Goal: Task Accomplishment & Management: Use online tool/utility

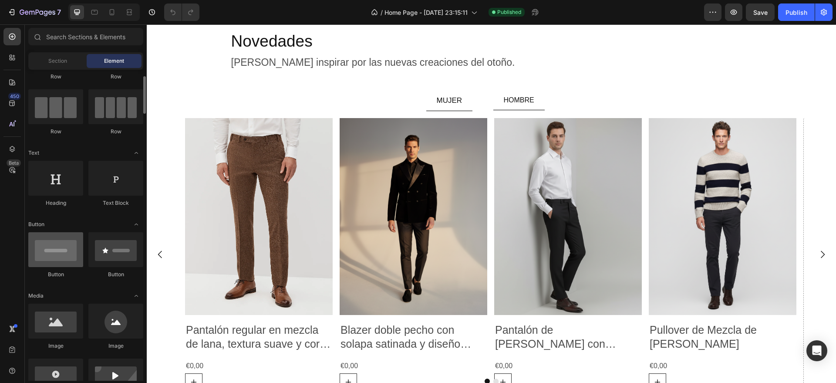
scroll to position [218, 0]
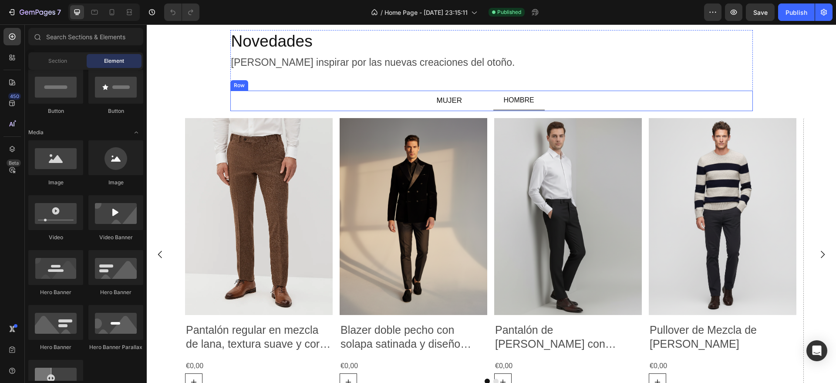
click at [488, 98] on div "MUJER Button HOMBRE Button Row" at bounding box center [491, 101] width 522 height 20
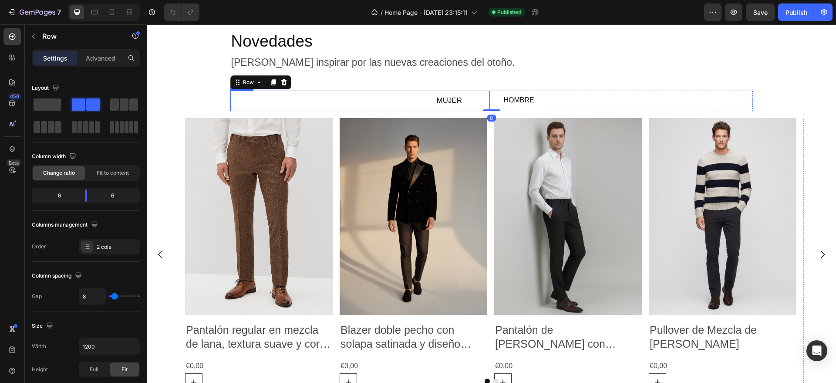
click at [339, 101] on div "MUJER Button" at bounding box center [359, 101] width 259 height 20
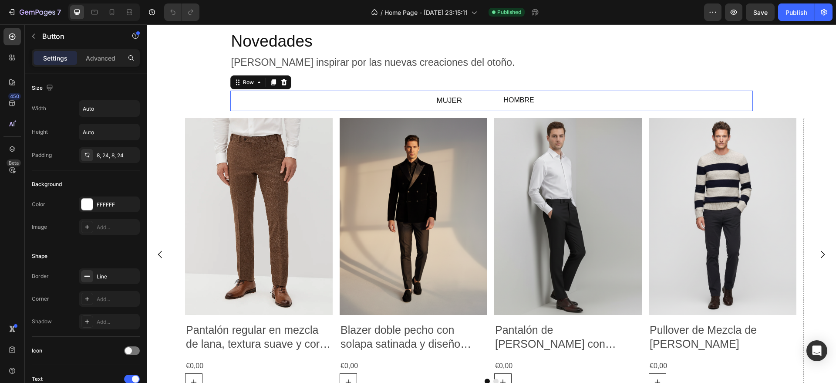
click at [485, 98] on div "MUJER Button HOMBRE Button Row 0" at bounding box center [491, 101] width 522 height 20
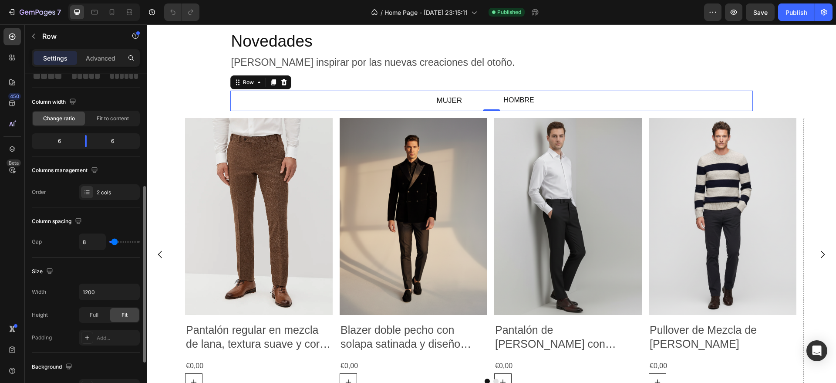
scroll to position [109, 0]
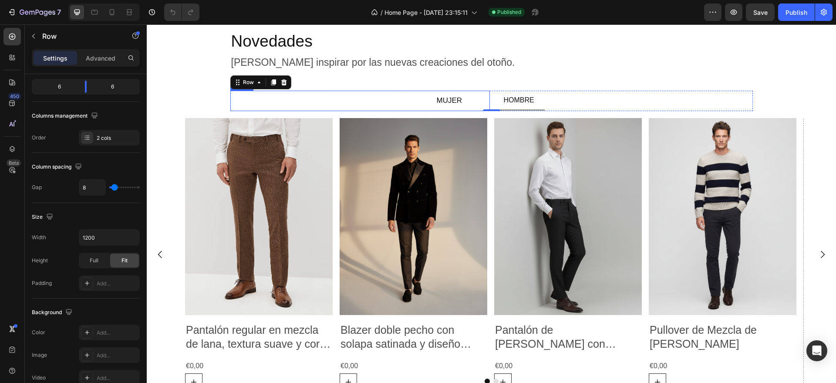
click at [485, 94] on div "MUJER Button" at bounding box center [359, 101] width 259 height 20
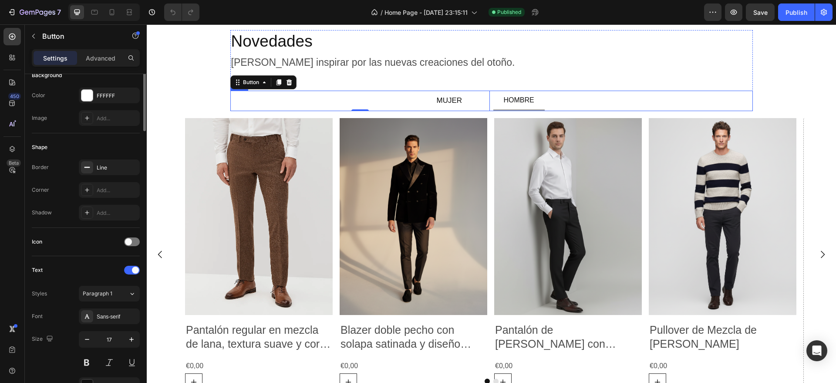
scroll to position [0, 0]
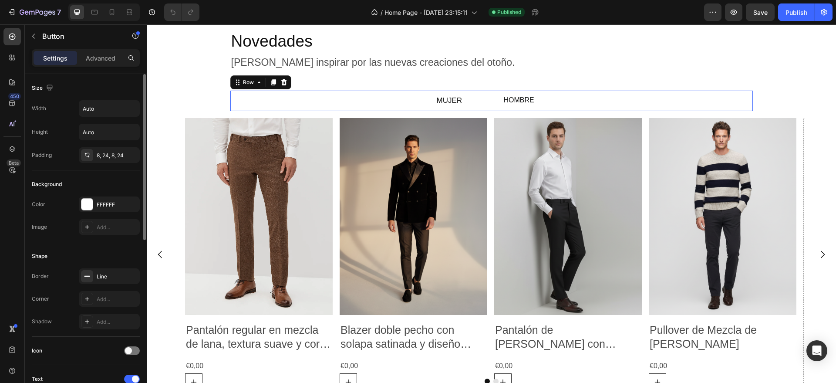
click at [487, 96] on div "MUJER Button HOMBRE Button Row 0" at bounding box center [491, 101] width 522 height 20
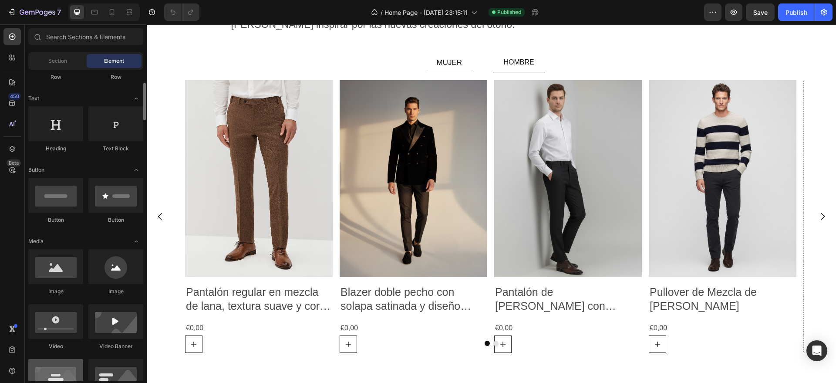
scroll to position [272, 0]
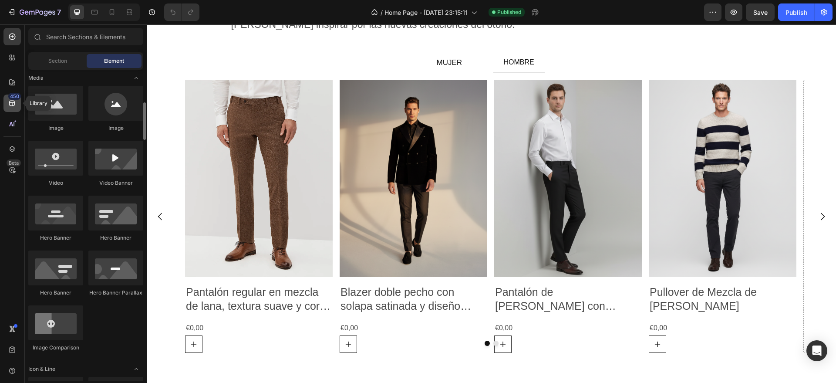
click at [15, 107] on div "450" at bounding box center [11, 102] width 17 height 17
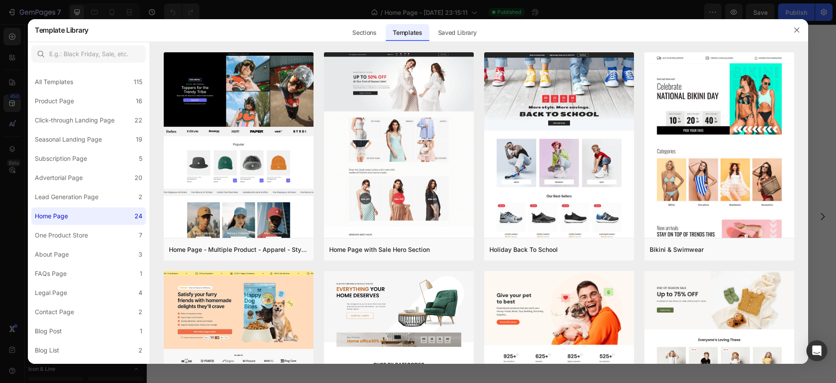
click at [805, 32] on div at bounding box center [796, 30] width 23 height 23
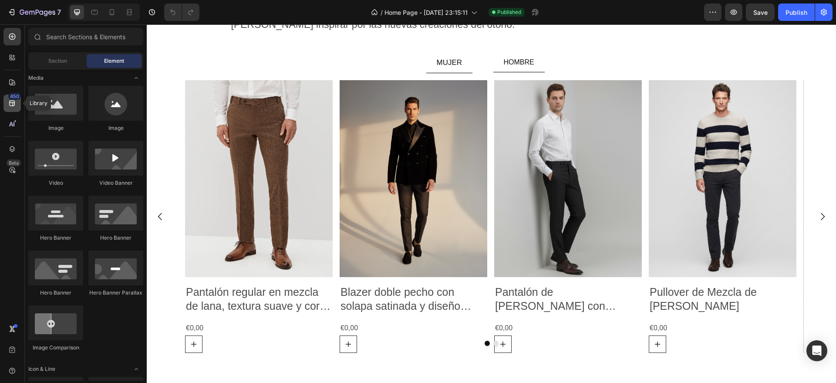
click at [11, 105] on icon at bounding box center [12, 104] width 6 height 6
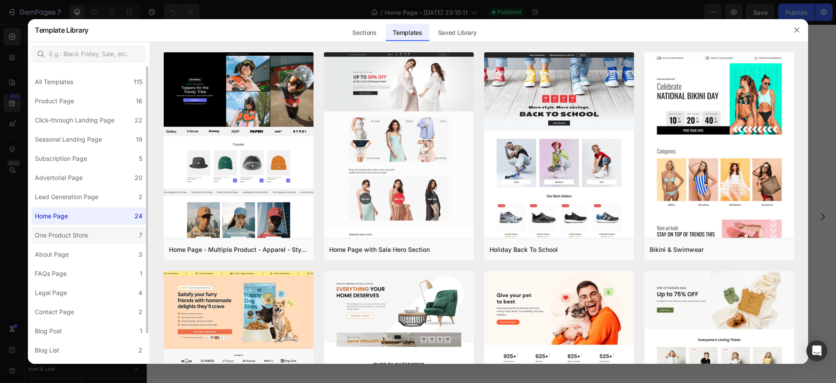
scroll to position [34, 0]
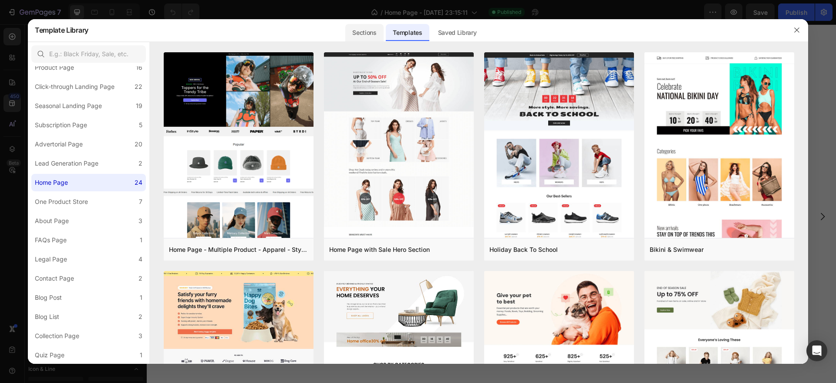
click at [377, 25] on div "Sections" at bounding box center [364, 32] width 38 height 17
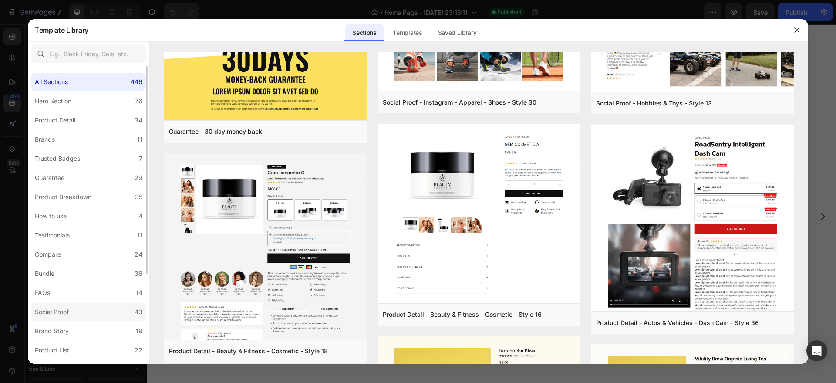
scroll to position [54, 0]
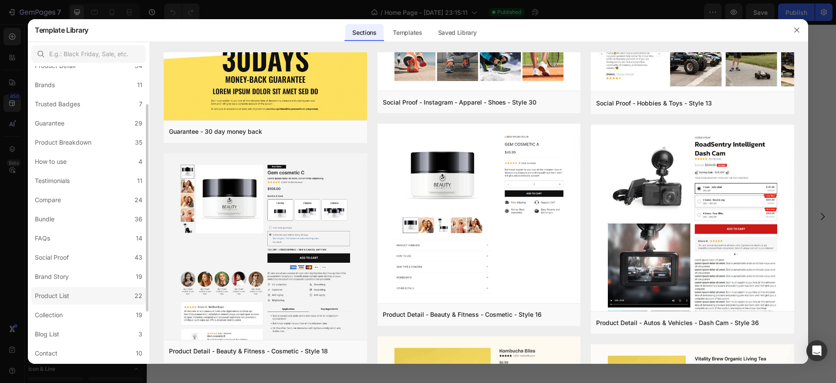
click at [68, 293] on div "Product List" at bounding box center [52, 295] width 34 height 10
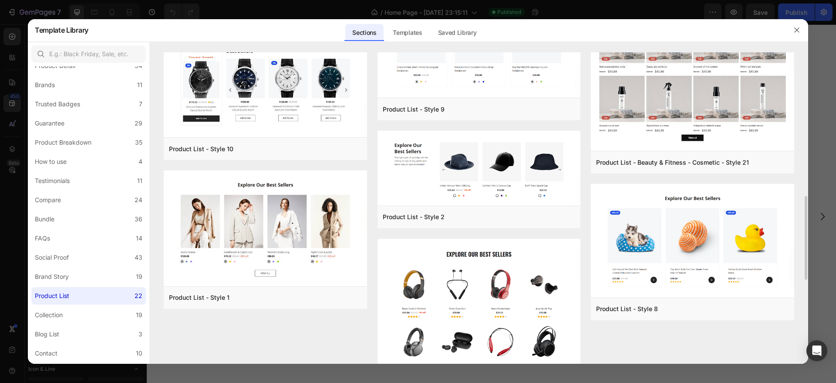
scroll to position [733, 0]
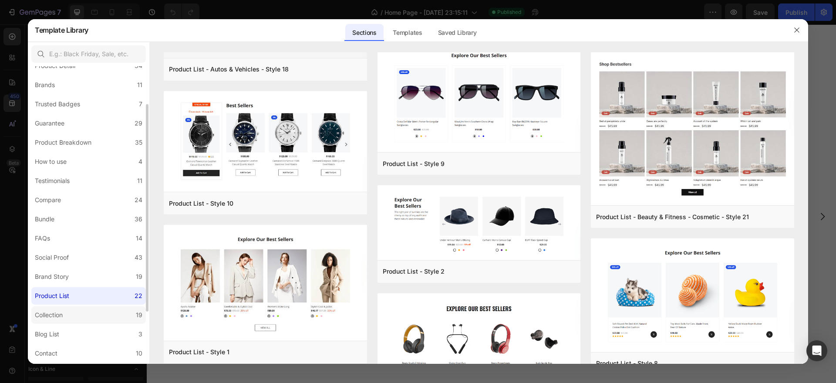
click at [57, 314] on div "Collection" at bounding box center [49, 315] width 28 height 10
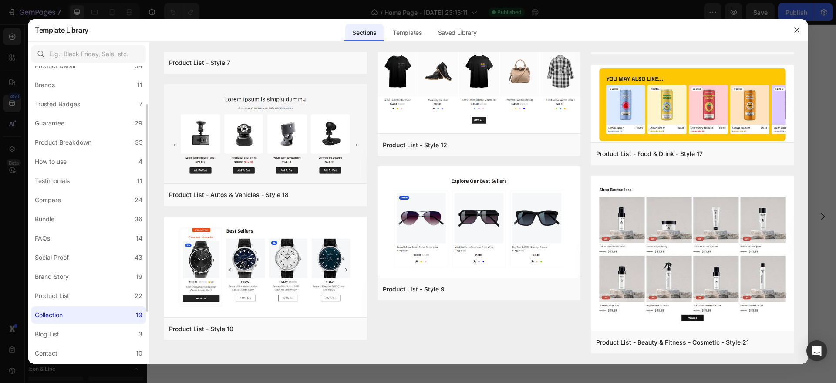
scroll to position [0, 0]
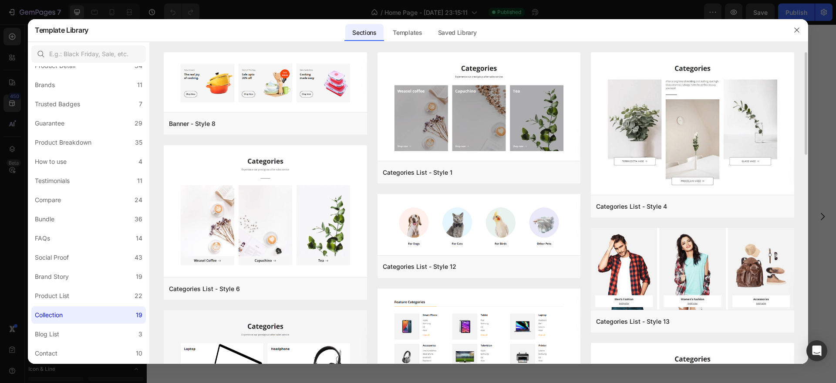
drag, startPoint x: 807, startPoint y: 130, endPoint x: 807, endPoint y: 142, distance: 12.2
click at [807, 142] on div "Banner - Style 8 Add to page Preview Categories List - Style 6 Add to page Prev…" at bounding box center [479, 207] width 658 height 311
drag, startPoint x: 806, startPoint y: 142, endPoint x: 800, endPoint y: 158, distance: 16.4
click at [800, 158] on div "Banner - Style 8 Add to page Preview Categories List - Style 6 Add to page Prev…" at bounding box center [479, 207] width 658 height 311
click at [806, 149] on div "Banner - Style 8 Add to page Preview Categories List - Style 6 Add to page Prev…" at bounding box center [479, 207] width 658 height 311
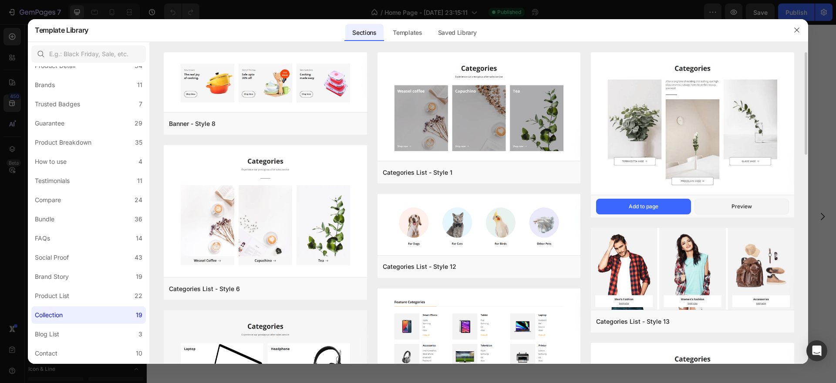
drag, startPoint x: 806, startPoint y: 149, endPoint x: 794, endPoint y: 157, distance: 14.6
click at [805, 155] on div "Banner - Style 8 Add to page Preview Categories List - Style 6 Add to page Prev…" at bounding box center [479, 207] width 658 height 311
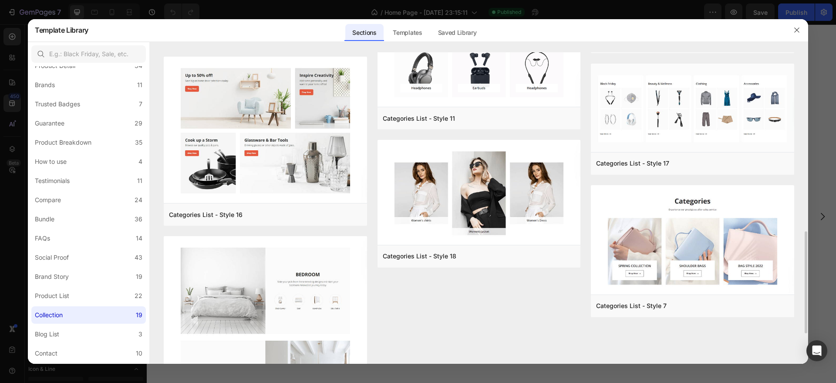
scroll to position [599, 0]
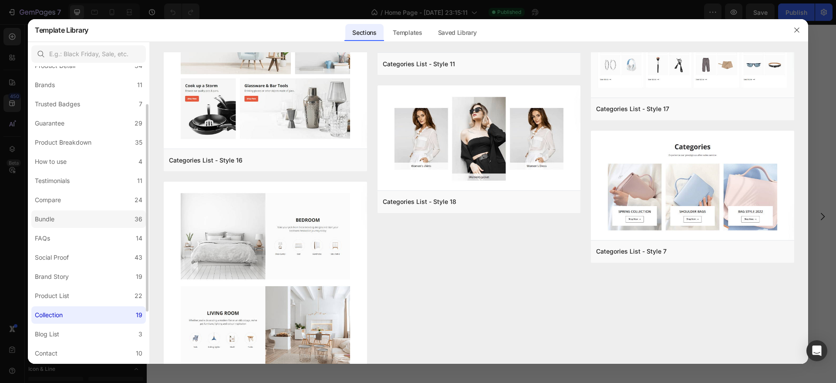
click at [68, 215] on label "Bundle 36" at bounding box center [88, 218] width 114 height 17
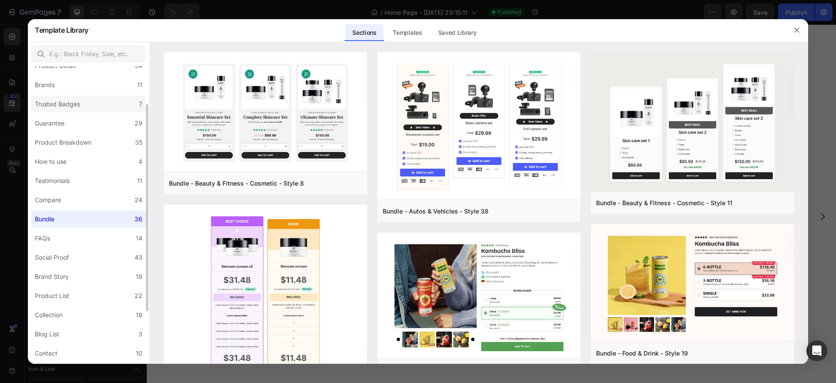
scroll to position [0, 0]
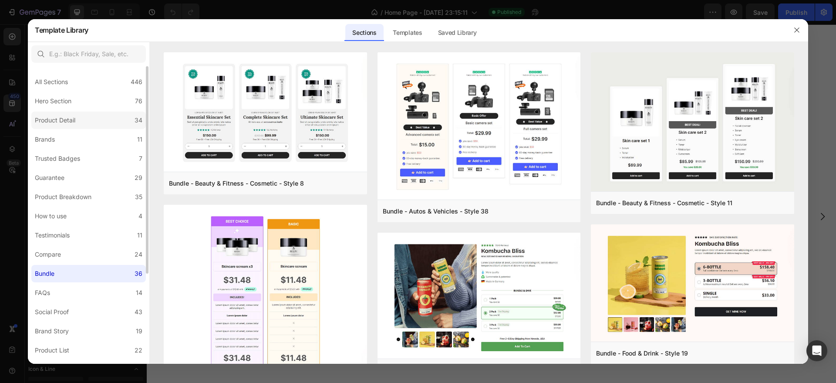
click at [79, 125] on div "Product Detail" at bounding box center [57, 120] width 44 height 10
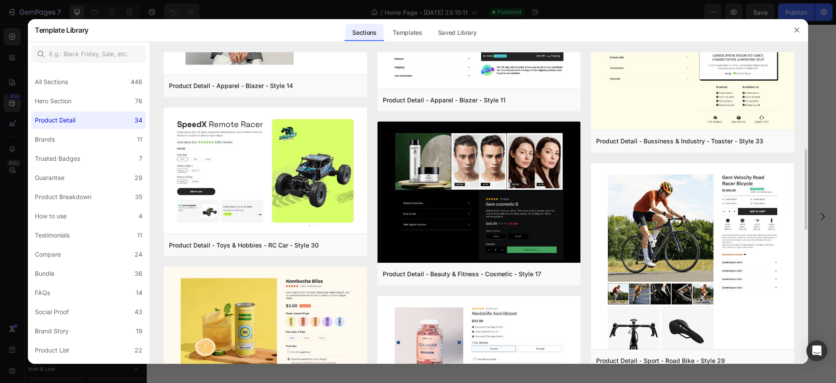
scroll to position [163, 0]
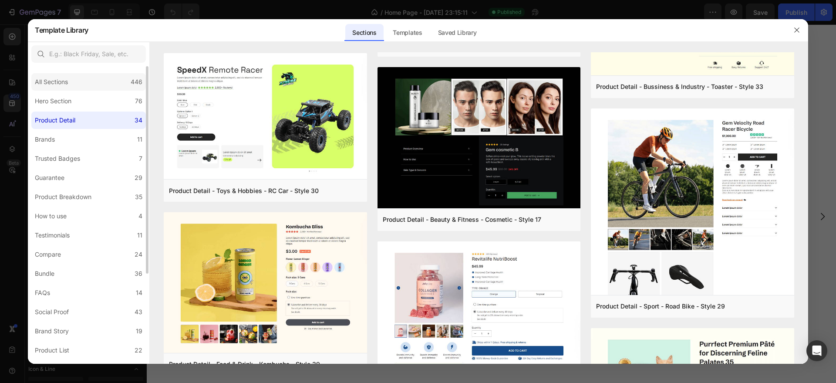
click at [59, 80] on div "All Sections" at bounding box center [51, 82] width 33 height 10
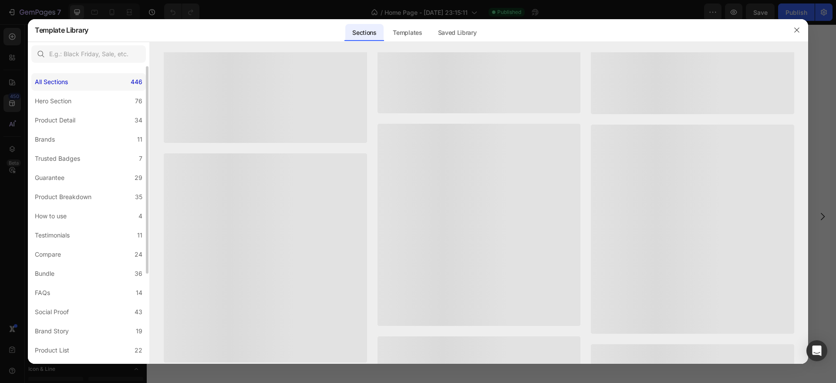
scroll to position [0, 0]
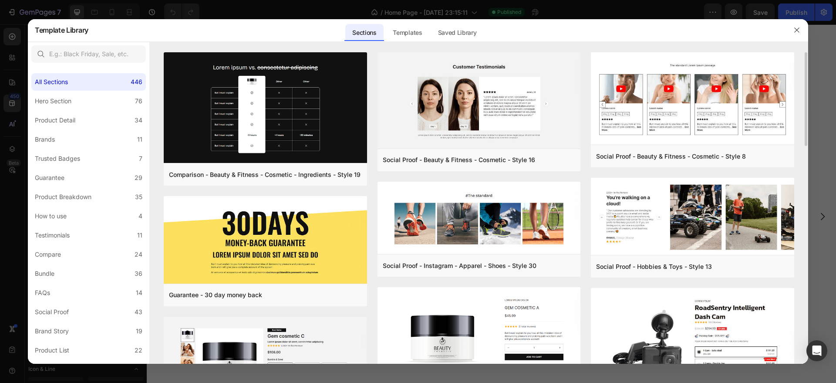
drag, startPoint x: 804, startPoint y: 117, endPoint x: 807, endPoint y: 124, distance: 6.9
click at [807, 124] on div "Comparison - Beauty & Fitness - Cosmetic - Ingredients - Style 19 Add to page P…" at bounding box center [479, 207] width 658 height 311
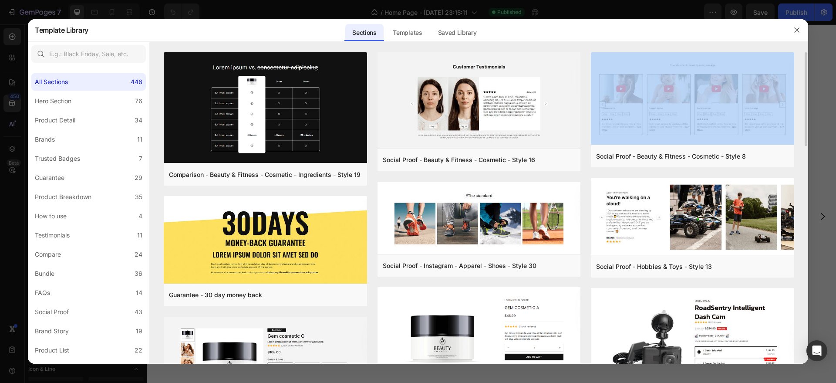
drag, startPoint x: 807, startPoint y: 124, endPoint x: 803, endPoint y: 144, distance: 20.3
click at [804, 143] on div "Comparison - Beauty & Fitness - Cosmetic - Ingredients - Style 19 Add to page P…" at bounding box center [479, 207] width 658 height 311
click at [797, 170] on div "Comparison - Beauty & Fitness - Cosmetic - Ingredients - Style 19 Add to page P…" at bounding box center [479, 207] width 658 height 311
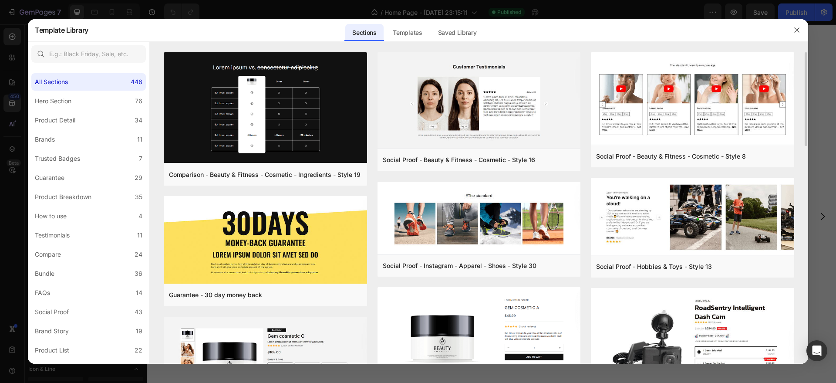
click at [797, 170] on div "Comparison - Beauty & Fitness - Cosmetic - Ingredients - Style 19 Add to page P…" at bounding box center [479, 207] width 658 height 311
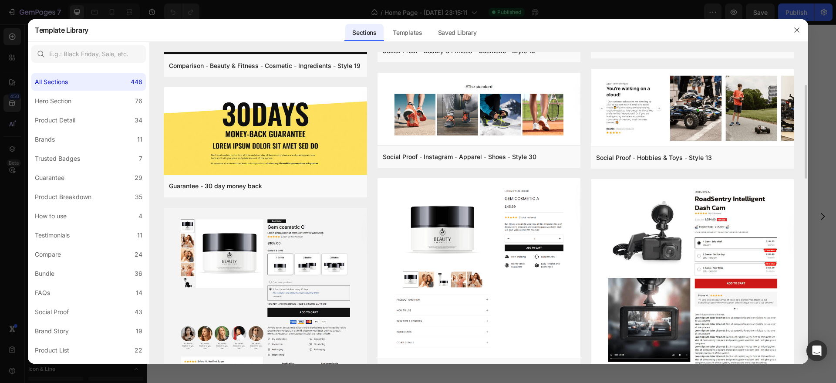
scroll to position [163, 0]
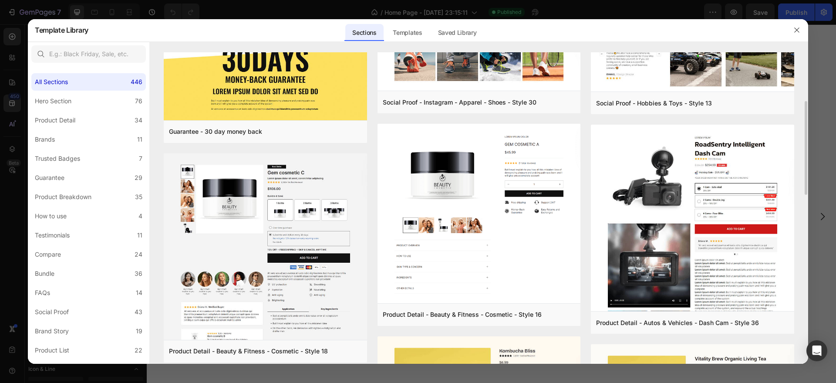
drag, startPoint x: 807, startPoint y: 167, endPoint x: 801, endPoint y: 186, distance: 20.5
click at [801, 186] on div "Comparison - Beauty & Fitness - Cosmetic - Ingredients - Style 19 Add to page P…" at bounding box center [479, 44] width 658 height 311
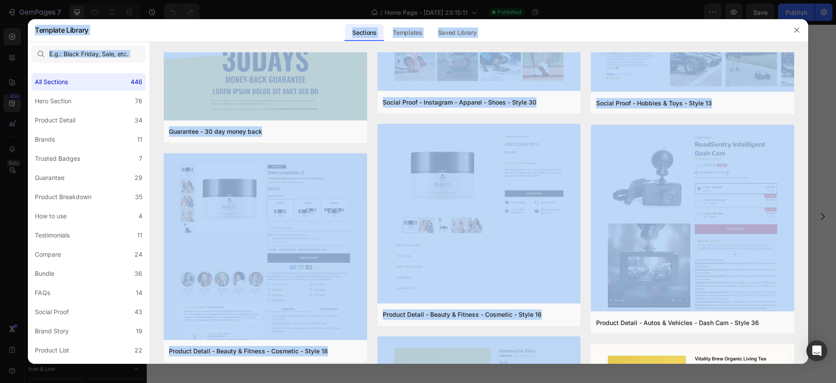
click at [808, 181] on div "Template Library Sections Templates Existing pages Saved Library Templates Save…" at bounding box center [418, 191] width 836 height 383
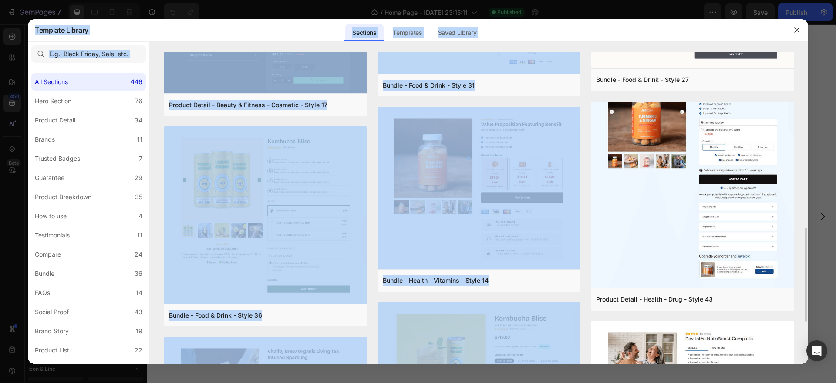
scroll to position [692, 0]
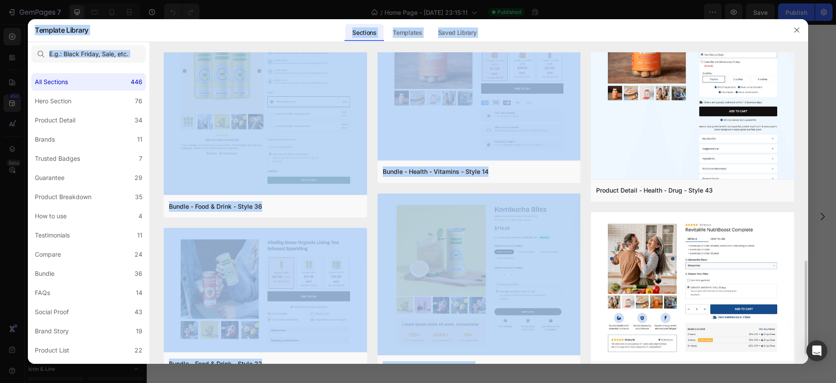
click at [155, 279] on div "Comparison - Beauty & Fitness - Cosmetic - Ingredients - Style 19 Add to page P…" at bounding box center [479, 207] width 658 height 311
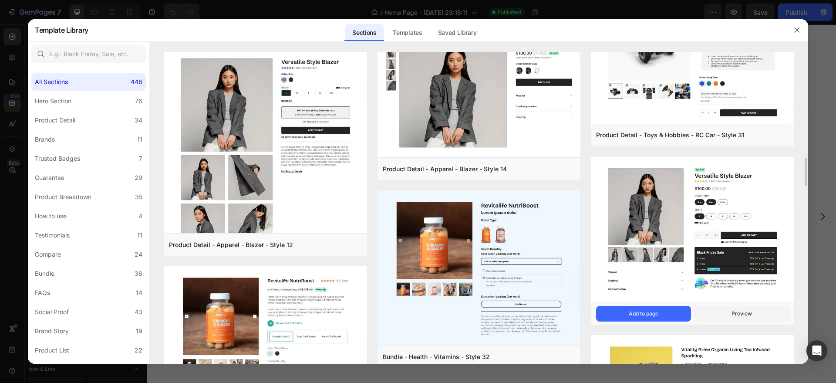
scroll to position [1741, 0]
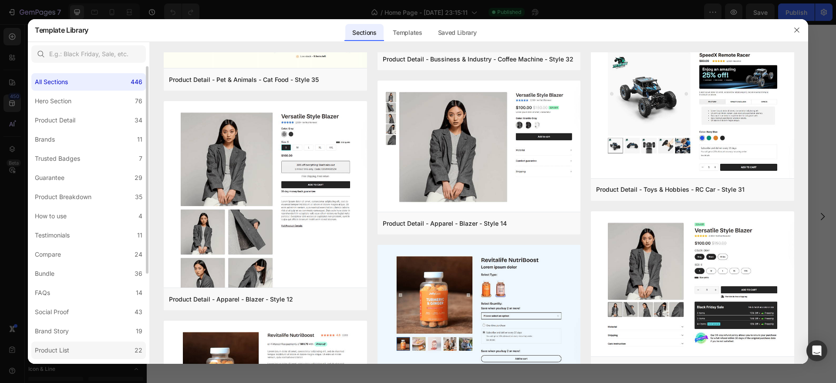
click at [66, 348] on div "Product List" at bounding box center [52, 350] width 34 height 10
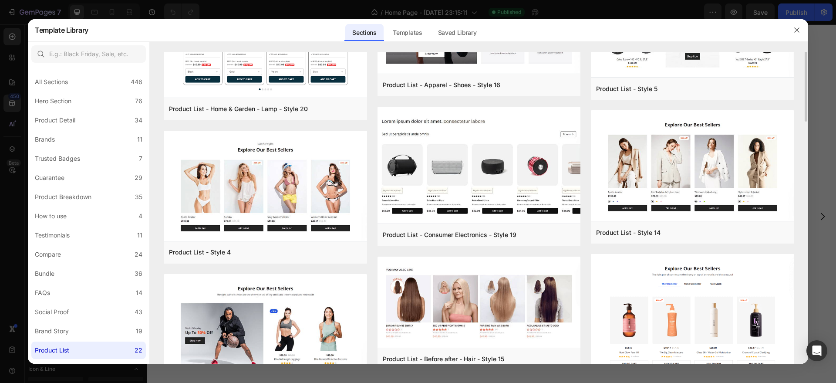
scroll to position [0, 0]
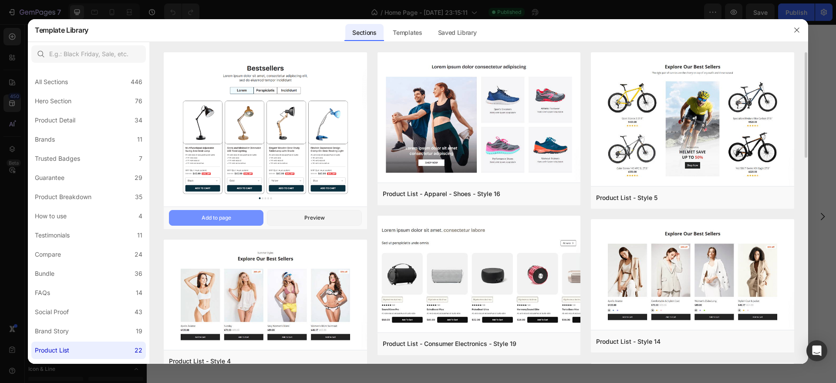
click at [234, 217] on button "Add to page" at bounding box center [216, 218] width 94 height 16
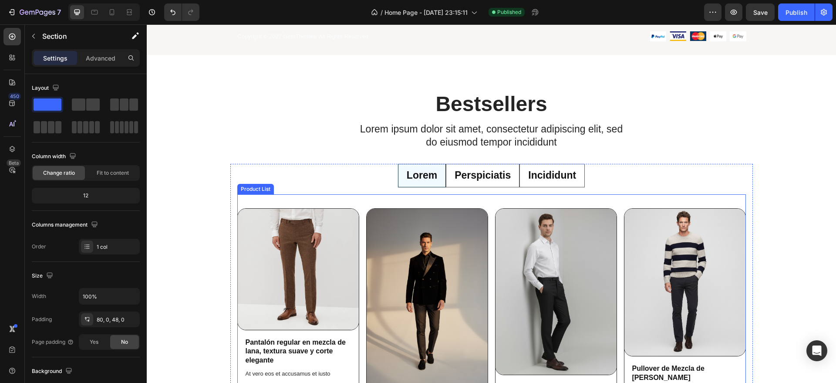
scroll to position [2079, 0]
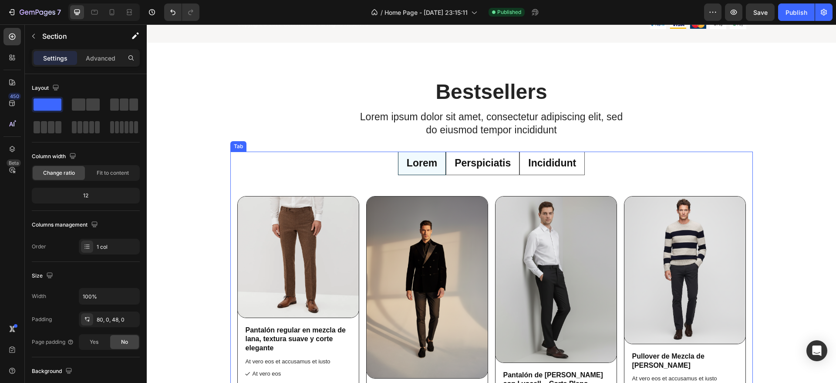
click at [484, 157] on p "Perspiciatis" at bounding box center [482, 163] width 56 height 13
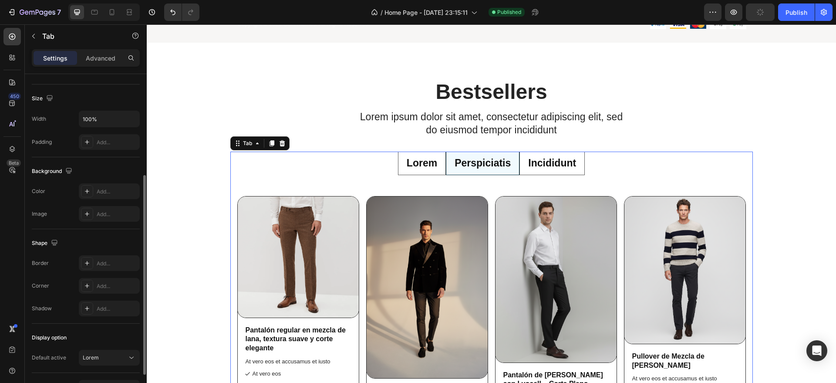
scroll to position [223, 0]
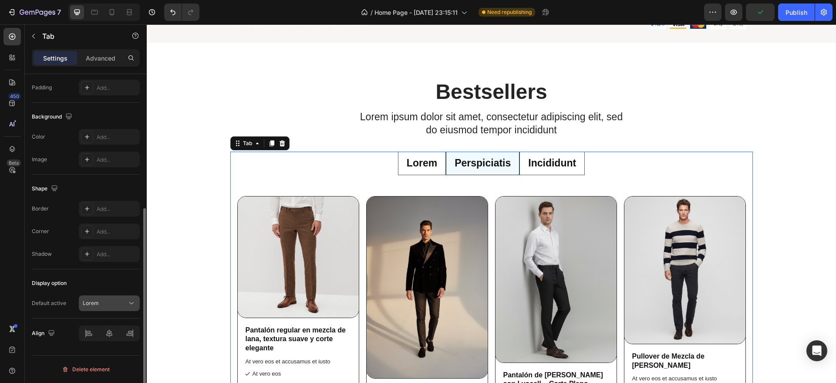
click at [121, 301] on div "Lorem" at bounding box center [105, 303] width 44 height 8
click at [116, 282] on div "Display option" at bounding box center [86, 283] width 108 height 14
click at [407, 172] on li "Lorem" at bounding box center [422, 163] width 48 height 24
click at [416, 162] on p "Lorem" at bounding box center [422, 163] width 30 height 13
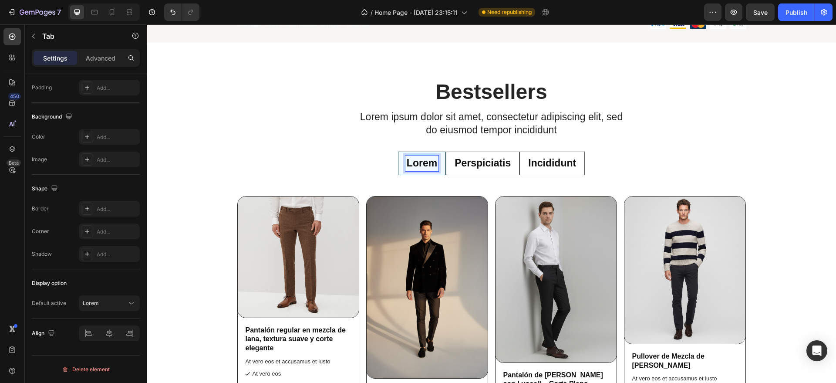
click at [438, 169] on li "Lorem" at bounding box center [422, 163] width 48 height 24
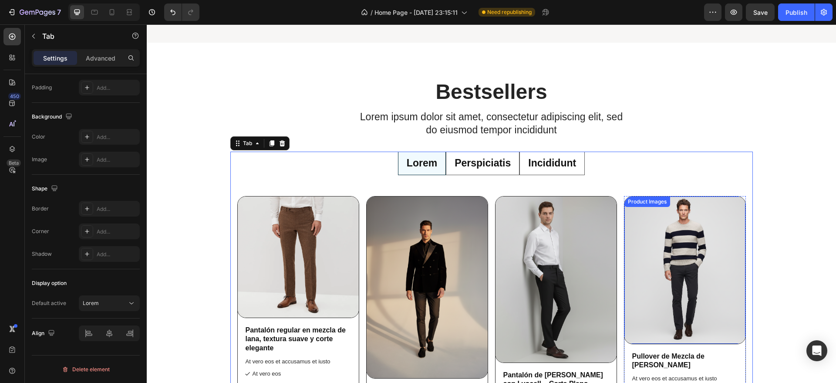
scroll to position [2188, 0]
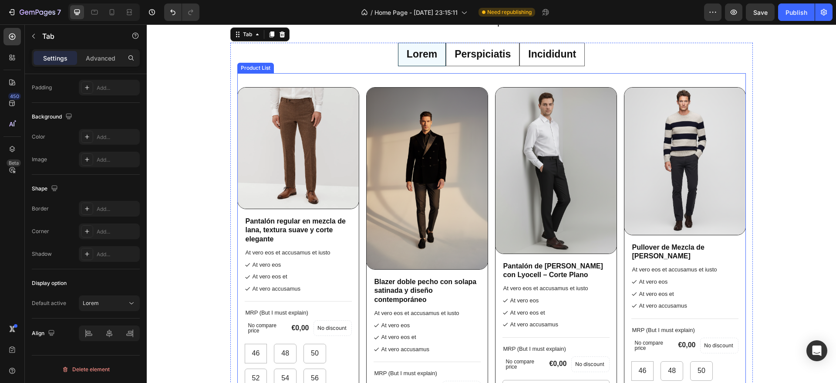
click at [358, 84] on div "Product Images Pantalón regular en mezcla de lana, textura suave y corte elegan…" at bounding box center [491, 311] width 508 height 477
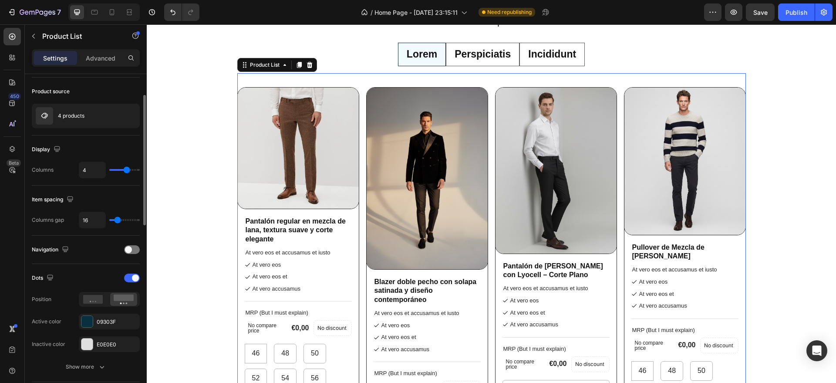
scroll to position [109, 0]
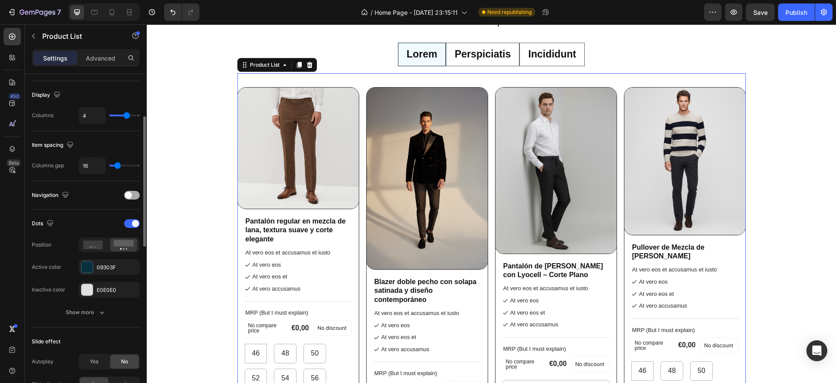
click at [128, 195] on span at bounding box center [128, 195] width 7 height 7
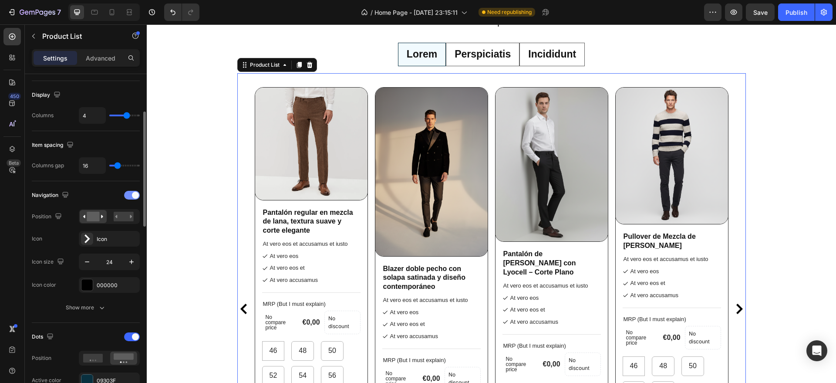
click at [130, 195] on div at bounding box center [132, 195] width 16 height 9
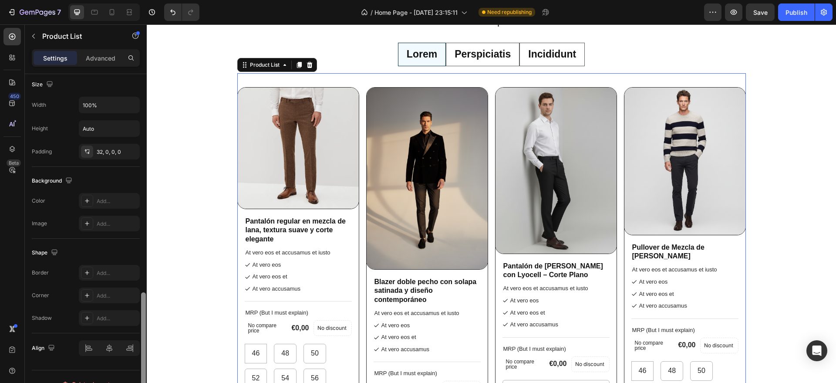
scroll to position [500, 0]
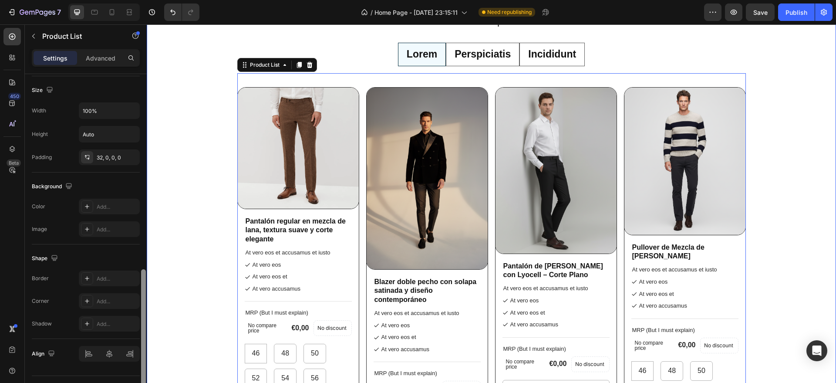
drag, startPoint x: 290, startPoint y: 276, endPoint x: 199, endPoint y: 231, distance: 101.4
click at [474, 57] on p "Perspiciatis" at bounding box center [482, 54] width 56 height 13
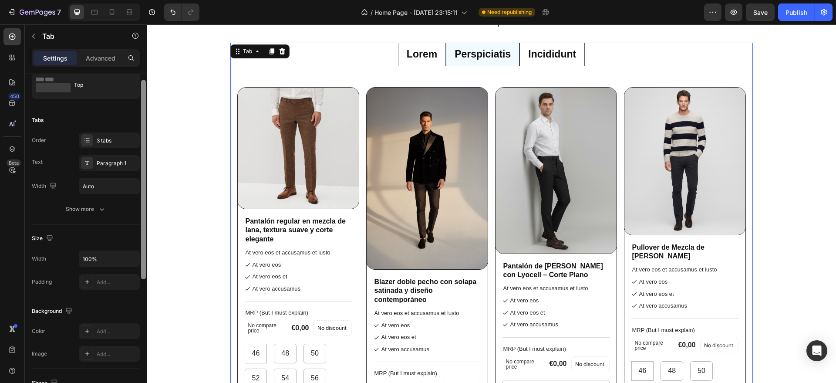
scroll to position [34, 0]
drag, startPoint x: 143, startPoint y: 175, endPoint x: 142, endPoint y: 183, distance: 8.7
click at [142, 183] on div at bounding box center [143, 174] width 5 height 199
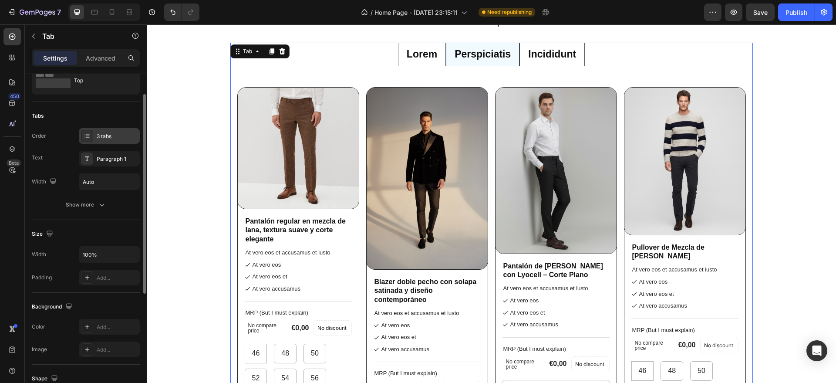
click at [99, 138] on div "3 tabs" at bounding box center [117, 136] width 41 height 8
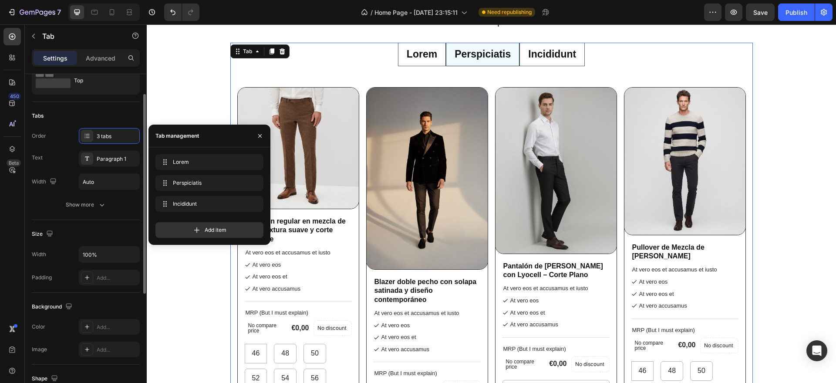
click at [81, 114] on div "Tabs" at bounding box center [86, 116] width 108 height 14
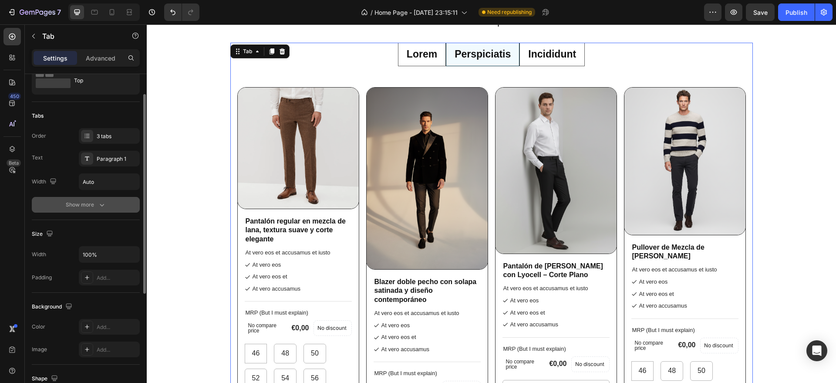
click at [89, 206] on div "Show more" at bounding box center [86, 204] width 40 height 9
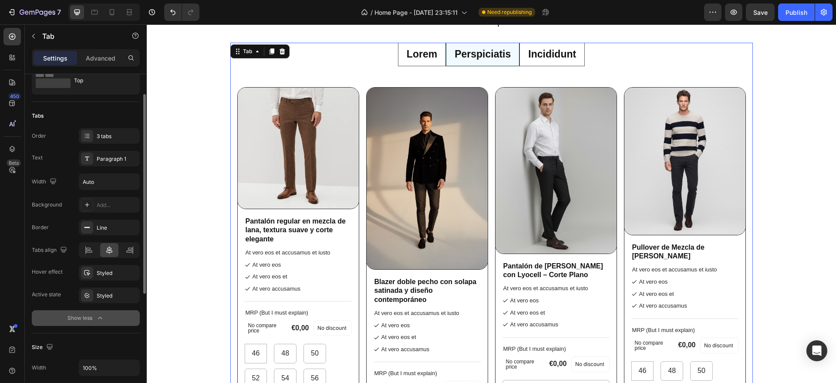
scroll to position [142, 0]
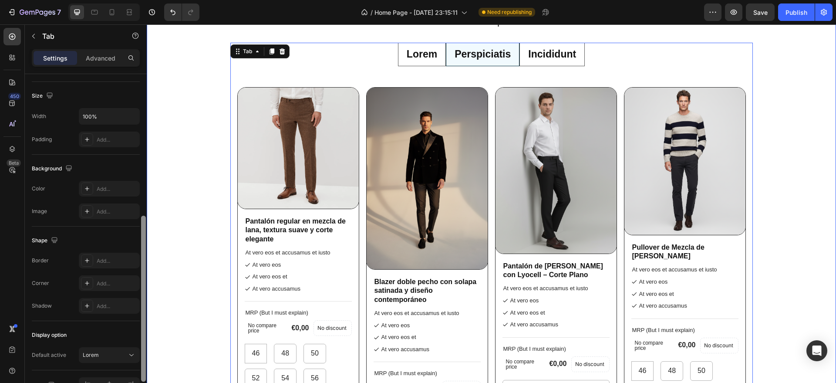
drag, startPoint x: 287, startPoint y: 257, endPoint x: 148, endPoint y: 334, distance: 158.8
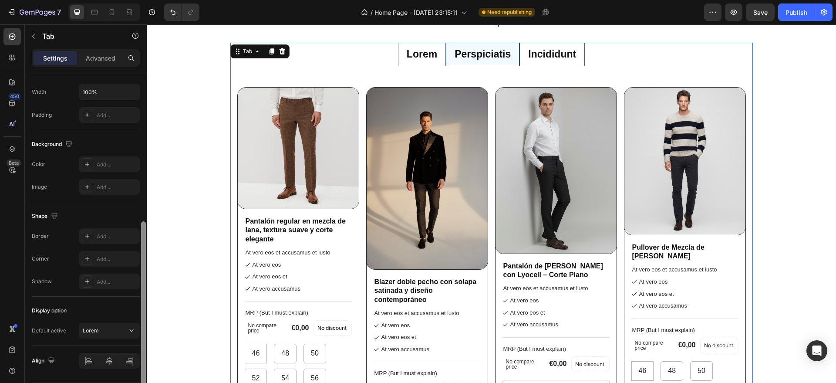
scroll to position [303, 0]
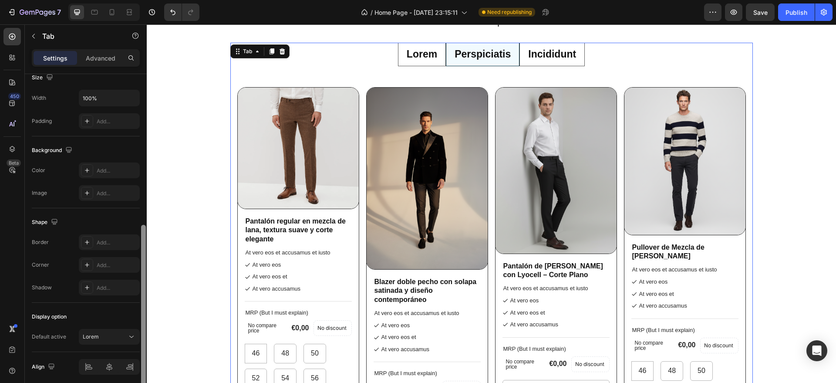
click at [54, 301] on div "Shape Border Add... Corner Add... Shadow Add..." at bounding box center [86, 255] width 108 height 94
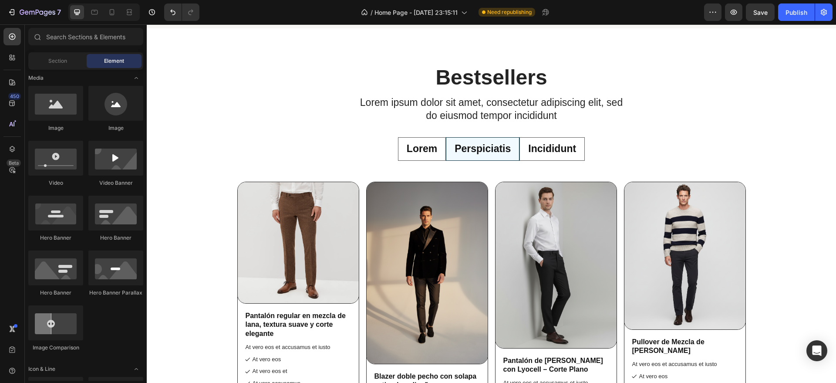
scroll to position [2086, 0]
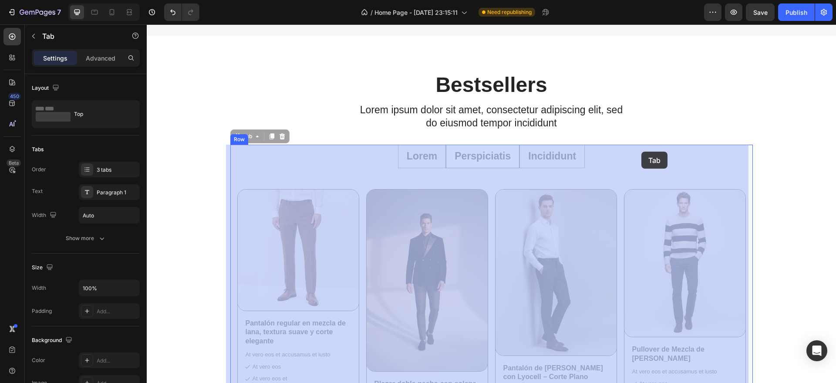
drag, startPoint x: 622, startPoint y: 166, endPoint x: 641, endPoint y: 151, distance: 24.6
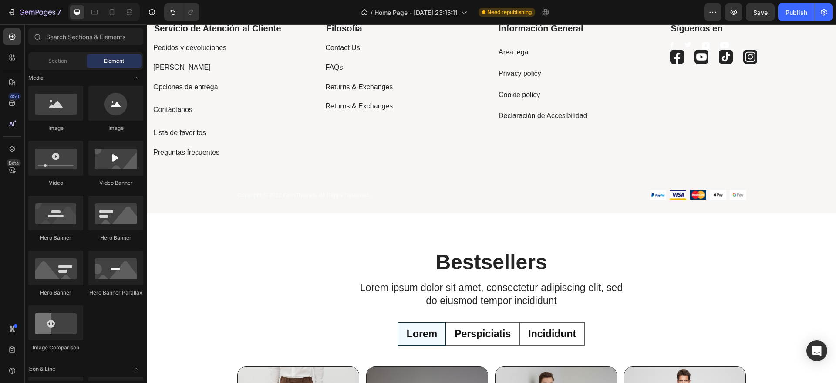
scroll to position [2215, 0]
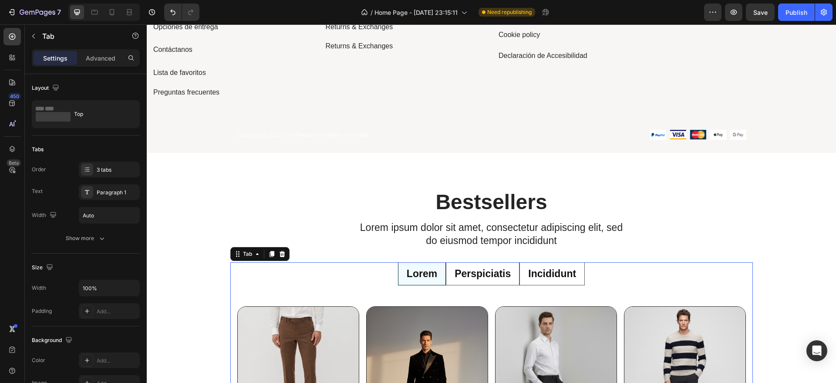
drag, startPoint x: 614, startPoint y: 273, endPoint x: 607, endPoint y: 181, distance: 92.5
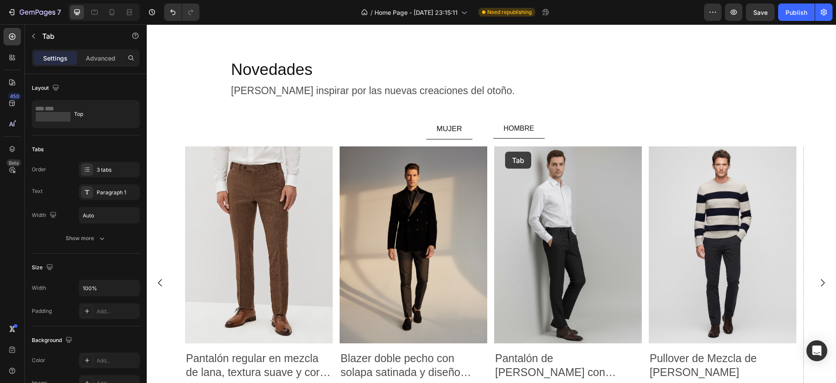
scroll to position [949, 0]
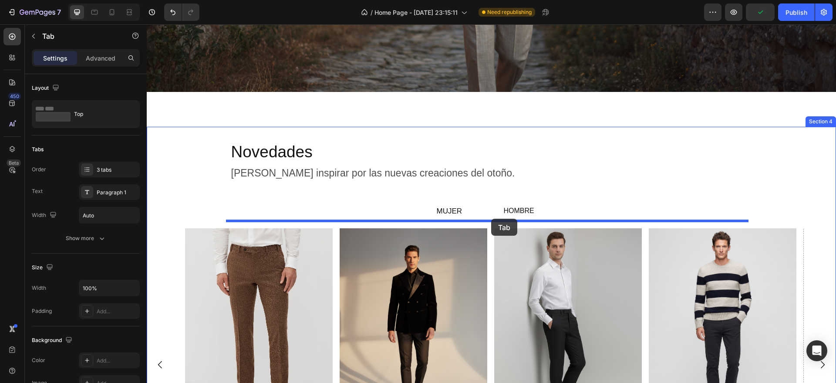
drag, startPoint x: 612, startPoint y: 284, endPoint x: 491, endPoint y: 219, distance: 137.9
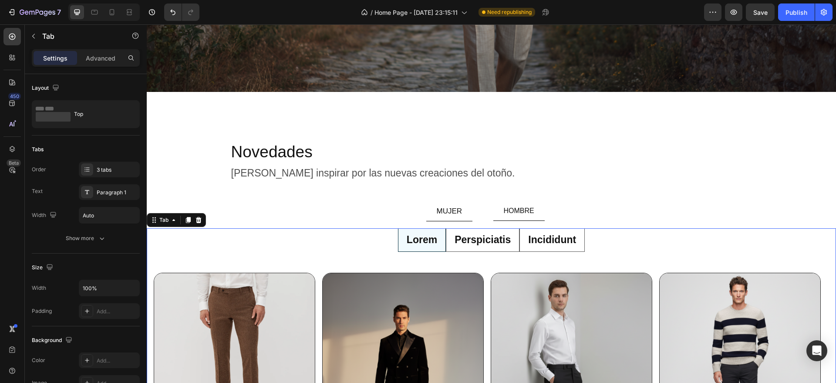
click at [499, 235] on p "Perspiciatis" at bounding box center [482, 239] width 56 height 13
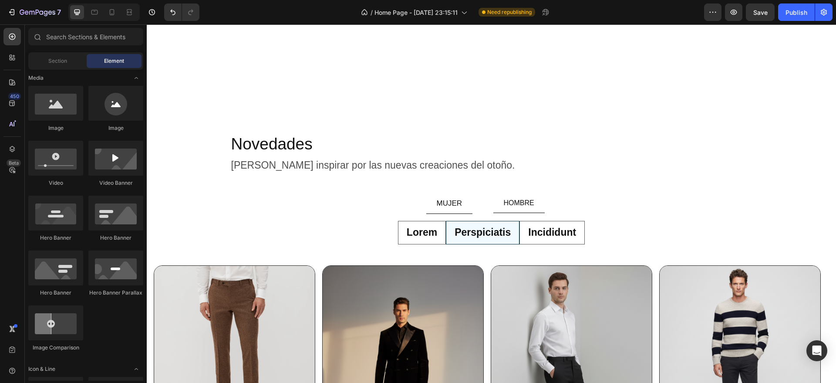
scroll to position [1090, 0]
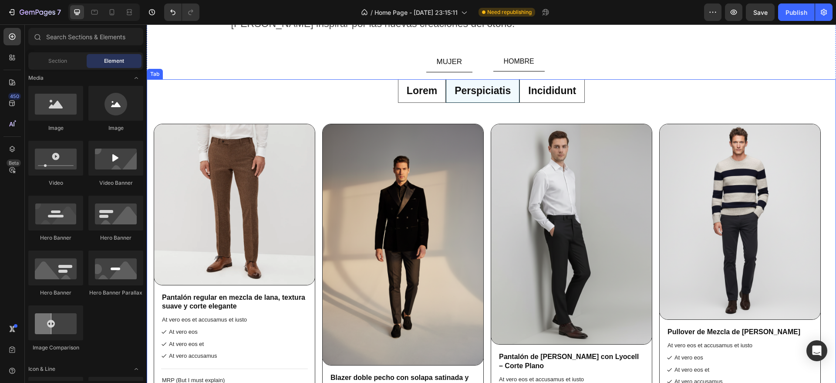
click at [471, 93] on p "Perspiciatis" at bounding box center [482, 90] width 56 height 13
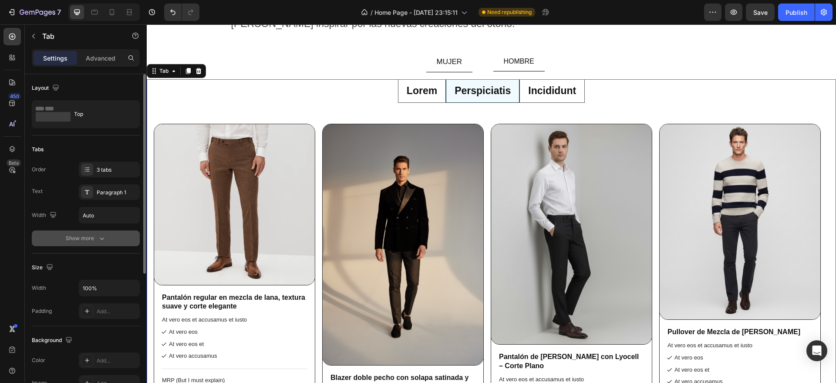
click at [98, 238] on icon "button" at bounding box center [102, 238] width 9 height 9
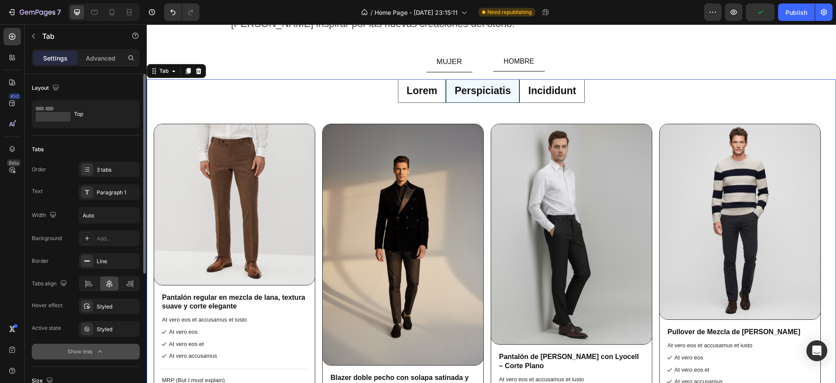
click at [107, 76] on div "Layout Top" at bounding box center [86, 104] width 108 height 61
click at [107, 65] on div "Settings Advanced" at bounding box center [86, 57] width 108 height 17
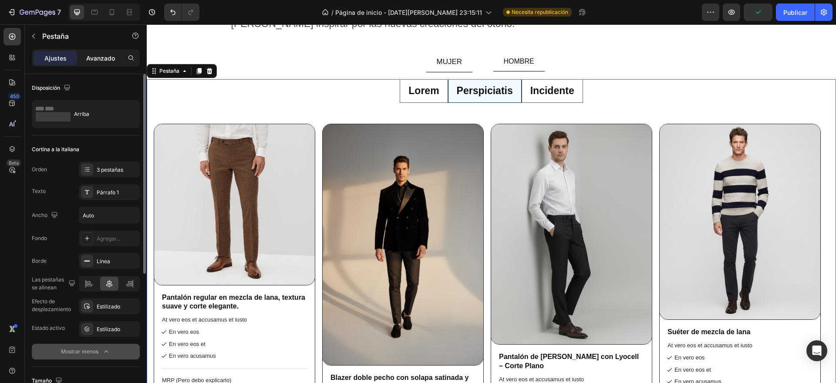
click at [108, 62] on div "Avanzado" at bounding box center [101, 58] width 44 height 14
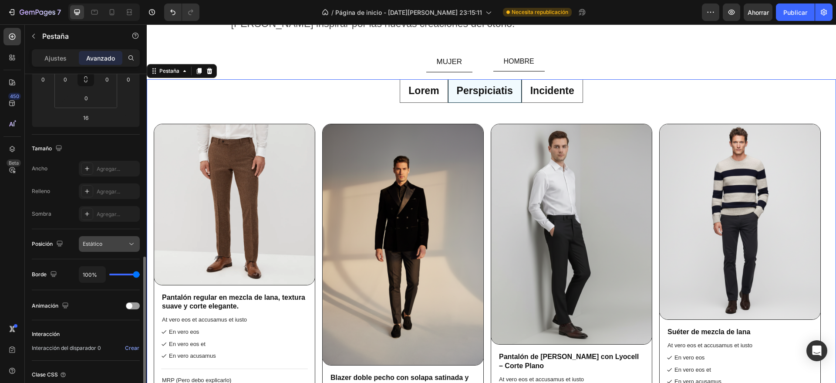
scroll to position [218, 0]
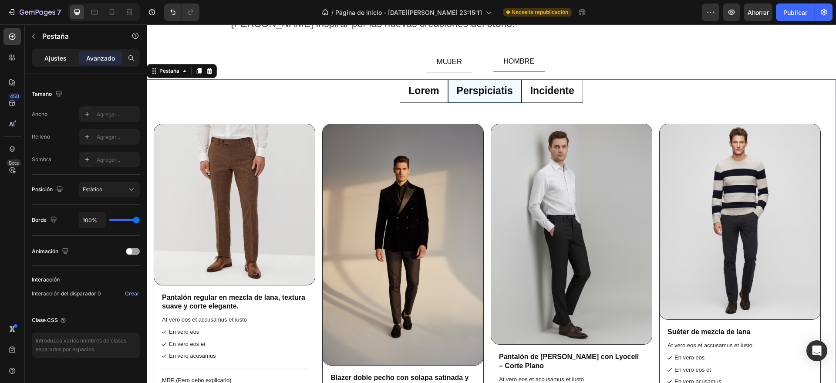
click at [49, 63] on div "Ajustes" at bounding box center [56, 58] width 44 height 14
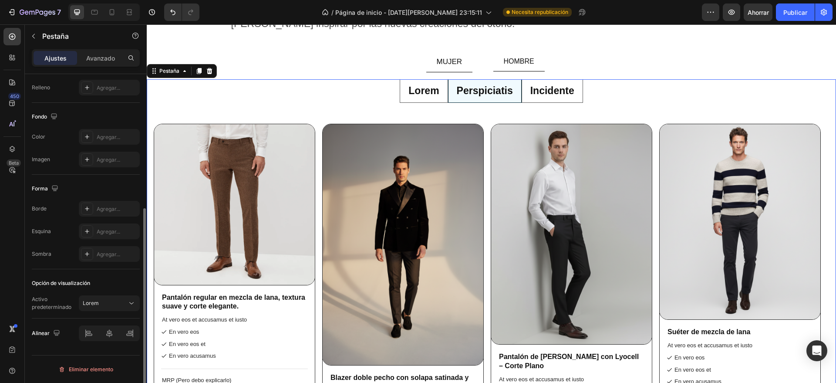
scroll to position [223, 0]
click at [118, 306] on div "Lorem" at bounding box center [105, 303] width 44 height 8
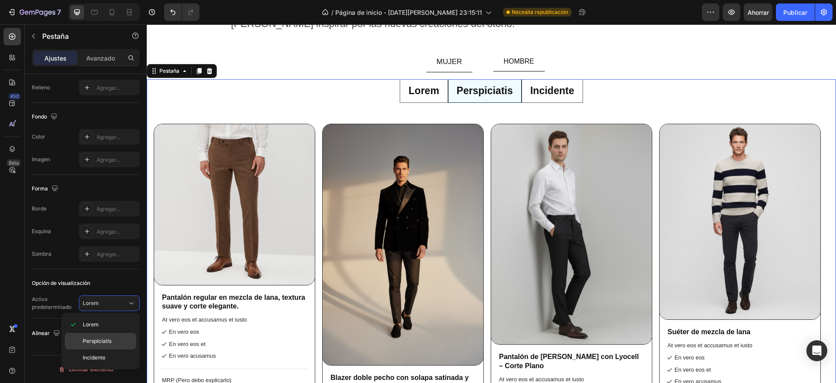
click at [108, 335] on div "Perspiciatis" at bounding box center [100, 341] width 71 height 17
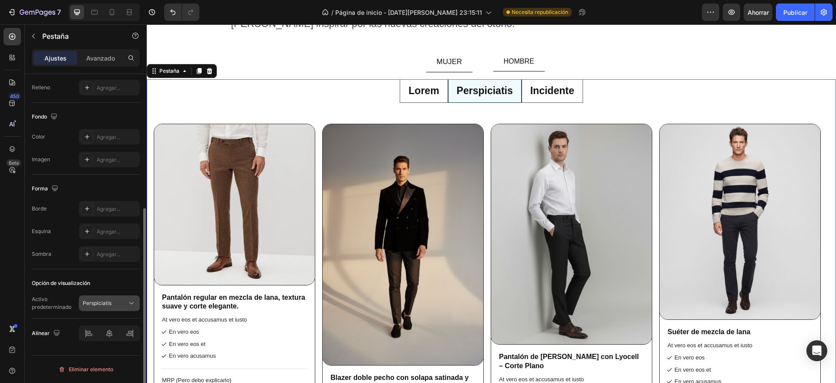
click at [114, 307] on div "Perspiciatis" at bounding box center [109, 303] width 53 height 9
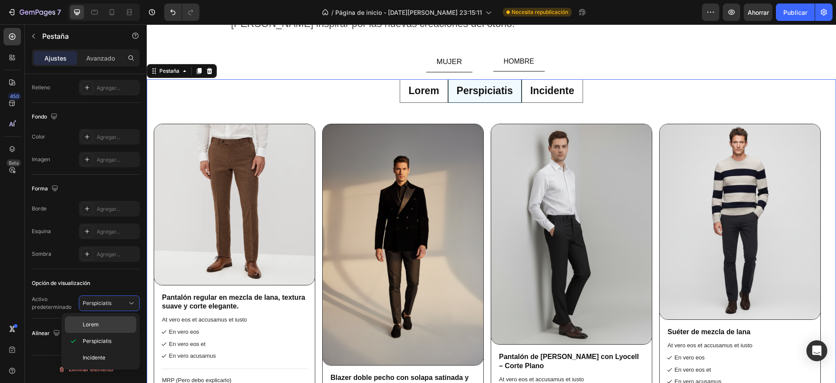
click at [114, 320] on p "Lorem" at bounding box center [108, 324] width 50 height 8
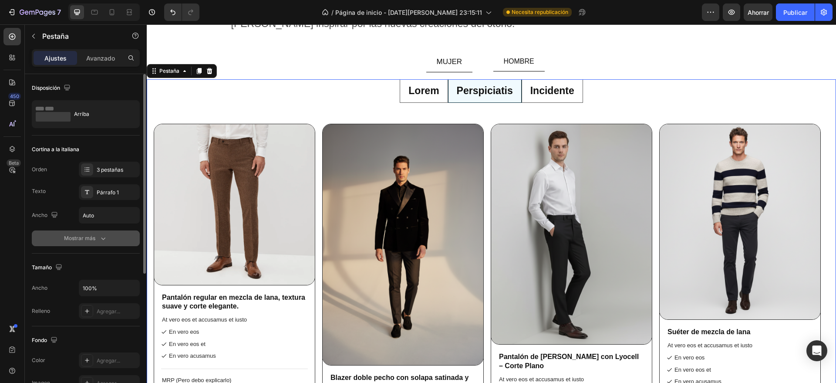
scroll to position [0, 0]
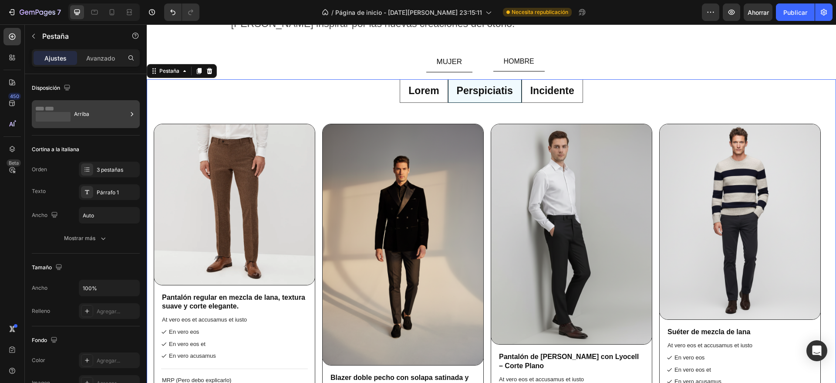
click at [98, 112] on div "Arriba" at bounding box center [100, 114] width 53 height 20
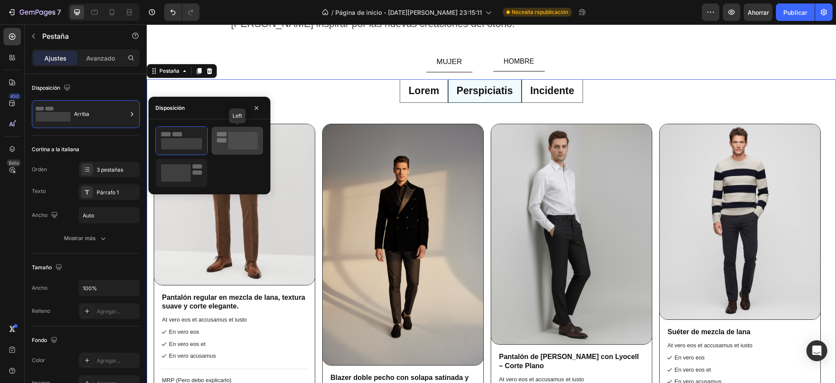
click at [221, 139] on rect at bounding box center [222, 140] width 10 height 4
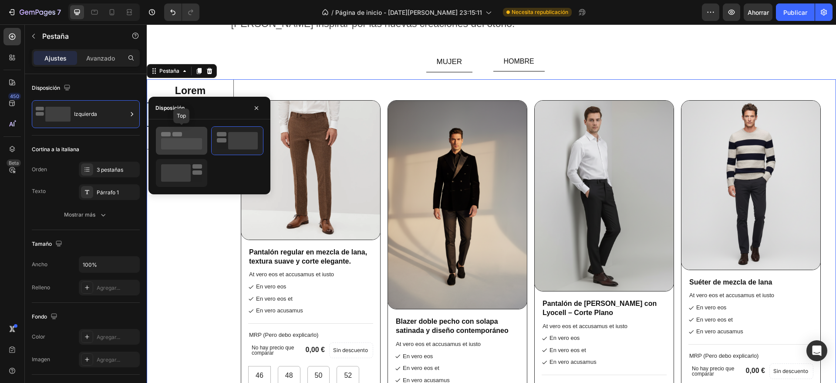
click at [195, 139] on rect at bounding box center [181, 143] width 41 height 11
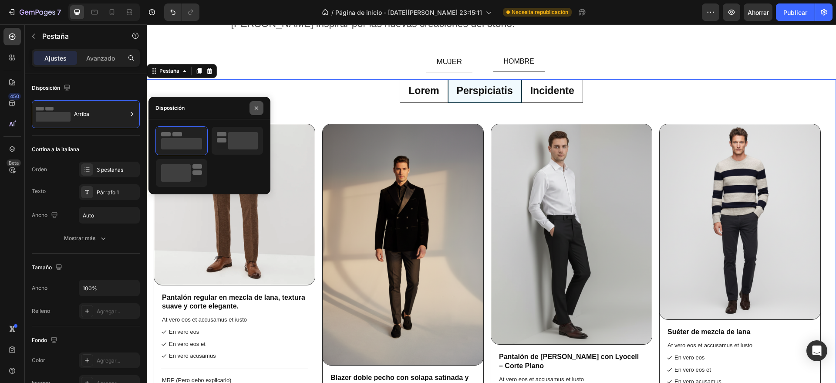
click at [256, 107] on icon "button" at bounding box center [256, 107] width 3 height 3
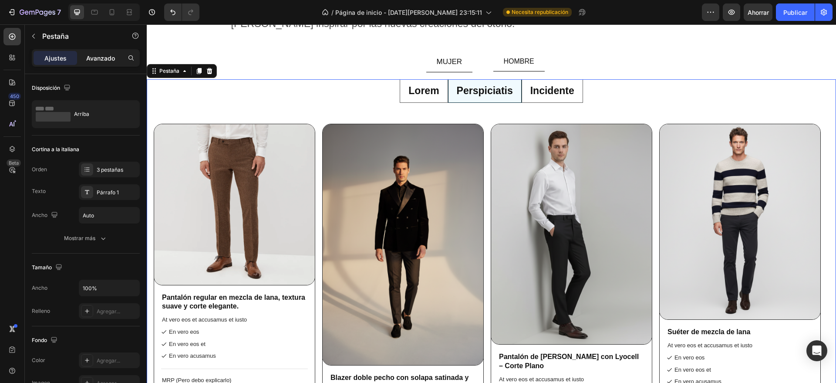
click at [104, 58] on font "Avanzado" at bounding box center [100, 57] width 29 height 7
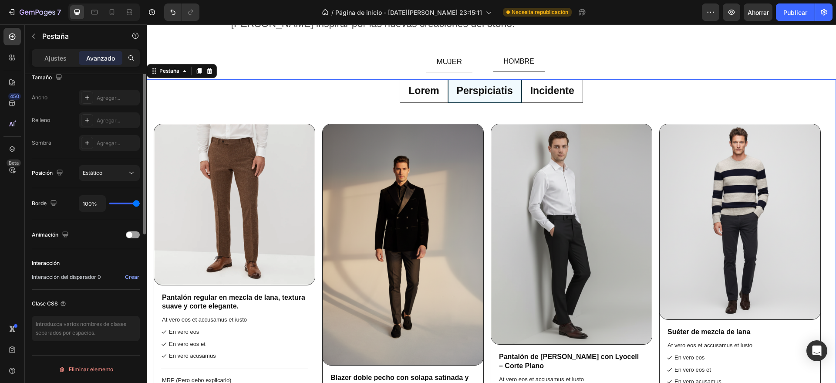
scroll to position [71, 0]
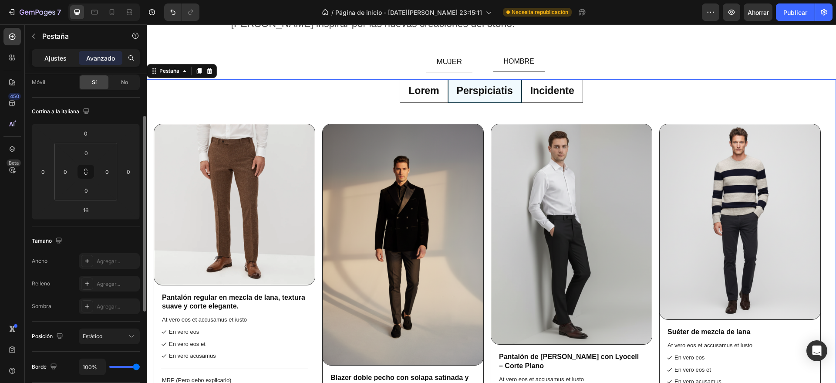
click at [47, 57] on font "Ajustes" at bounding box center [55, 57] width 22 height 7
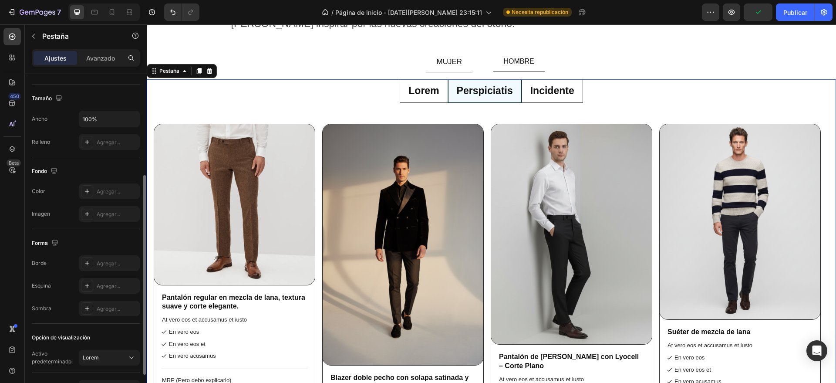
scroll to position [223, 0]
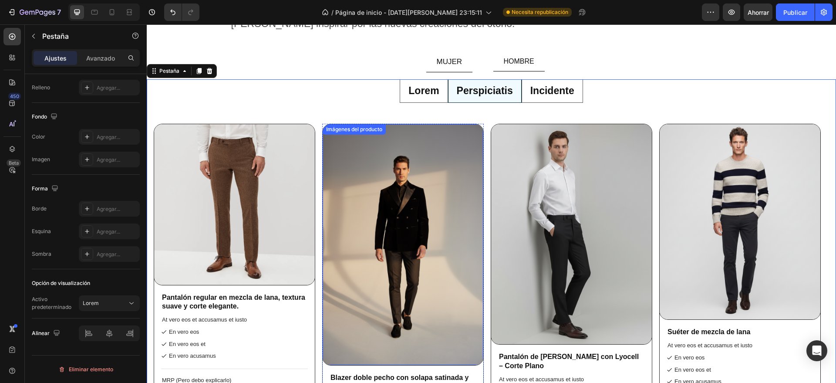
click at [376, 162] on img at bounding box center [403, 244] width 161 height 241
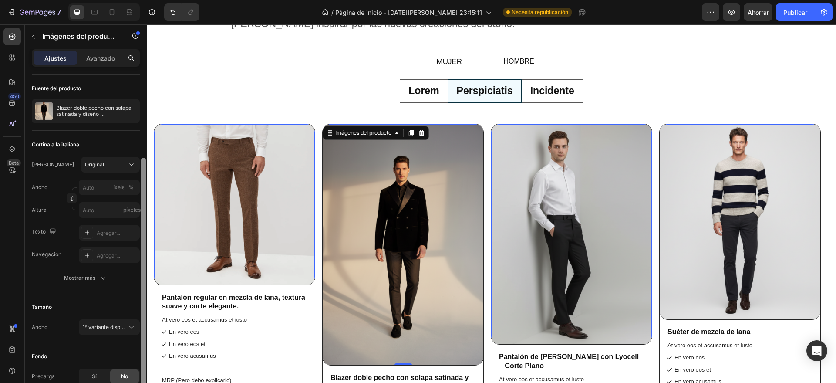
scroll to position [157, 0]
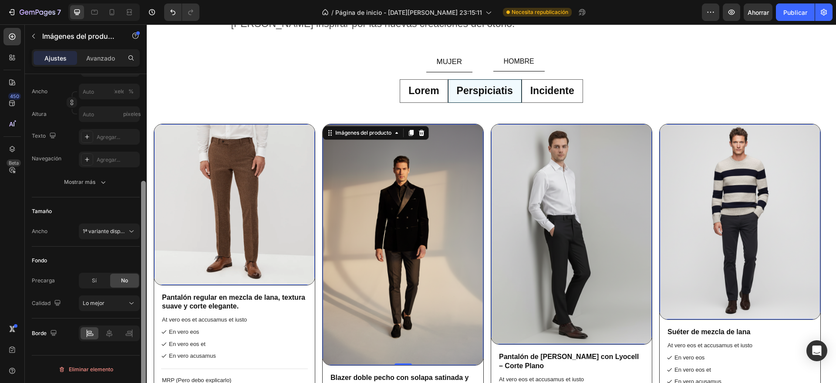
drag, startPoint x: 143, startPoint y: 225, endPoint x: 141, endPoint y: 336, distance: 110.6
click at [141, 336] on div at bounding box center [143, 240] width 7 height 333
click at [130, 227] on icon at bounding box center [131, 231] width 9 height 9
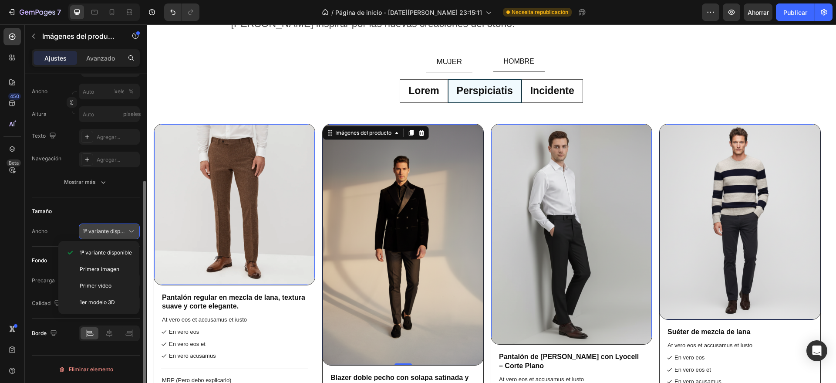
click at [130, 227] on icon at bounding box center [131, 231] width 9 height 9
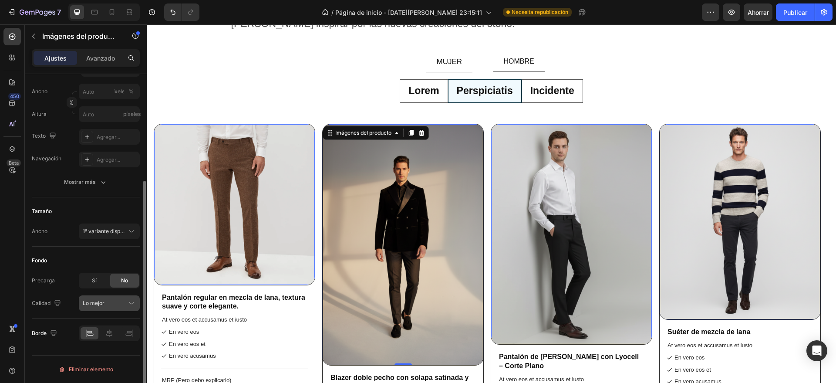
click at [129, 306] on icon at bounding box center [131, 303] width 9 height 9
click at [130, 306] on icon at bounding box center [131, 303] width 9 height 9
click at [97, 199] on div "Disposición Solo destacados Fuente del producto Blazer doble pecho con solapa s…" at bounding box center [86, 132] width 108 height 431
click at [103, 182] on icon "button" at bounding box center [103, 182] width 9 height 9
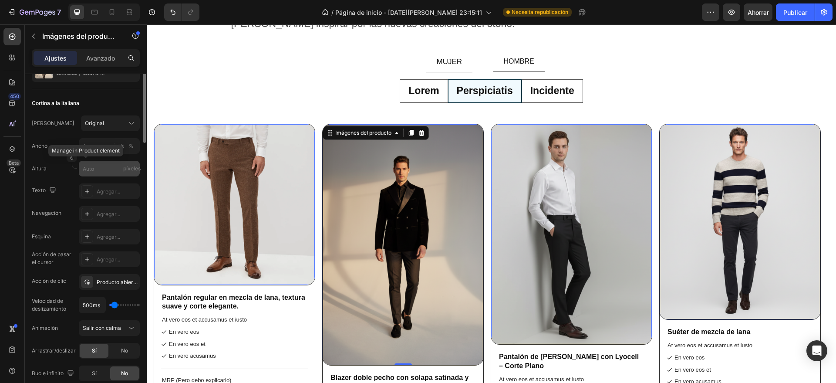
scroll to position [0, 0]
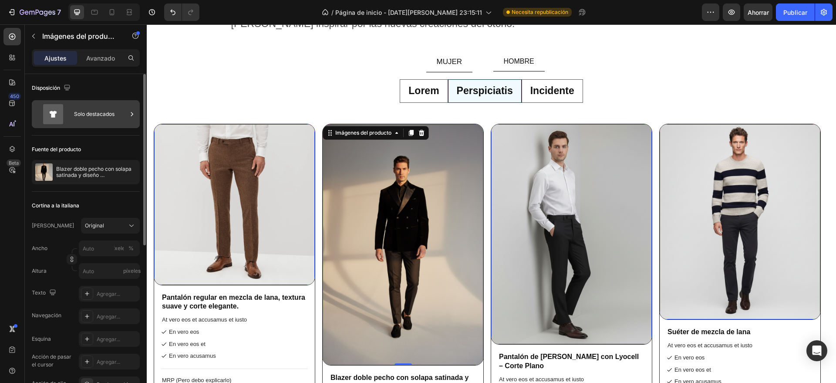
click at [97, 121] on div "Solo destacados" at bounding box center [100, 114] width 53 height 20
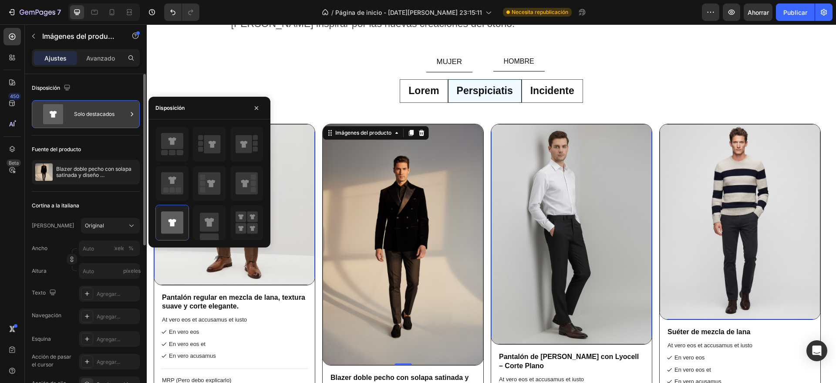
click at [97, 121] on div "Solo destacados" at bounding box center [100, 114] width 53 height 20
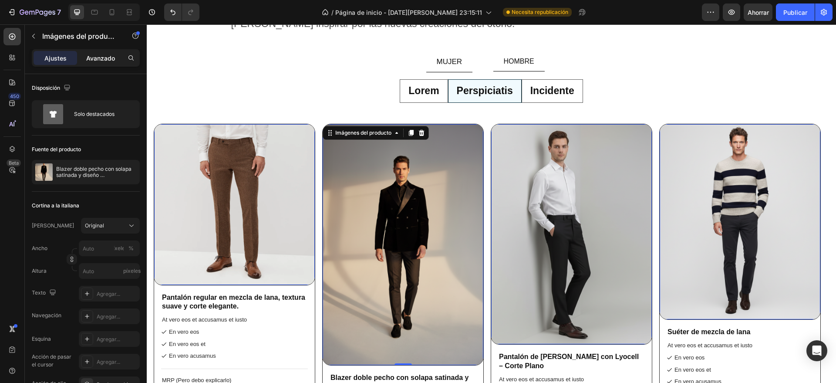
click at [103, 61] on font "Avanzado" at bounding box center [100, 57] width 29 height 7
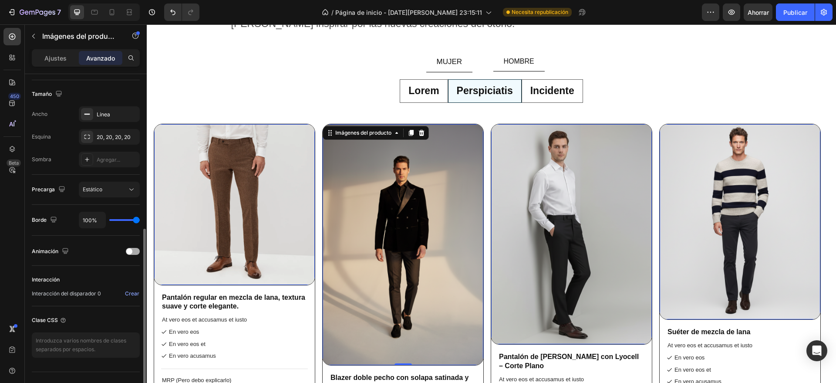
scroll to position [234, 0]
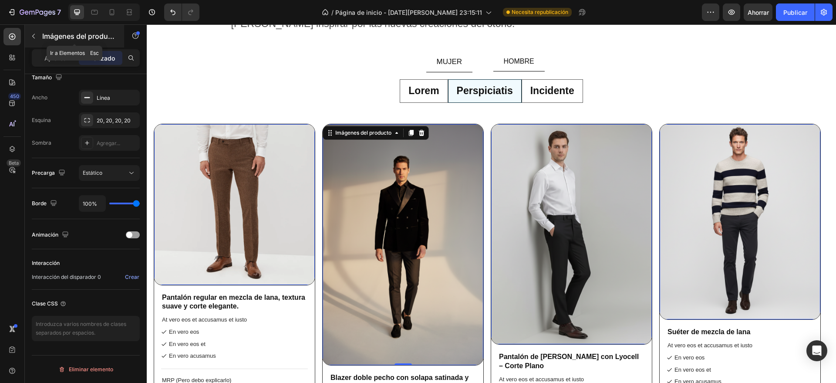
click at [38, 36] on button "button" at bounding box center [34, 36] width 14 height 14
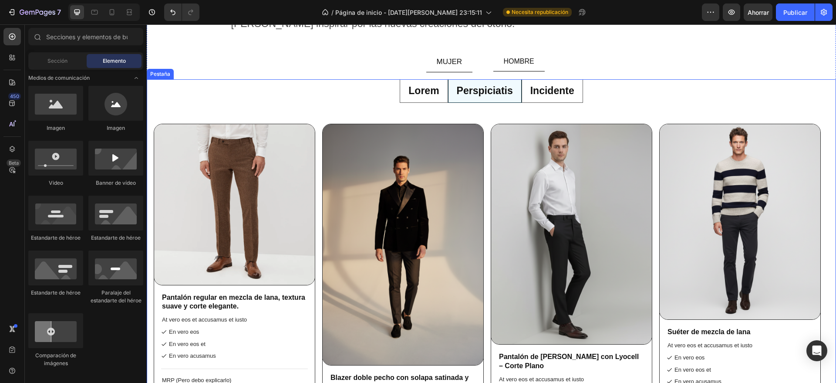
click at [551, 97] on p "Incidente" at bounding box center [552, 90] width 44 height 13
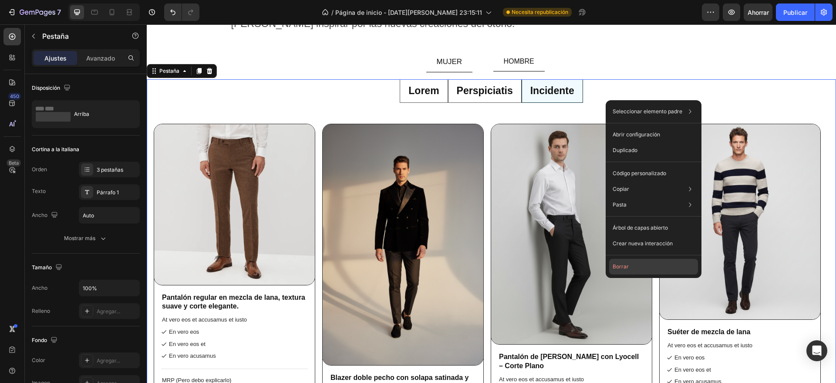
click at [613, 264] on font "Borrar" at bounding box center [620, 266] width 16 height 7
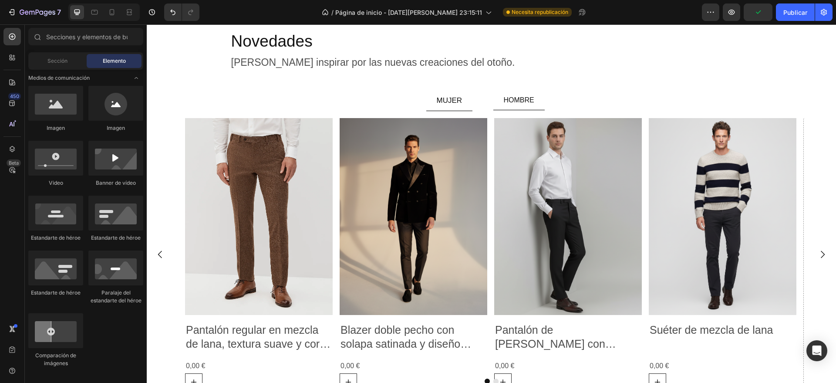
scroll to position [1107, 0]
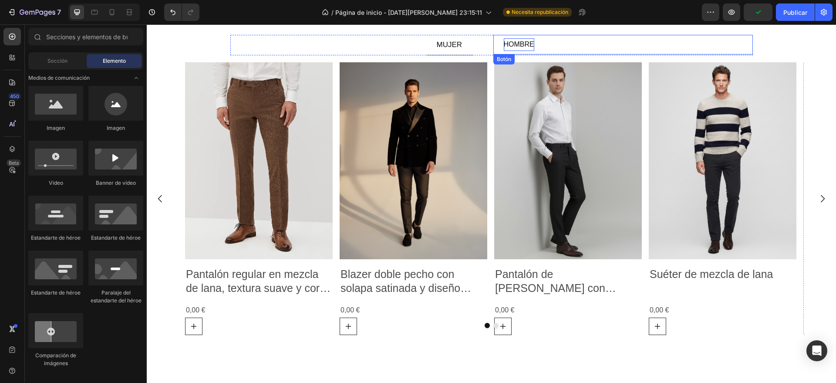
click at [525, 46] on font "HOMBRE" at bounding box center [519, 43] width 30 height 7
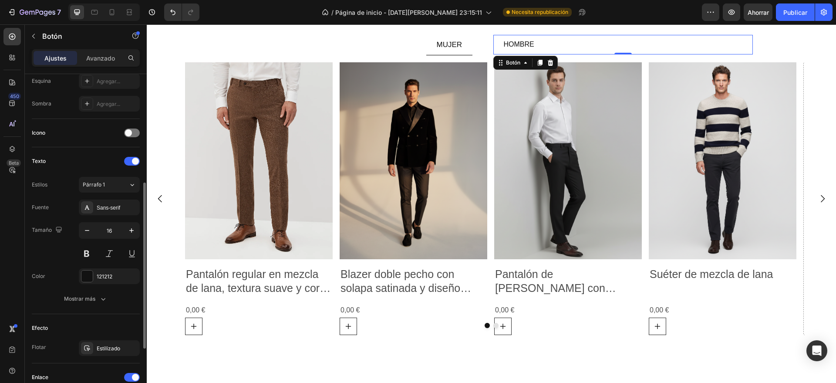
scroll to position [272, 0]
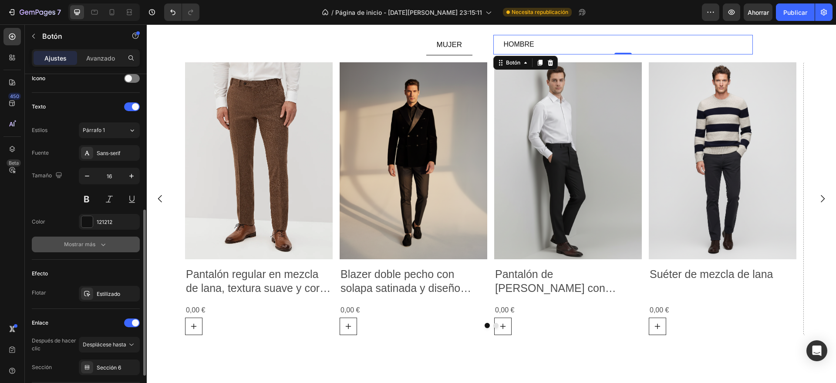
click at [111, 247] on button "Mostrar más" at bounding box center [86, 244] width 108 height 16
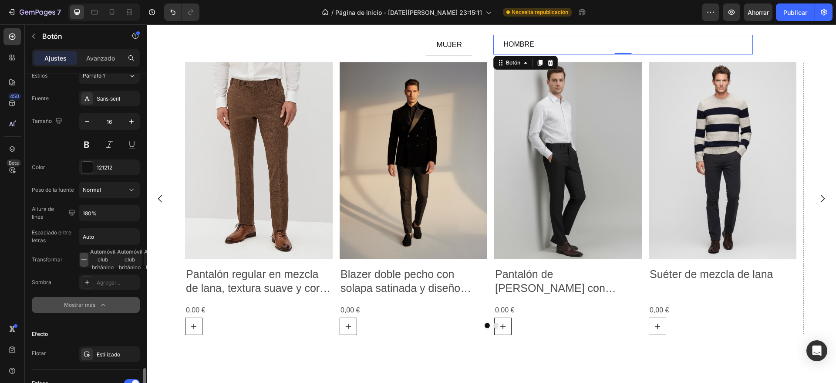
scroll to position [451, 0]
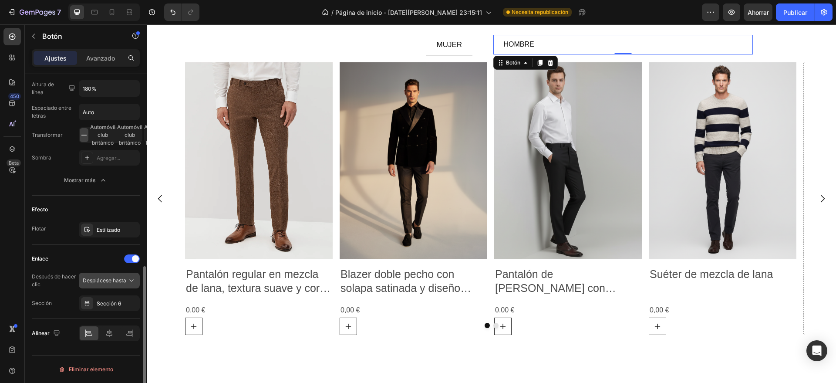
click at [123, 277] on font "Desplácese hasta" at bounding box center [105, 280] width 44 height 7
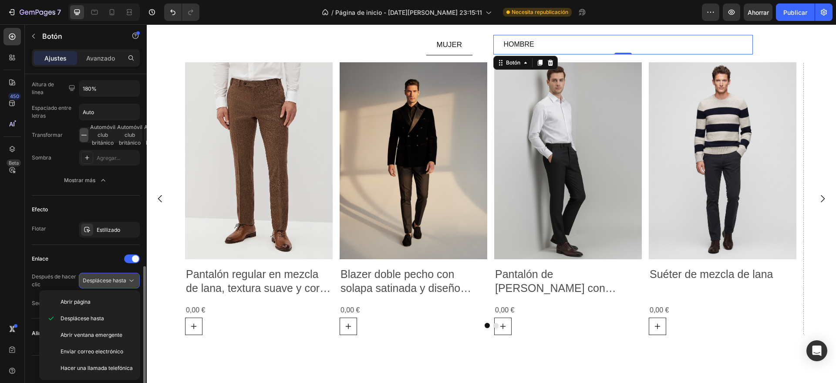
click at [123, 277] on font "Desplácese hasta" at bounding box center [105, 280] width 44 height 7
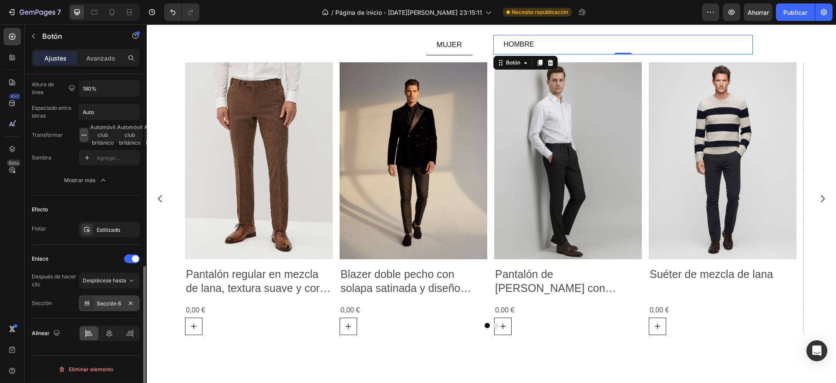
click at [112, 297] on div "Sección 6" at bounding box center [109, 303] width 61 height 16
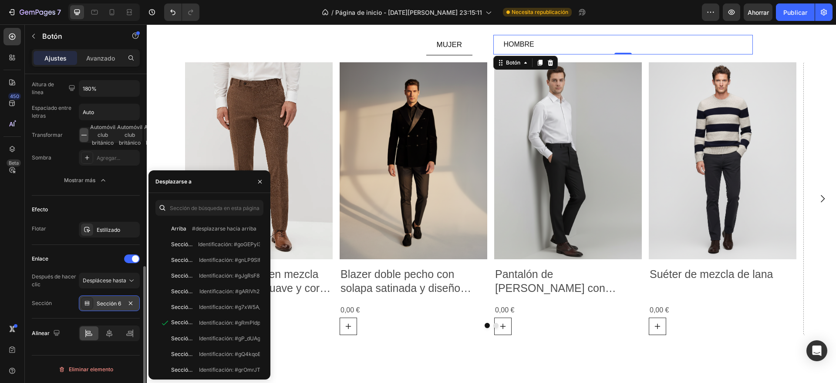
click at [112, 297] on div "Sección 6" at bounding box center [109, 303] width 61 height 16
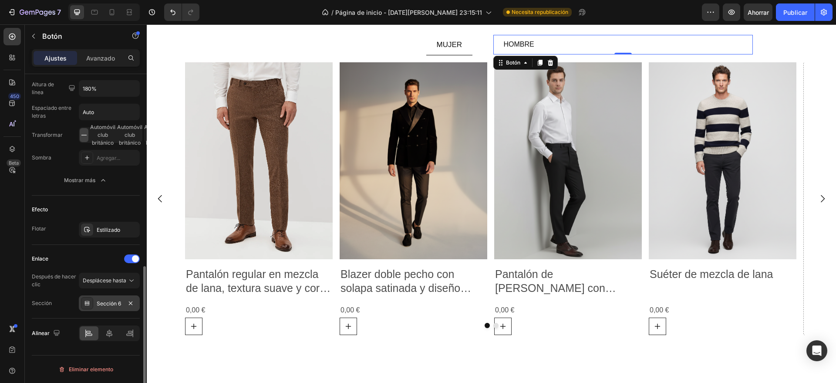
click at [112, 297] on div "Sección 6" at bounding box center [109, 303] width 61 height 16
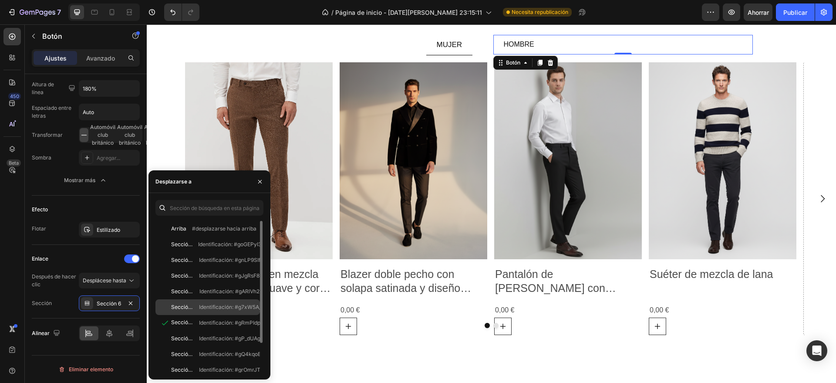
click at [201, 308] on font "Identificación: #g7xW5A_jmf" at bounding box center [234, 306] width 71 height 7
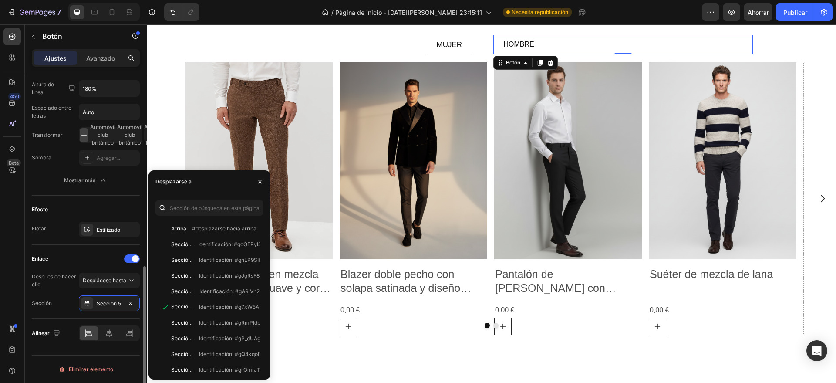
click at [95, 259] on div "Enlace" at bounding box center [86, 259] width 108 height 14
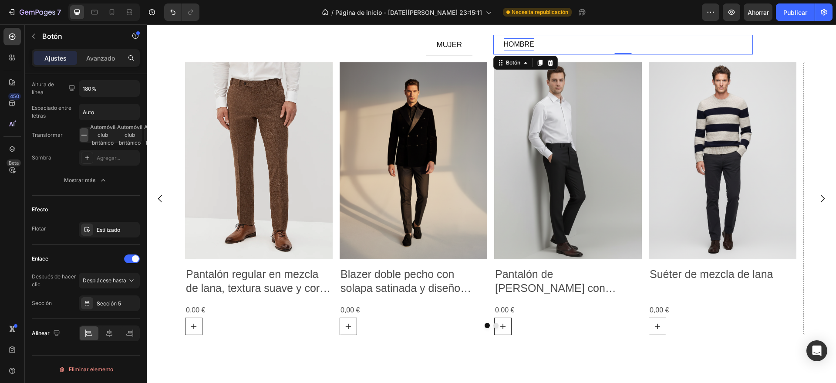
drag, startPoint x: 547, startPoint y: 35, endPoint x: 509, endPoint y: 40, distance: 38.2
click at [544, 37] on div "HOMBRE Botón 0" at bounding box center [622, 45] width 259 height 20
click at [569, 41] on div "HOMBRE Botón 0" at bounding box center [622, 45] width 259 height 20
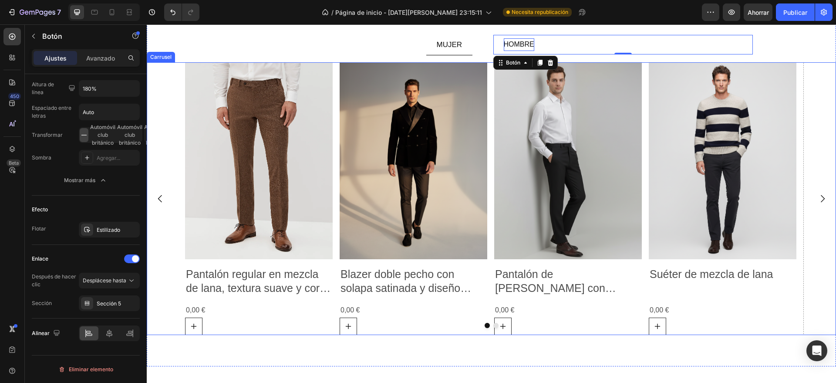
click at [797, 162] on div "Imágenes del producto Pantalón regular en mezcla de lana, textura suave y corte…" at bounding box center [491, 198] width 689 height 273
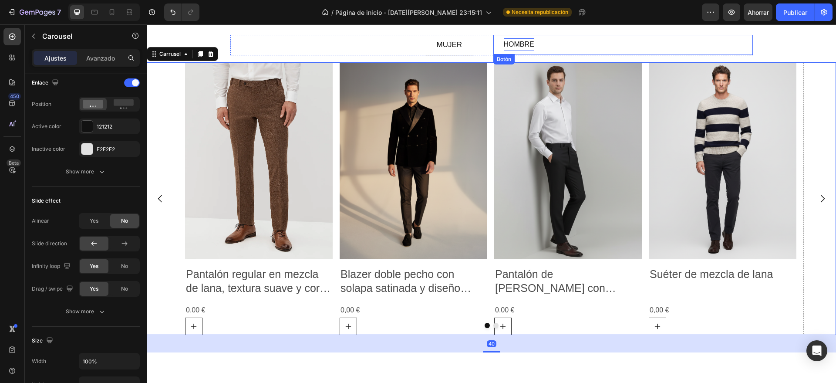
scroll to position [0, 0]
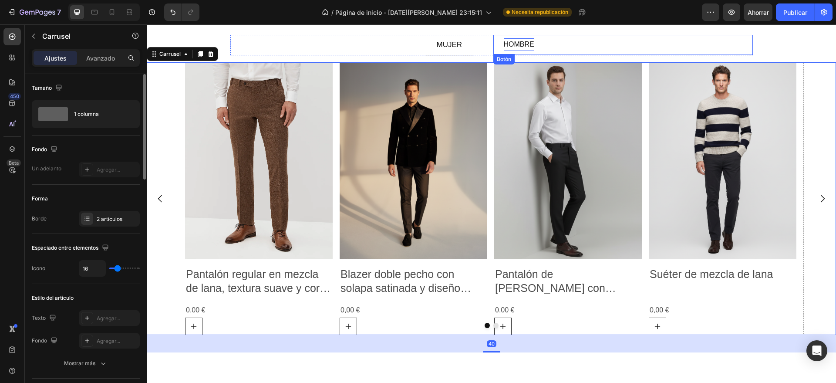
click at [525, 46] on p "HOMBRE" at bounding box center [519, 44] width 30 height 13
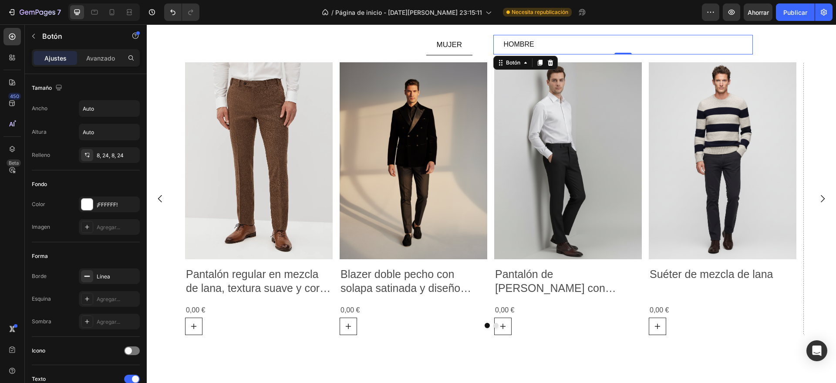
click at [534, 43] on link "HOMBRE" at bounding box center [518, 45] width 51 height 20
click at [787, 44] on div "Novedades Título Déjate inspirar por las nuevas creaciones del otoño. Bloque de…" at bounding box center [491, 162] width 689 height 377
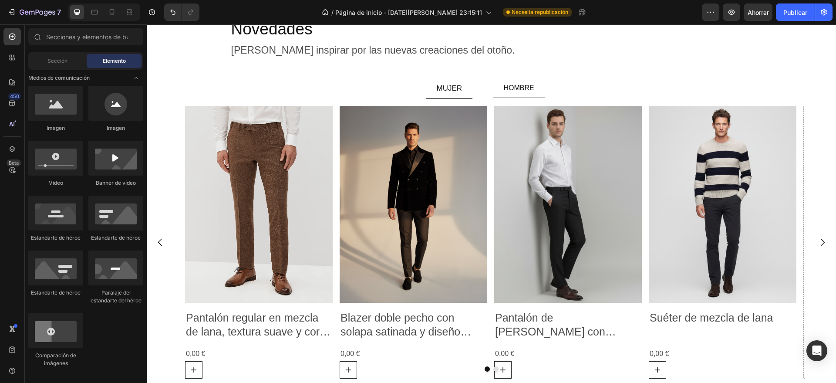
scroll to position [979, 0]
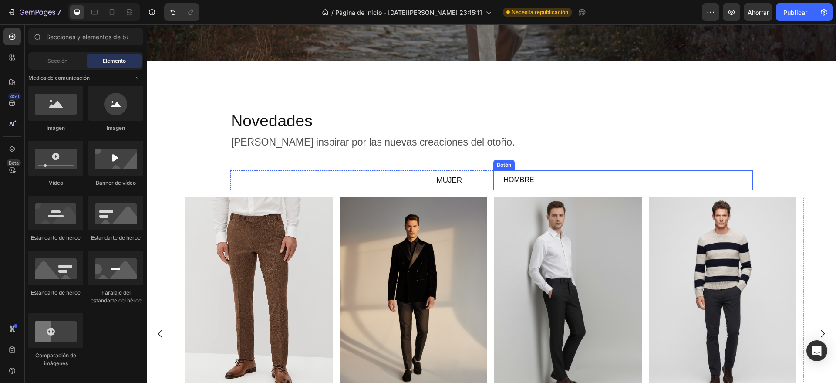
click at [534, 170] on link "HOMBRE" at bounding box center [518, 180] width 51 height 20
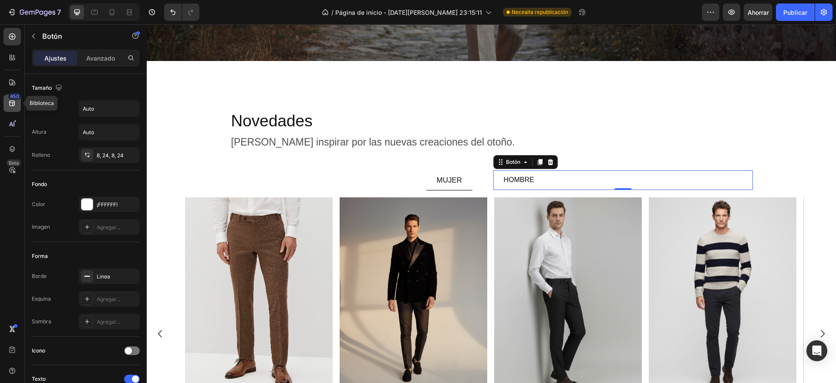
click at [7, 105] on div "450" at bounding box center [11, 102] width 17 height 17
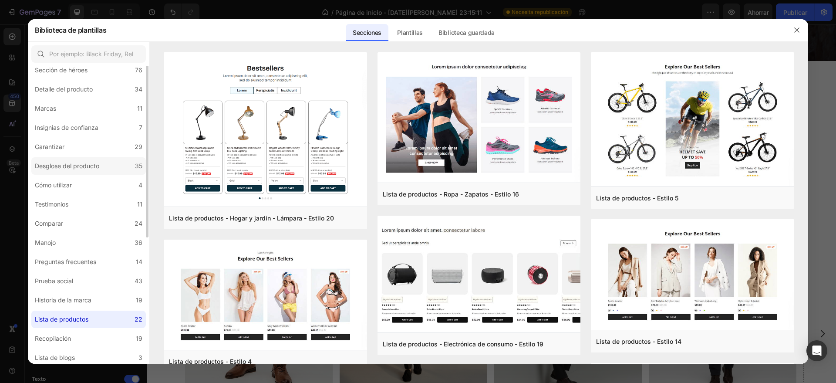
scroll to position [0, 0]
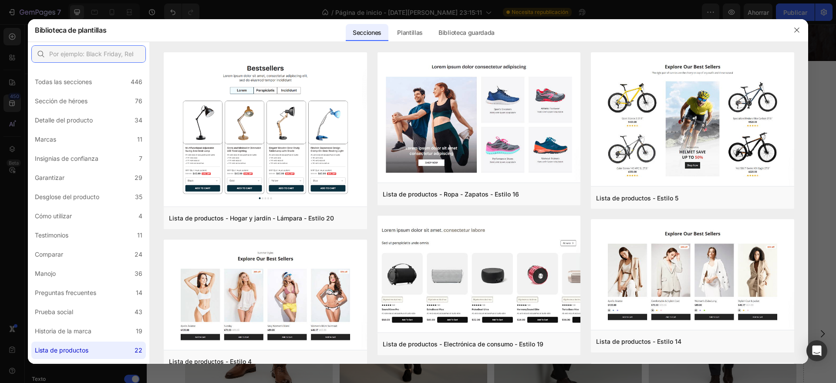
click at [82, 53] on input "text" at bounding box center [88, 53] width 114 height 17
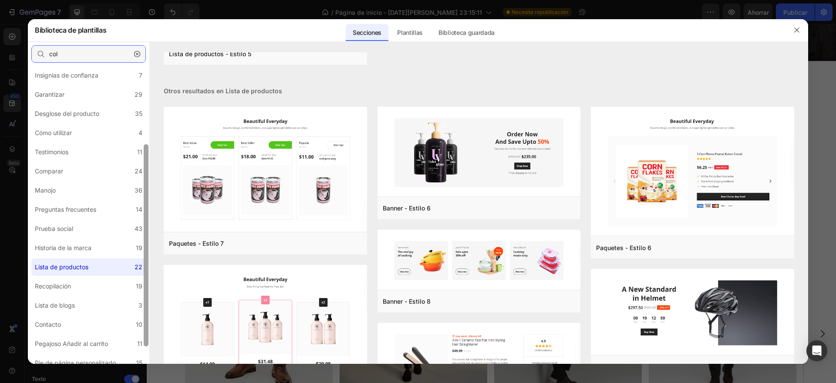
scroll to position [96, 0]
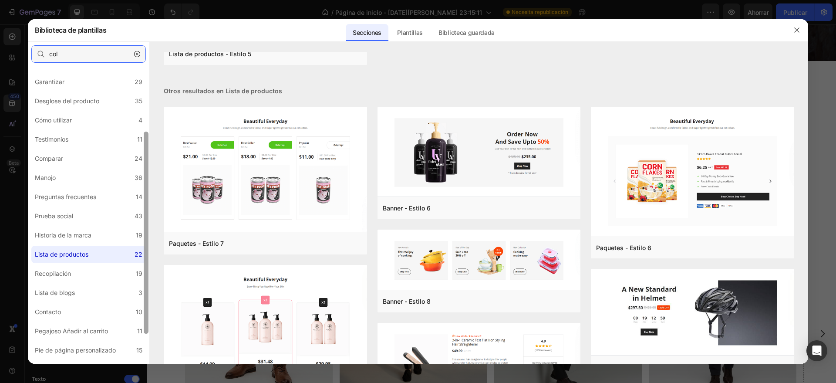
drag, startPoint x: 148, startPoint y: 242, endPoint x: 148, endPoint y: 307, distance: 65.3
click at [148, 307] on div at bounding box center [146, 232] width 5 height 202
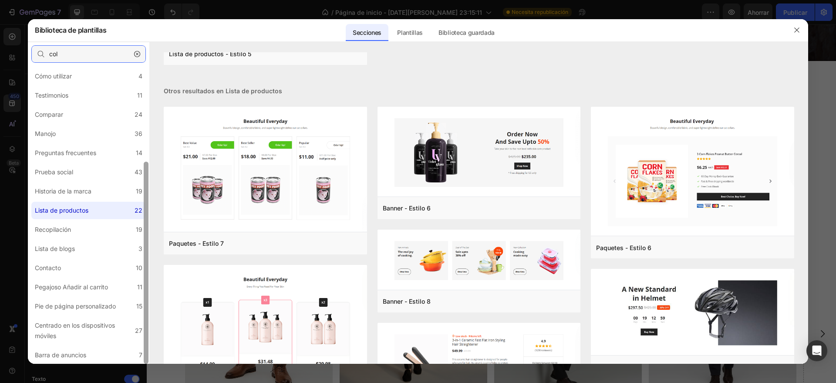
drag, startPoint x: 147, startPoint y: 296, endPoint x: 147, endPoint y: 366, distance: 70.5
click at [147, 366] on div "Biblioteca de plantillas Secciones Plantillas Páginas existentes Biblioteca gua…" at bounding box center [418, 191] width 836 height 383
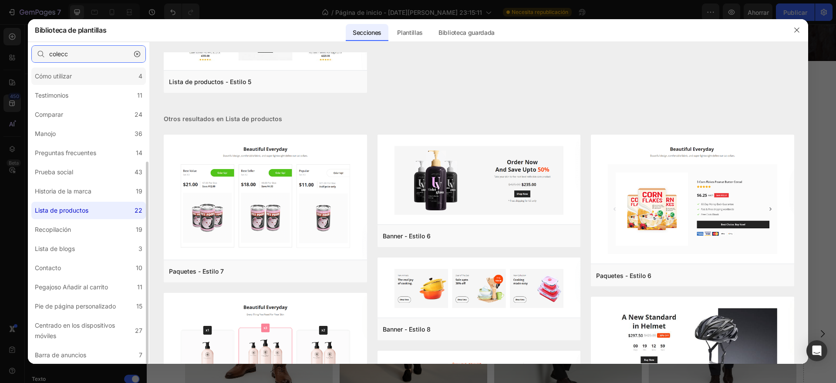
scroll to position [0, 0]
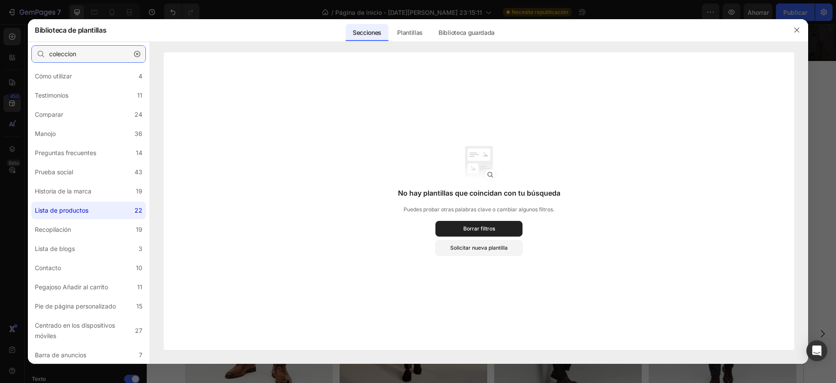
type input "coleccion"
click at [250, 133] on div "No hay plantillas que coincidan con tu búsqueda Puedes probar otras palabras cl…" at bounding box center [479, 200] width 630 height 297
click at [418, 32] on font "Plantillas" at bounding box center [410, 32] width 26 height 7
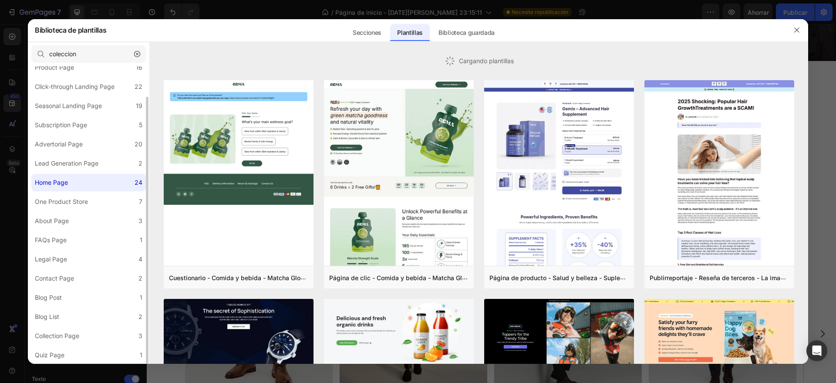
scroll to position [34, 0]
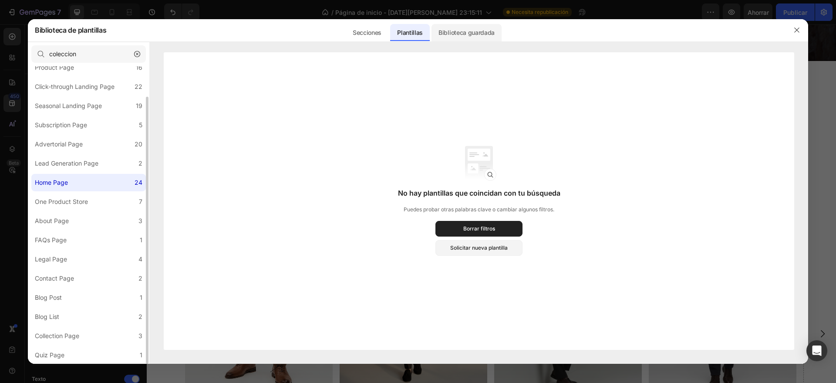
click at [452, 24] on div "Biblioteca guardada" at bounding box center [466, 32] width 70 height 17
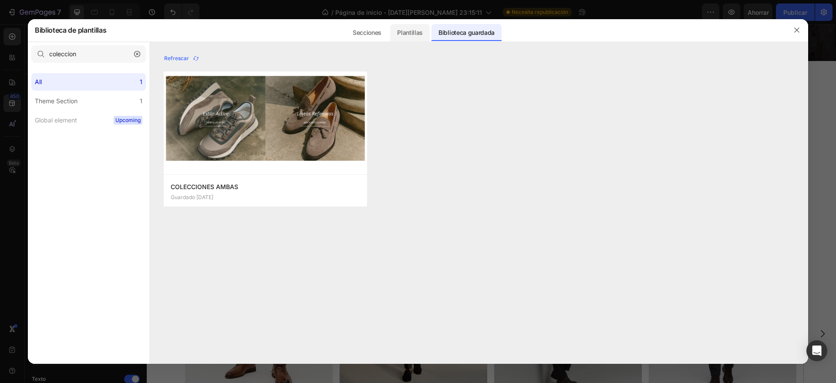
scroll to position [0, 0]
click at [383, 34] on div "Secciones" at bounding box center [367, 32] width 43 height 17
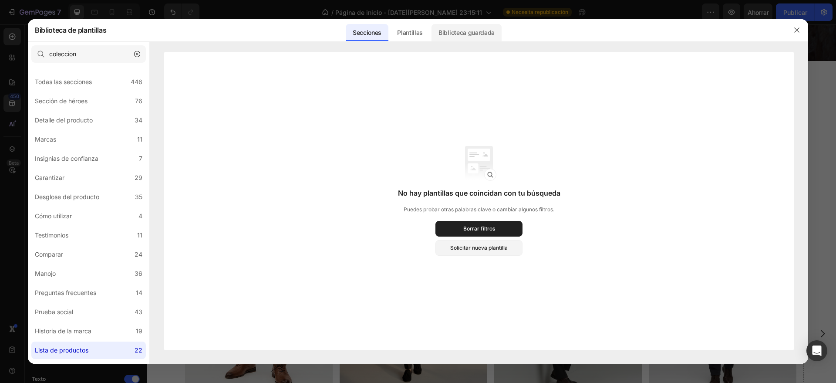
click at [471, 34] on font "Biblioteca guardada" at bounding box center [466, 32] width 56 height 7
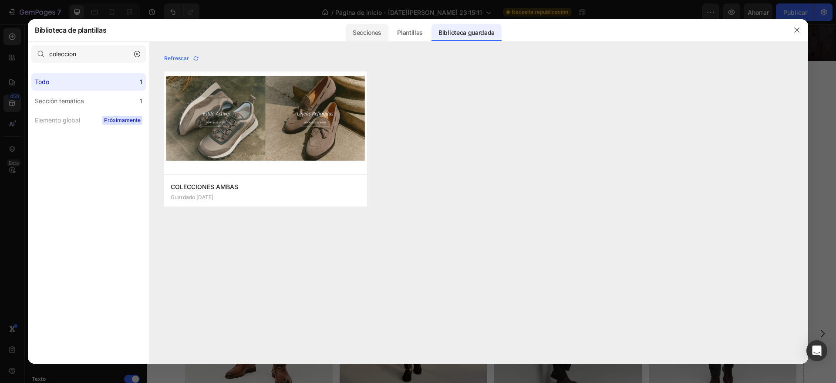
click at [364, 30] on font "Secciones" at bounding box center [367, 32] width 29 height 7
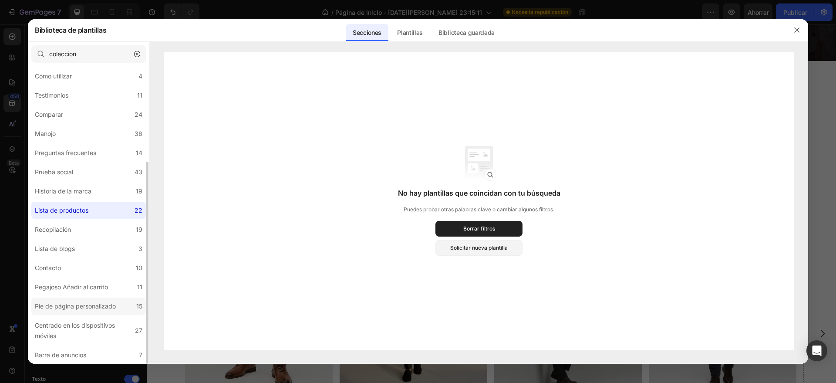
scroll to position [140, 0]
click at [797, 29] on icon "button" at bounding box center [796, 30] width 7 height 7
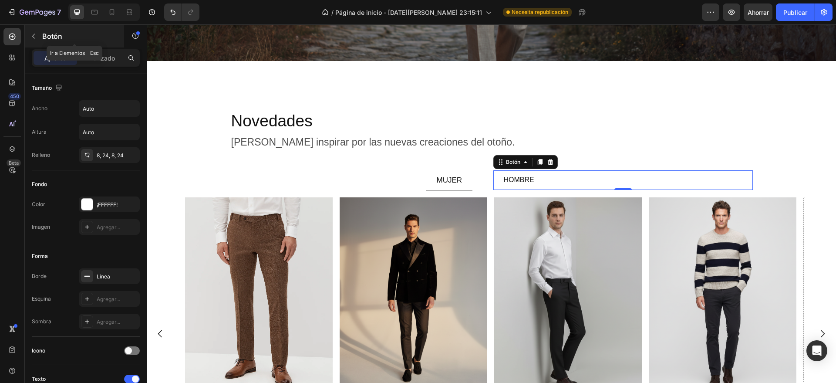
click at [30, 30] on button "button" at bounding box center [34, 36] width 14 height 14
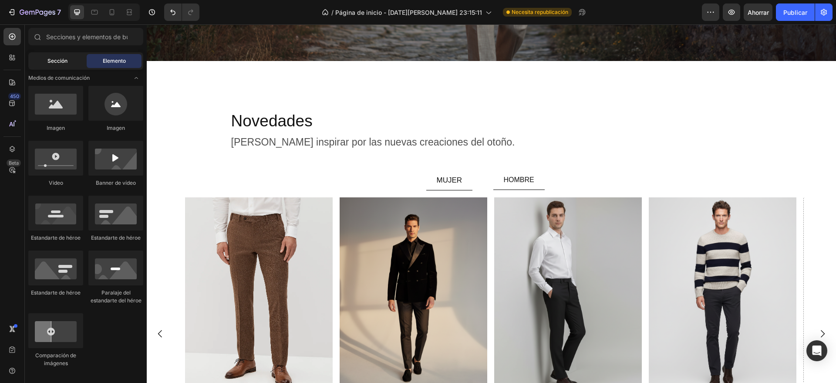
click at [68, 64] on div "Sección" at bounding box center [57, 61] width 55 height 14
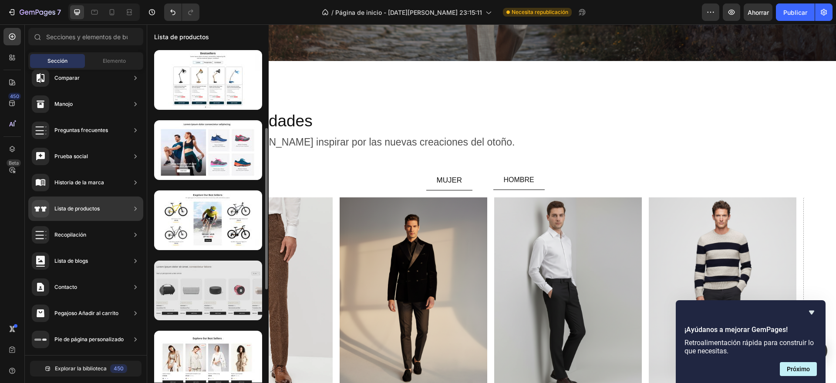
scroll to position [54, 0]
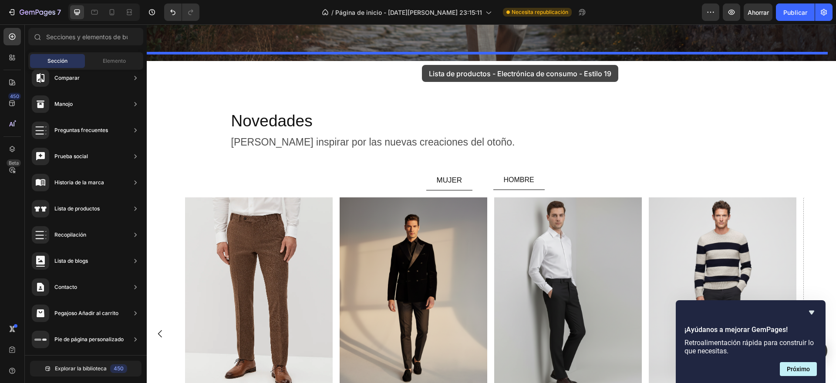
drag, startPoint x: 340, startPoint y: 276, endPoint x: 422, endPoint y: 65, distance: 226.8
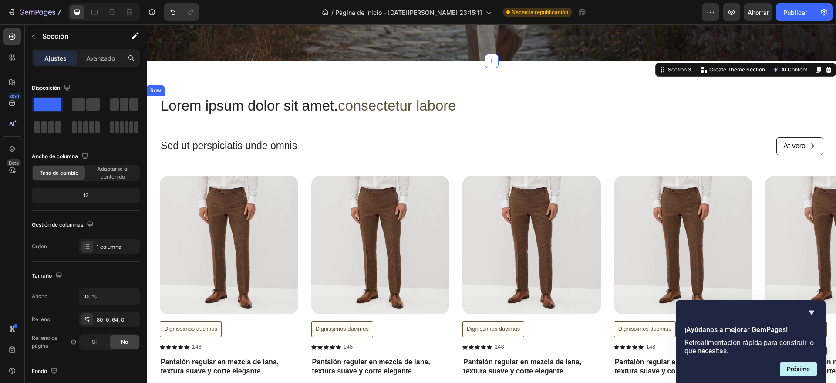
click at [283, 116] on div "Lorem ipsum dolor sit amet. consectetur labore Heading Sed ut perspiciatis unde…" at bounding box center [491, 129] width 663 height 66
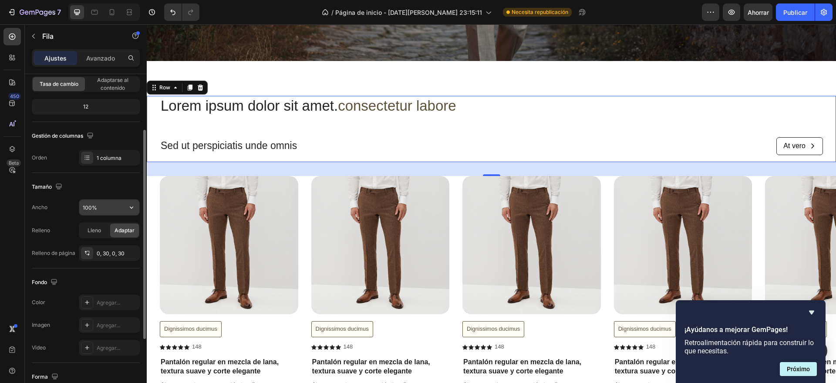
scroll to position [0, 0]
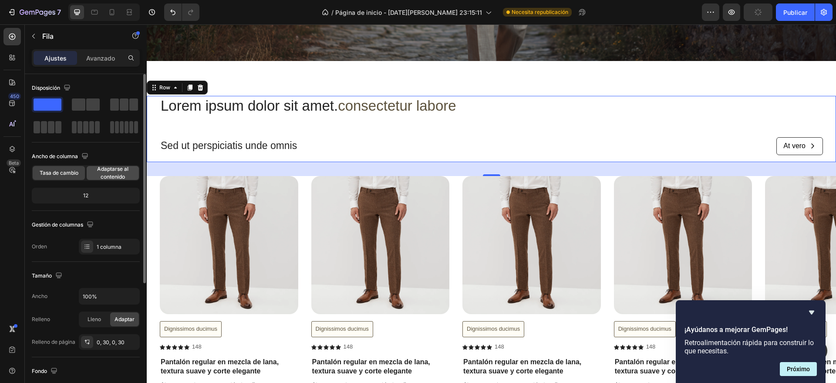
click at [104, 174] on font "Adaptarse al contenido" at bounding box center [112, 172] width 31 height 14
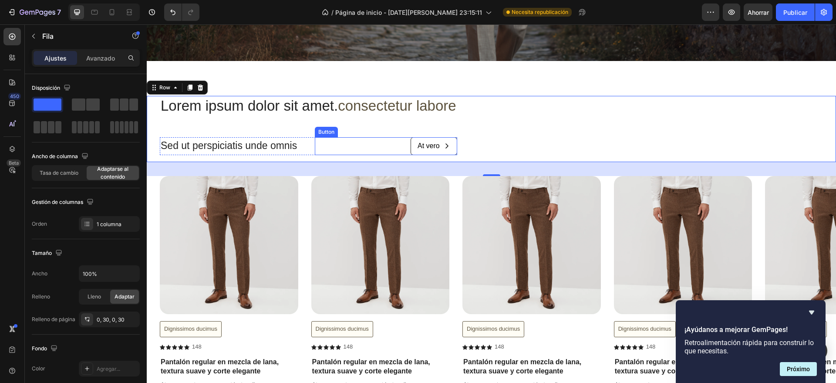
click at [450, 142] on icon "At vero" at bounding box center [446, 145] width 7 height 7
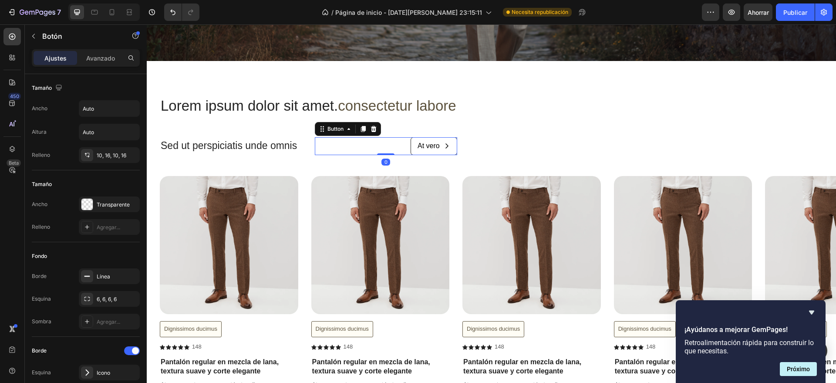
click at [448, 142] on icon "At vero" at bounding box center [446, 145] width 7 height 7
click at [448, 141] on span "At vero" at bounding box center [446, 145] width 7 height 9
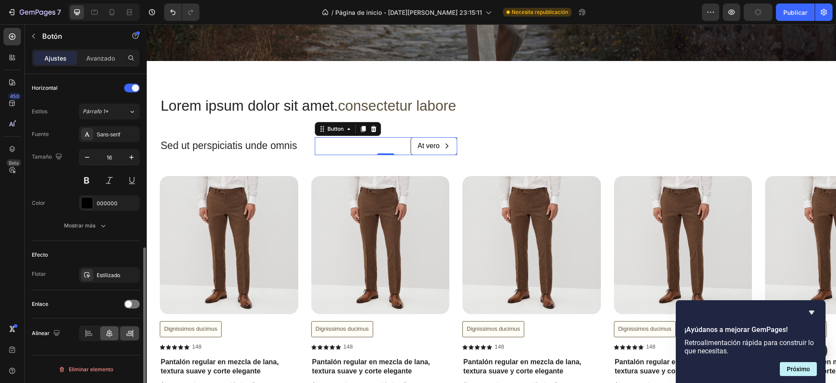
scroll to position [360, 0]
click at [108, 222] on button "Mostrar más" at bounding box center [86, 226] width 108 height 16
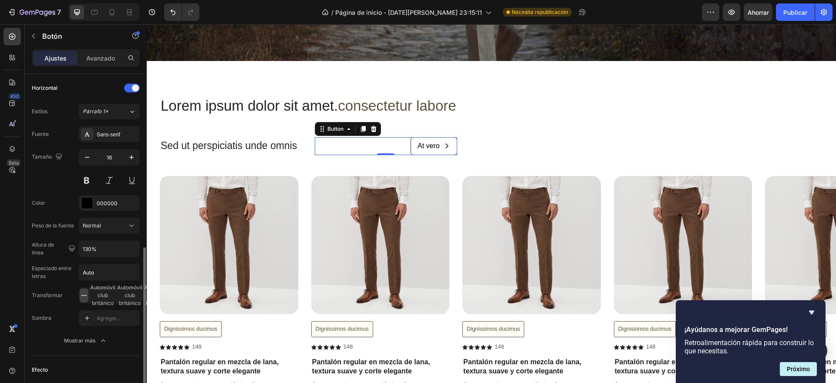
click at [62, 212] on div "Fuente Sans-serif Tamaño 16 Color 000000 Peso de la fuente Normal Altura de lín…" at bounding box center [86, 237] width 108 height 222
click at [436, 141] on div "At vero" at bounding box center [428, 145] width 22 height 9
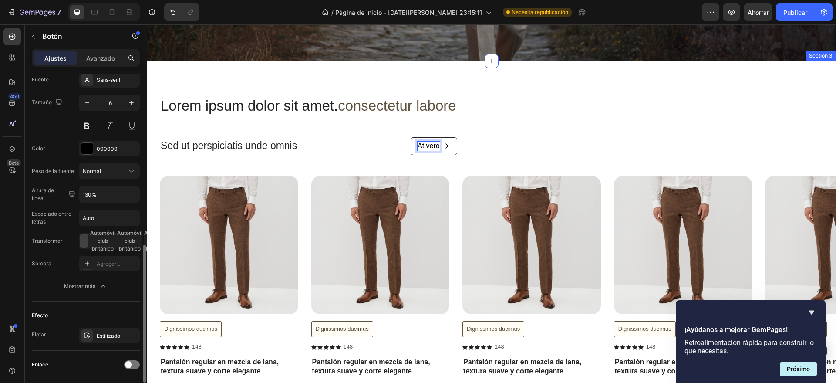
drag, startPoint x: 395, startPoint y: 158, endPoint x: 317, endPoint y: 144, distance: 79.6
click at [394, 158] on div "Lorem ipsum dolor sit amet. consectetur labore Heading Sed ut perspiciatis unde…" at bounding box center [491, 258] width 689 height 325
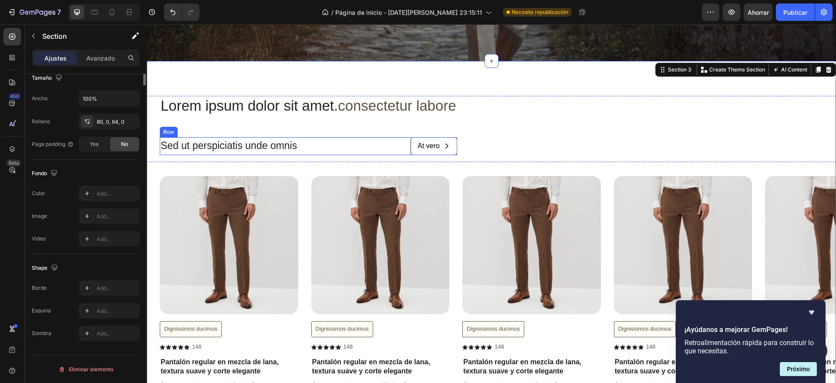
scroll to position [0, 0]
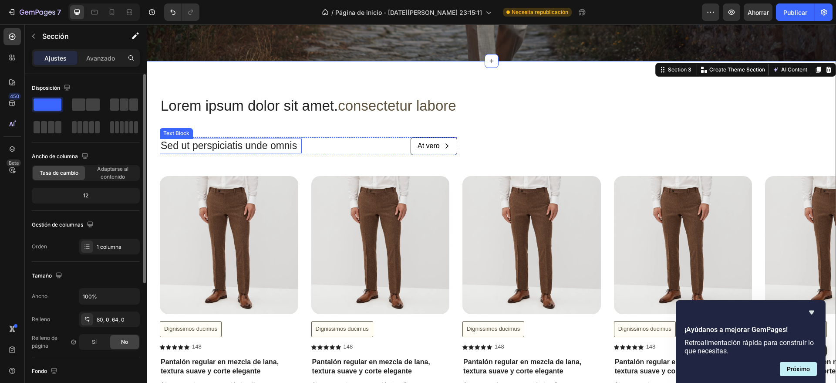
click at [268, 139] on p "Sed ut perspiciatis unde omnis" at bounding box center [231, 145] width 140 height 13
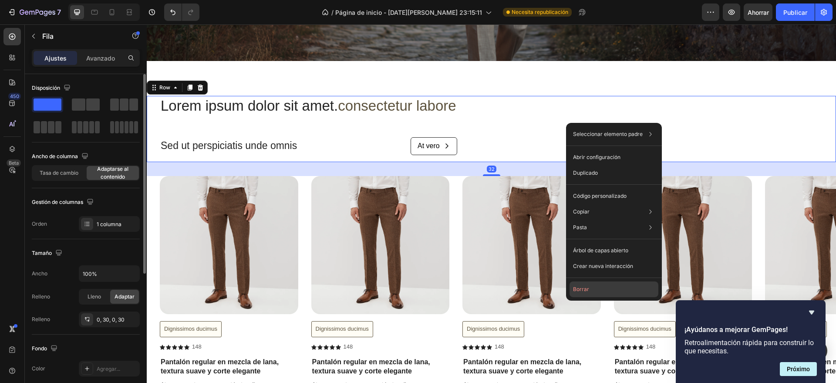
click at [599, 290] on button "Borrar" at bounding box center [613, 289] width 89 height 16
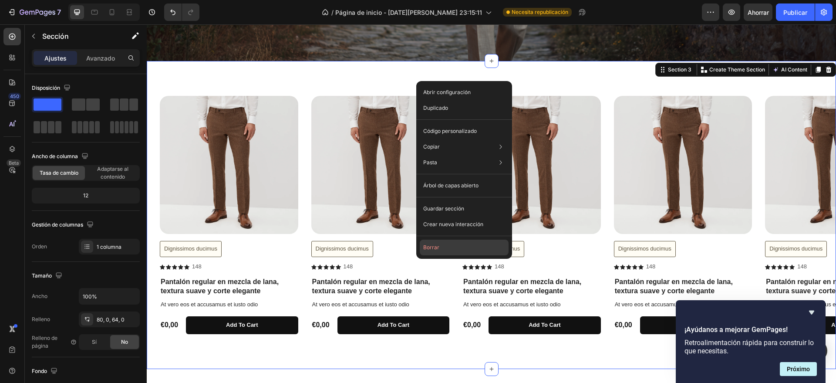
click at [467, 254] on button "Borrar" at bounding box center [464, 247] width 89 height 16
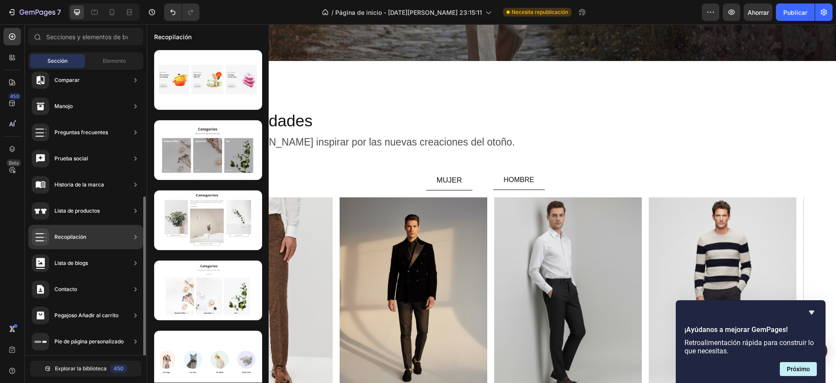
scroll to position [220, 0]
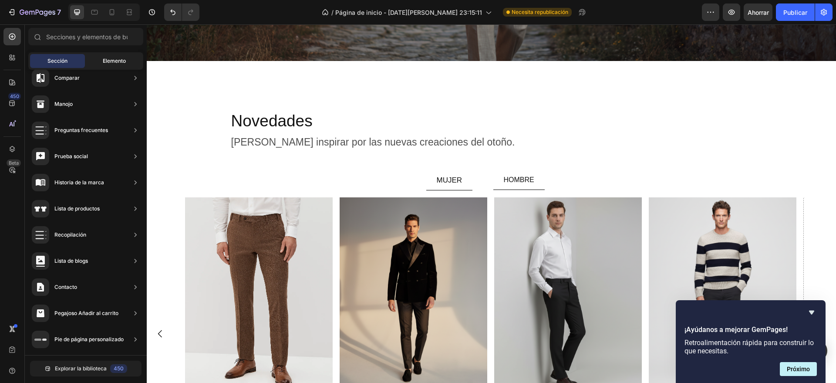
click at [119, 59] on font "Elemento" at bounding box center [114, 60] width 23 height 7
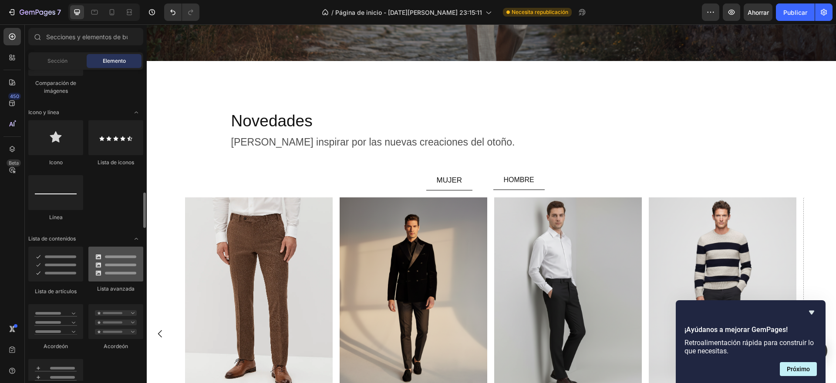
scroll to position [599, 0]
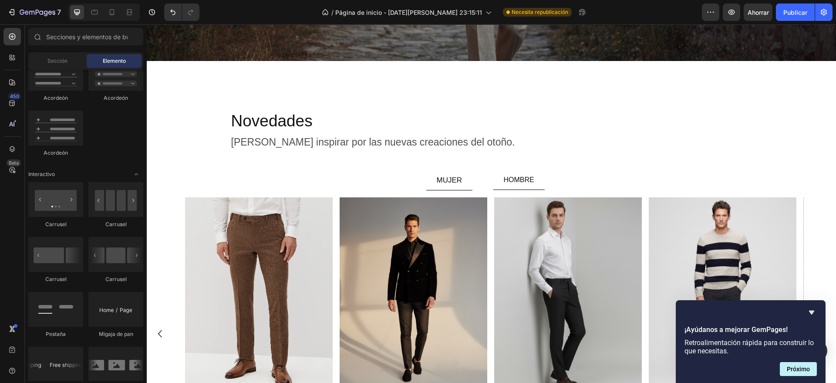
drag, startPoint x: 142, startPoint y: 168, endPoint x: 145, endPoint y: 186, distance: 18.6
click at [145, 64] on div at bounding box center [143, 46] width 5 height 35
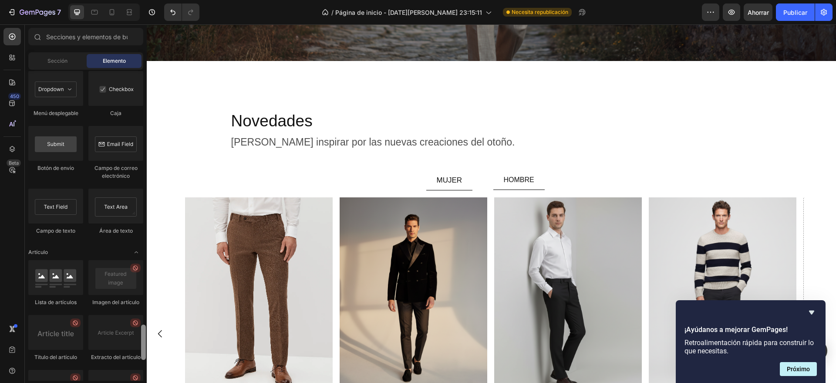
scroll to position [2154, 0]
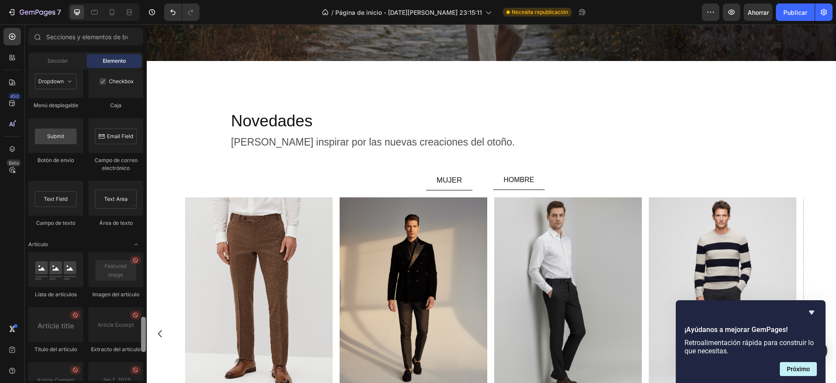
drag, startPoint x: 145, startPoint y: 186, endPoint x: 144, endPoint y: 339, distance: 152.8
click at [144, 339] on div at bounding box center [143, 333] width 5 height 35
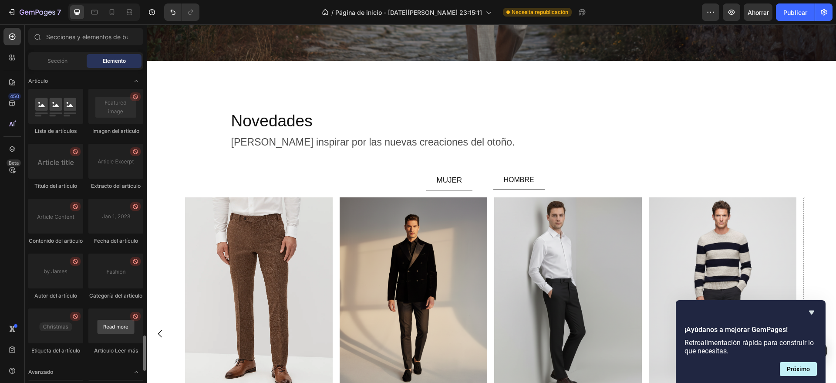
scroll to position [2402, 0]
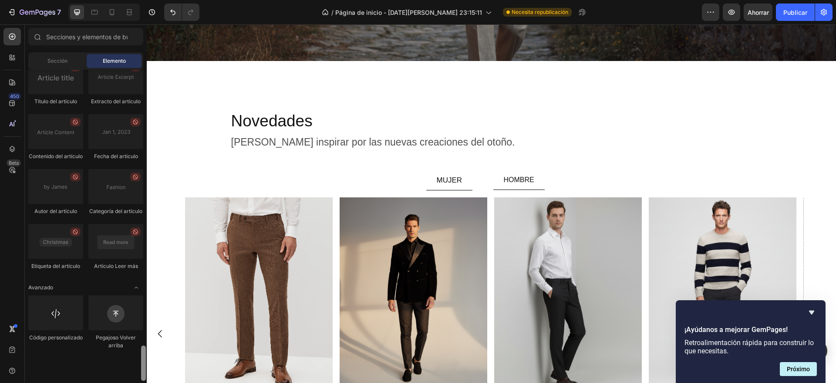
drag, startPoint x: 141, startPoint y: 352, endPoint x: 86, endPoint y: 229, distance: 134.2
click at [141, 356] on div at bounding box center [143, 362] width 5 height 35
click at [84, 40] on input "text" at bounding box center [85, 36] width 115 height 17
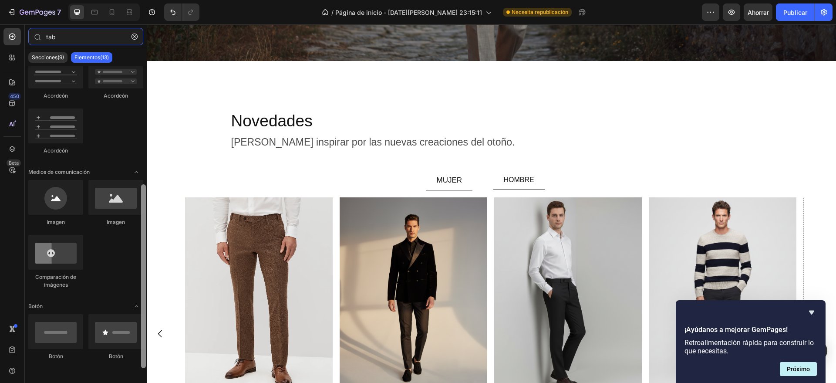
scroll to position [214, 0]
drag, startPoint x: 145, startPoint y: 259, endPoint x: 141, endPoint y: 338, distance: 79.3
click at [141, 338] on div at bounding box center [143, 285] width 5 height 184
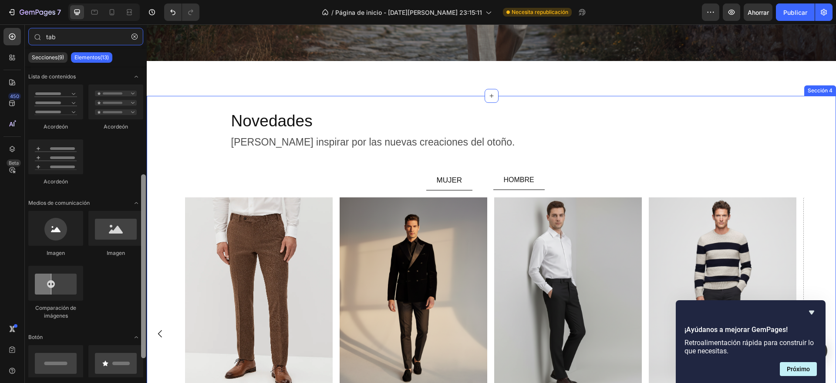
scroll to position [0, 0]
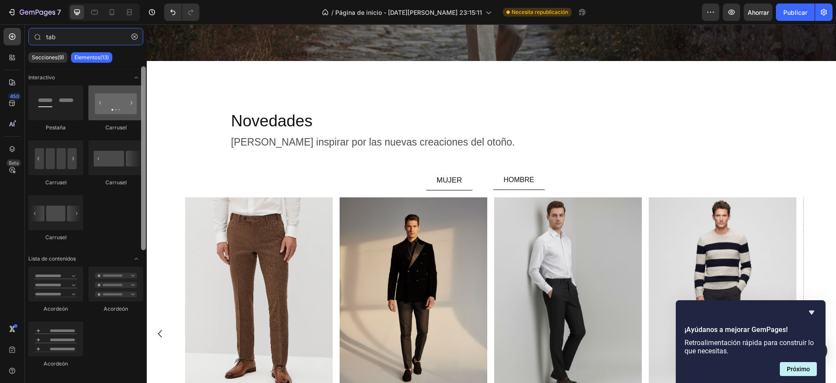
drag, startPoint x: 141, startPoint y: 338, endPoint x: 137, endPoint y: 92, distance: 246.4
click at [137, 92] on div "Interactivo Pestaña Carrusel Carrusel Carrusel Carrusel Lista de contenidos Aco…" at bounding box center [86, 221] width 122 height 311
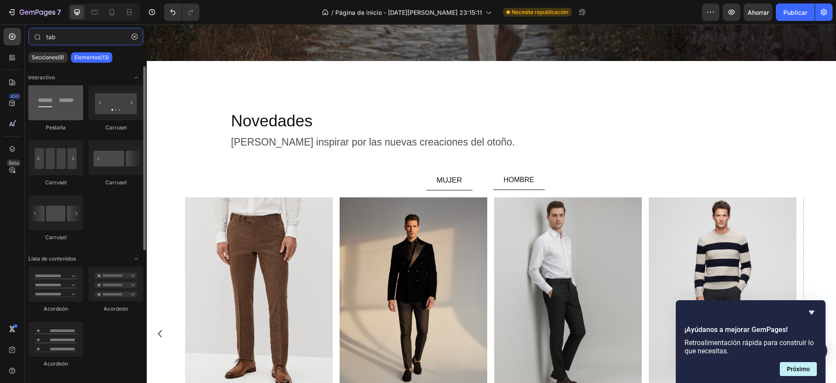
type input "tab"
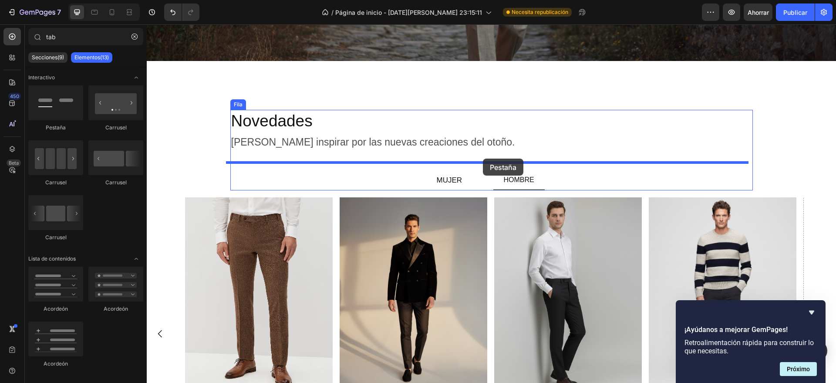
drag, startPoint x: 215, startPoint y: 140, endPoint x: 483, endPoint y: 158, distance: 267.9
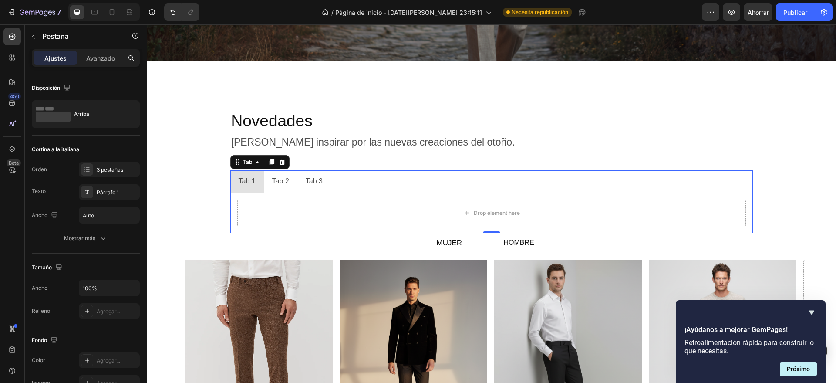
click at [283, 174] on div "Tab 2" at bounding box center [281, 181] width 20 height 15
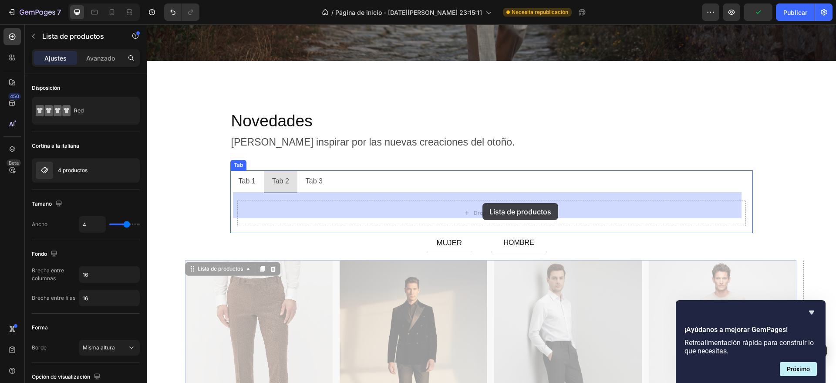
drag, startPoint x: 492, startPoint y: 301, endPoint x: 482, endPoint y: 203, distance: 98.9
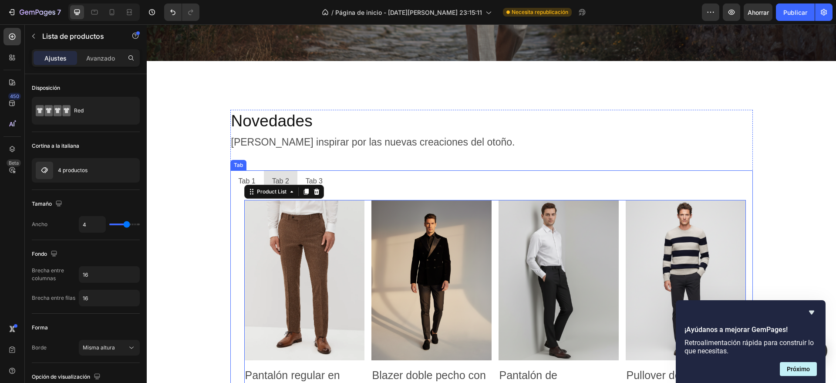
click at [248, 175] on p "Tab 1" at bounding box center [247, 181] width 17 height 13
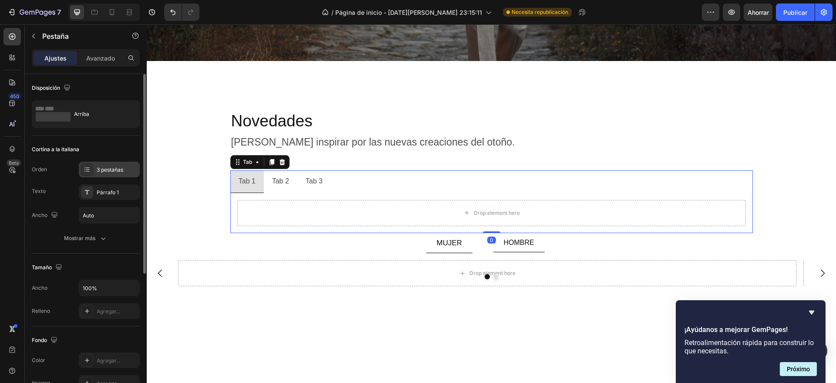
click at [113, 173] on div "3 pestañas" at bounding box center [117, 170] width 41 height 8
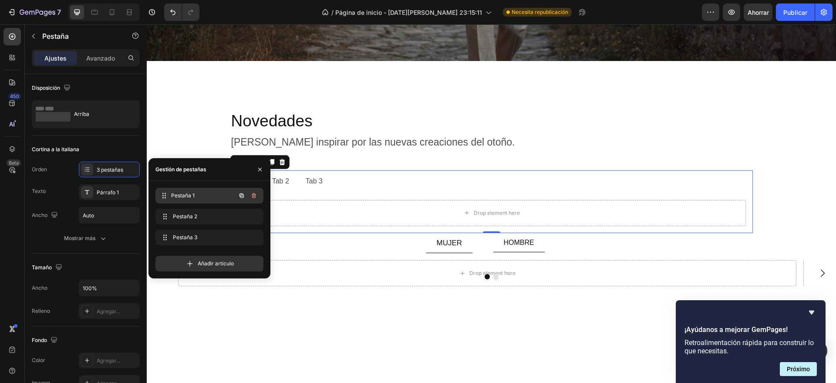
click at [184, 192] on font "Pestaña 1" at bounding box center [183, 195] width 24 height 7
click at [240, 195] on icon "button" at bounding box center [241, 195] width 4 height 4
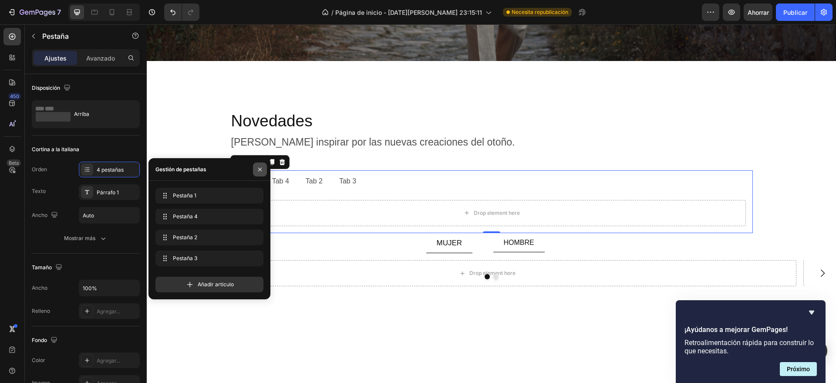
click at [256, 170] on icon "button" at bounding box center [259, 169] width 7 height 7
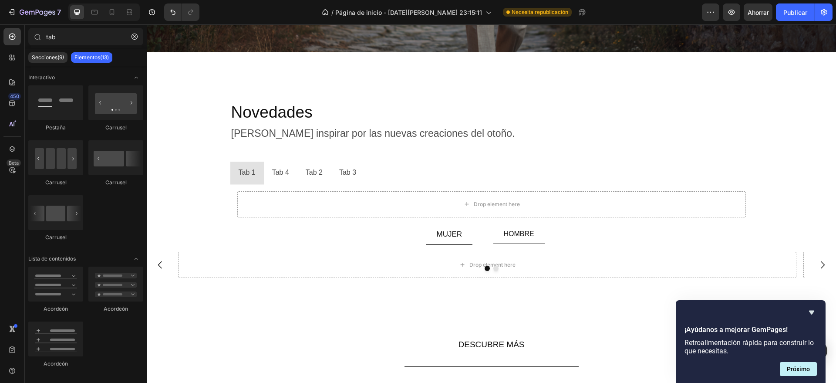
scroll to position [1010, 0]
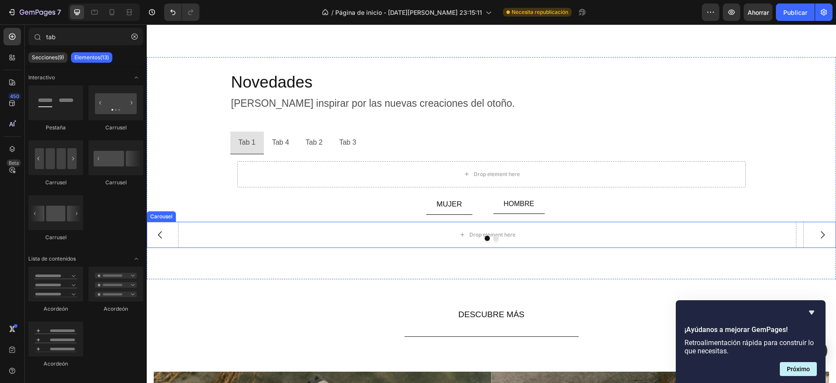
click at [493, 236] on button "Dot" at bounding box center [495, 238] width 5 height 5
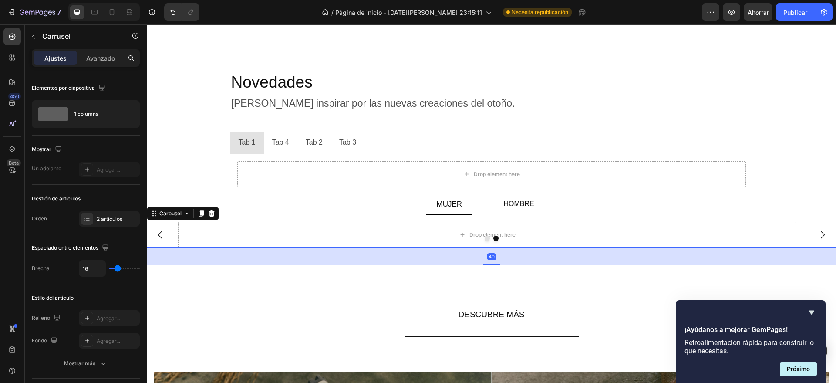
click at [485, 239] on button "Dot" at bounding box center [487, 238] width 5 height 5
click at [173, 16] on icon "Deshacer/Rehacer" at bounding box center [172, 12] width 9 height 9
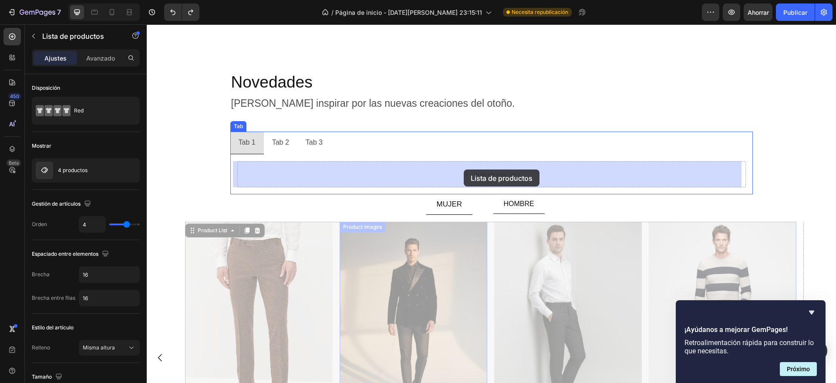
drag, startPoint x: 336, startPoint y: 285, endPoint x: 464, endPoint y: 169, distance: 172.6
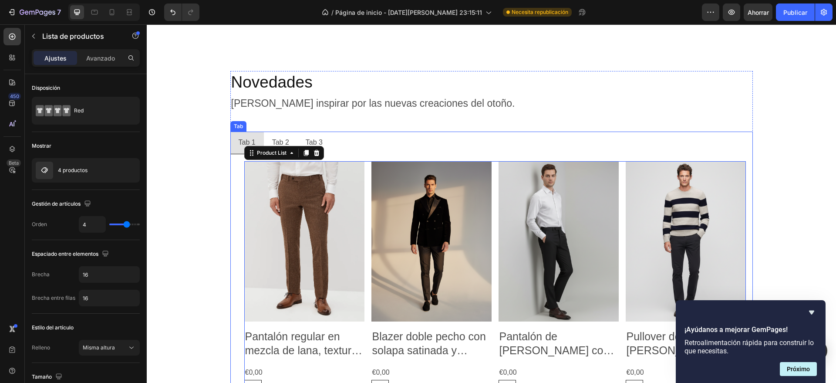
click at [274, 142] on div "Tab 2" at bounding box center [281, 142] width 20 height 15
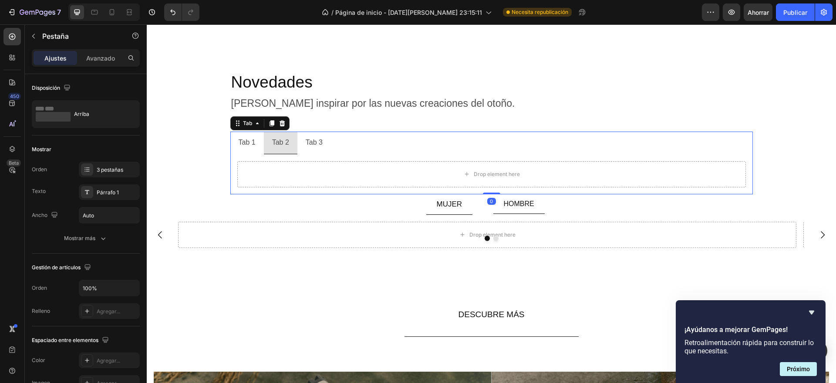
click at [249, 140] on div "Tab 1" at bounding box center [247, 142] width 20 height 15
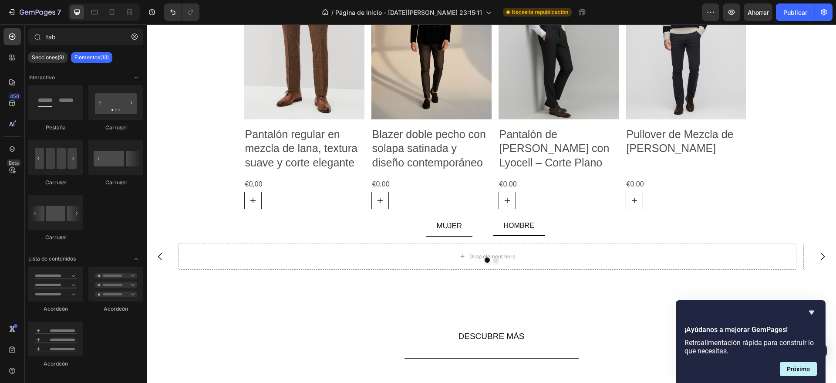
scroll to position [1188, 0]
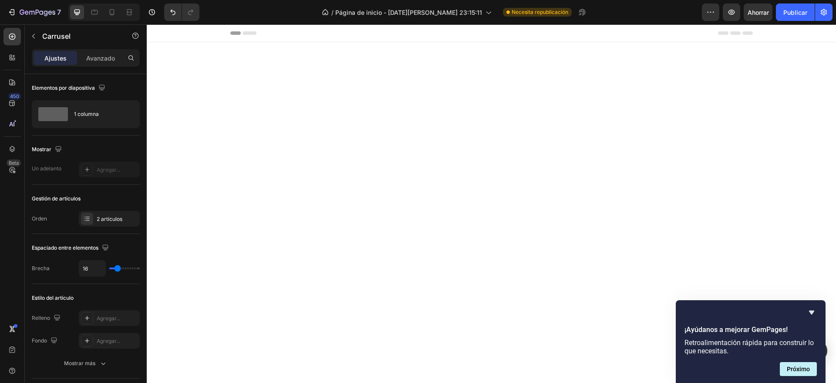
scroll to position [1188, 0]
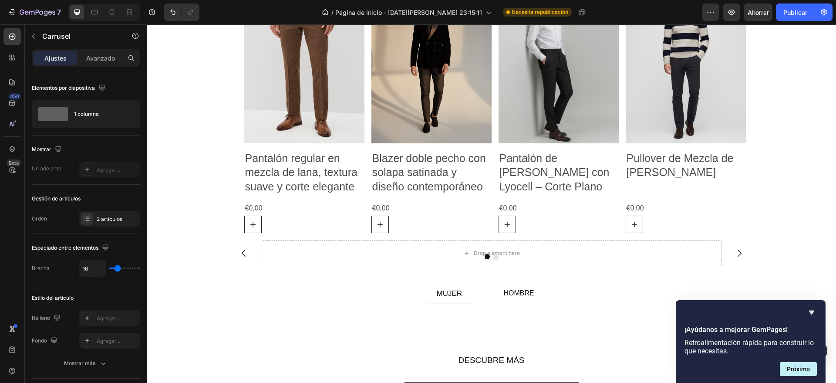
click at [728, 246] on button "Carousel Next Arrow" at bounding box center [739, 253] width 24 height 24
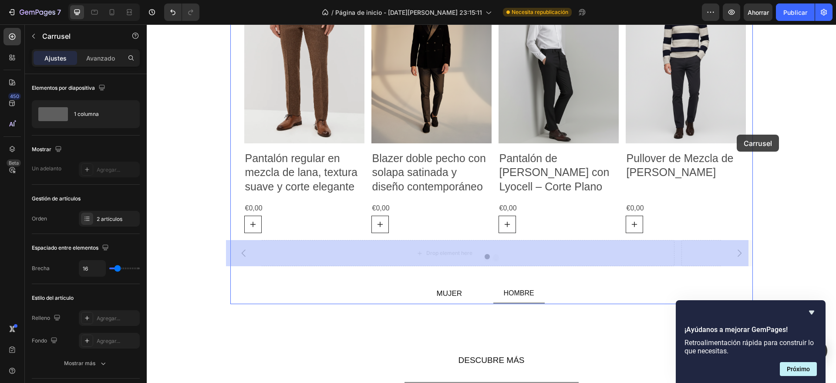
drag, startPoint x: 728, startPoint y: 246, endPoint x: 743, endPoint y: 78, distance: 168.6
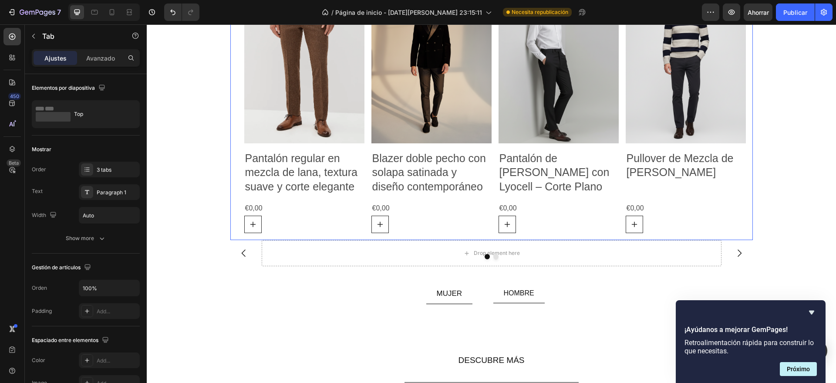
click at [743, 77] on div "Product Images Pantalón regular en mezcla de lana, textura suave y corte elegan…" at bounding box center [491, 108] width 522 height 264
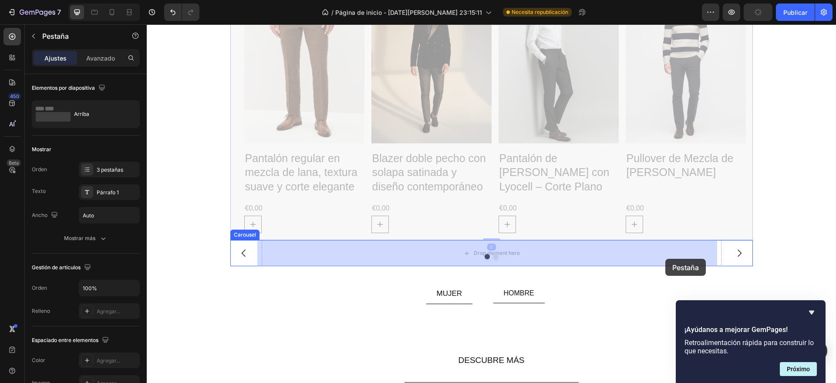
drag, startPoint x: 744, startPoint y: 75, endPoint x: 665, endPoint y: 259, distance: 199.9
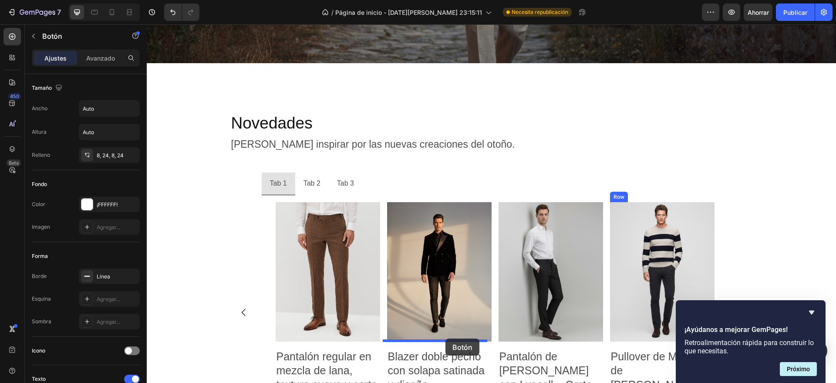
scroll to position [1086, 0]
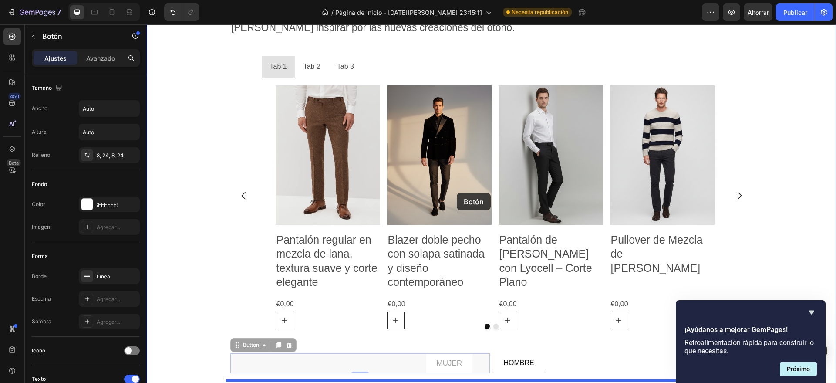
drag, startPoint x: 450, startPoint y: 354, endPoint x: 447, endPoint y: 51, distance: 302.6
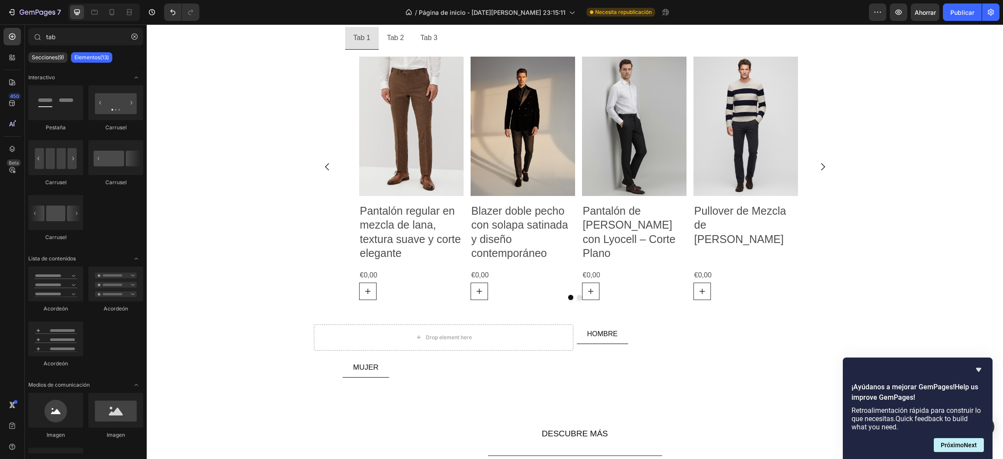
scroll to position [1114, 0]
drag, startPoint x: 953, startPoint y: 24, endPoint x: 273, endPoint y: 299, distance: 733.1
click at [197, 219] on div "Novedades Heading Déjate inspirar por las nuevas creaciones del otoño. Text Blo…" at bounding box center [575, 176] width 856 height 418
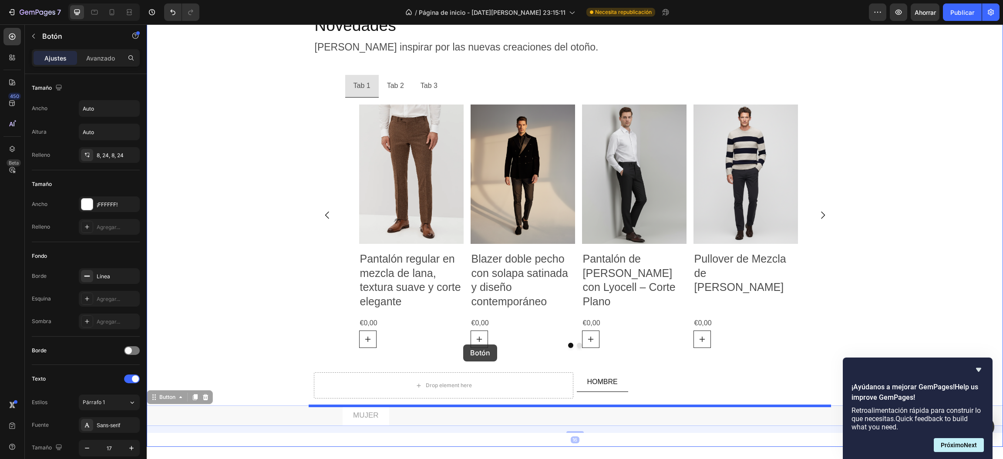
scroll to position [1352, 0]
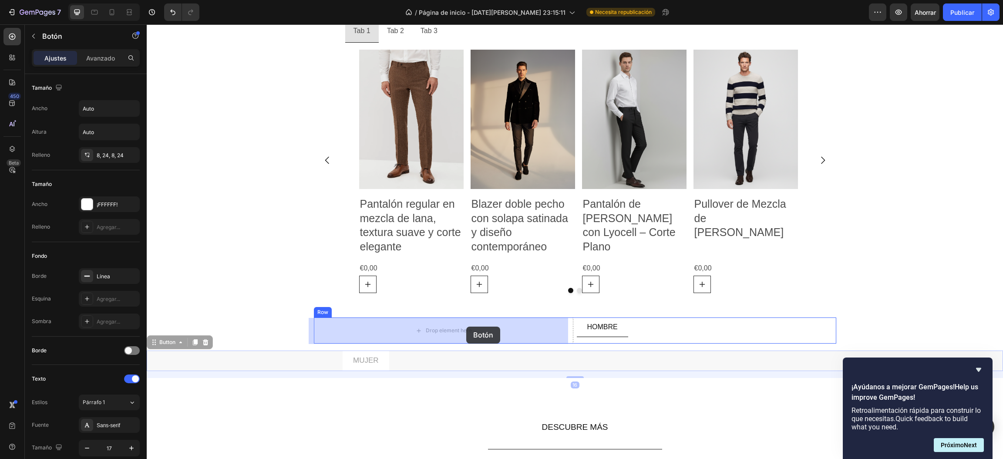
drag, startPoint x: 366, startPoint y: 364, endPoint x: 466, endPoint y: 326, distance: 107.3
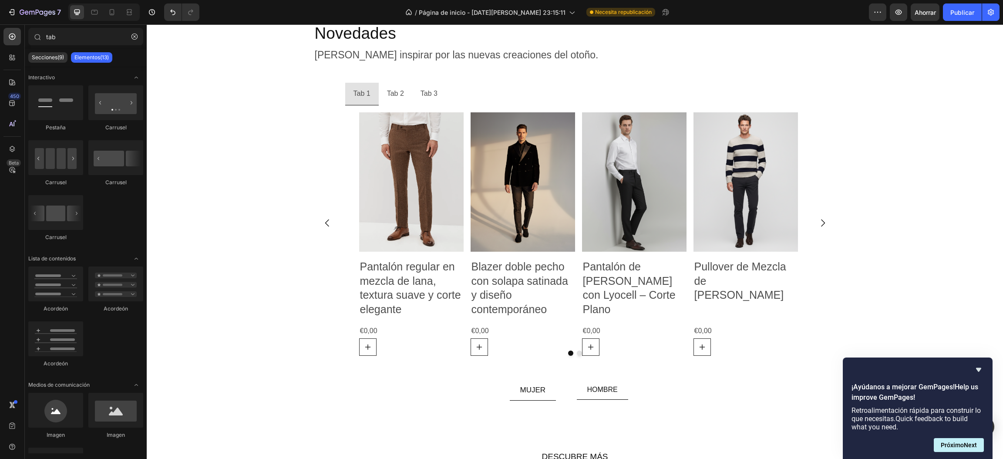
scroll to position [1285, 0]
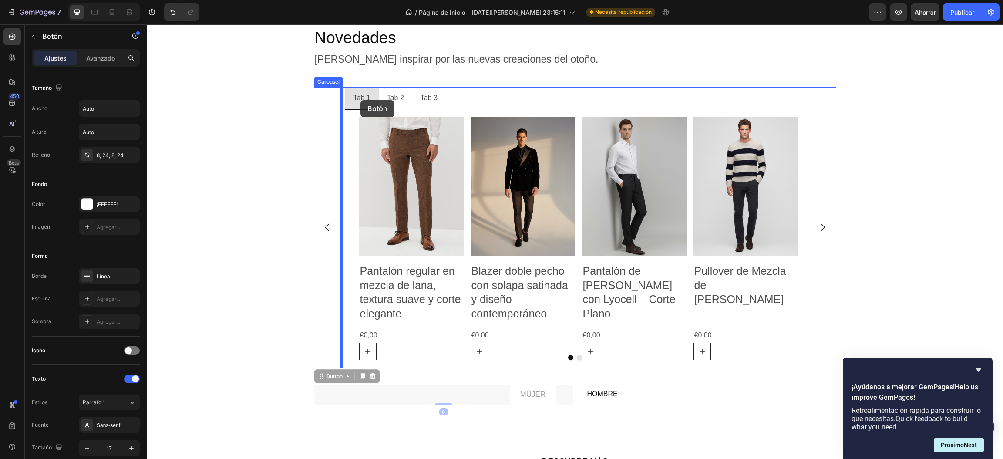
drag, startPoint x: 528, startPoint y: 395, endPoint x: 360, endPoint y: 100, distance: 339.6
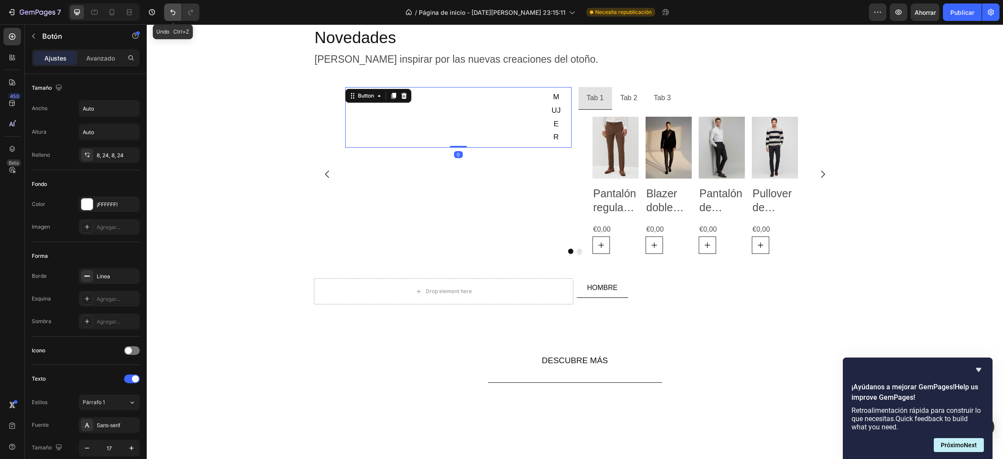
click at [171, 13] on icon "Deshacer/Rehacer" at bounding box center [172, 12] width 9 height 9
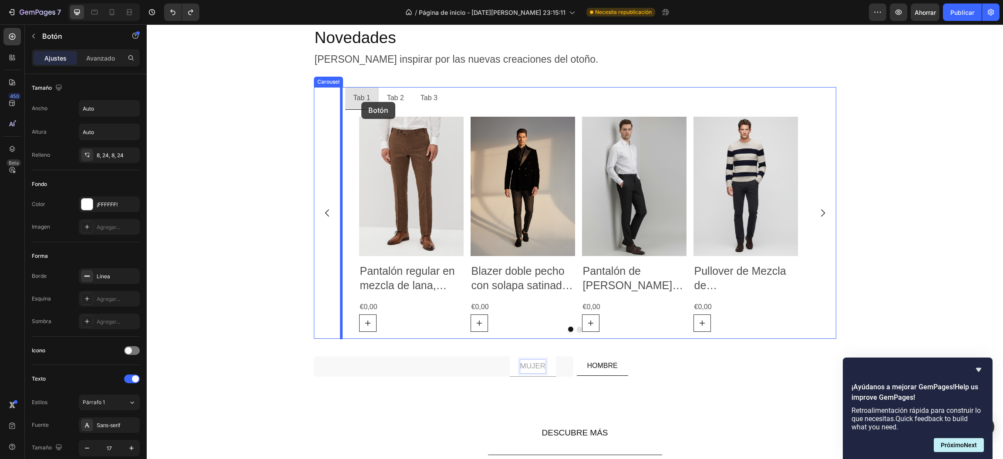
drag, startPoint x: 532, startPoint y: 372, endPoint x: 360, endPoint y: 101, distance: 320.1
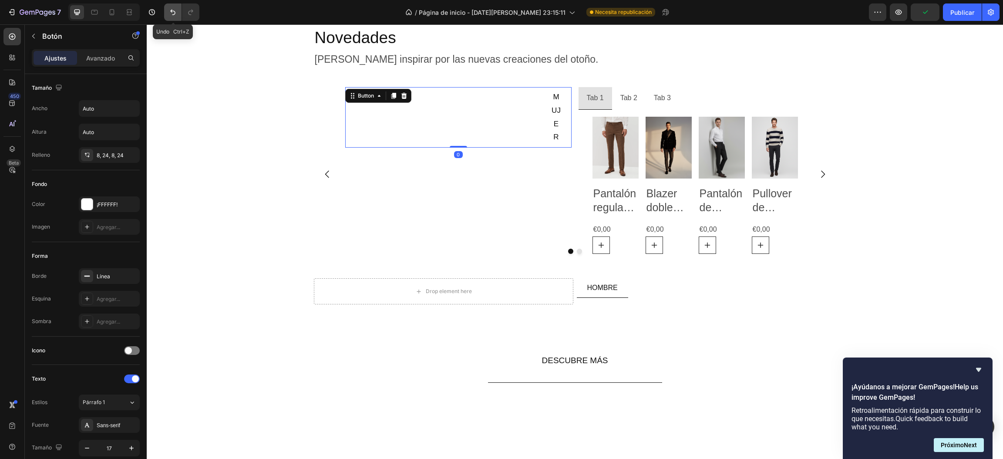
click at [168, 13] on button "Deshacer/Rehacer" at bounding box center [172, 11] width 17 height 17
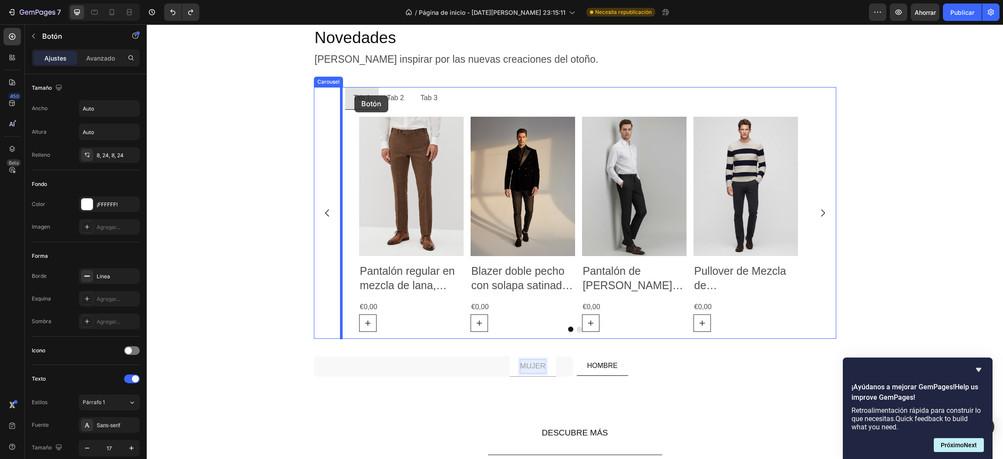
drag, startPoint x: 532, startPoint y: 367, endPoint x: 354, endPoint y: 95, distance: 324.7
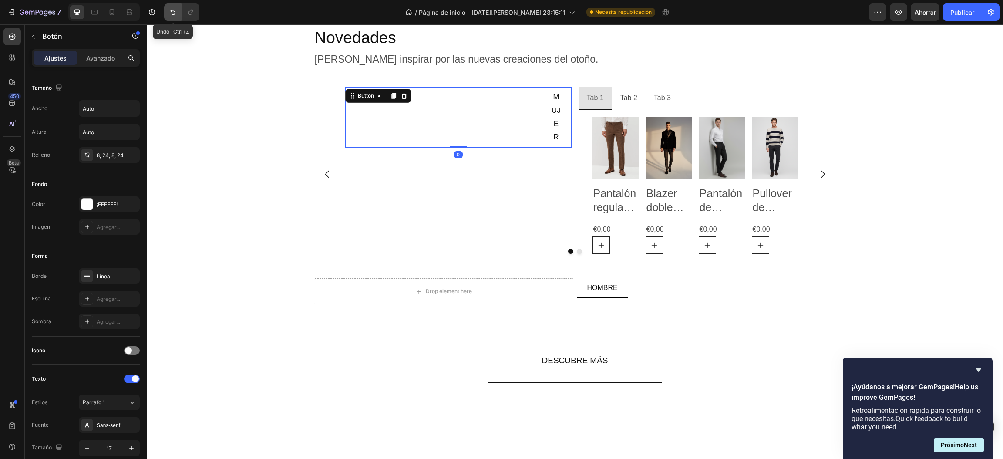
click at [173, 15] on icon "Deshacer/Rehacer" at bounding box center [172, 12] width 9 height 9
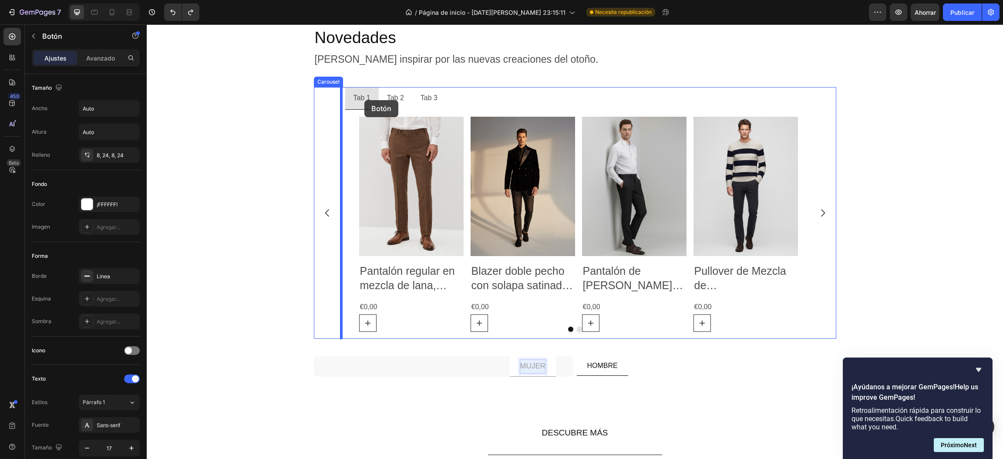
drag, startPoint x: 528, startPoint y: 370, endPoint x: 364, endPoint y: 99, distance: 317.2
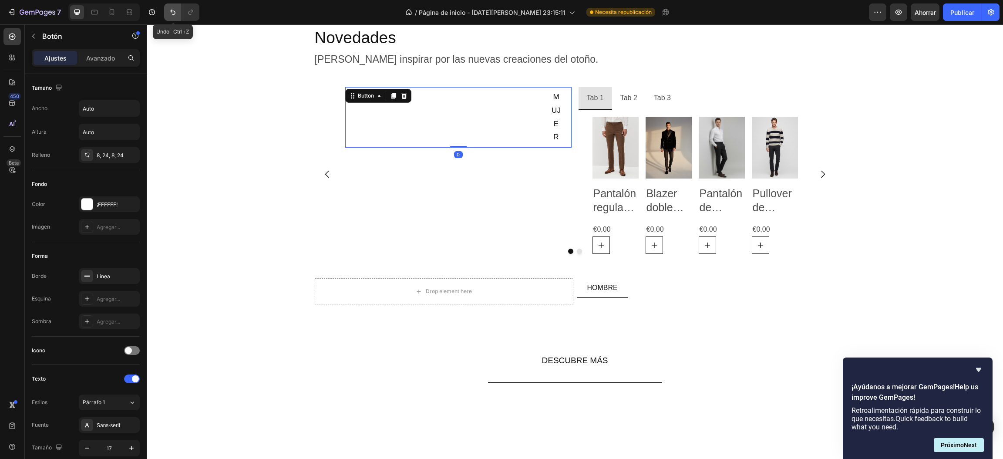
click at [177, 16] on icon "Deshacer/Rehacer" at bounding box center [172, 12] width 9 height 9
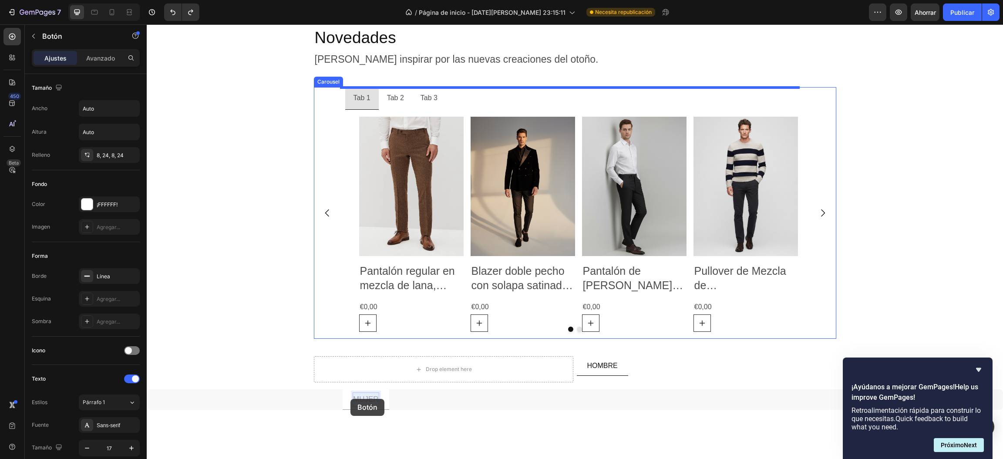
drag, startPoint x: 366, startPoint y: 397, endPoint x: 350, endPoint y: 399, distance: 15.8
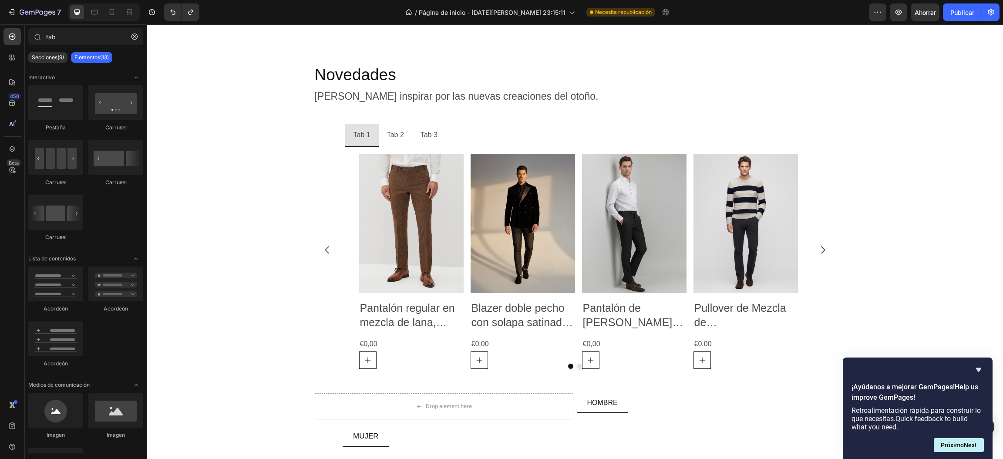
scroll to position [1260, 0]
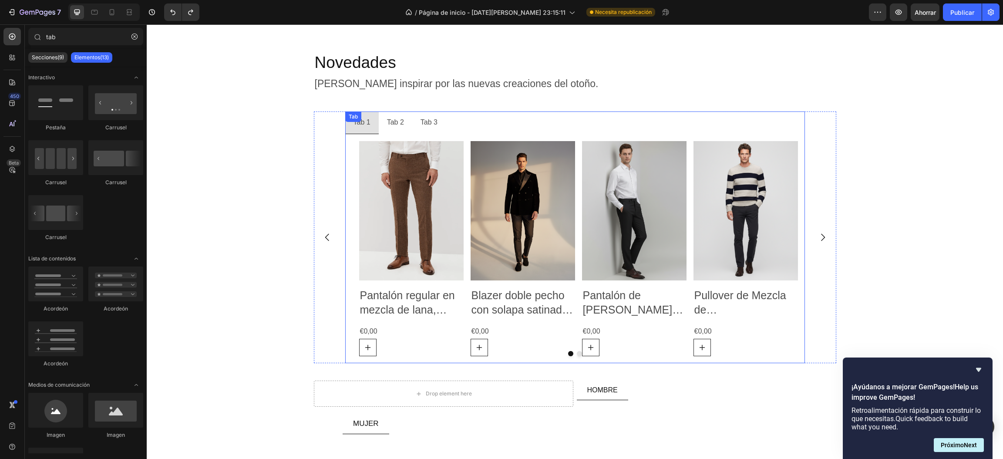
click at [360, 119] on div "Tab 1 Tab 2 Tab 3 Product Images Pantalón regular en mezcla de lana, textura su…" at bounding box center [575, 237] width 460 height 252
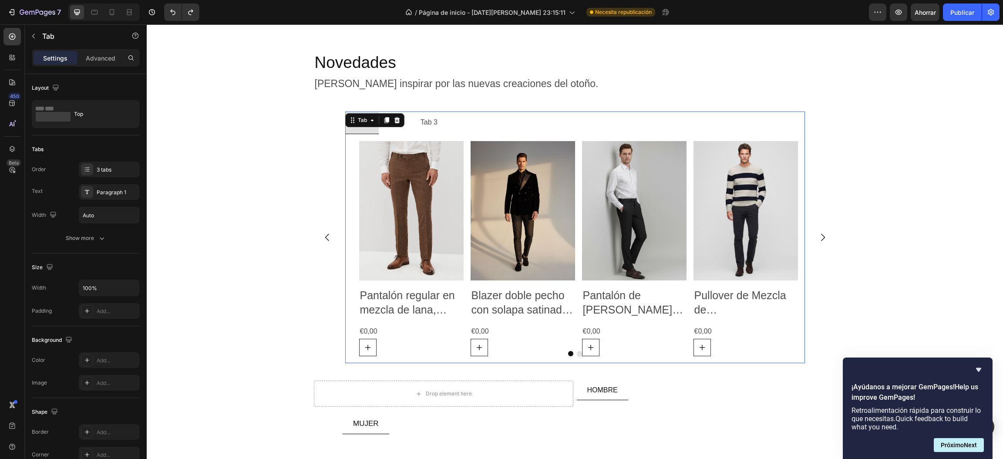
click at [360, 119] on div "Tab" at bounding box center [362, 120] width 13 height 8
click at [306, 148] on div "Novedades Heading Déjate inspirar por las nuevas creaciones del otoño. Text Blo…" at bounding box center [575, 246] width 856 height 390
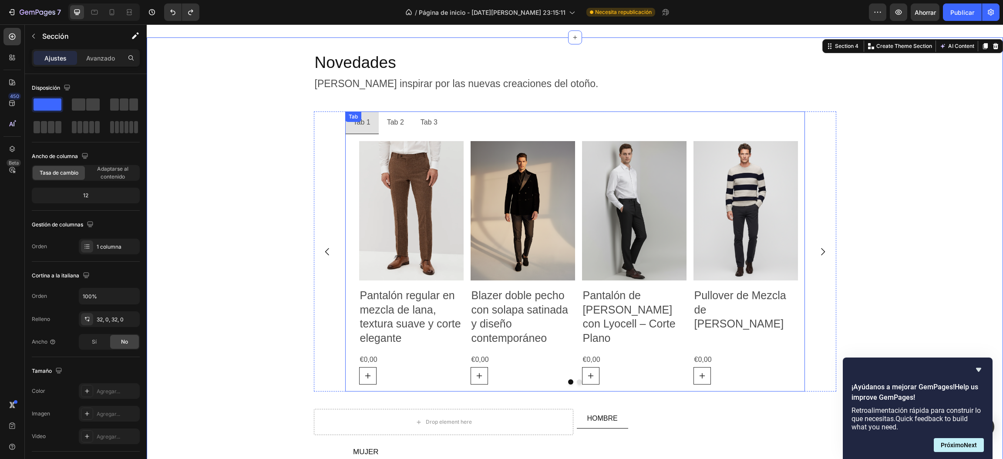
click at [357, 125] on div "Tab 1 Tab 2 Tab 3 Product Images Pantalón regular en mezcla de lana, textura su…" at bounding box center [575, 251] width 460 height 280
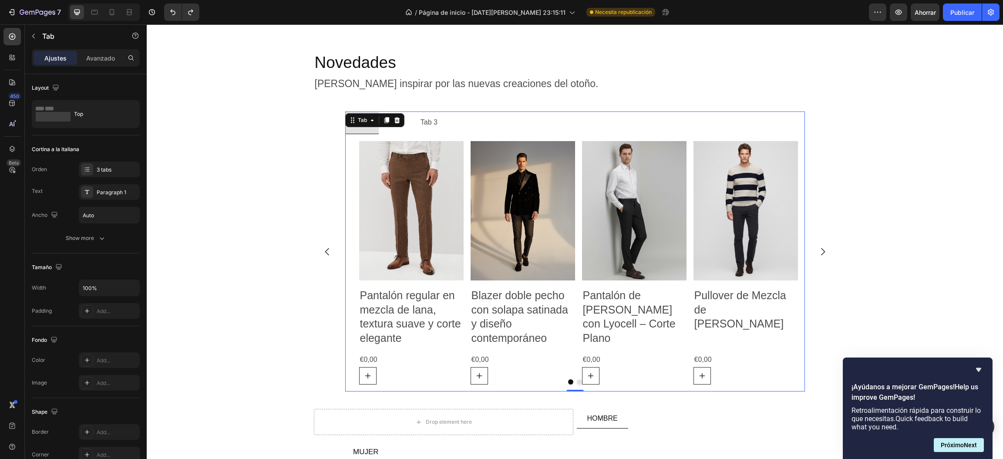
click at [357, 125] on div "Tab" at bounding box center [374, 120] width 59 height 14
click at [102, 169] on font "3 pestañas" at bounding box center [110, 169] width 27 height 7
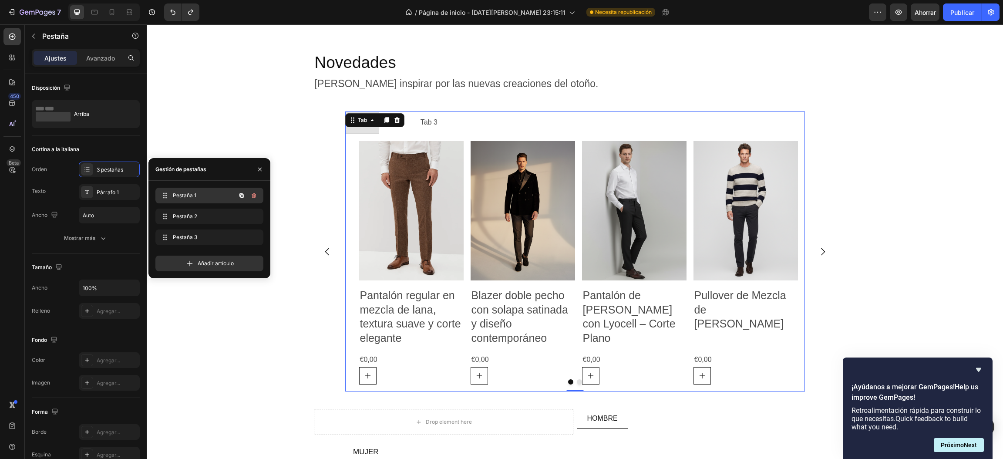
click at [178, 197] on font "Pestaña 1" at bounding box center [185, 195] width 24 height 7
click at [82, 259] on div "Tamaño Ancho 100% Relleno Agregar..." at bounding box center [86, 289] width 108 height 73
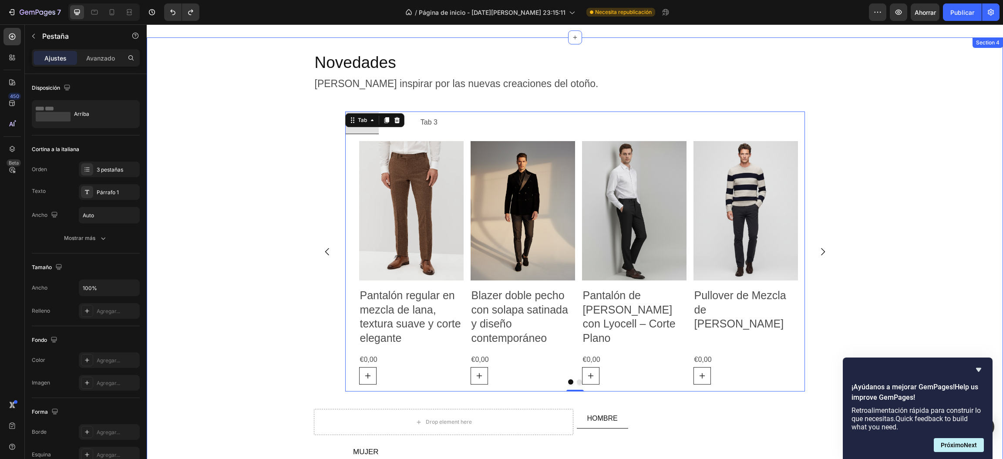
click at [252, 169] on div "Novedades Heading Déjate inspirar por las nuevas creaciones del otoño. Text Blo…" at bounding box center [575, 260] width 856 height 418
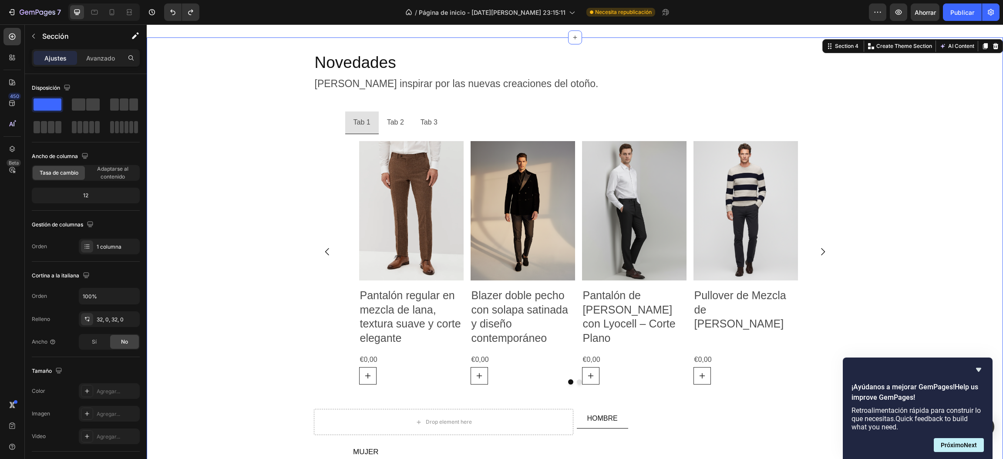
click at [196, 226] on div "Novedades Heading Déjate inspirar por las nuevas creaciones del otoño. Text Blo…" at bounding box center [575, 260] width 856 height 418
click at [412, 122] on li "Tab 3" at bounding box center [429, 122] width 34 height 23
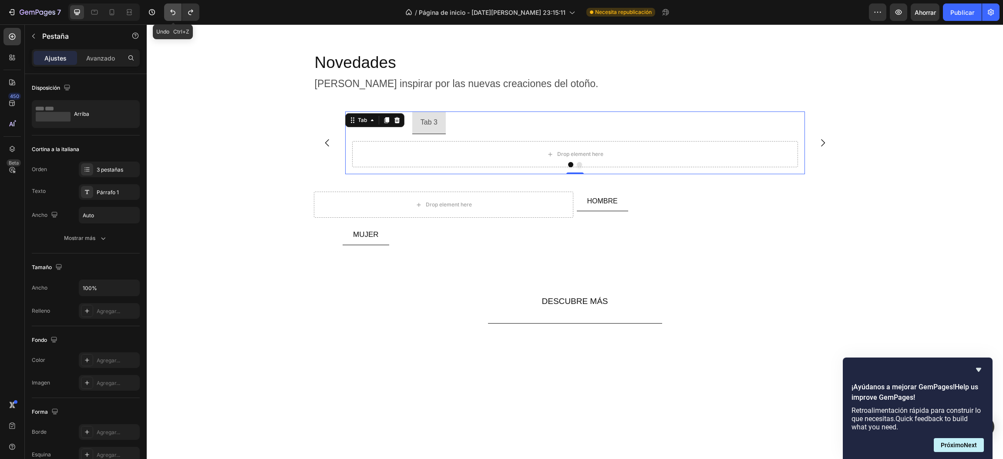
drag, startPoint x: 177, startPoint y: 15, endPoint x: 37, endPoint y: 8, distance: 139.9
click at [177, 15] on button "Deshacer/Rehacer" at bounding box center [172, 11] width 17 height 17
click at [175, 15] on icon "Deshacer/Rehacer" at bounding box center [172, 12] width 9 height 9
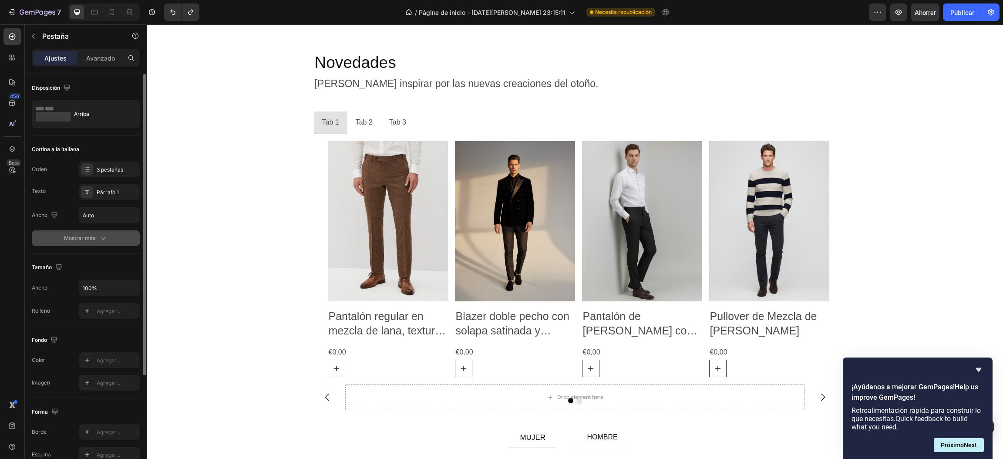
click at [101, 234] on icon "button" at bounding box center [103, 238] width 9 height 9
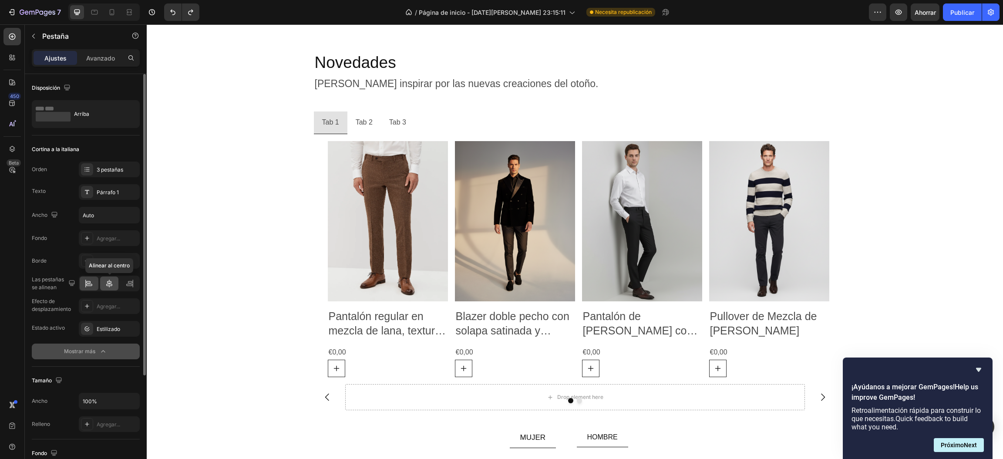
click at [108, 282] on icon at bounding box center [109, 283] width 9 height 9
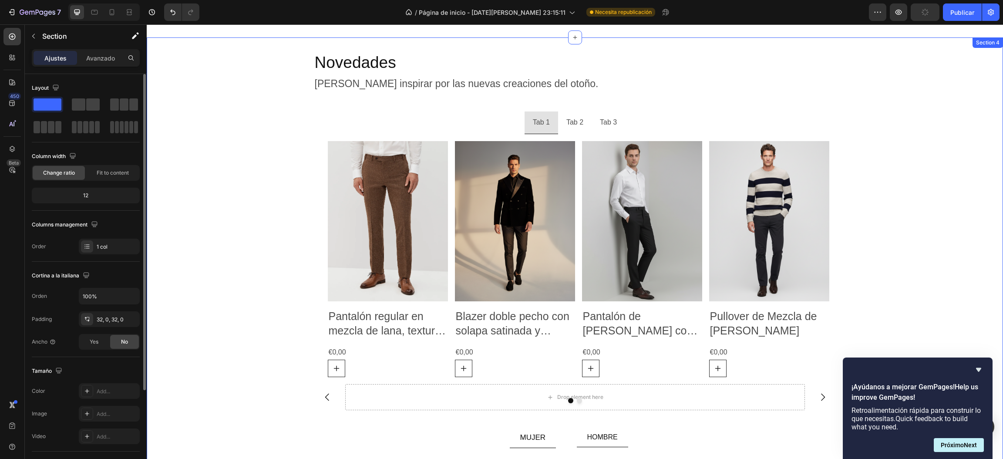
click at [239, 198] on div "Novedades Heading Déjate inspirar por las nuevas creaciones del otoño. Text Blo…" at bounding box center [575, 253] width 856 height 404
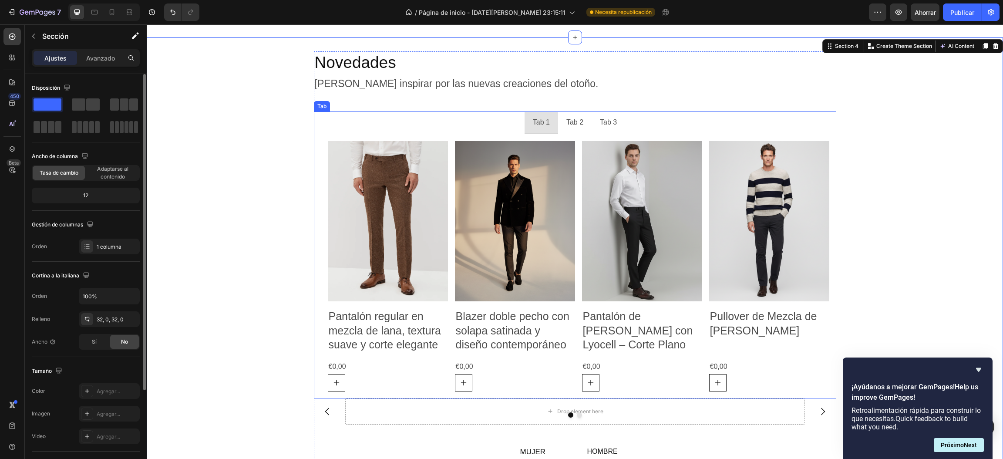
click at [501, 122] on ul "Tab 1 Tab 2 Tab 3" at bounding box center [575, 122] width 522 height 23
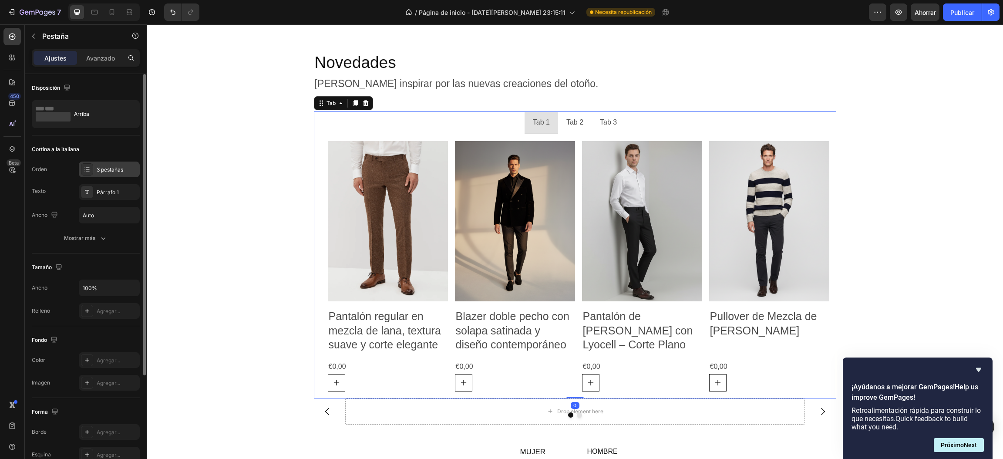
click at [111, 170] on font "3 pestañas" at bounding box center [110, 169] width 27 height 7
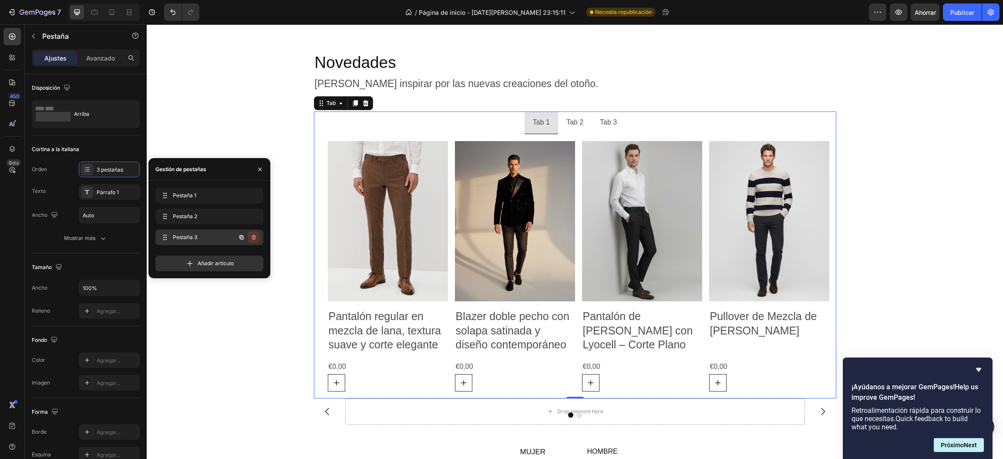
click at [258, 235] on button "button" at bounding box center [254, 237] width 12 height 12
click at [252, 241] on font "Borrar" at bounding box center [248, 237] width 16 height 8
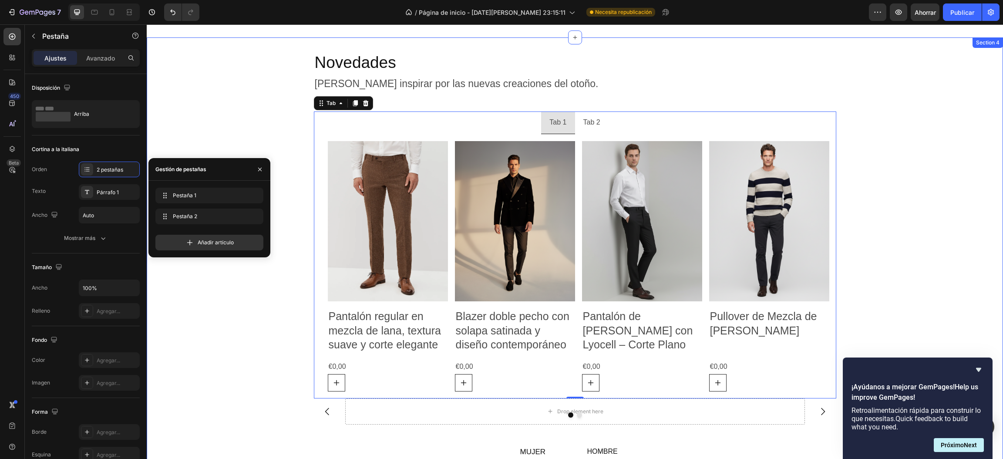
click at [205, 121] on div "Novedades Heading Déjate inspirar por las nuevas creaciones del otoño. Text Blo…" at bounding box center [575, 260] width 856 height 418
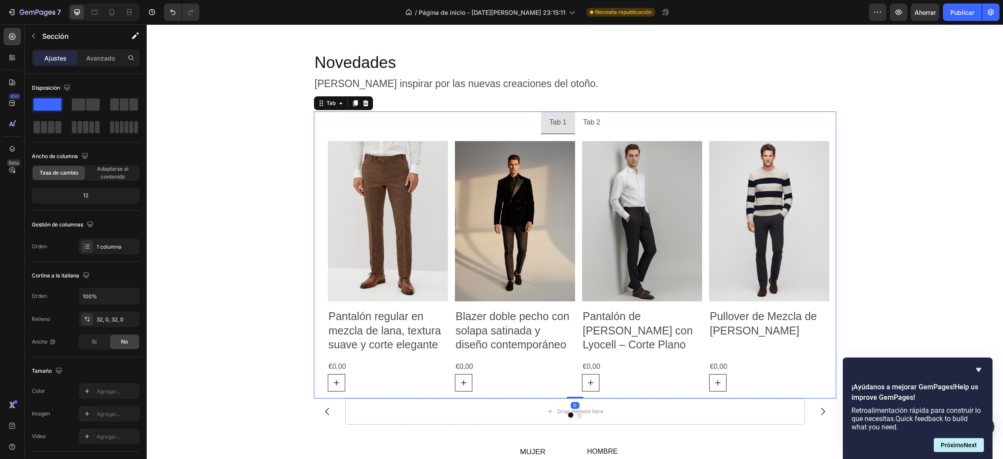
click at [346, 123] on ul "Tab 1 Tab 2" at bounding box center [575, 122] width 522 height 23
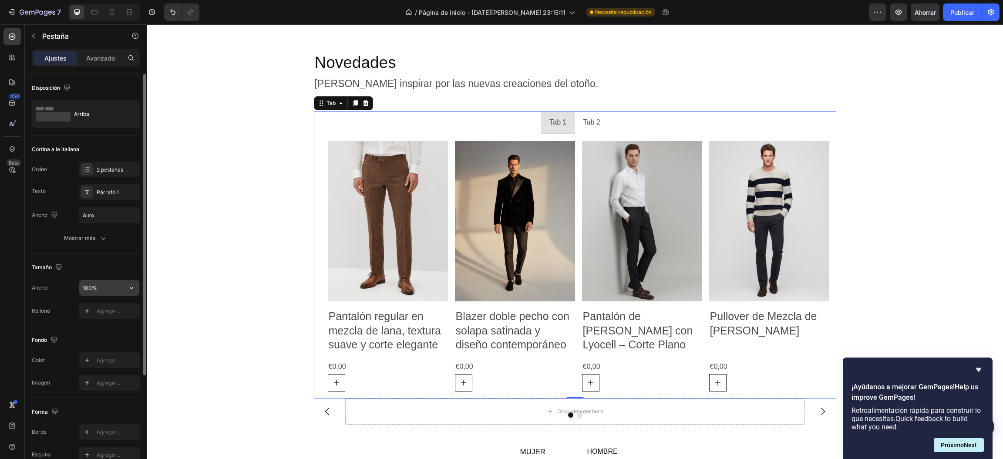
click at [107, 286] on input "100%" at bounding box center [109, 288] width 60 height 16
click at [135, 290] on button "button" at bounding box center [132, 288] width 16 height 16
click at [108, 320] on div "Por defecto 1200 píxeles" at bounding box center [94, 327] width 81 height 17
type input "1200"
click at [111, 312] on font "Agregar..." at bounding box center [109, 311] width 24 height 7
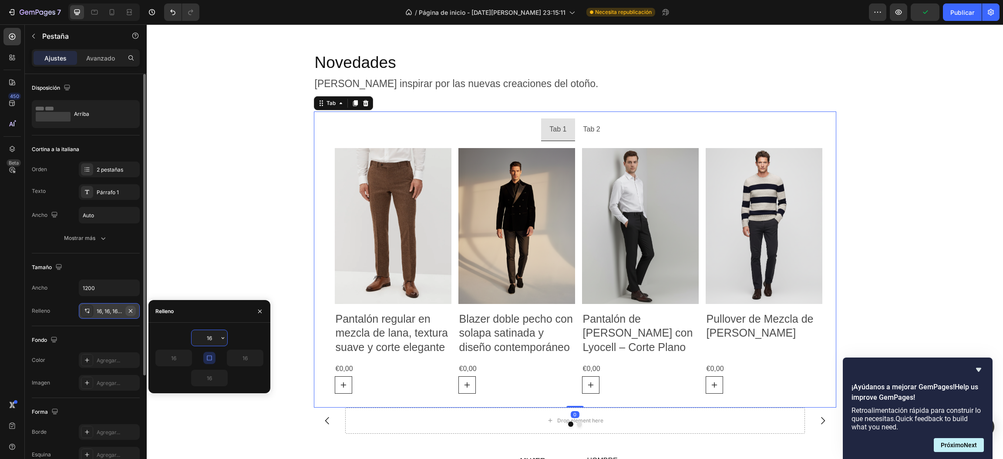
click at [131, 310] on icon "button" at bounding box center [130, 310] width 3 height 3
type input "0"
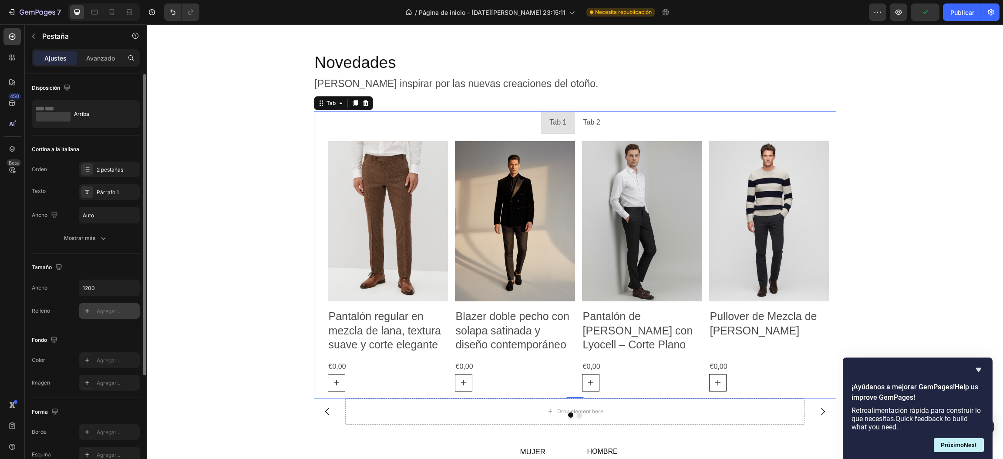
click at [111, 310] on font "Agregar..." at bounding box center [109, 311] width 24 height 7
type input "16"
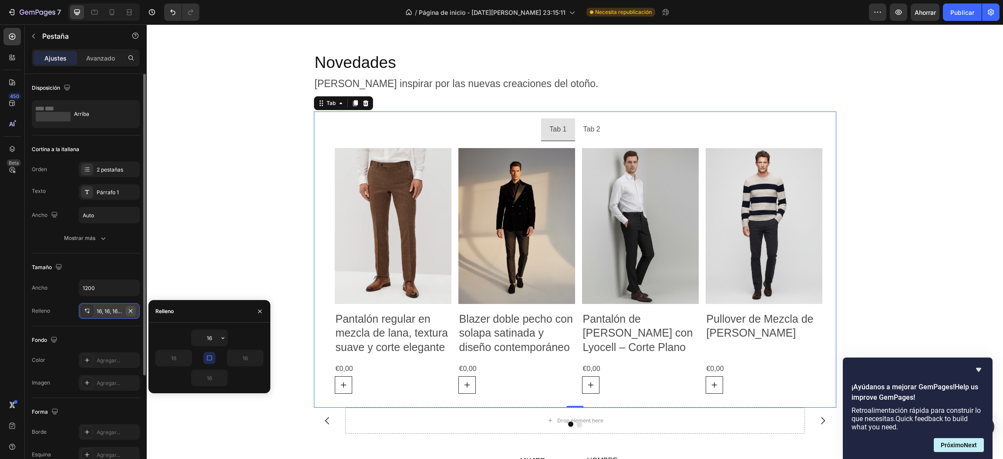
click at [130, 308] on icon "button" at bounding box center [130, 310] width 7 height 7
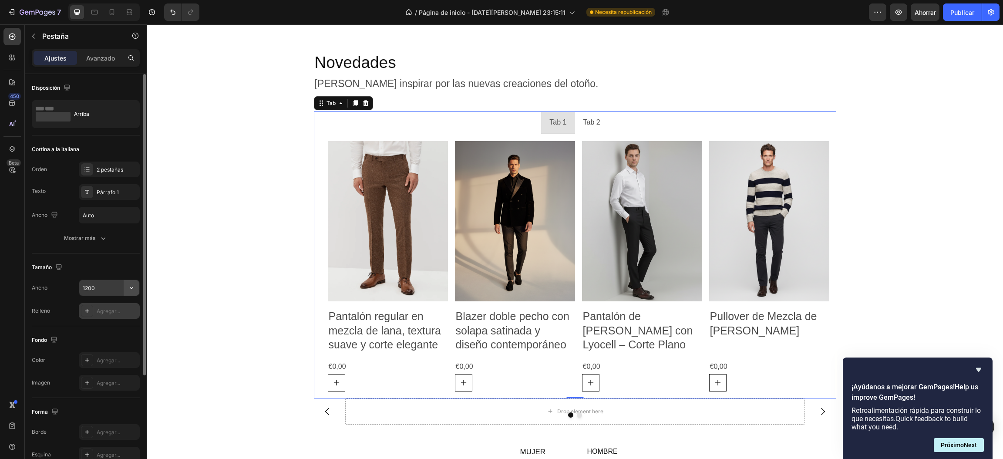
click at [127, 287] on icon "button" at bounding box center [131, 287] width 9 height 9
click at [104, 290] on input "1200" at bounding box center [109, 288] width 60 height 16
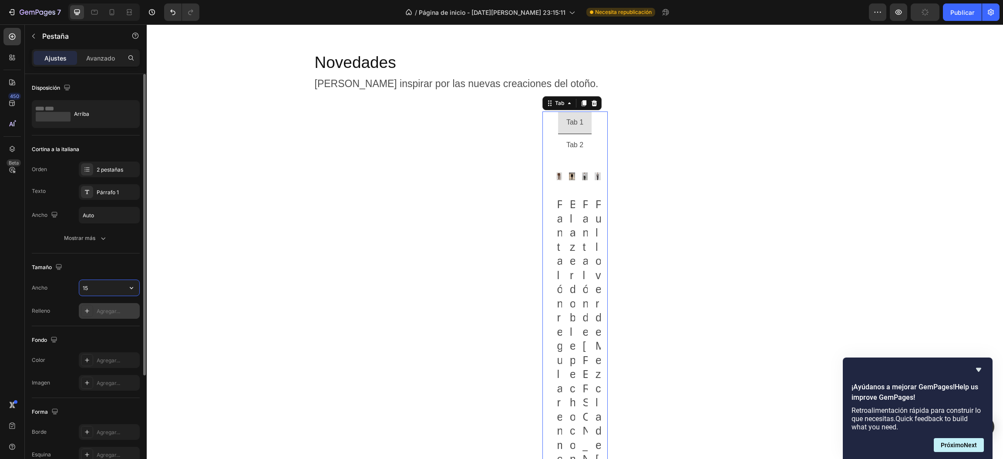
type input "1"
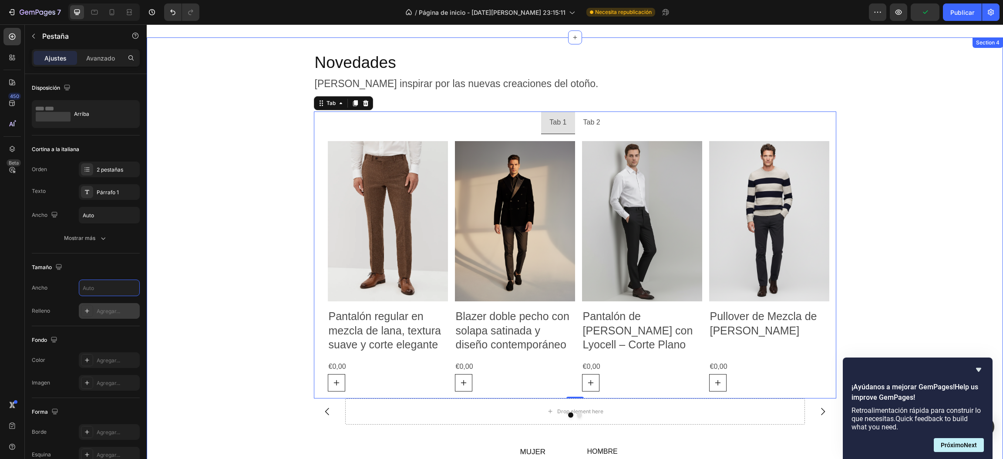
click at [221, 189] on div "Novedades Heading Déjate inspirar por las nuevas creaciones del otoño. Text Blo…" at bounding box center [575, 260] width 856 height 418
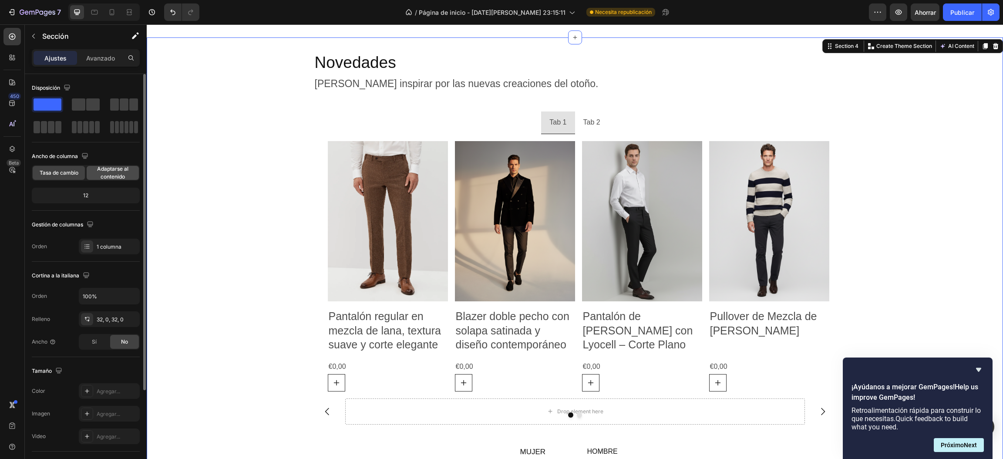
click at [106, 175] on font "Adaptarse al contenido" at bounding box center [112, 172] width 31 height 14
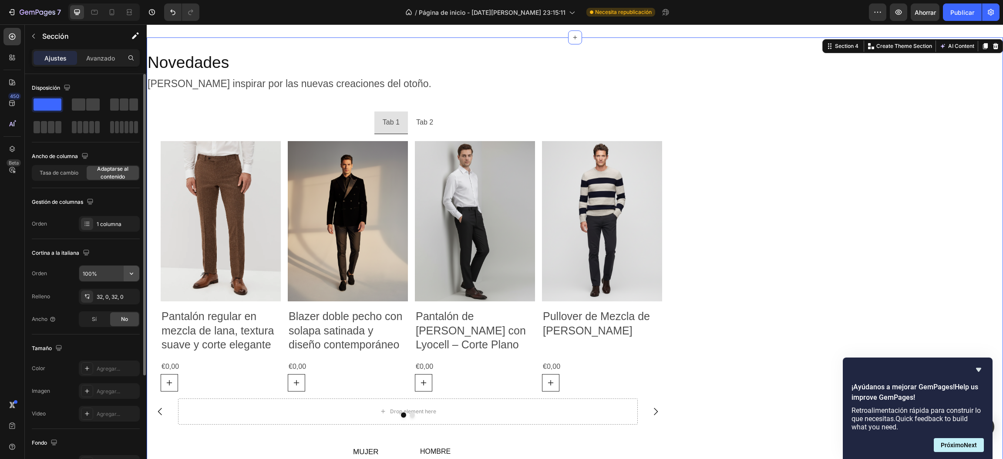
click at [126, 271] on button "button" at bounding box center [132, 274] width 16 height 16
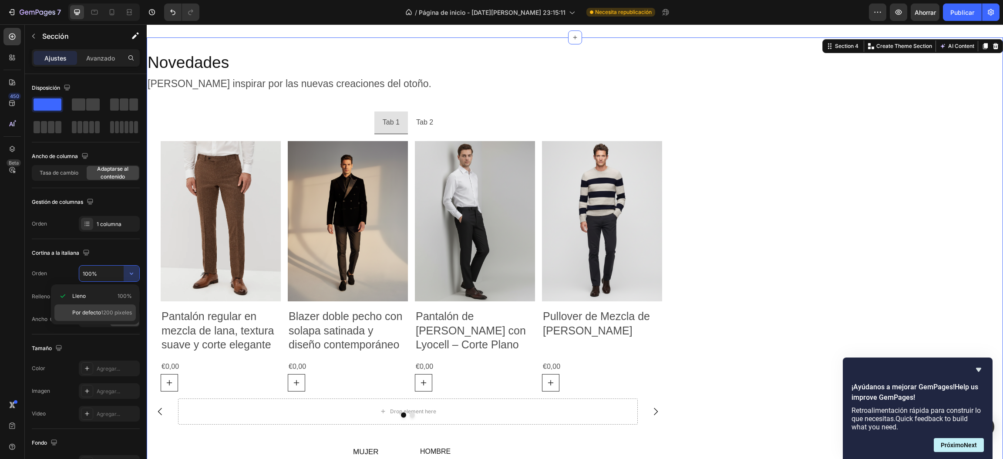
click at [106, 311] on font "1200 píxeles" at bounding box center [116, 312] width 31 height 7
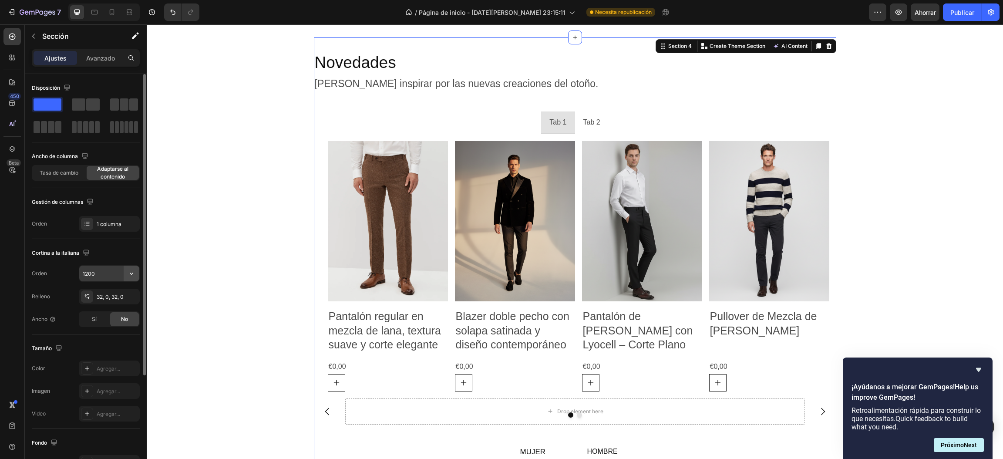
click at [126, 273] on button "button" at bounding box center [132, 274] width 16 height 16
click at [113, 274] on input "1200" at bounding box center [109, 274] width 60 height 16
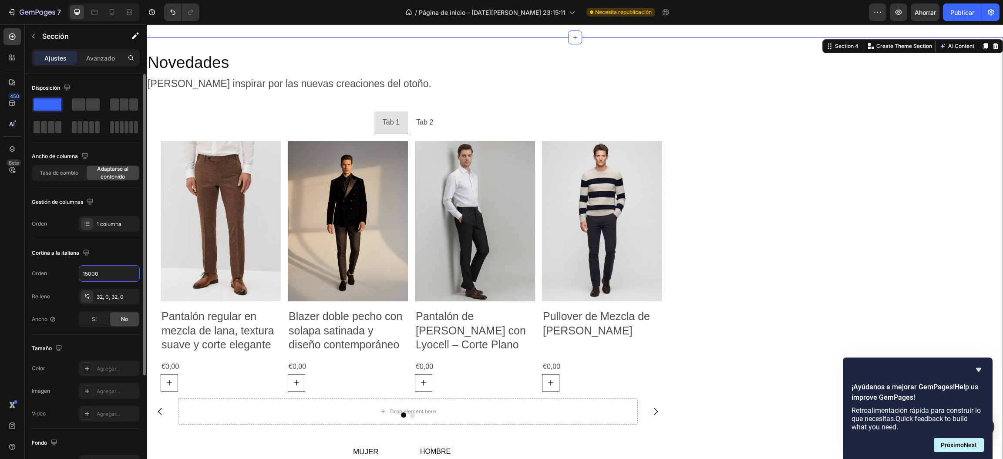
type input "15000"
click at [113, 249] on div "Cortina a la italiana" at bounding box center [86, 253] width 108 height 14
click at [573, 127] on ul "Tab 1 Tab 2" at bounding box center [408, 122] width 522 height 23
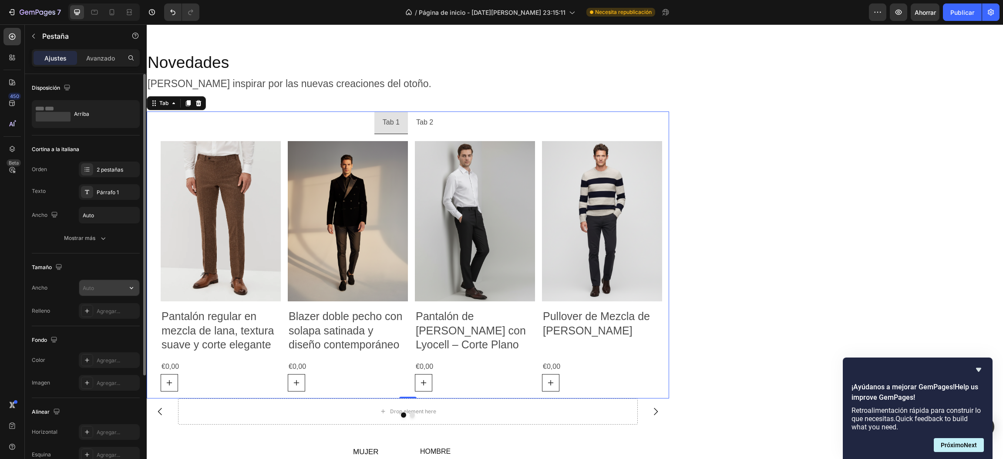
click at [103, 283] on input "text" at bounding box center [109, 288] width 60 height 16
click at [138, 291] on button "button" at bounding box center [132, 288] width 16 height 16
click at [115, 310] on p "Lleno 100%" at bounding box center [102, 310] width 60 height 8
click at [135, 286] on button "button" at bounding box center [132, 288] width 16 height 16
click at [111, 322] on div "Por defecto 1200 píxeles" at bounding box center [94, 327] width 81 height 17
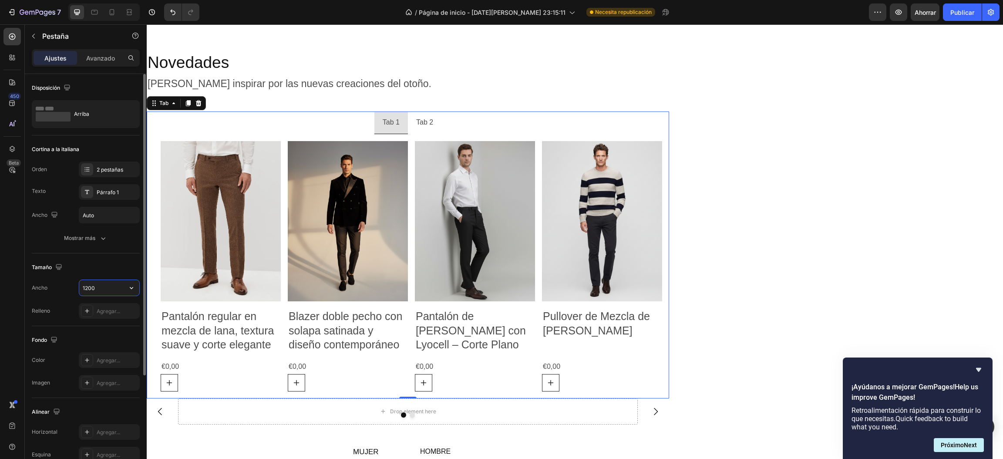
click at [114, 289] on input "1200" at bounding box center [109, 288] width 60 height 16
type input "1500"
click at [109, 235] on button "Mostrar más" at bounding box center [86, 238] width 108 height 16
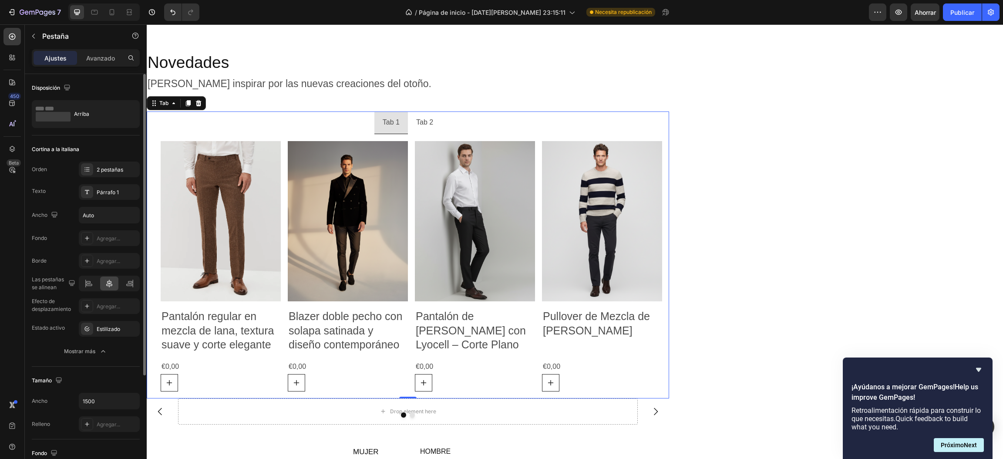
scroll to position [131, 0]
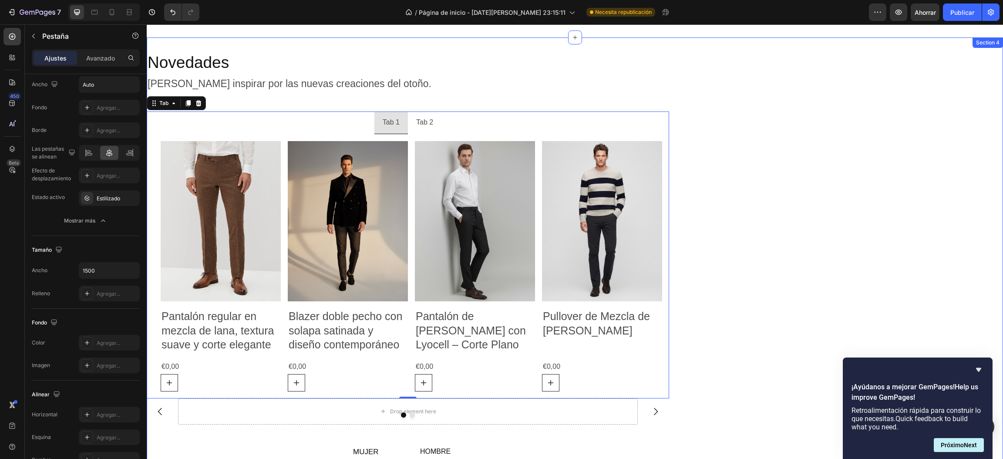
click at [791, 107] on div "Novedades Heading Déjate inspirar por las nuevas creaciones del otoño. Text Blo…" at bounding box center [575, 260] width 856 height 446
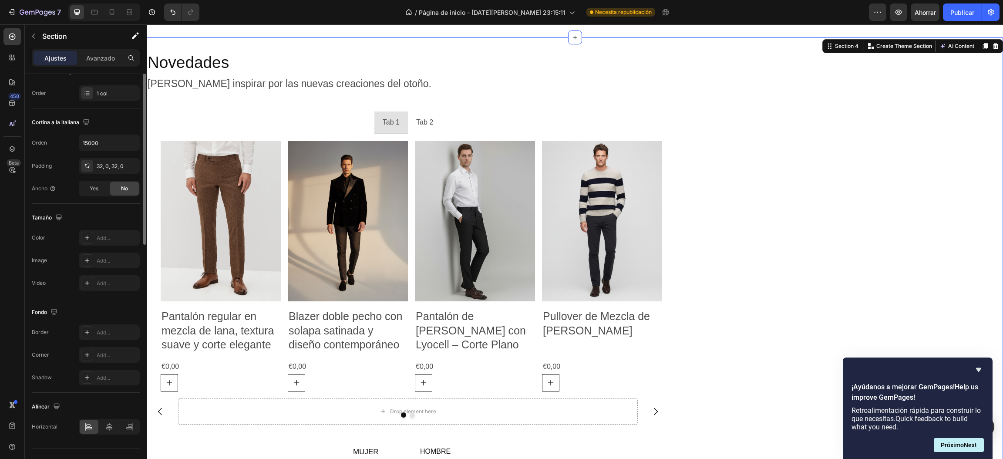
scroll to position [0, 0]
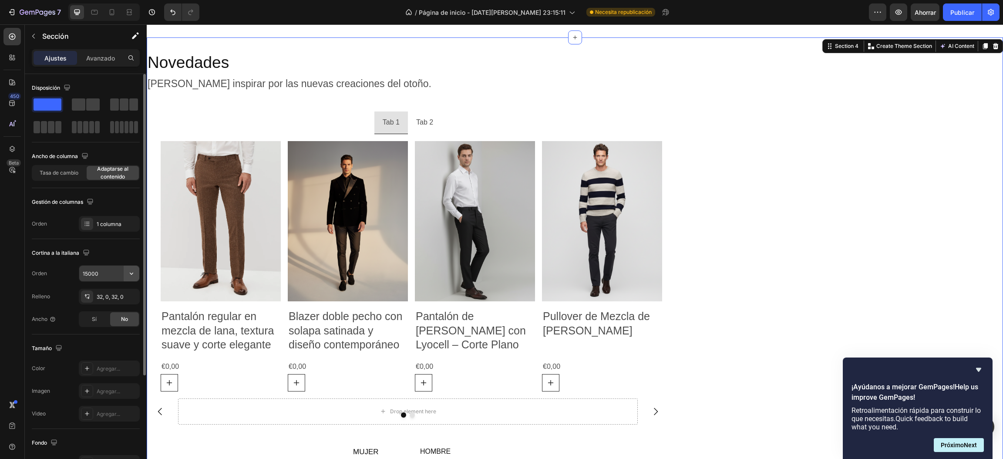
click at [129, 276] on icon "button" at bounding box center [131, 273] width 9 height 9
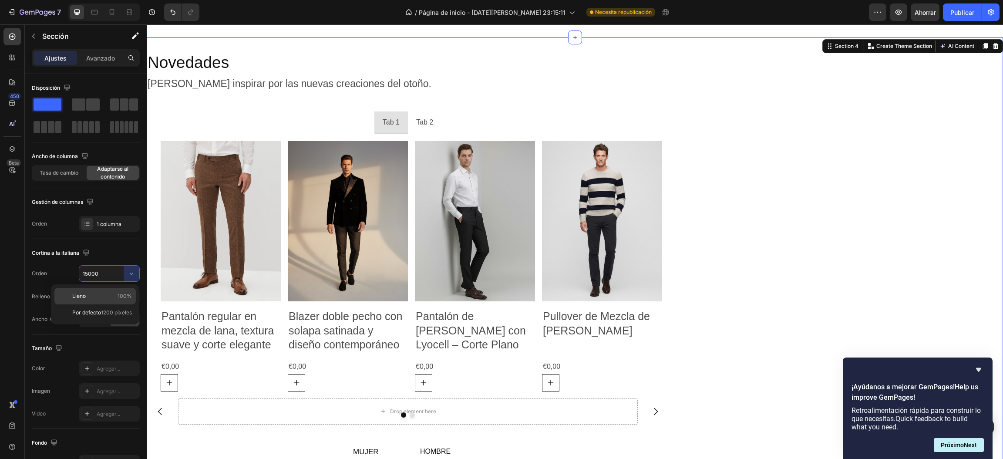
click at [114, 294] on p "Lleno 100%" at bounding box center [102, 296] width 60 height 8
type input "100%"
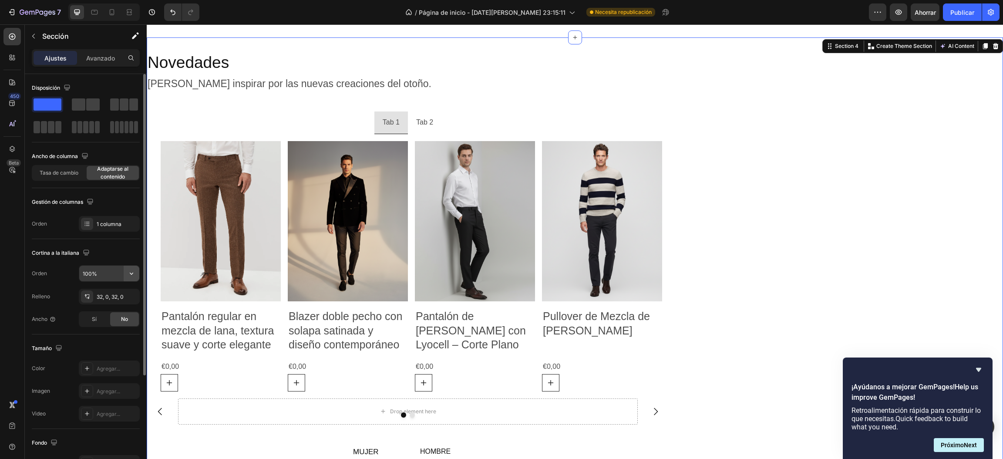
click at [127, 273] on icon "button" at bounding box center [131, 273] width 9 height 9
click at [737, 184] on div "Novedades Heading Déjate inspirar por las nuevas creaciones del otoño. Text Blo…" at bounding box center [575, 260] width 856 height 446
click at [578, 382] on div "Drop element here Drop element here Carousel" at bounding box center [408, 420] width 522 height 44
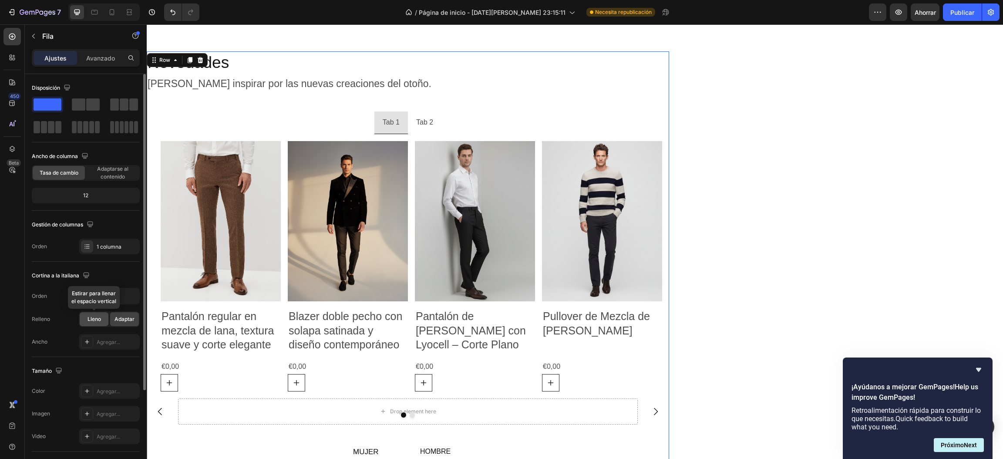
click at [100, 321] on font "Lleno" at bounding box center [93, 319] width 13 height 7
click at [114, 316] on div "Adaptar" at bounding box center [124, 319] width 29 height 14
click at [101, 318] on font "Lleno" at bounding box center [93, 319] width 13 height 7
click at [129, 299] on icon "button" at bounding box center [131, 296] width 9 height 9
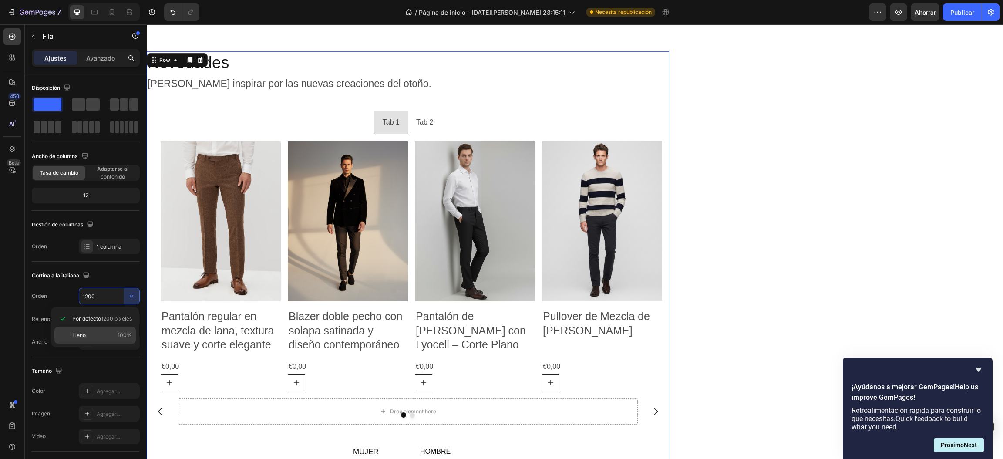
click at [101, 331] on p "Lleno 100%" at bounding box center [102, 335] width 60 height 8
type input "100%"
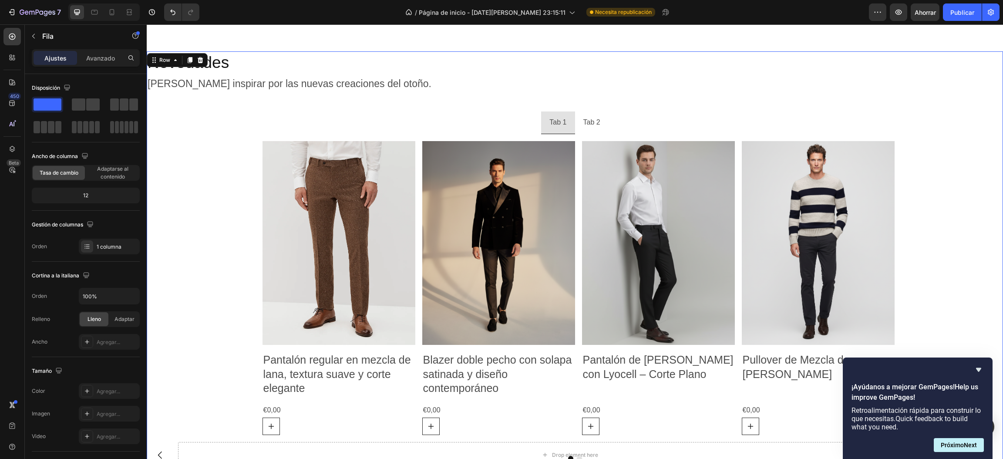
click at [172, 138] on div "Novedades Heading Déjate inspirar por las nuevas creaciones del otoño. Text Blo…" at bounding box center [575, 278] width 856 height 454
click at [213, 140] on div "Novedades Heading Déjate inspirar por las nuevas creaciones del otoño. Text Blo…" at bounding box center [575, 278] width 856 height 454
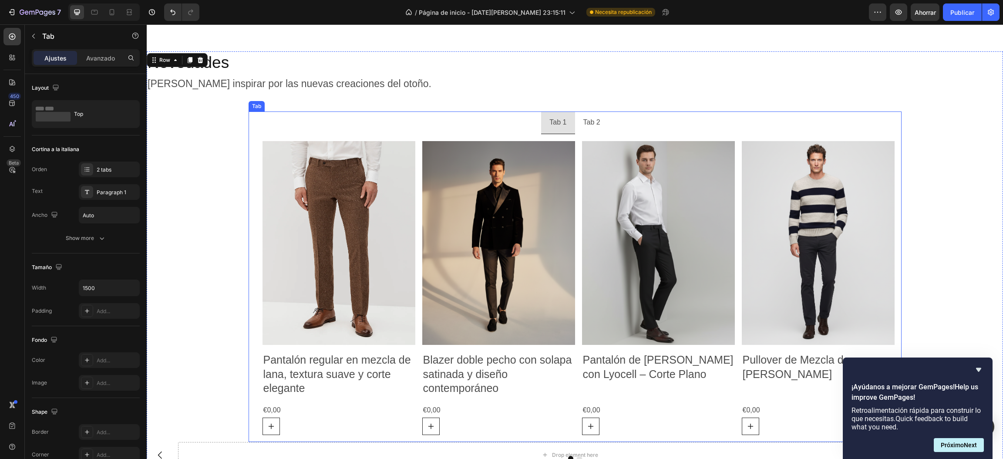
click at [294, 124] on ul "Tab 1 Tab 2" at bounding box center [575, 122] width 653 height 23
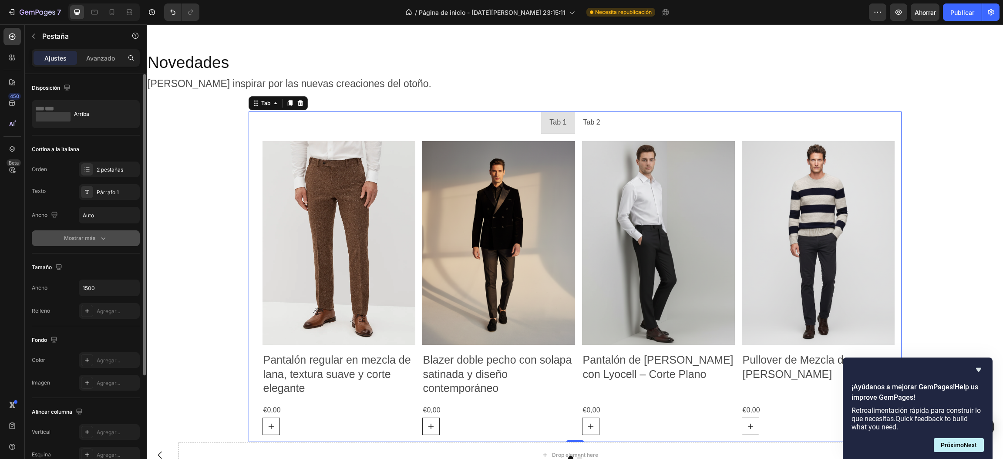
click at [99, 242] on icon "button" at bounding box center [103, 238] width 9 height 9
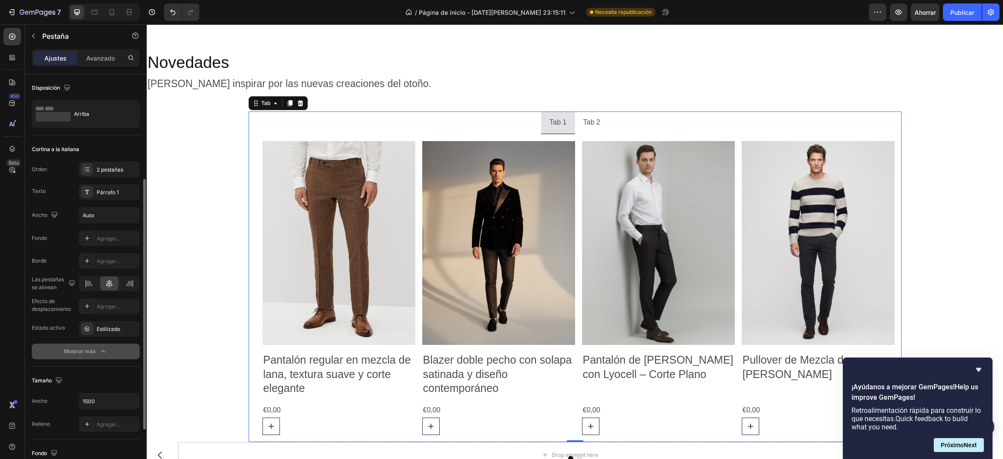
scroll to position [131, 0]
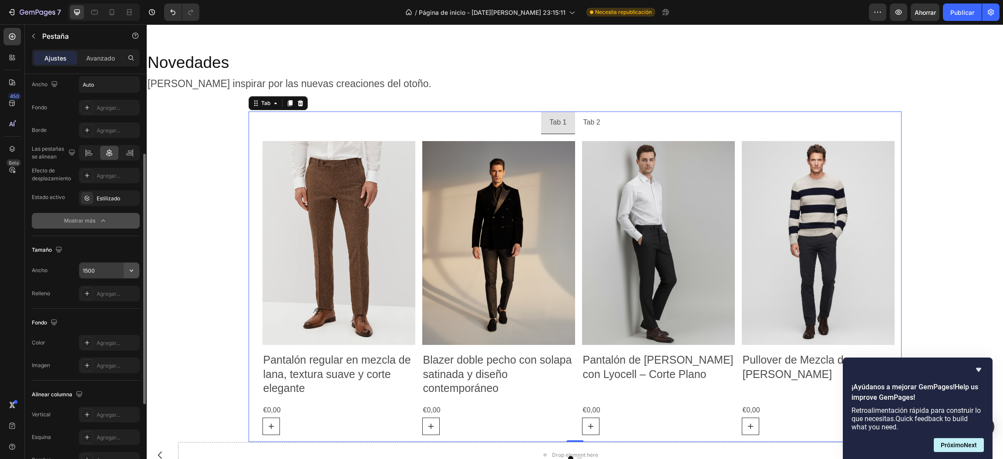
click at [127, 271] on icon "button" at bounding box center [131, 270] width 9 height 9
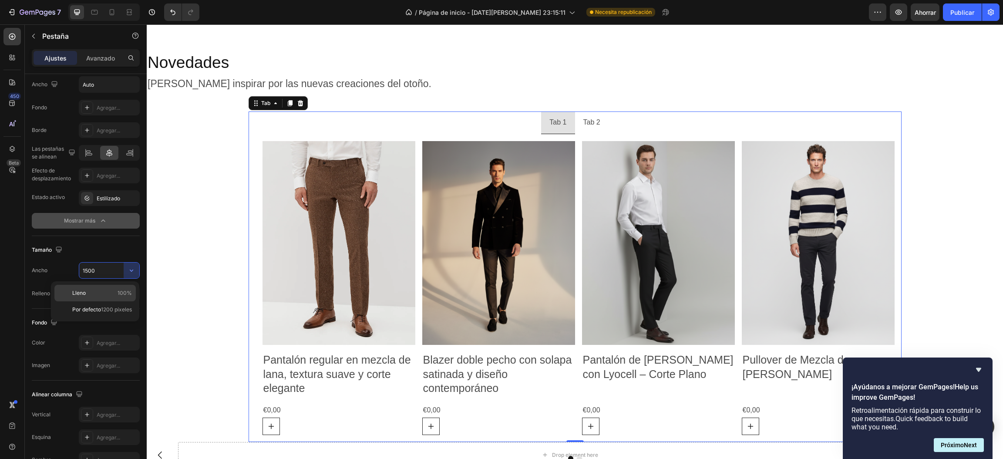
click at [122, 290] on font "100%" at bounding box center [125, 292] width 14 height 7
type input "100%"
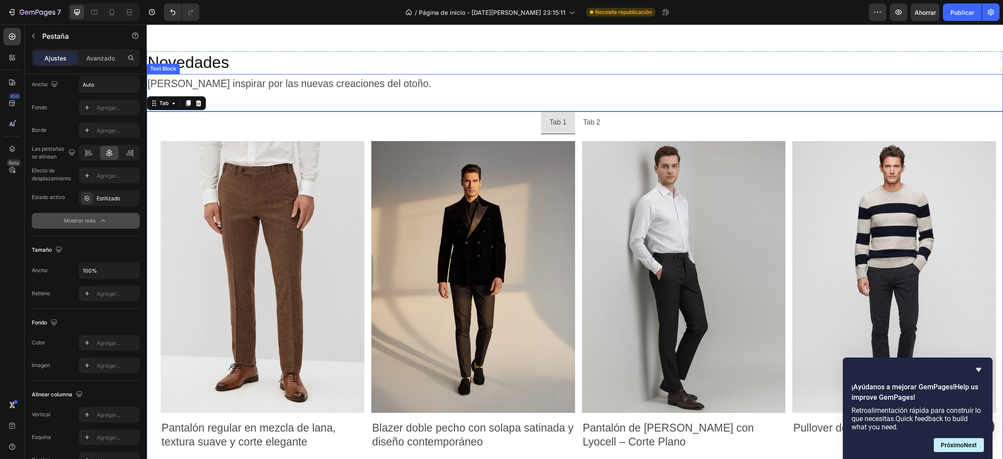
click at [226, 85] on p "[PERSON_NAME] inspirar por las nuevas creaciones del otoño." at bounding box center [290, 84] width 284 height 18
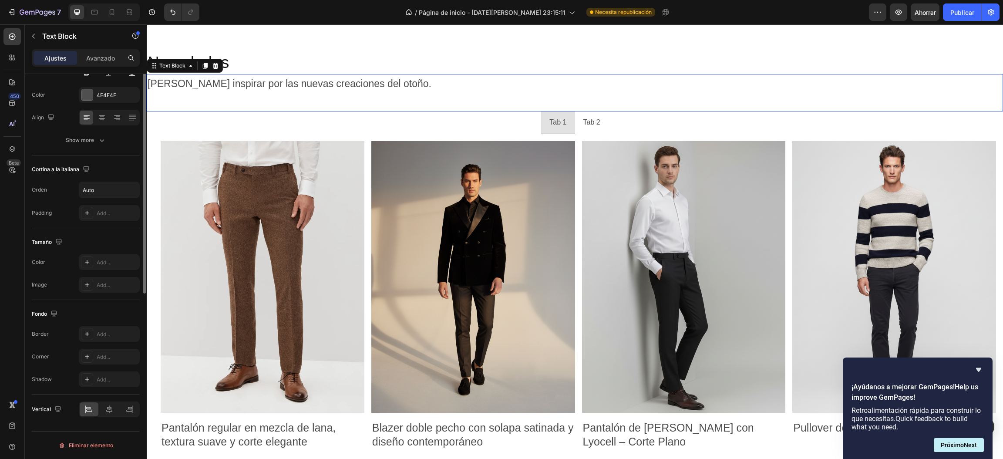
scroll to position [0, 0]
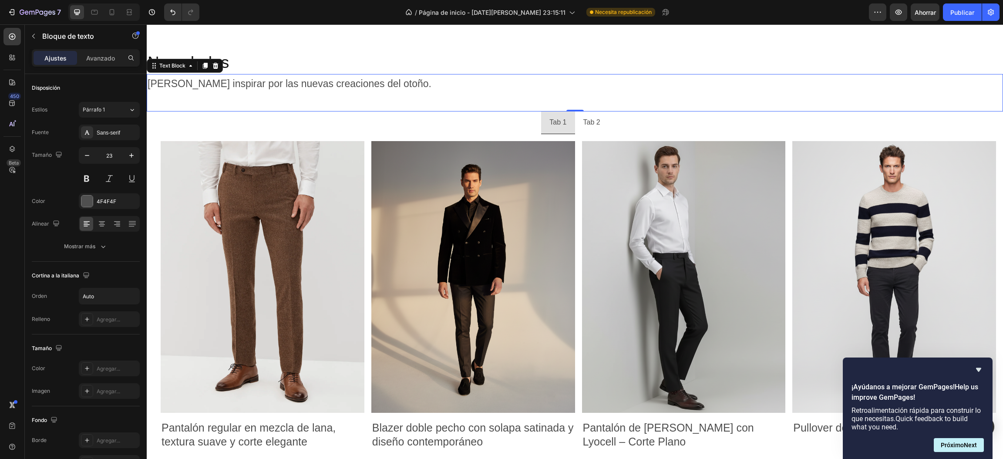
click at [431, 95] on p at bounding box center [290, 102] width 284 height 18
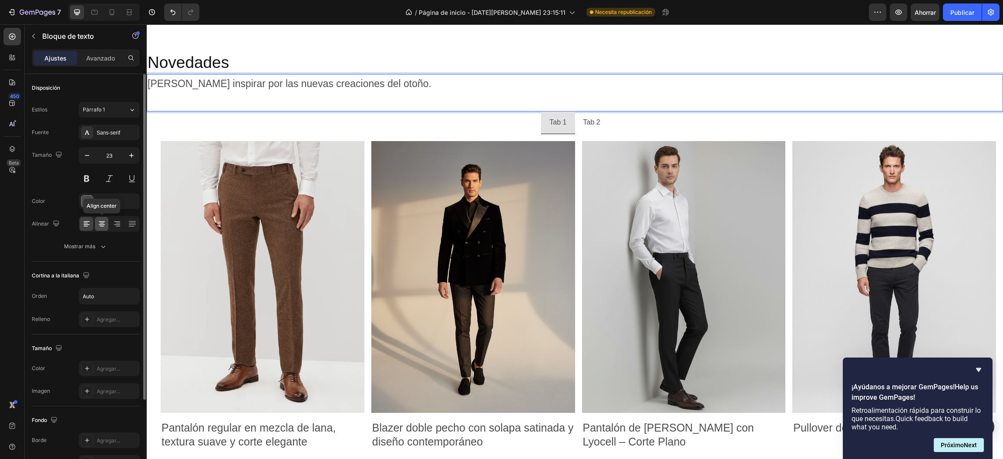
click at [95, 227] on div at bounding box center [101, 224] width 13 height 14
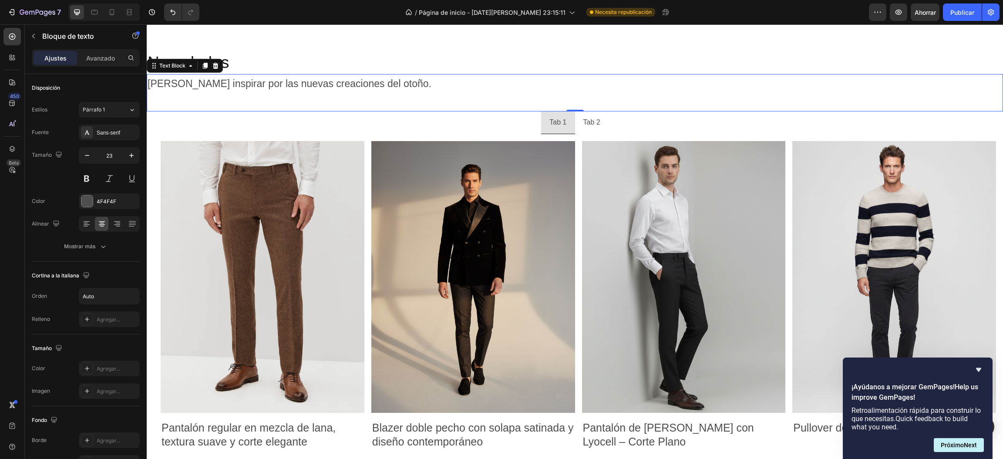
click at [302, 103] on p "Rich Text Editor. Editing area: main" at bounding box center [290, 102] width 284 height 18
click at [266, 86] on p "[PERSON_NAME] inspirar por las nuevas creaciones del otoño." at bounding box center [290, 84] width 284 height 18
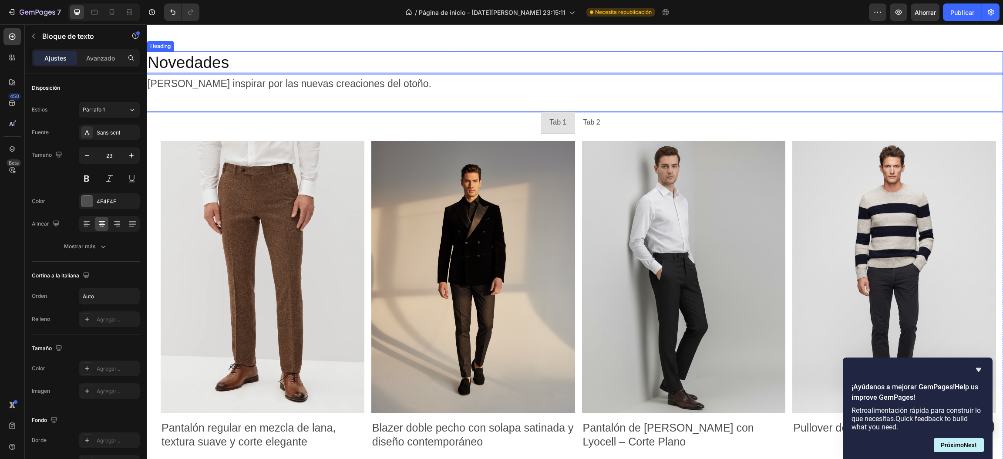
click at [341, 62] on h2 "Novedades" at bounding box center [575, 62] width 856 height 23
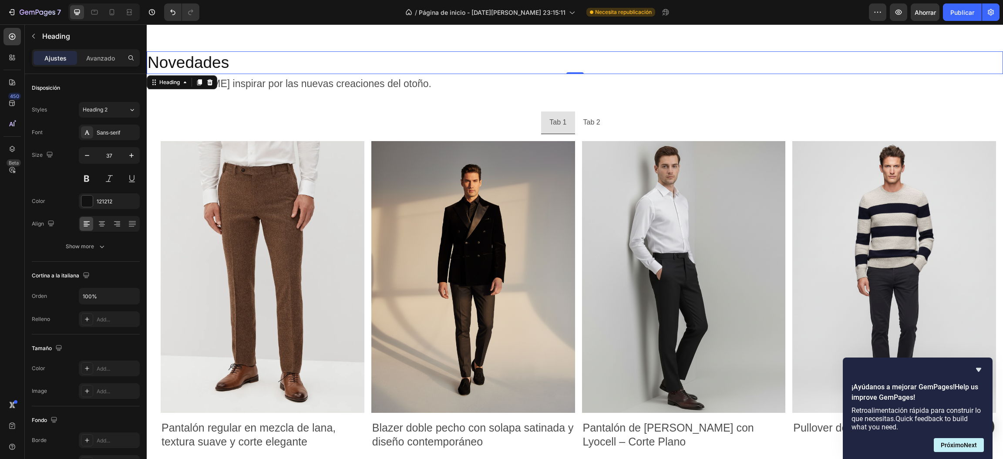
click at [344, 62] on h2 "Novedades" at bounding box center [575, 62] width 856 height 23
click at [511, 124] on ul "Tab 1 Tab 2" at bounding box center [575, 122] width 856 height 23
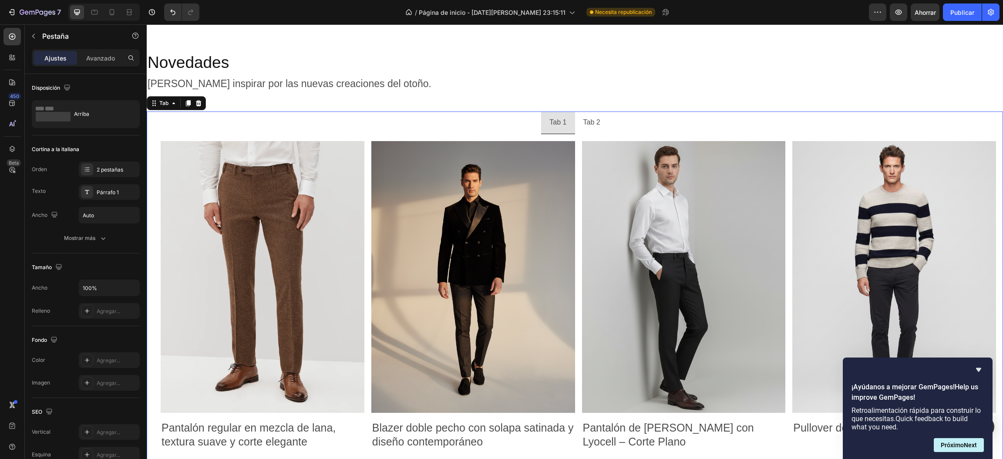
click at [550, 125] on div "Tab 1" at bounding box center [558, 122] width 20 height 15
click at [550, 125] on p "Tab 1" at bounding box center [557, 122] width 17 height 13
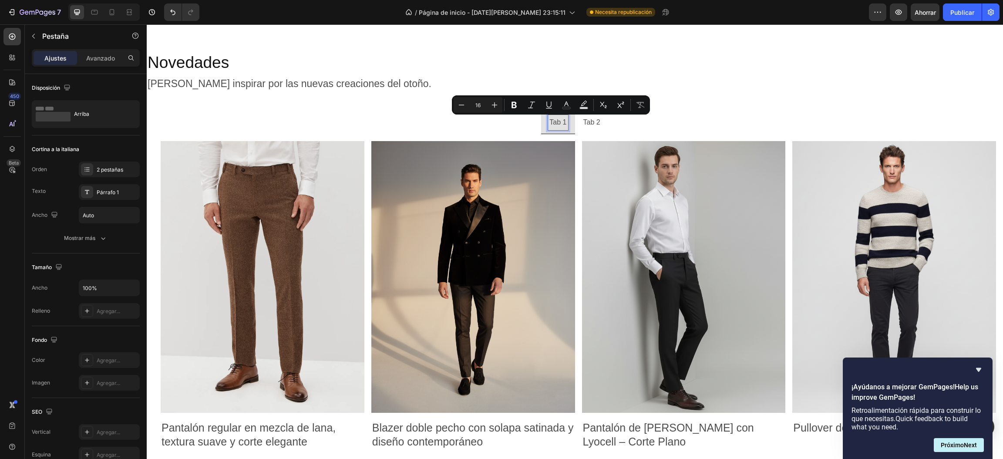
click at [553, 122] on p "Tab 1" at bounding box center [557, 122] width 17 height 13
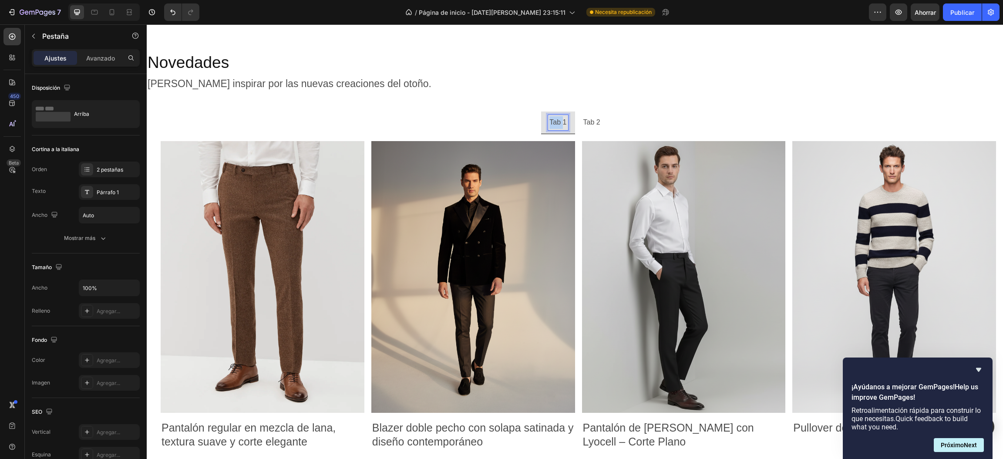
click at [553, 122] on p "Tab 1" at bounding box center [557, 122] width 17 height 13
click at [585, 121] on p "Tab 2" at bounding box center [591, 122] width 17 height 13
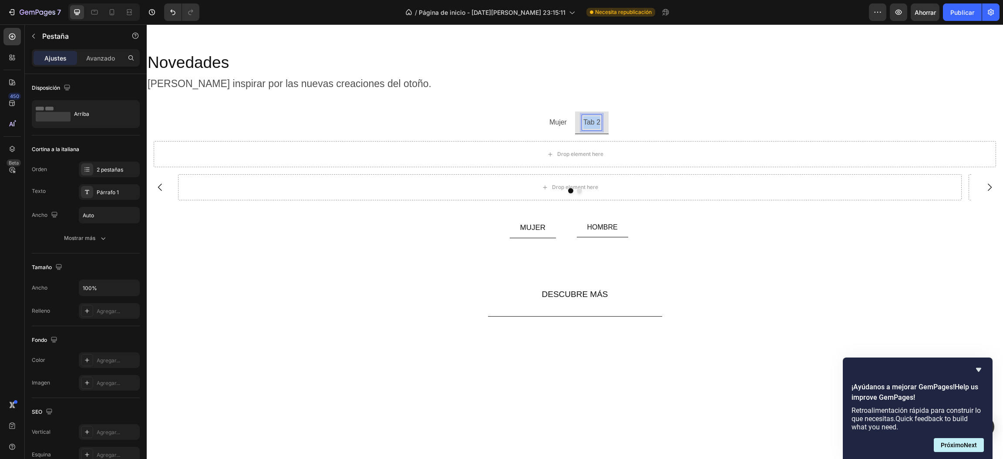
click at [586, 121] on p "Tab 2" at bounding box center [591, 122] width 17 height 13
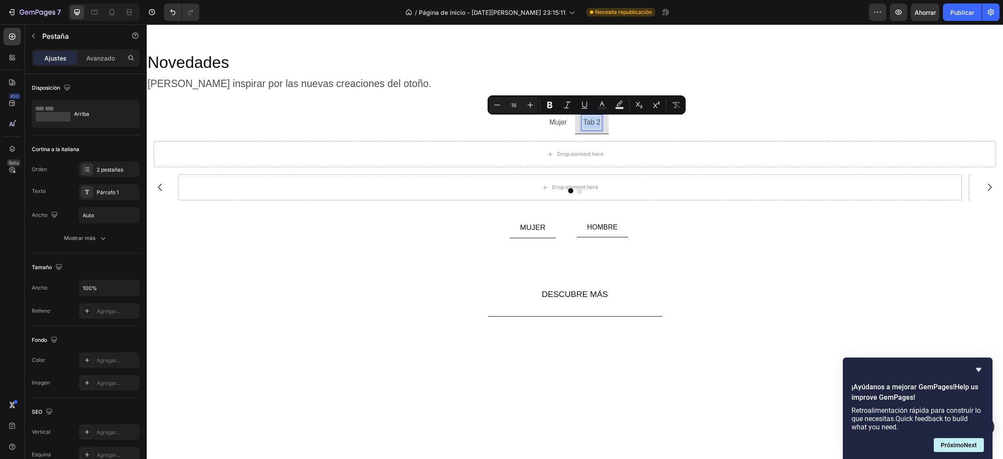
click at [586, 121] on p "Tab 2" at bounding box center [591, 122] width 17 height 13
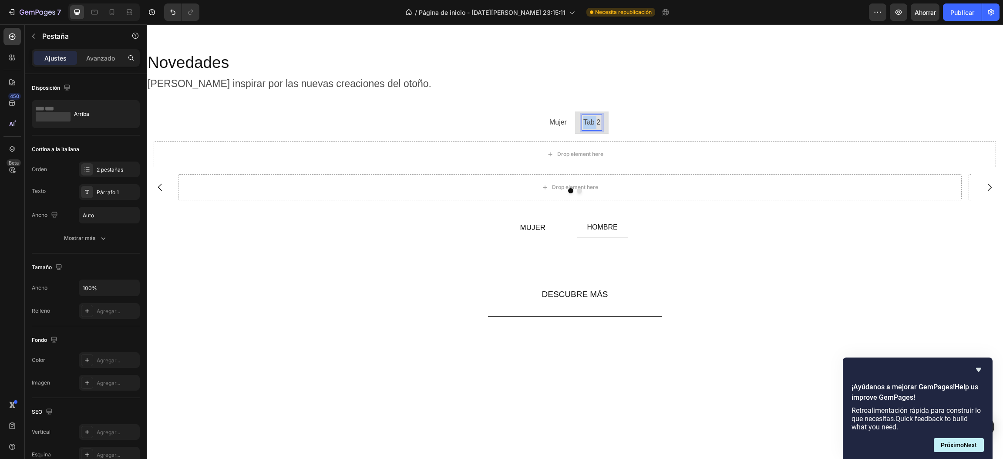
click at [586, 121] on p "Tab 2" at bounding box center [591, 122] width 17 height 13
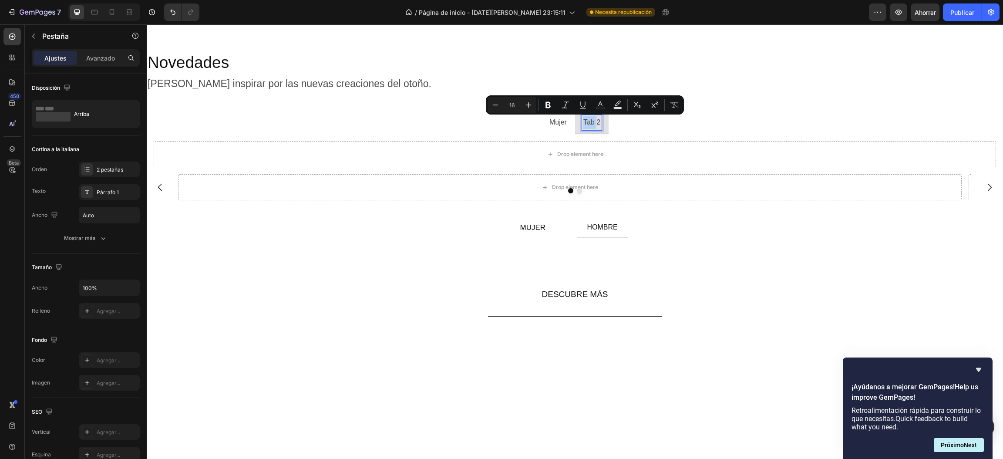
click at [589, 122] on p "Tab 2" at bounding box center [591, 122] width 17 height 13
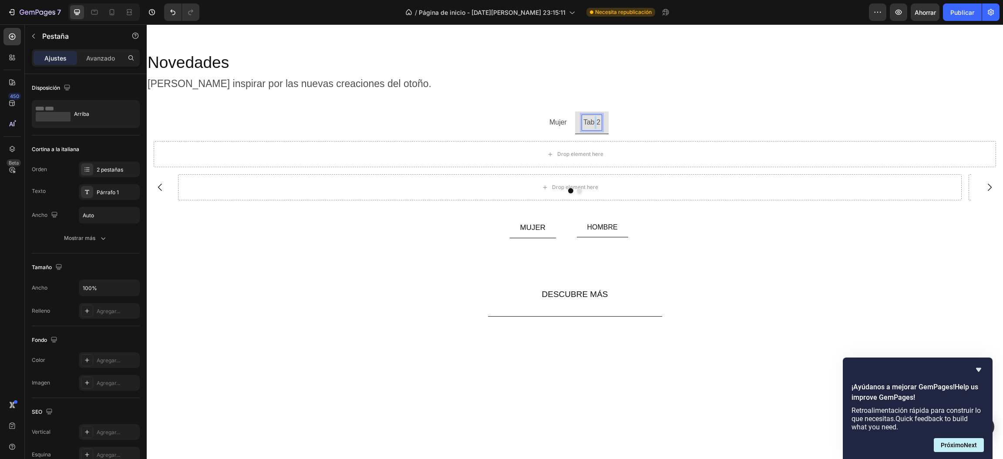
click at [589, 122] on p "Tab 2" at bounding box center [591, 122] width 17 height 13
click at [547, 120] on p "Mujer" at bounding box center [550, 122] width 17 height 13
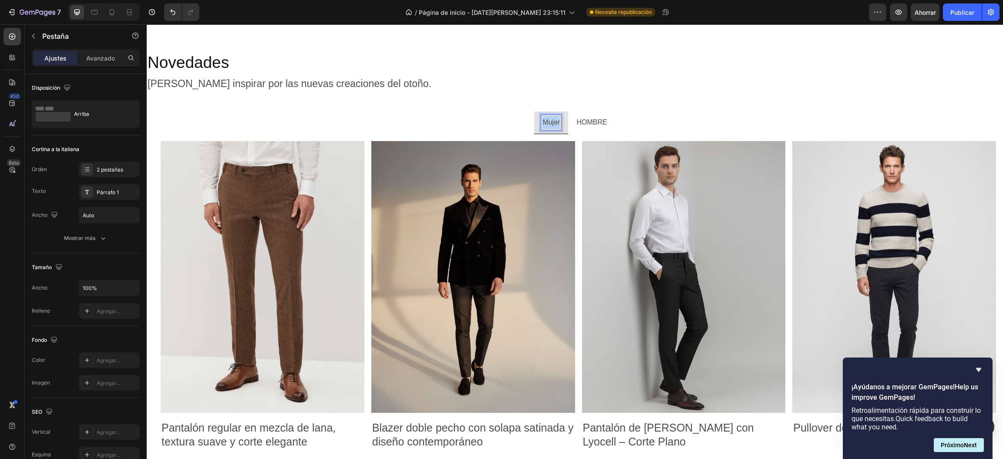
click at [547, 120] on p "Mujer" at bounding box center [550, 122] width 17 height 13
click at [431, 110] on p "Rich Text Editor. Editing area: main" at bounding box center [290, 102] width 284 height 18
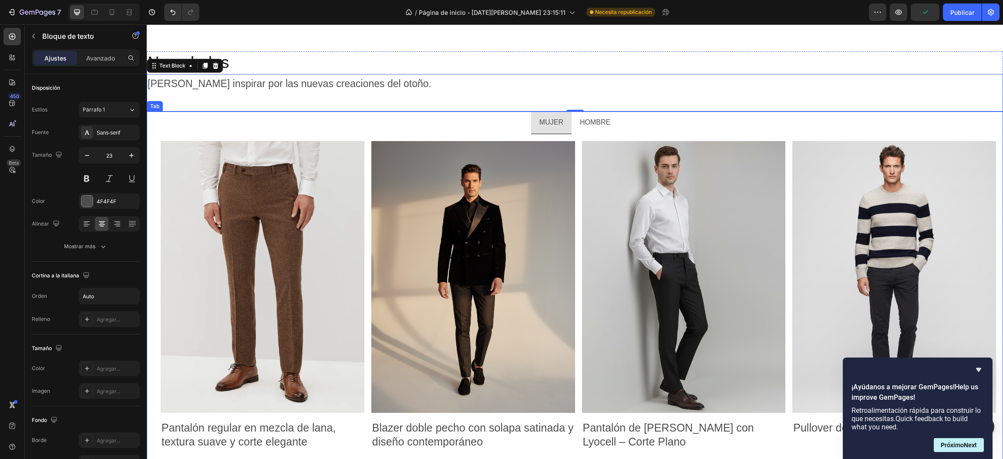
click at [531, 125] on li "MUJER" at bounding box center [551, 122] width 40 height 23
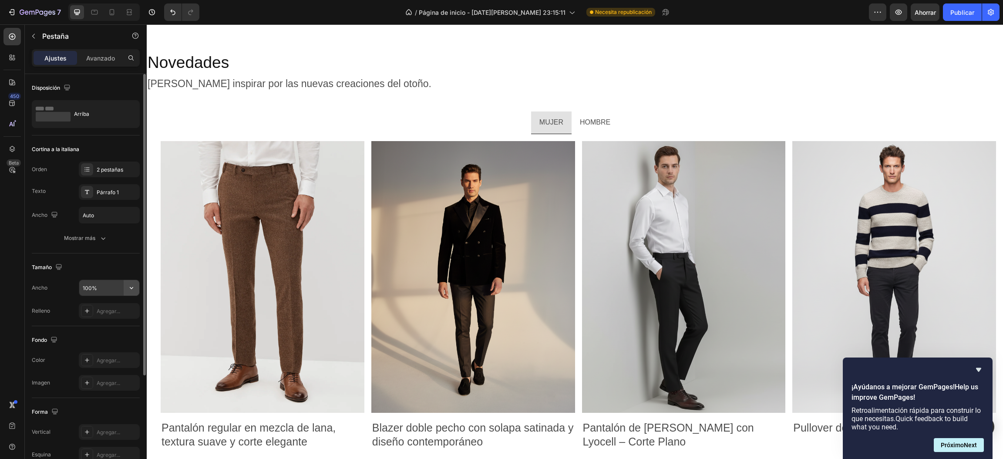
click at [127, 282] on button "button" at bounding box center [132, 288] width 16 height 16
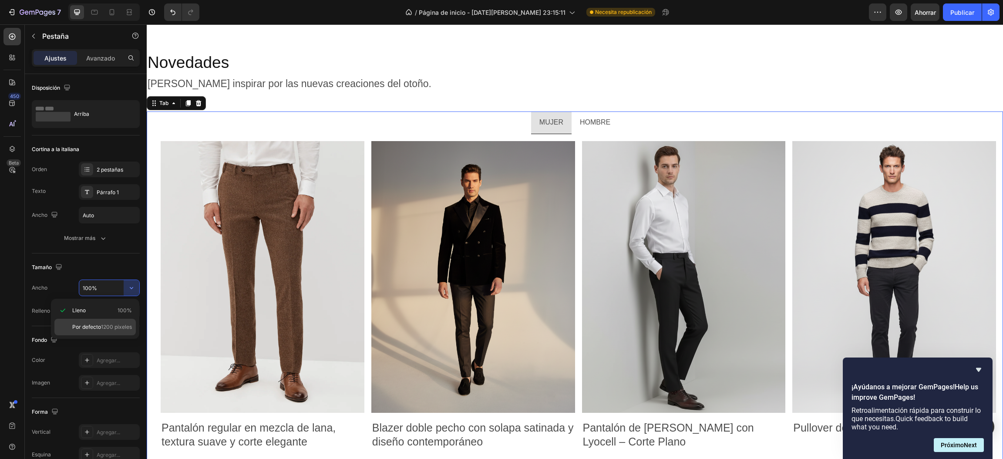
click at [96, 329] on font "Por defecto" at bounding box center [86, 326] width 29 height 7
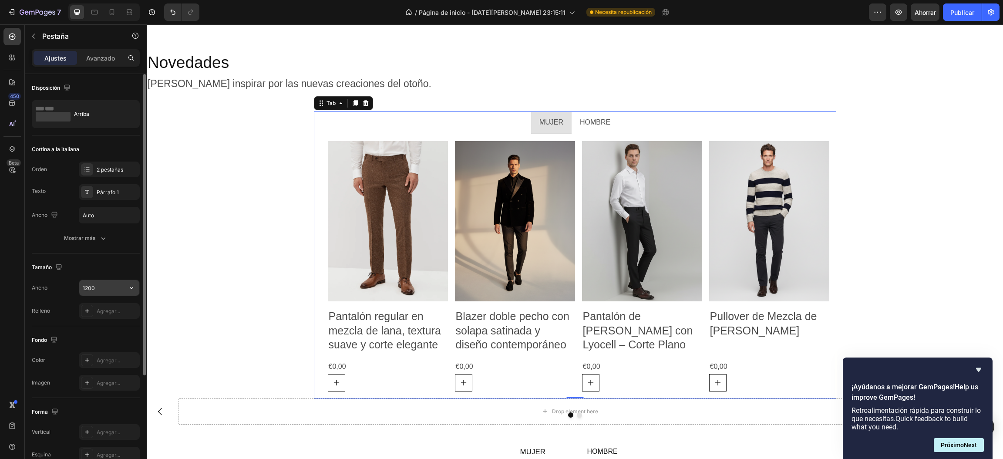
click at [126, 292] on button "button" at bounding box center [132, 288] width 16 height 16
click at [114, 308] on p "Lleno 100%" at bounding box center [102, 310] width 60 height 8
type input "100%"
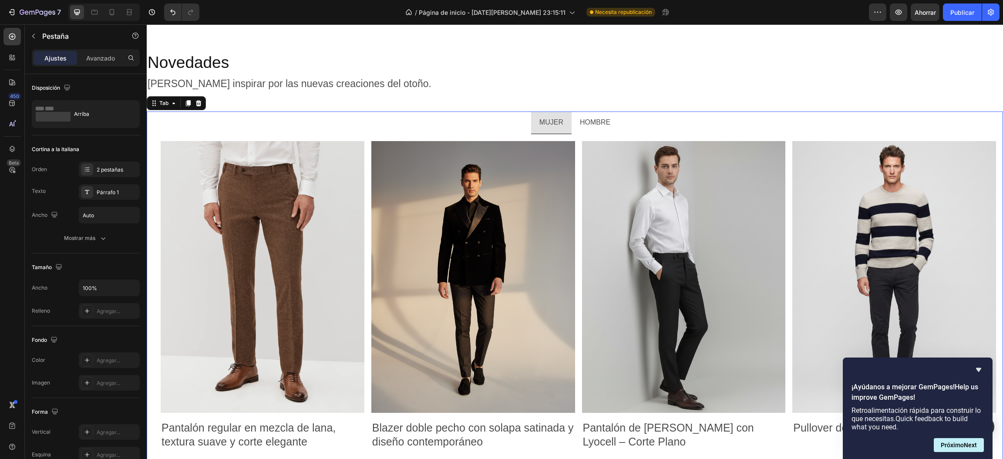
click at [395, 112] on ul "MUJER HOMBRE" at bounding box center [575, 122] width 856 height 23
click at [835, 40] on div "Novedades Heading Déjate inspirar por las nuevas creaciones del otoño. Text Blo…" at bounding box center [575, 308] width 856 height 543
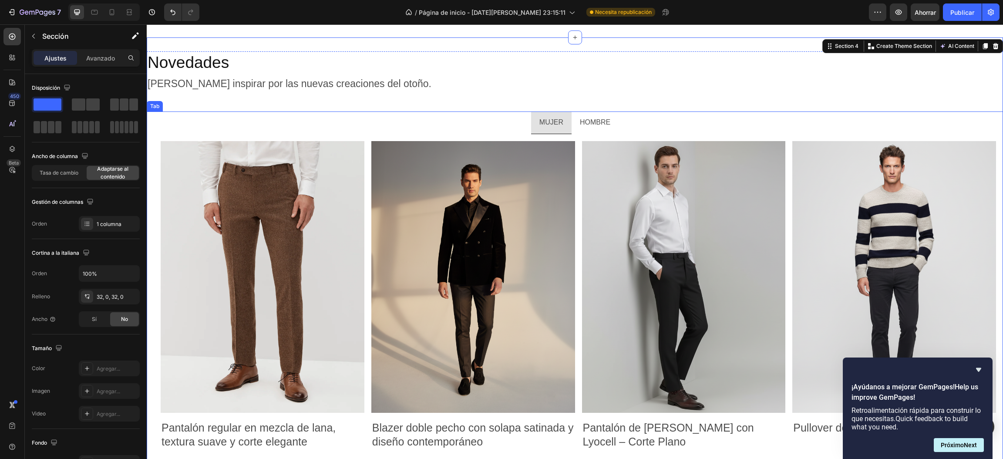
click at [599, 121] on p "HOMBRE" at bounding box center [595, 122] width 30 height 13
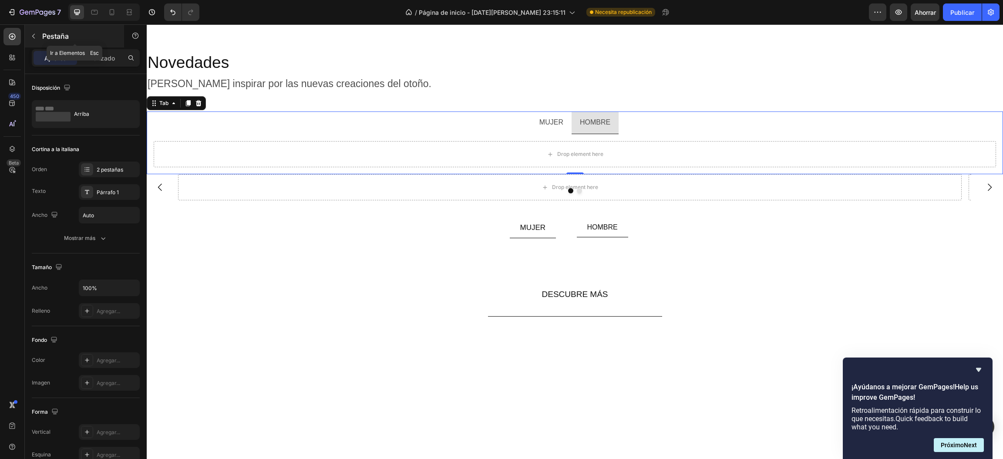
click at [34, 31] on button "button" at bounding box center [34, 36] width 14 height 14
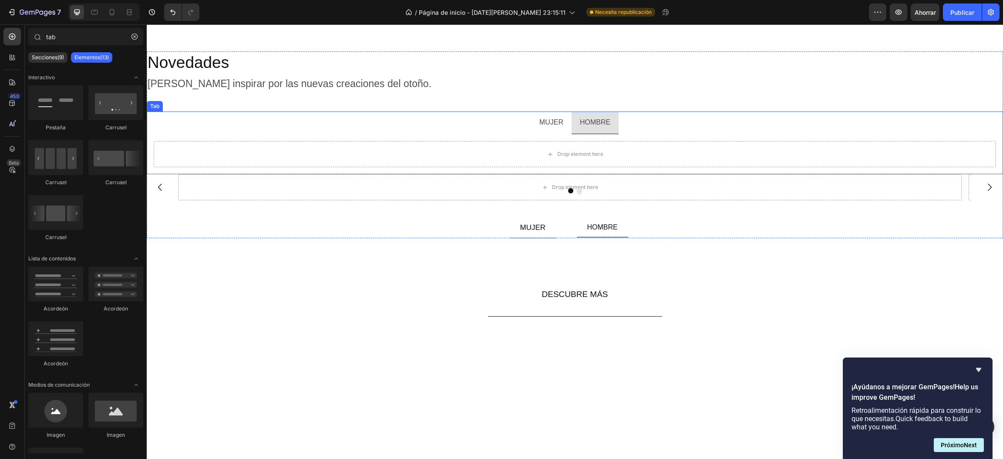
click at [542, 122] on p "MUJER" at bounding box center [551, 122] width 24 height 13
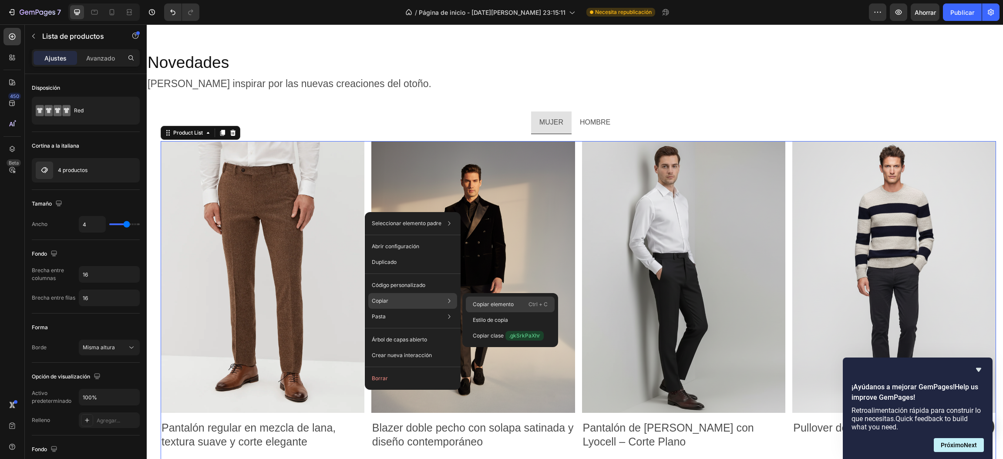
click at [492, 305] on font "Copiar elemento" at bounding box center [493, 304] width 41 height 7
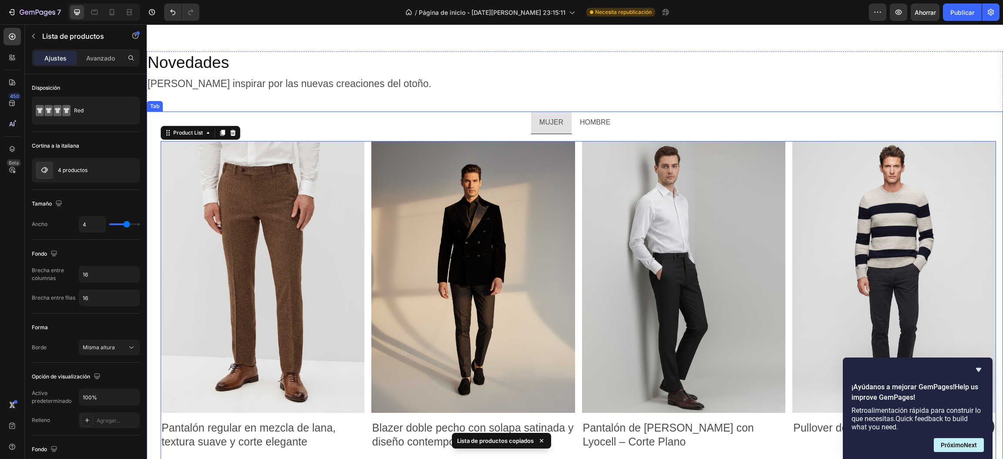
click at [593, 123] on p "HOMBRE" at bounding box center [595, 122] width 30 height 13
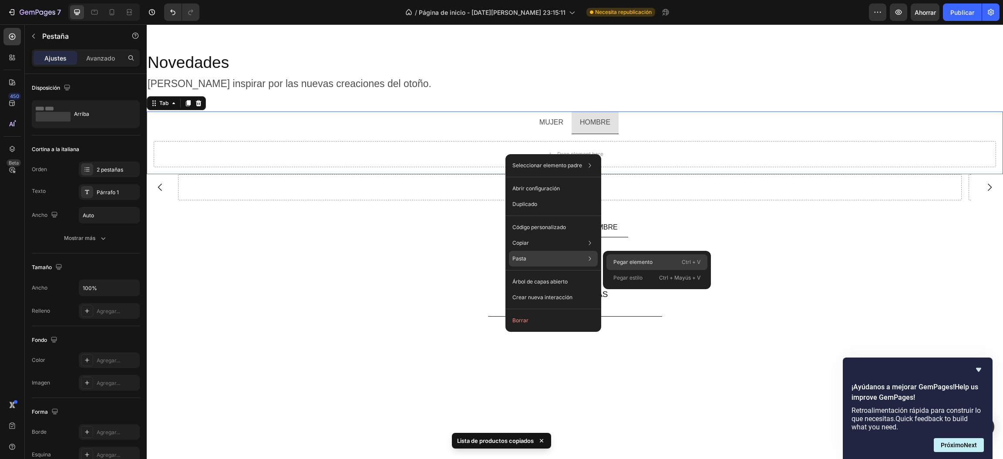
click at [617, 261] on font "Pegar elemento" at bounding box center [632, 262] width 39 height 7
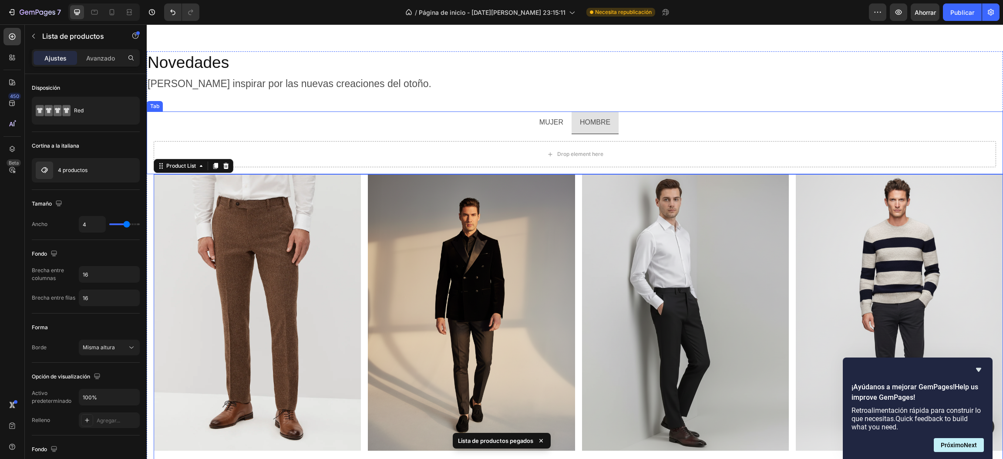
click at [544, 120] on p "MUJER" at bounding box center [551, 122] width 24 height 13
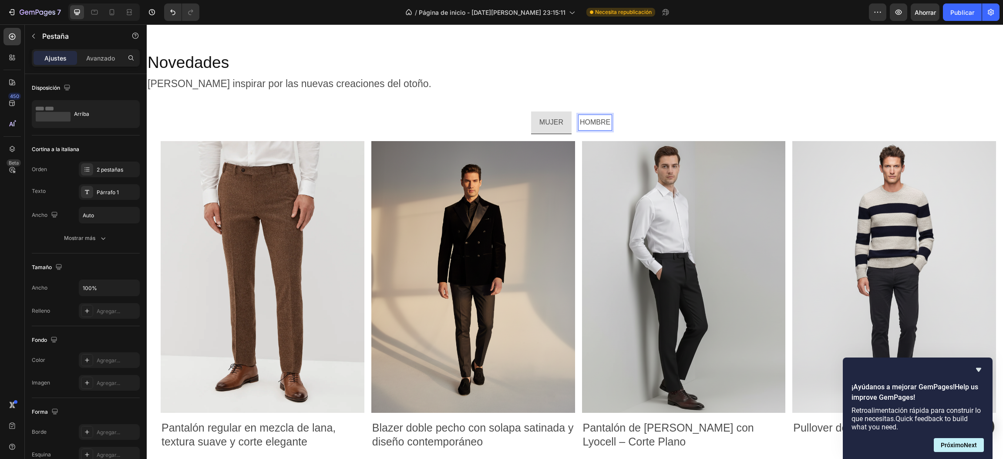
click at [596, 126] on p "HOMBRE" at bounding box center [595, 122] width 30 height 13
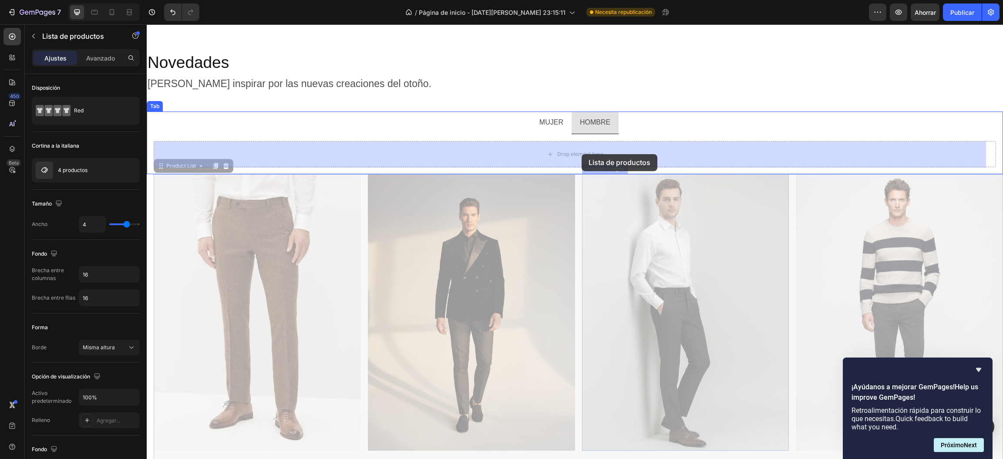
drag, startPoint x: 575, startPoint y: 214, endPoint x: 582, endPoint y: 154, distance: 59.9
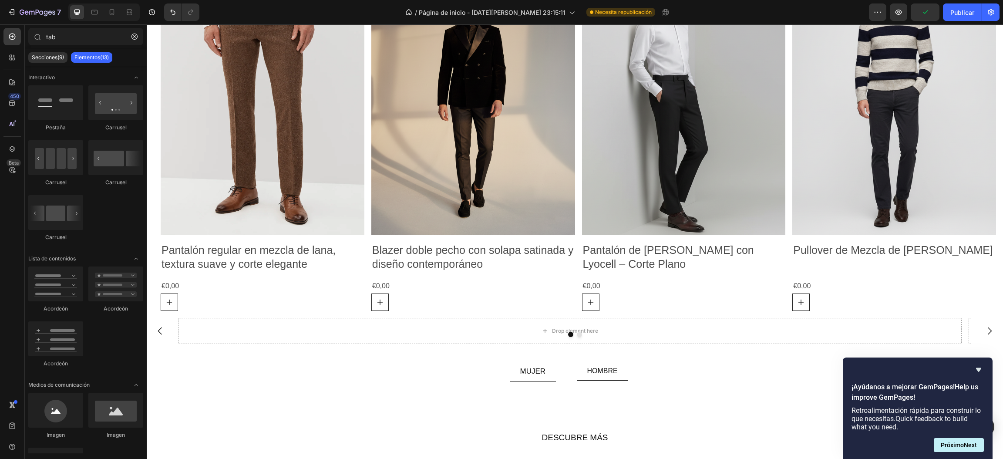
scroll to position [1456, 0]
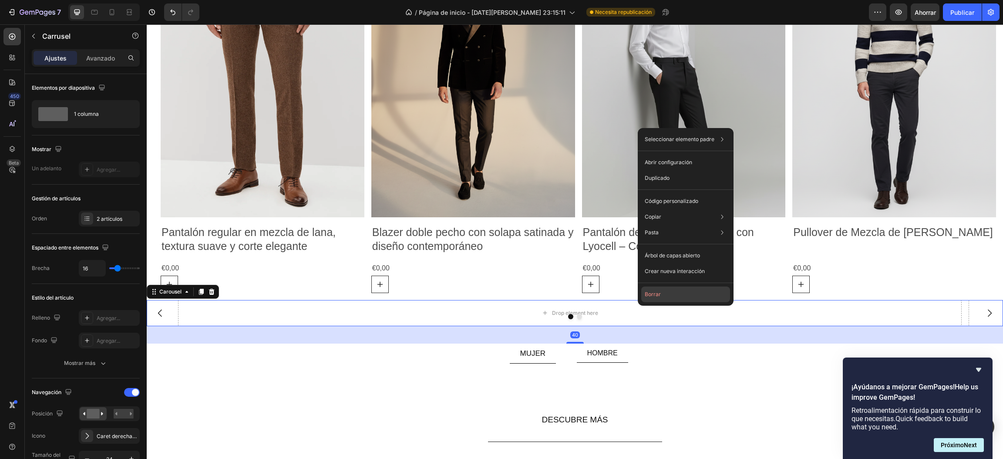
click at [656, 291] on font "Borrar" at bounding box center [653, 294] width 16 height 7
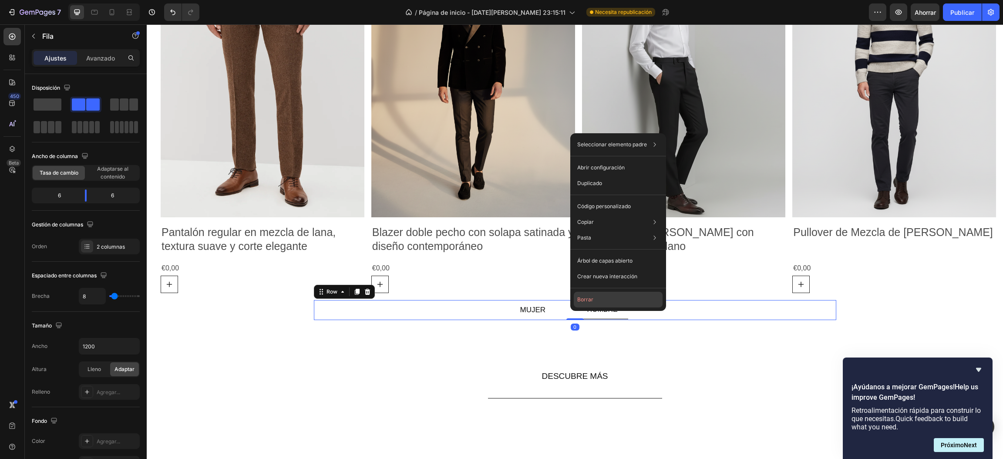
click at [597, 300] on button "Borrar" at bounding box center [618, 300] width 89 height 16
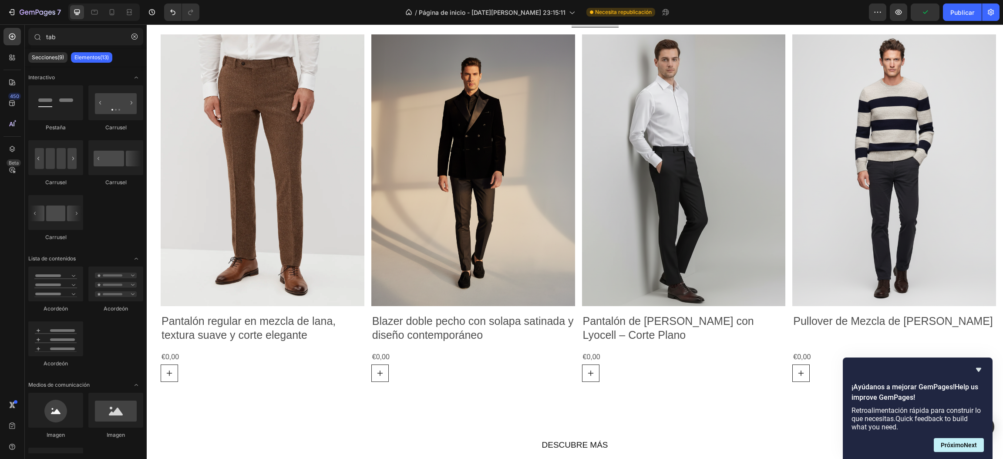
scroll to position [1363, 0]
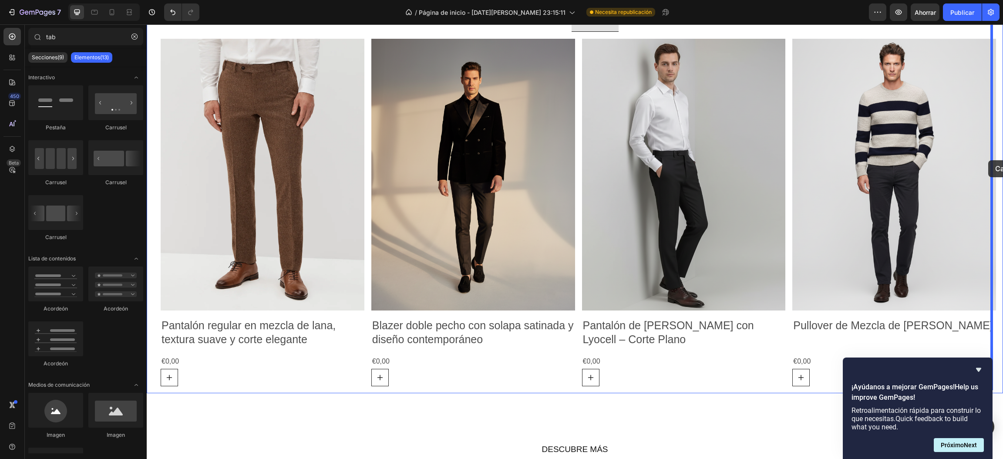
drag, startPoint x: 195, startPoint y: 235, endPoint x: 988, endPoint y: 160, distance: 797.1
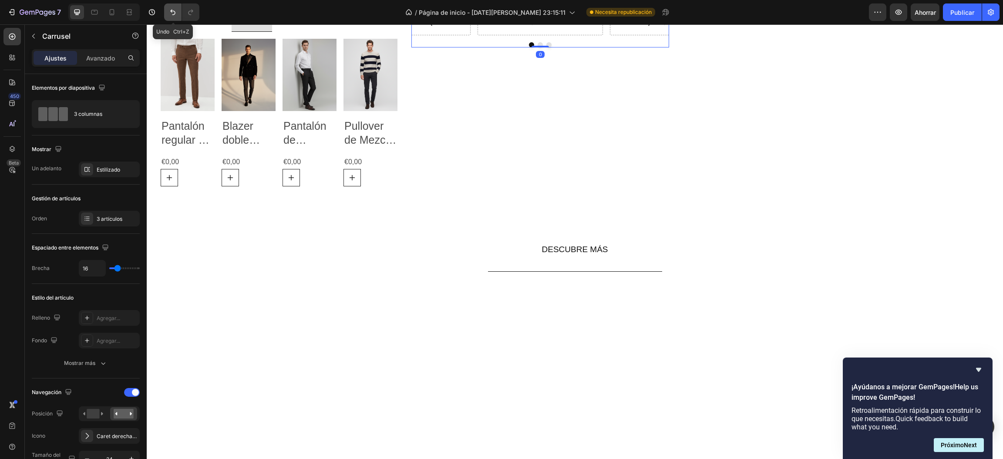
click at [168, 14] on button "Deshacer/Rehacer" at bounding box center [172, 11] width 17 height 17
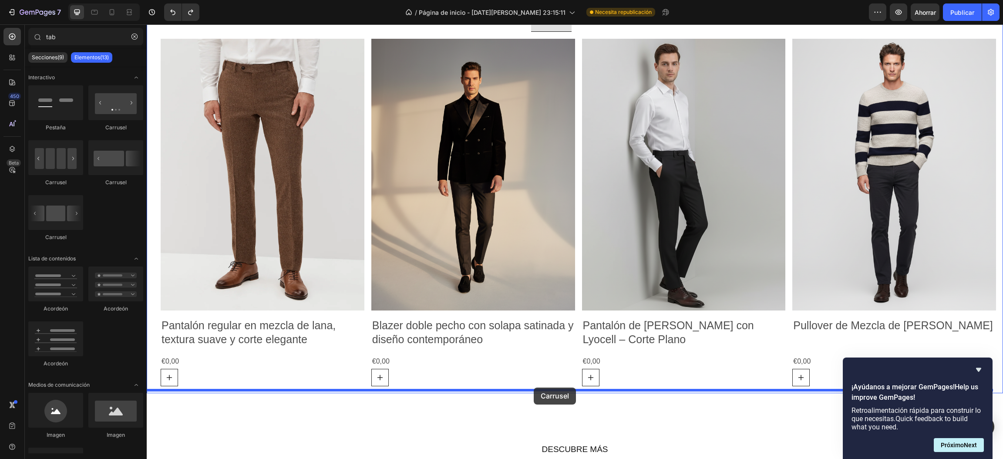
drag, startPoint x: 198, startPoint y: 243, endPoint x: 534, endPoint y: 387, distance: 365.8
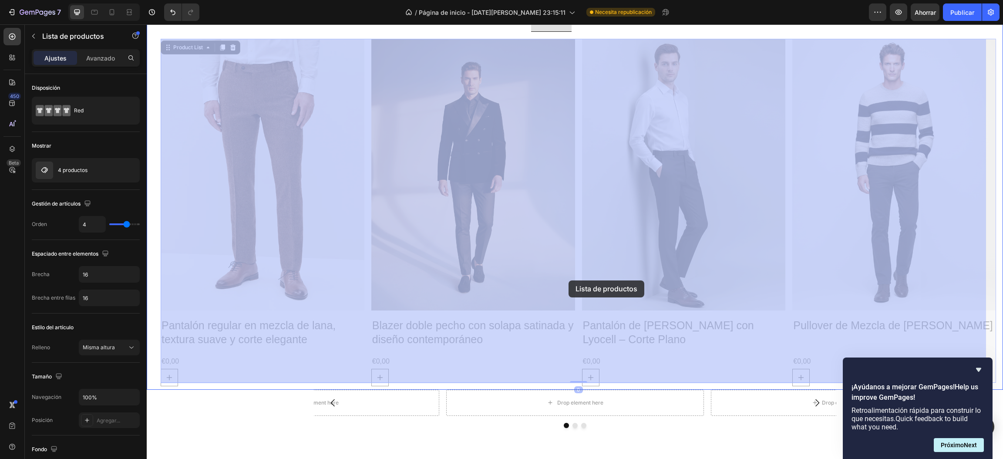
drag, startPoint x: 571, startPoint y: 276, endPoint x: 569, endPoint y: 280, distance: 4.5
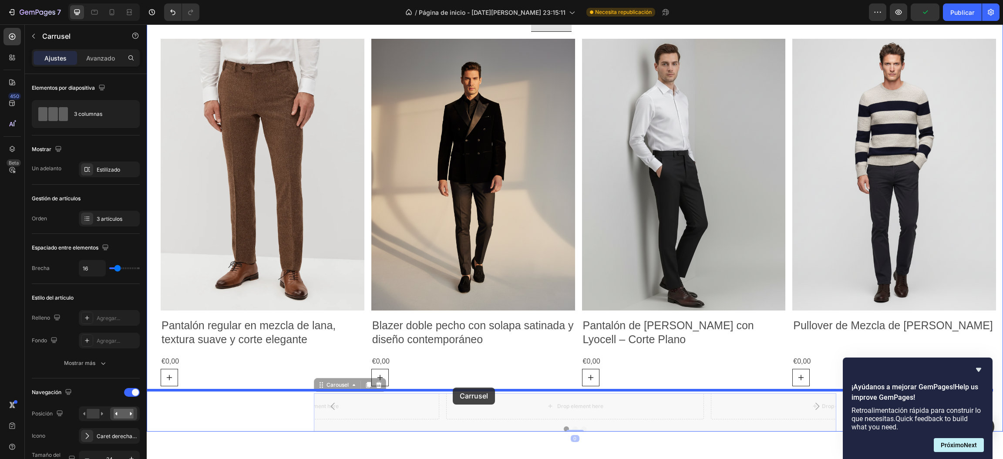
drag, startPoint x: 436, startPoint y: 417, endPoint x: 453, endPoint y: 387, distance: 33.9
click at [453, 382] on div "Encabezamiento Alto verano Título Colección Cápsula 2025 Bloque de texto hombre…" at bounding box center [575, 382] width 856 height 3441
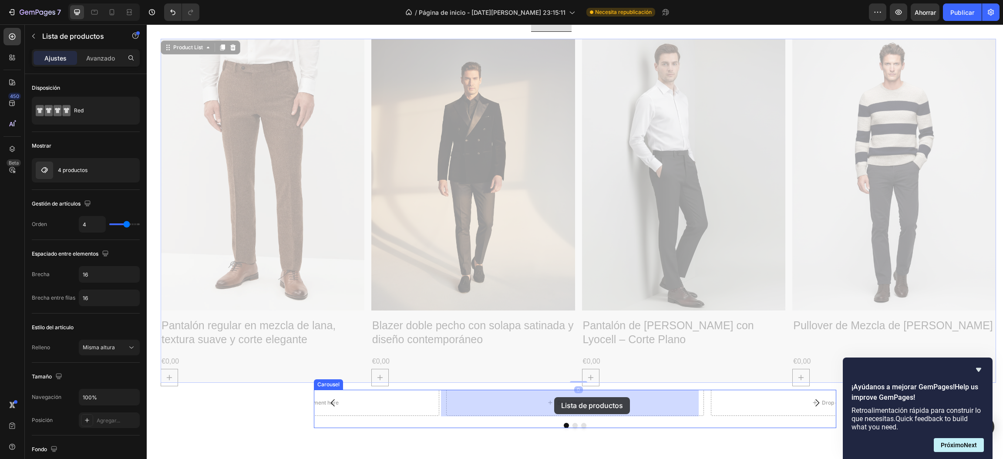
drag, startPoint x: 573, startPoint y: 283, endPoint x: 554, endPoint y: 397, distance: 115.6
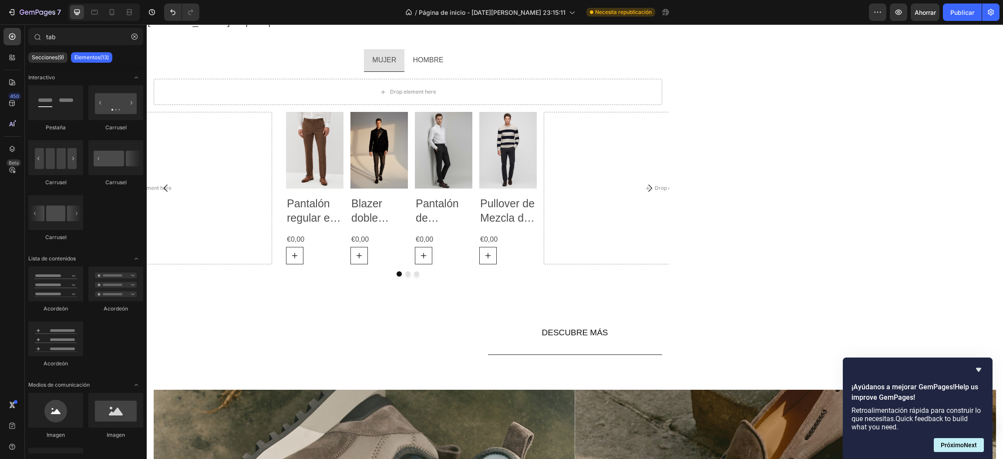
scroll to position [1293, 0]
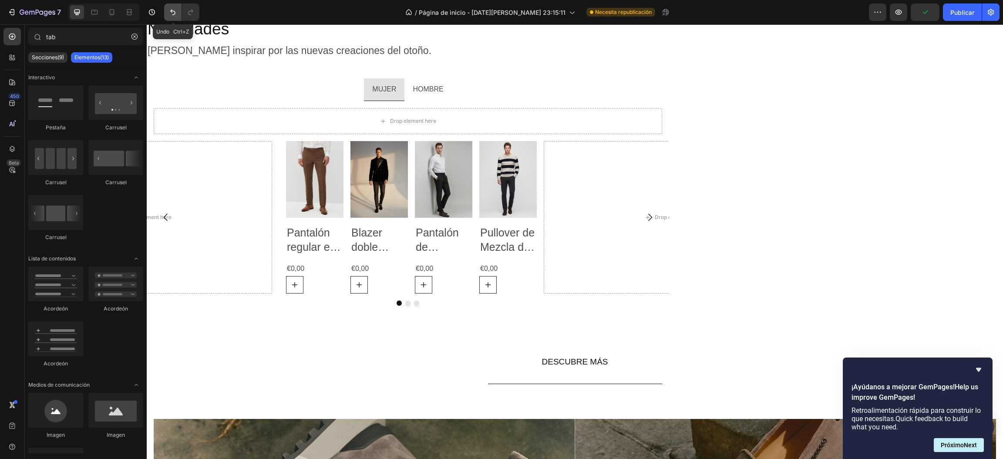
click at [173, 14] on icon "Deshacer/Rehacer" at bounding box center [172, 13] width 5 height 6
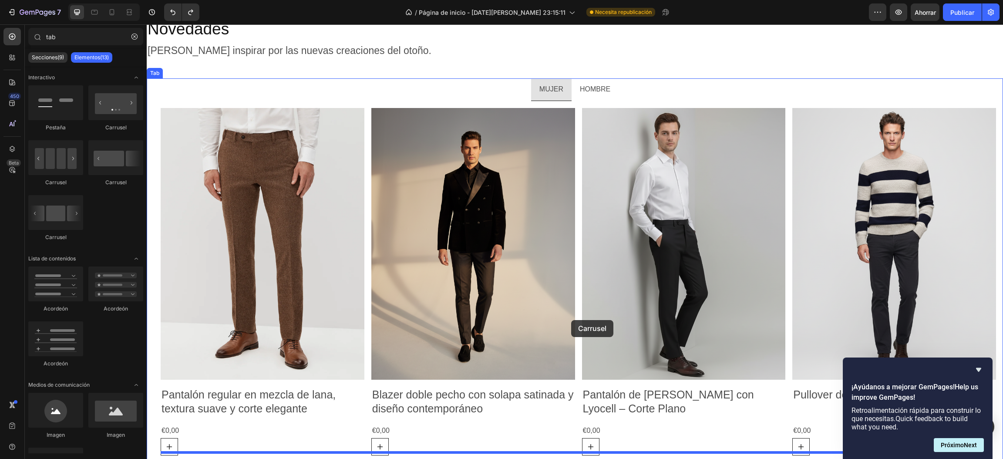
drag, startPoint x: 268, startPoint y: 147, endPoint x: 571, endPoint y: 320, distance: 349.4
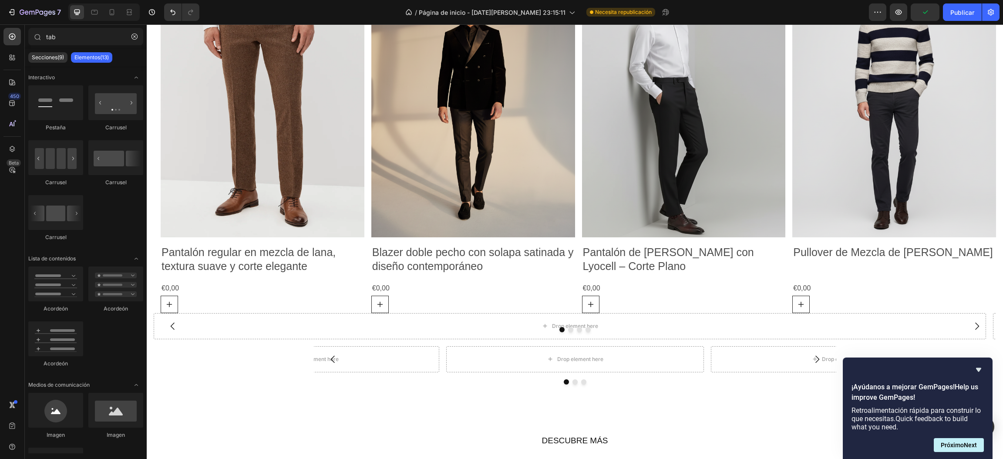
scroll to position [1449, 0]
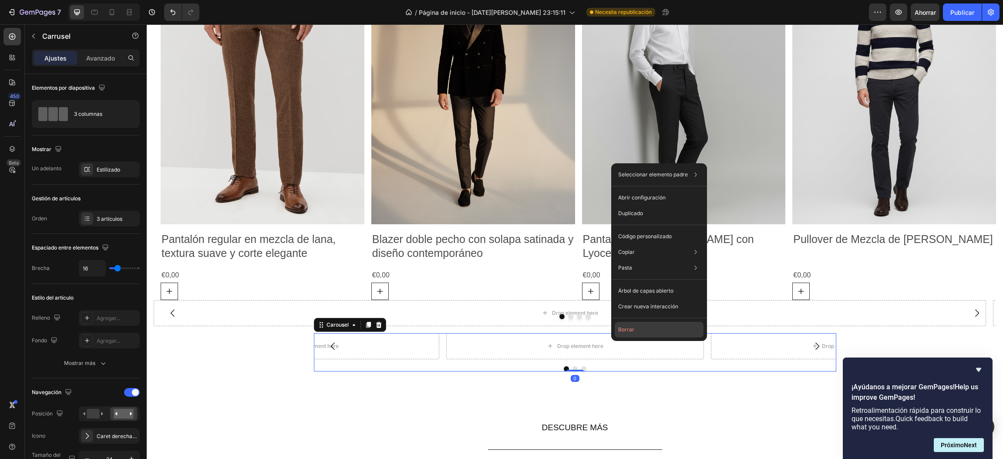
click at [623, 328] on font "Borrar" at bounding box center [626, 329] width 16 height 7
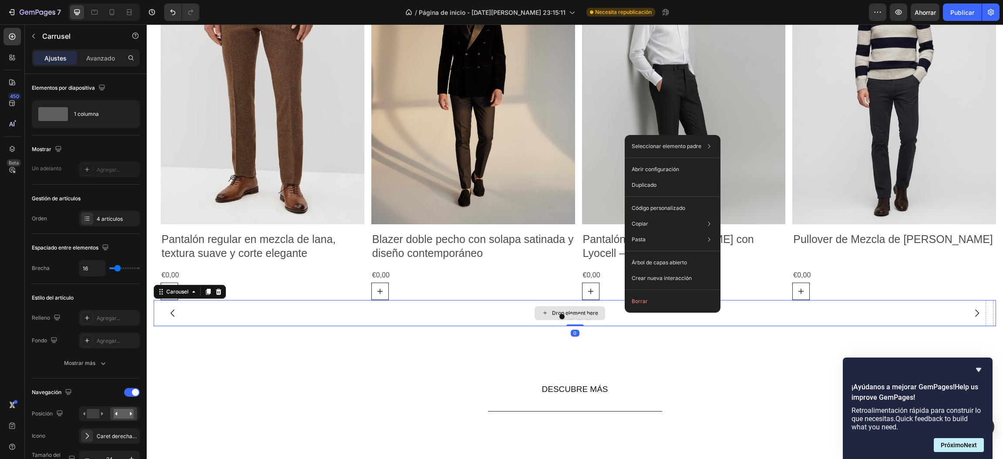
click at [643, 304] on font "Borrar" at bounding box center [640, 301] width 16 height 8
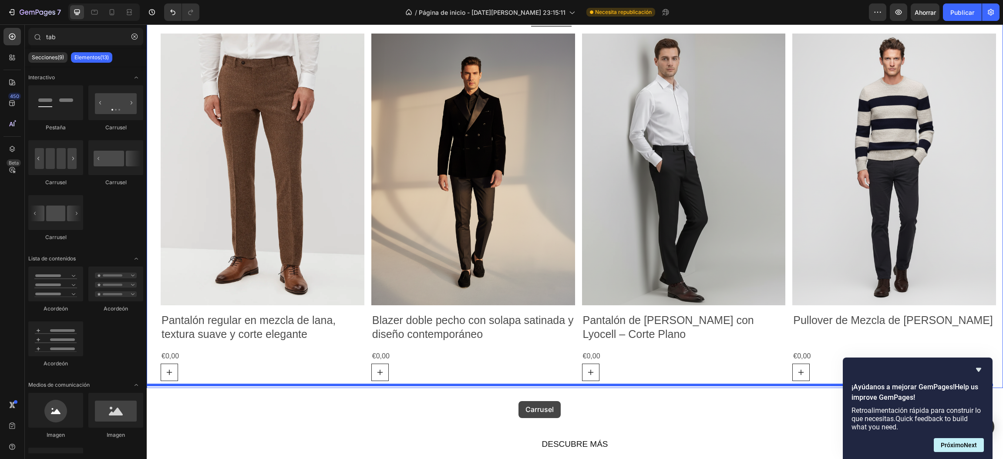
scroll to position [1380, 0]
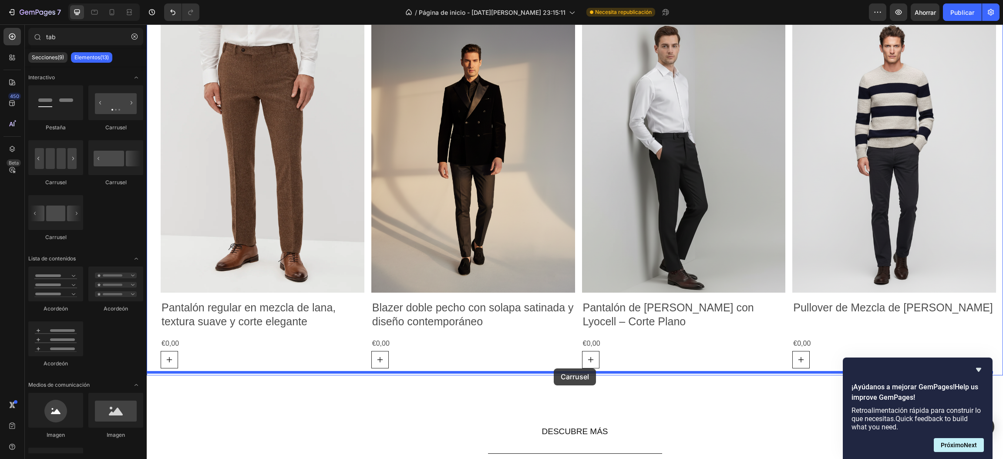
drag, startPoint x: 271, startPoint y: 149, endPoint x: 554, endPoint y: 368, distance: 357.7
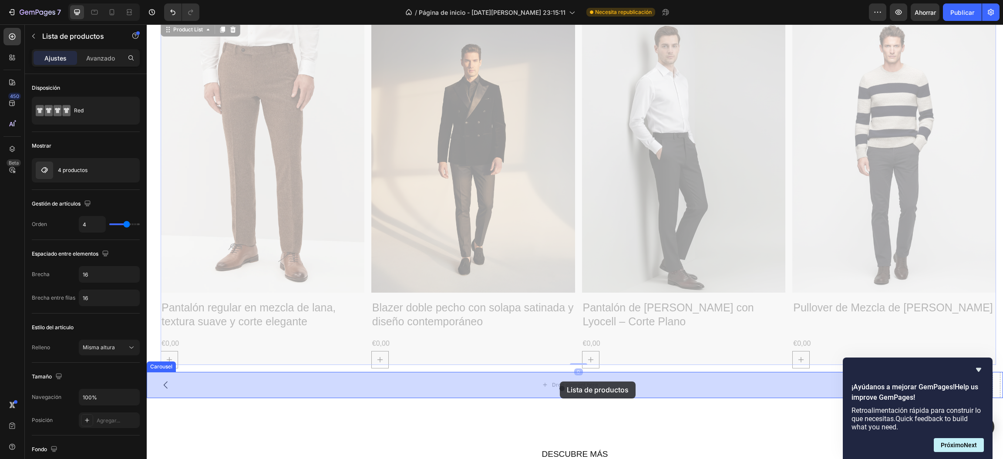
drag, startPoint x: 573, startPoint y: 245, endPoint x: 560, endPoint y: 381, distance: 137.3
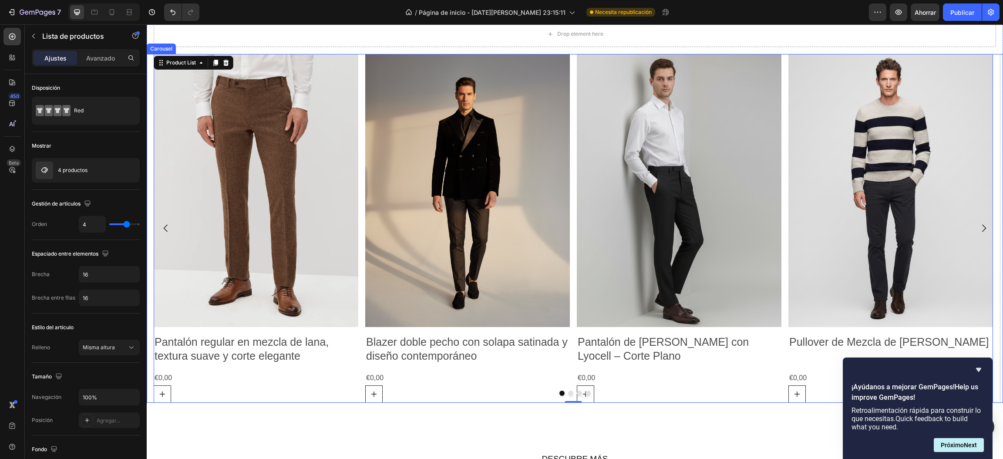
click at [577, 382] on button "Dot" at bounding box center [579, 392] width 5 height 5
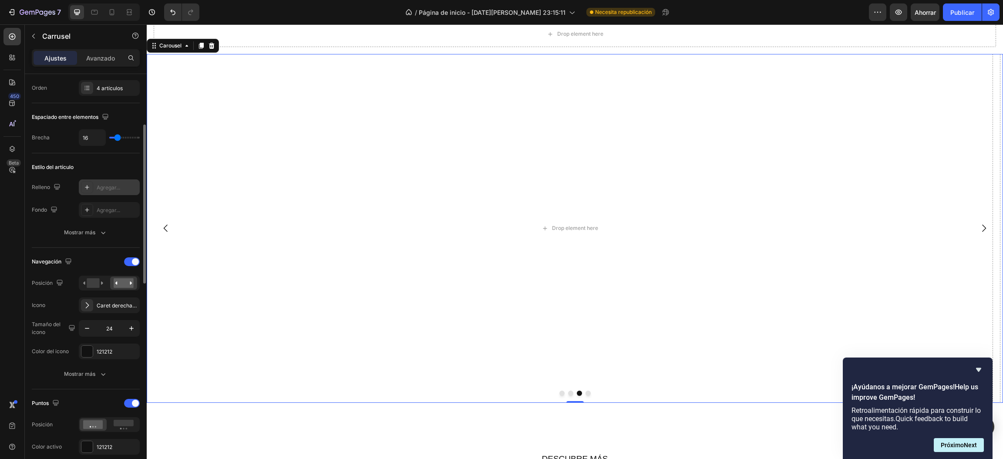
scroll to position [0, 0]
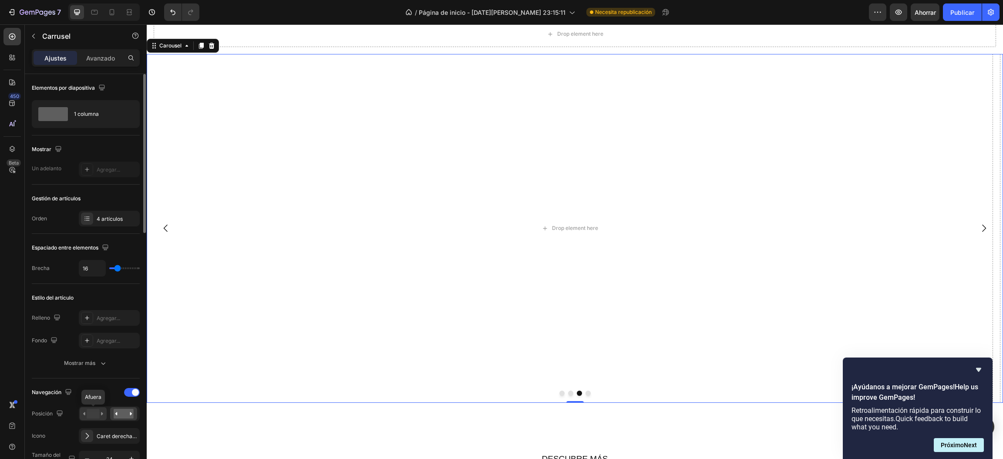
click at [92, 382] on rect at bounding box center [93, 414] width 13 height 10
click at [559, 373] on button "Dot" at bounding box center [561, 372] width 5 height 5
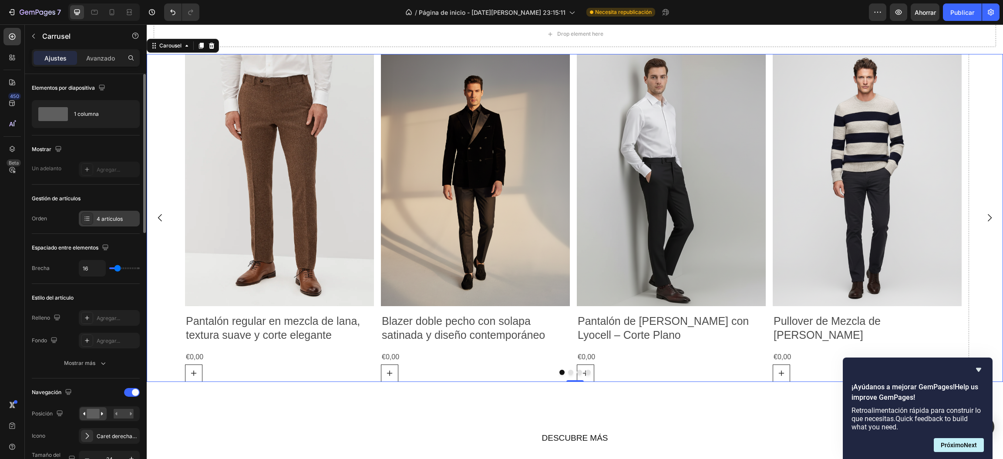
click at [101, 219] on font "4 artículos" at bounding box center [110, 218] width 26 height 7
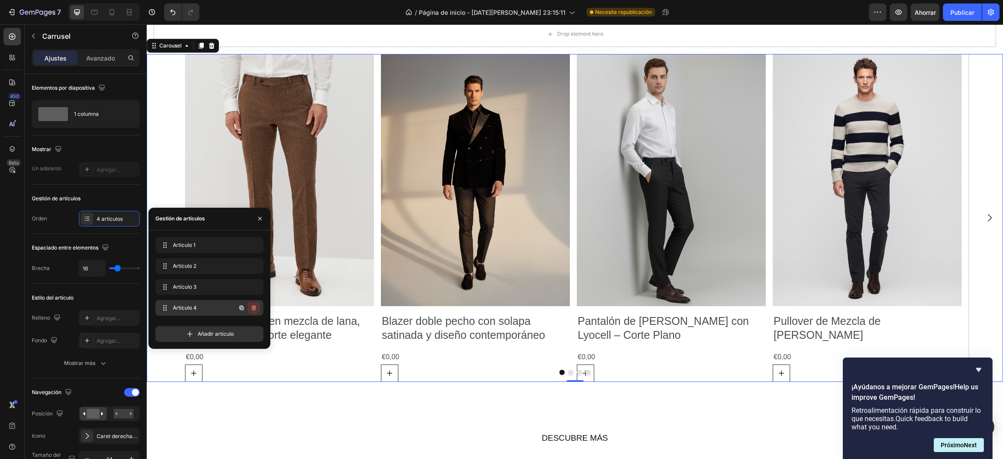
click at [254, 307] on icon "button" at bounding box center [253, 307] width 7 height 7
click at [250, 289] on icon "button" at bounding box center [253, 286] width 7 height 7
click at [250, 287] on font "Borrar" at bounding box center [248, 286] width 16 height 7
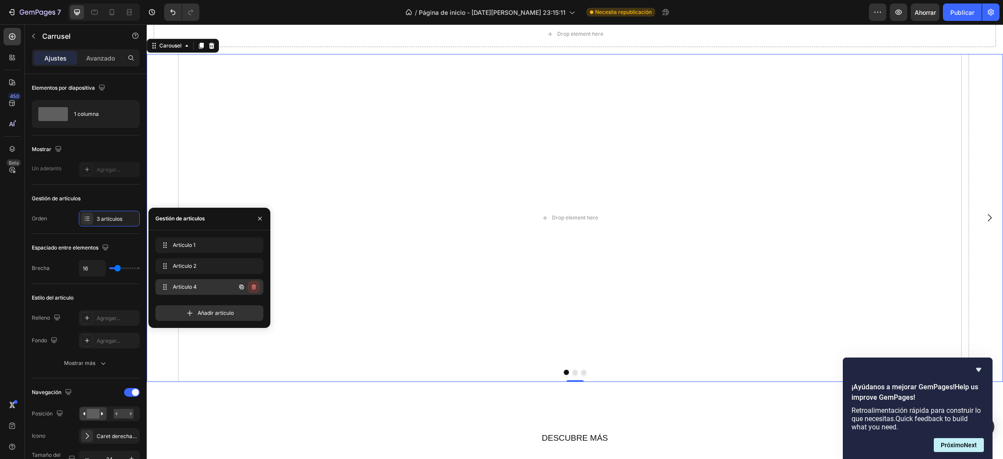
click at [253, 287] on icon "button" at bounding box center [253, 287] width 0 height 2
click at [253, 287] on font "Borrar" at bounding box center [248, 286] width 16 height 7
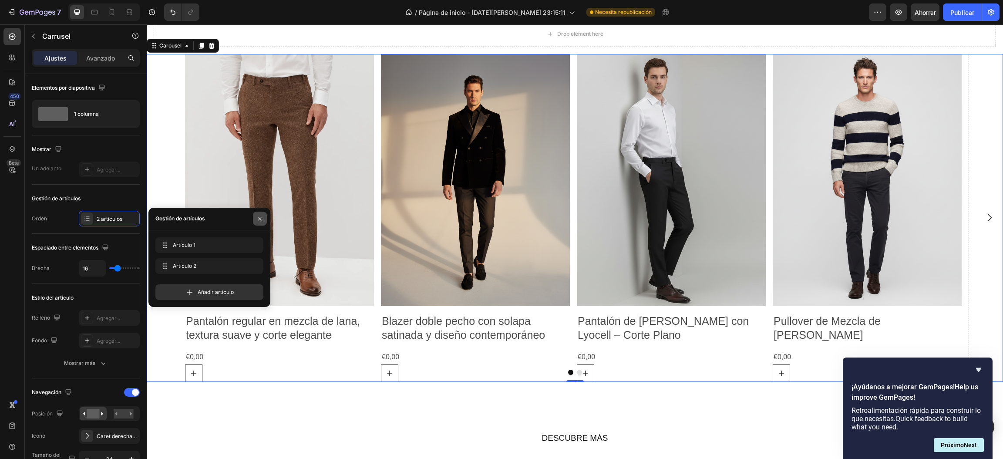
click at [256, 218] on icon "button" at bounding box center [259, 218] width 7 height 7
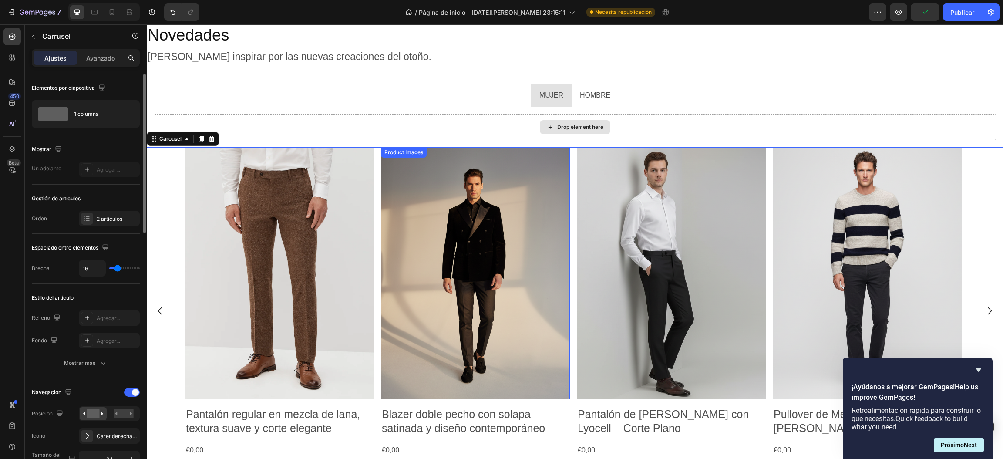
scroll to position [1119, 0]
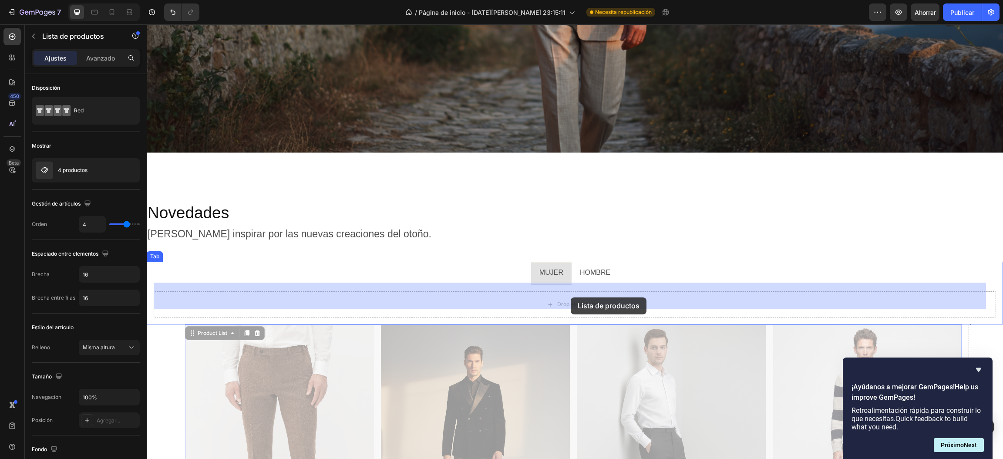
drag, startPoint x: 572, startPoint y: 339, endPoint x: 571, endPoint y: 299, distance: 39.7
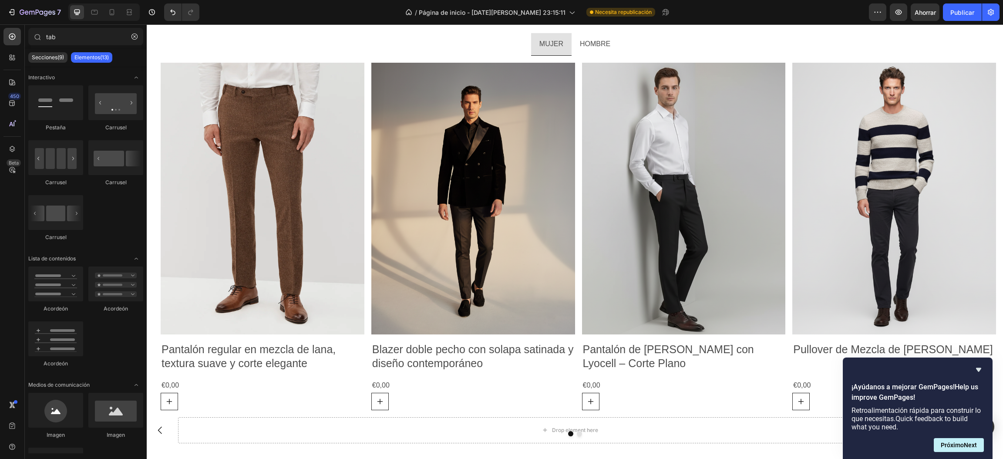
scroll to position [1352, 0]
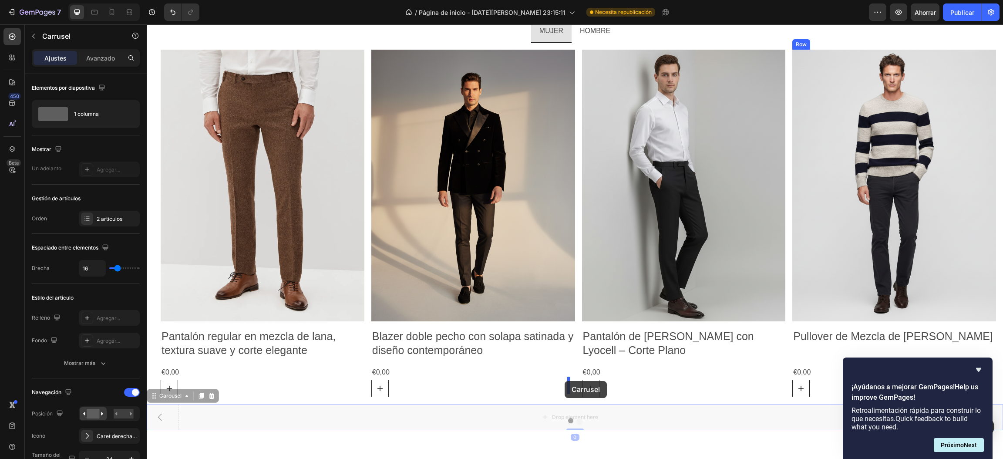
drag, startPoint x: 538, startPoint y: 417, endPoint x: 565, endPoint y: 381, distance: 44.9
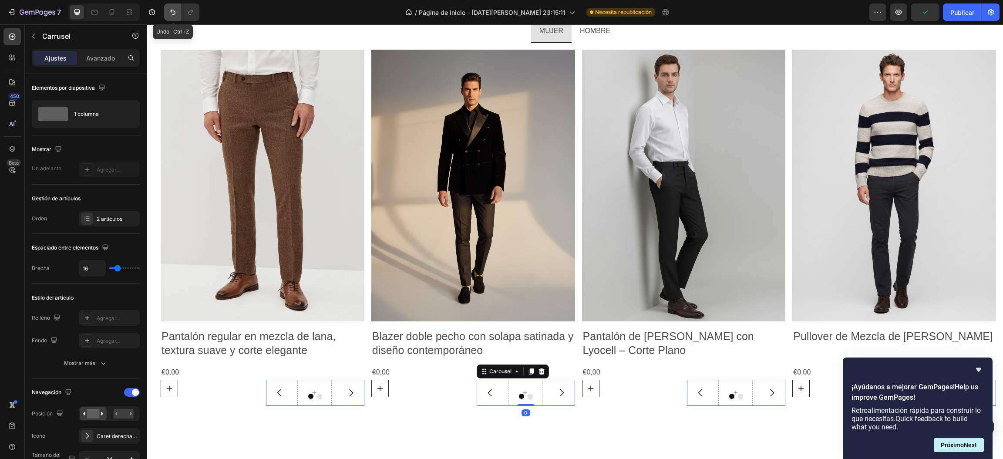
click at [167, 16] on button "Deshacer/Rehacer" at bounding box center [172, 11] width 17 height 17
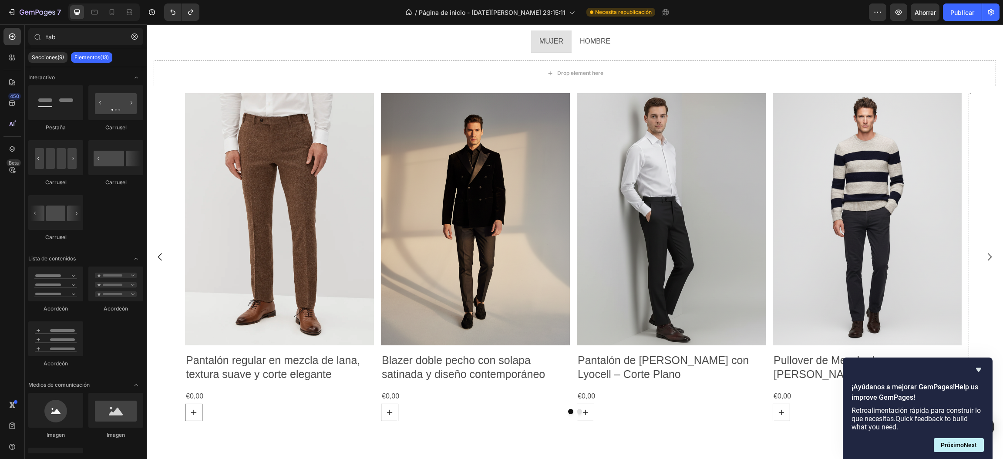
scroll to position [1302, 0]
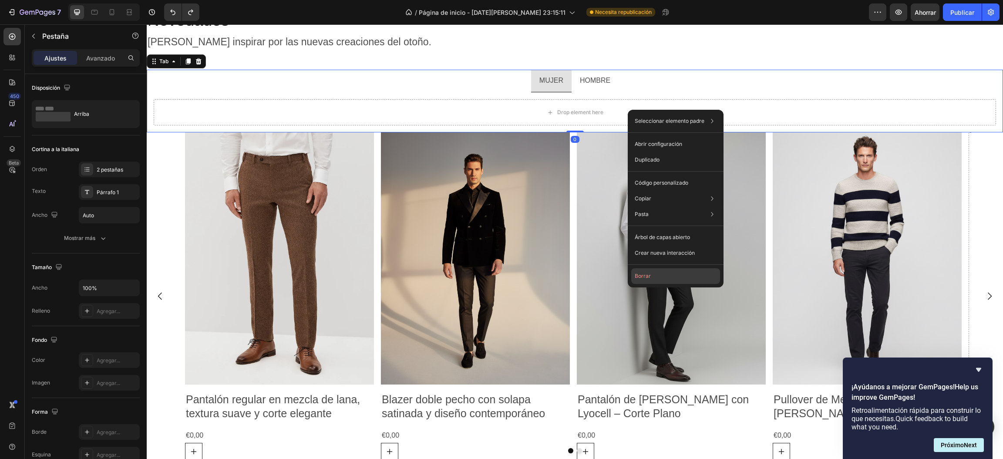
click at [639, 270] on button "Borrar" at bounding box center [675, 276] width 89 height 16
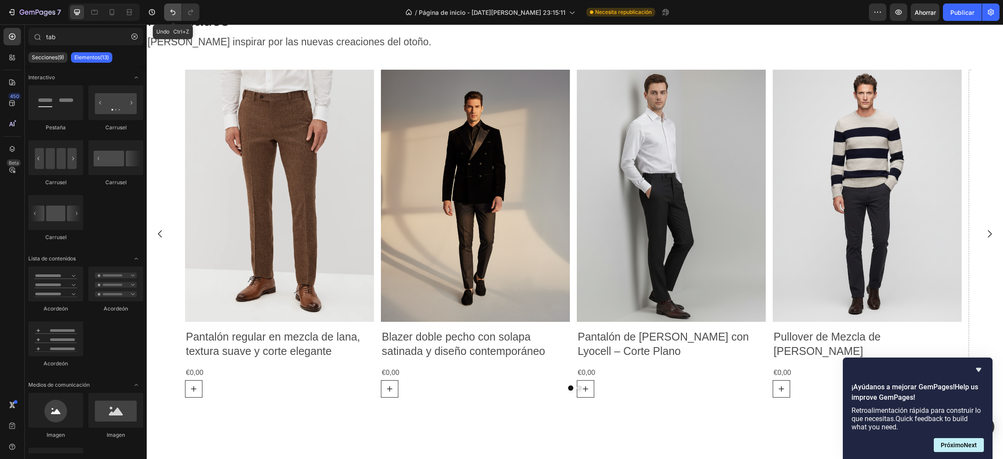
click at [171, 12] on icon "Deshacer/Rehacer" at bounding box center [172, 12] width 9 height 9
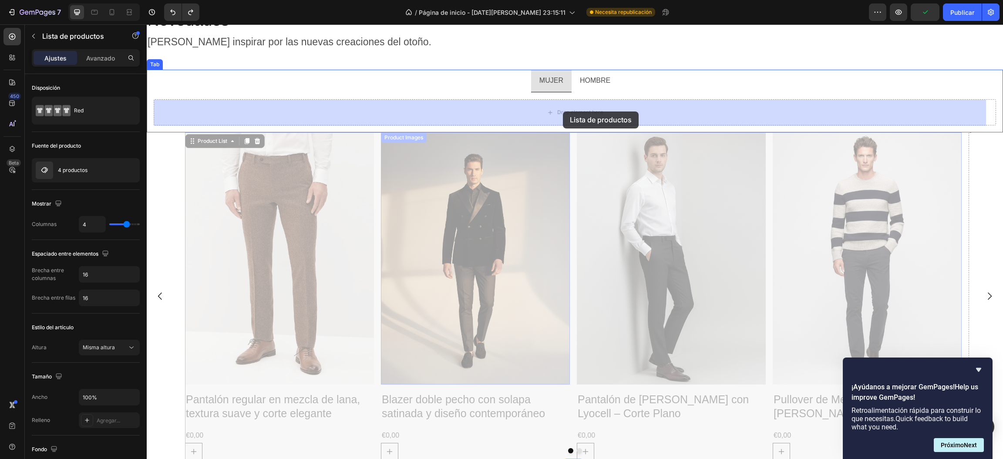
drag, startPoint x: 572, startPoint y: 272, endPoint x: 563, endPoint y: 111, distance: 160.5
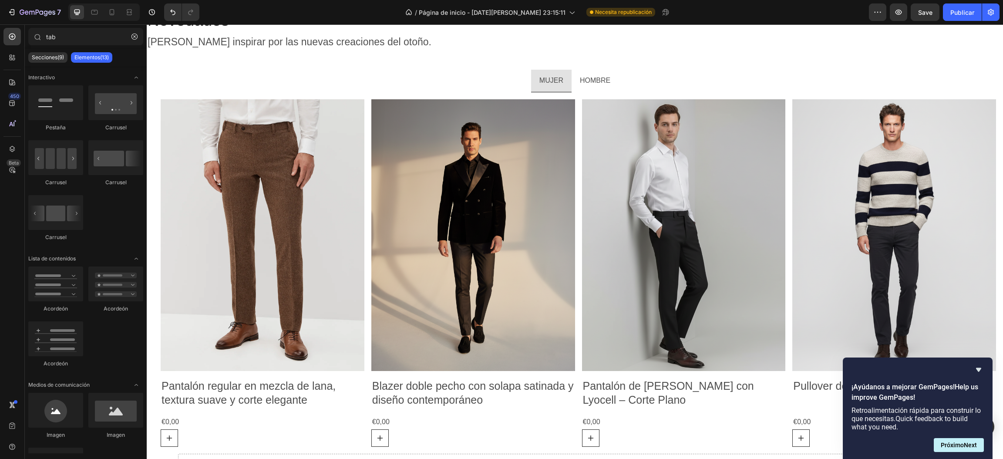
scroll to position [1387, 0]
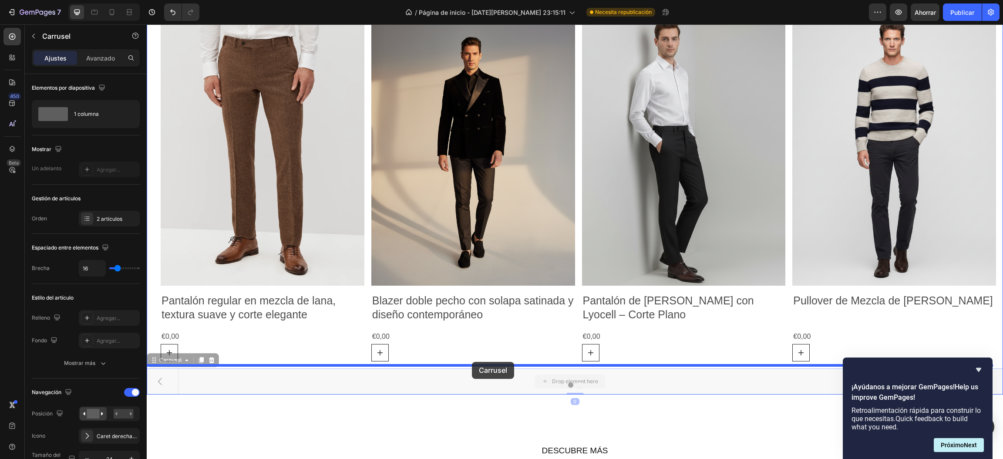
drag, startPoint x: 465, startPoint y: 378, endPoint x: 472, endPoint y: 362, distance: 17.4
click at [472, 362] on div "Encabezamiento Alto verano Título Colección Cápsula 2025 Bloque de texto hombre…" at bounding box center [575, 351] width 856 height 3429
drag, startPoint x: 462, startPoint y: 383, endPoint x: 508, endPoint y: 364, distance: 49.8
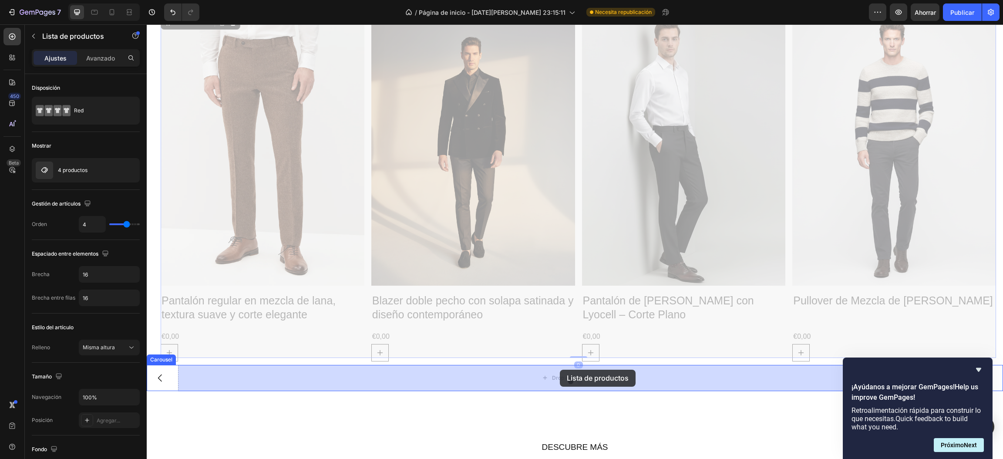
drag, startPoint x: 573, startPoint y: 258, endPoint x: 560, endPoint y: 370, distance: 112.2
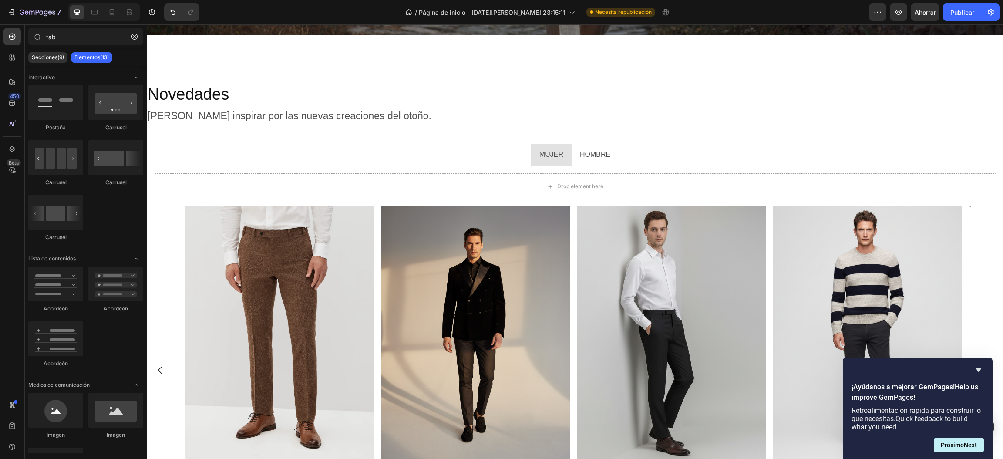
scroll to position [1215, 0]
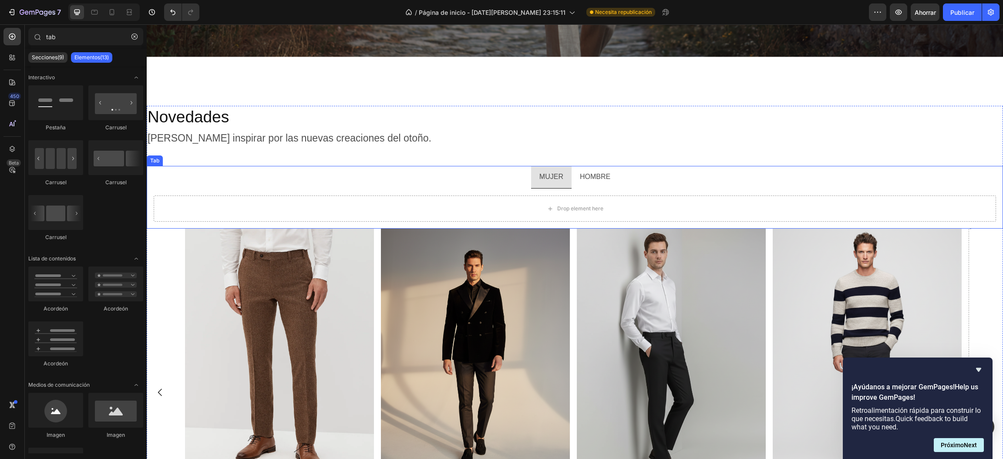
click at [694, 175] on ul "MUJER HOMBRE" at bounding box center [575, 177] width 856 height 23
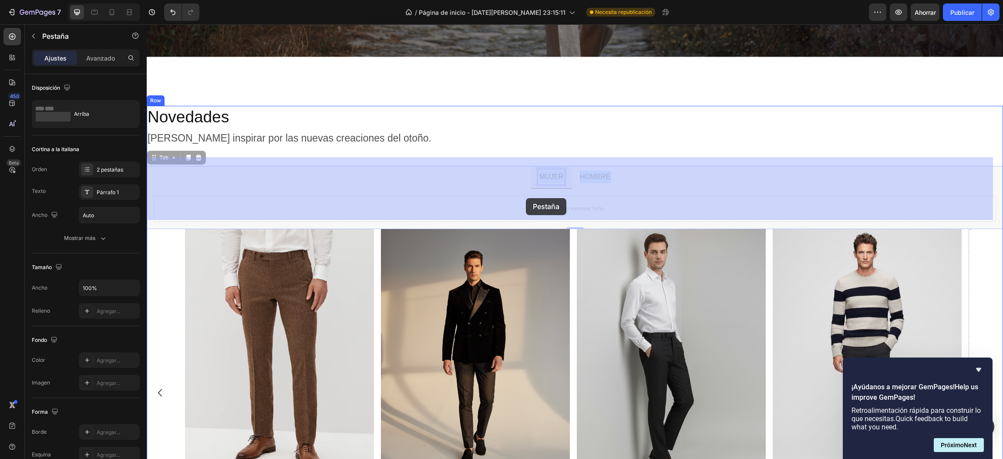
drag, startPoint x: 533, startPoint y: 165, endPoint x: 526, endPoint y: 198, distance: 33.4
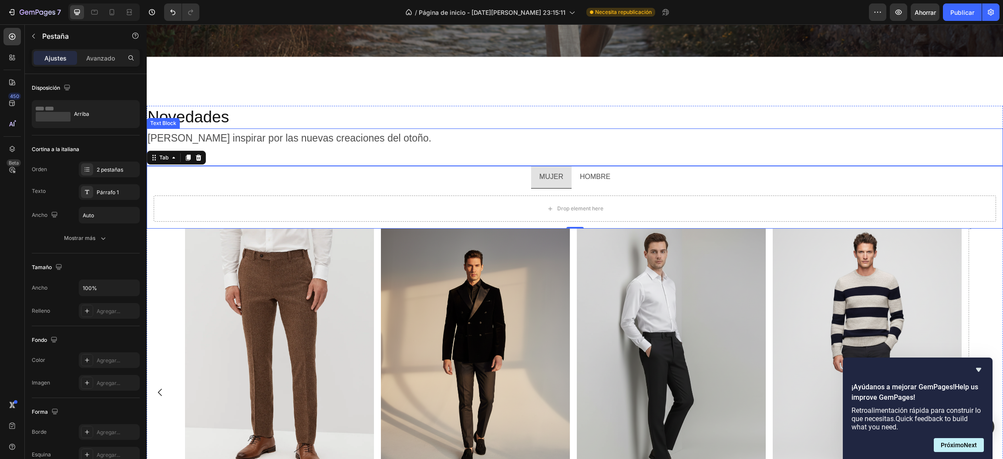
click at [835, 128] on div "[PERSON_NAME] inspirar por las nuevas creaciones del otoño." at bounding box center [575, 147] width 856 height 38
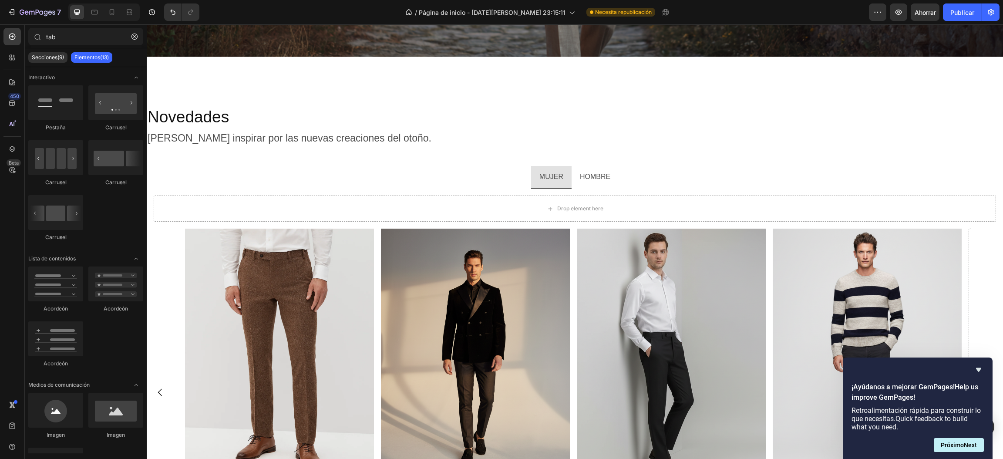
scroll to position [1133, 0]
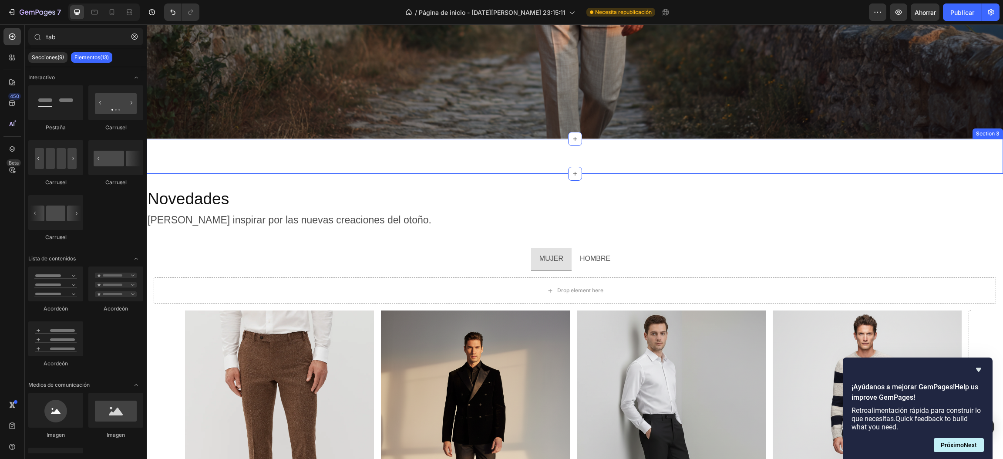
click at [755, 158] on div "Novedades Heading Row Inspírate con el encanto contemporáneo de las últimas cre…" at bounding box center [575, 156] width 856 height 35
click at [691, 278] on div "Drop element here" at bounding box center [575, 290] width 842 height 26
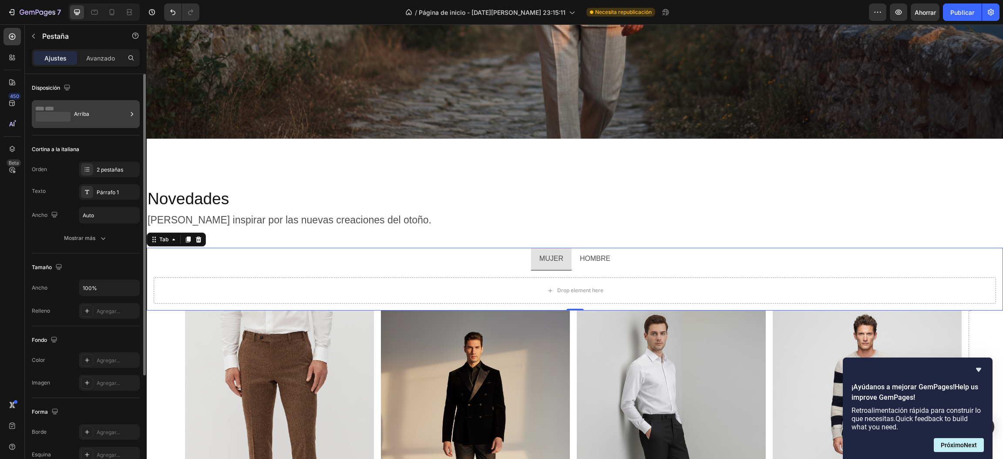
drag, startPoint x: 117, startPoint y: 117, endPoint x: 3, endPoint y: 94, distance: 115.5
click at [117, 117] on div "Arriba" at bounding box center [100, 114] width 53 height 20
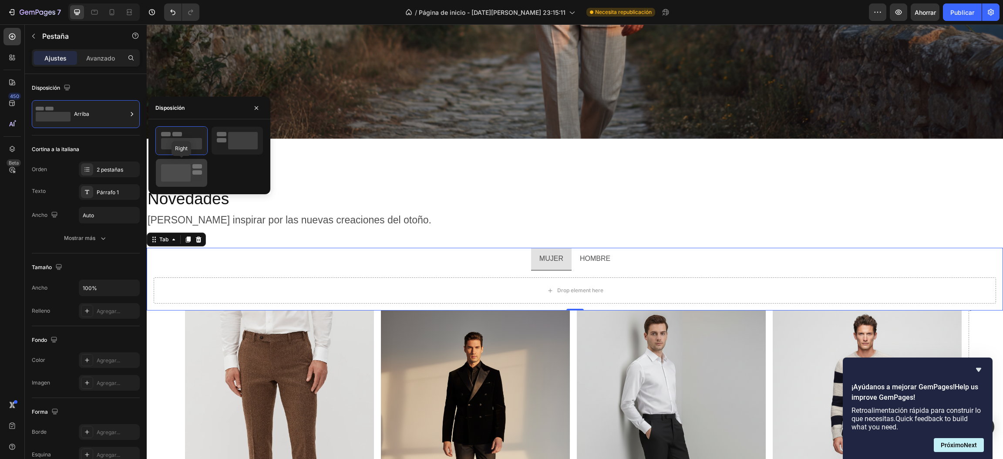
click at [169, 166] on rect at bounding box center [176, 172] width 30 height 17
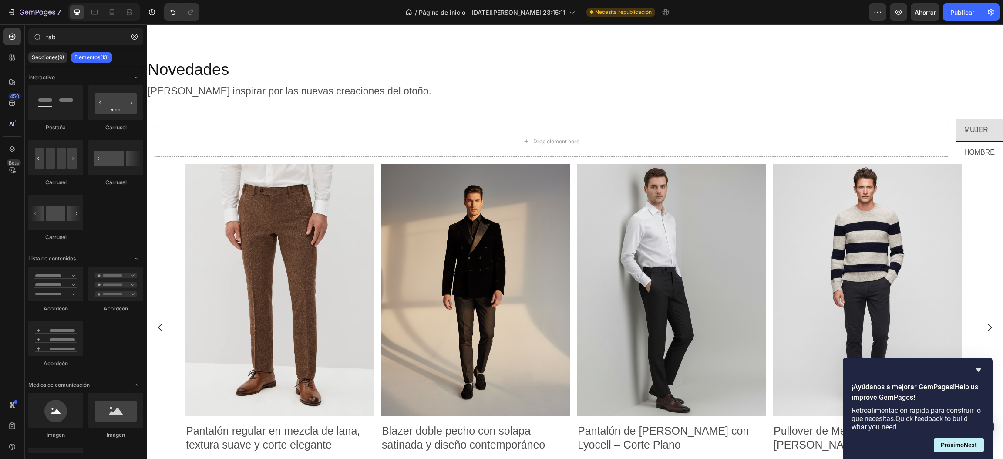
scroll to position [1258, 0]
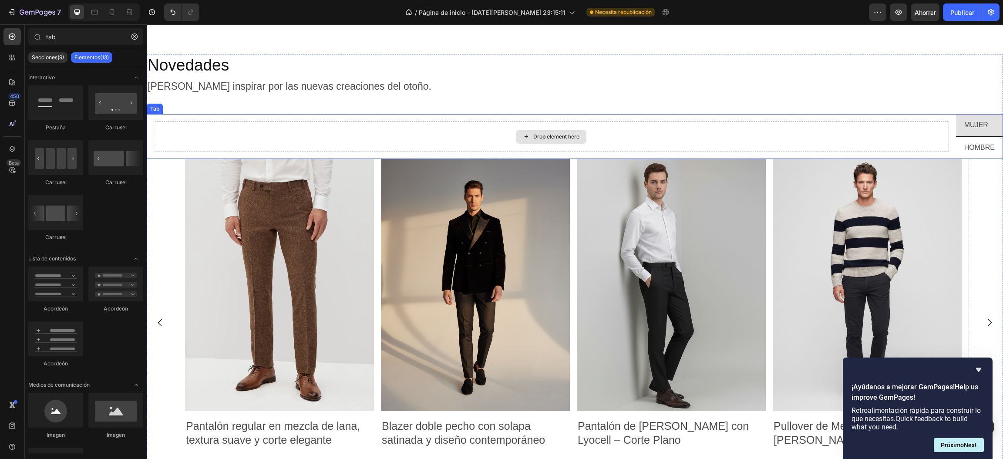
click at [835, 125] on div "Drop element here" at bounding box center [551, 136] width 795 height 31
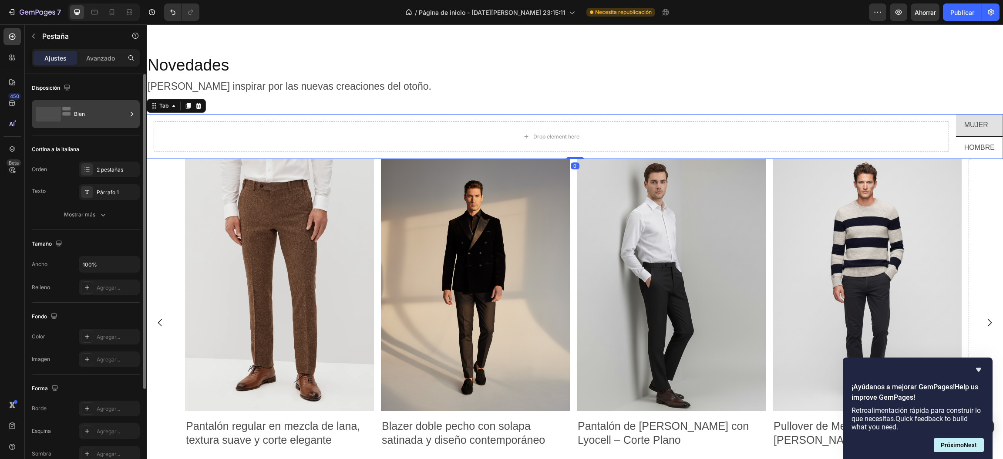
click at [94, 103] on div "Bien" at bounding box center [86, 114] width 108 height 28
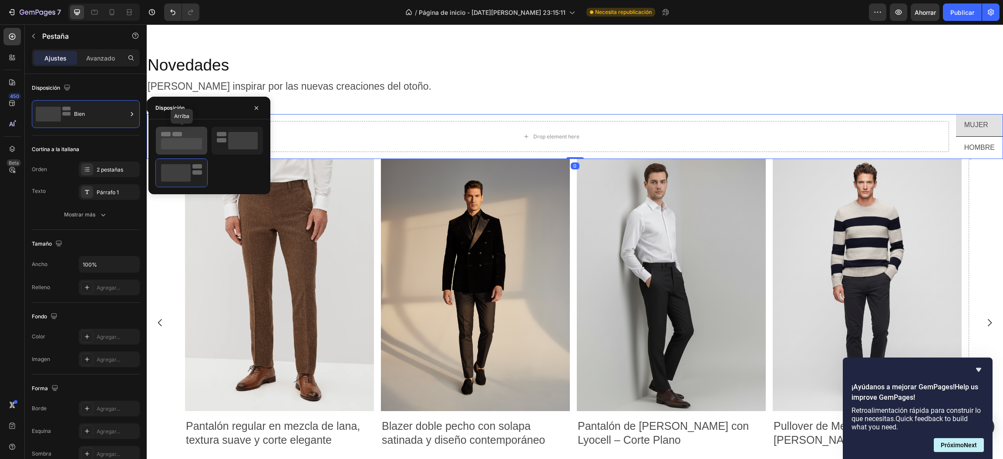
click at [187, 133] on icon at bounding box center [181, 140] width 41 height 17
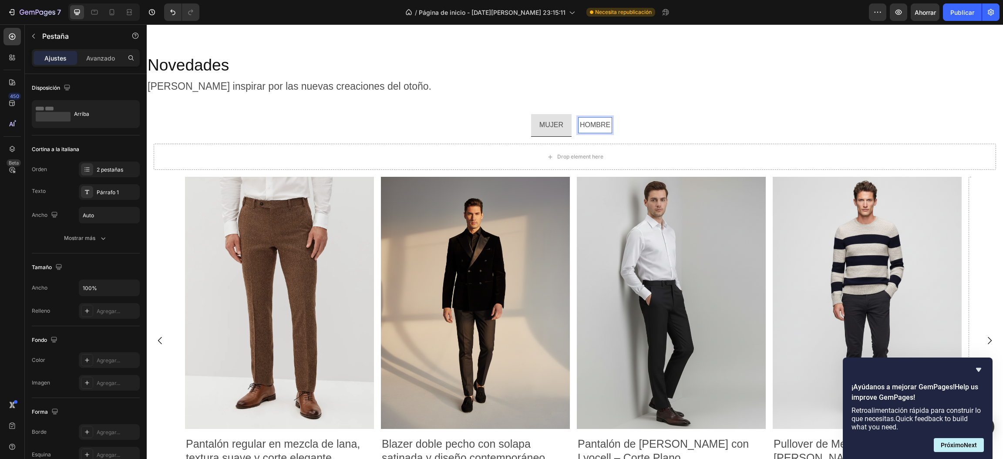
click at [591, 122] on p "HOMBRE" at bounding box center [595, 125] width 30 height 13
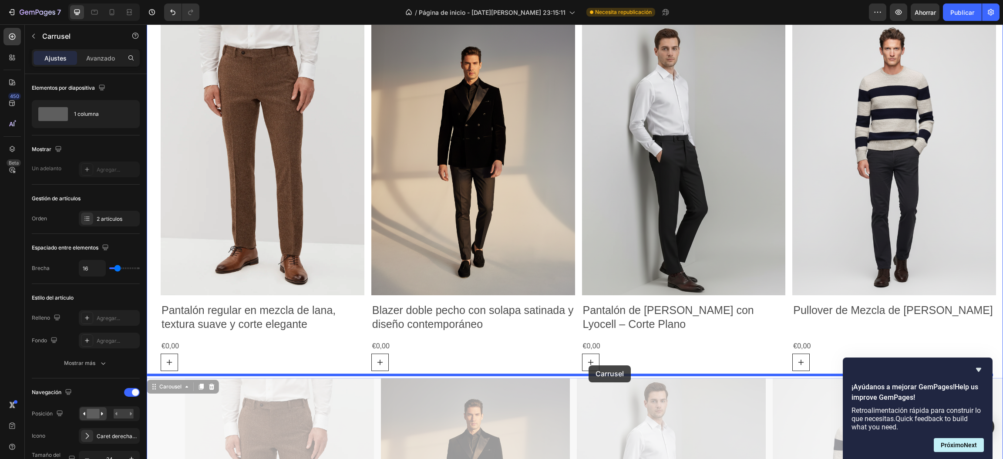
scroll to position [1382, 0]
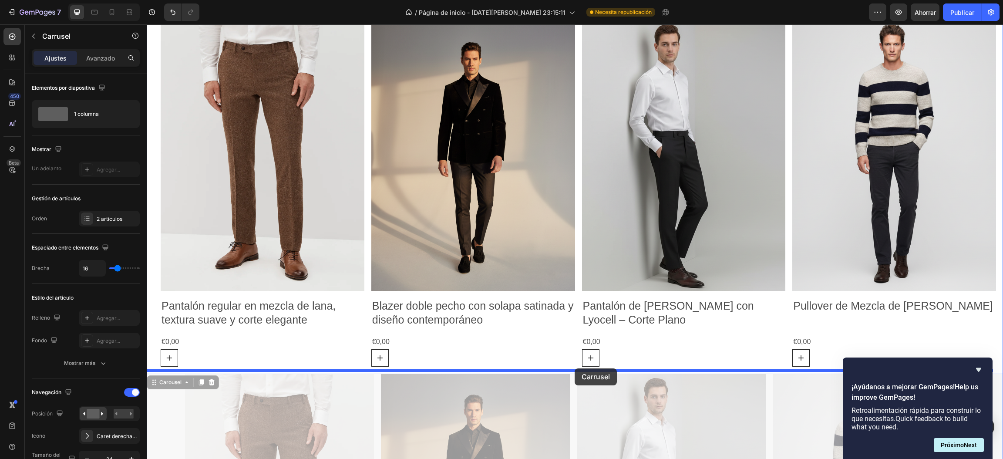
drag, startPoint x: 571, startPoint y: 318, endPoint x: 575, endPoint y: 368, distance: 50.2
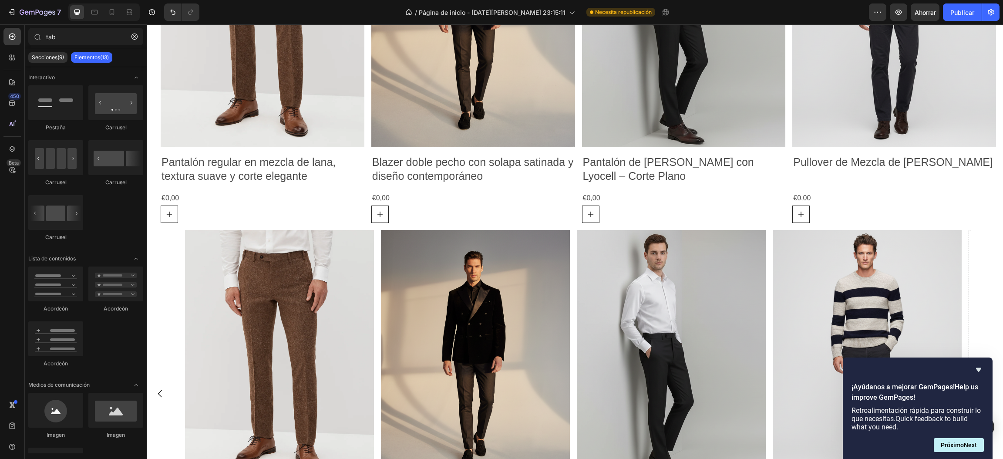
scroll to position [1265, 0]
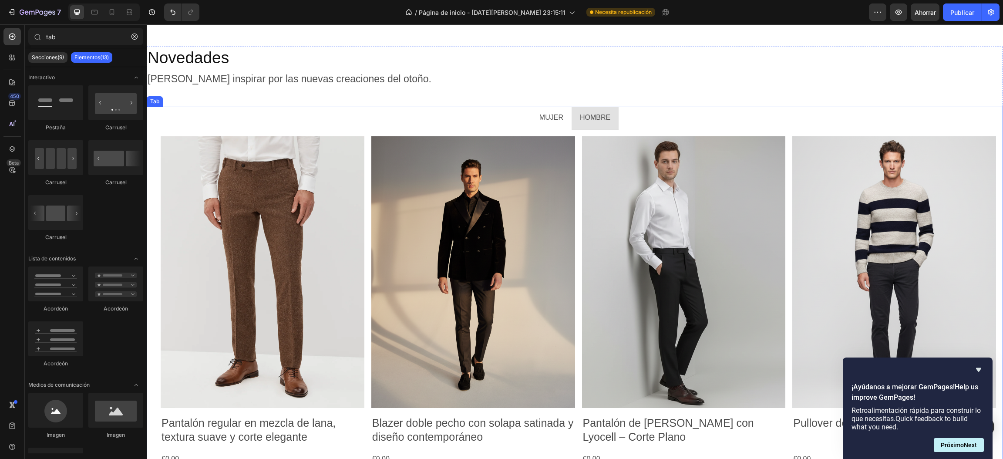
click at [539, 118] on p "MUJER" at bounding box center [551, 117] width 24 height 13
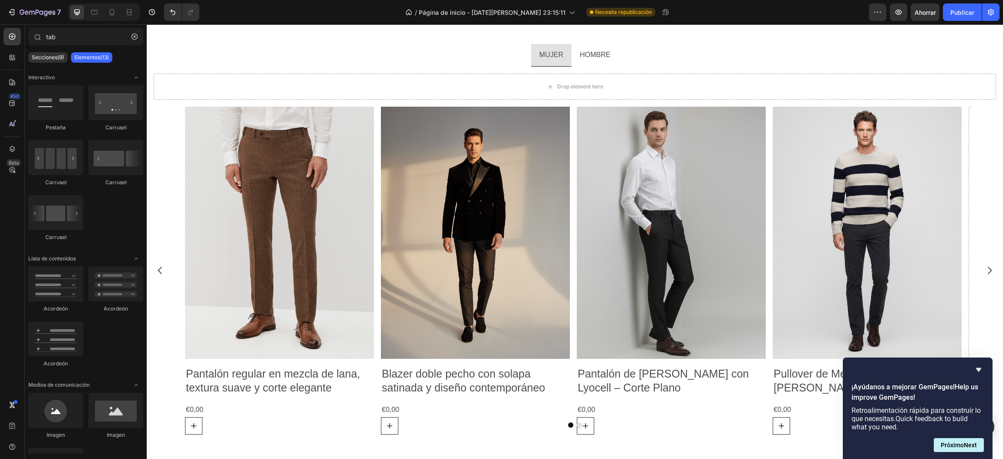
scroll to position [1349, 0]
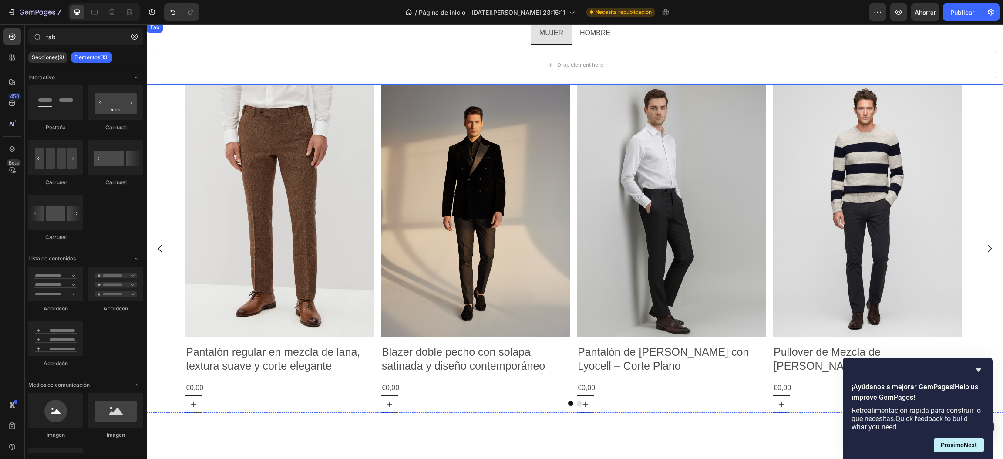
click at [590, 39] on p "HOMBRE" at bounding box center [595, 33] width 30 height 13
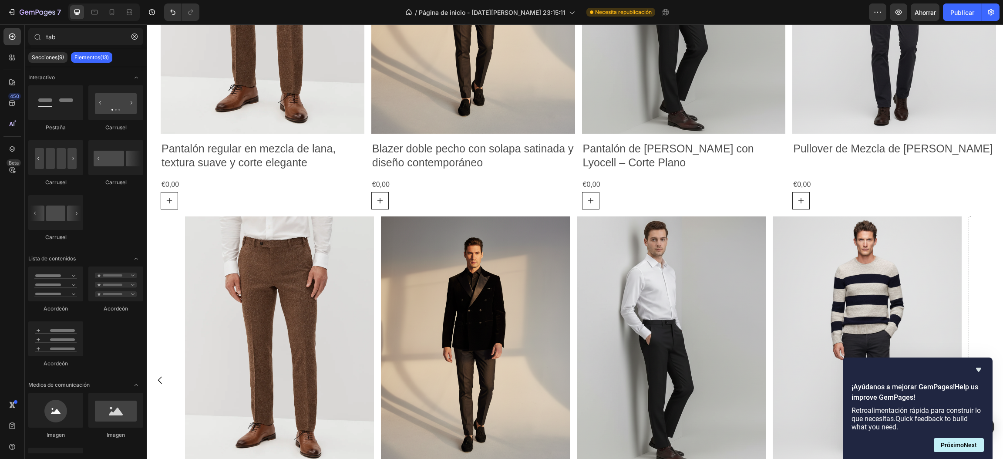
scroll to position [1534, 0]
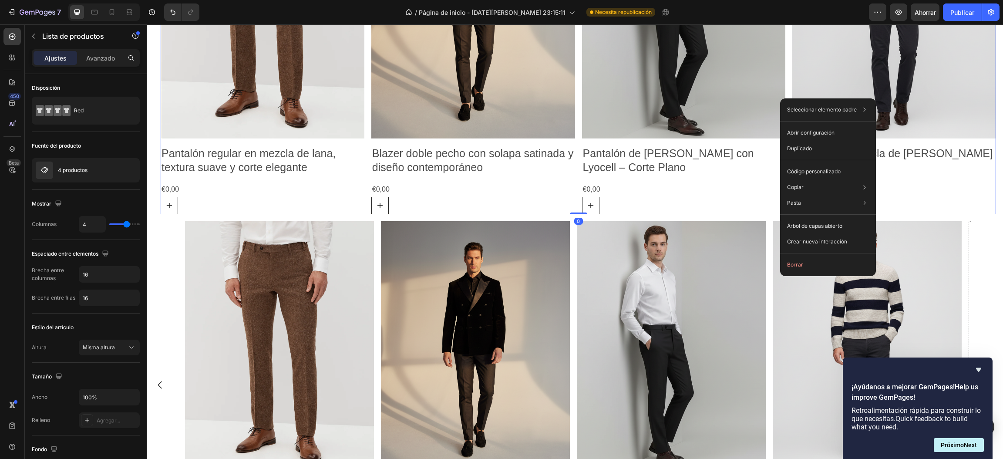
click at [792, 255] on div "Seleccionar elemento padre Sección Columna de la fila 1 Pestaña Lista de produc…" at bounding box center [828, 187] width 96 height 178
click at [792, 263] on font "Borrar" at bounding box center [795, 264] width 16 height 7
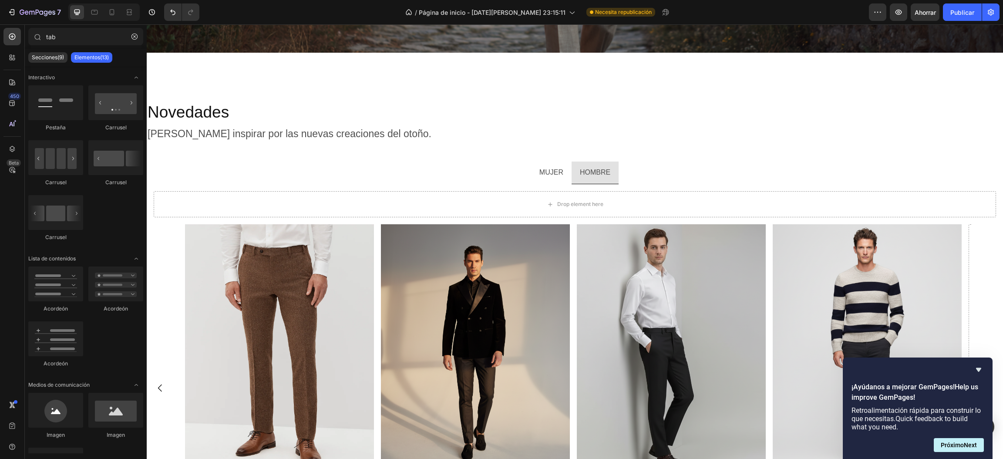
scroll to position [1310, 0]
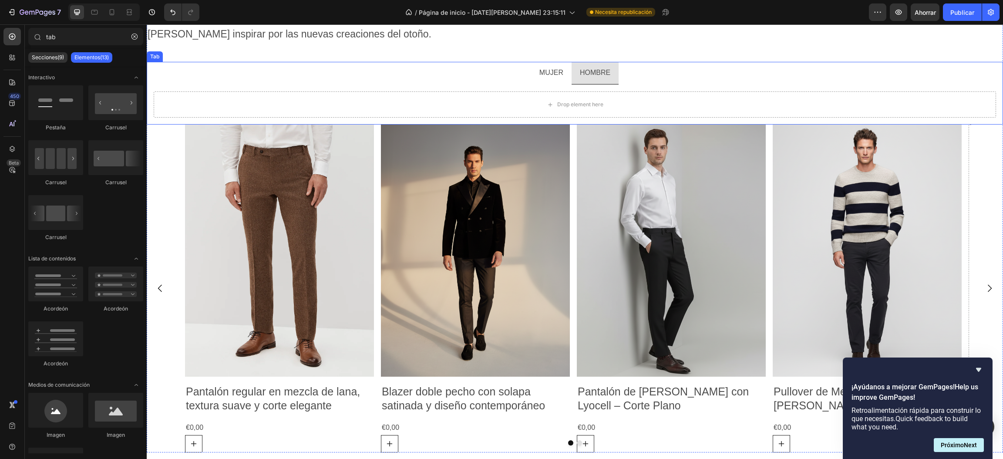
click at [555, 75] on p "MUJER" at bounding box center [551, 73] width 24 height 13
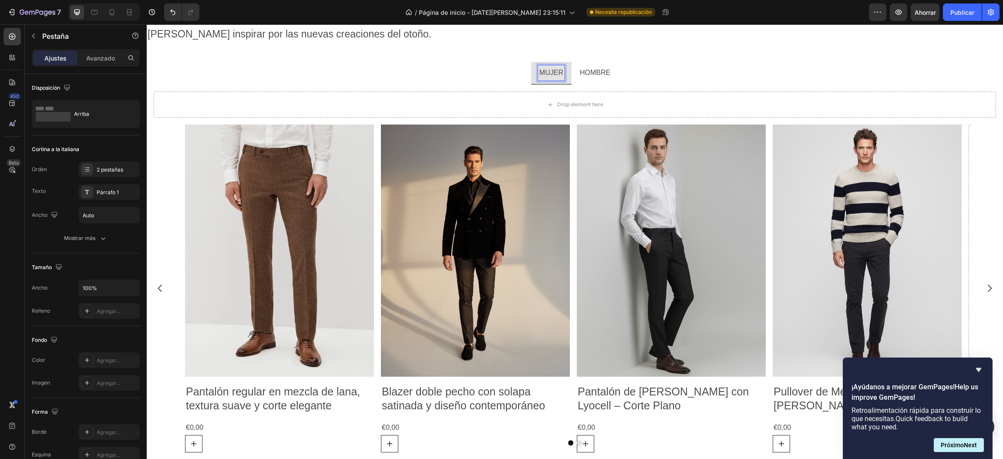
click at [550, 73] on p "MUJER" at bounding box center [551, 73] width 24 height 13
click at [458, 65] on ul "MUJER HOMBRE" at bounding box center [575, 73] width 856 height 23
click at [590, 76] on p "HOMBRE" at bounding box center [595, 73] width 30 height 13
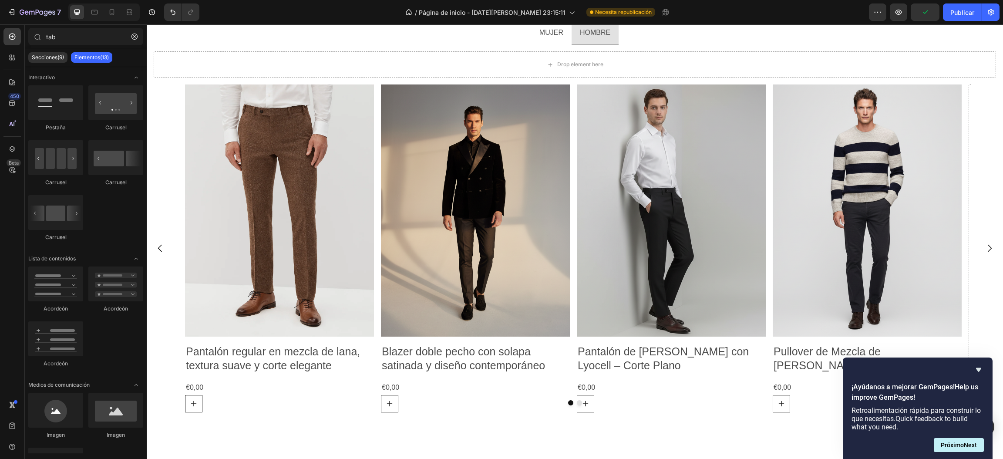
scroll to position [1325, 0]
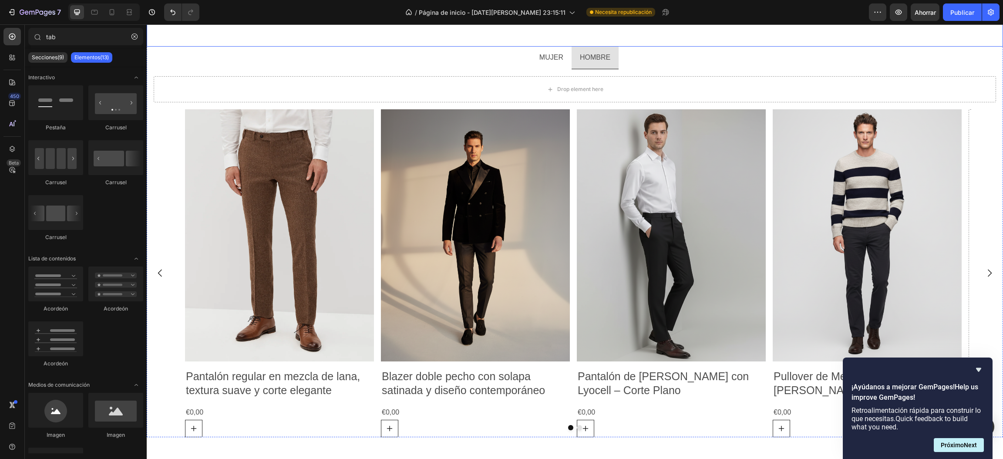
click at [682, 36] on div "[PERSON_NAME] inspirar por las nuevas creaciones del otoño." at bounding box center [575, 28] width 856 height 38
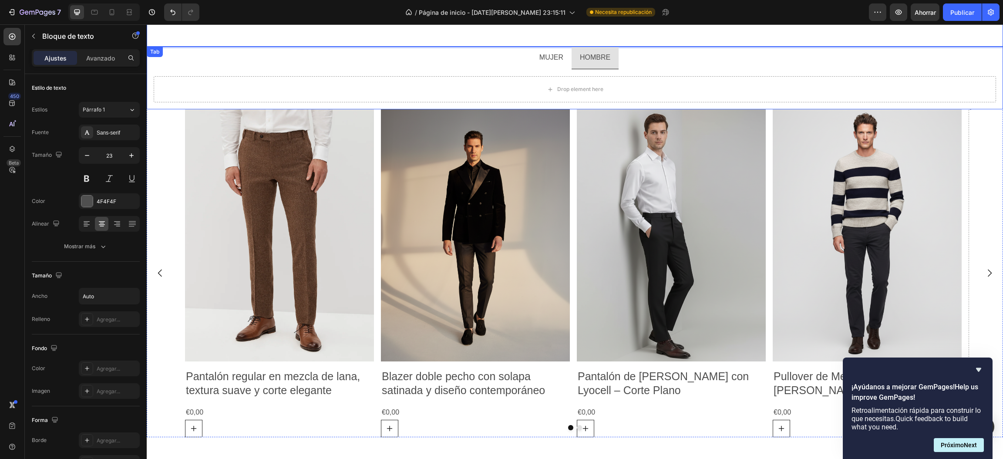
click at [539, 57] on p "MUJER" at bounding box center [551, 57] width 24 height 13
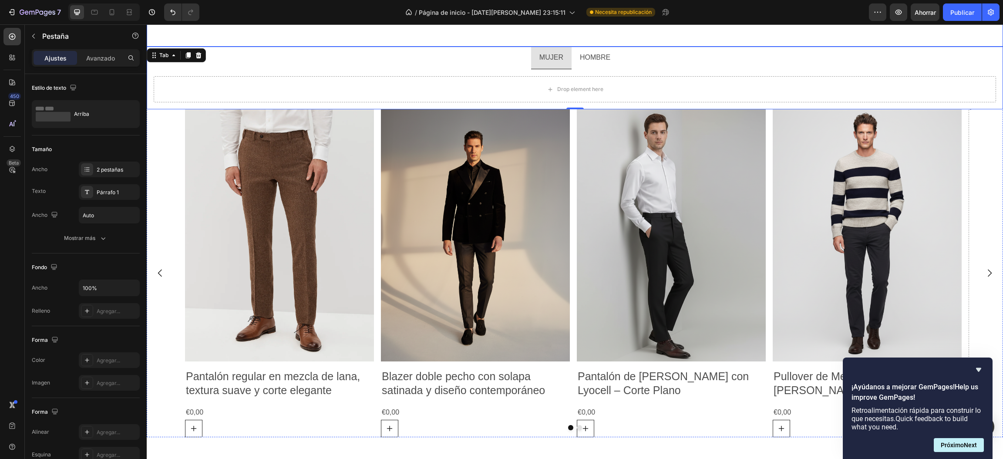
click at [270, 31] on p "Rich Text Editor. Editing area: main" at bounding box center [290, 37] width 284 height 18
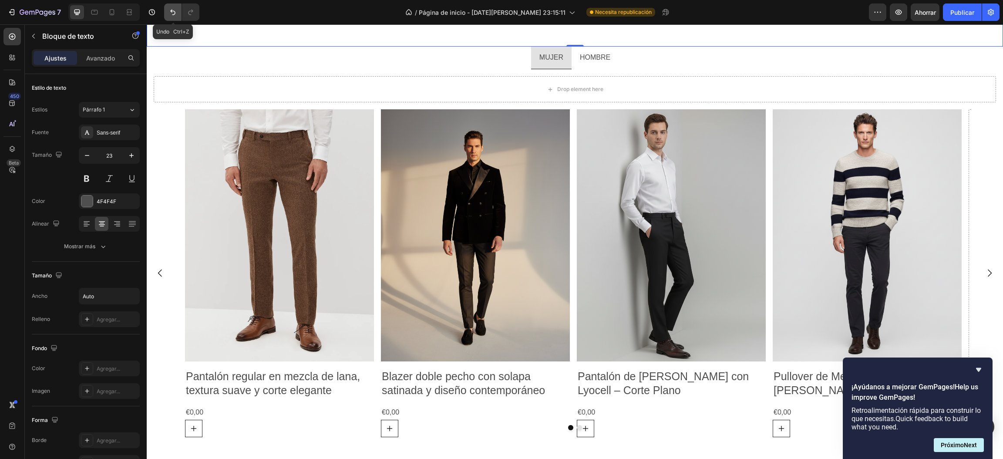
click at [168, 15] on icon "Deshacer/Rehacer" at bounding box center [172, 12] width 9 height 9
click at [593, 59] on p "HOMBRE" at bounding box center [595, 57] width 30 height 13
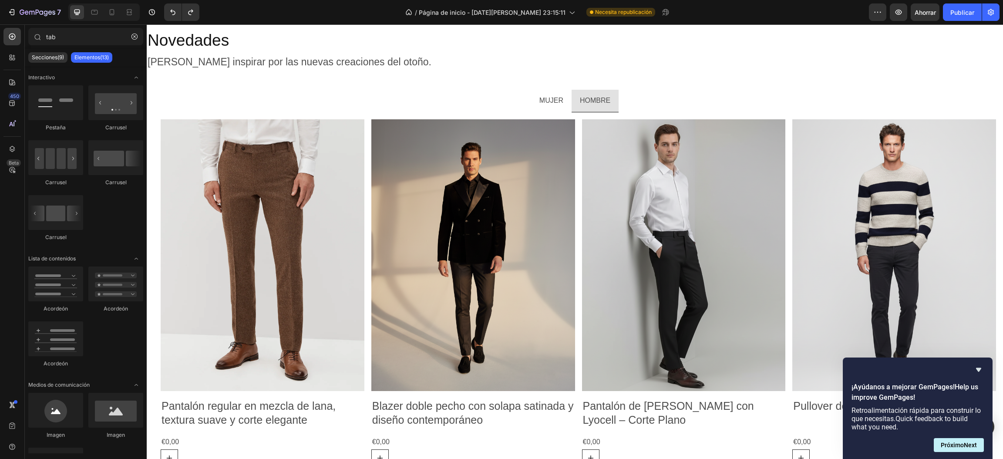
scroll to position [1287, 0]
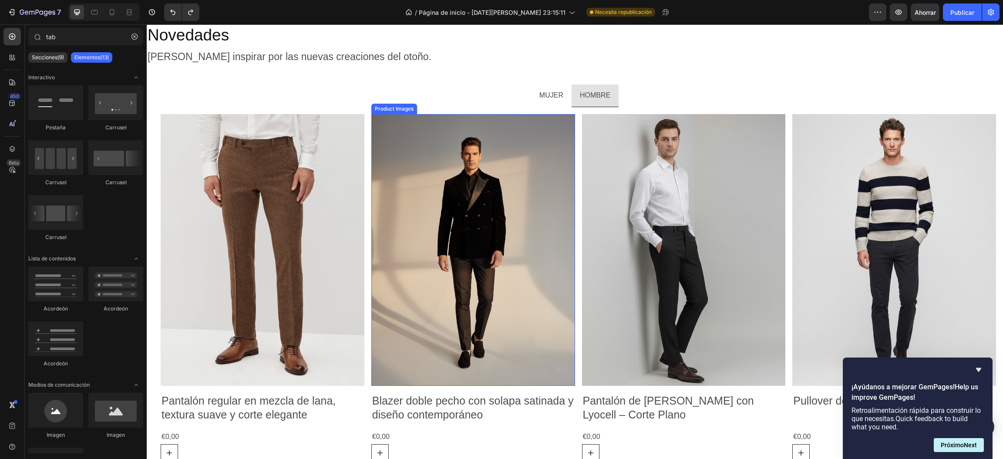
click at [526, 190] on img at bounding box center [473, 250] width 204 height 272
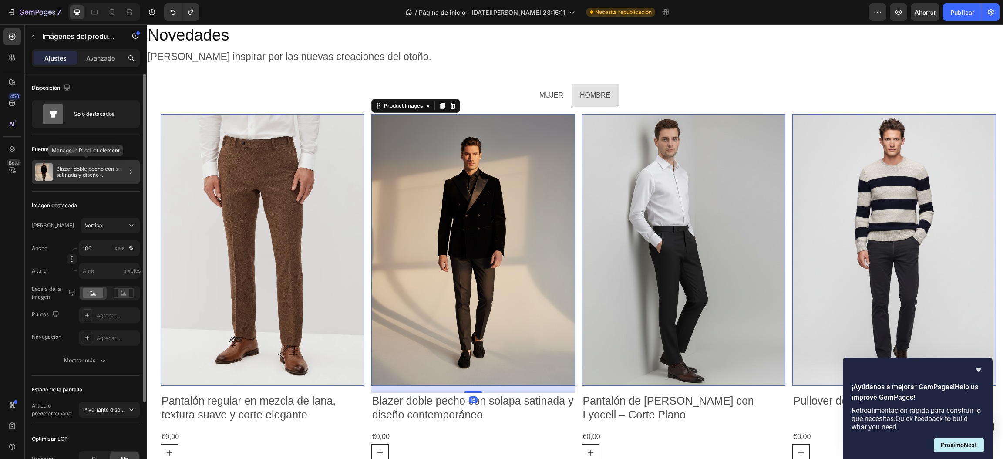
click at [99, 178] on div "Blazer doble pecho con solapa satinada y diseño contemporáneo" at bounding box center [86, 172] width 108 height 24
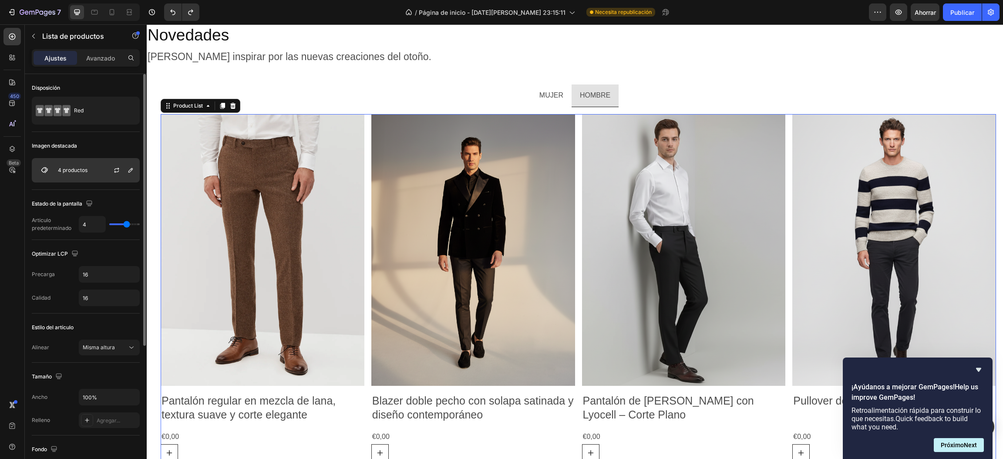
click at [77, 166] on div "4 productos" at bounding box center [86, 170] width 108 height 24
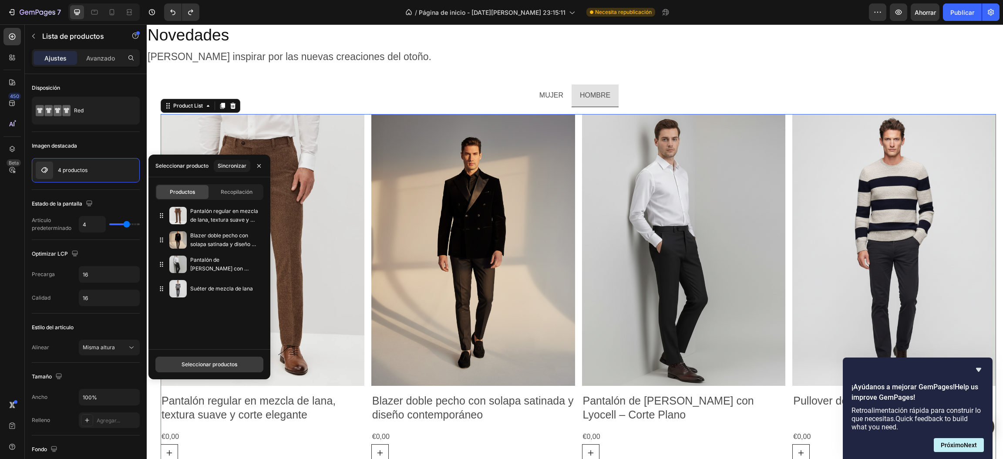
click at [211, 358] on button "Seleccionar productos" at bounding box center [209, 365] width 108 height 16
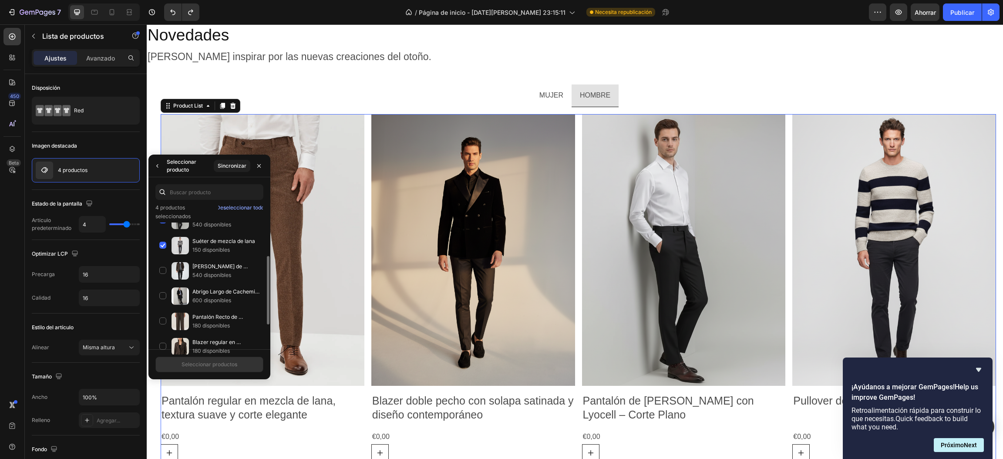
scroll to position [122, 0]
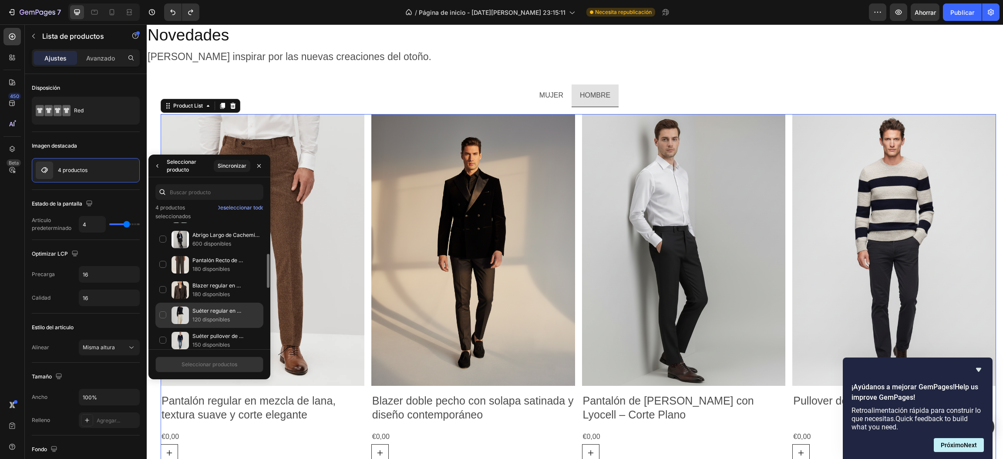
click at [164, 319] on div "Suéter regular en [PERSON_NAME] fino y cachemira con detalle de fruncido. 120 d…" at bounding box center [209, 315] width 108 height 25
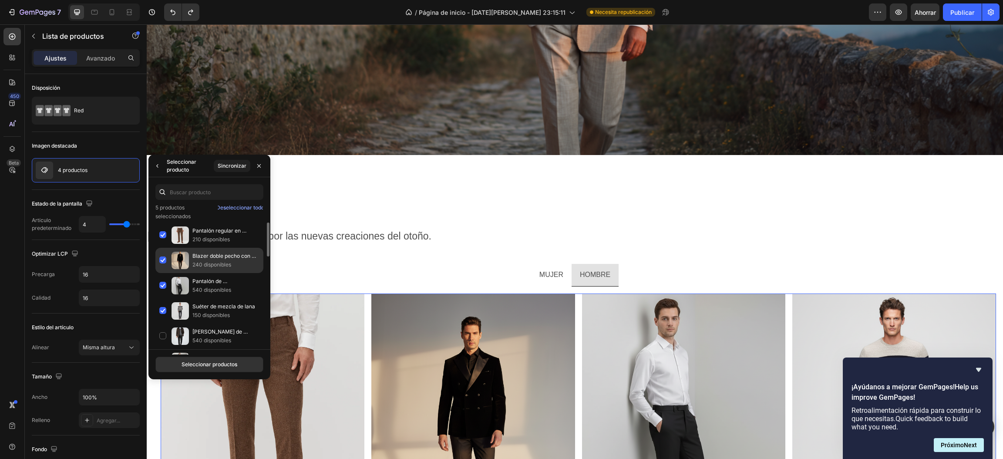
scroll to position [1092, 0]
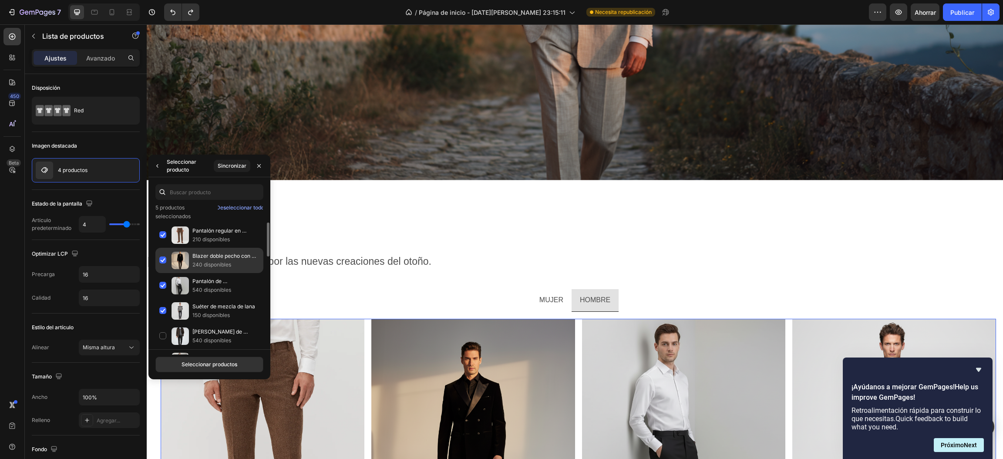
click at [163, 264] on div "Blazer doble pecho con solapa satinada y diseño contemporáneo 240 disponibles" at bounding box center [209, 260] width 108 height 25
click at [212, 367] on font "Seleccionar productos" at bounding box center [210, 364] width 56 height 7
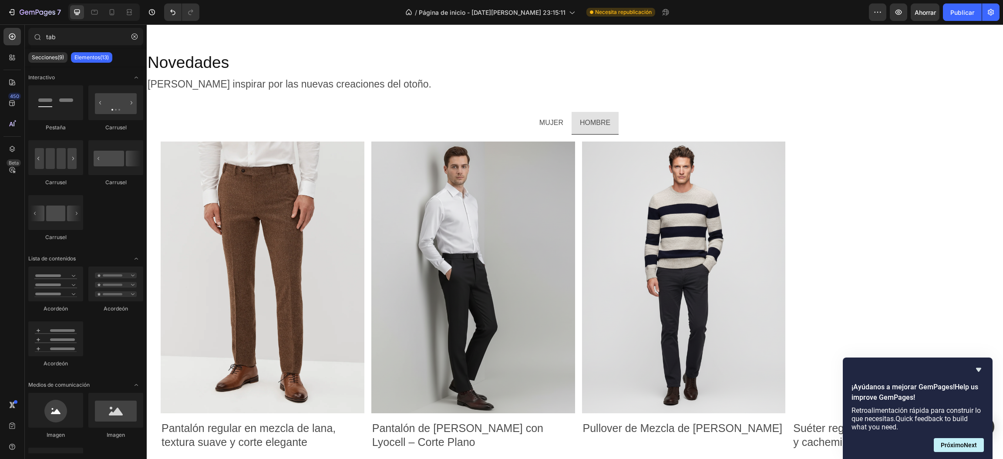
scroll to position [1307, 0]
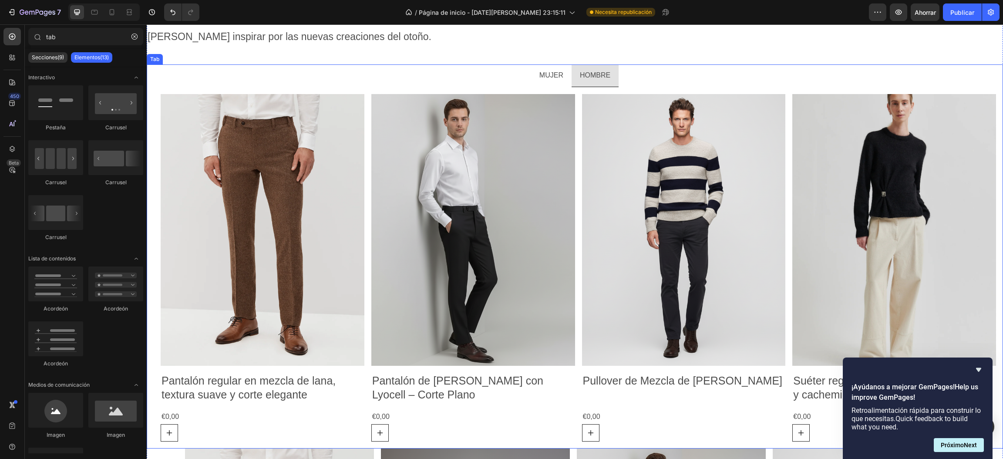
click at [544, 78] on p "MUJER" at bounding box center [551, 75] width 24 height 13
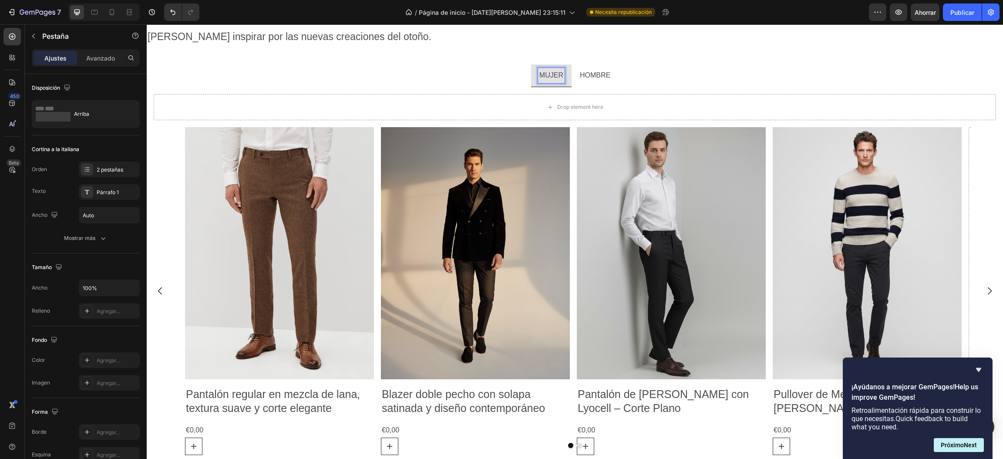
click at [592, 76] on p "HOMBRE" at bounding box center [595, 75] width 30 height 13
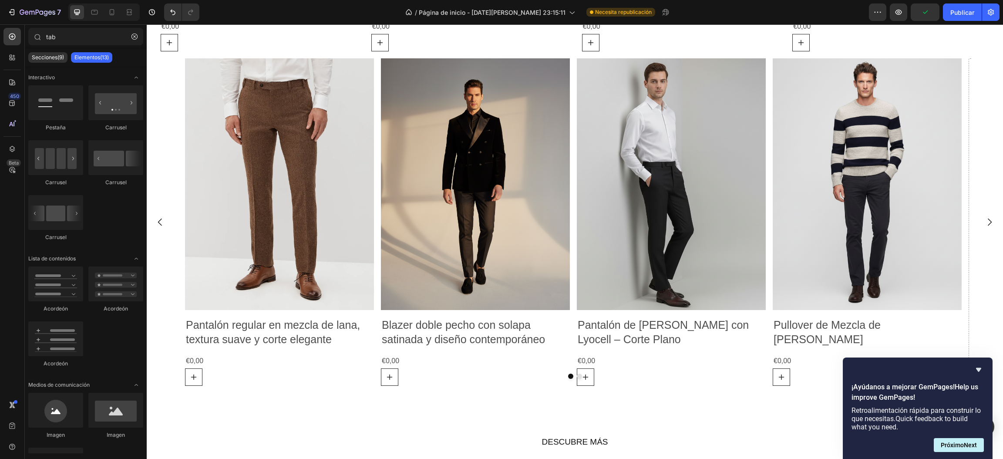
scroll to position [1693, 0]
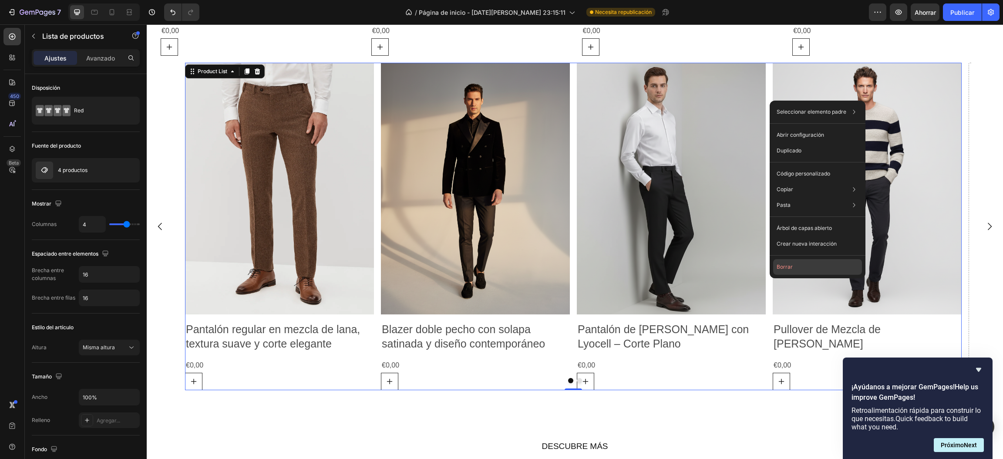
click at [785, 267] on font "Borrar" at bounding box center [785, 266] width 16 height 7
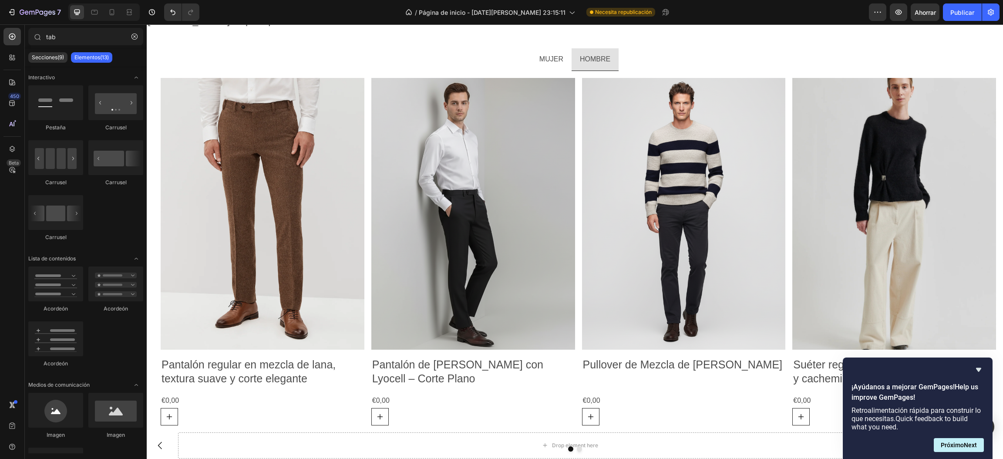
scroll to position [1315, 0]
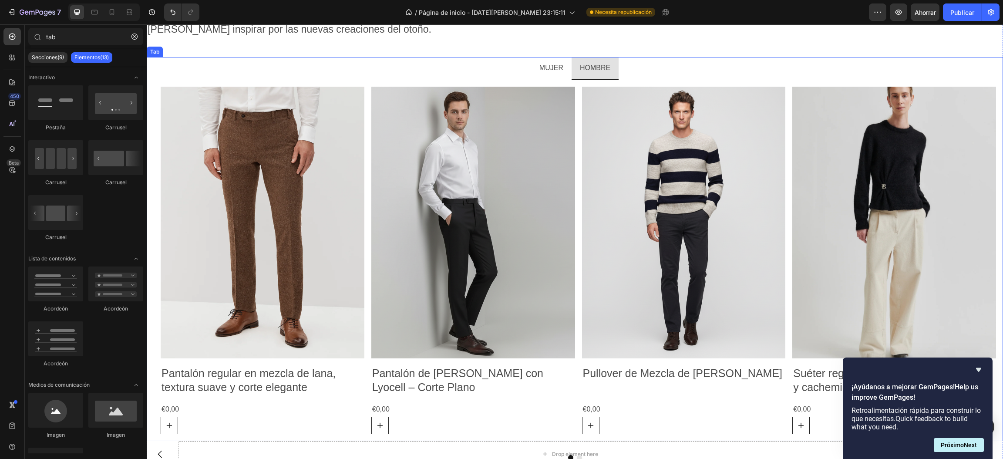
click at [549, 65] on p "MUJER" at bounding box center [551, 68] width 24 height 13
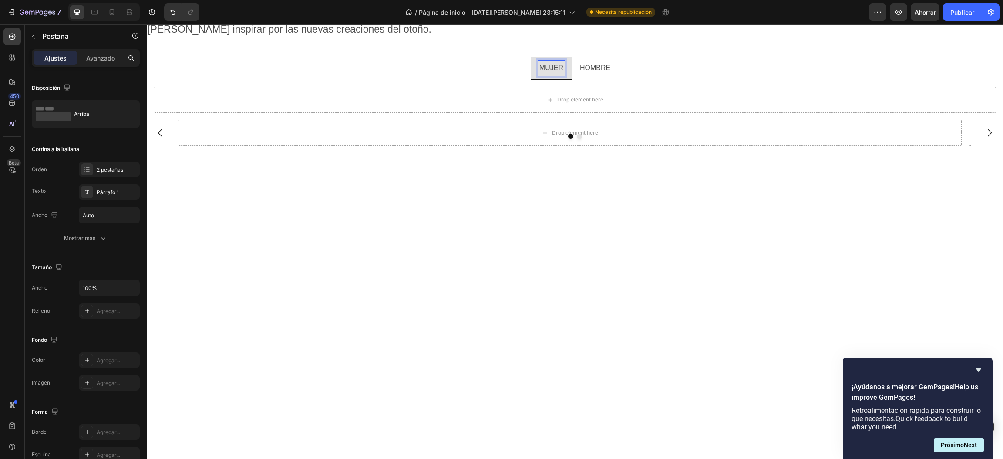
click at [604, 67] on p "HOMBRE" at bounding box center [595, 68] width 30 height 13
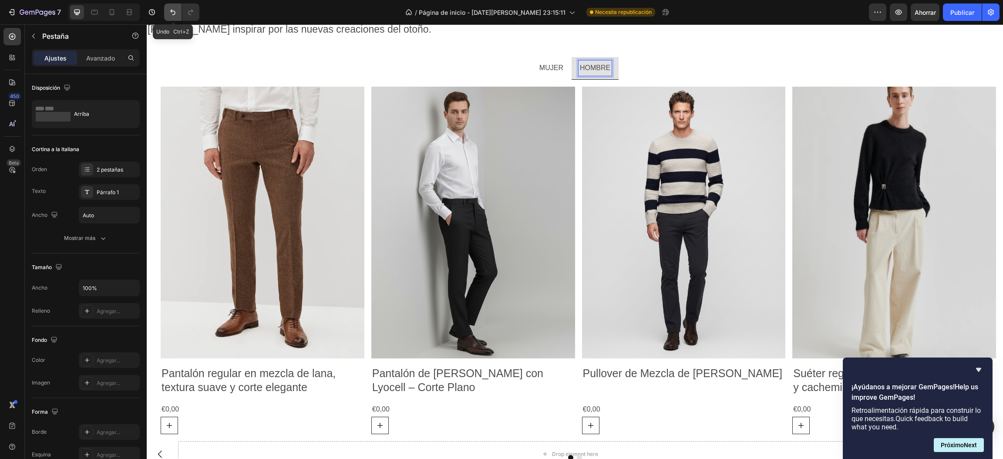
click at [168, 11] on button "Deshacer/Rehacer" at bounding box center [172, 11] width 17 height 17
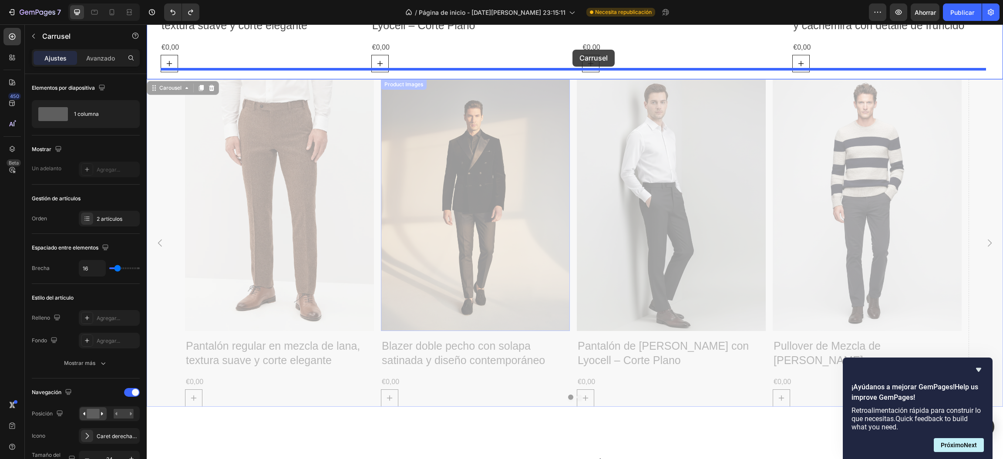
scroll to position [1658, 0]
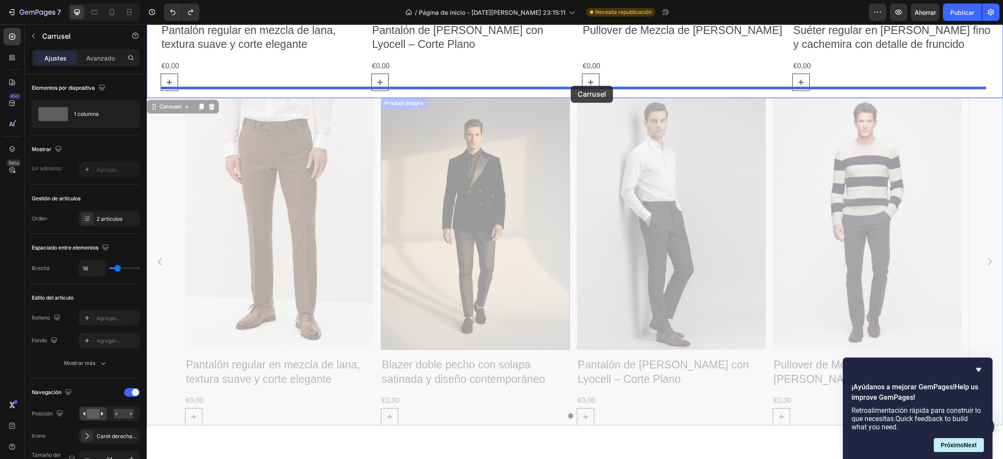
drag, startPoint x: 565, startPoint y: 329, endPoint x: 571, endPoint y: 86, distance: 243.0
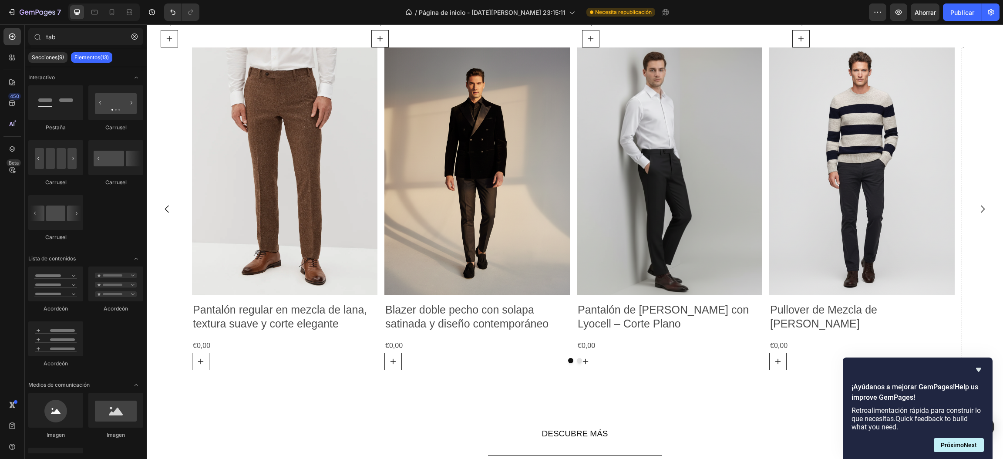
scroll to position [1706, 0]
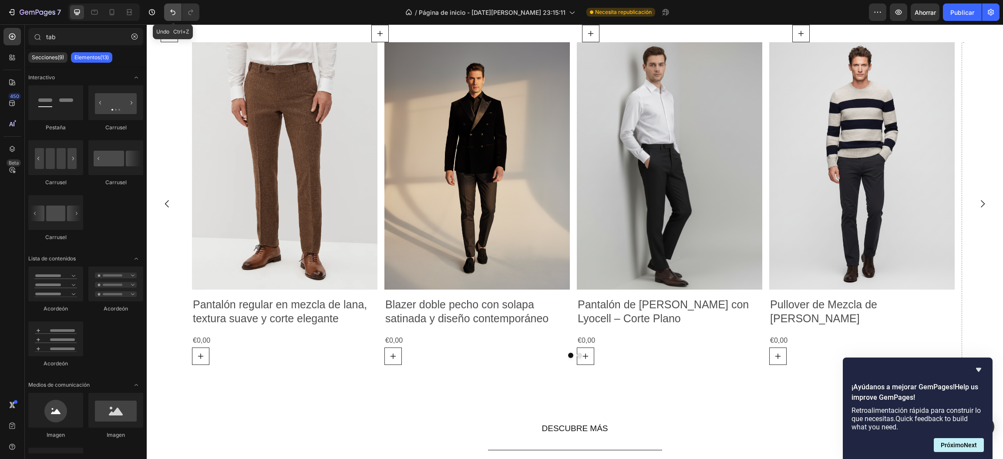
click at [166, 17] on button "Deshacer/Rehacer" at bounding box center [172, 11] width 17 height 17
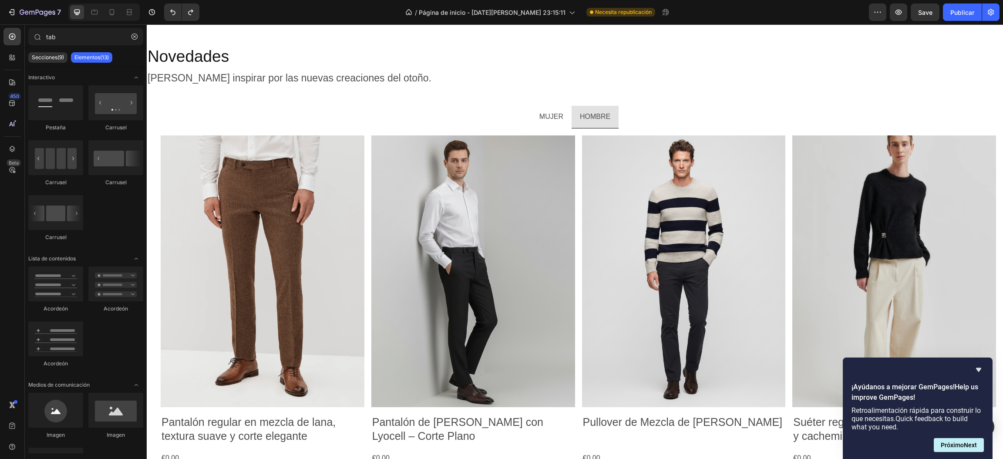
scroll to position [1242, 0]
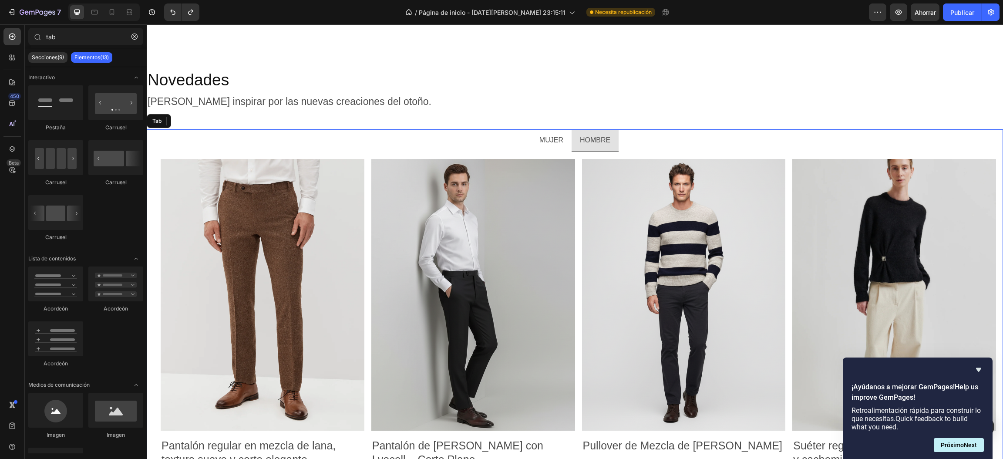
click at [550, 142] on p "MUJER" at bounding box center [551, 140] width 24 height 13
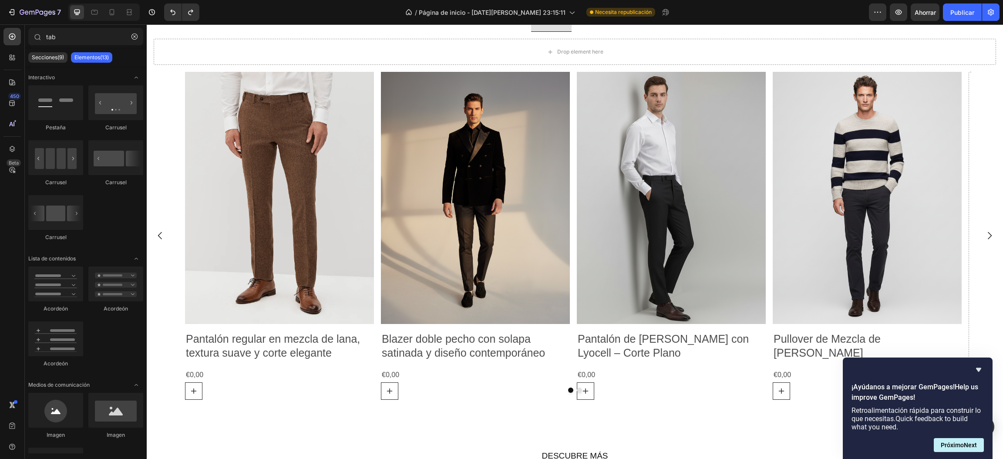
scroll to position [1359, 0]
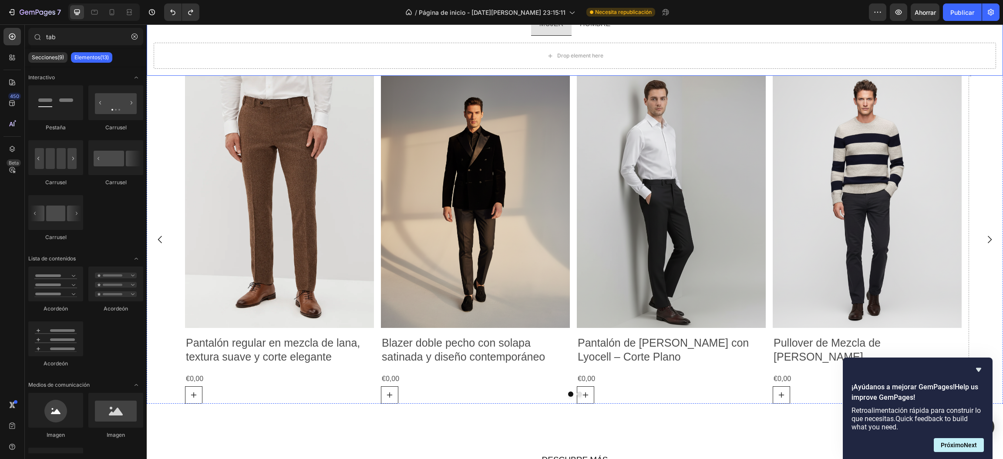
click at [593, 27] on p "HOMBRE" at bounding box center [595, 24] width 30 height 13
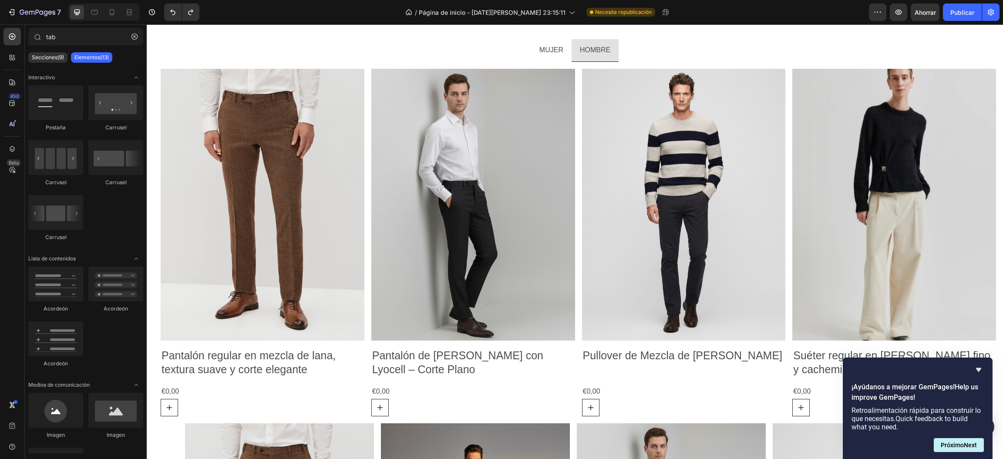
scroll to position [1323, 0]
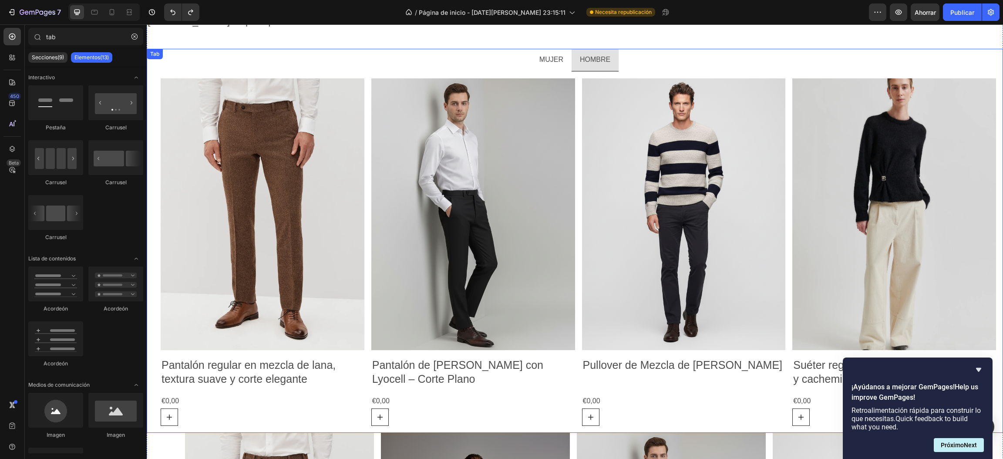
click at [545, 57] on p "MUJER" at bounding box center [551, 60] width 24 height 13
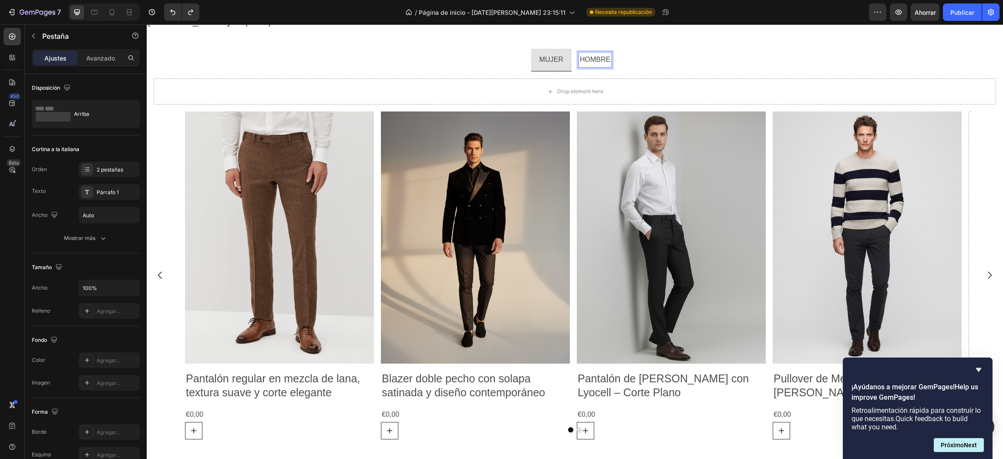
click at [598, 63] on p "HOMBRE" at bounding box center [595, 60] width 30 height 13
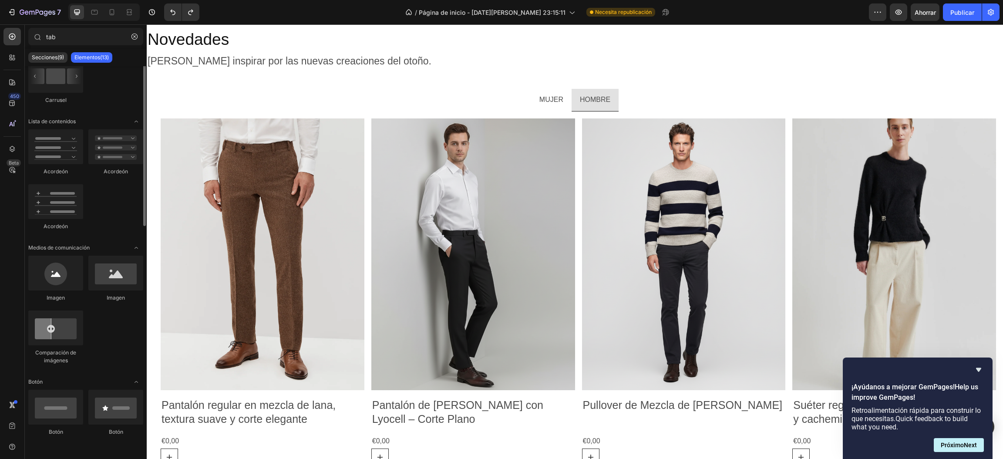
scroll to position [7, 0]
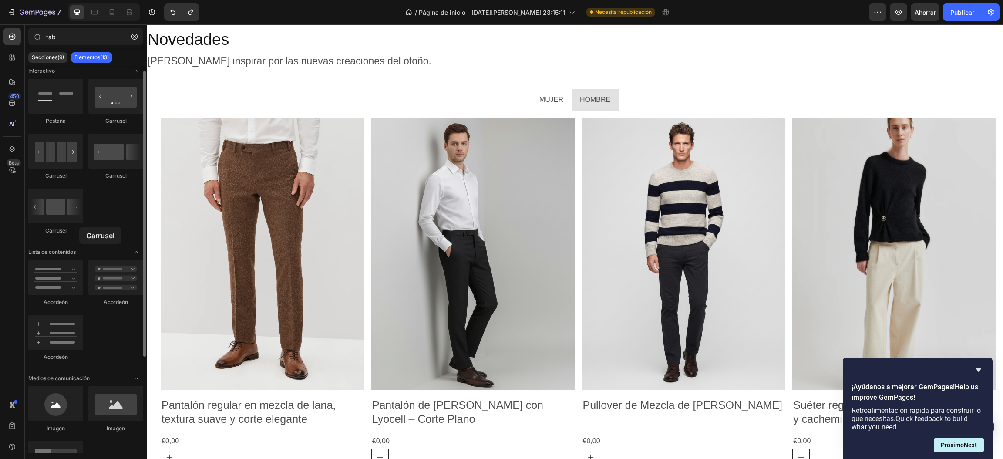
drag, startPoint x: 77, startPoint y: 211, endPoint x: 79, endPoint y: 227, distance: 15.9
click at [79, 227] on div "Carrusel" at bounding box center [55, 211] width 55 height 46
click at [79, 227] on div "Carrusel" at bounding box center [55, 231] width 55 height 8
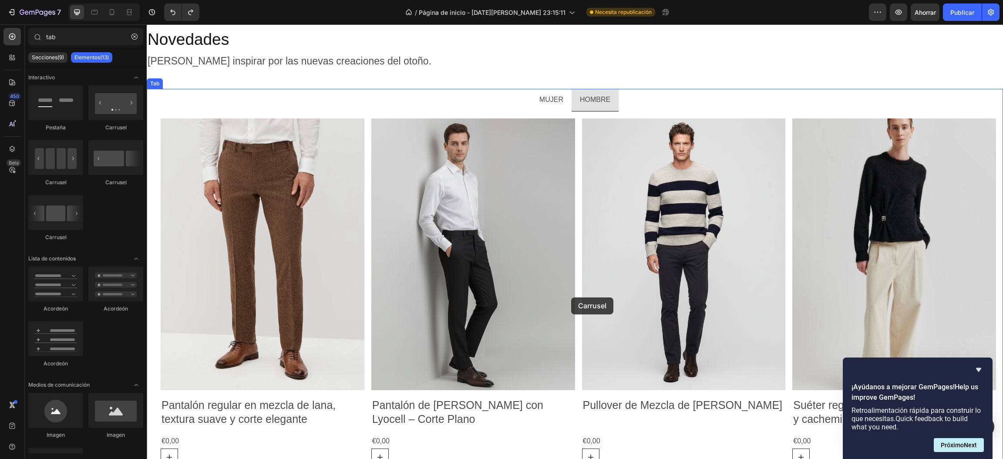
scroll to position [1348, 0]
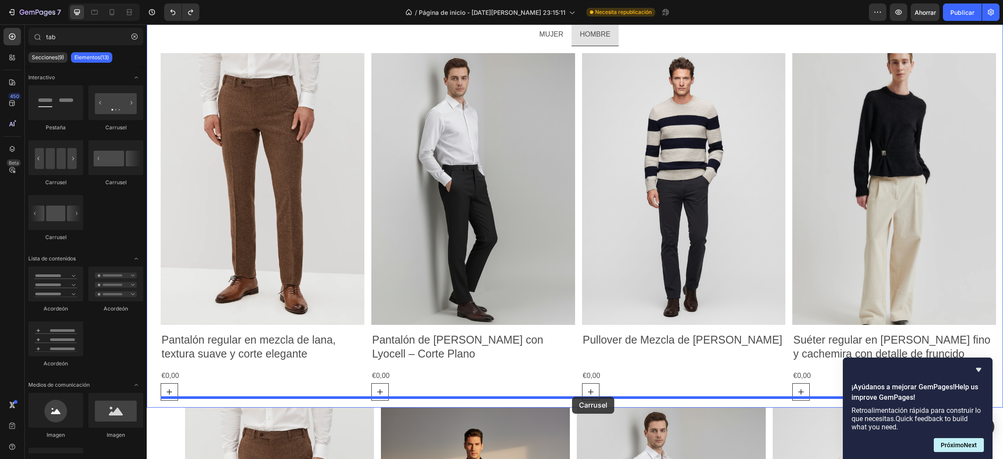
drag, startPoint x: 265, startPoint y: 138, endPoint x: 572, endPoint y: 397, distance: 401.9
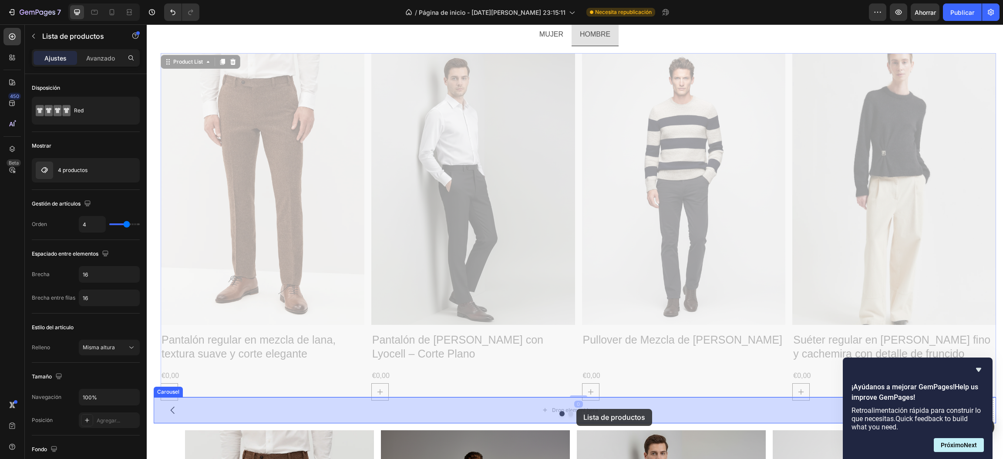
drag, startPoint x: 573, startPoint y: 276, endPoint x: 576, endPoint y: 407, distance: 131.1
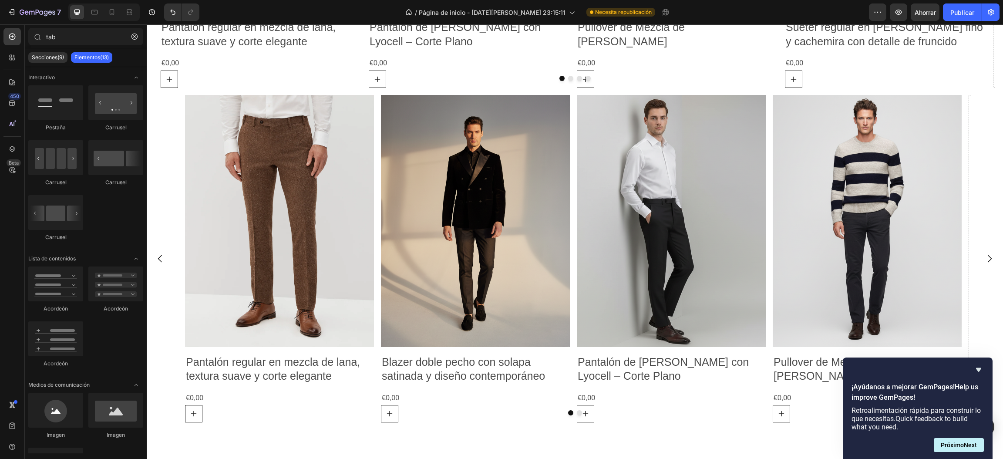
scroll to position [1639, 0]
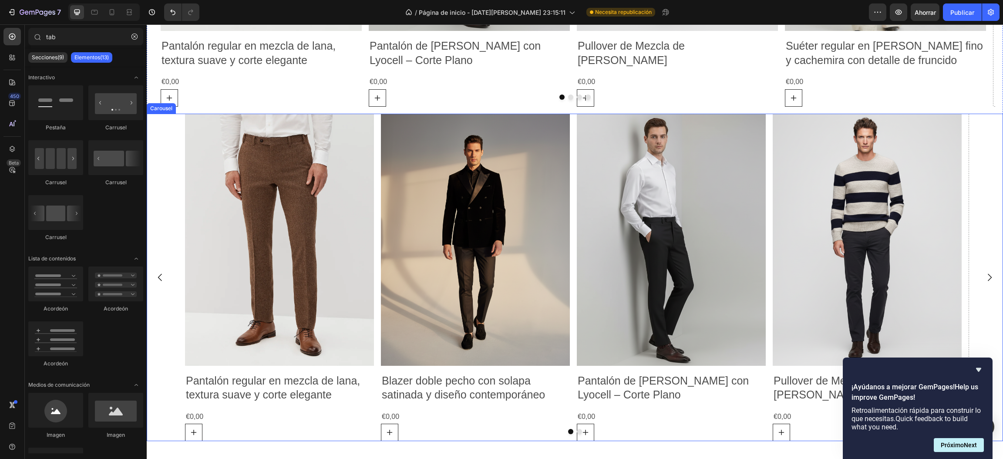
click at [835, 219] on div "Product Images Pantalón regular en mezcla de lana, textura suave y corte elegan…" at bounding box center [575, 277] width 856 height 327
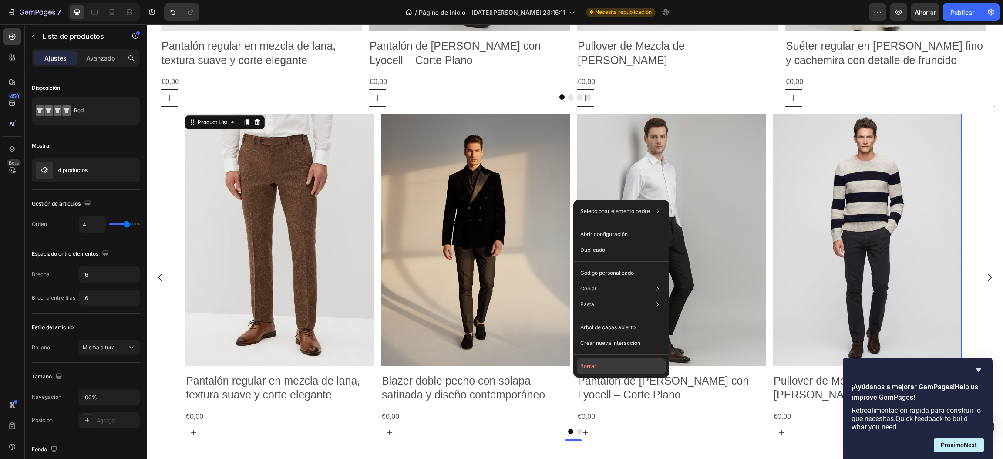
click at [589, 358] on button "Borrar" at bounding box center [621, 366] width 89 height 16
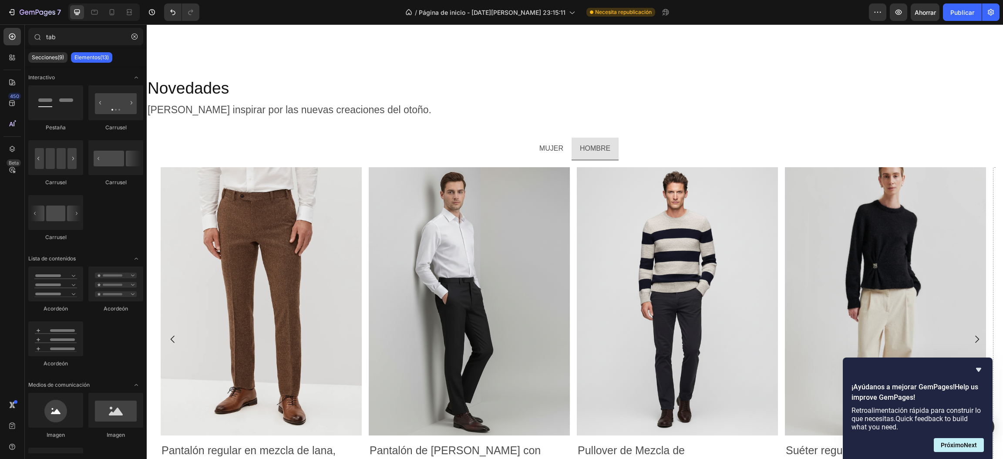
scroll to position [1299, 0]
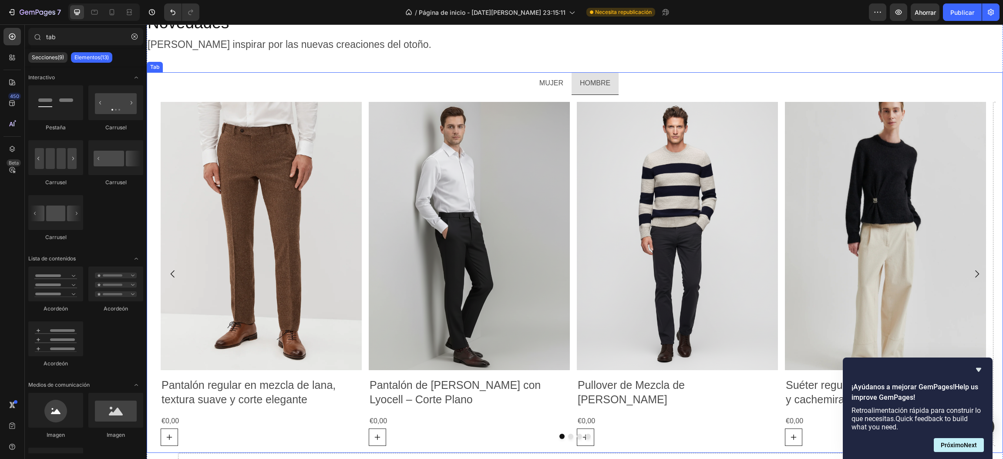
click at [554, 83] on p "MUJER" at bounding box center [551, 83] width 24 height 13
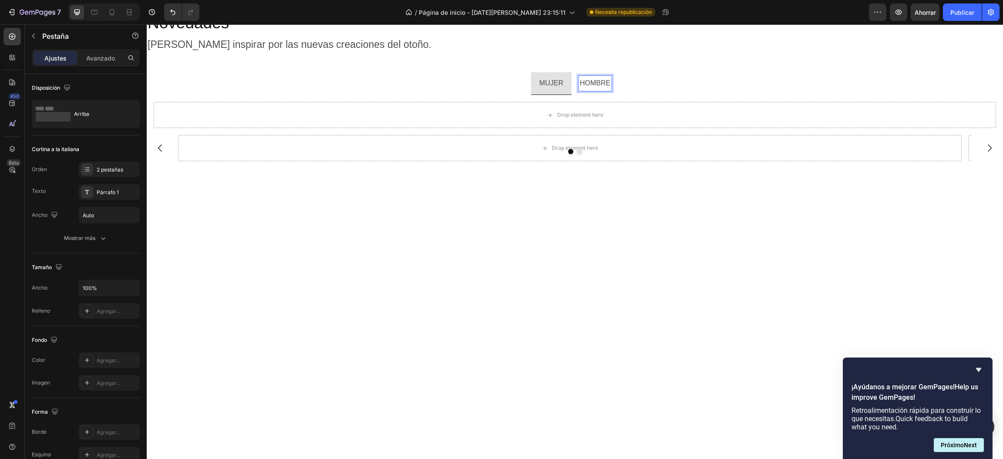
click at [589, 77] on p "HOMBRE" at bounding box center [595, 83] width 30 height 13
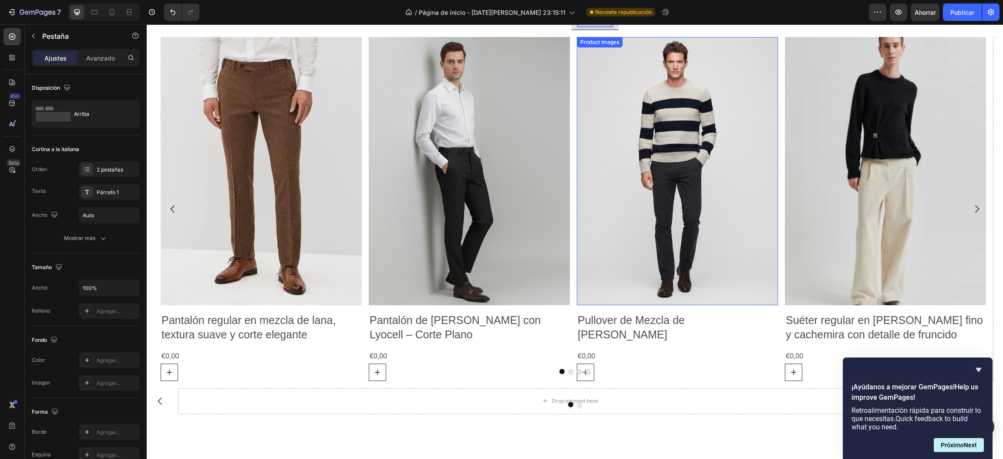
scroll to position [1365, 0]
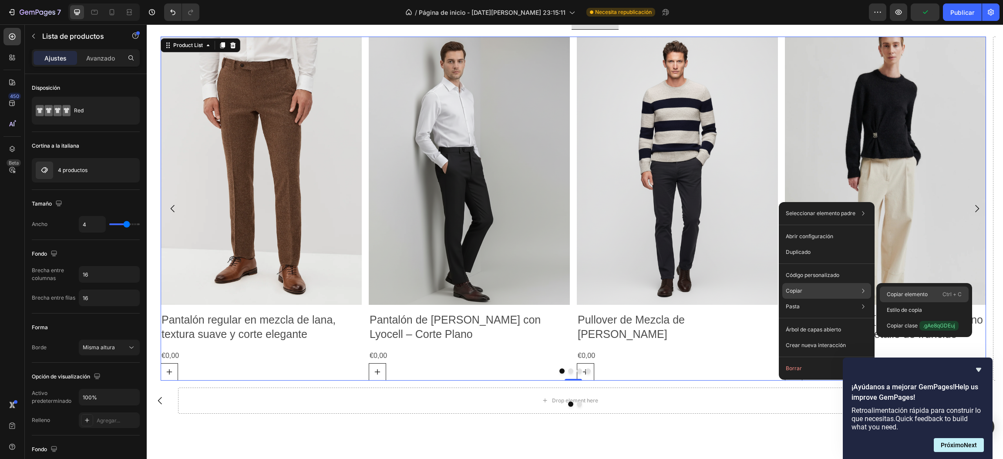
click at [835, 292] on div "Copiar elemento Ctrl + C" at bounding box center [924, 294] width 89 height 16
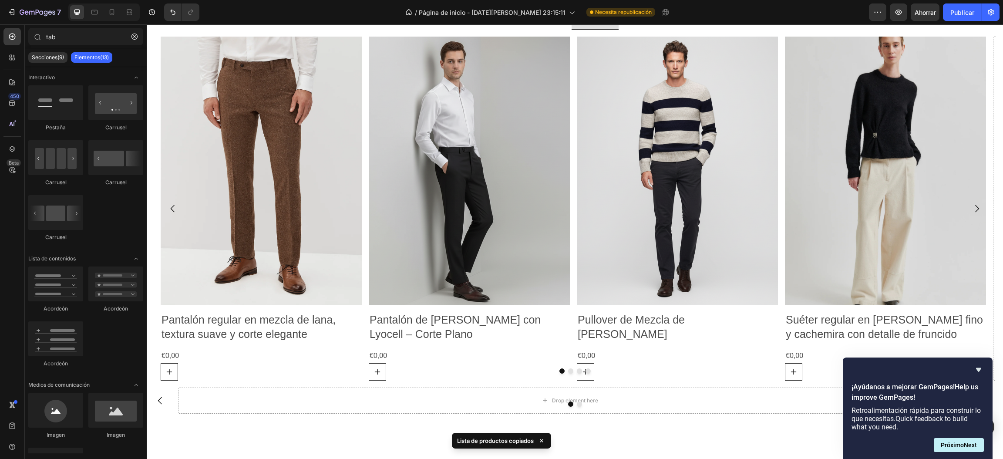
scroll to position [1213, 0]
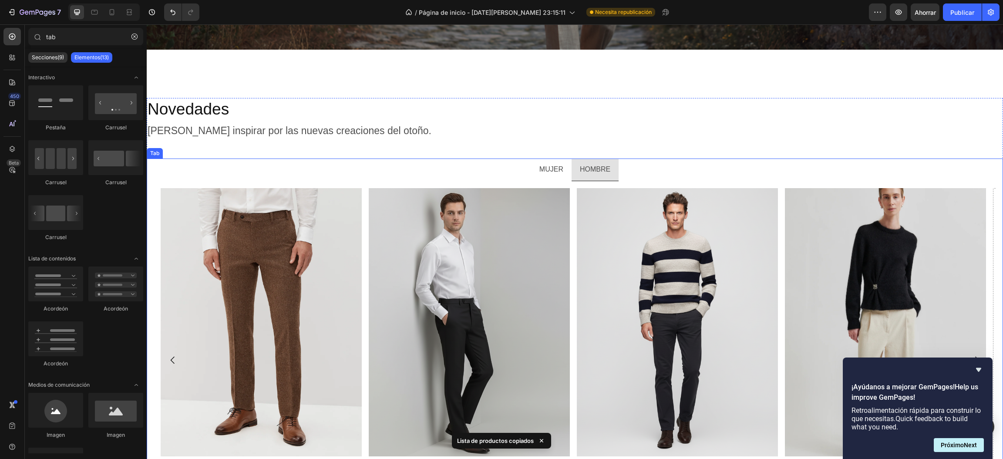
click at [545, 164] on p "MUJER" at bounding box center [551, 169] width 24 height 13
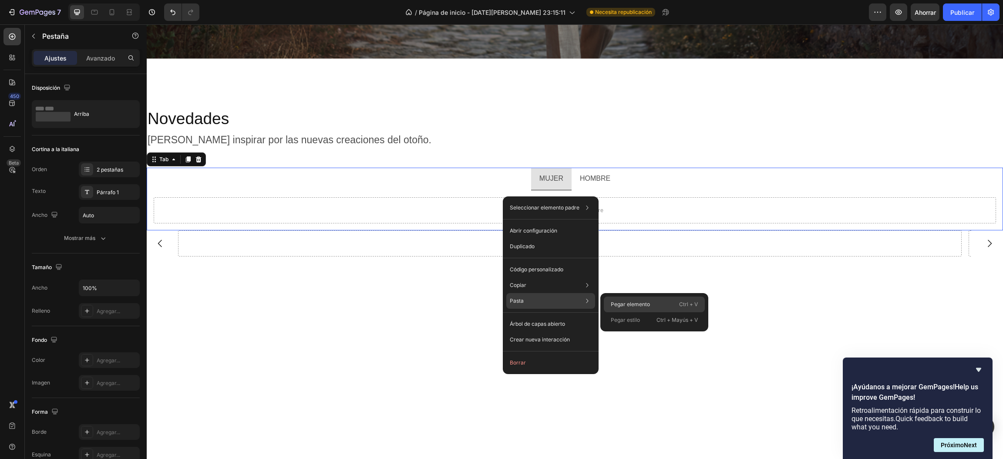
click at [626, 304] on font "Pegar elemento" at bounding box center [630, 304] width 39 height 7
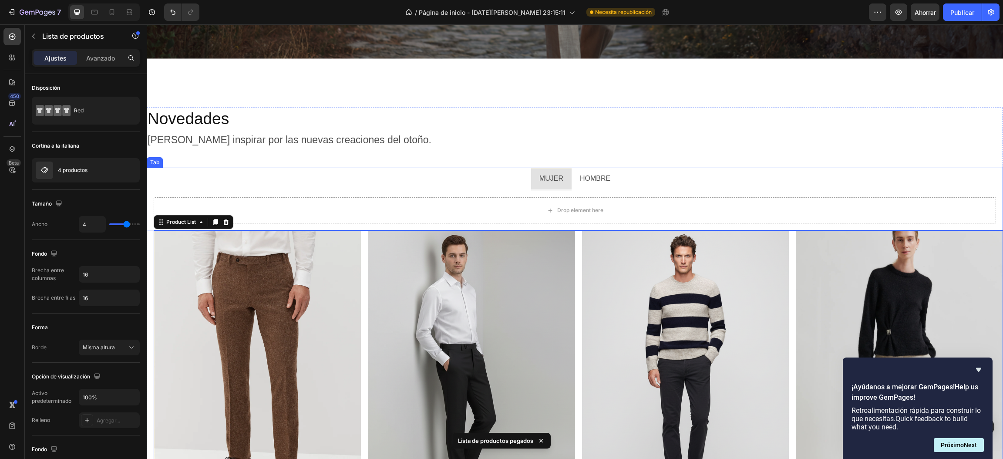
click at [596, 172] on p "HOMBRE" at bounding box center [595, 178] width 30 height 13
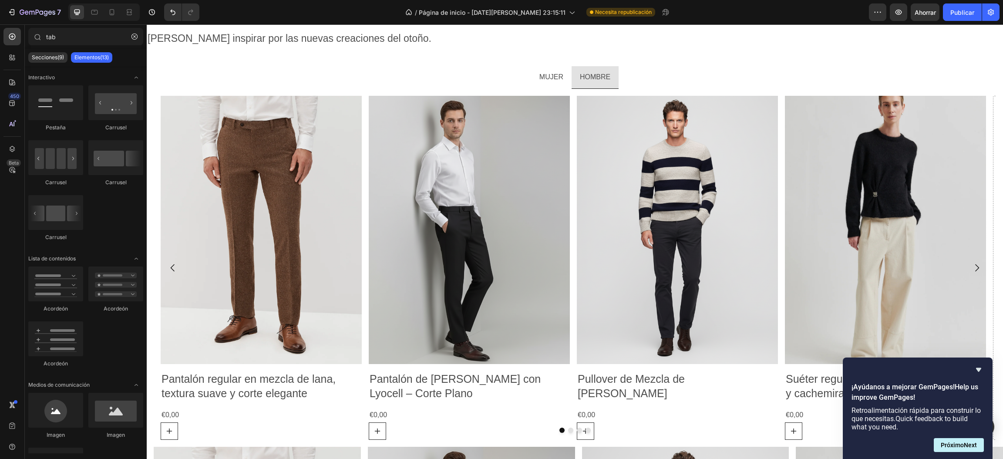
scroll to position [1310, 0]
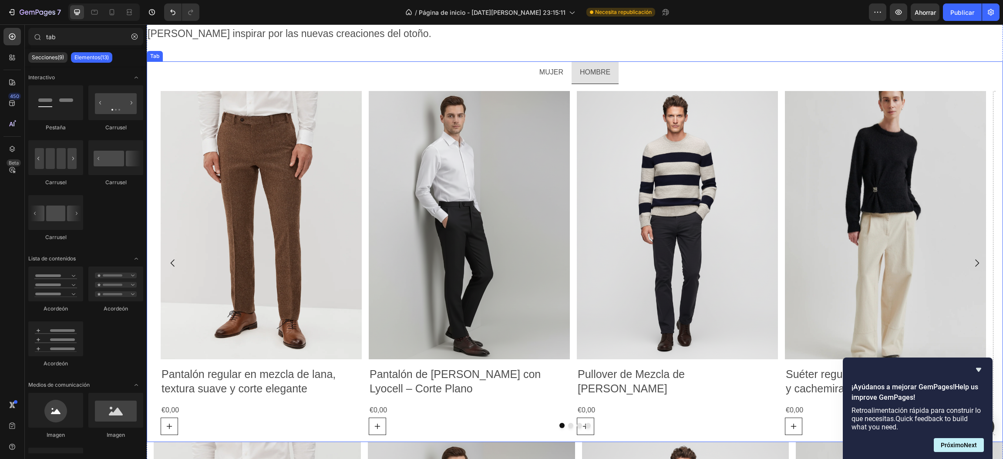
click at [544, 76] on p "MUJER" at bounding box center [551, 72] width 24 height 13
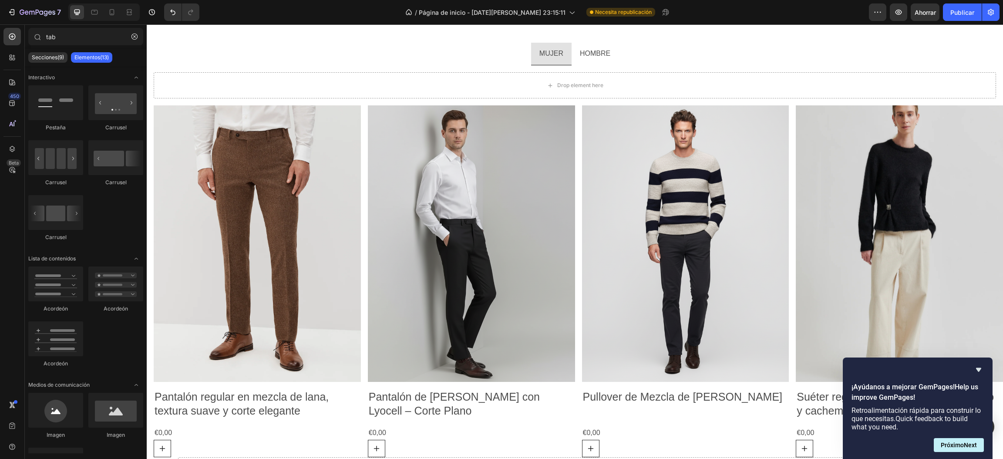
scroll to position [1289, 0]
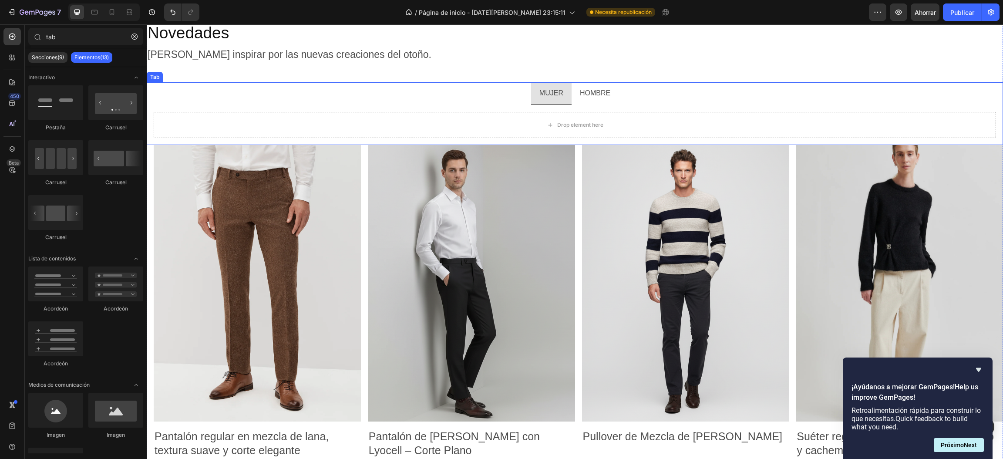
click at [580, 91] on p "HOMBRE" at bounding box center [595, 93] width 30 height 13
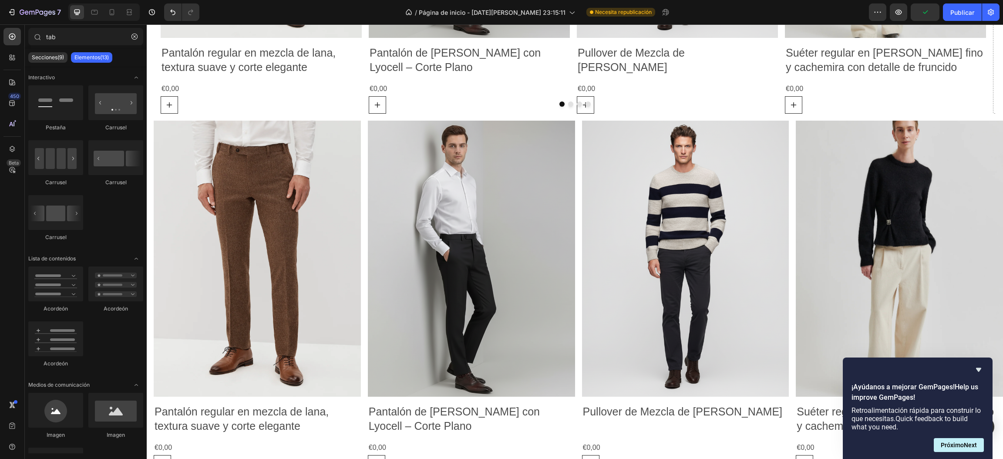
scroll to position [1637, 0]
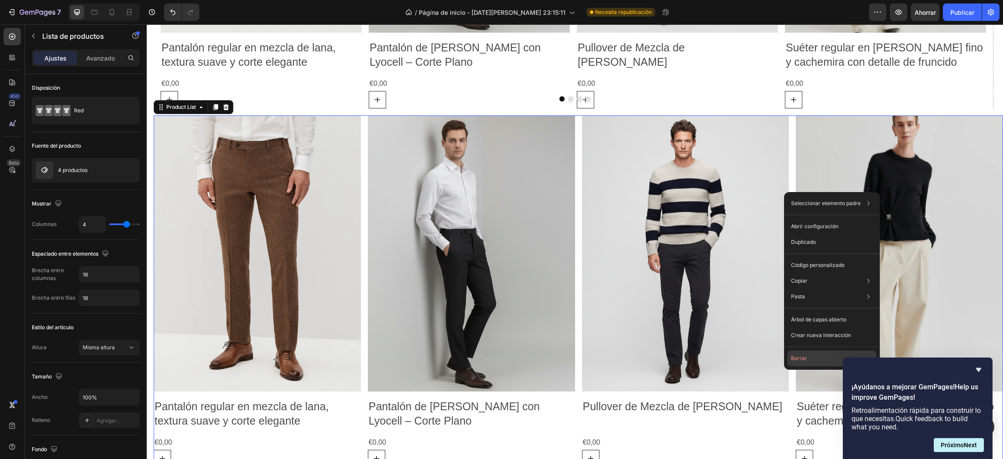
click at [790, 360] on button "Borrar" at bounding box center [831, 358] width 89 height 16
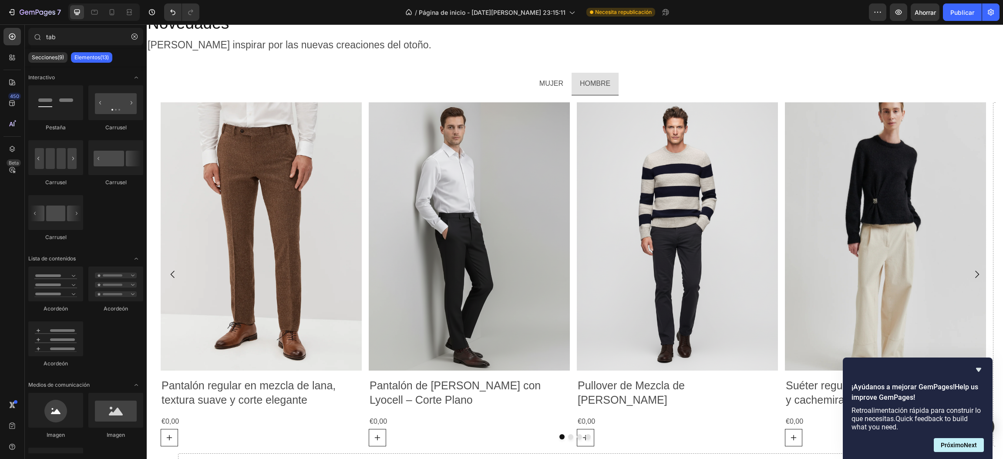
scroll to position [1290, 0]
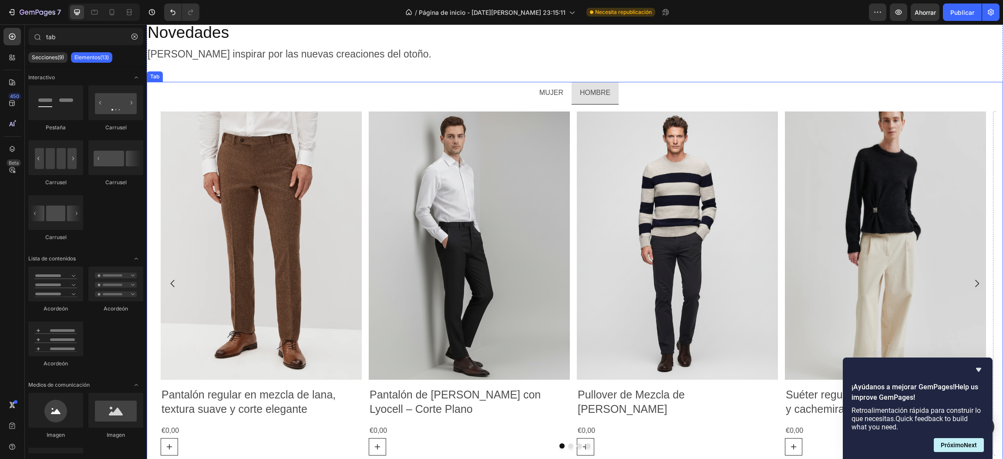
click at [548, 87] on p "MUJER" at bounding box center [551, 93] width 24 height 13
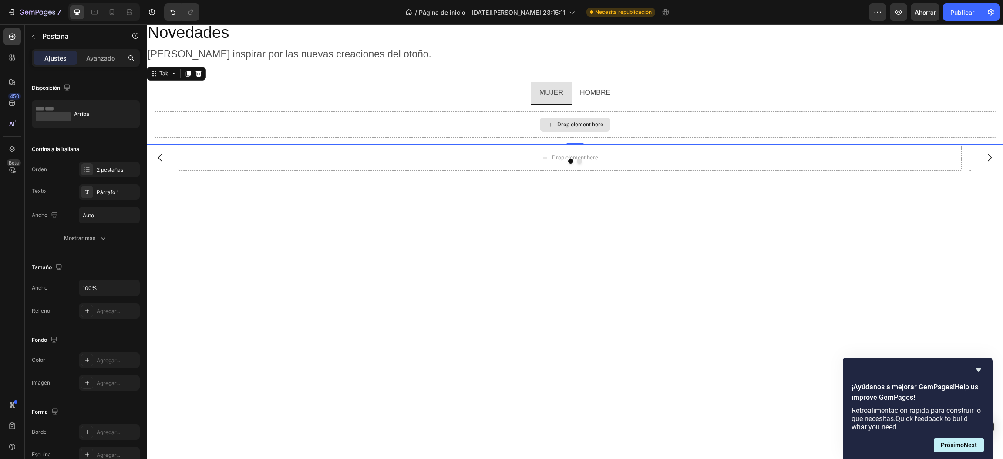
click at [469, 128] on div "Drop element here" at bounding box center [575, 124] width 842 height 26
click at [36, 34] on icon "button" at bounding box center [33, 36] width 7 height 7
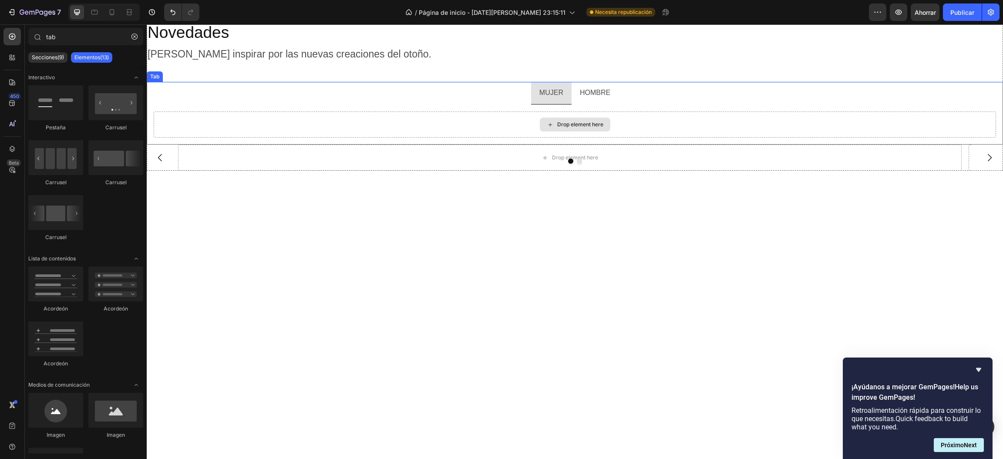
click at [529, 128] on div "Drop element here" at bounding box center [575, 124] width 842 height 26
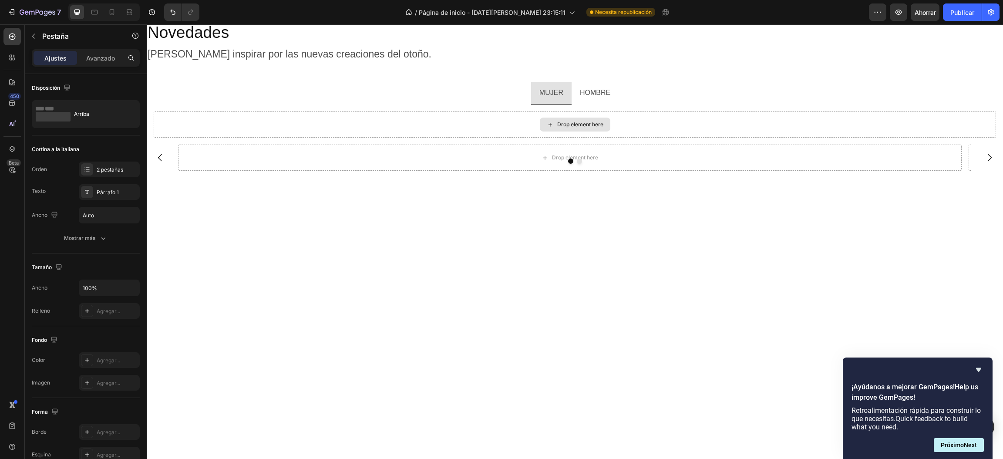
click at [557, 124] on div "Drop element here" at bounding box center [580, 124] width 46 height 7
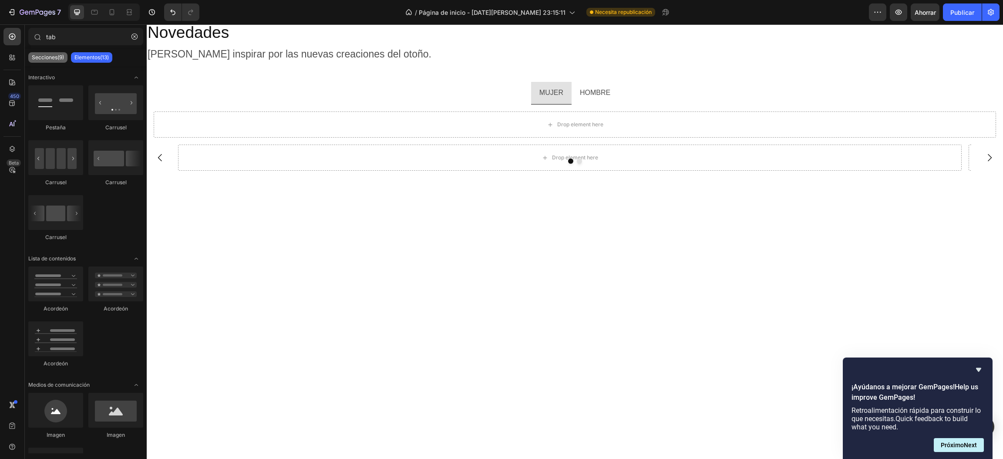
click at [40, 58] on font "Secciones(9)" at bounding box center [48, 57] width 32 height 7
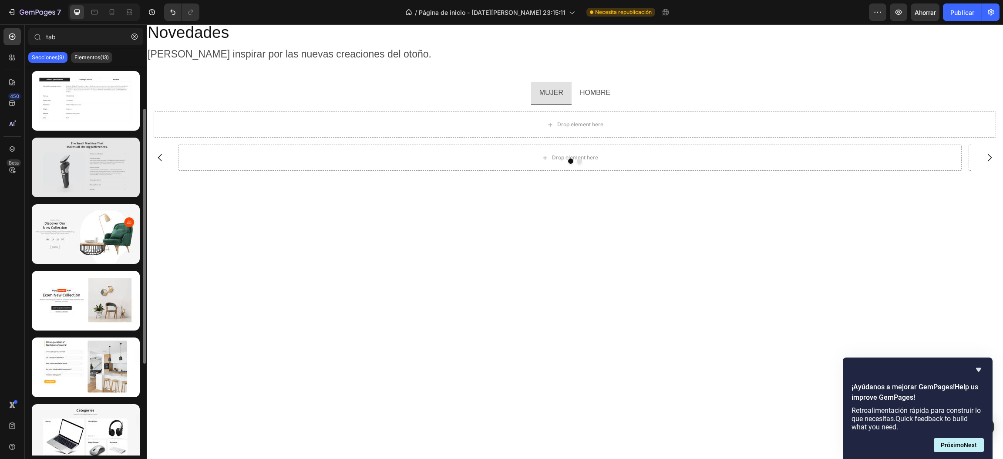
scroll to position [131, 0]
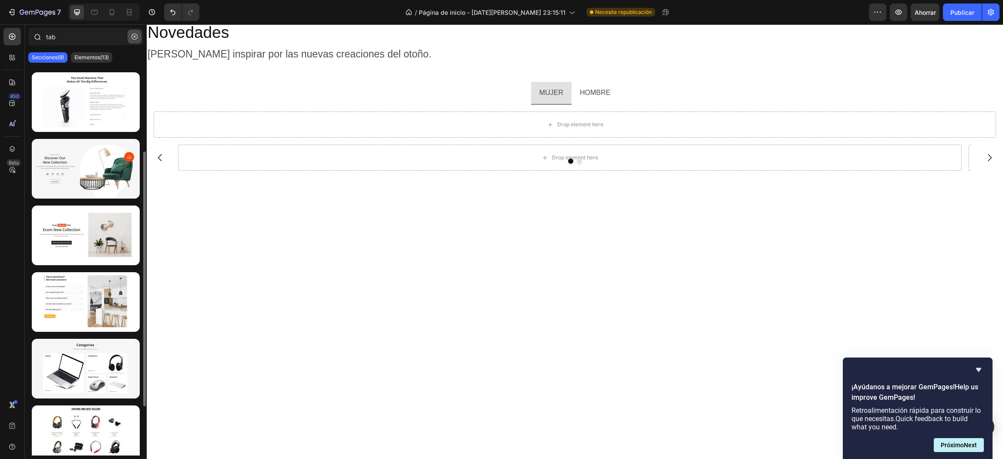
click at [135, 36] on icon "button" at bounding box center [134, 37] width 6 height 6
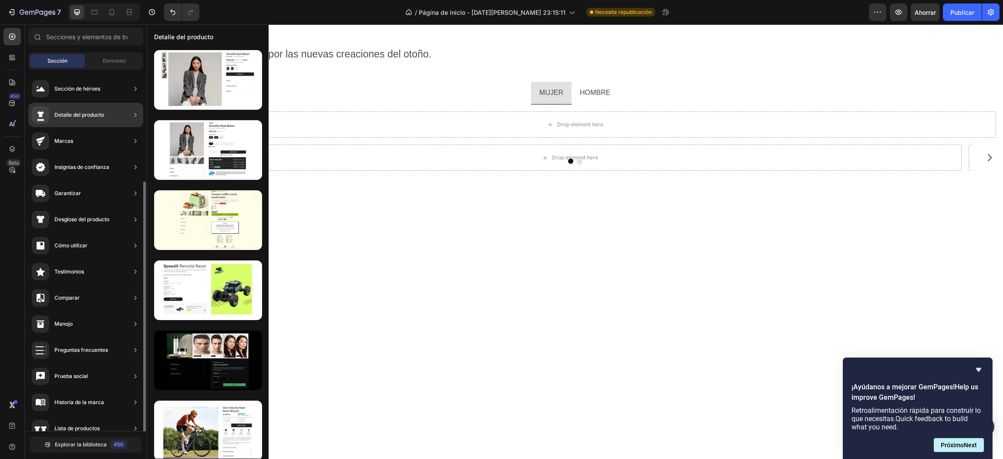
scroll to position [65, 0]
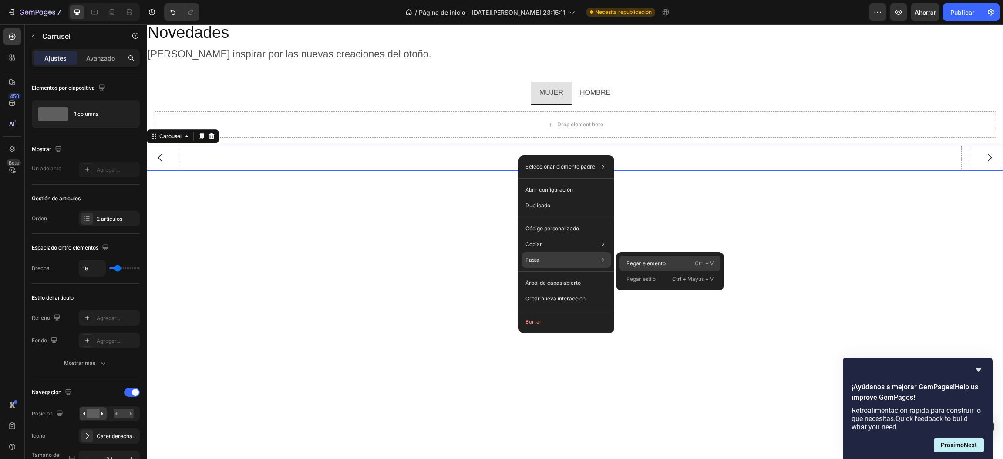
click at [623, 259] on div "Pegar elemento Ctrl + V" at bounding box center [669, 264] width 101 height 16
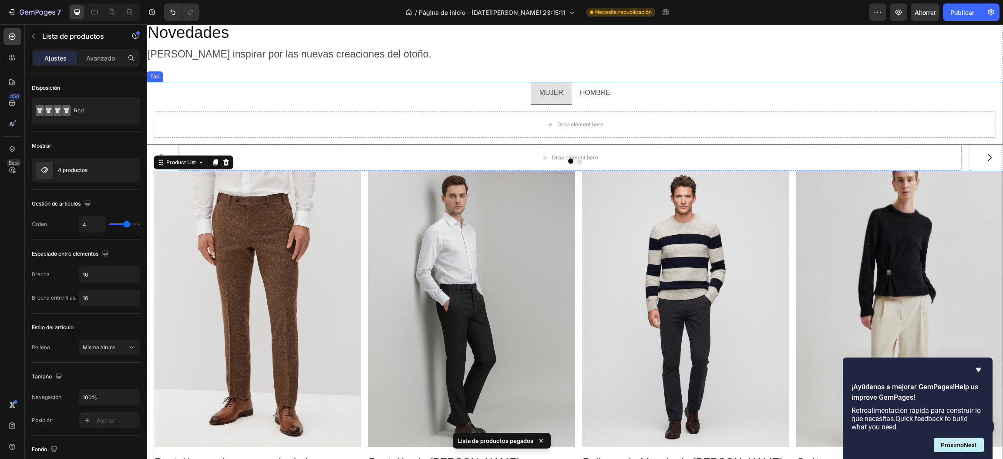
click at [580, 90] on p "HOMBRE" at bounding box center [595, 93] width 30 height 13
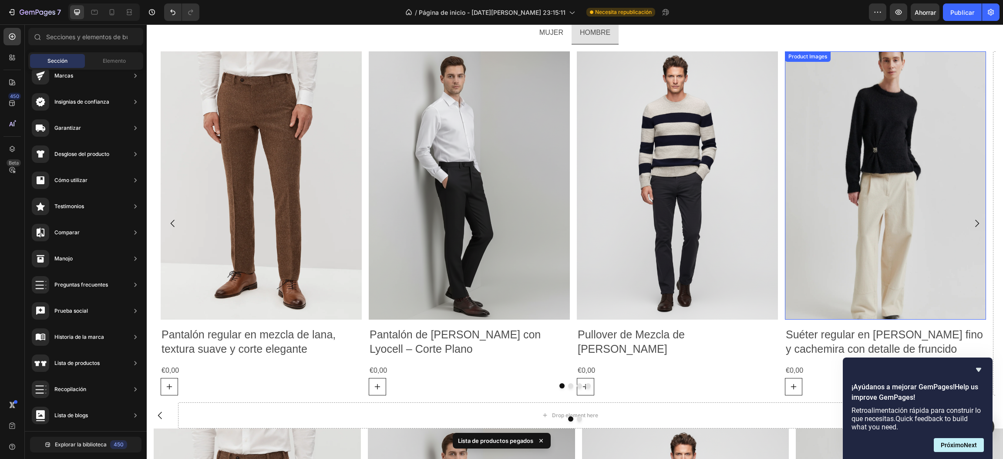
scroll to position [1346, 0]
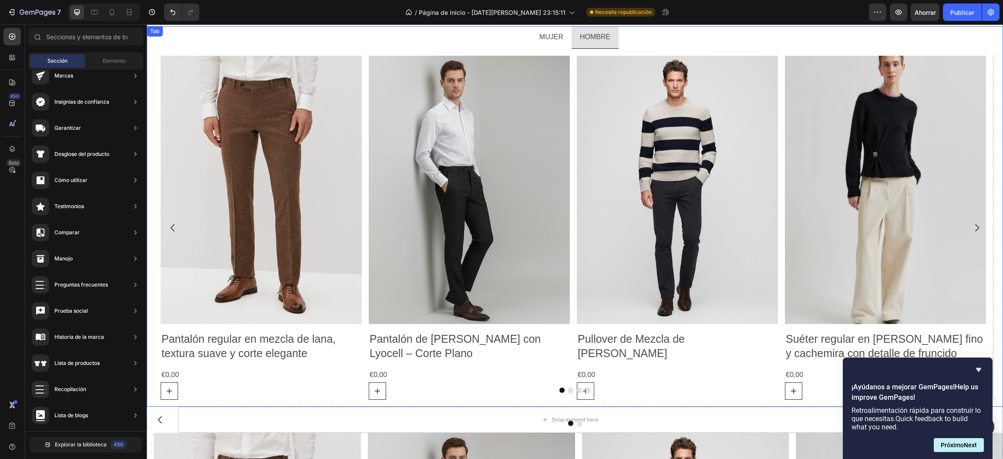
click at [539, 32] on p "MUJER" at bounding box center [551, 37] width 24 height 13
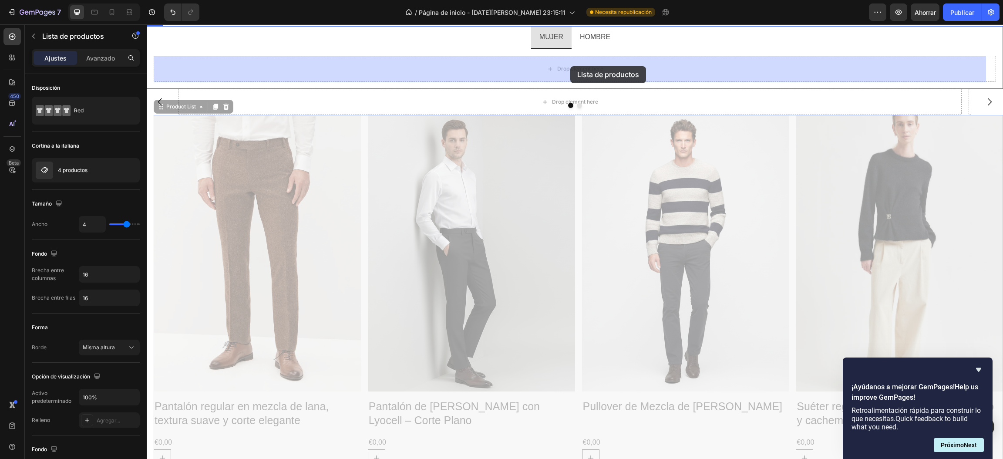
drag, startPoint x: 573, startPoint y: 199, endPoint x: 570, endPoint y: 66, distance: 133.2
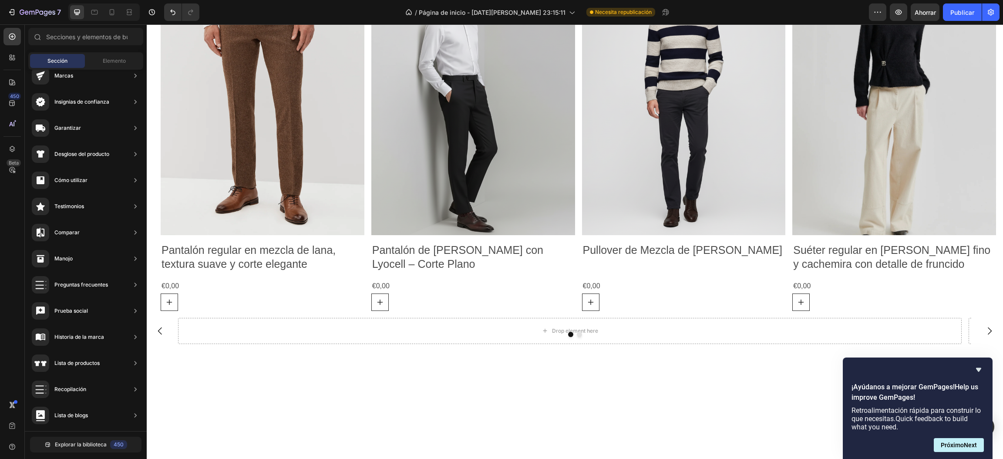
scroll to position [1220, 0]
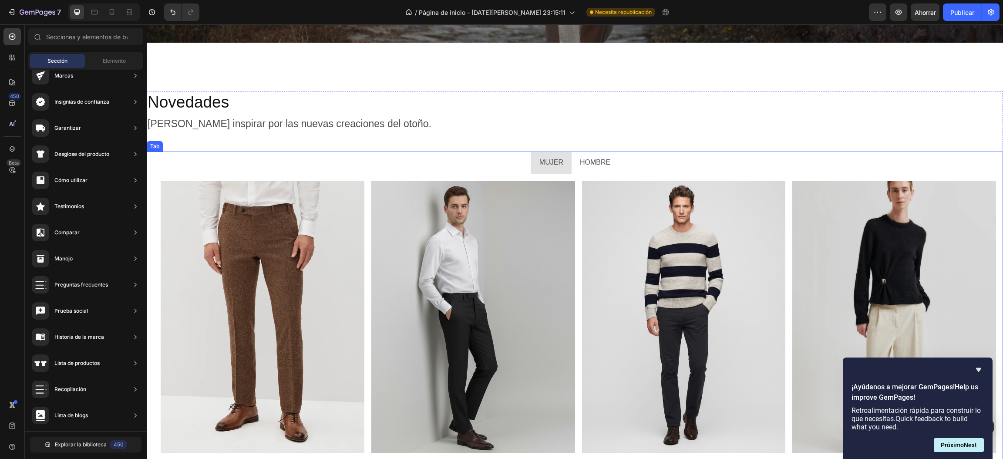
click at [589, 161] on p "HOMBRE" at bounding box center [595, 162] width 30 height 13
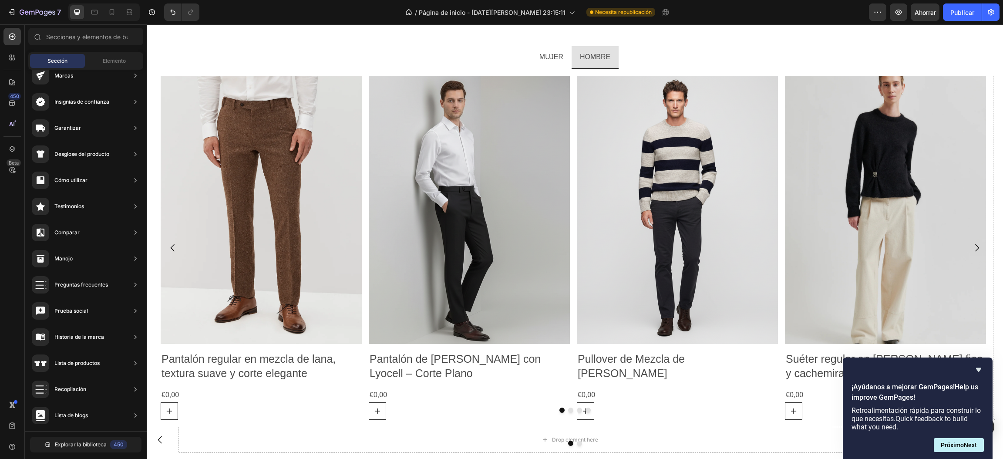
scroll to position [1304, 0]
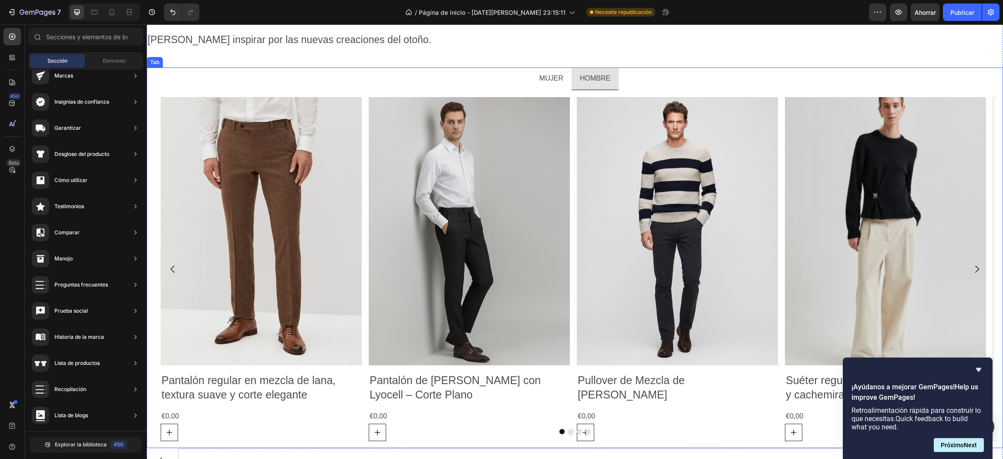
click at [541, 73] on p "MUJER" at bounding box center [551, 78] width 24 height 13
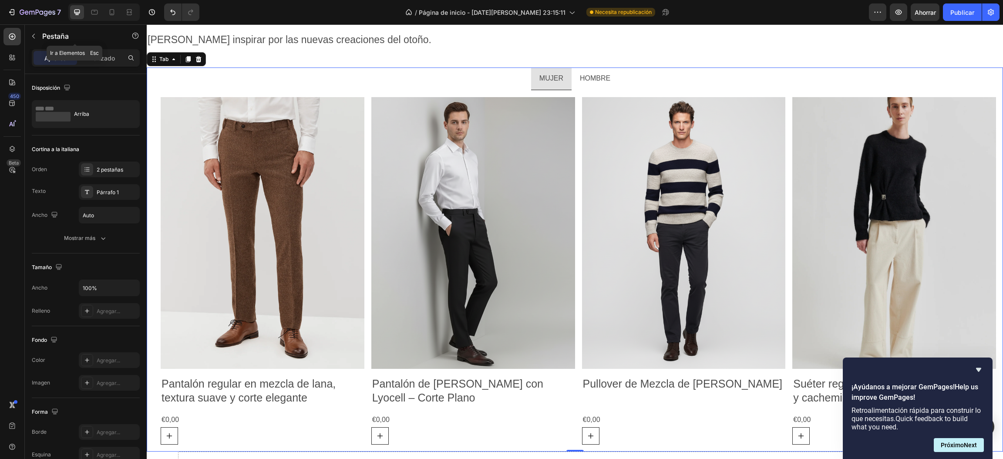
click at [33, 39] on button "button" at bounding box center [34, 36] width 14 height 14
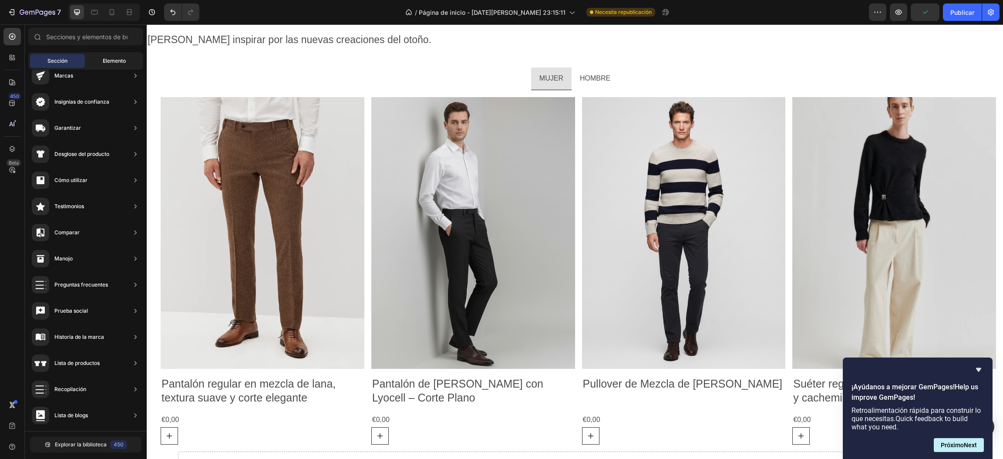
click at [100, 60] on div "Elemento" at bounding box center [114, 61] width 55 height 14
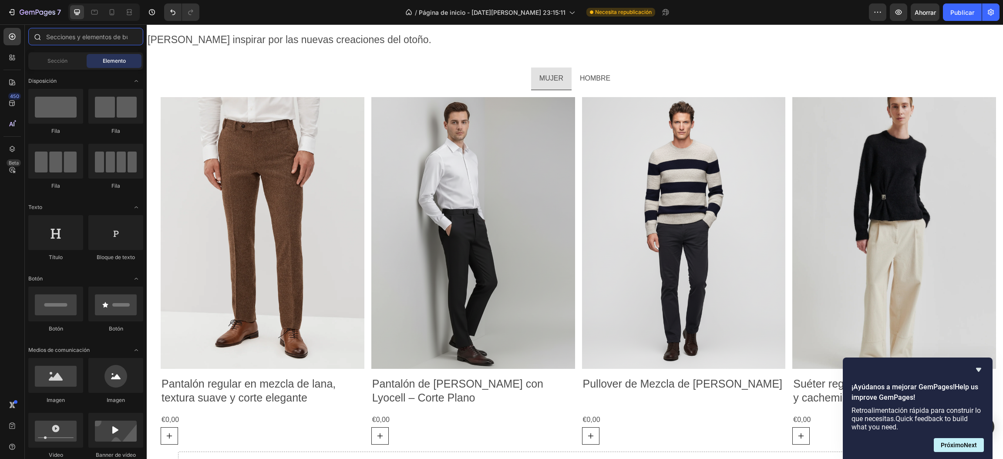
click at [83, 40] on input "text" at bounding box center [85, 36] width 115 height 17
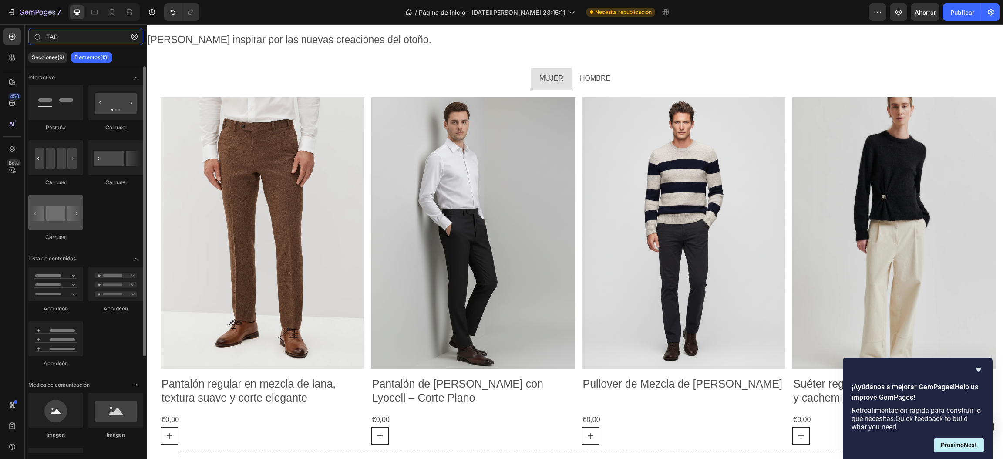
type input "TAB"
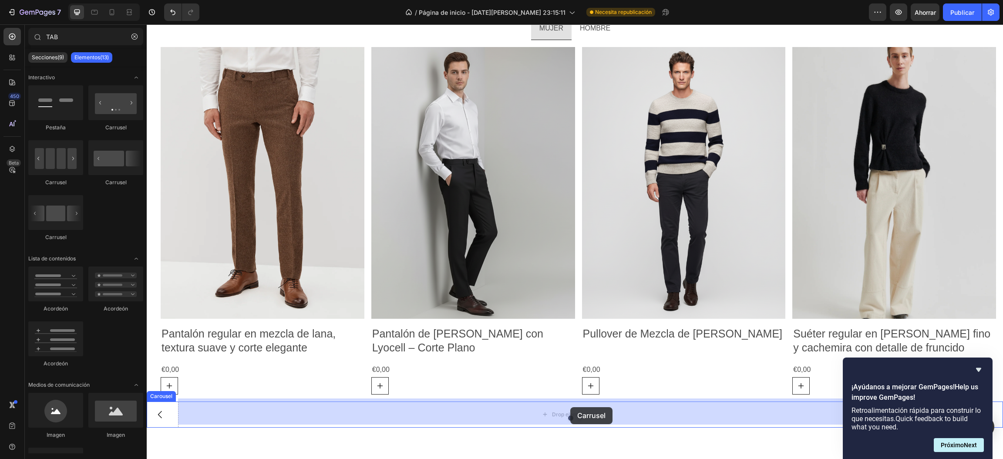
scroll to position [1359, 0]
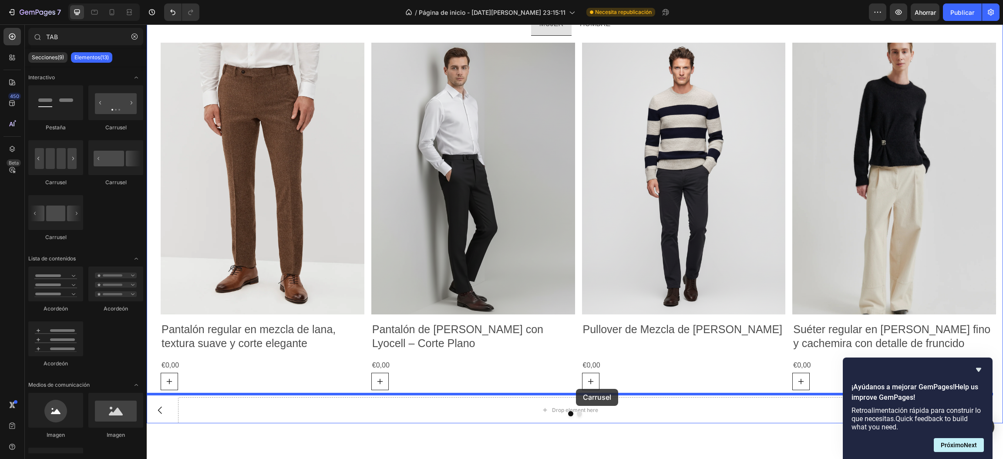
drag, startPoint x: 188, startPoint y: 239, endPoint x: 576, endPoint y: 389, distance: 415.6
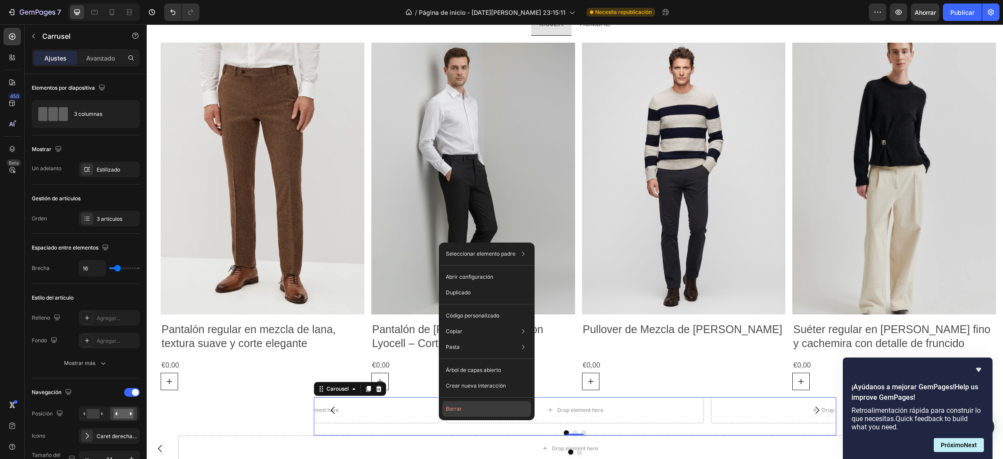
drag, startPoint x: 461, startPoint y: 407, endPoint x: 315, endPoint y: 384, distance: 148.5
click at [461, 382] on button "Borrar" at bounding box center [486, 409] width 89 height 16
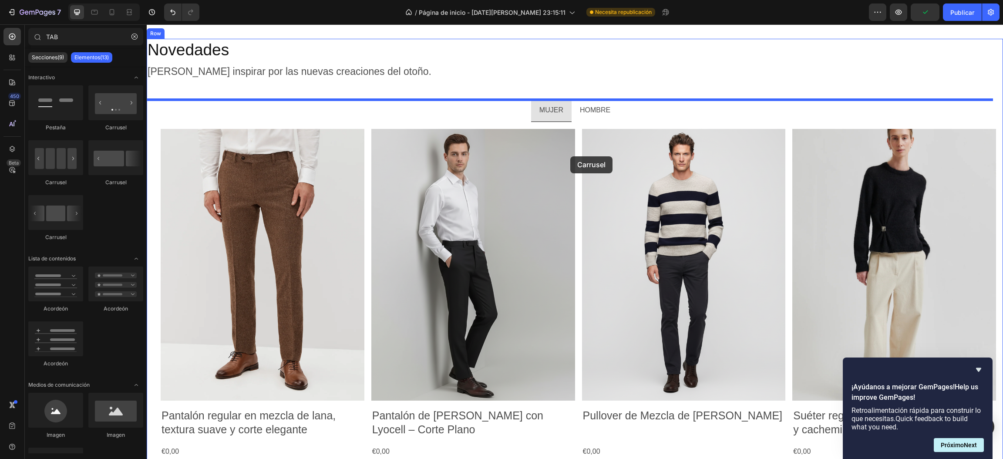
scroll to position [1260, 0]
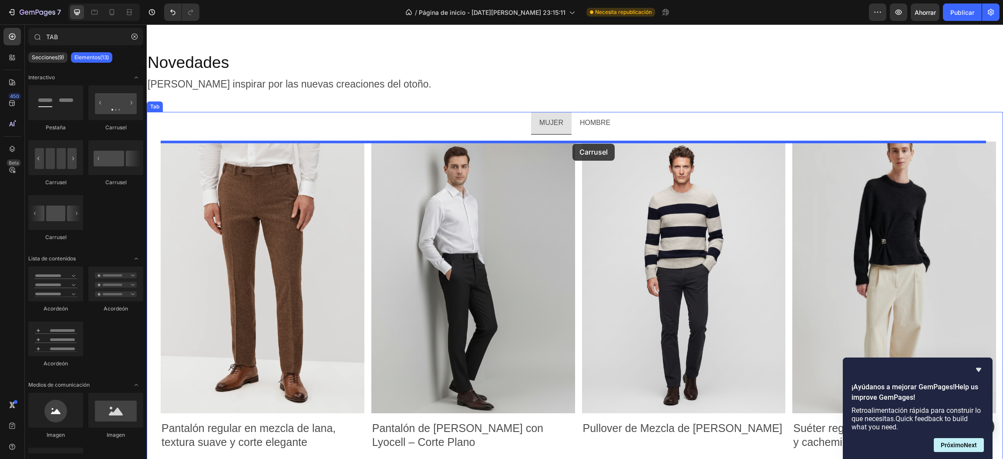
drag, startPoint x: 259, startPoint y: 146, endPoint x: 572, endPoint y: 144, distance: 313.9
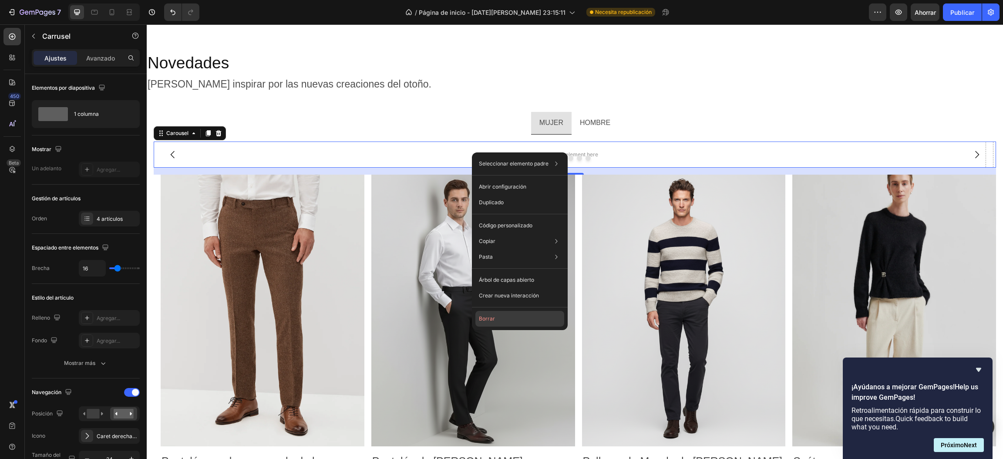
drag, startPoint x: 481, startPoint y: 312, endPoint x: 683, endPoint y: 206, distance: 227.6
click at [481, 312] on button "Borrar" at bounding box center [519, 319] width 89 height 16
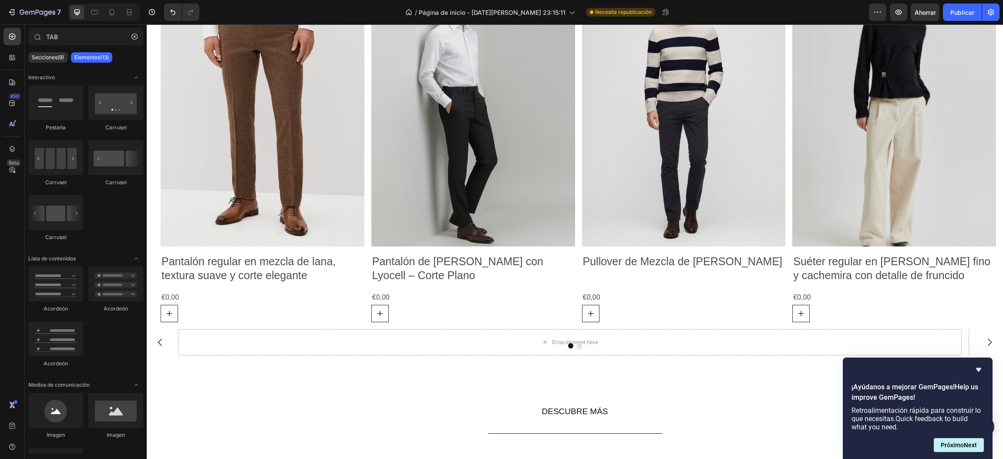
scroll to position [1443, 0]
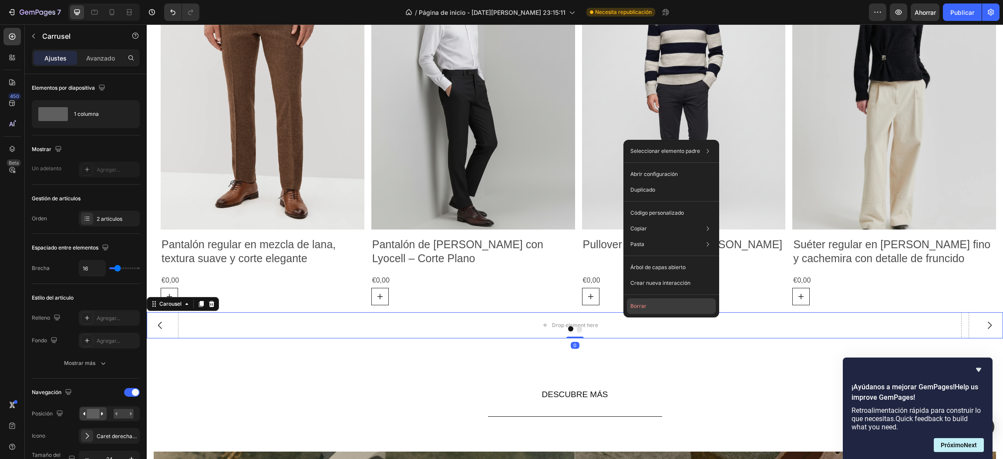
click at [650, 308] on button "Borrar" at bounding box center [671, 306] width 89 height 16
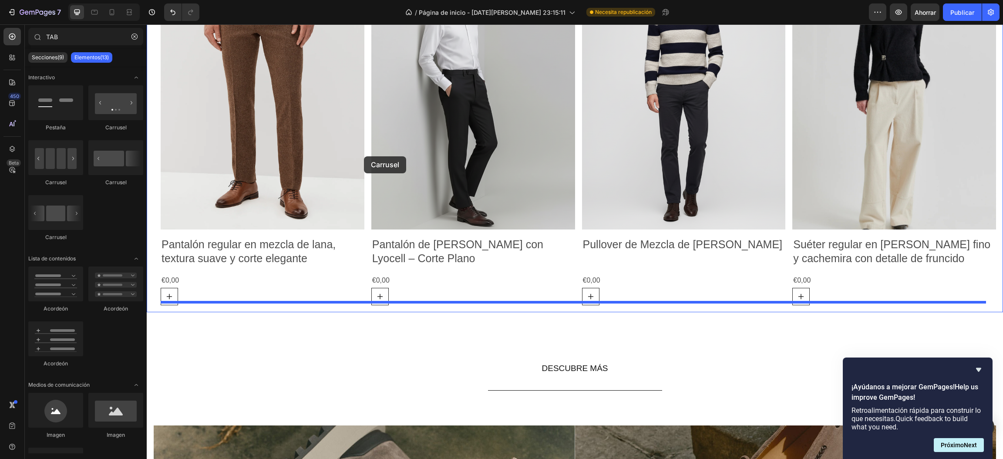
drag, startPoint x: 267, startPoint y: 141, endPoint x: 364, endPoint y: 156, distance: 97.8
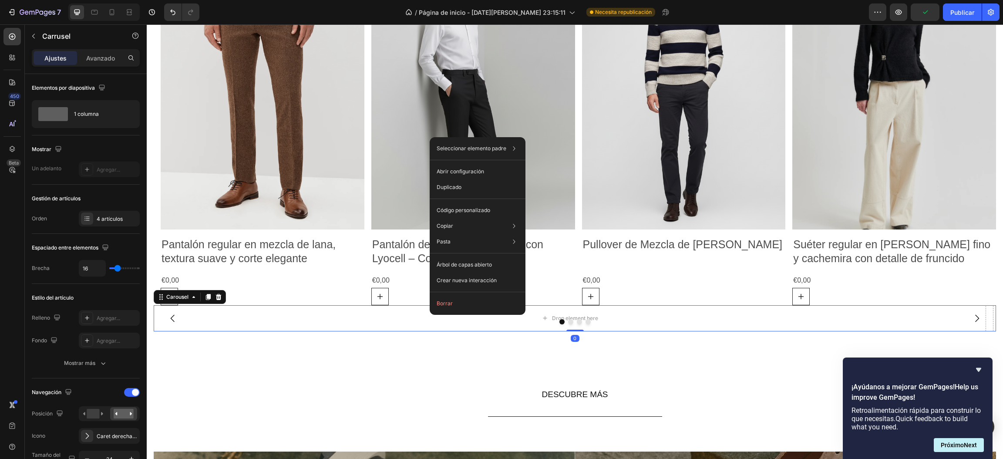
click at [438, 304] on font "Borrar" at bounding box center [445, 303] width 16 height 7
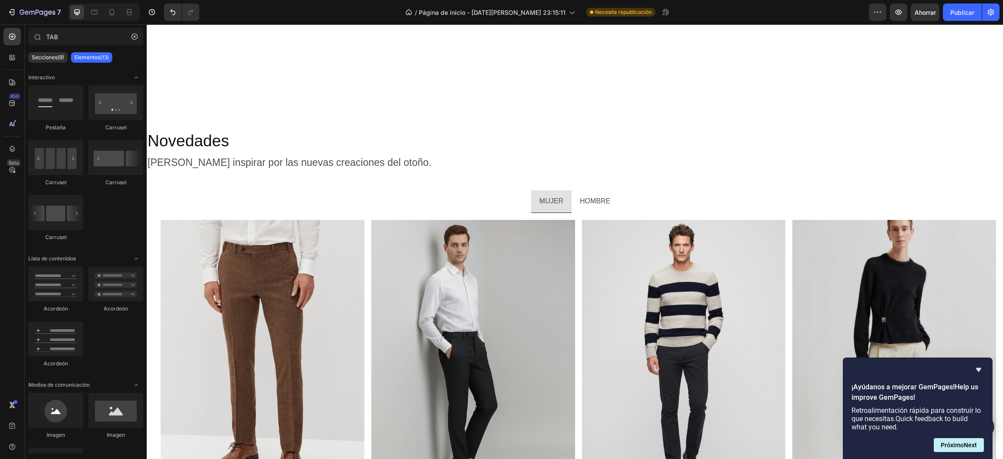
scroll to position [1255, 0]
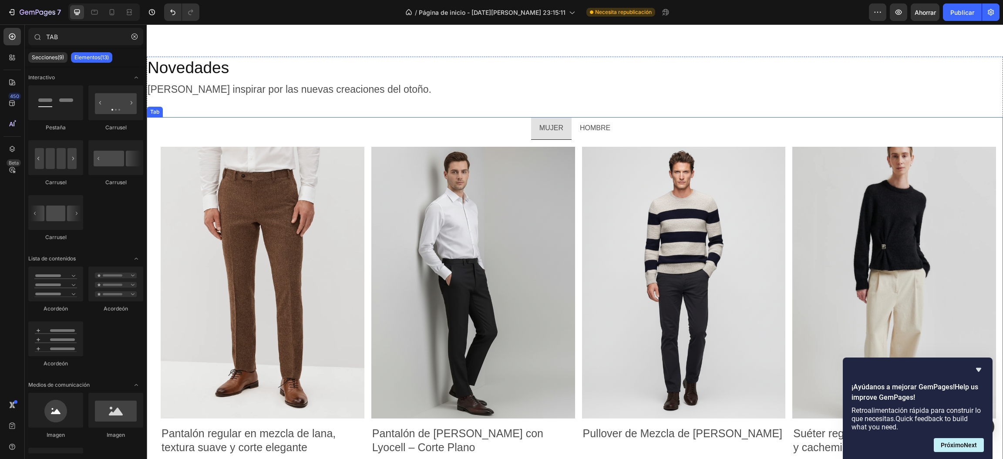
click at [586, 129] on p "HOMBRE" at bounding box center [595, 128] width 30 height 13
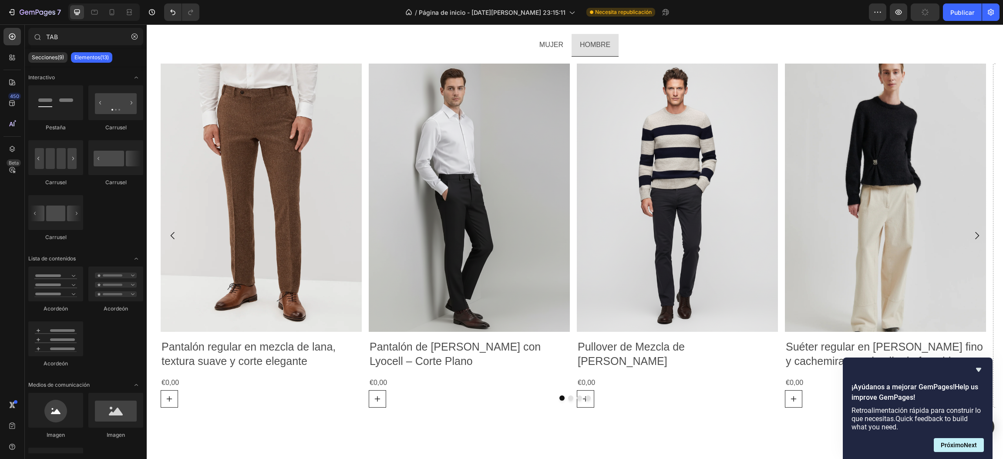
scroll to position [1329, 0]
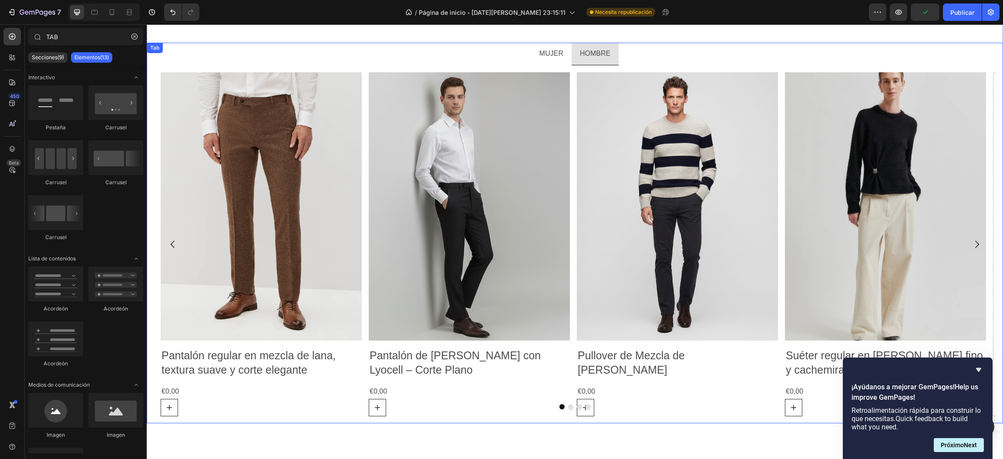
click at [558, 53] on p "MUJER" at bounding box center [551, 53] width 24 height 13
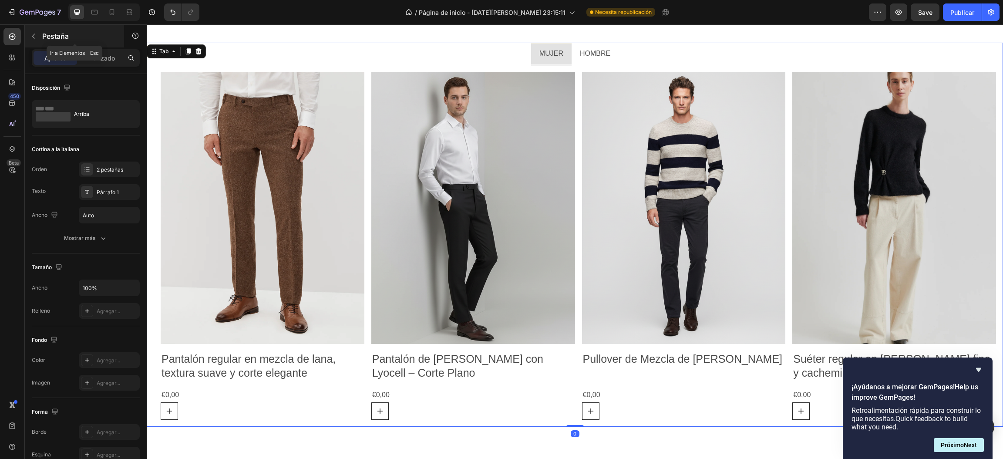
click at [35, 33] on icon "button" at bounding box center [33, 36] width 7 height 7
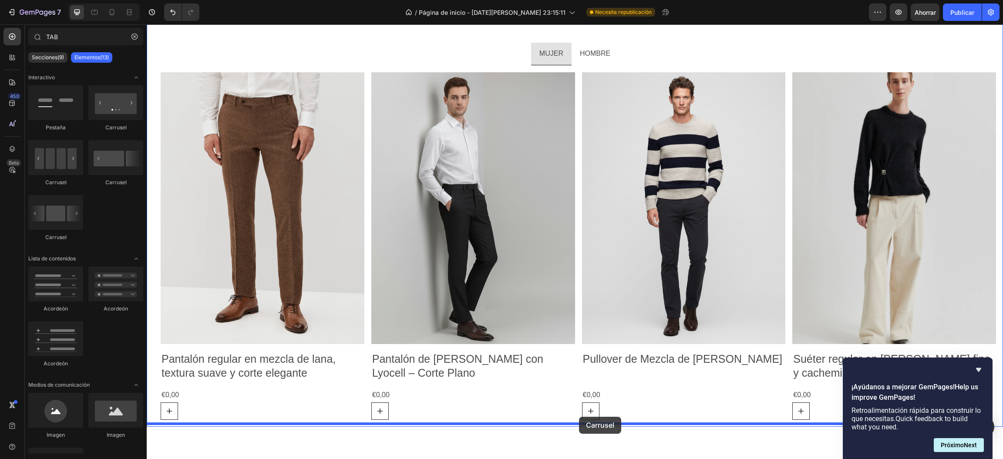
drag, startPoint x: 263, startPoint y: 145, endPoint x: 579, endPoint y: 417, distance: 417.0
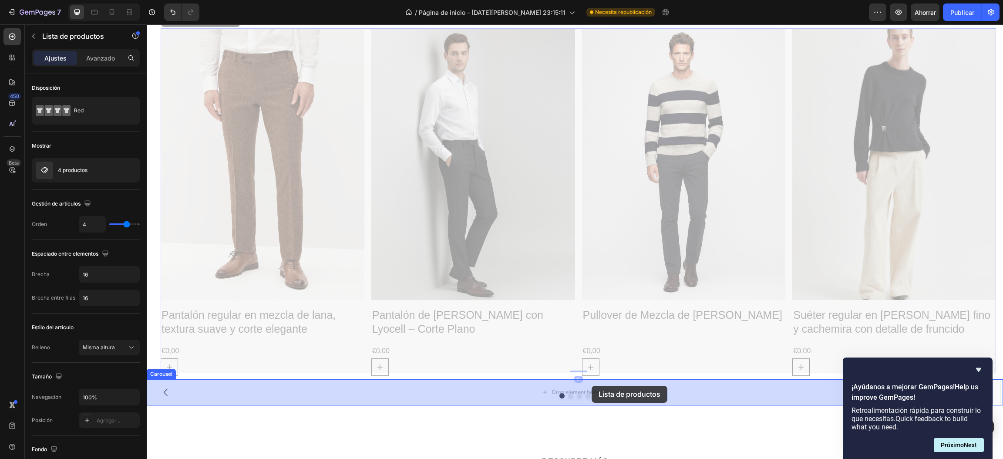
scroll to position [1386, 0]
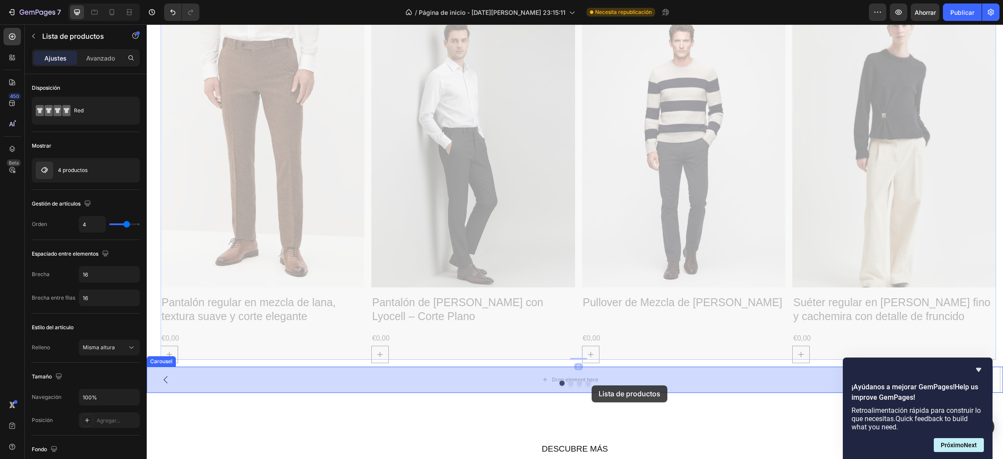
drag, startPoint x: 572, startPoint y: 259, endPoint x: 591, endPoint y: 382, distance: 124.2
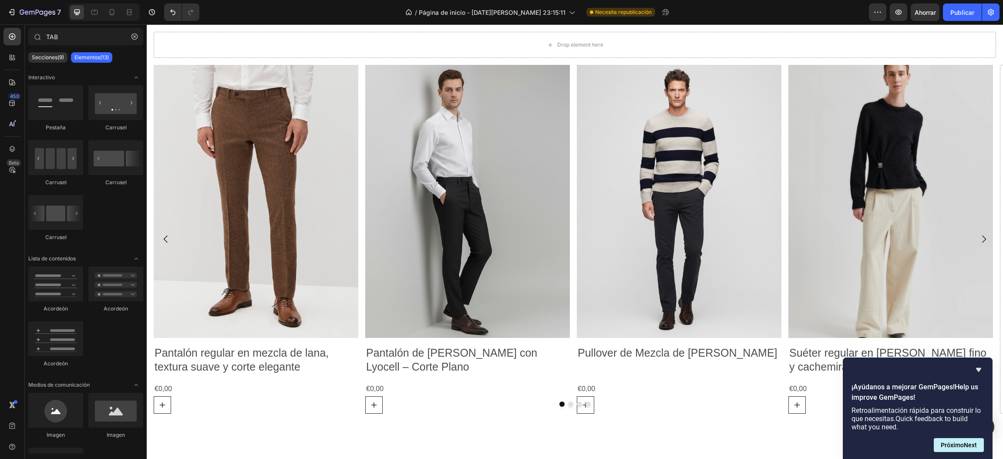
scroll to position [1317, 0]
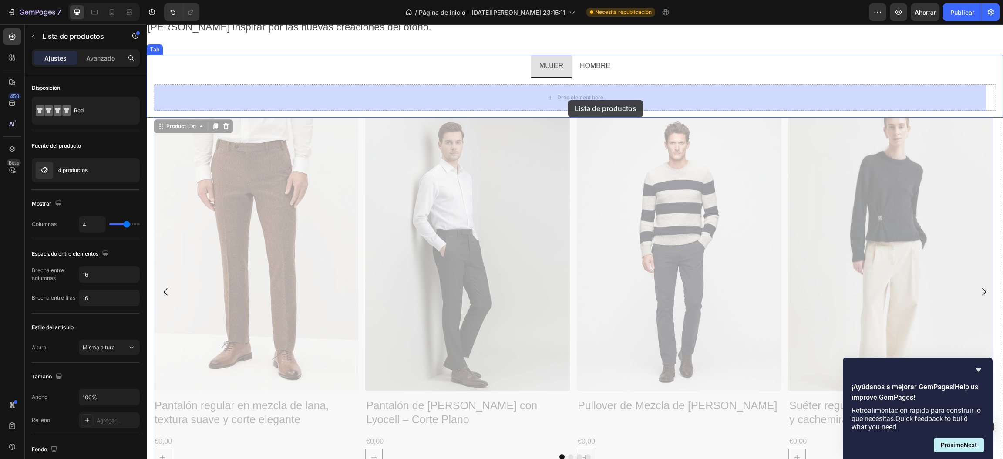
drag, startPoint x: 573, startPoint y: 229, endPoint x: 568, endPoint y: 100, distance: 129.4
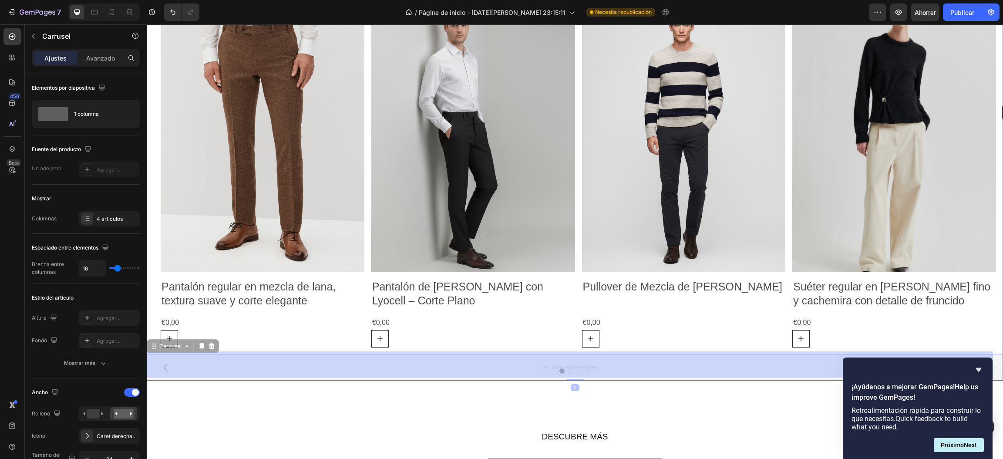
scroll to position [1411, 0]
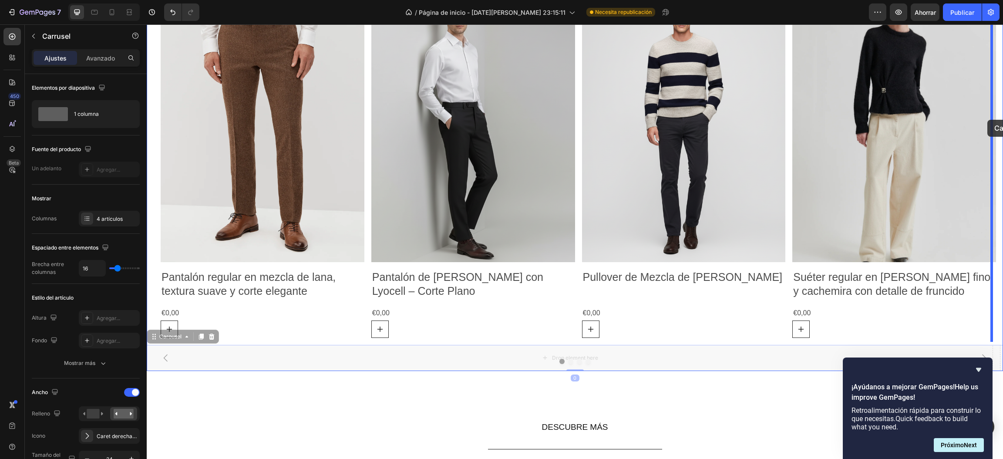
drag, startPoint x: 608, startPoint y: 441, endPoint x: 987, endPoint y: 120, distance: 497.6
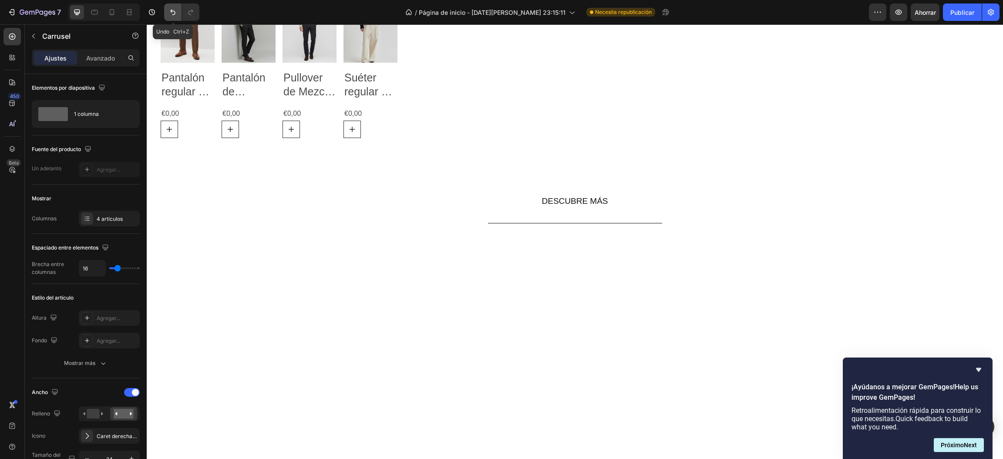
click at [168, 9] on button "Deshacer/Rehacer" at bounding box center [172, 11] width 17 height 17
drag, startPoint x: 415, startPoint y: 320, endPoint x: 168, endPoint y: 9, distance: 396.8
click at [168, 9] on button "Deshacer/Rehacer" at bounding box center [172, 11] width 17 height 17
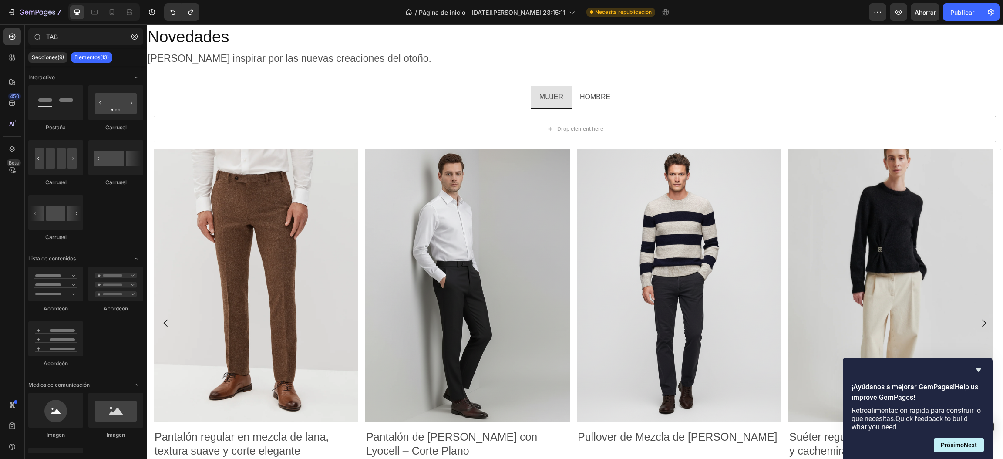
scroll to position [1289, 0]
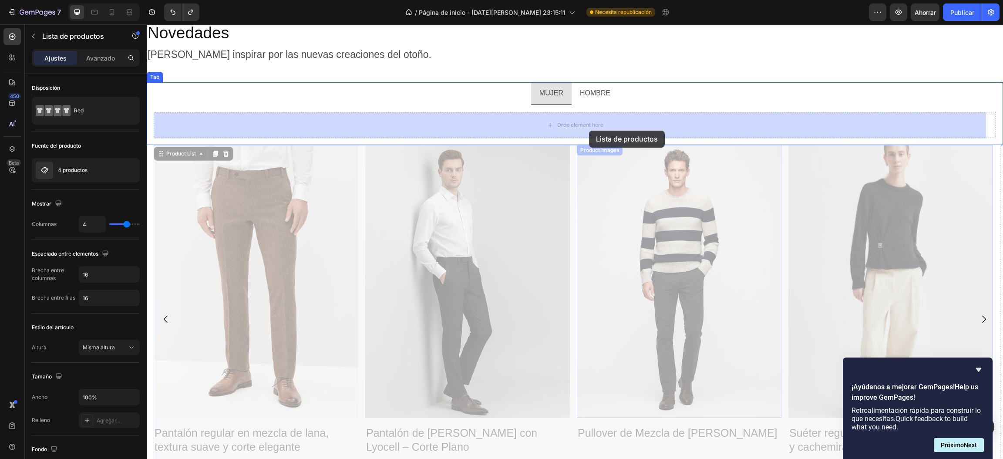
drag, startPoint x: 573, startPoint y: 250, endPoint x: 589, endPoint y: 131, distance: 120.4
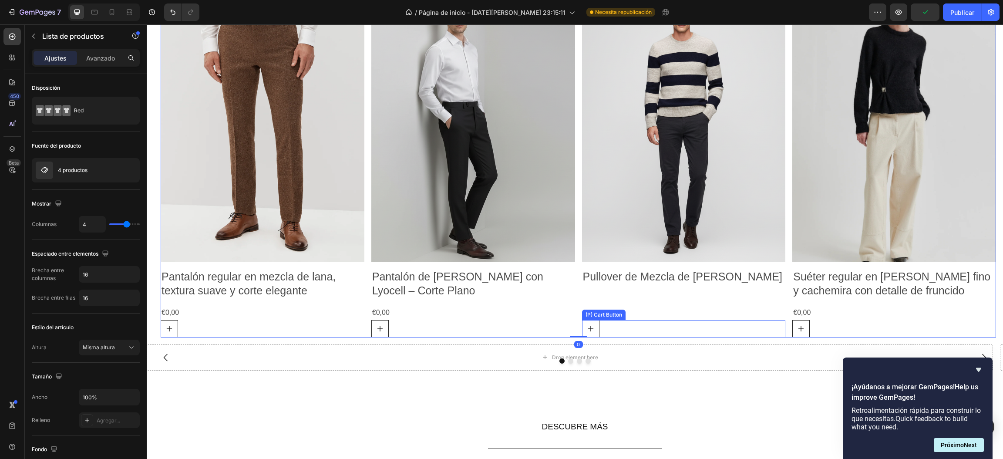
scroll to position [1420, 0]
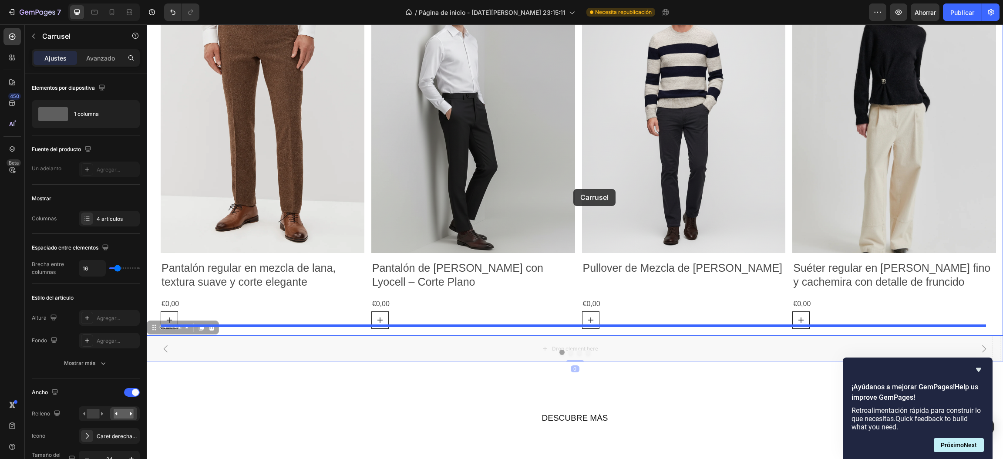
drag, startPoint x: 622, startPoint y: 341, endPoint x: 573, endPoint y: 189, distance: 159.8
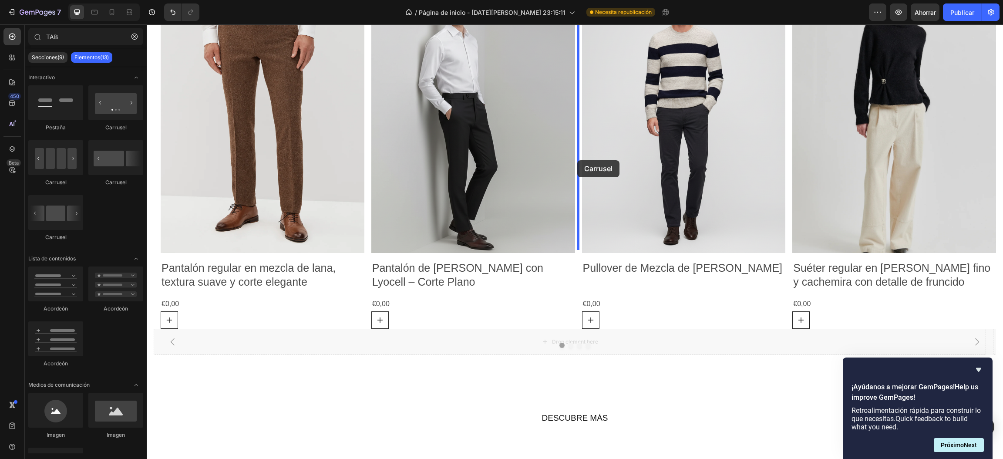
drag, startPoint x: 605, startPoint y: 336, endPoint x: 577, endPoint y: 160, distance: 178.4
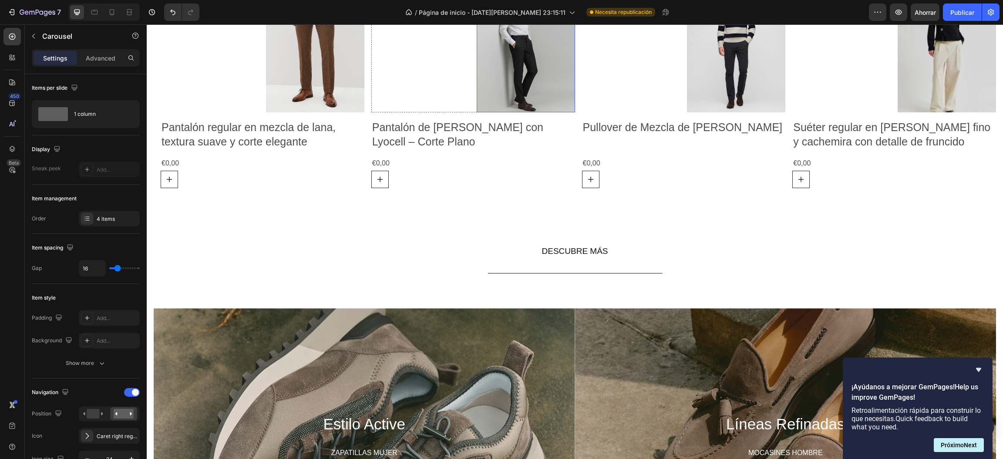
scroll to position [1282, 0]
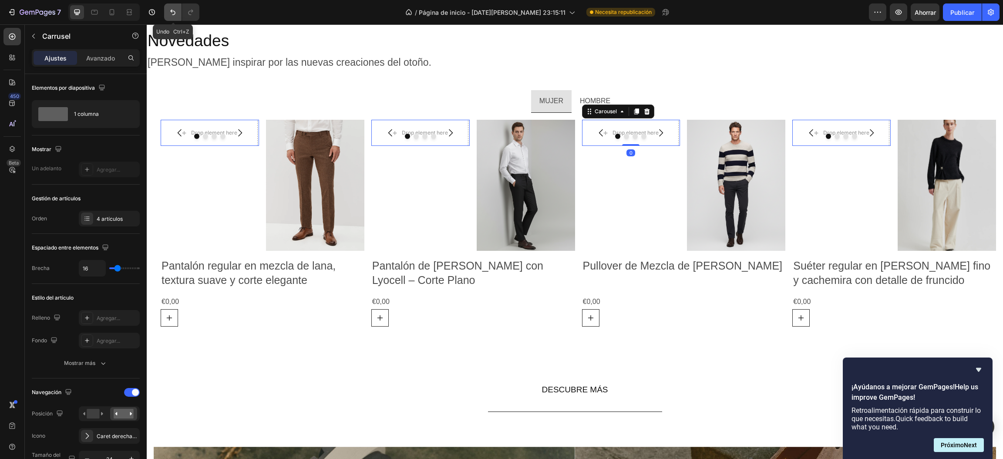
click at [169, 15] on icon "Deshacer/Rehacer" at bounding box center [172, 12] width 9 height 9
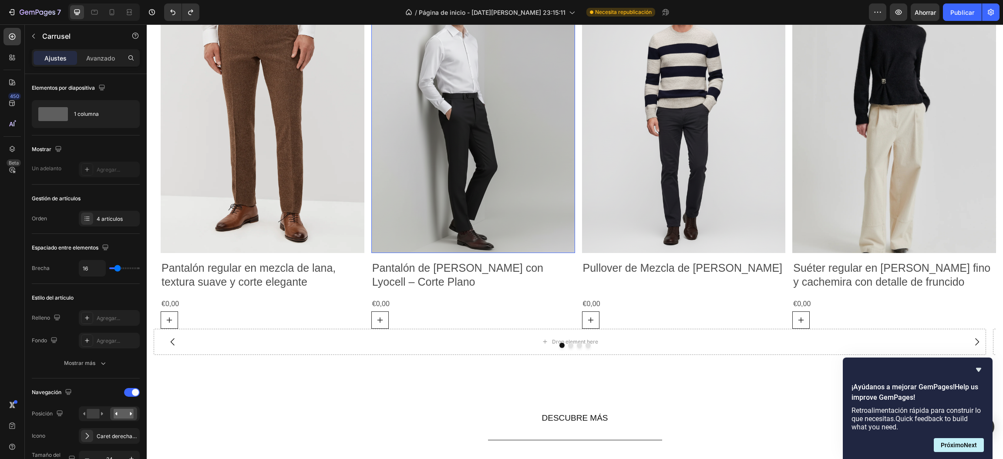
scroll to position [1289, 0]
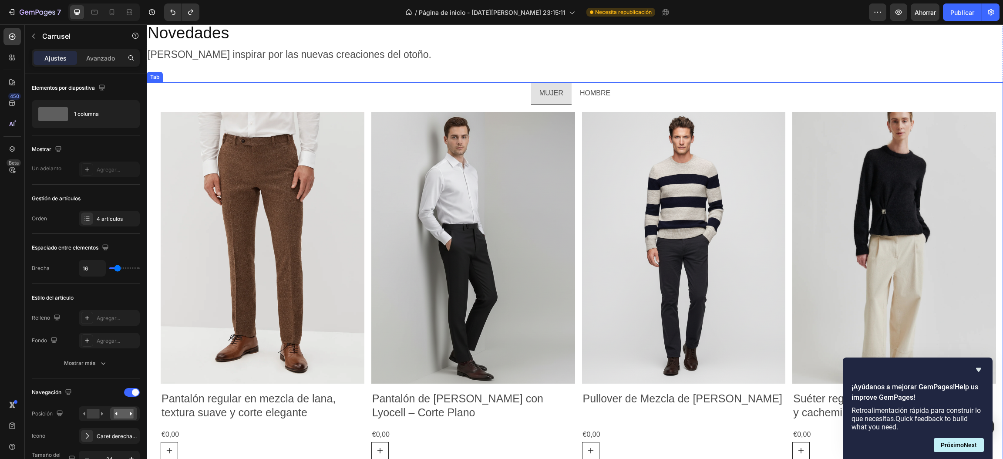
click at [580, 88] on p "HOMBRE" at bounding box center [595, 93] width 30 height 13
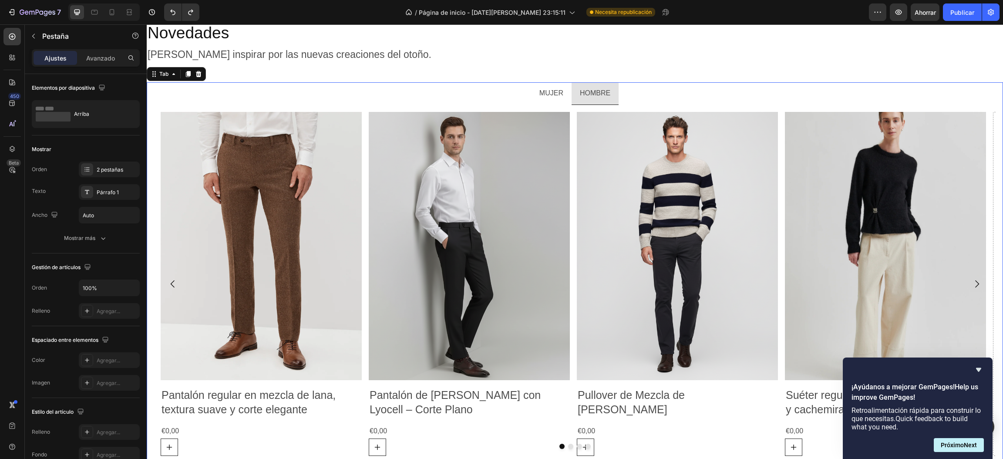
click at [539, 96] on p "MUJER" at bounding box center [551, 93] width 24 height 13
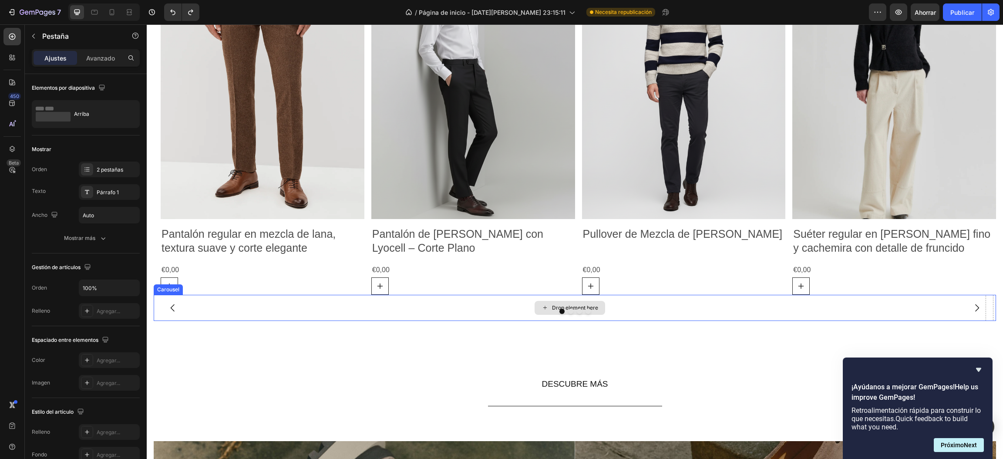
scroll to position [1485, 0]
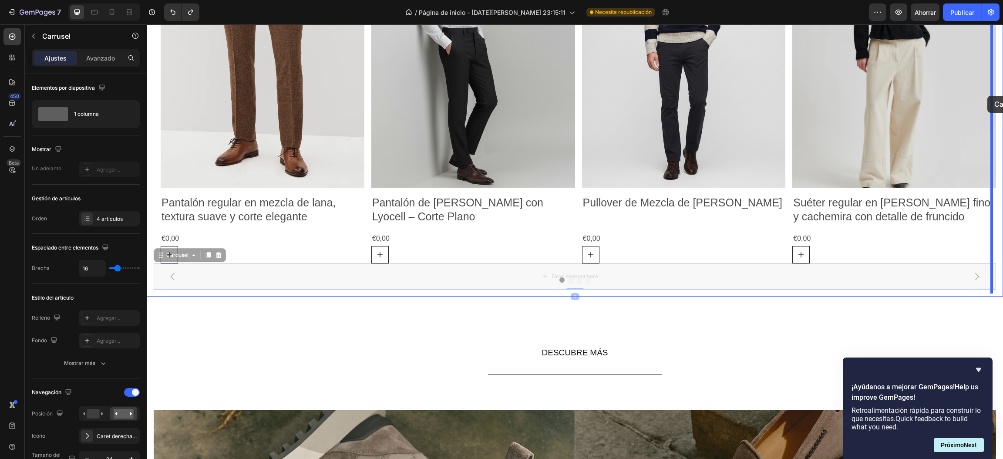
drag, startPoint x: 638, startPoint y: 271, endPoint x: 987, endPoint y: 96, distance: 390.5
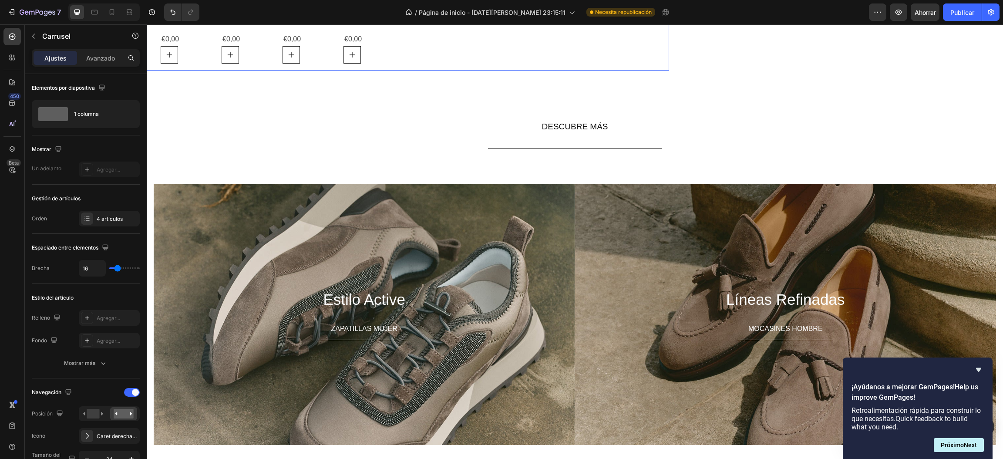
scroll to position [1289, 0]
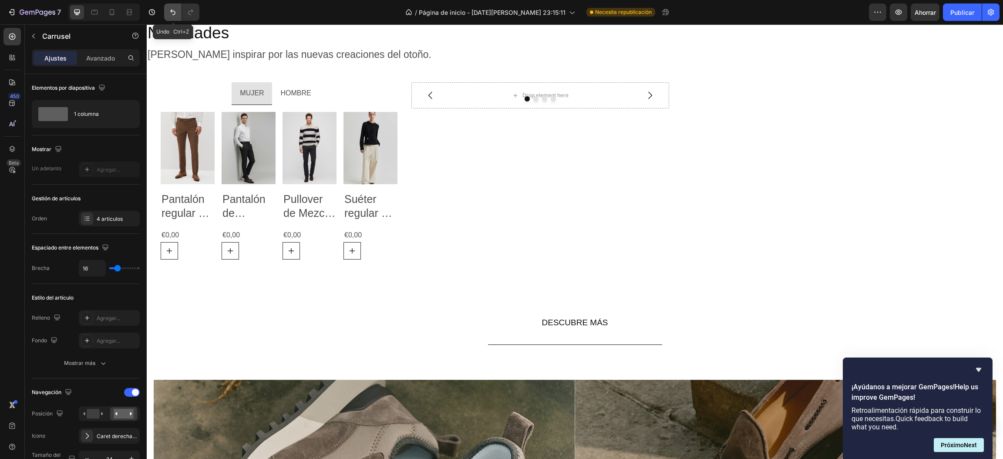
click at [173, 10] on icon "Deshacer/Rehacer" at bounding box center [172, 13] width 5 height 6
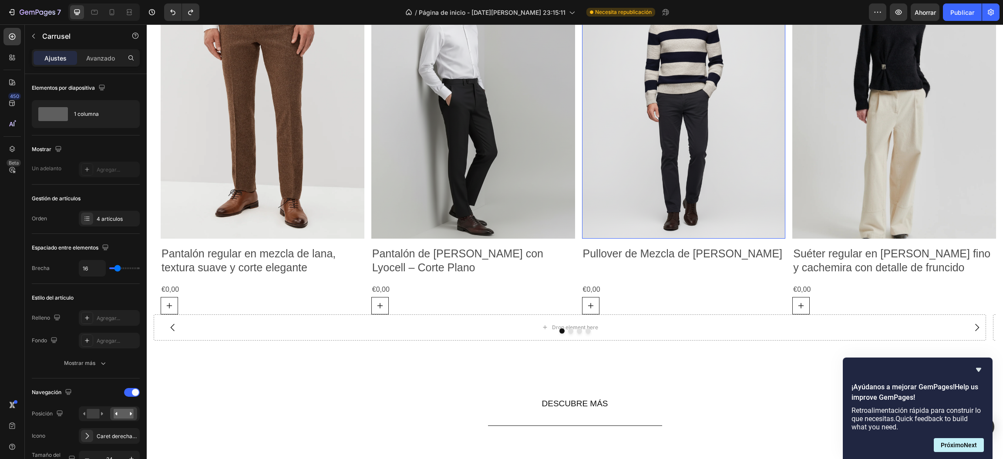
scroll to position [1420, 0]
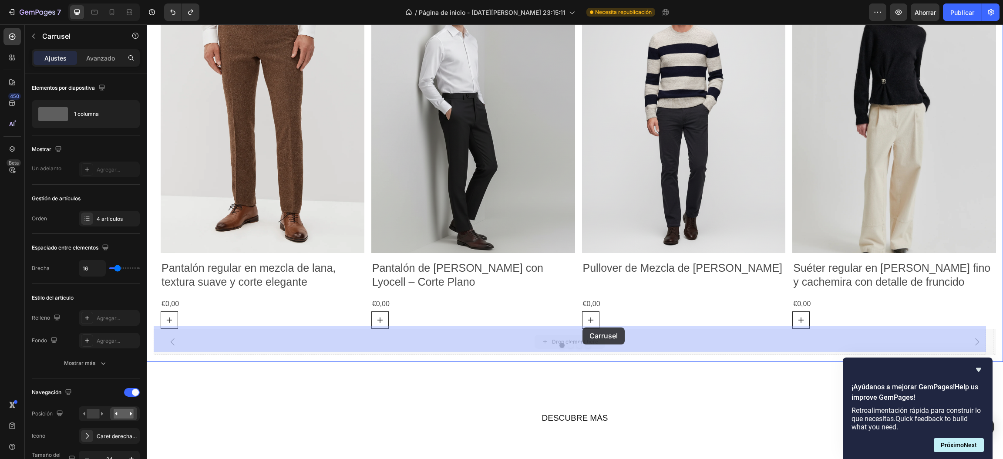
drag, startPoint x: 635, startPoint y: 336, endPoint x: 582, endPoint y: 327, distance: 53.0
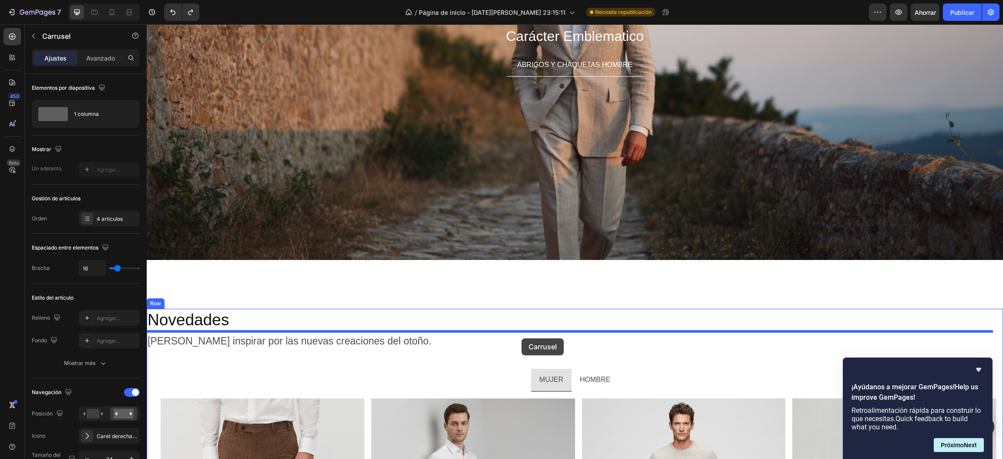
scroll to position [1068, 0]
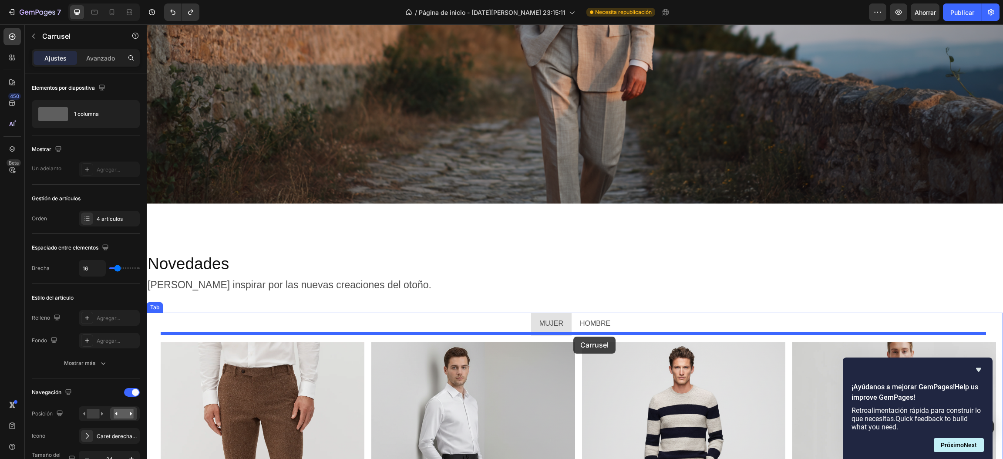
drag, startPoint x: 636, startPoint y: 343, endPoint x: 573, endPoint y: 336, distance: 63.0
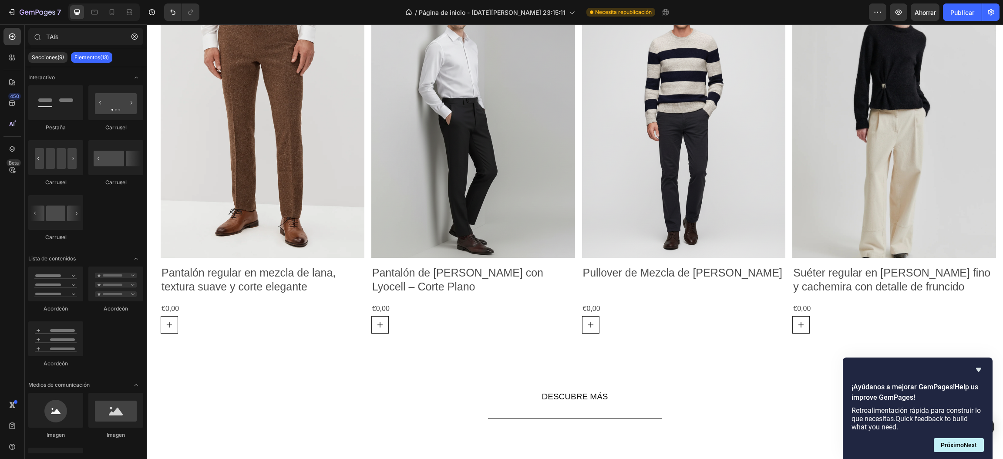
scroll to position [1352, 0]
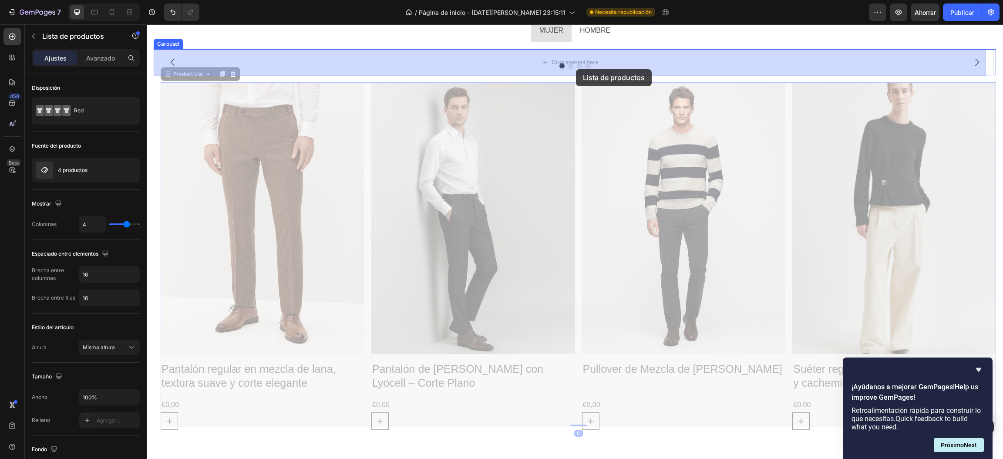
drag, startPoint x: 572, startPoint y: 164, endPoint x: 576, endPoint y: 69, distance: 94.5
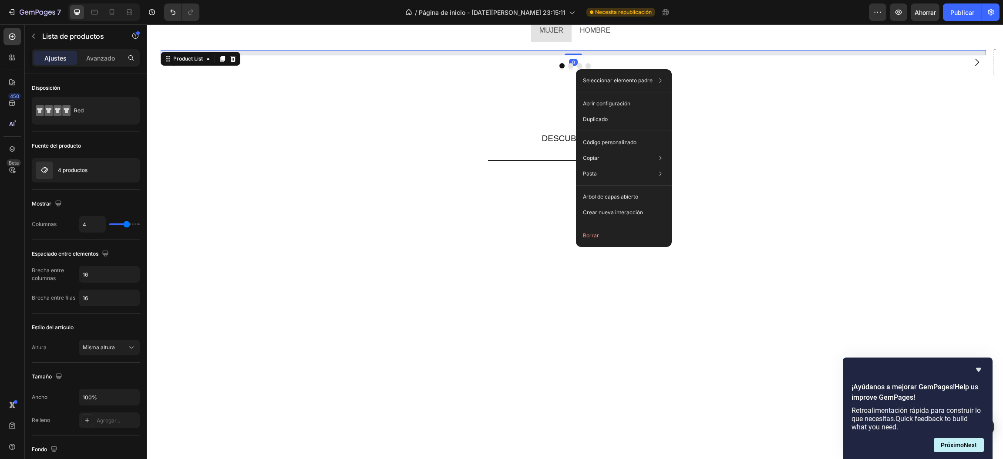
scroll to position [1352, 0]
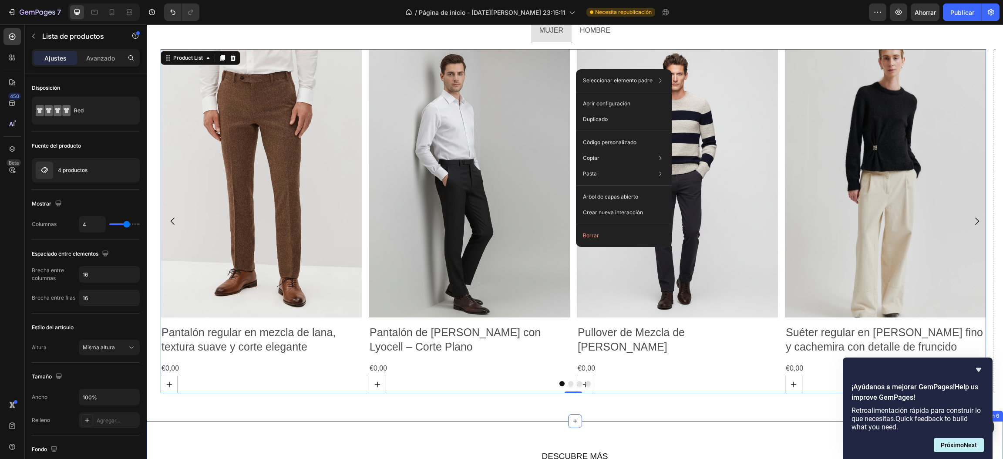
click at [495, 426] on div "DESCUBRE MÁS Button Row Section 6" at bounding box center [575, 460] width 856 height 78
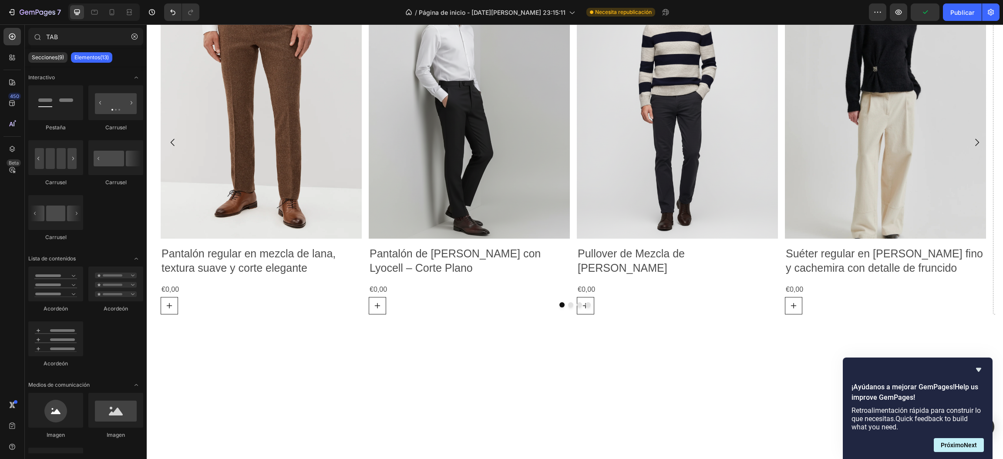
scroll to position [1249, 0]
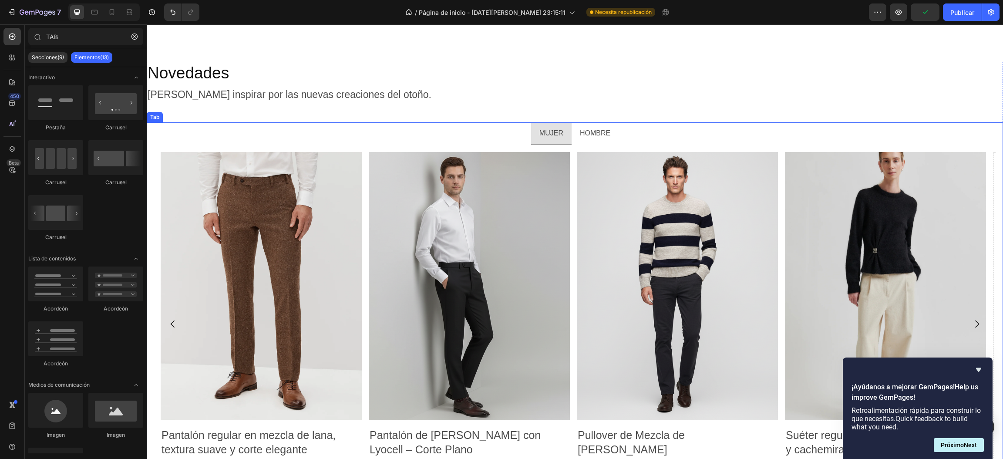
click at [602, 135] on p "HOMBRE" at bounding box center [595, 133] width 30 height 13
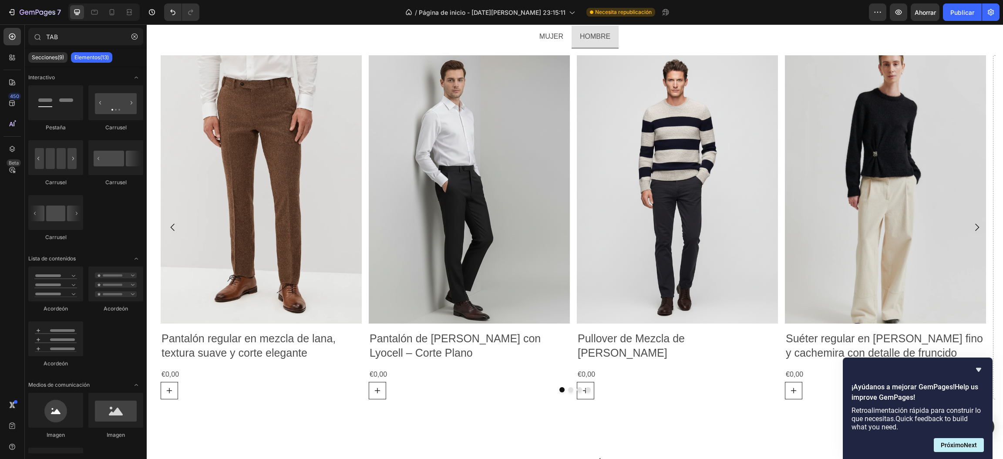
scroll to position [1333, 0]
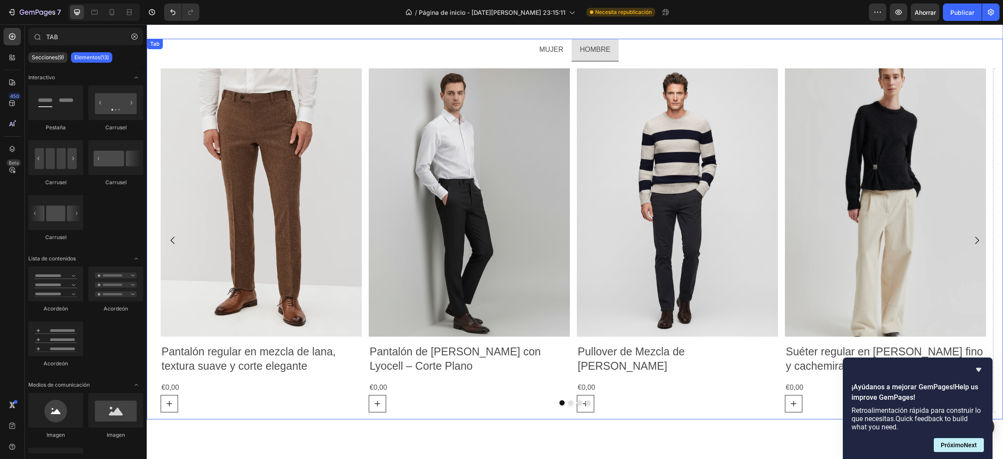
click at [547, 47] on p "MUJER" at bounding box center [551, 50] width 24 height 13
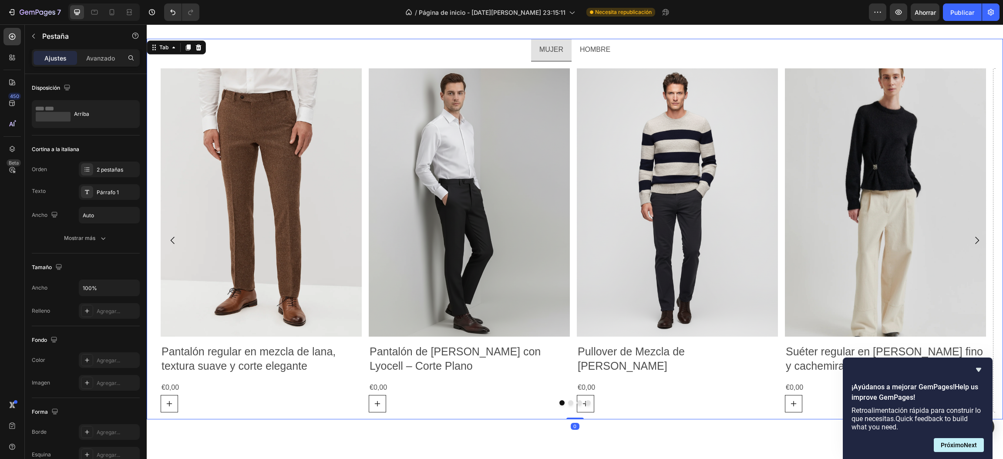
click at [589, 49] on p "HOMBRE" at bounding box center [595, 50] width 30 height 13
click at [541, 56] on p "MUJER" at bounding box center [551, 50] width 24 height 13
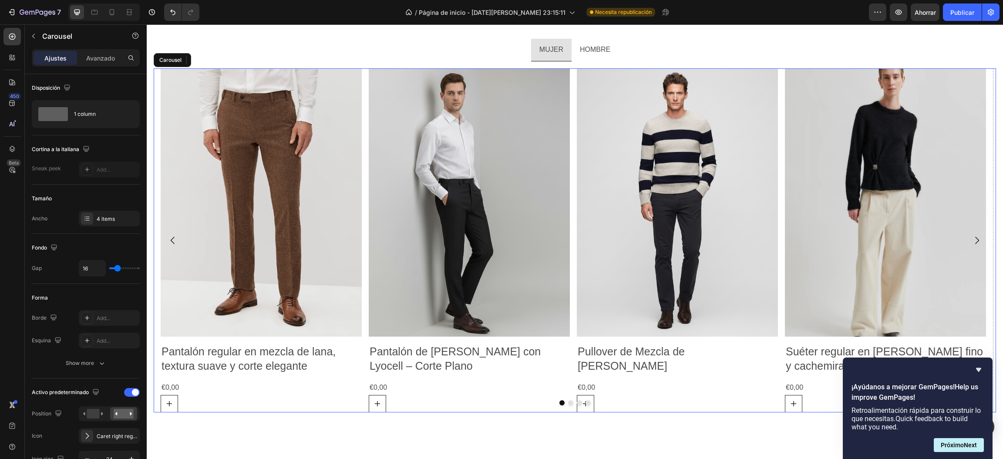
click at [560, 400] on div at bounding box center [575, 402] width 842 height 5
click at [95, 417] on rect at bounding box center [93, 414] width 13 height 10
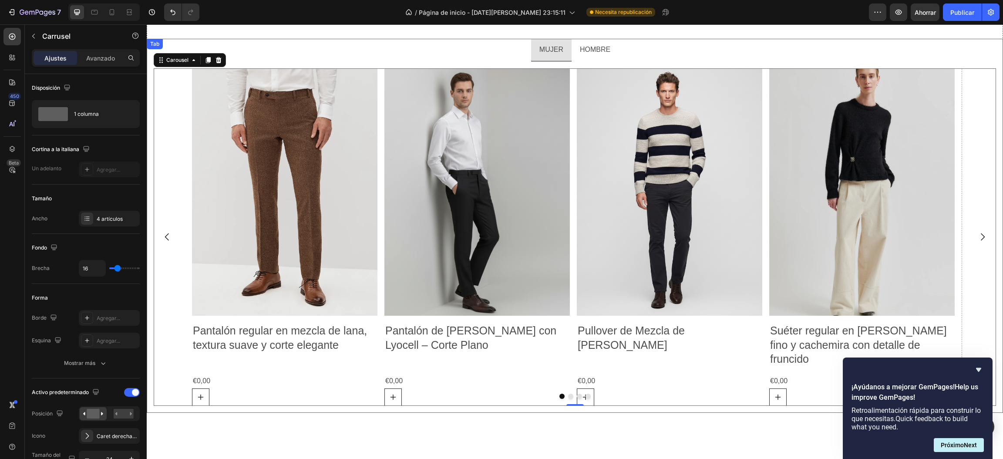
click at [590, 47] on p "HOMBRE" at bounding box center [595, 50] width 30 height 13
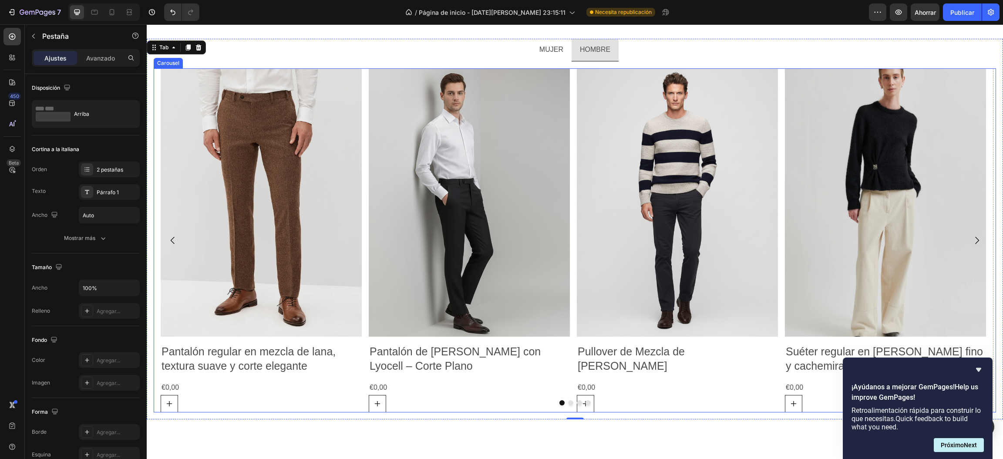
click at [568, 402] on button "Dot" at bounding box center [570, 402] width 5 height 5
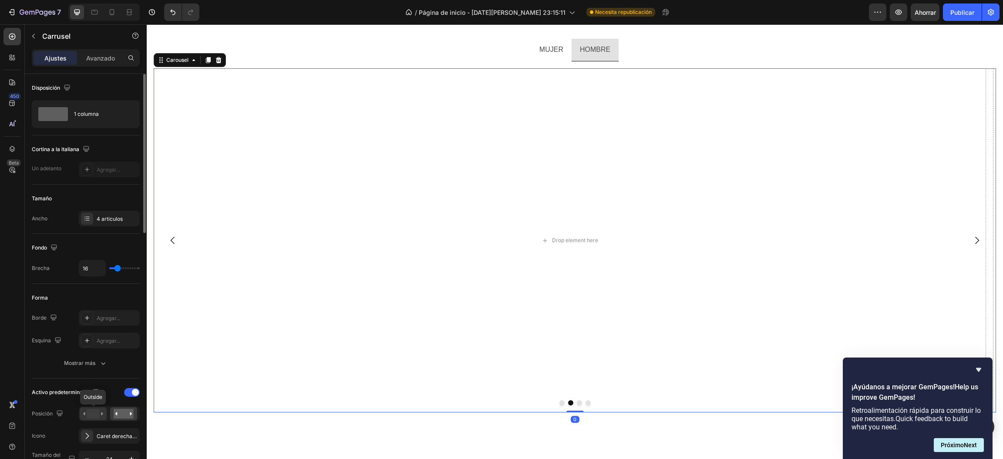
click at [95, 416] on rect at bounding box center [93, 414] width 13 height 10
click at [546, 44] on p "MUJER" at bounding box center [551, 50] width 24 height 13
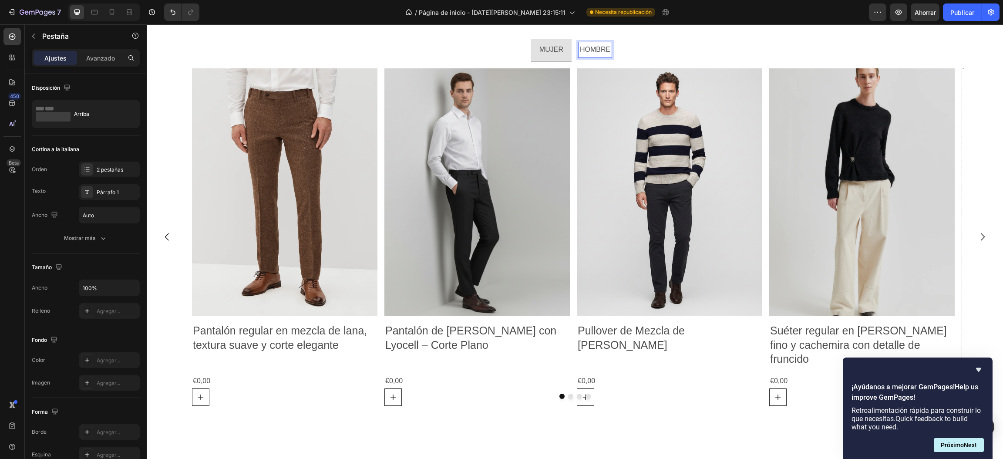
click at [614, 48] on ul "MUJER HOMBRE" at bounding box center [575, 50] width 856 height 23
click at [607, 49] on li "HOMBRE" at bounding box center [595, 50] width 47 height 23
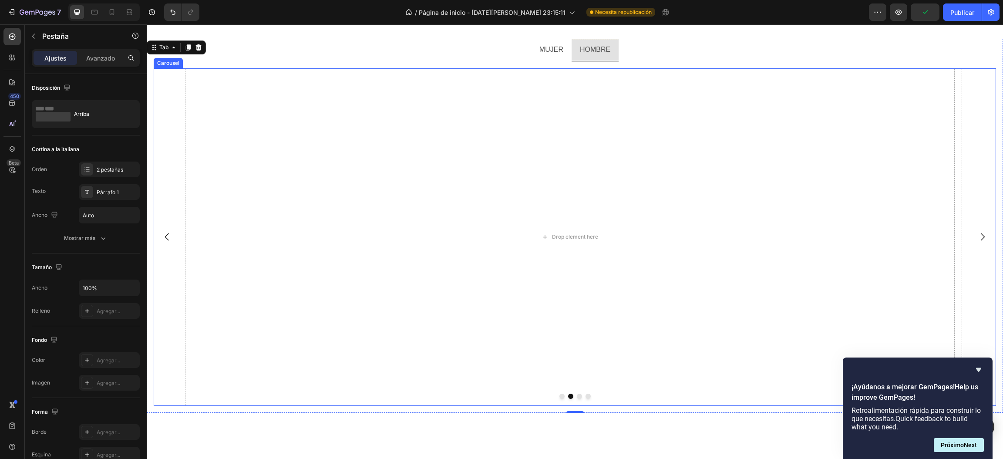
click at [559, 394] on button "Dot" at bounding box center [561, 396] width 5 height 5
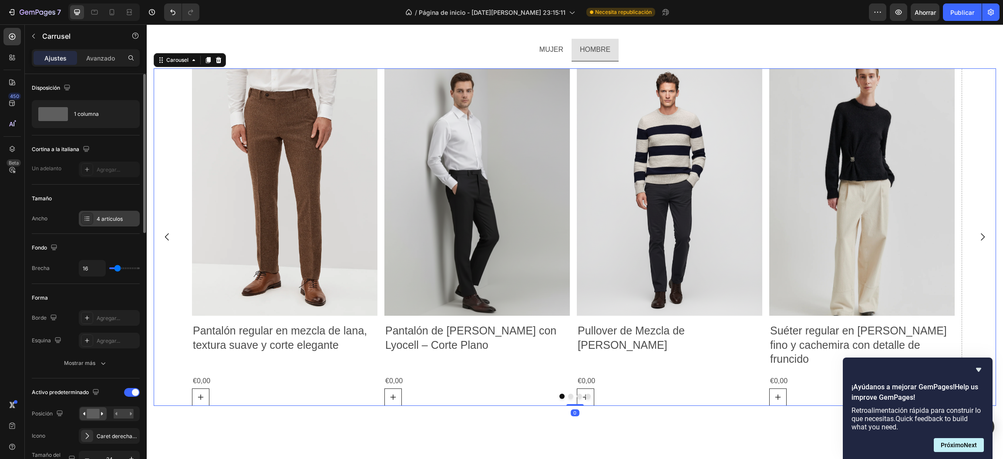
click at [96, 222] on div "4 artículos" at bounding box center [109, 219] width 61 height 16
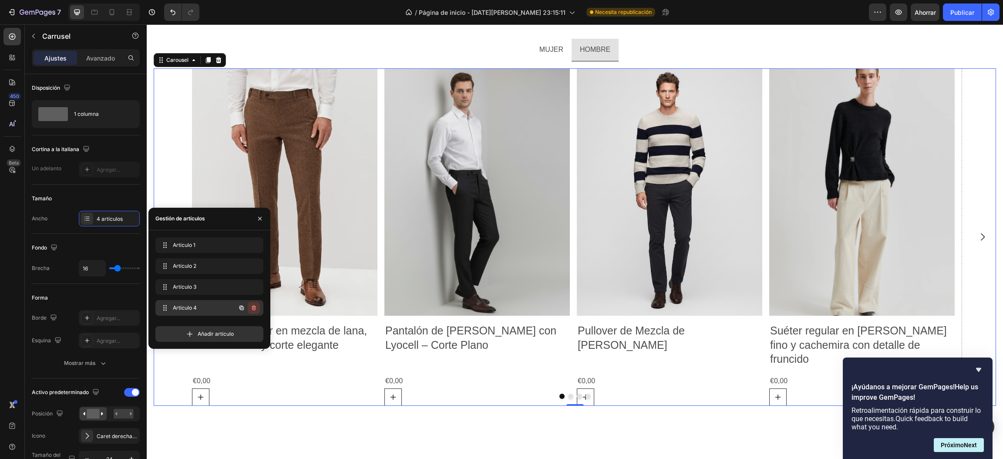
click at [254, 305] on icon "button" at bounding box center [253, 307] width 7 height 7
click at [254, 305] on font "Borrar" at bounding box center [248, 307] width 16 height 7
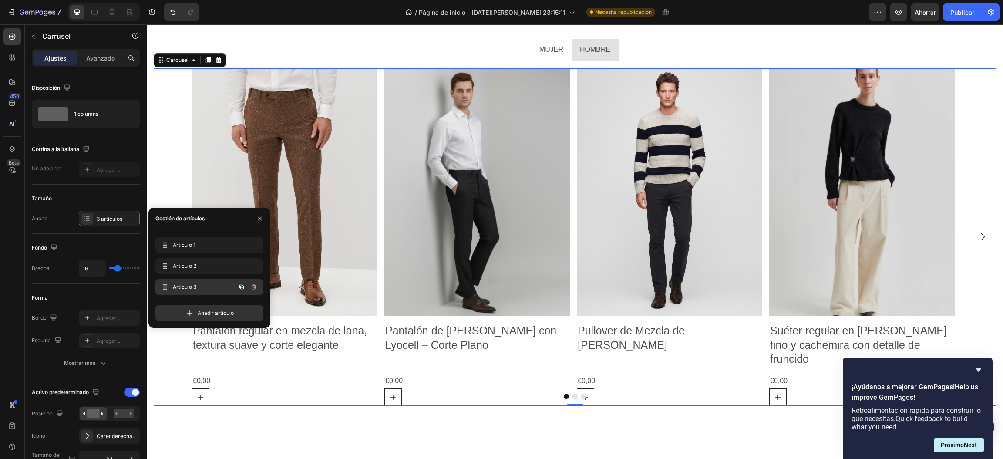
click at [252, 290] on button "button" at bounding box center [254, 287] width 12 height 12
click at [252, 289] on font "Borrar" at bounding box center [248, 286] width 16 height 7
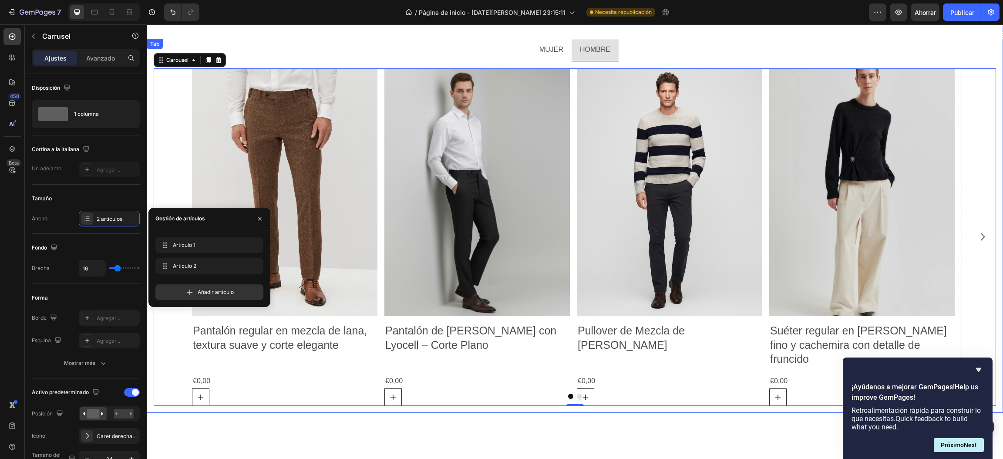
click at [544, 48] on p "MUJER" at bounding box center [551, 50] width 24 height 13
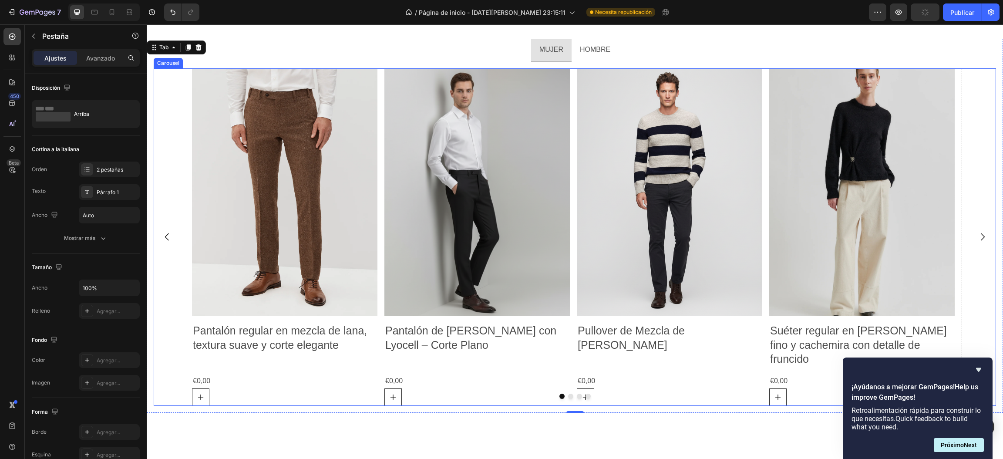
click at [568, 394] on button "Dot" at bounding box center [570, 396] width 5 height 5
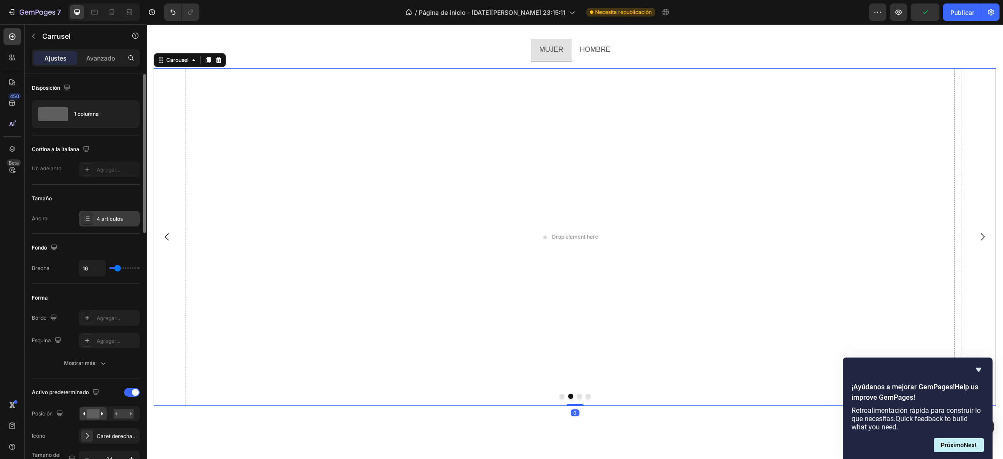
click at [108, 219] on font "4 artículos" at bounding box center [110, 218] width 26 height 7
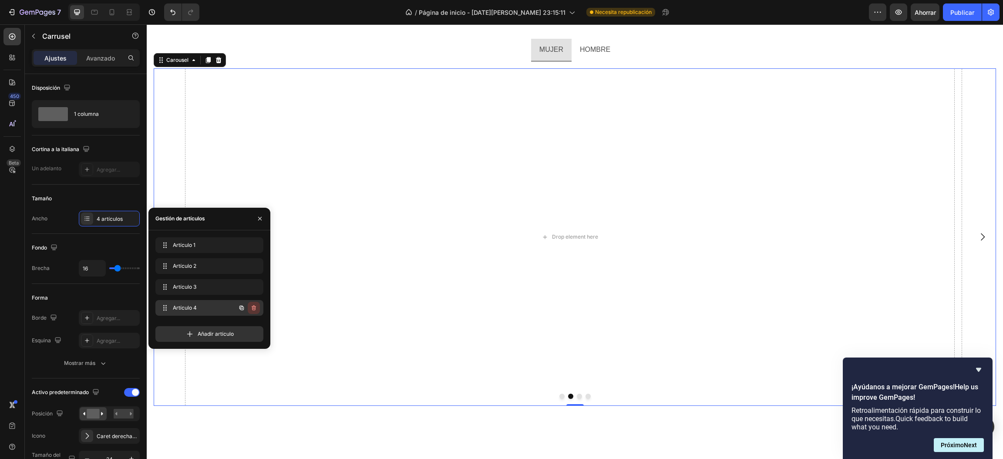
click at [253, 308] on icon "button" at bounding box center [253, 308] width 0 height 2
click at [253, 308] on font "Borrar" at bounding box center [248, 307] width 16 height 7
click at [256, 287] on icon "button" at bounding box center [253, 286] width 7 height 7
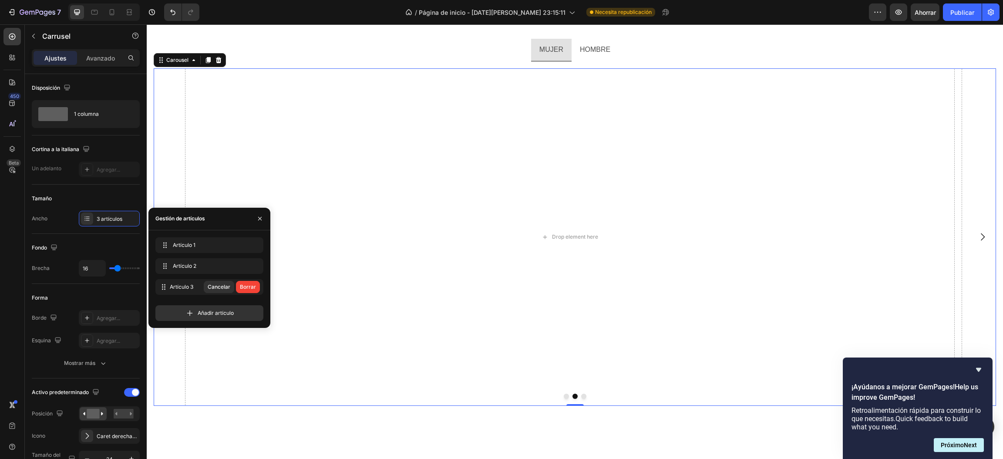
click at [256, 286] on button "Borrar" at bounding box center [248, 287] width 24 height 12
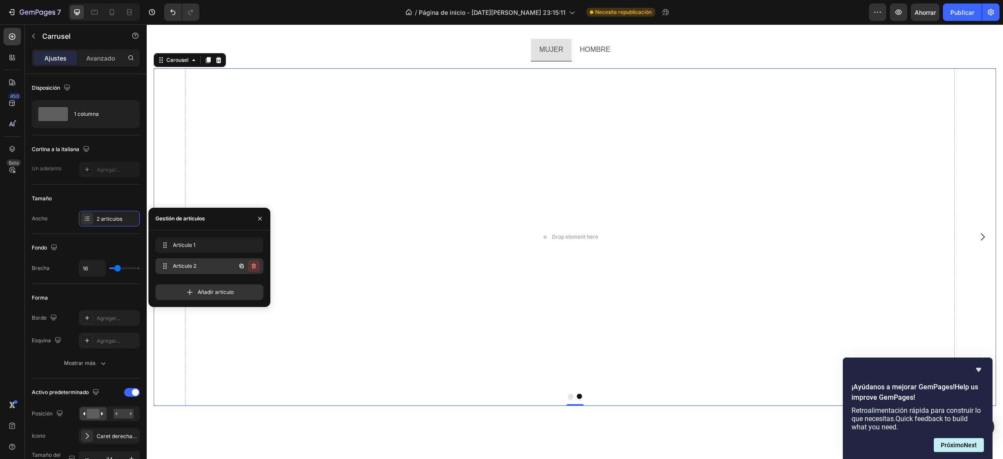
click at [256, 268] on icon "button" at bounding box center [253, 265] width 7 height 7
click at [256, 268] on button "Borrar" at bounding box center [248, 266] width 24 height 12
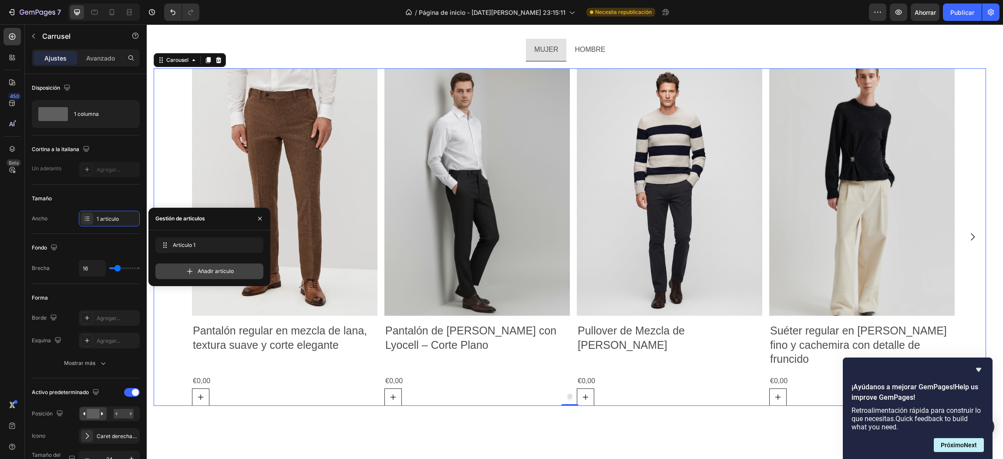
click at [221, 268] on font "Añadir artículo" at bounding box center [216, 271] width 36 height 7
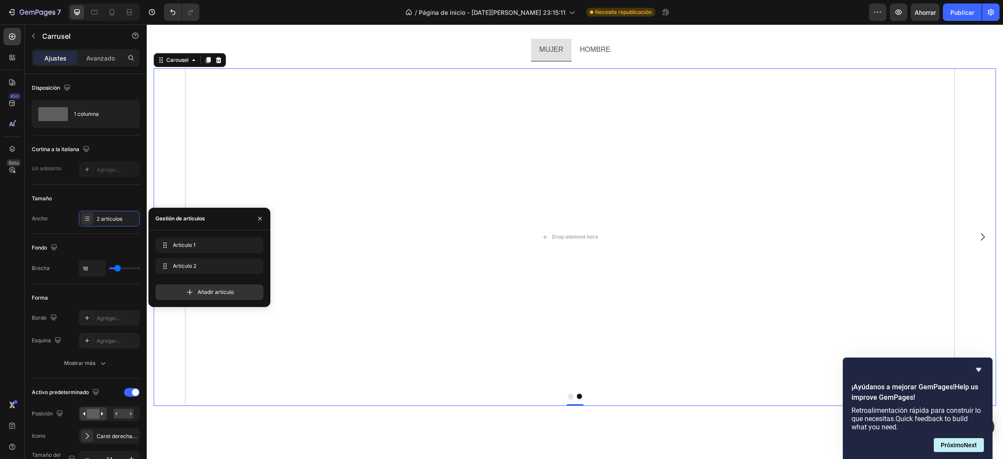
click at [568, 394] on button "Dot" at bounding box center [570, 396] width 5 height 5
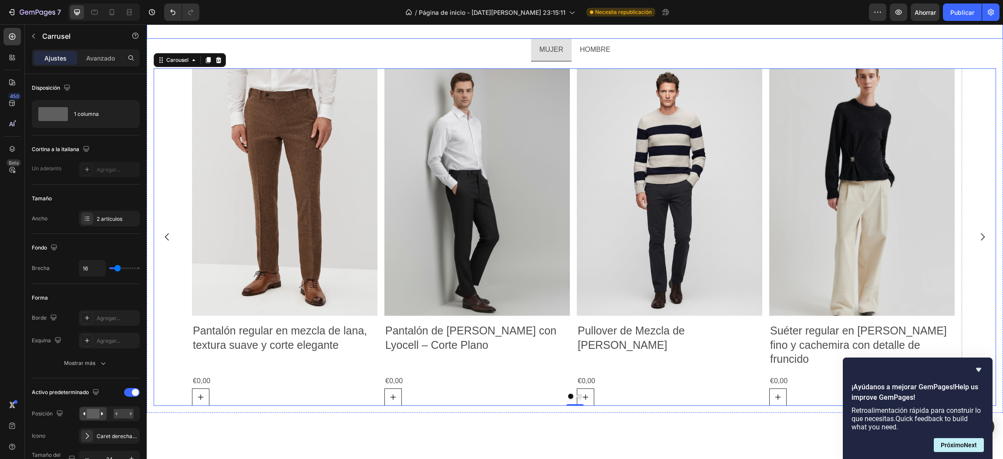
click at [883, 34] on div "[PERSON_NAME] inspirar por las nuevas creaciones del otoño." at bounding box center [575, 20] width 856 height 38
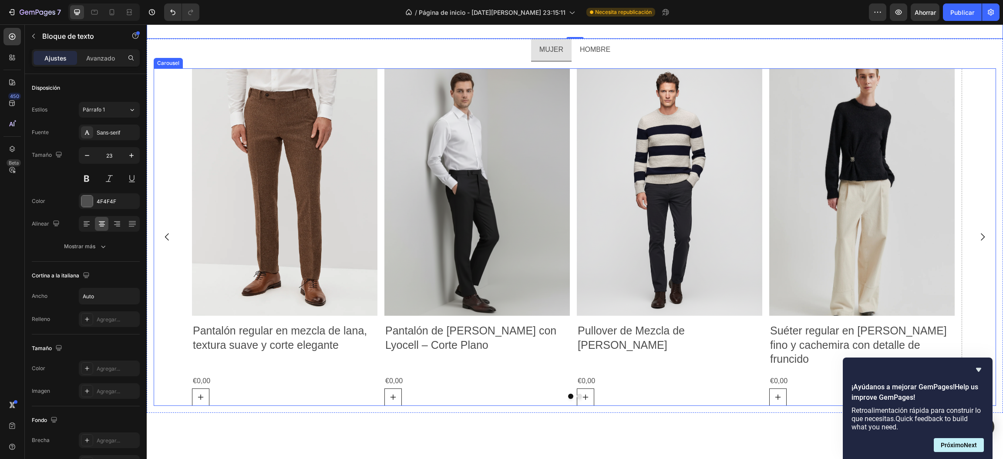
click at [577, 394] on button "Dot" at bounding box center [579, 396] width 5 height 5
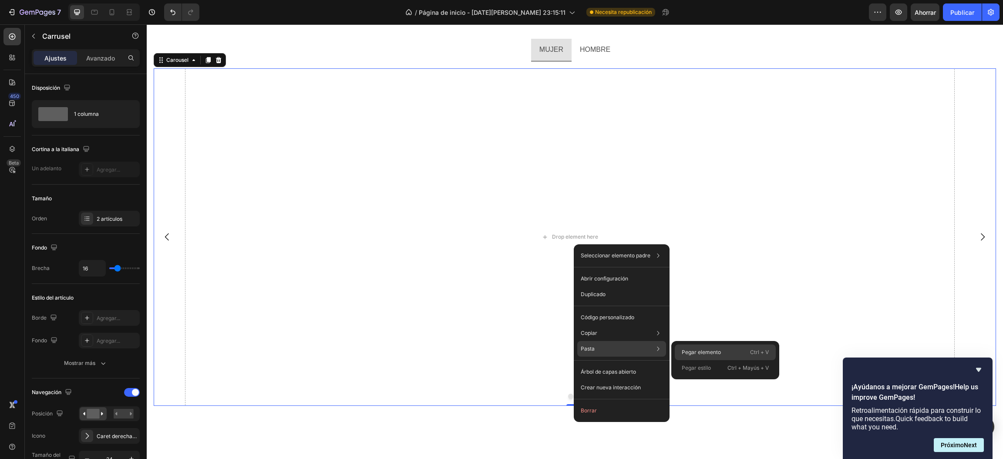
click at [696, 350] on font "Pegar elemento" at bounding box center [701, 352] width 39 height 7
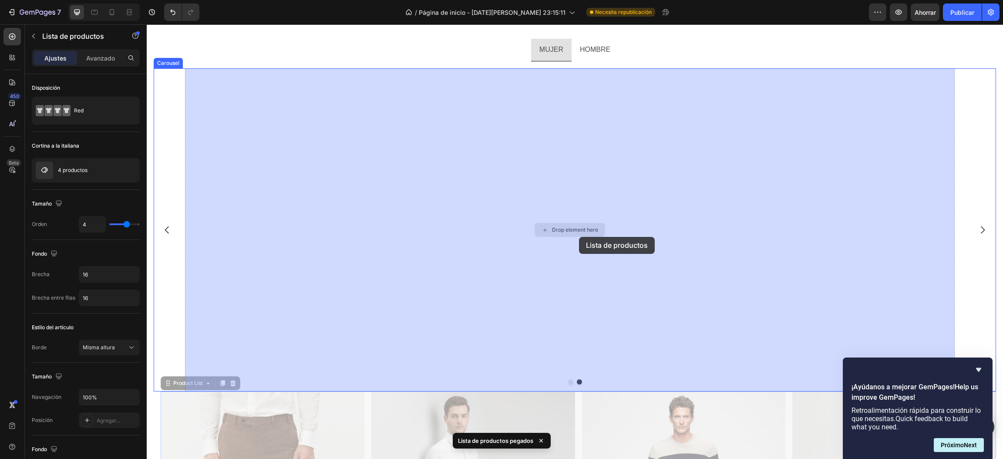
scroll to position [1362, 0]
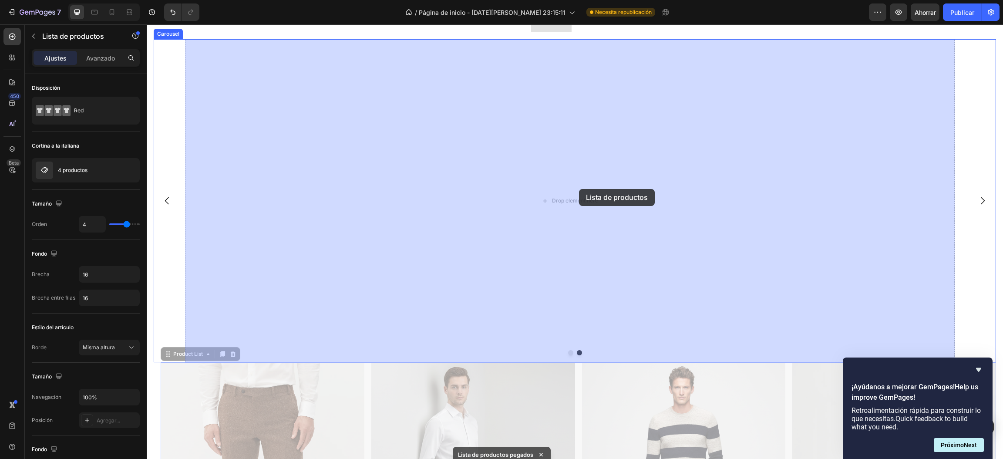
drag, startPoint x: 574, startPoint y: 440, endPoint x: 579, endPoint y: 189, distance: 251.2
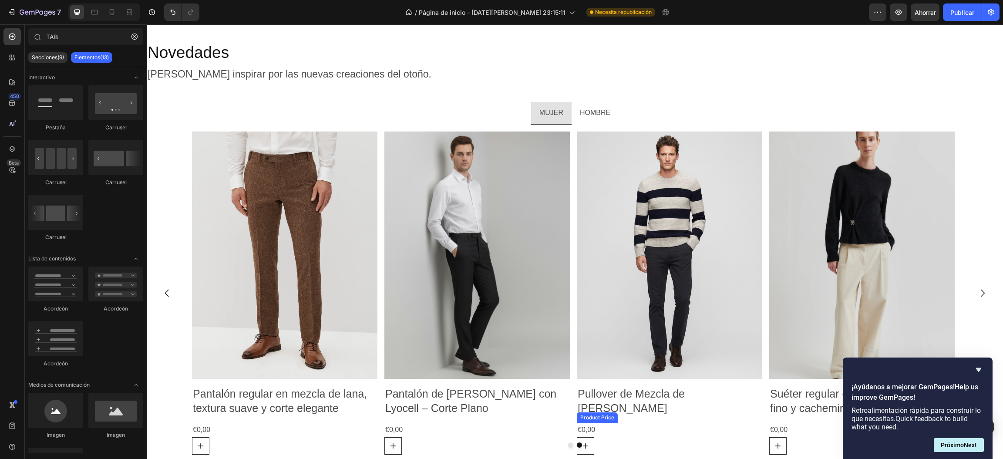
scroll to position [1325, 0]
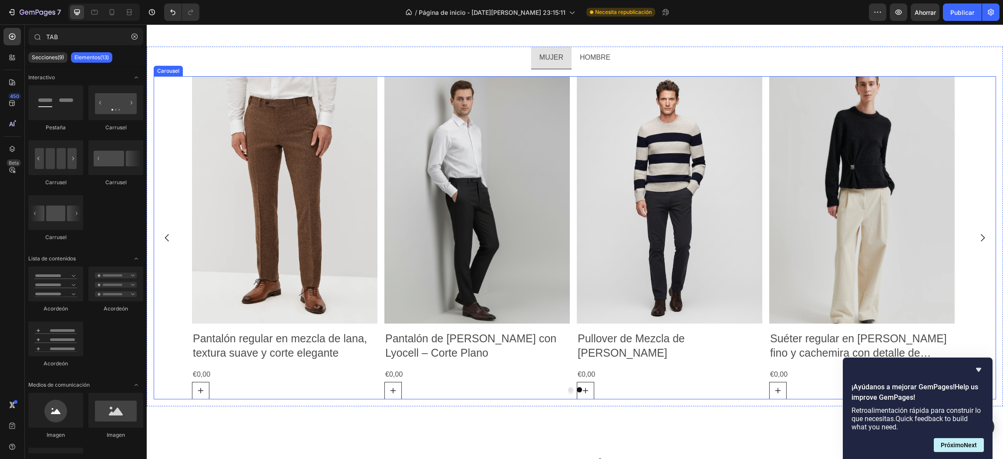
click at [568, 388] on button "Dot" at bounding box center [570, 389] width 5 height 5
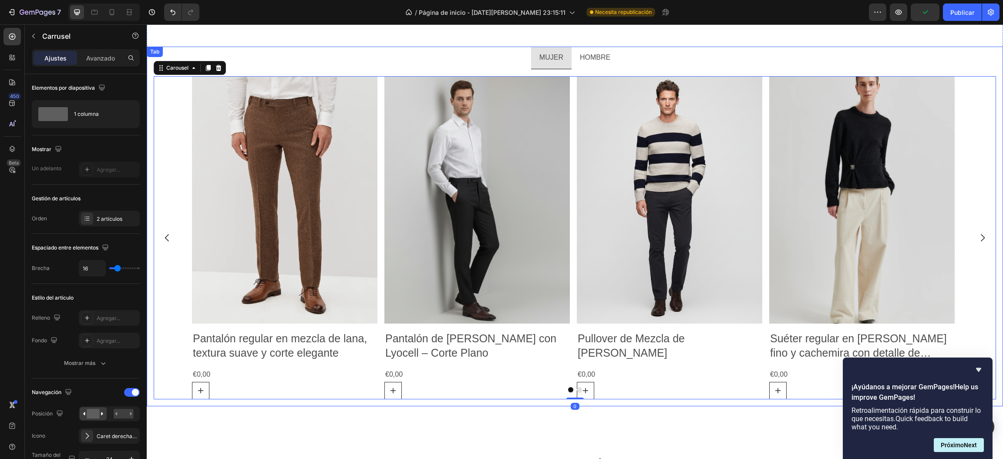
click at [590, 61] on p "HOMBRE" at bounding box center [595, 57] width 30 height 13
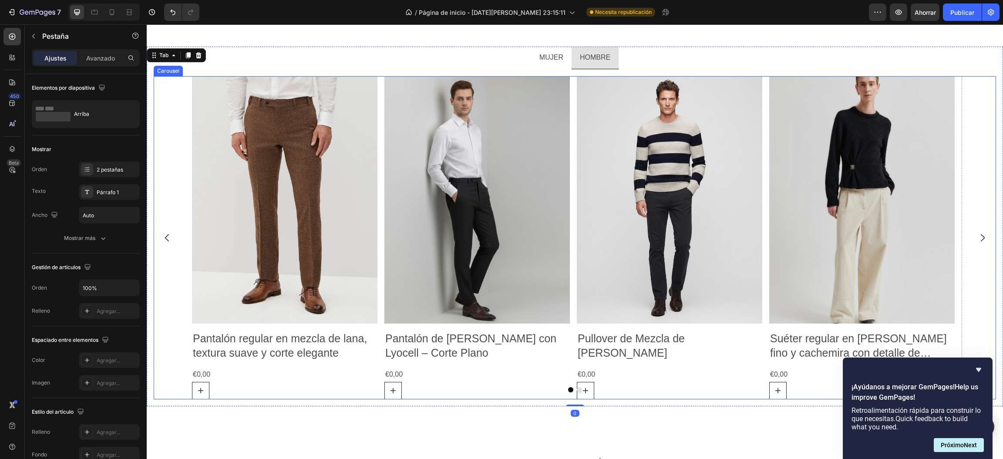
click at [577, 389] on button "Dot" at bounding box center [579, 389] width 5 height 5
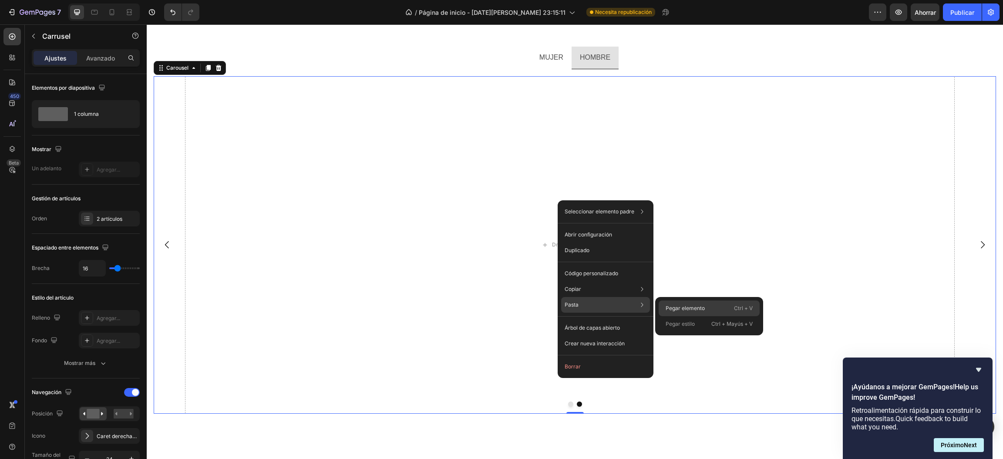
click at [680, 310] on font "Pegar elemento" at bounding box center [685, 308] width 39 height 7
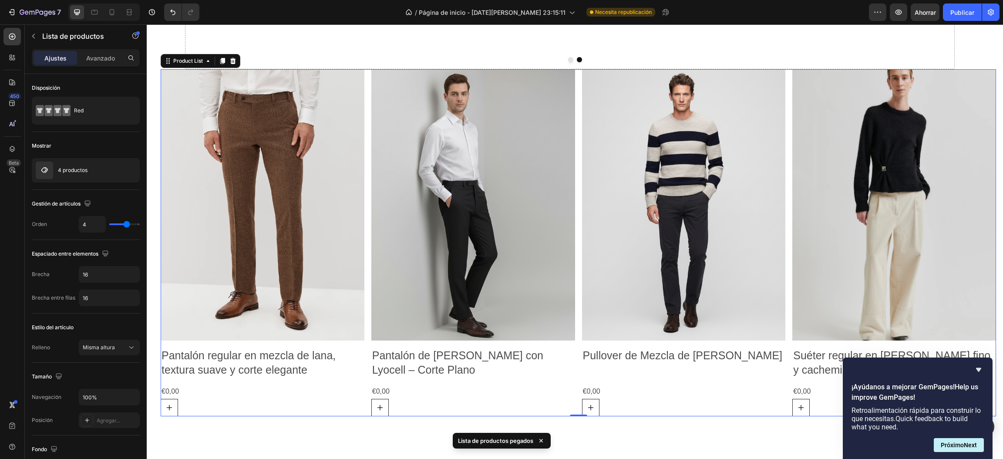
scroll to position [1539, 0]
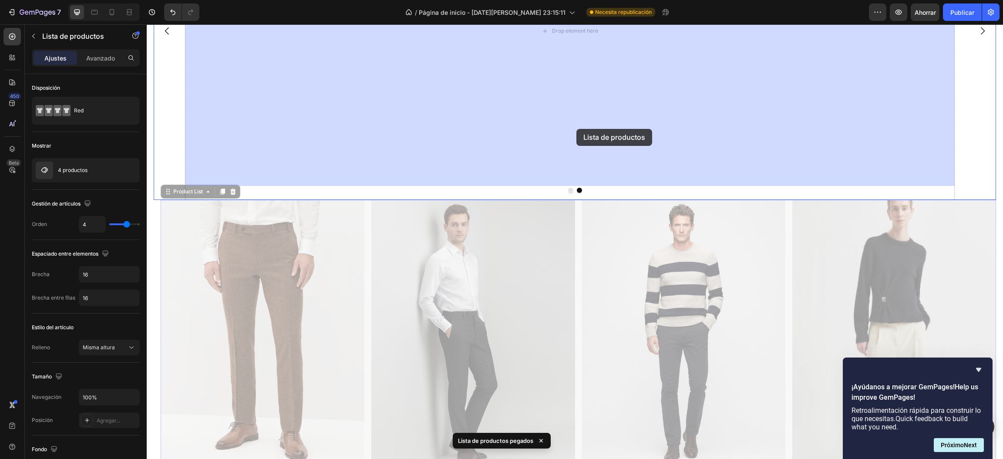
drag, startPoint x: 575, startPoint y: 290, endPoint x: 576, endPoint y: 135, distance: 155.4
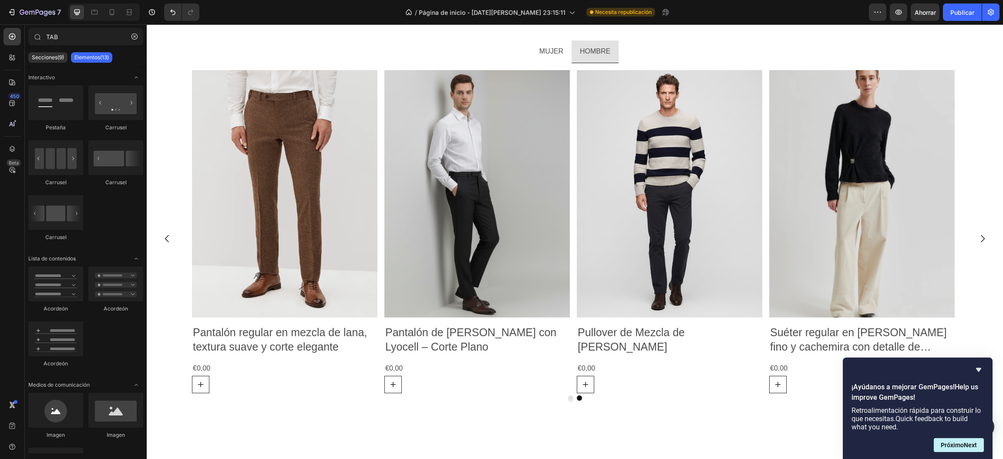
scroll to position [1327, 0]
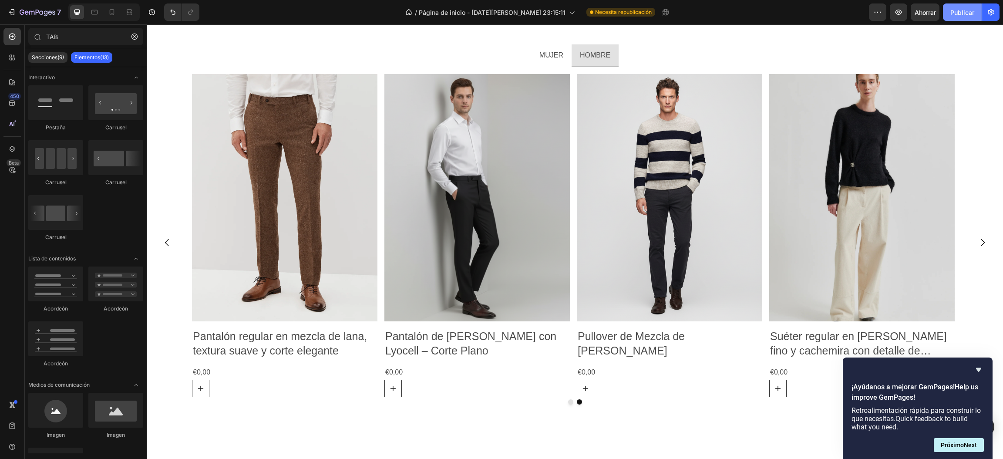
click at [962, 10] on font "Publicar" at bounding box center [962, 12] width 24 height 7
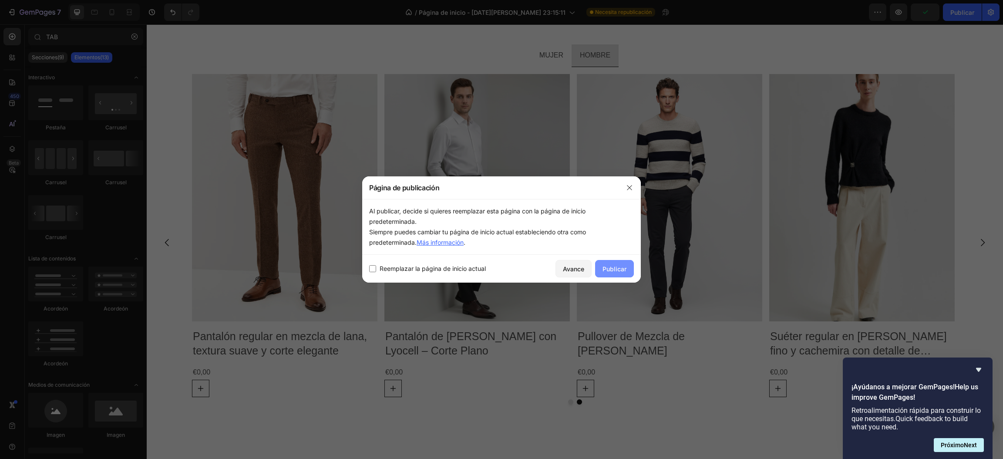
click at [622, 272] on font "Publicar" at bounding box center [614, 268] width 24 height 7
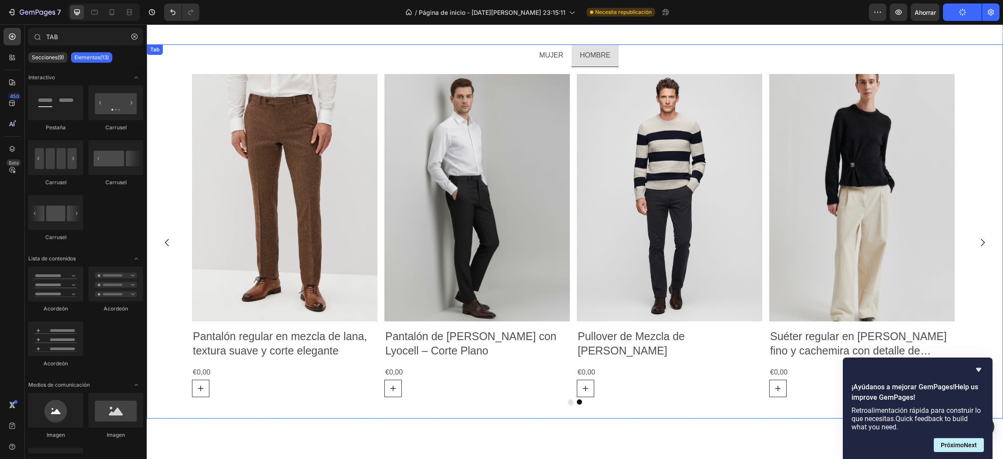
click at [599, 61] on p "HOMBRE" at bounding box center [595, 55] width 30 height 13
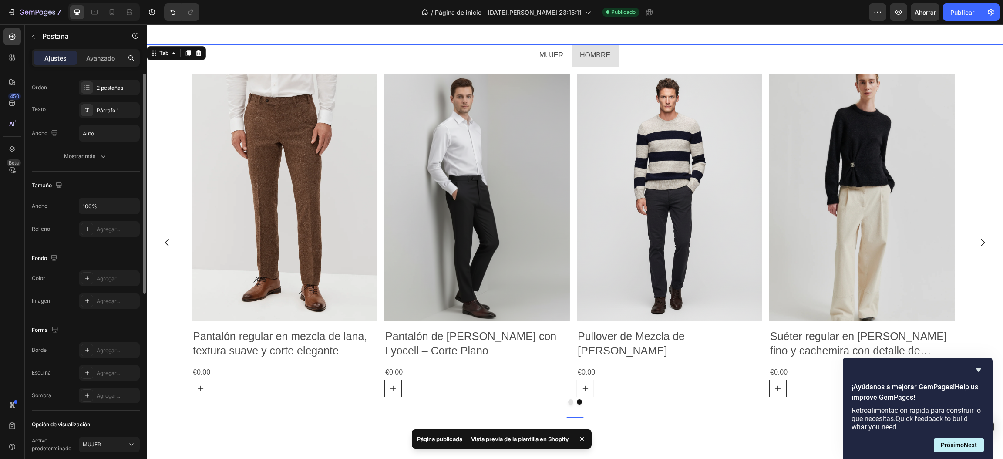
scroll to position [0, 0]
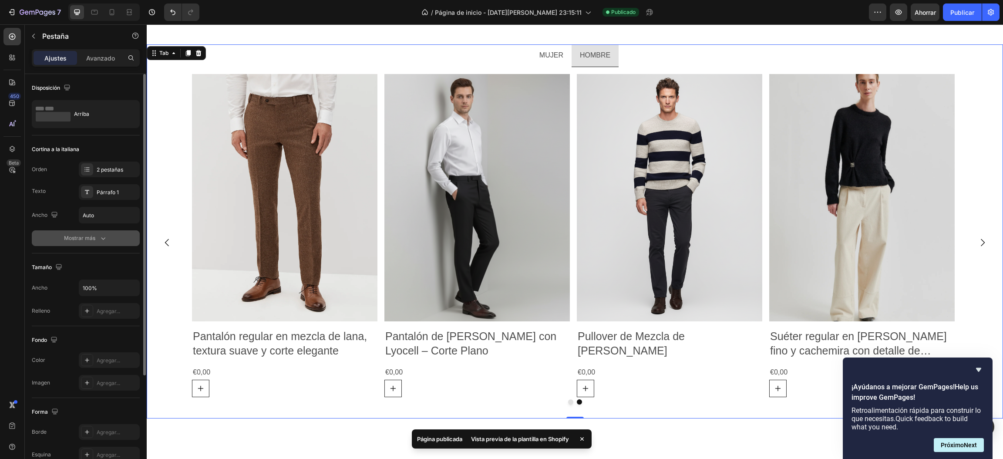
click at [102, 244] on button "Mostrar más" at bounding box center [86, 238] width 108 height 16
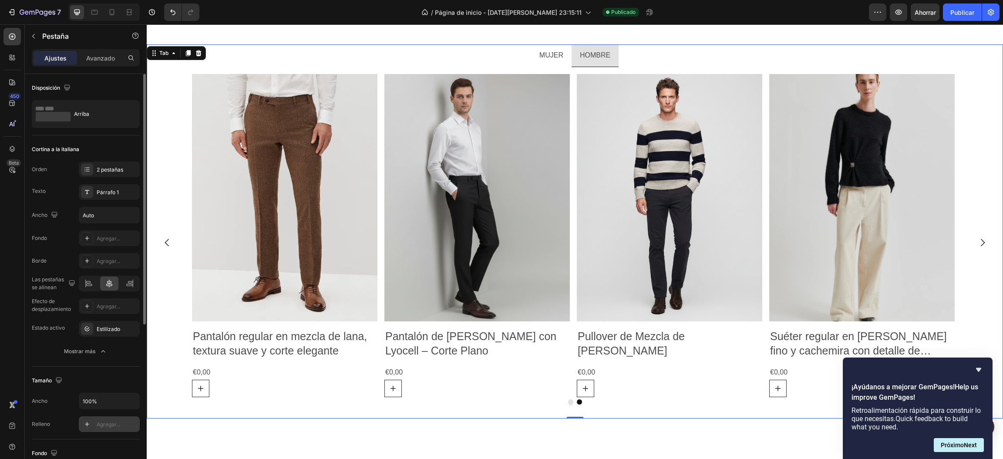
scroll to position [195, 0]
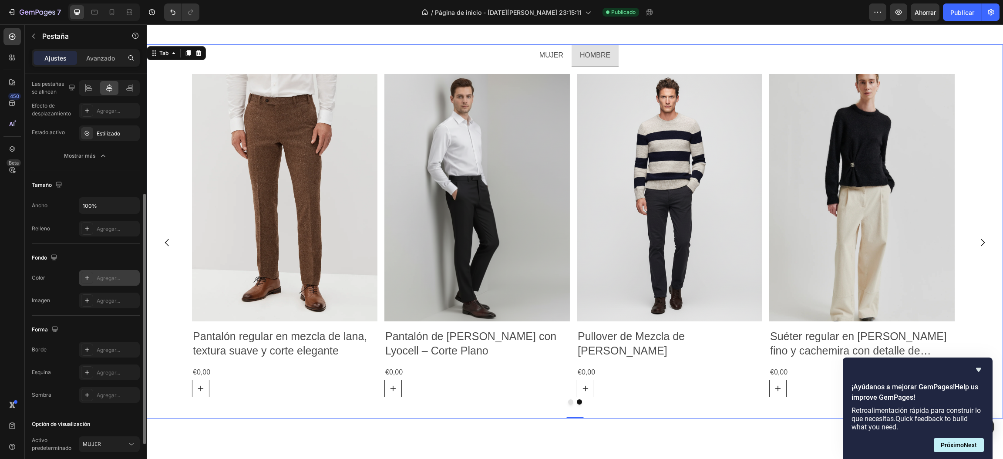
click at [99, 283] on div "Agregar..." at bounding box center [109, 278] width 61 height 16
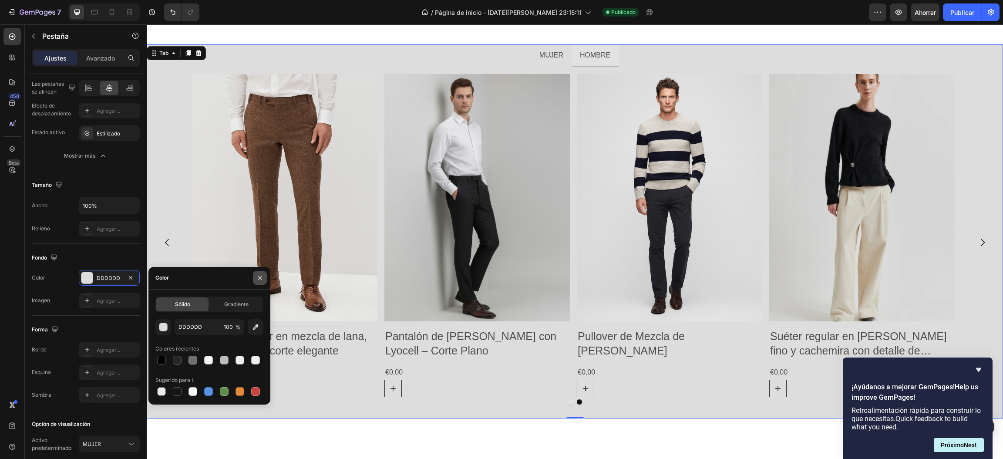
click at [262, 279] on icon "button" at bounding box center [259, 277] width 7 height 7
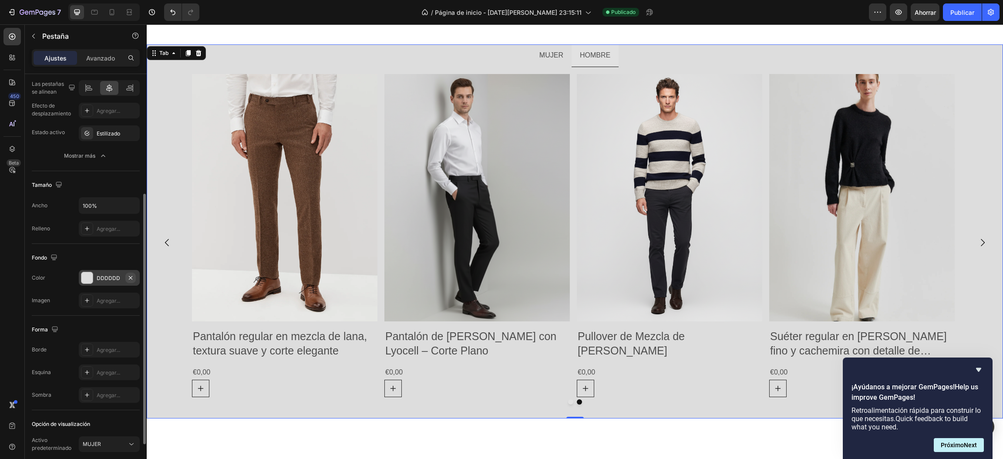
click at [130, 280] on icon "button" at bounding box center [130, 277] width 7 height 7
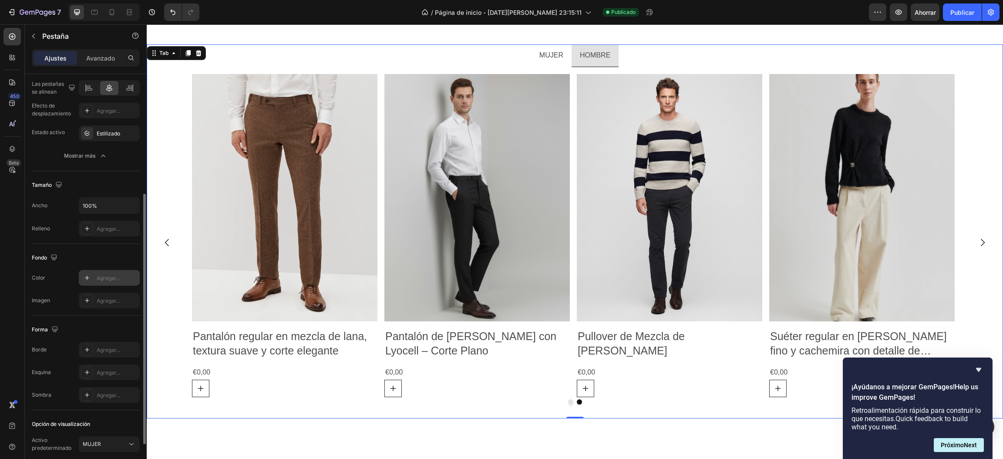
click at [109, 276] on font "Agregar..." at bounding box center [109, 278] width 24 height 7
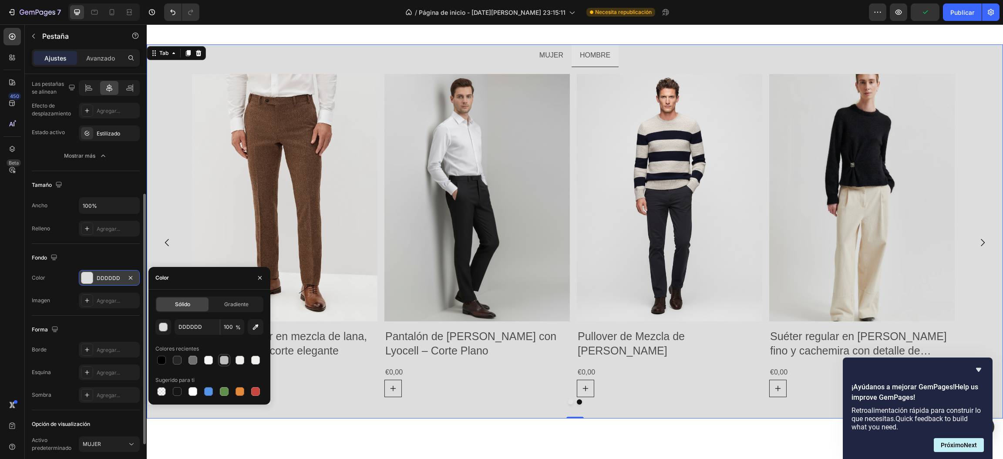
click at [223, 357] on div at bounding box center [224, 360] width 9 height 9
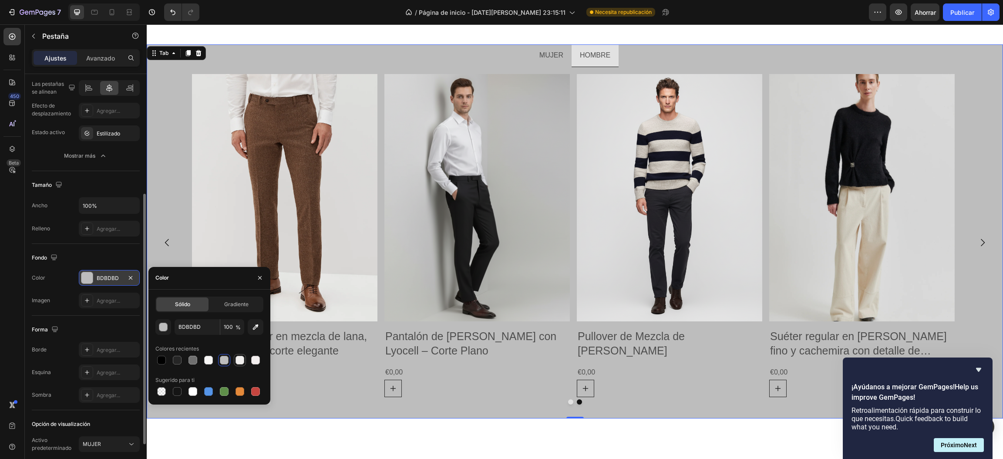
click at [236, 359] on div at bounding box center [240, 360] width 9 height 9
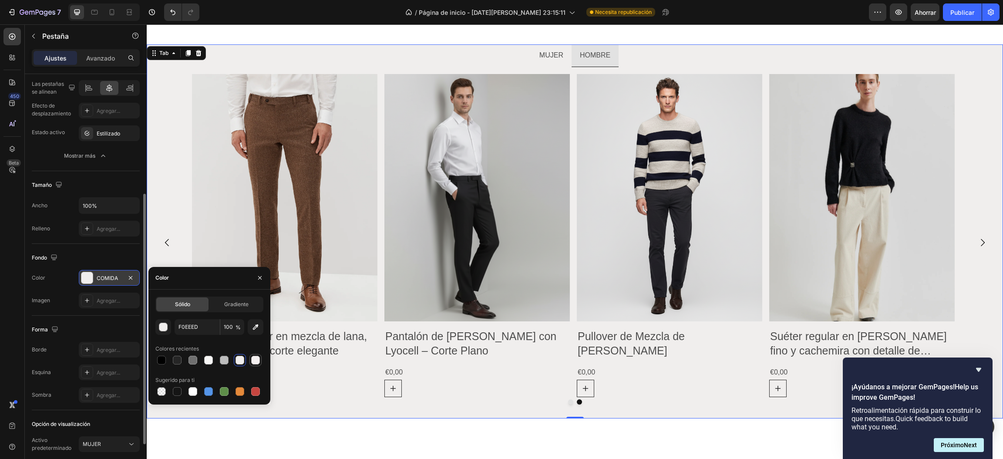
click at [257, 361] on div at bounding box center [255, 360] width 9 height 9
click at [242, 363] on div at bounding box center [240, 360] width 9 height 9
type input "F0EEED"
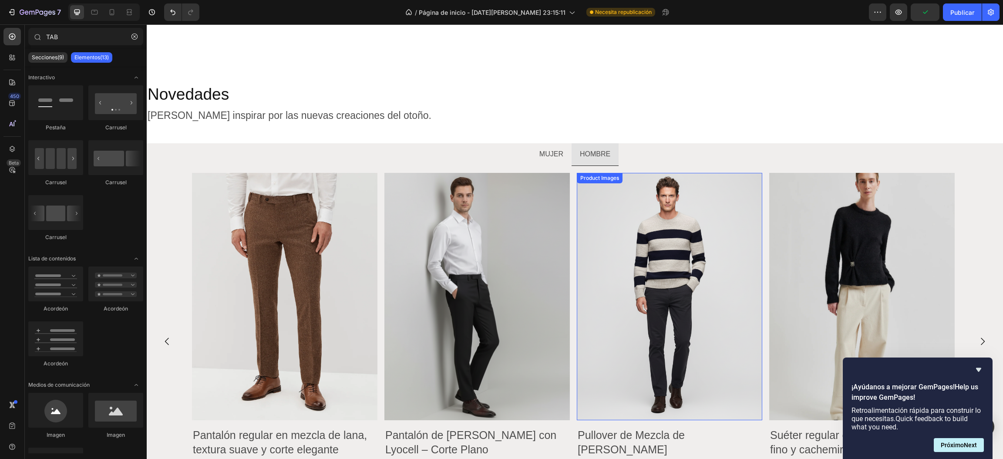
scroll to position [1258, 0]
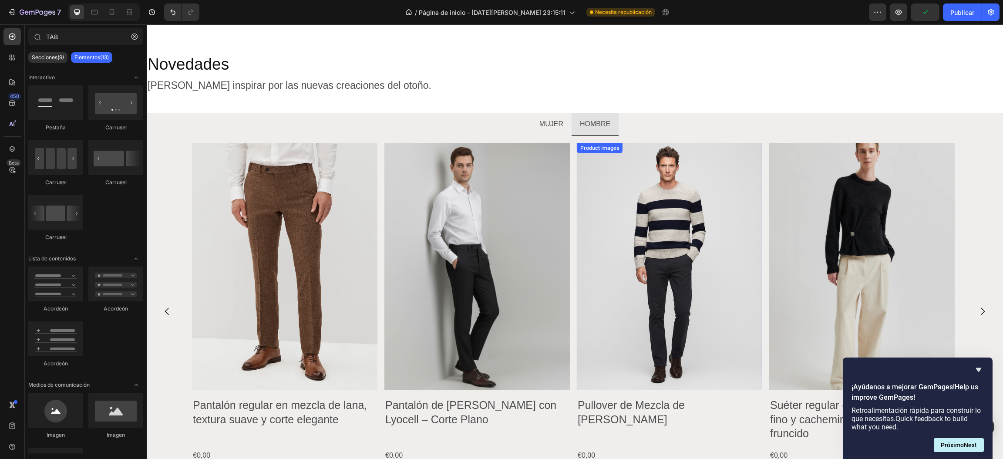
click at [710, 151] on img at bounding box center [669, 266] width 185 height 247
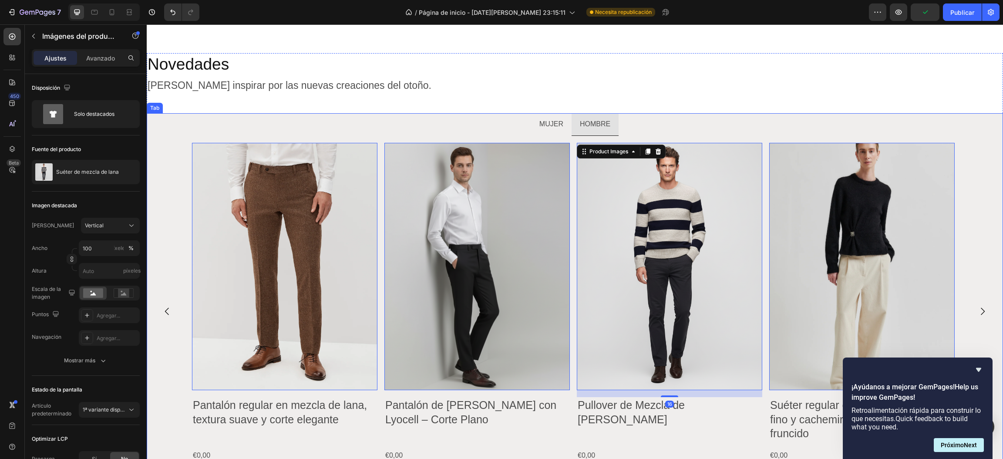
click at [690, 123] on ul "MUJER HOMBRE" at bounding box center [575, 124] width 856 height 23
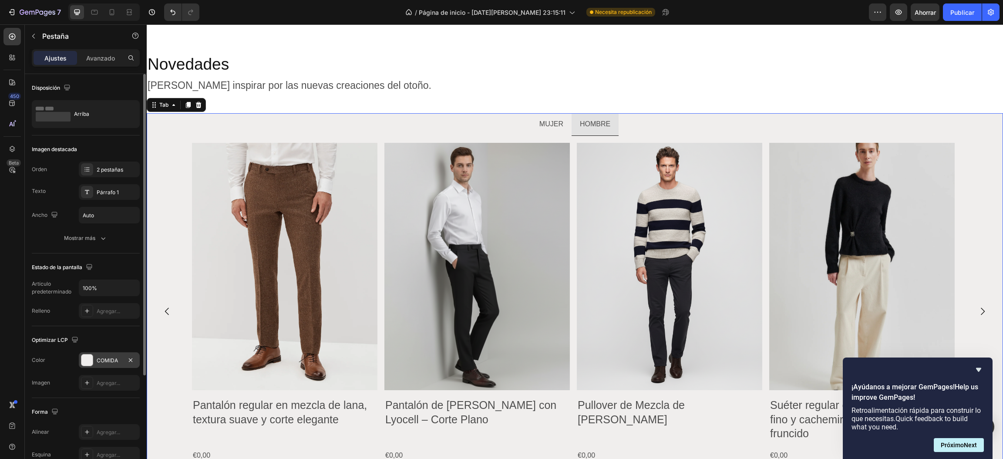
click at [106, 355] on div "COMIDA" at bounding box center [109, 360] width 61 height 16
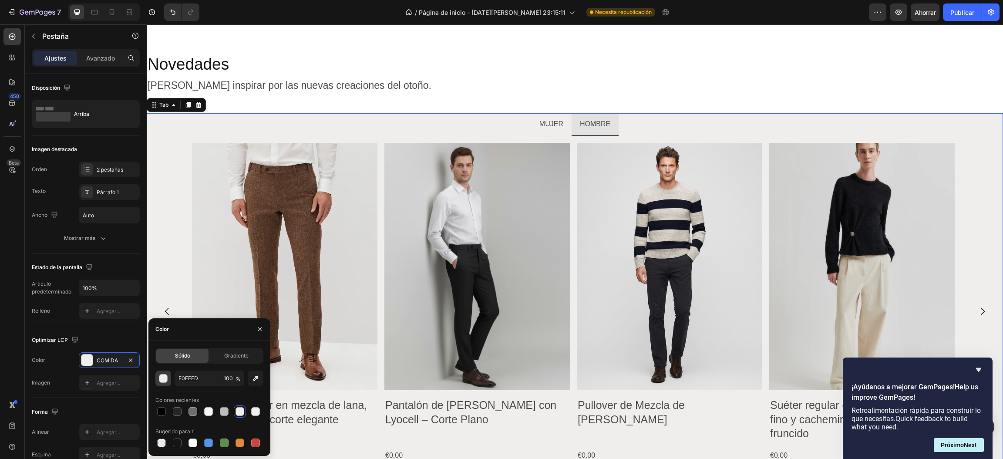
click at [165, 381] on div "button" at bounding box center [163, 378] width 9 height 9
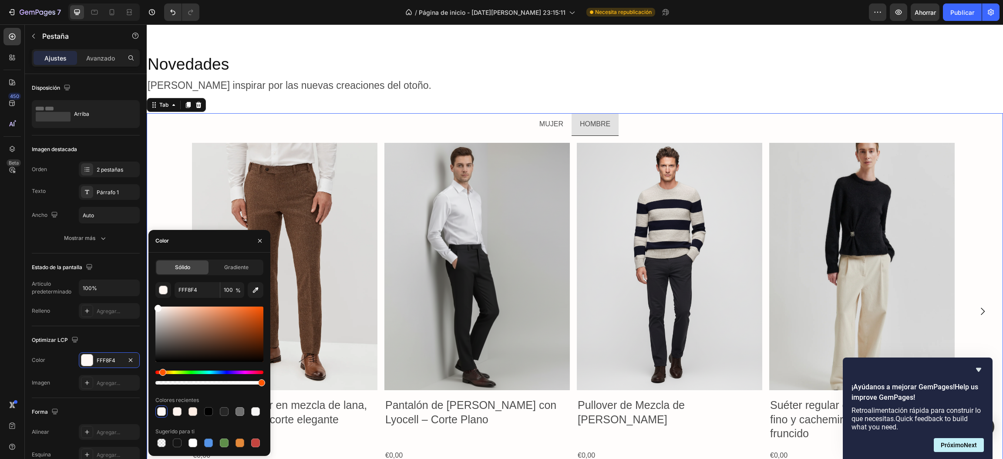
type input "FFFDFC"
drag, startPoint x: 162, startPoint y: 315, endPoint x: 157, endPoint y: 299, distance: 16.5
click at [157, 299] on div "FFFDFC 100 % Colores recientes Sugerido para ti" at bounding box center [209, 365] width 108 height 167
click at [254, 269] on div "Gradiente" at bounding box center [236, 267] width 52 height 14
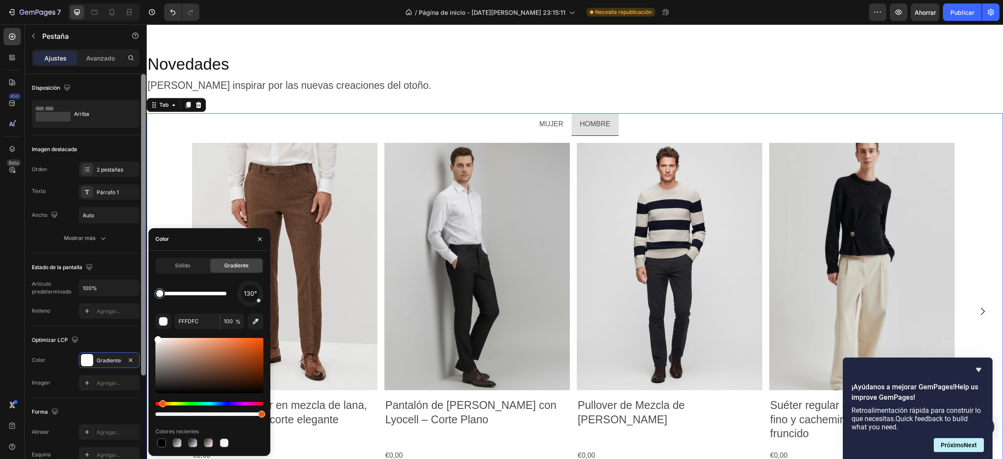
drag, startPoint x: 227, startPoint y: 295, endPoint x: 141, endPoint y: 299, distance: 86.3
drag, startPoint x: 163, startPoint y: 295, endPoint x: 204, endPoint y: 291, distance: 41.2
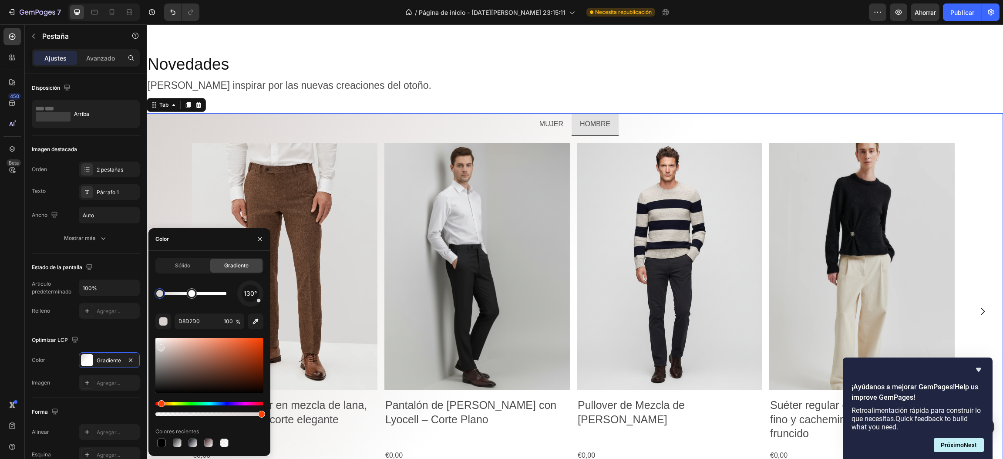
drag, startPoint x: 163, startPoint y: 344, endPoint x: 169, endPoint y: 340, distance: 7.8
drag, startPoint x: 190, startPoint y: 293, endPoint x: 159, endPoint y: 300, distance: 32.0
click at [168, 297] on div at bounding box center [171, 293] width 7 height 7
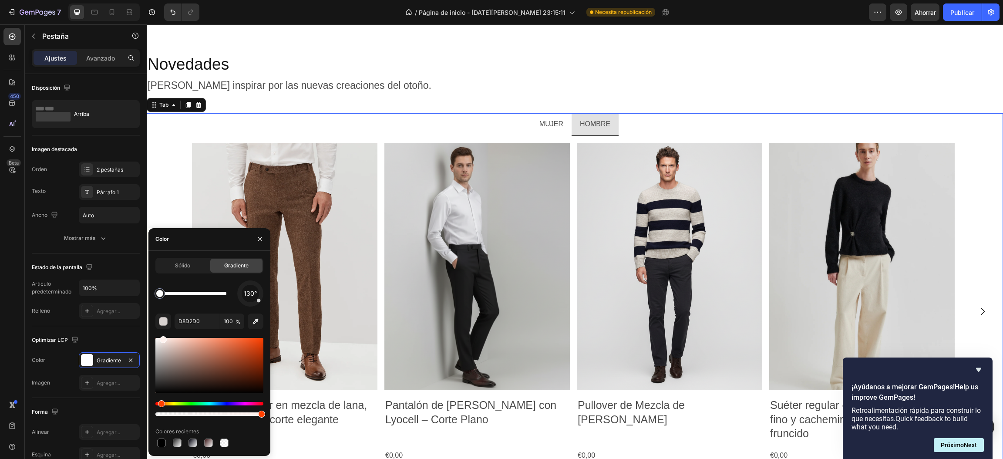
drag, startPoint x: 151, startPoint y: 338, endPoint x: 162, endPoint y: 337, distance: 11.4
click at [162, 338] on div at bounding box center [209, 365] width 108 height 55
drag, startPoint x: 307, startPoint y: 316, endPoint x: 275, endPoint y: 292, distance: 40.1
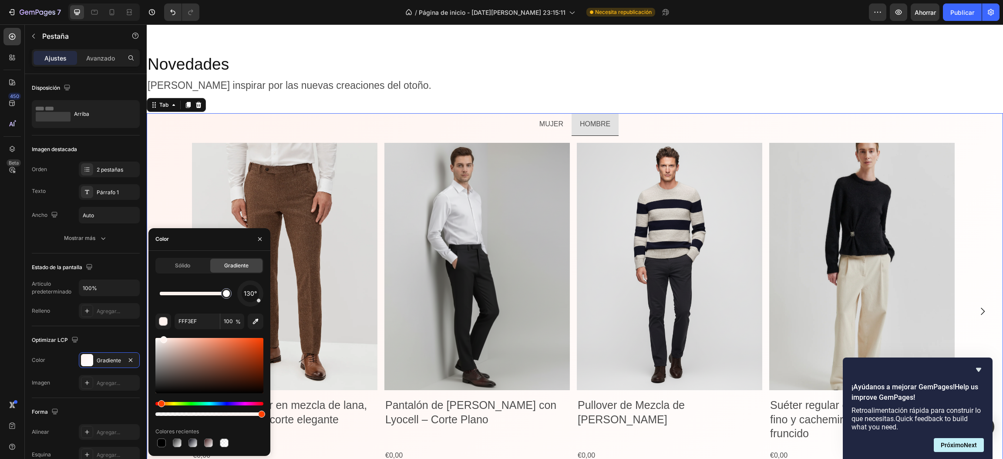
drag, startPoint x: 160, startPoint y: 294, endPoint x: 244, endPoint y: 295, distance: 83.6
click at [244, 295] on div "130°" at bounding box center [209, 293] width 108 height 26
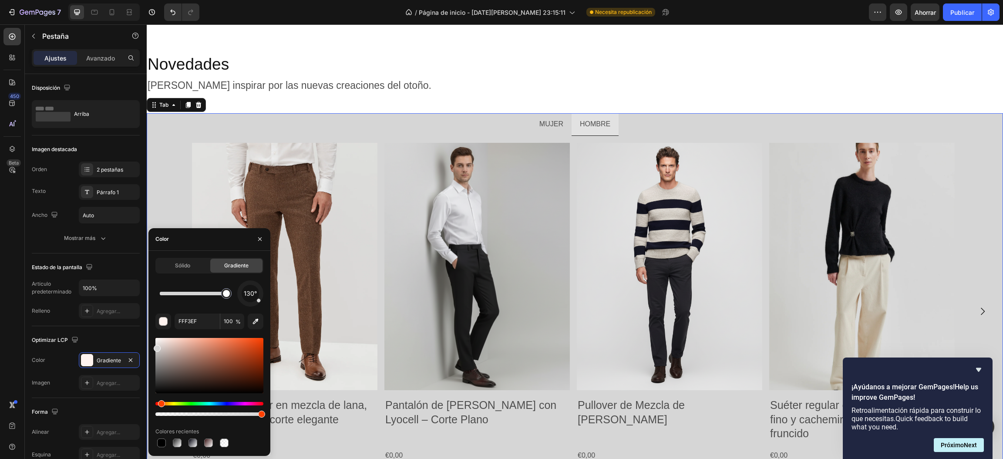
type input "FFFFFF"
drag, startPoint x: 164, startPoint y: 342, endPoint x: 155, endPoint y: 334, distance: 12.0
click at [184, 271] on div "Sólido" at bounding box center [182, 266] width 52 height 14
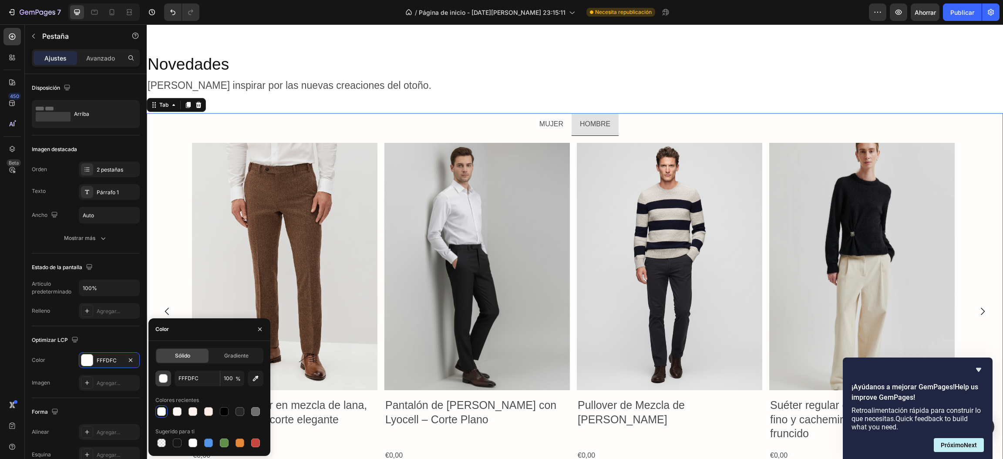
click at [161, 378] on div "button" at bounding box center [163, 378] width 9 height 9
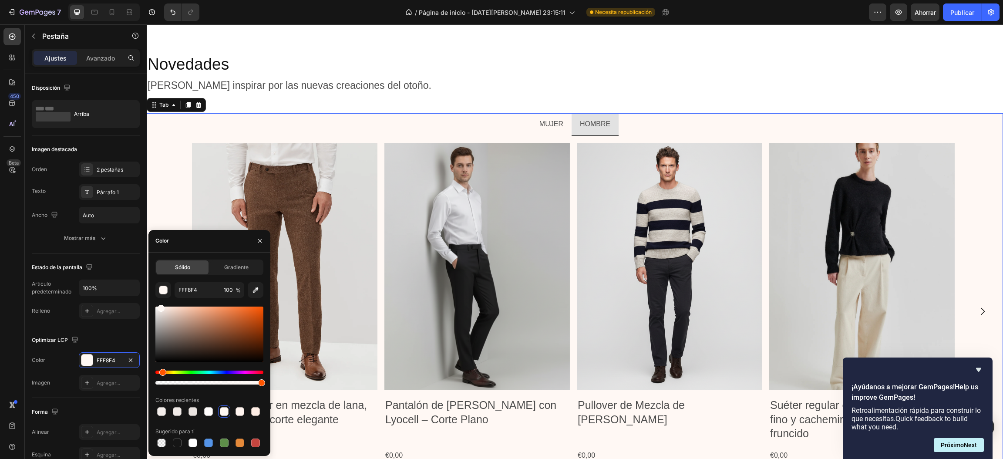
drag, startPoint x: 161, startPoint y: 311, endPoint x: 161, endPoint y: 306, distance: 5.2
click at [161, 306] on div at bounding box center [209, 333] width 108 height 55
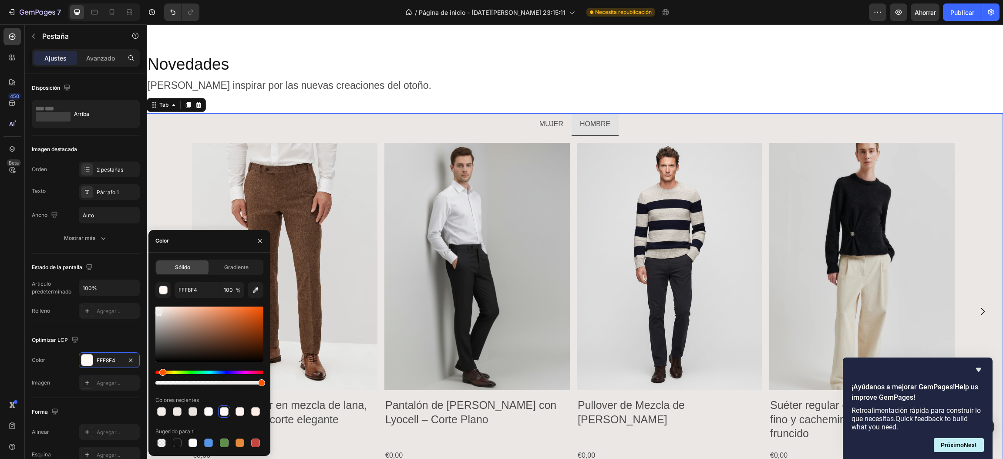
click at [158, 311] on div at bounding box center [209, 333] width 108 height 55
type input "EAE7E5"
drag, startPoint x: 258, startPoint y: 380, endPoint x: 254, endPoint y: 380, distance: 4.4
click at [254, 380] on div at bounding box center [209, 377] width 108 height 14
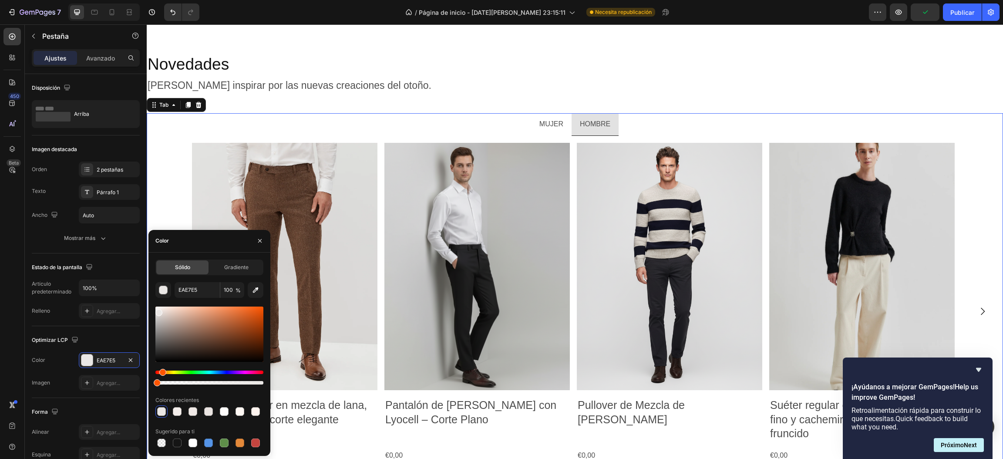
drag, startPoint x: 260, startPoint y: 382, endPoint x: 151, endPoint y: 389, distance: 109.5
click at [151, 389] on div "Sólido Gradiente EAE7E5 100 % Colores recientes Sugerido para ti" at bounding box center [209, 353] width 122 height 189
type input "0"
drag, startPoint x: 163, startPoint y: 315, endPoint x: 148, endPoint y: 304, distance: 18.1
click at [148, 304] on div "Sólido Gradiente F2EDEA 0 % Colores recientes Sugerido para ti" at bounding box center [209, 353] width 122 height 189
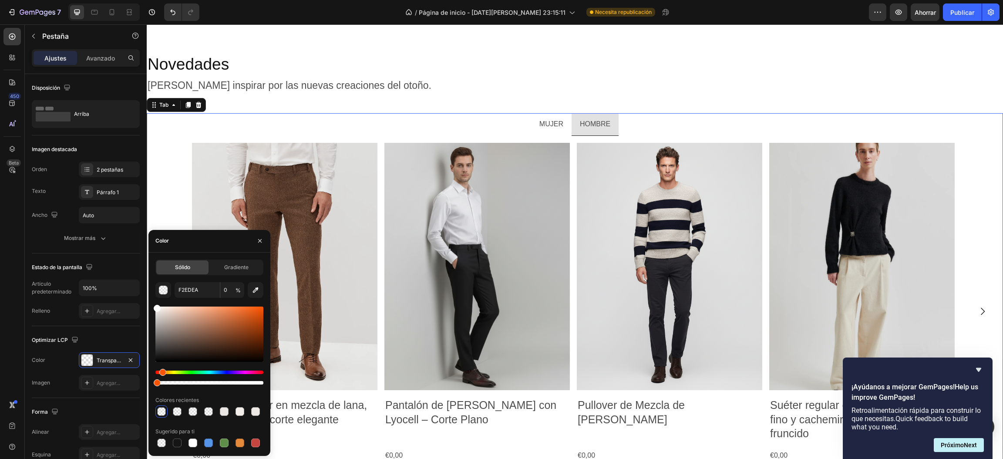
type input "FFFFFF"
click at [259, 242] on icon "button" at bounding box center [259, 240] width 7 height 7
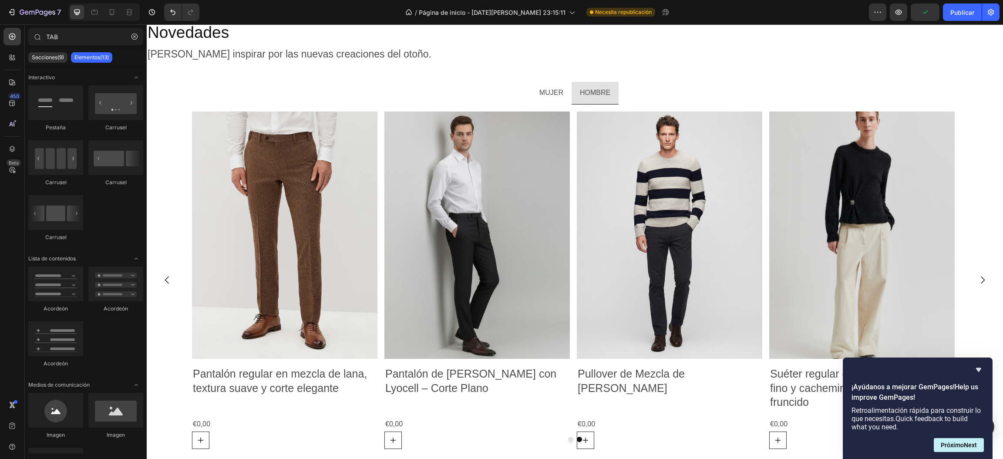
scroll to position [1285, 0]
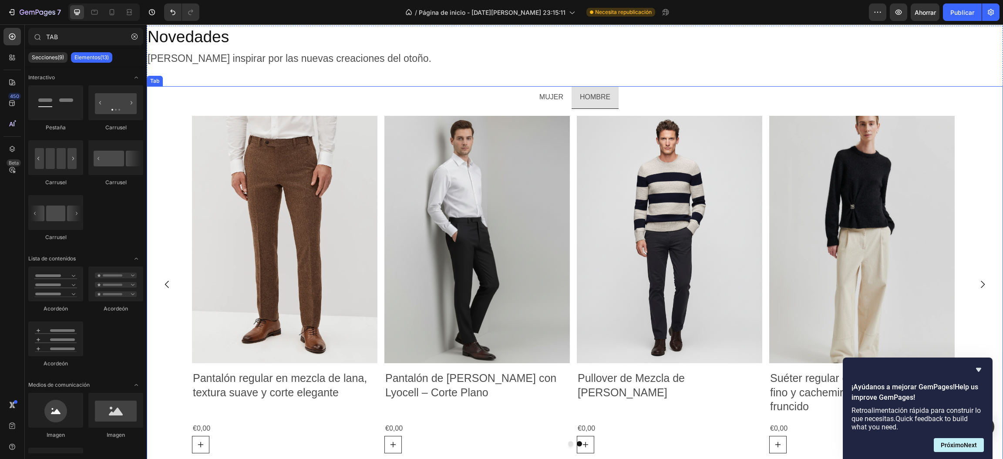
click at [601, 98] on p "HOMBRE" at bounding box center [595, 97] width 30 height 13
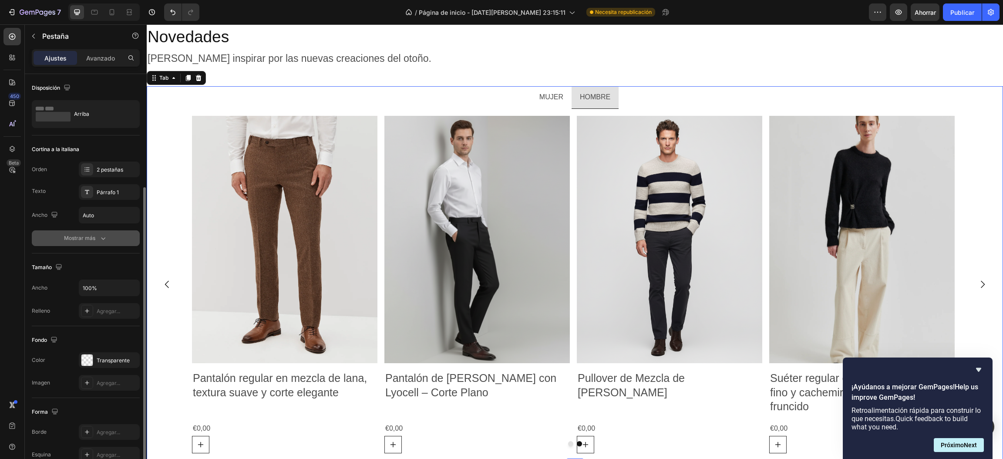
scroll to position [65, 0]
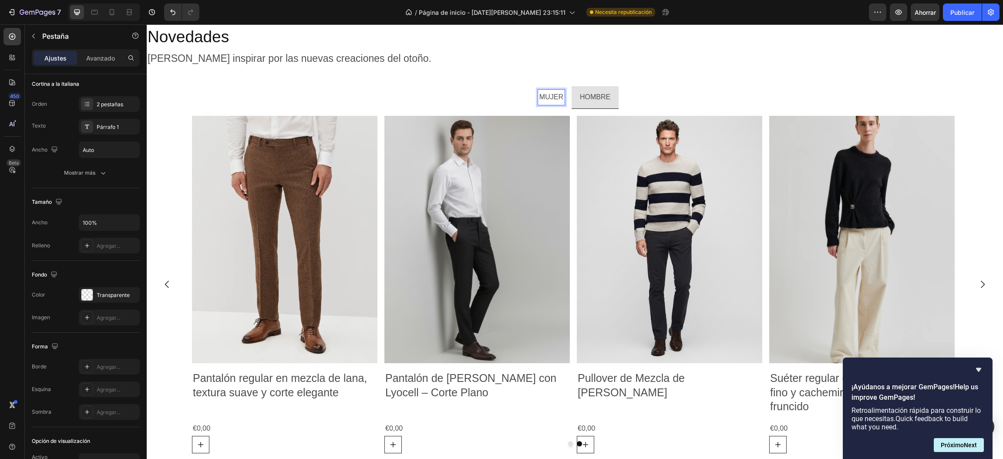
click at [544, 97] on p "MUJER" at bounding box center [551, 97] width 24 height 13
click at [362, 228] on img at bounding box center [284, 239] width 185 height 247
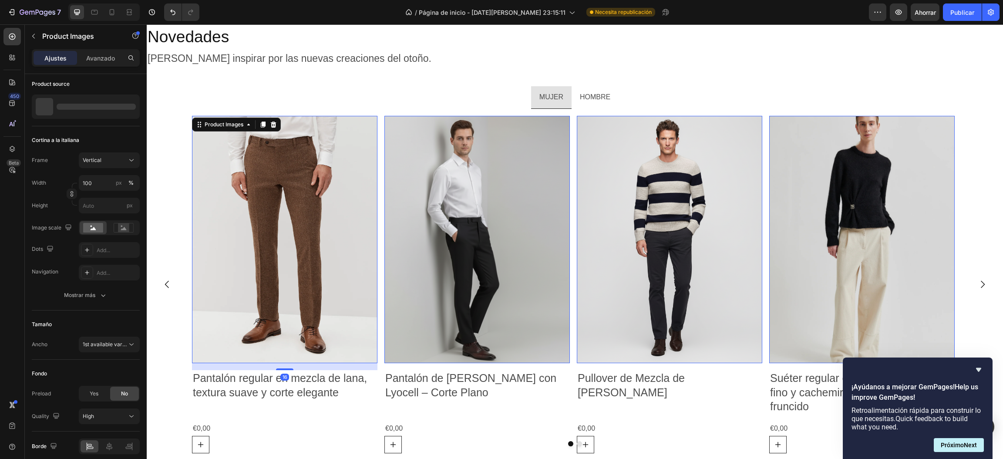
scroll to position [0, 0]
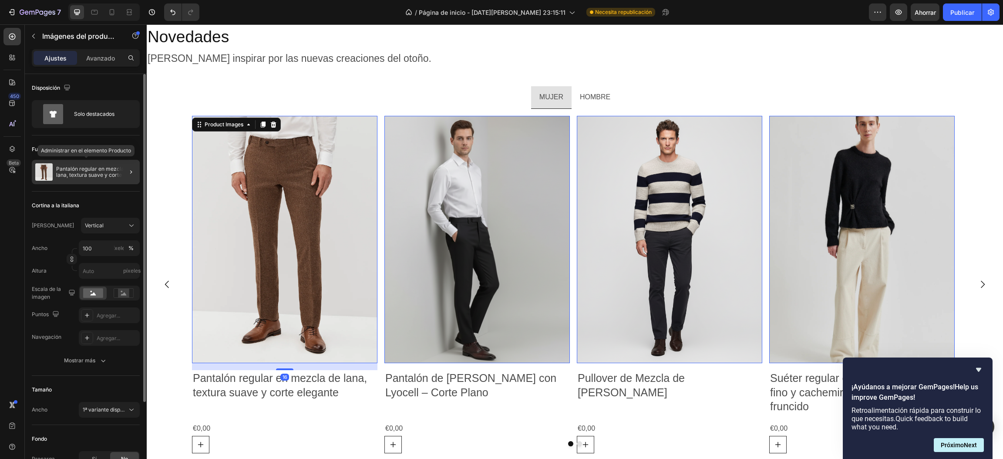
click at [109, 171] on font "Pantalón regular en mezcla de lana, textura suave y corte elegante." at bounding box center [94, 174] width 77 height 19
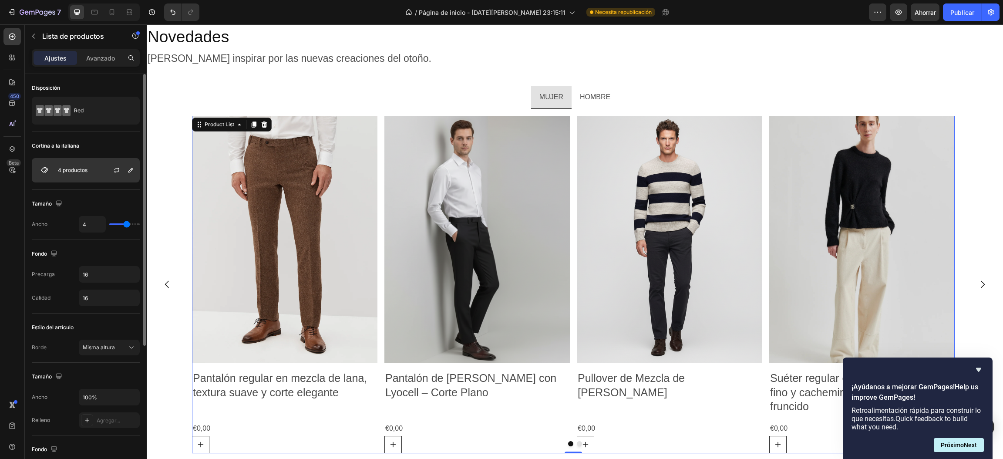
click at [79, 172] on font "4 productos" at bounding box center [73, 170] width 30 height 7
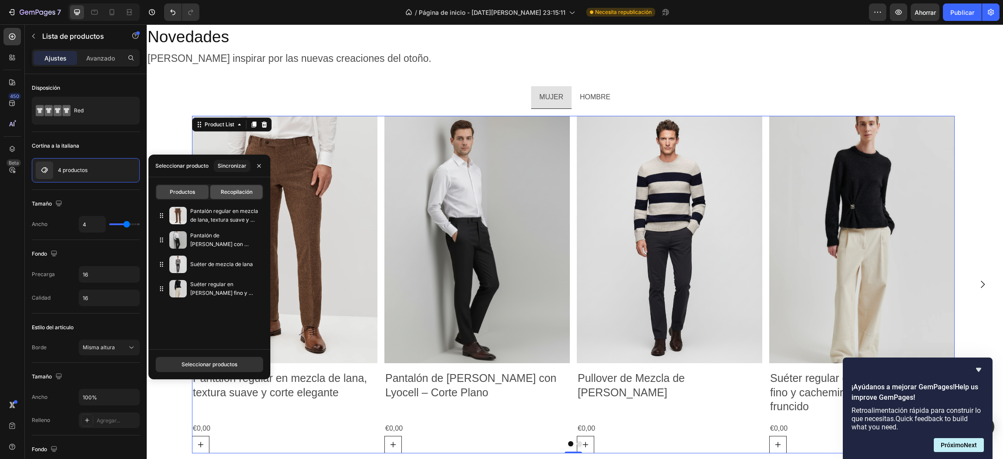
click at [223, 189] on font "Recopilación" at bounding box center [237, 191] width 32 height 7
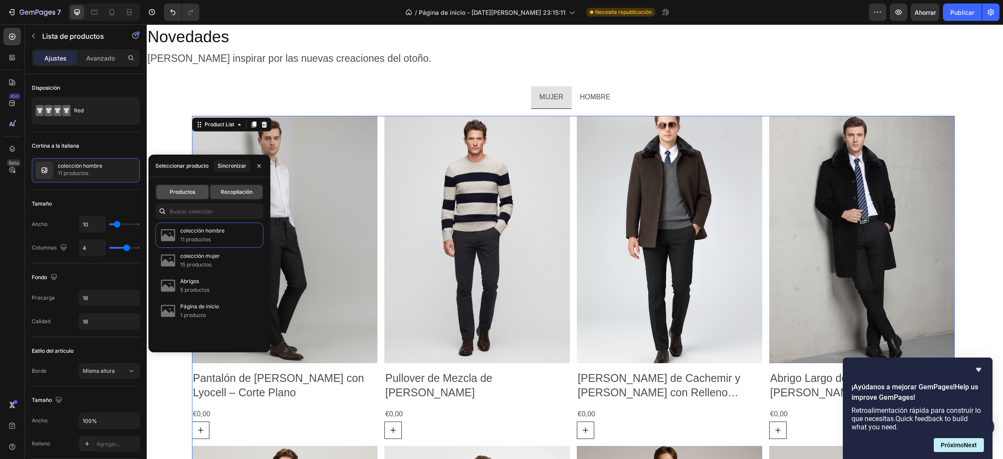
click at [194, 190] on font "Productos" at bounding box center [182, 191] width 25 height 7
type input "4"
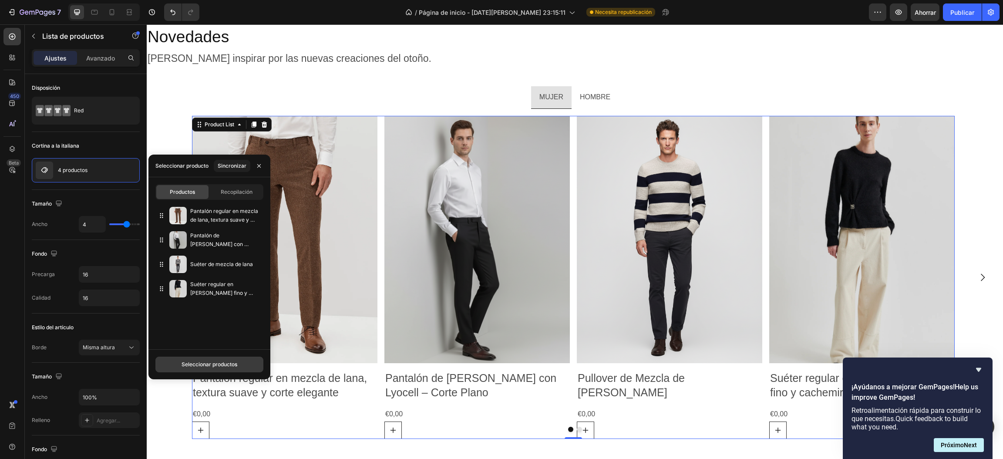
click at [208, 365] on font "Seleccionar productos" at bounding box center [210, 364] width 56 height 7
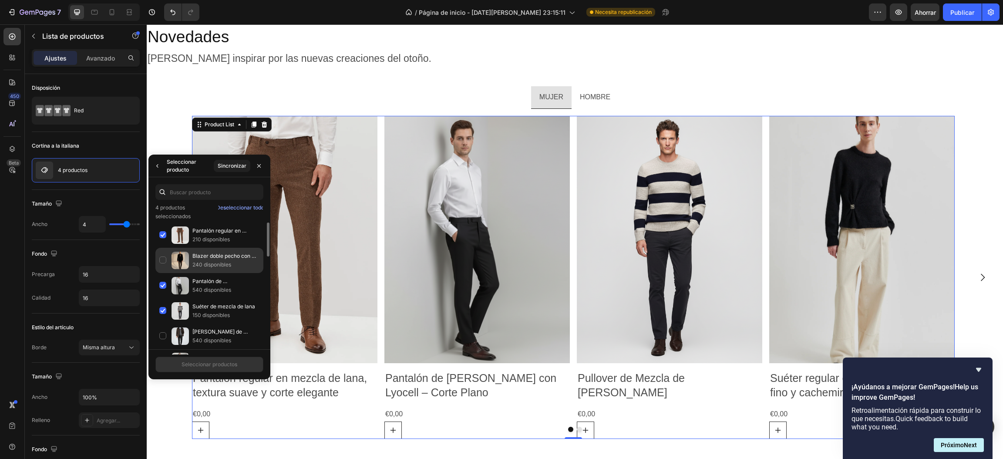
scroll to position [1220, 0]
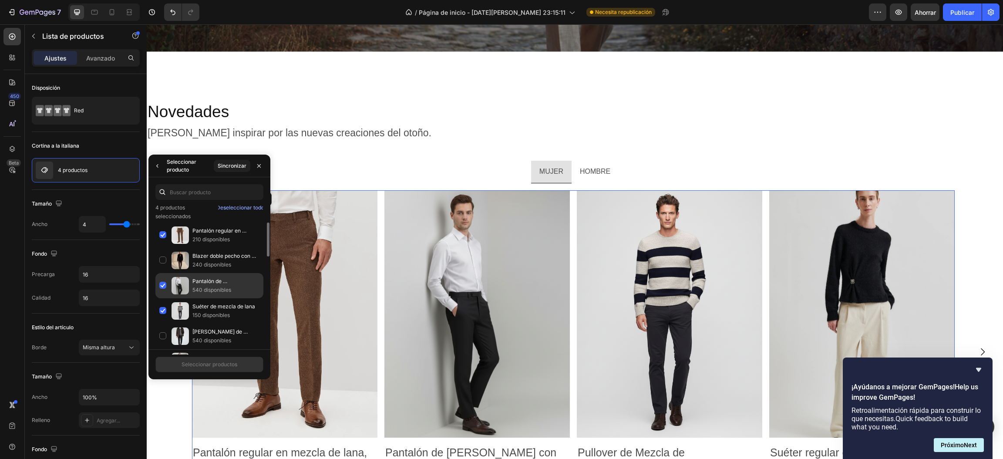
click at [163, 284] on div "Pantalón de Lana con Lyocell – Corte Plano 540 disponibles" at bounding box center [209, 285] width 108 height 25
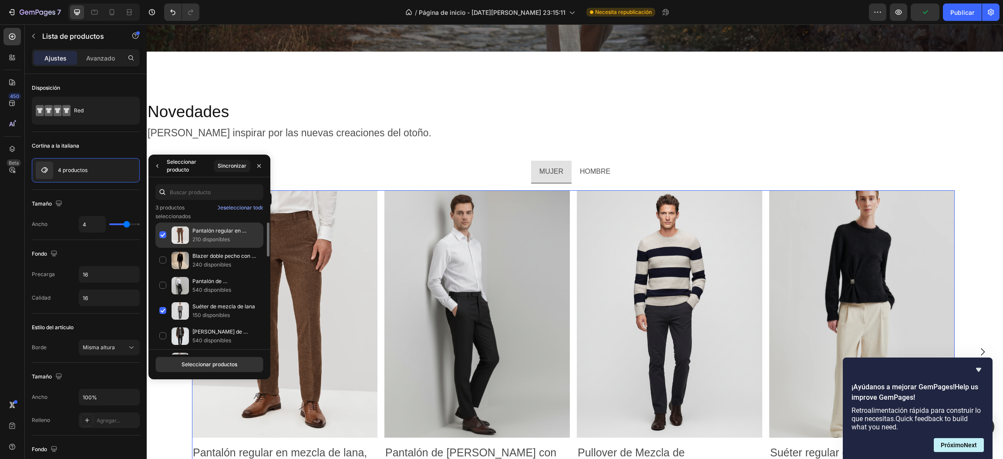
click at [163, 233] on div "Pantalón regular en mezcla de lana, textura suave y corte elegante. 210 disponi…" at bounding box center [209, 234] width 108 height 25
click at [159, 315] on div "Suéter de mezcla de lana 150 disponibles" at bounding box center [209, 310] width 108 height 25
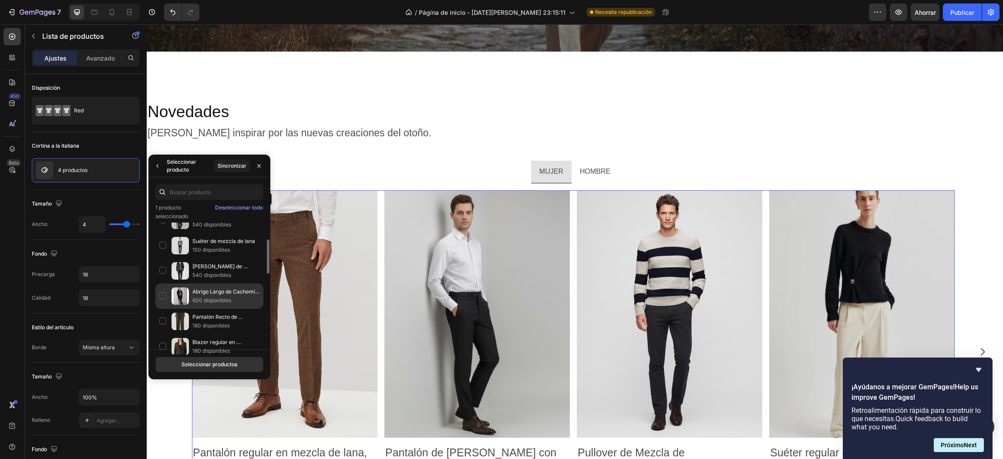
scroll to position [195, 0]
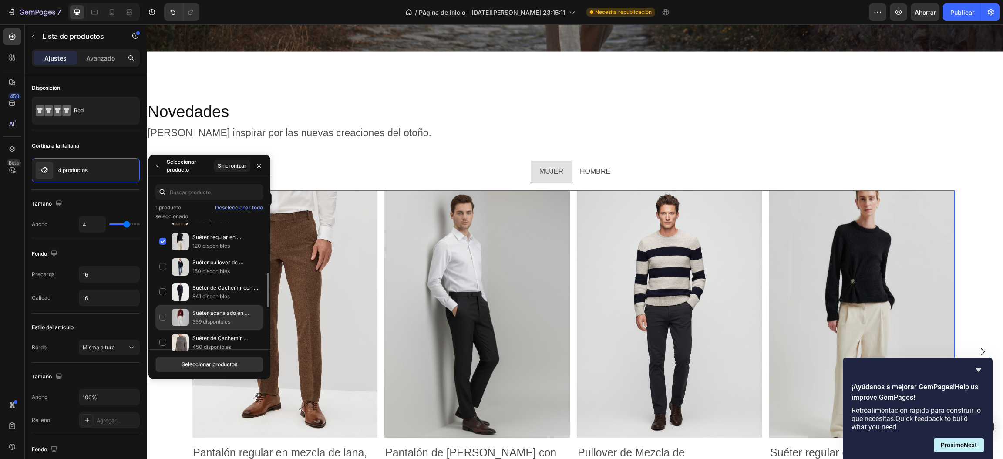
click at [161, 317] on div "Suéter acanalado en cachemira de calibre fino 359 disponibles" at bounding box center [209, 317] width 108 height 25
click at [165, 316] on div "Vestido de gala con perlas Swarovski y cristales Preciosa 213 disponibles" at bounding box center [209, 313] width 108 height 25
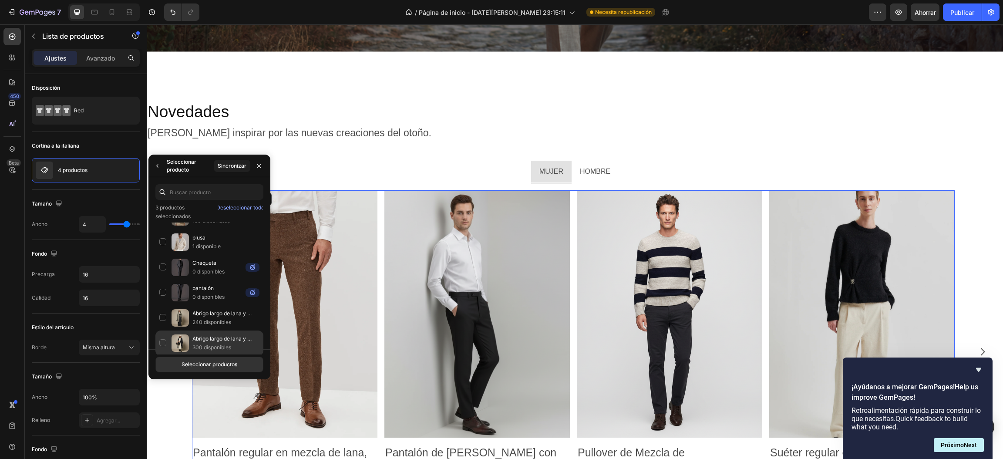
scroll to position [884, 0]
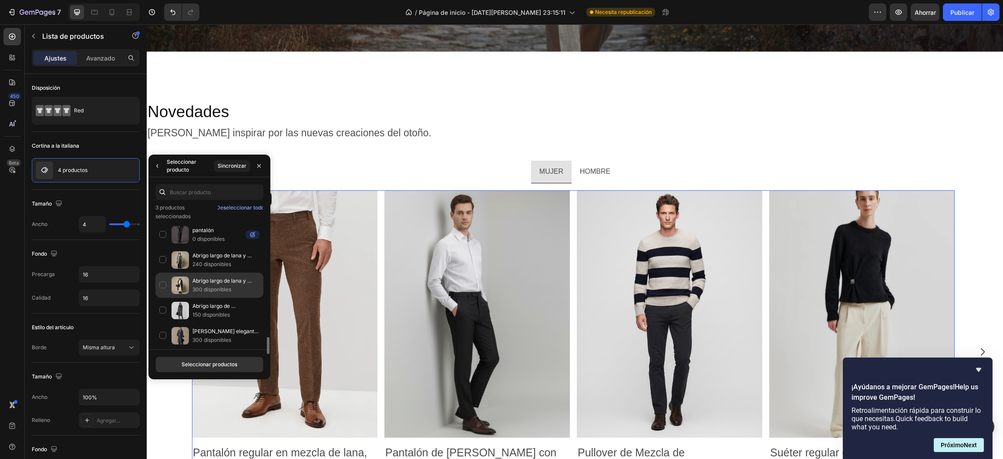
click at [160, 295] on div "Abrigo largo de lana y cachemir en azul medianoche 300 disponibles" at bounding box center [209, 285] width 108 height 25
click at [195, 362] on font "Seleccionar productos" at bounding box center [210, 364] width 56 height 7
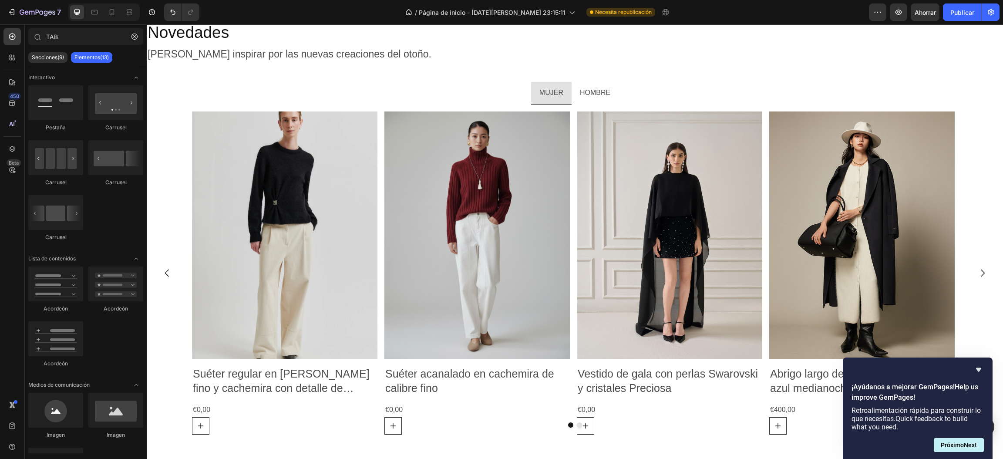
scroll to position [1303, 0]
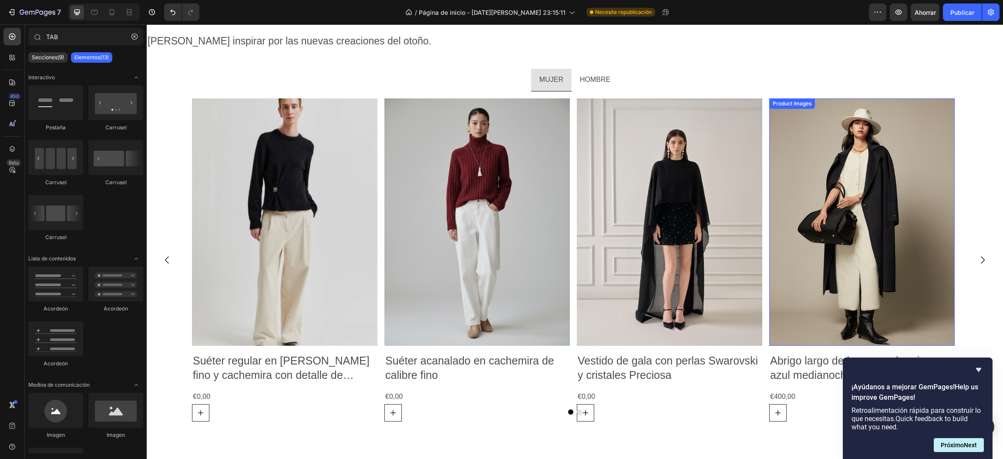
click at [887, 235] on img at bounding box center [861, 221] width 185 height 247
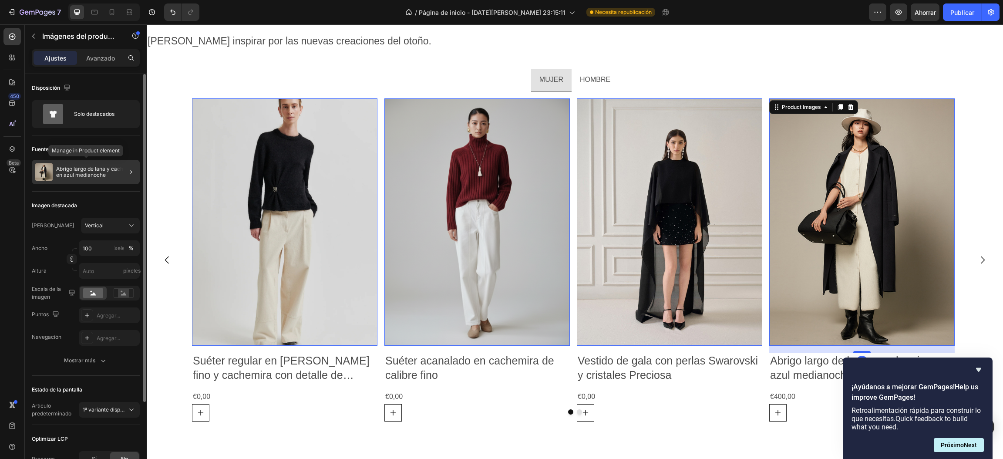
click at [91, 172] on font "Abrigo largo de lana y cachemir en azul medianoche" at bounding box center [96, 171] width 80 height 13
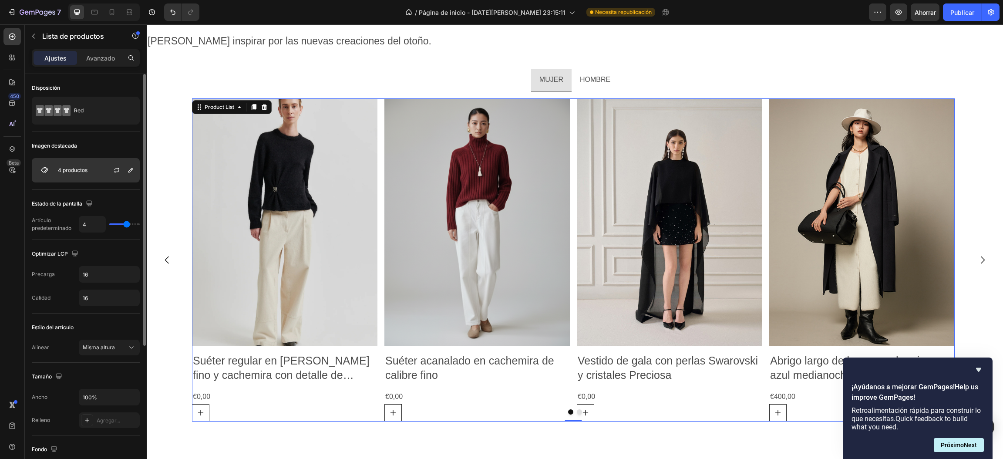
click at [83, 172] on font "4 productos" at bounding box center [73, 170] width 30 height 7
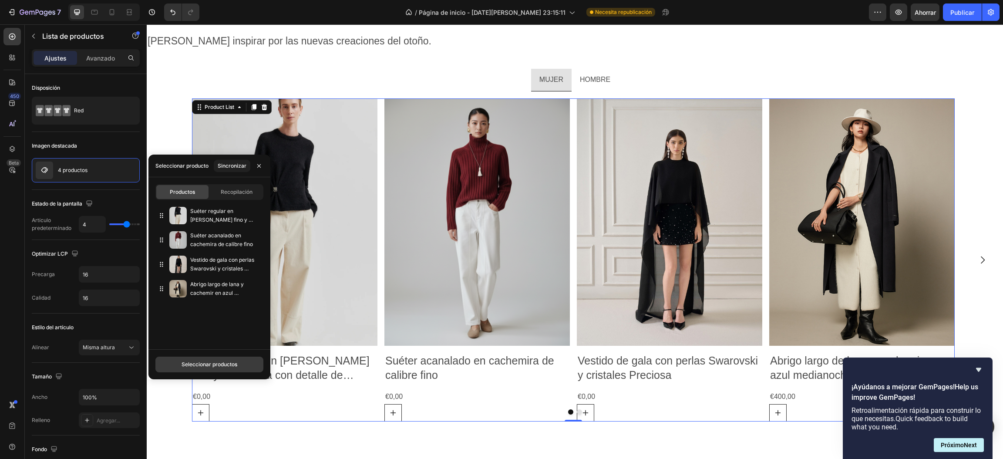
click at [195, 360] on button "Seleccionar productos" at bounding box center [209, 365] width 108 height 16
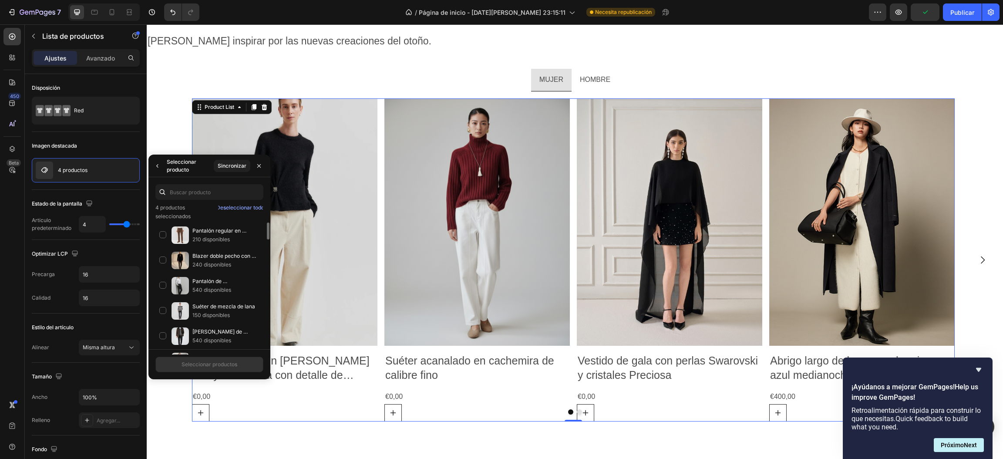
drag, startPoint x: 263, startPoint y: 274, endPoint x: 261, endPoint y: 291, distance: 17.5
click at [262, 287] on div "Pantalón regular en mezcla de lana, textura suave y corte elegante. 210 disponi…" at bounding box center [209, 288] width 122 height 132
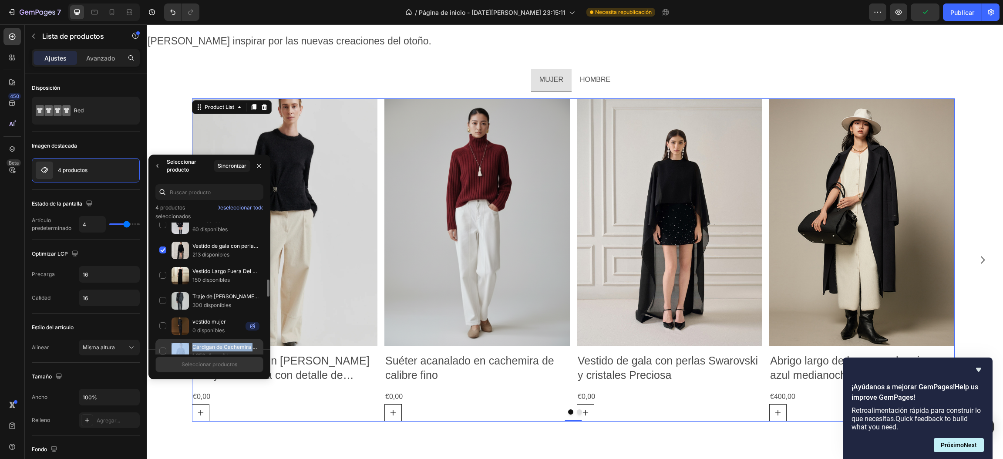
drag, startPoint x: 261, startPoint y: 331, endPoint x: 261, endPoint y: 351, distance: 20.0
click at [261, 351] on div "Pantalón regular en mezcla de lana, textura suave y corte elegante. 210 disponi…" at bounding box center [209, 288] width 122 height 1010
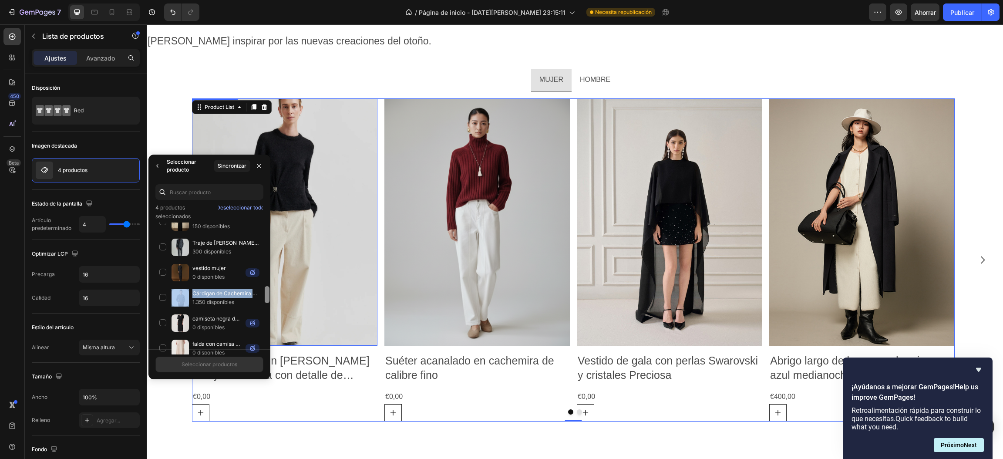
drag, startPoint x: 414, startPoint y: 315, endPoint x: 271, endPoint y: 337, distance: 144.9
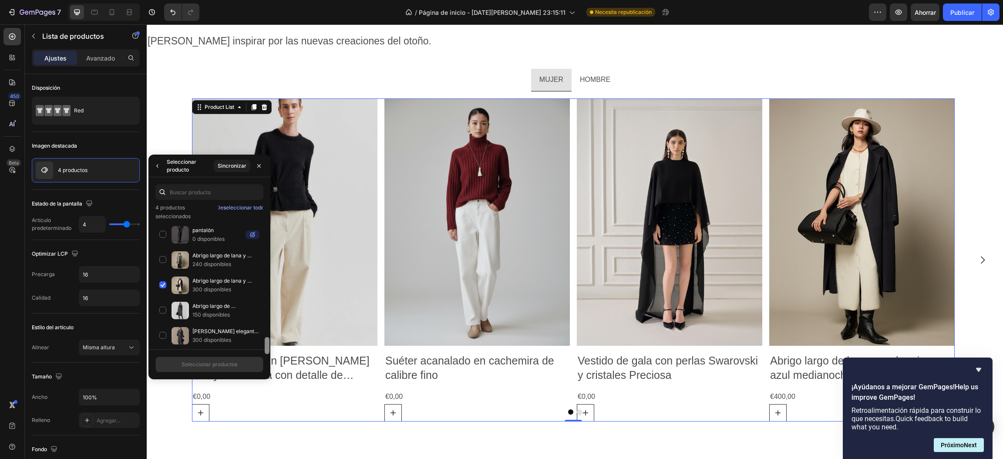
click at [162, 293] on div "Abrigo largo de lana y cachemir en azul medianoche 300 disponibles" at bounding box center [209, 285] width 108 height 25
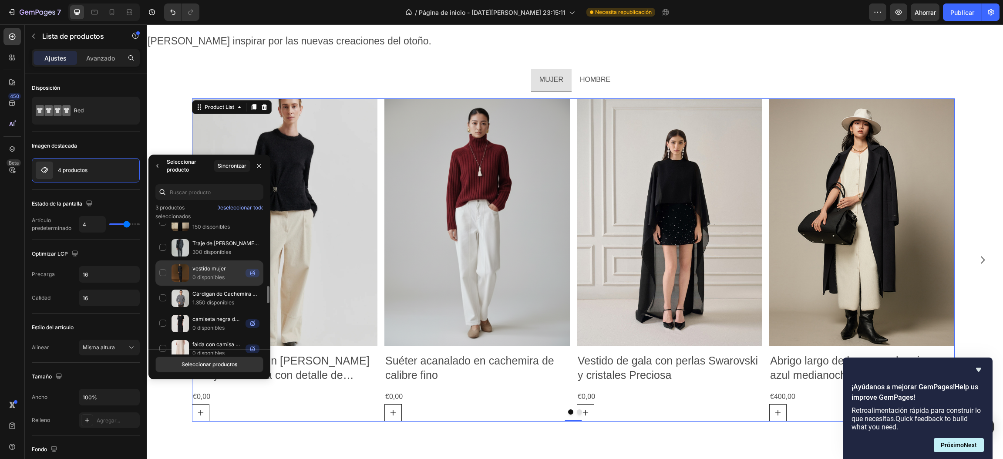
scroll to position [427, 0]
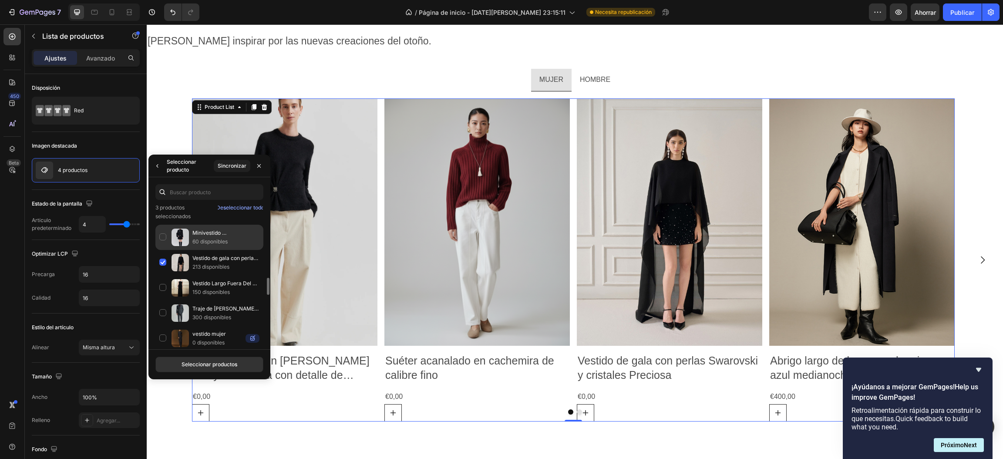
click at [162, 237] on div "Minivestido [PERSON_NAME] vegana con tirantes, cuello alto y cinturón 60 dispon…" at bounding box center [209, 237] width 108 height 25
click at [208, 364] on font "Seleccionar productos" at bounding box center [210, 364] width 56 height 7
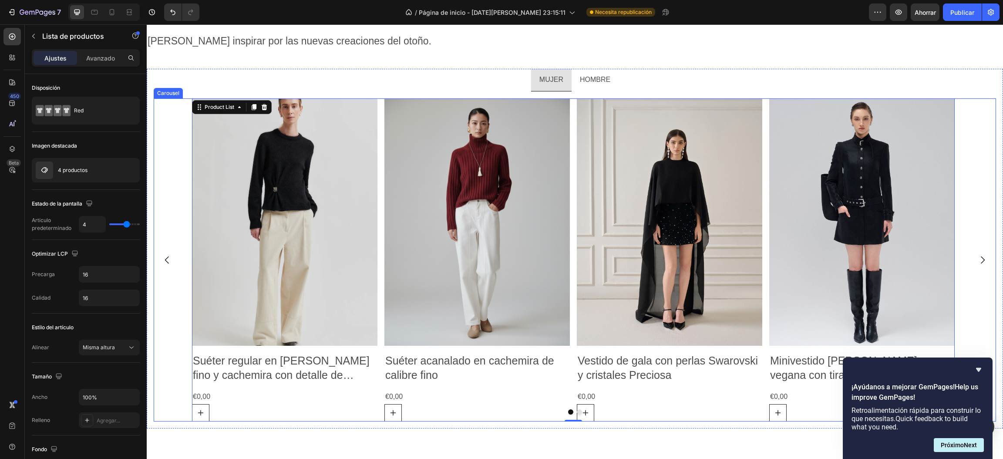
click at [577, 411] on button "Dot" at bounding box center [579, 411] width 5 height 5
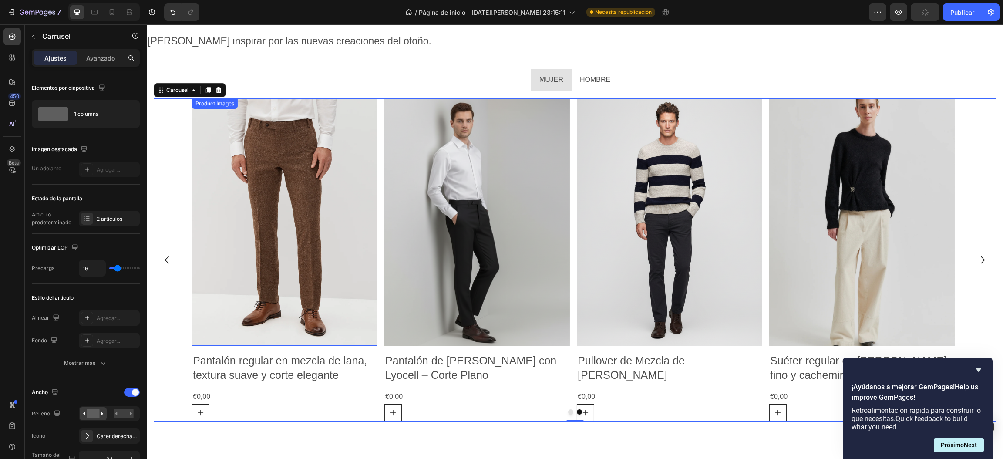
click at [376, 215] on img at bounding box center [284, 221] width 185 height 247
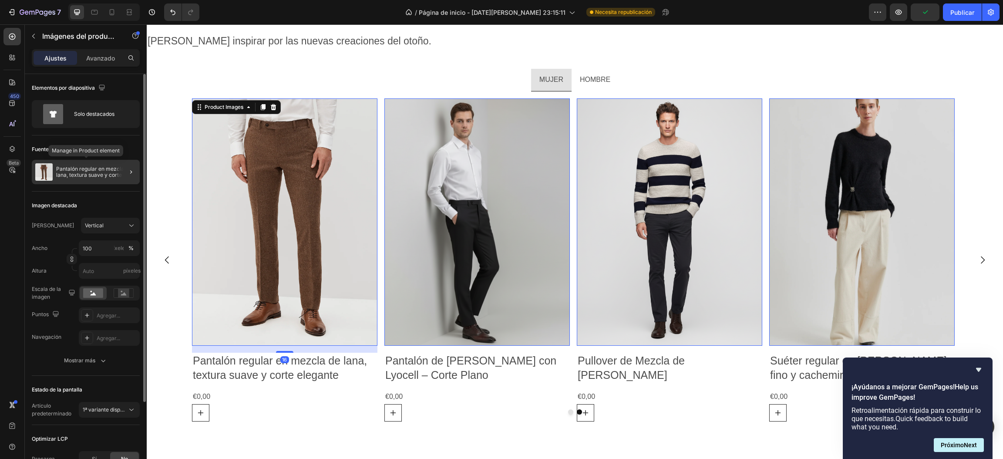
click at [91, 177] on font "Pantalón regular en mezcla de lana, textura suave y corte elegante." at bounding box center [94, 174] width 77 height 19
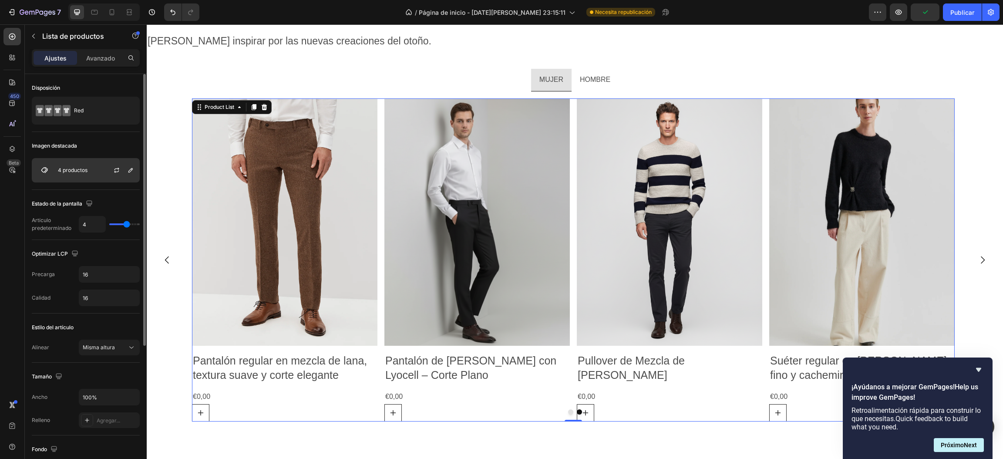
click at [92, 177] on div "4 productos" at bounding box center [86, 170] width 108 height 24
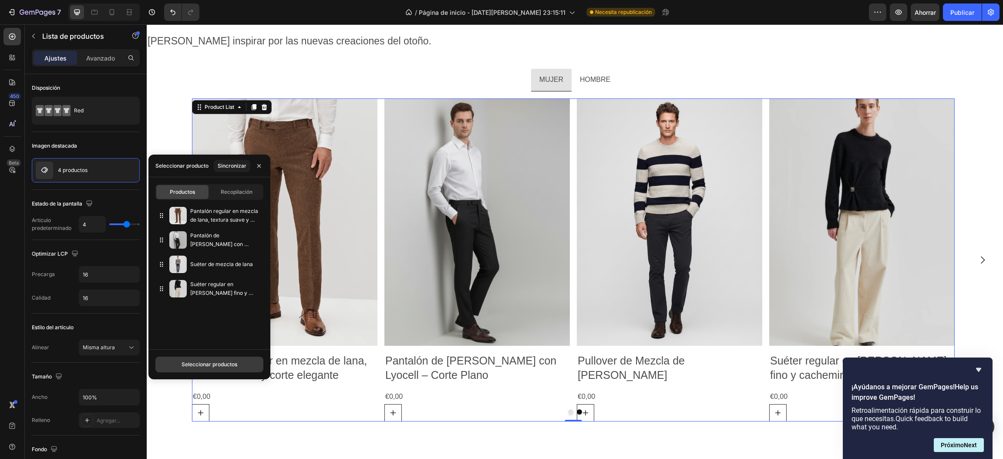
click at [192, 362] on font "Seleccionar productos" at bounding box center [210, 364] width 56 height 7
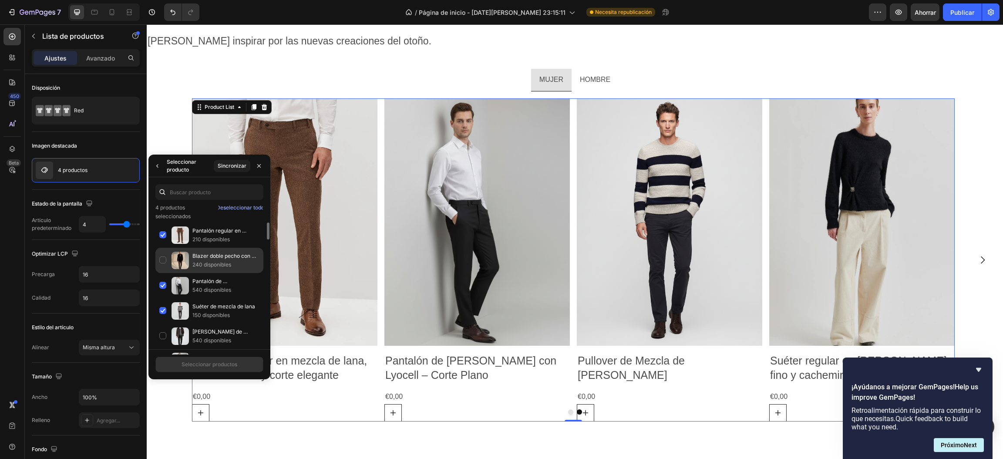
drag, startPoint x: 168, startPoint y: 232, endPoint x: 165, endPoint y: 249, distance: 17.6
click at [167, 232] on div "Pantalón regular en mezcla de lana, textura suave y corte elegante. 210 disponi…" at bounding box center [209, 234] width 108 height 25
click at [162, 287] on div "Pantalón de Lana con Lyocell – Corte Plano 540 disponibles" at bounding box center [209, 285] width 108 height 25
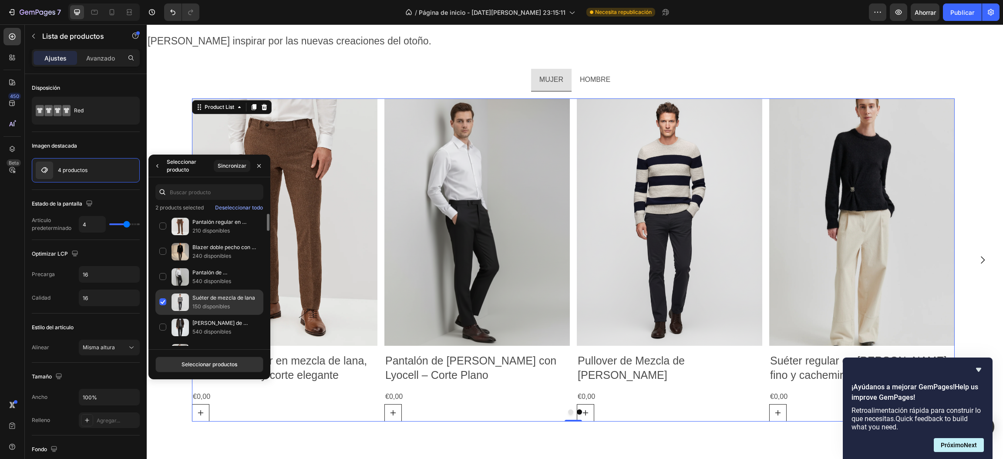
click at [162, 307] on div "Suéter de mezcla de lana 150 disponibles" at bounding box center [209, 301] width 108 height 25
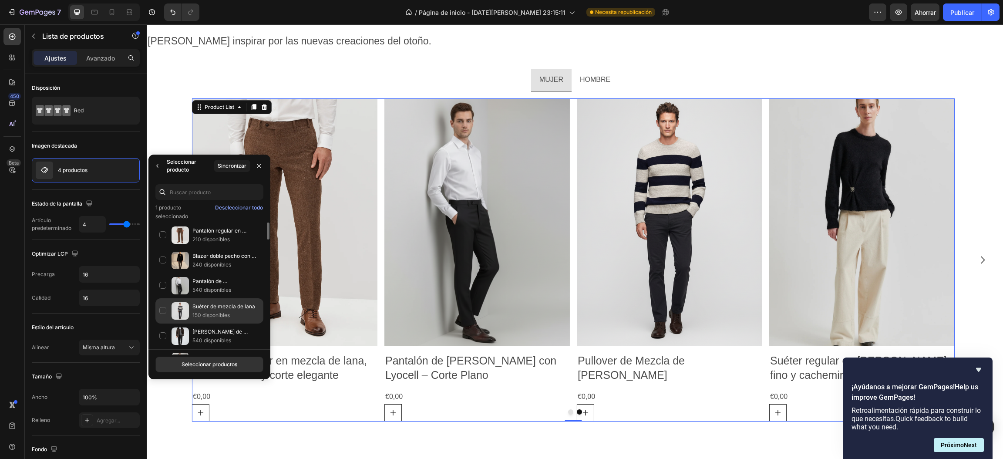
scroll to position [195, 0]
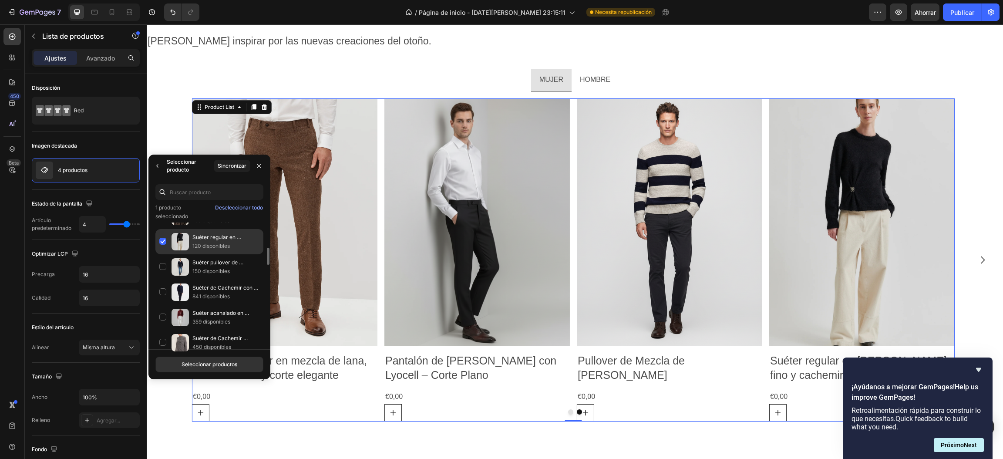
click at [157, 242] on div "Suéter regular en [PERSON_NAME] fino y cachemira con detalle de fruncido. 120 d…" at bounding box center [209, 241] width 108 height 25
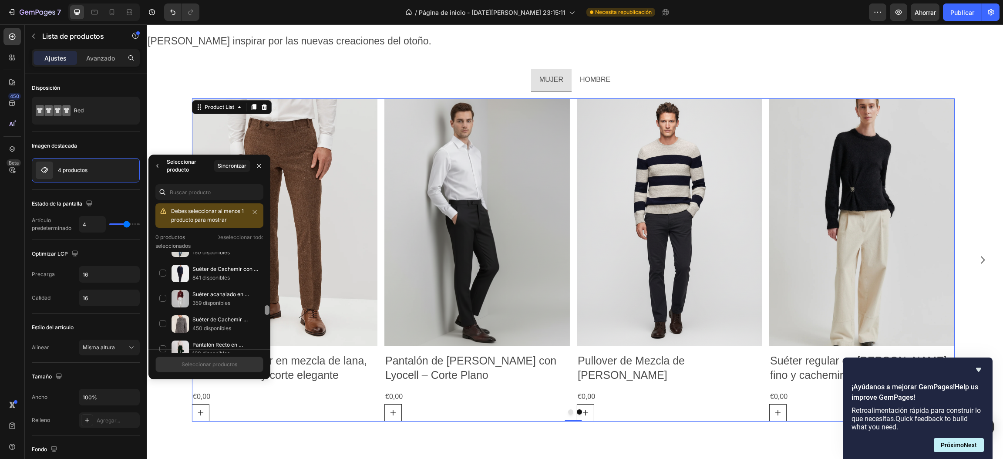
scroll to position [270, 0]
drag, startPoint x: 268, startPoint y: 276, endPoint x: 268, endPoint y: 284, distance: 7.4
click at [268, 284] on div at bounding box center [267, 284] width 5 height 10
click at [163, 299] on div "Suéter de Cachemir Calado · Cuello Redondo 450 disponibles" at bounding box center [209, 297] width 108 height 25
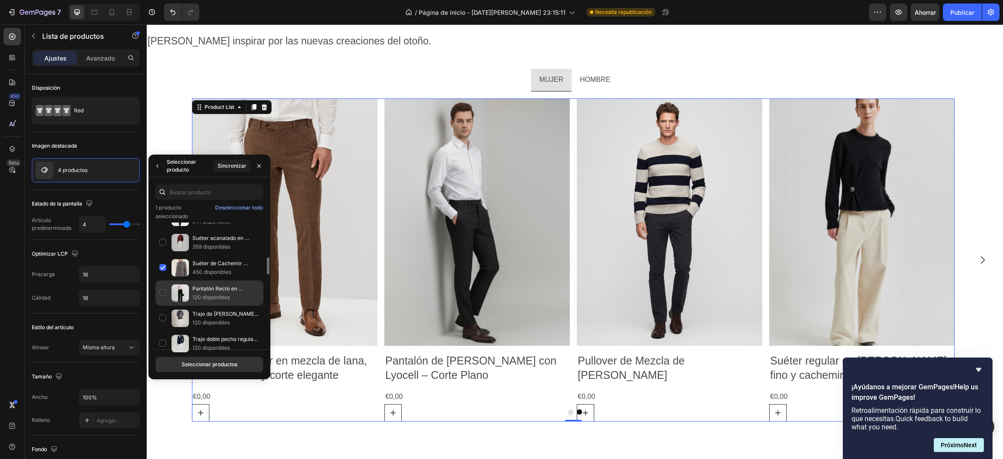
click at [163, 297] on div "Pantalón Recto en Triacetato · Corte Limpio 120 disponibles" at bounding box center [209, 292] width 108 height 25
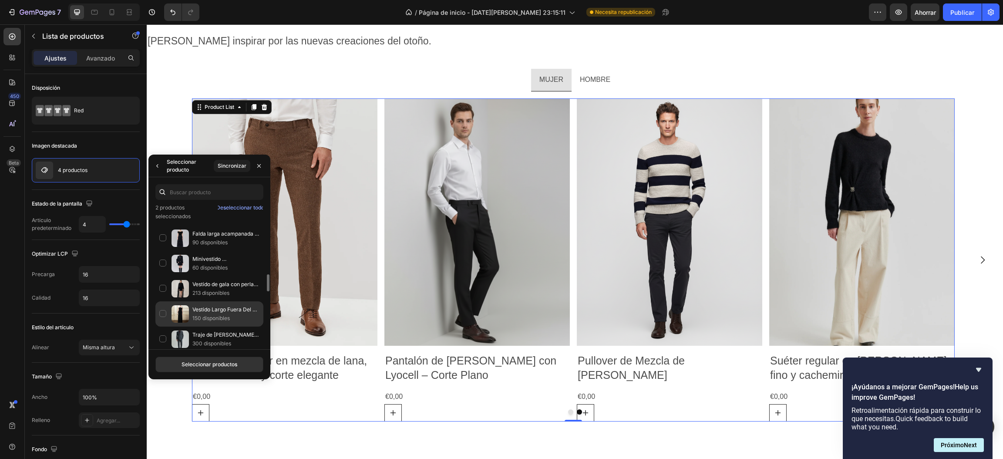
click at [163, 316] on div "Vestido Largo Fuera Del Hombro En Punto 150 disponibles" at bounding box center [209, 313] width 108 height 25
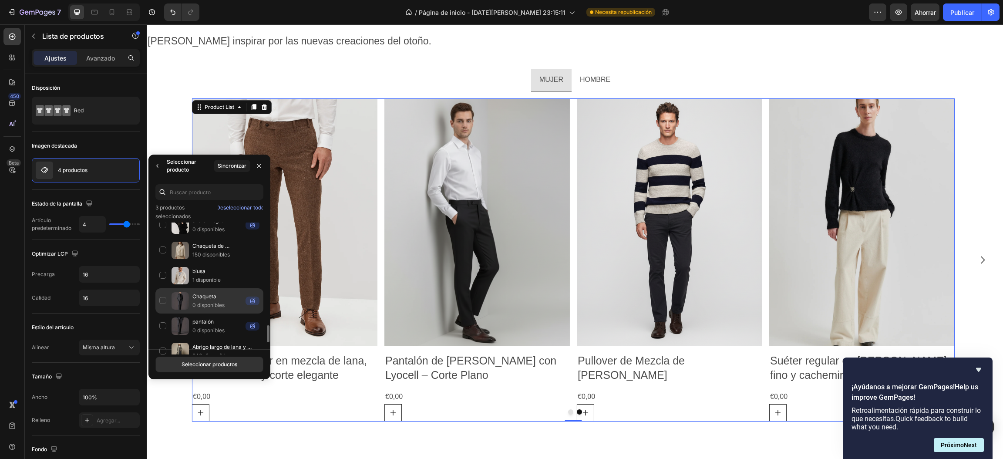
scroll to position [884, 0]
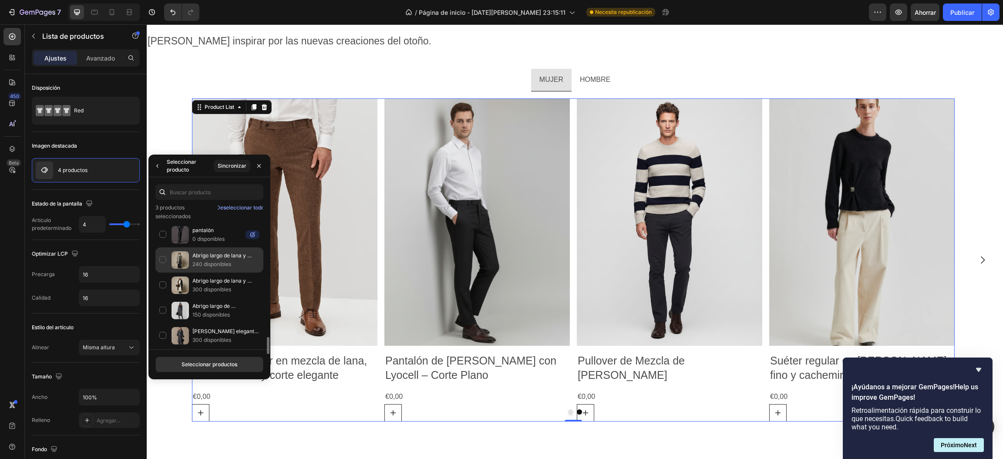
click at [164, 266] on div "Abrigo largo de lana y alpaca en tono [PERSON_NAME]. 240 disponibles" at bounding box center [209, 259] width 108 height 25
click at [190, 364] on font "Seleccionar productos" at bounding box center [210, 364] width 56 height 7
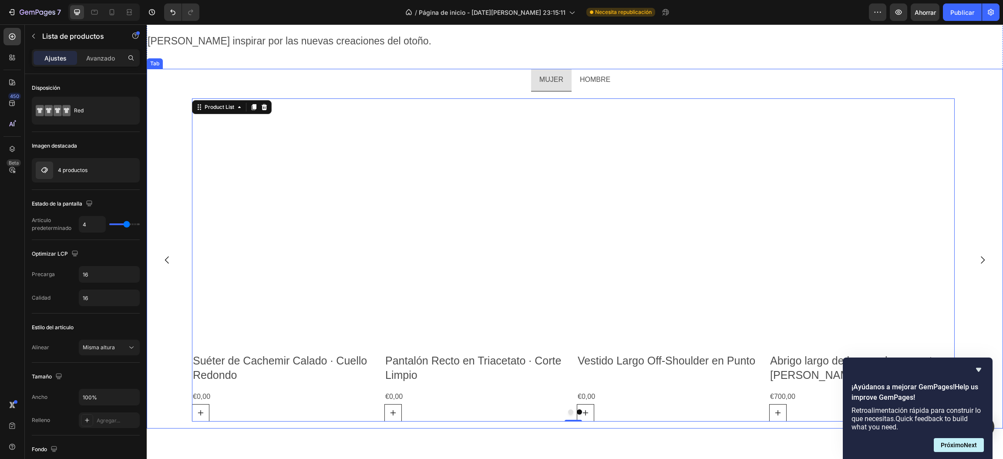
click at [595, 75] on p "HOMBRE" at bounding box center [595, 80] width 30 height 13
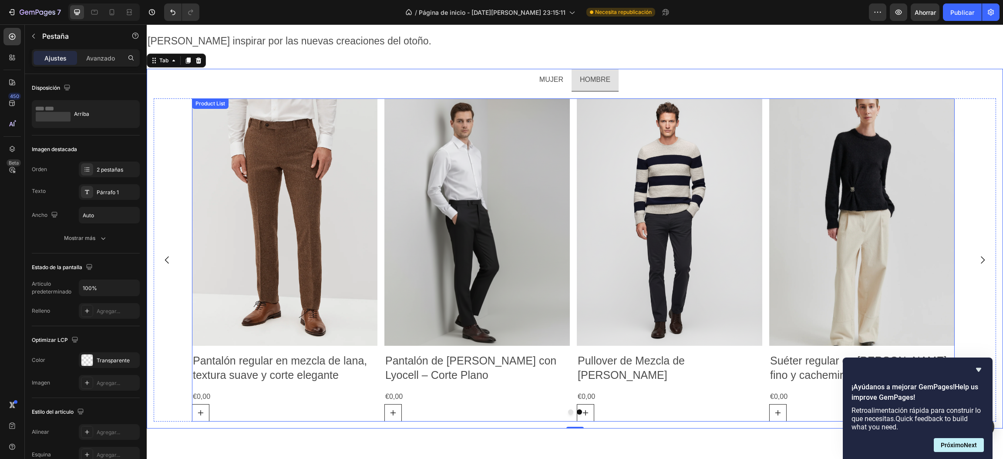
click at [570, 208] on div "Product Images Pantalón regular en mezcla de lana, textura suave y corte elegan…" at bounding box center [573, 259] width 763 height 323
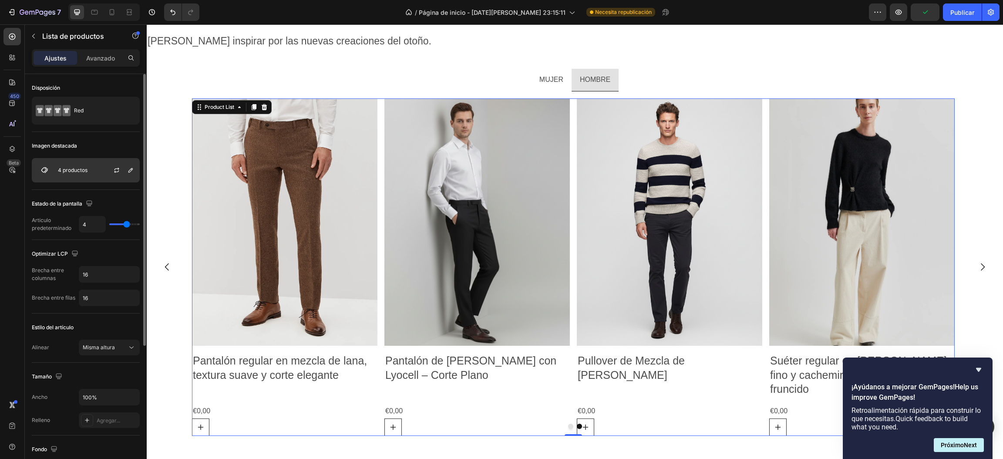
click at [84, 162] on div "4 productos" at bounding box center [86, 170] width 108 height 24
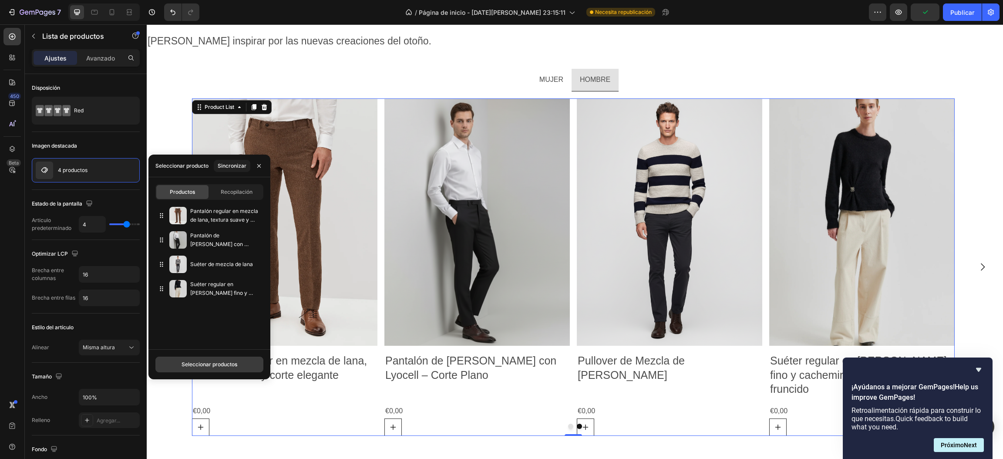
click at [215, 365] on font "Seleccionar productos" at bounding box center [210, 364] width 56 height 7
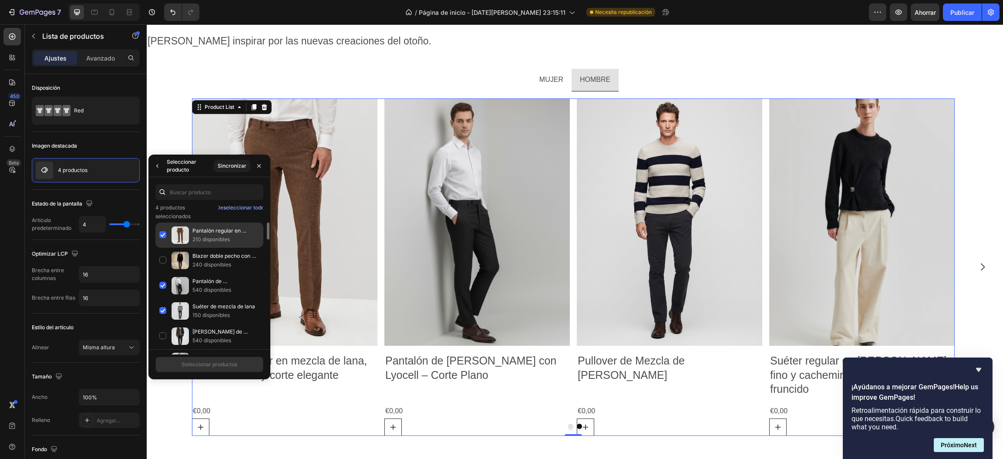
click at [161, 236] on div "Pantalón regular en mezcla de lana, textura suave y corte elegante. 210 disponi…" at bounding box center [209, 234] width 108 height 25
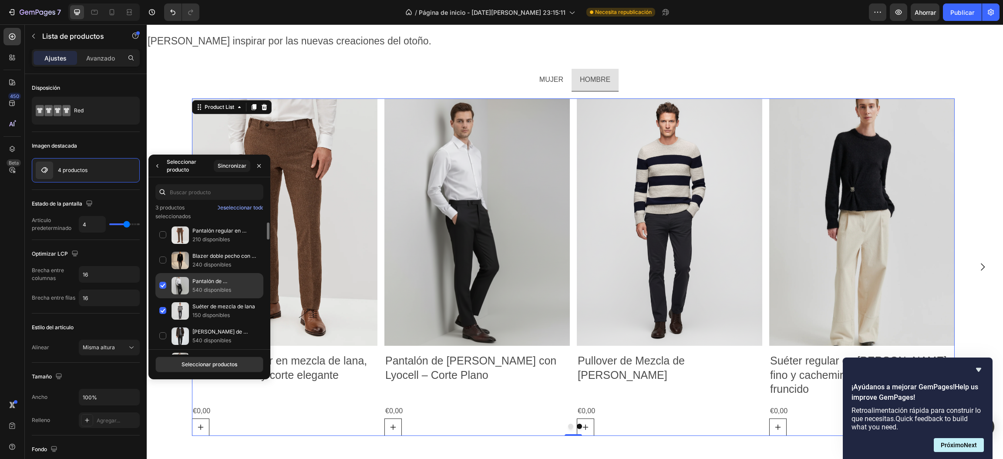
click at [162, 282] on div "Pantalón de Lana con Lyocell – Corte Plano 540 disponibles" at bounding box center [209, 285] width 108 height 25
click at [164, 309] on div "Suéter de mezcla de lana 150 disponibles" at bounding box center [209, 310] width 108 height 25
click at [163, 311] on div "Suéter de mezcla de lana 150 disponibles" at bounding box center [209, 310] width 108 height 25
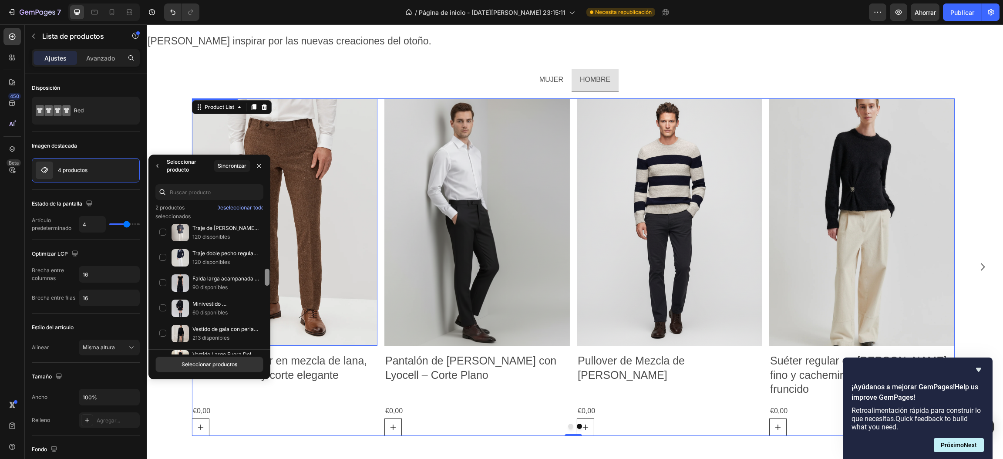
drag, startPoint x: 414, startPoint y: 316, endPoint x: 271, endPoint y: 271, distance: 150.5
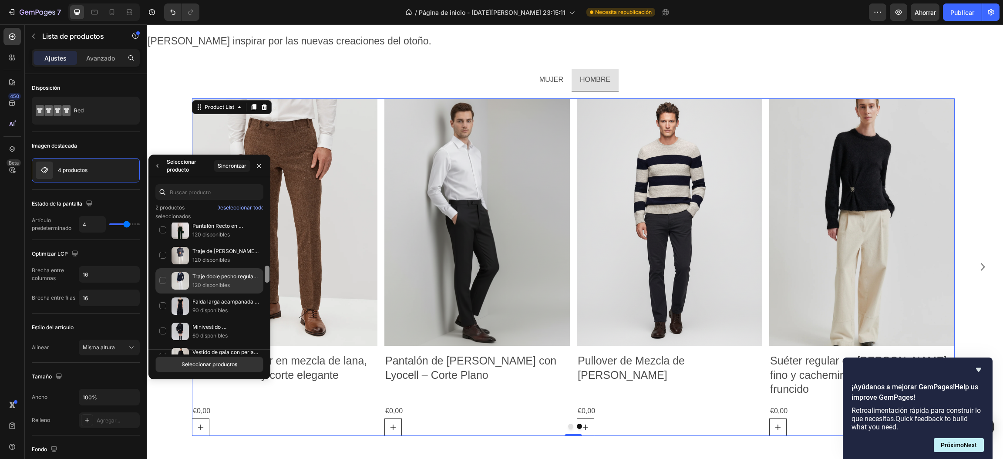
scroll to position [339, 0]
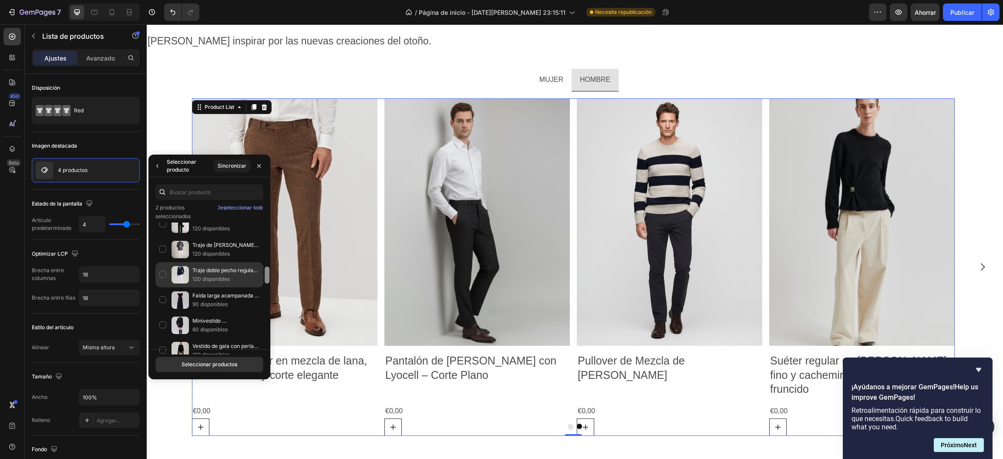
click at [162, 276] on div "Traje doble pecho regular en lana 120 disponibles" at bounding box center [209, 274] width 108 height 25
click at [163, 252] on div "Traje de [PERSON_NAME] Pecho · Corte Regular Italiano 120 disponibles" at bounding box center [209, 249] width 108 height 25
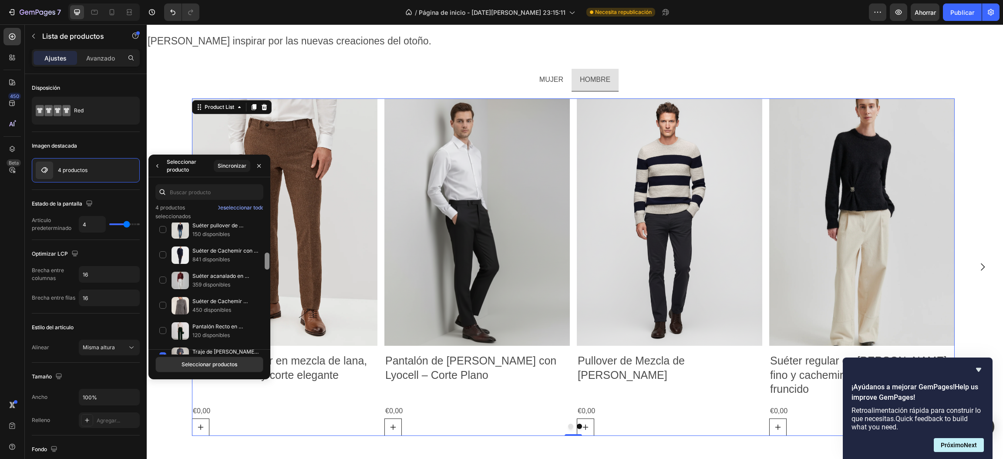
scroll to position [225, 0]
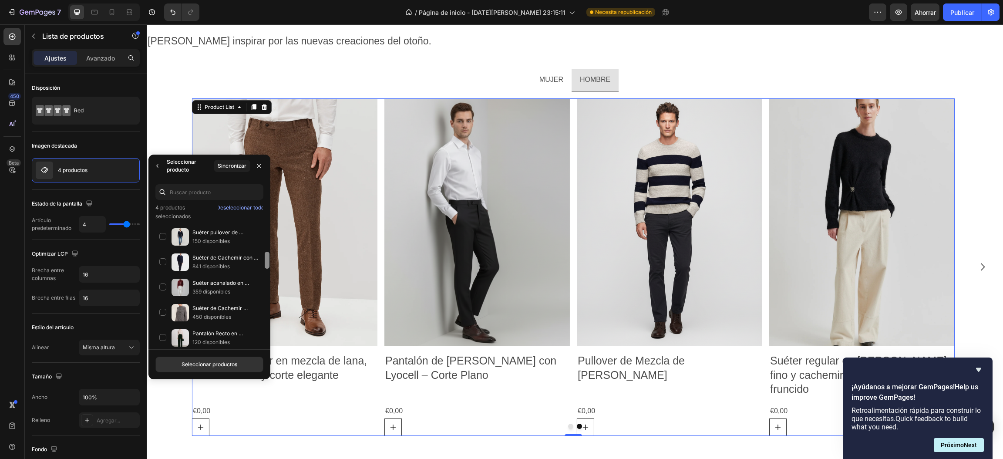
drag, startPoint x: 265, startPoint y: 273, endPoint x: 267, endPoint y: 259, distance: 14.9
click at [267, 259] on div at bounding box center [267, 260] width 5 height 17
click at [165, 236] on div "Suéter pullover de [PERSON_NAME] con detalle de patrón 150 disponibles" at bounding box center [209, 236] width 108 height 25
click at [213, 361] on font "Seleccionar productos" at bounding box center [210, 364] width 56 height 7
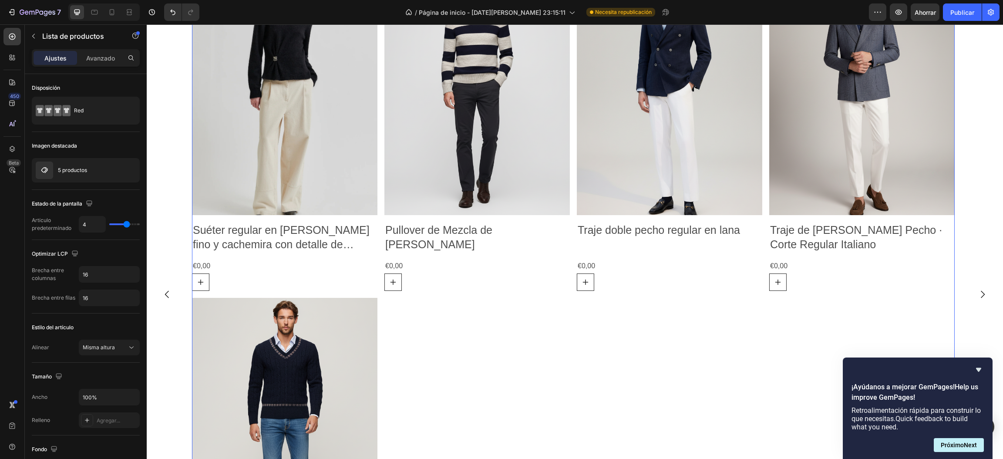
scroll to position [1368, 0]
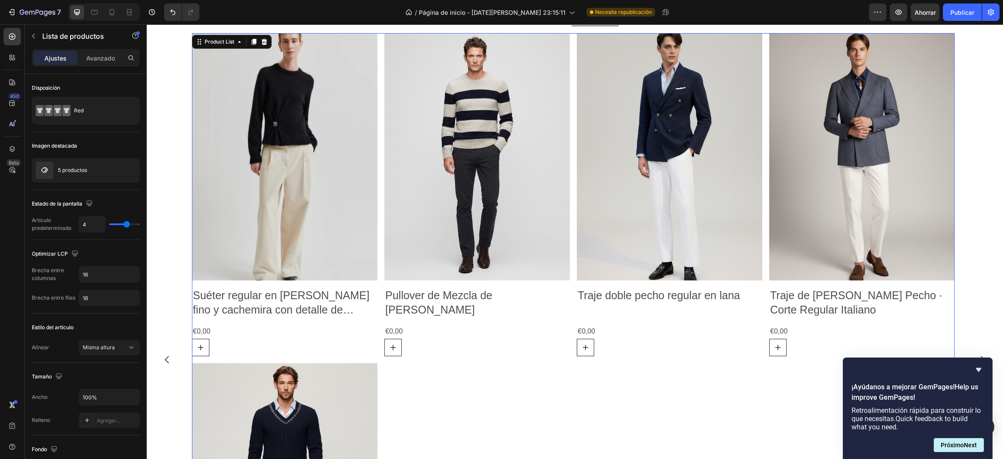
click at [495, 382] on div "Product Images Suéter regular en [PERSON_NAME] fino y cachemira con detalle de …" at bounding box center [573, 359] width 763 height 653
click at [72, 171] on font "5 productos" at bounding box center [72, 170] width 29 height 7
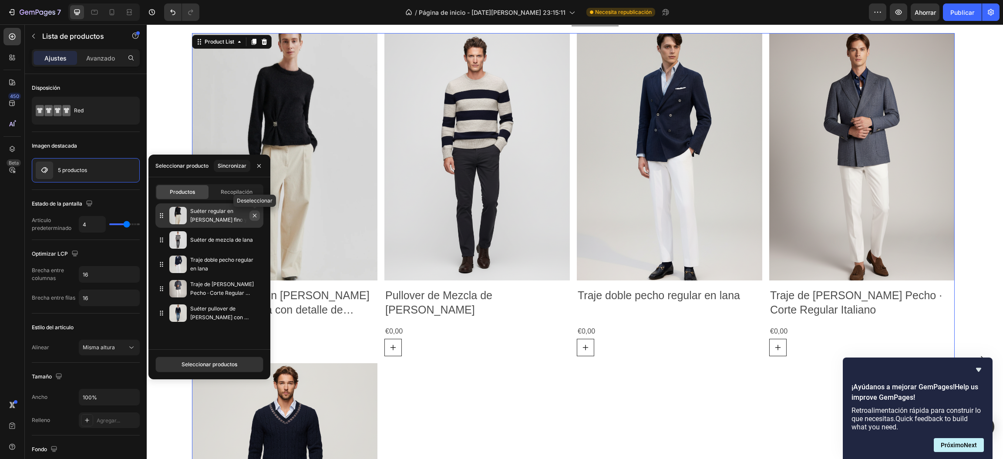
drag, startPoint x: 254, startPoint y: 216, endPoint x: 184, endPoint y: 292, distance: 102.6
click at [253, 216] on icon "button" at bounding box center [254, 215] width 3 height 3
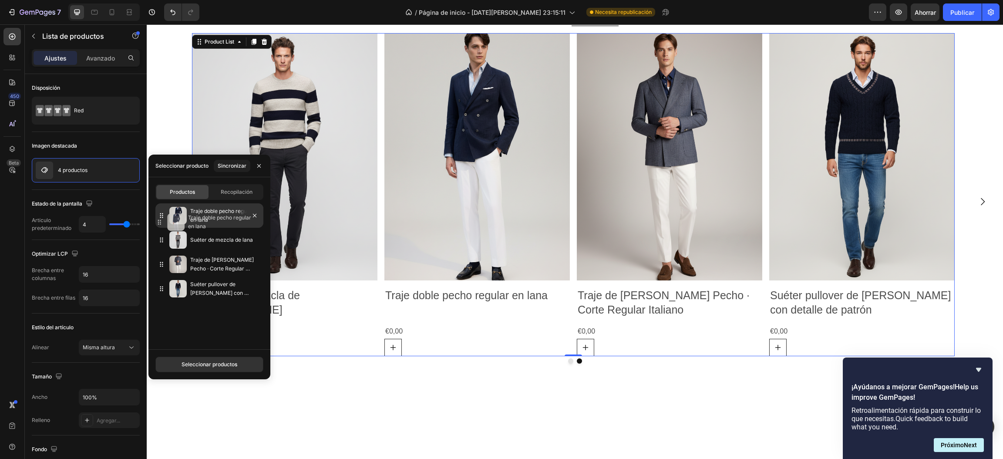
drag, startPoint x: 162, startPoint y: 240, endPoint x: 160, endPoint y: 223, distance: 17.6
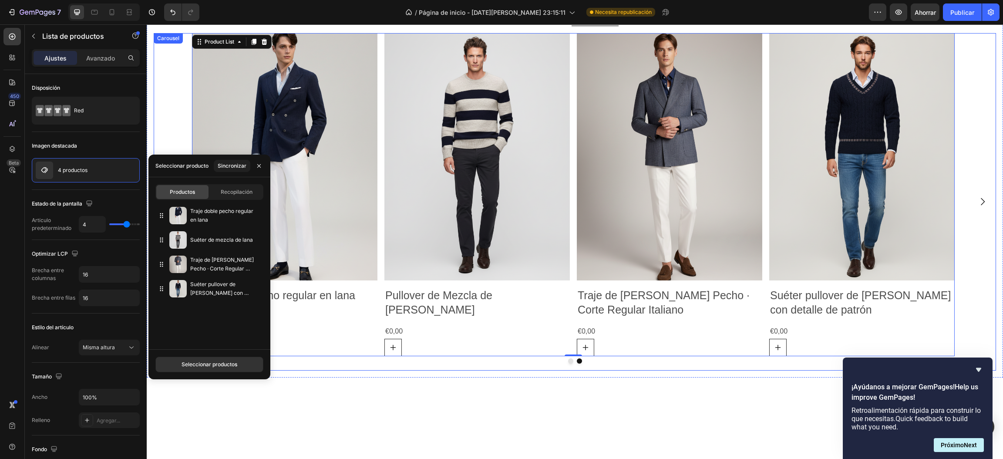
click at [568, 358] on button "Dot" at bounding box center [570, 360] width 5 height 5
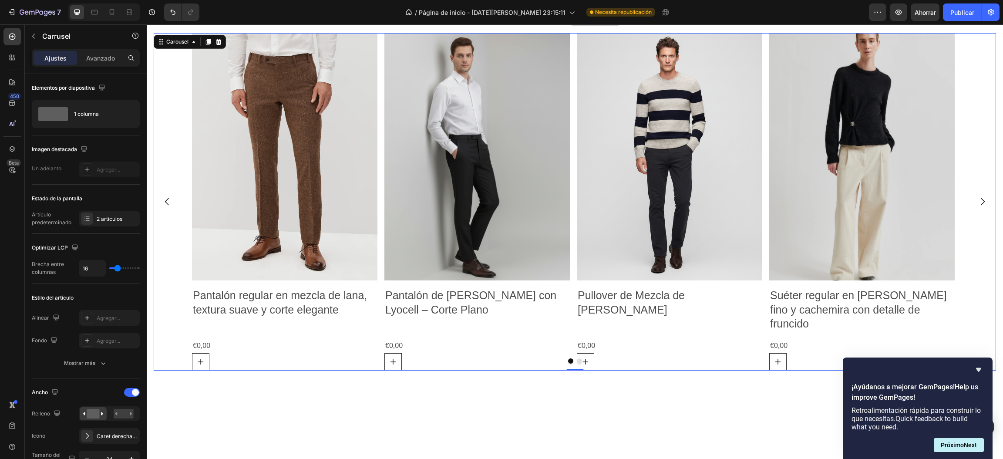
click at [571, 358] on div at bounding box center [575, 360] width 842 height 5
click at [96, 224] on div "2 artículos" at bounding box center [109, 219] width 61 height 16
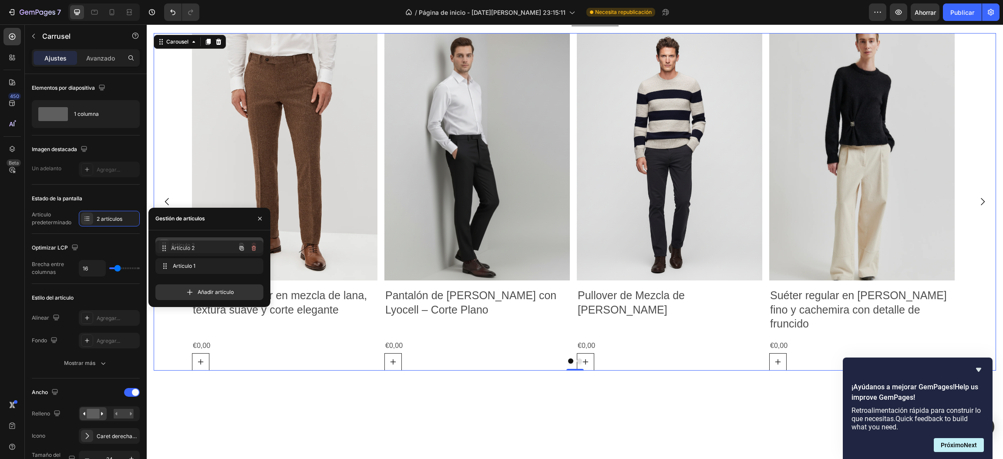
drag, startPoint x: 163, startPoint y: 265, endPoint x: 163, endPoint y: 247, distance: 17.8
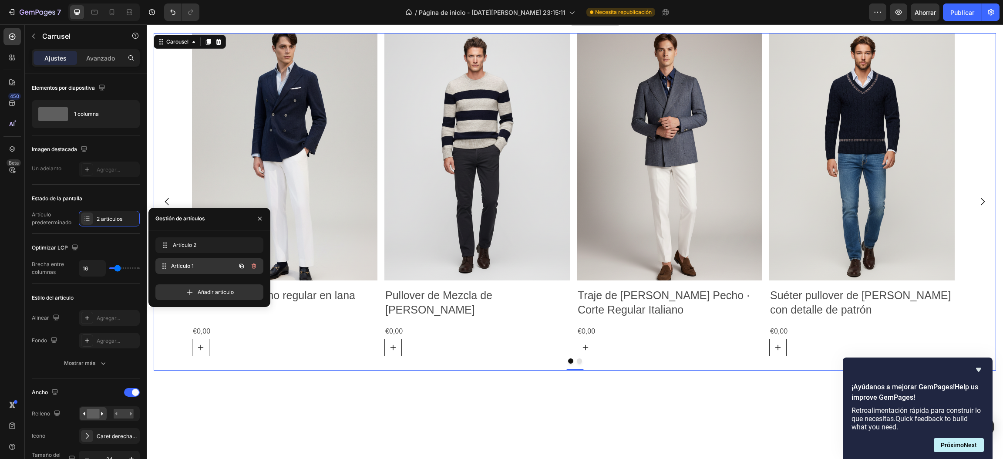
click at [187, 267] on font "Artículo 1" at bounding box center [182, 265] width 23 height 7
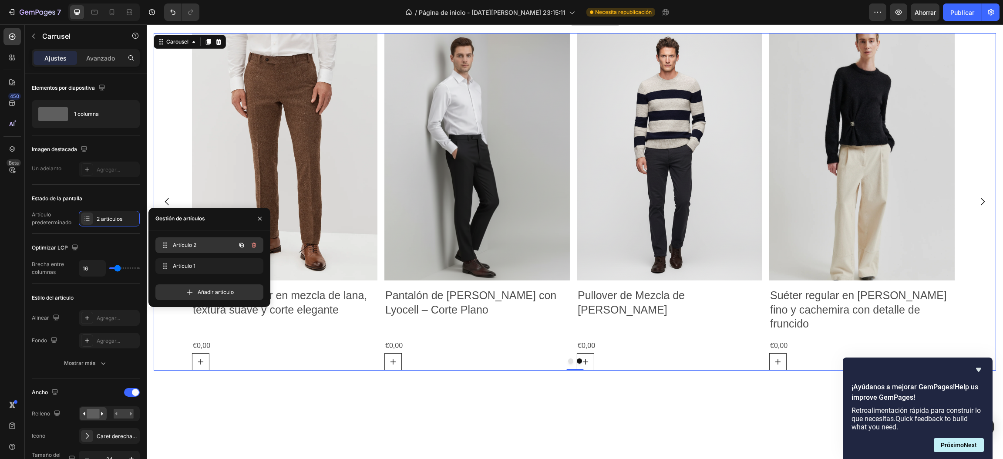
click at [197, 246] on span "Artículo 2" at bounding box center [197, 245] width 49 height 8
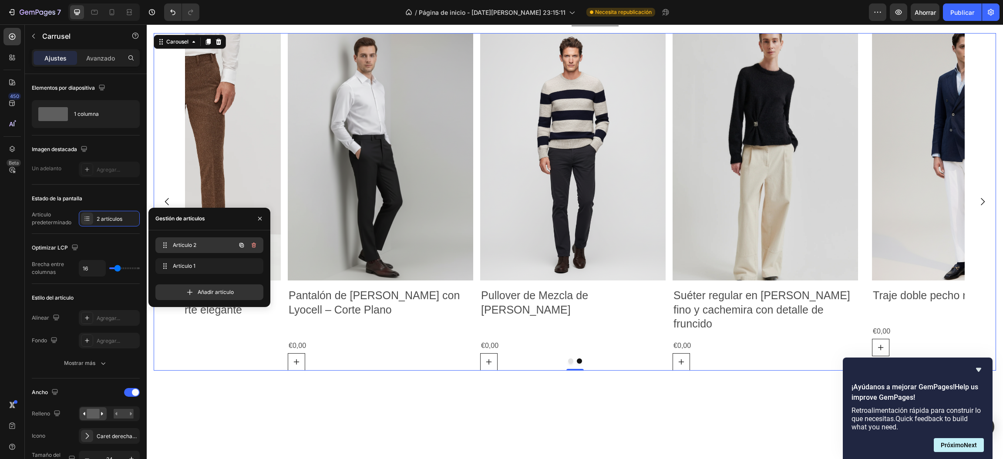
click at [193, 245] on font "Artículo 2" at bounding box center [185, 245] width 24 height 7
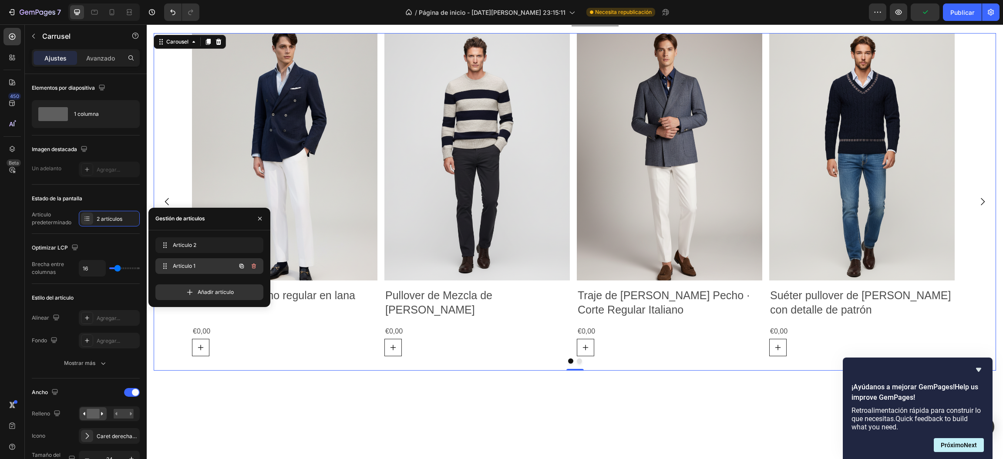
click at [192, 267] on font "Artículo 1" at bounding box center [184, 265] width 23 height 7
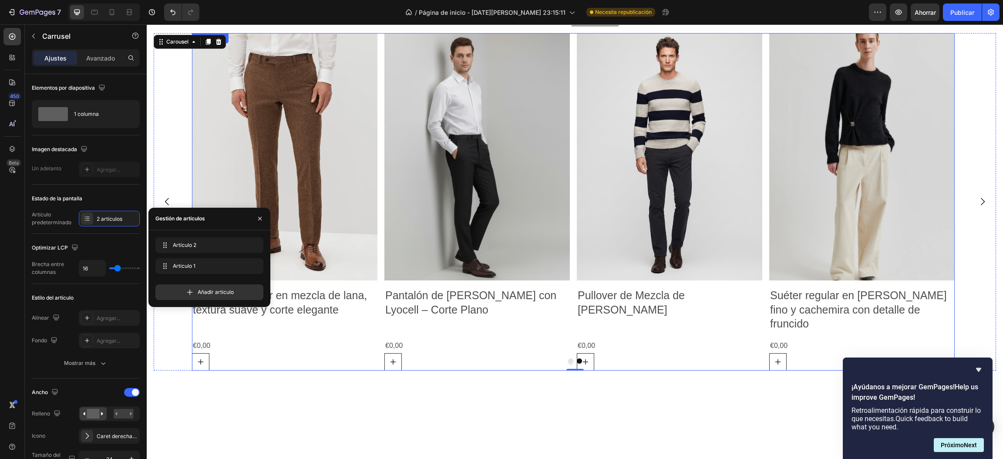
click at [575, 247] on div "Product Images Pantalón regular en mezcla de lana, textura suave y corte elegan…" at bounding box center [573, 201] width 763 height 337
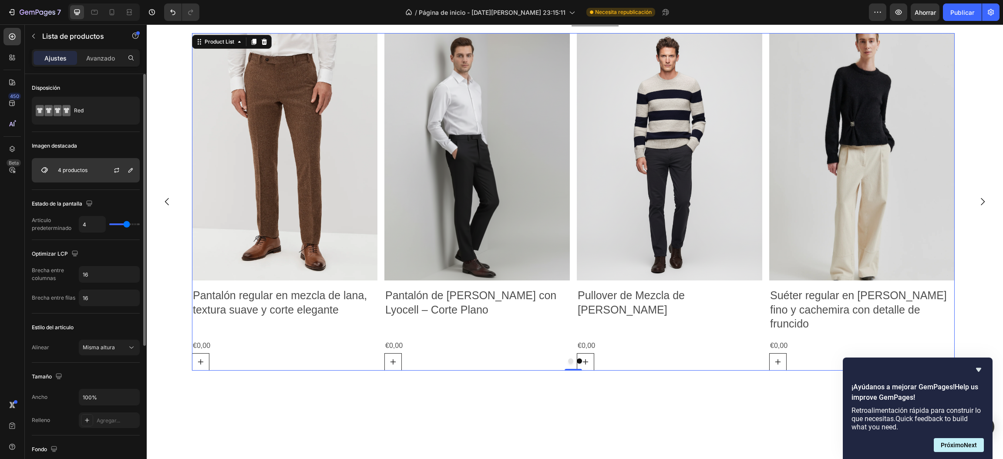
click at [82, 174] on div "4 productos" at bounding box center [86, 170] width 108 height 24
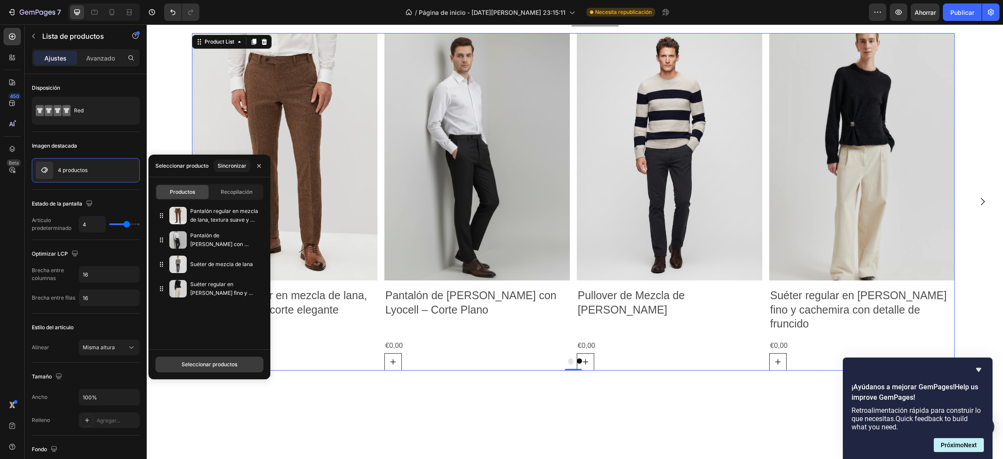
click at [202, 360] on font "Seleccionar productos" at bounding box center [210, 364] width 56 height 8
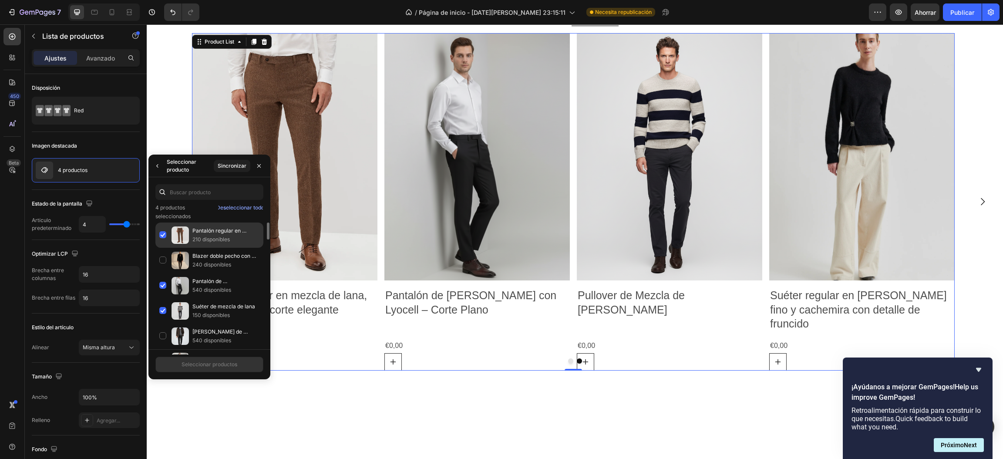
click at [161, 234] on div "Pantalón regular en mezcla de lana, textura suave y corte elegante. 210 disponi…" at bounding box center [209, 234] width 108 height 25
click at [162, 259] on div "Blazer doble pecho con solapa satinada y diseño contemporáneo 240 disponibles" at bounding box center [209, 260] width 108 height 25
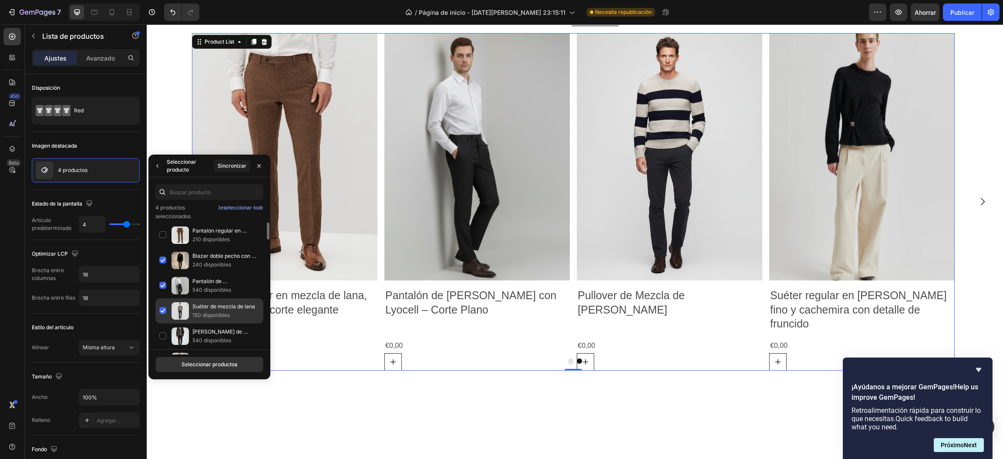
click at [162, 311] on div "Suéter de mezcla de lana 150 disponibles" at bounding box center [209, 310] width 108 height 25
click at [163, 334] on div "[PERSON_NAME] de Cachemir y [PERSON_NAME] con Relleno [PERSON_NAME] de Ganso y …" at bounding box center [209, 335] width 108 height 25
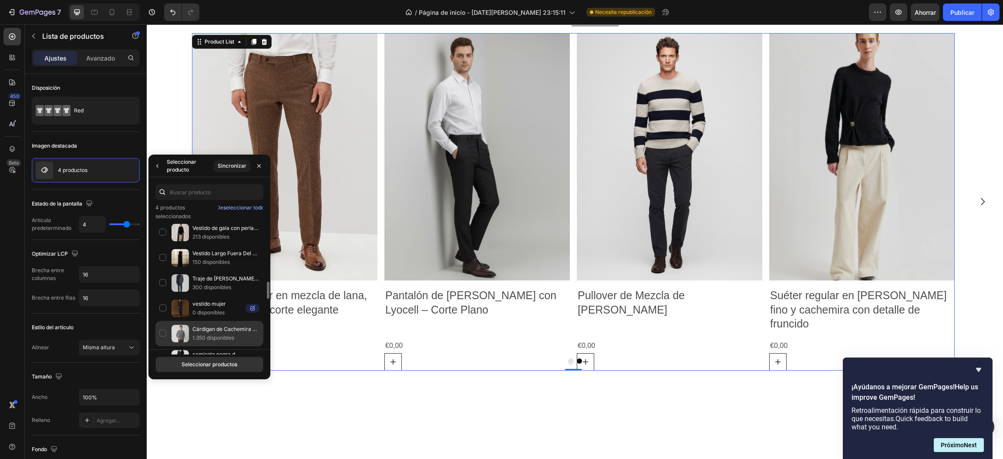
click at [164, 338] on div "Cárdigan de Cachemira y [PERSON_NAME] Gris Medio 1.350 disponibles" at bounding box center [209, 333] width 108 height 25
drag, startPoint x: 179, startPoint y: 360, endPoint x: 38, endPoint y: 386, distance: 143.3
click at [179, 360] on button "Seleccionar productos" at bounding box center [209, 365] width 108 height 16
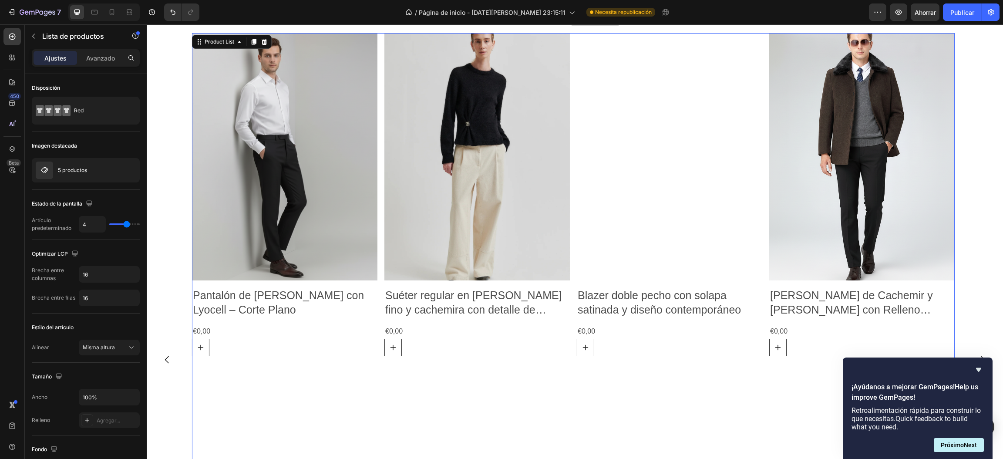
click at [468, 360] on div "Product Images Pantalón de Lana con Lyocell – Corte Plano Product Title €0,00 P…" at bounding box center [573, 359] width 763 height 653
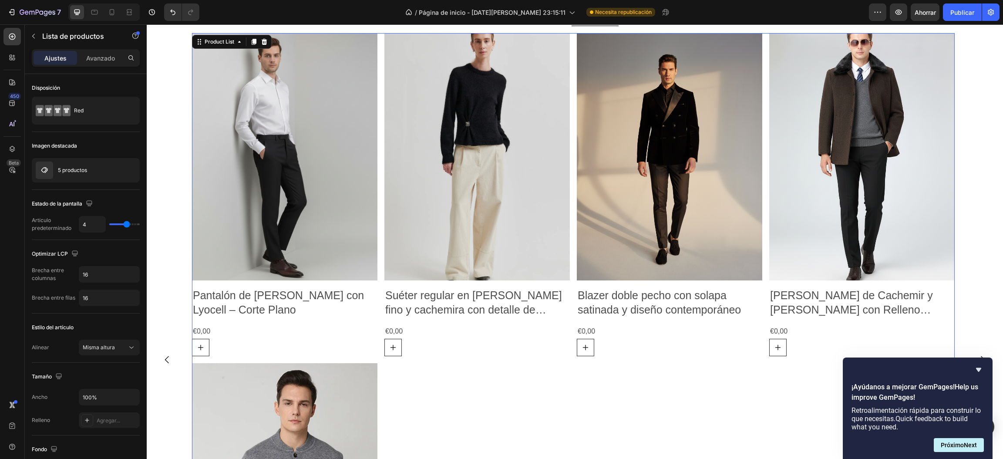
click at [575, 315] on div "Product Images Pantalón de Lana con Lyocell – Corte Plano Product Title €0,00 P…" at bounding box center [573, 359] width 763 height 653
click at [574, 254] on div "Product Images Pantalón de Lana con Lyocell – Corte Plano Product Title €0,00 P…" at bounding box center [573, 359] width 763 height 653
click at [87, 169] on div "5 productos" at bounding box center [86, 170] width 108 height 24
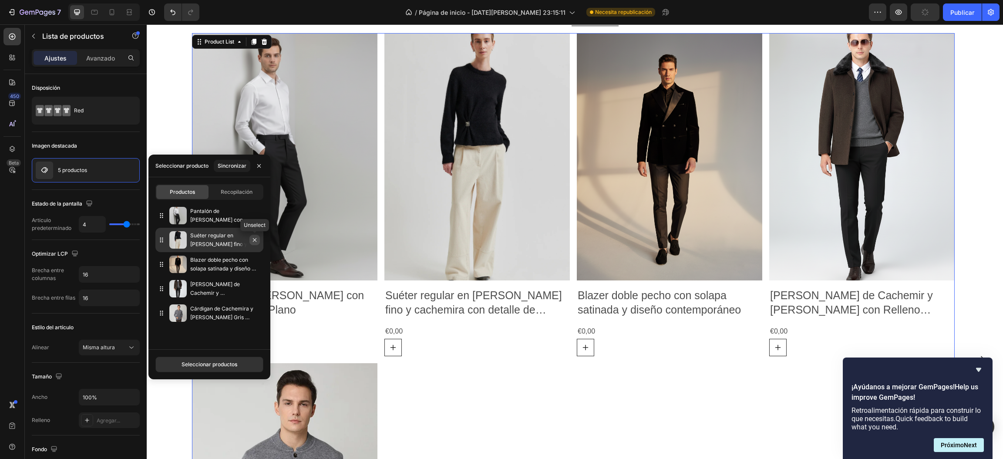
click at [256, 237] on icon "button" at bounding box center [254, 239] width 7 height 7
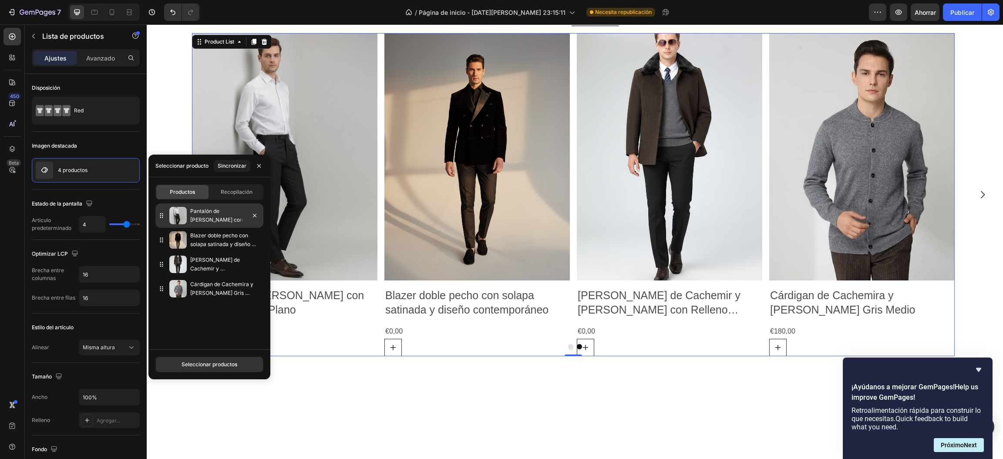
click at [162, 216] on icon at bounding box center [161, 215] width 9 height 9
drag, startPoint x: 164, startPoint y: 253, endPoint x: 166, endPoint y: 261, distance: 8.6
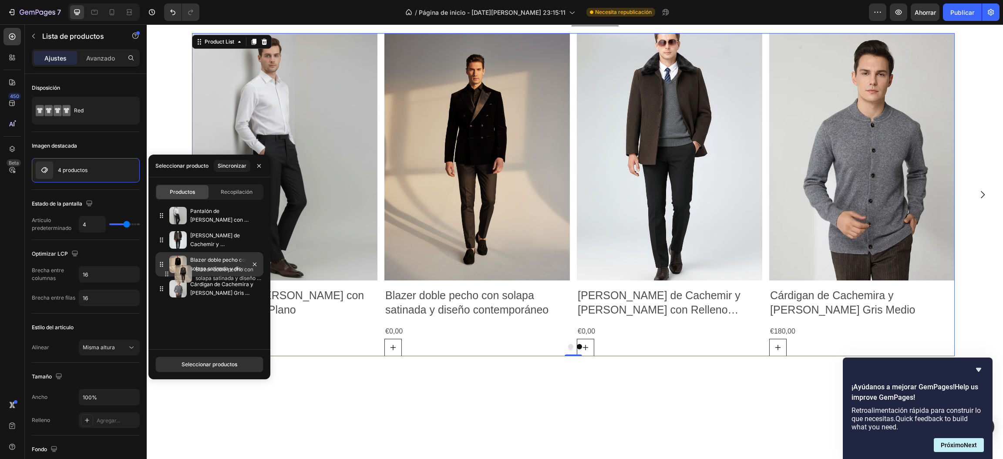
click at [166, 261] on div "Blazer doble pecho con solapa satinada y diseño contemporáneo" at bounding box center [209, 264] width 108 height 24
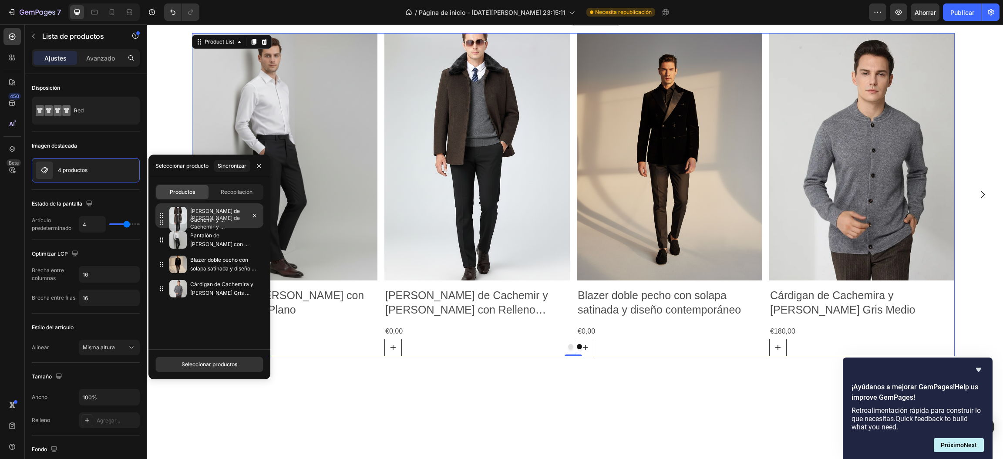
drag, startPoint x: 162, startPoint y: 232, endPoint x: 162, endPoint y: 219, distance: 13.9
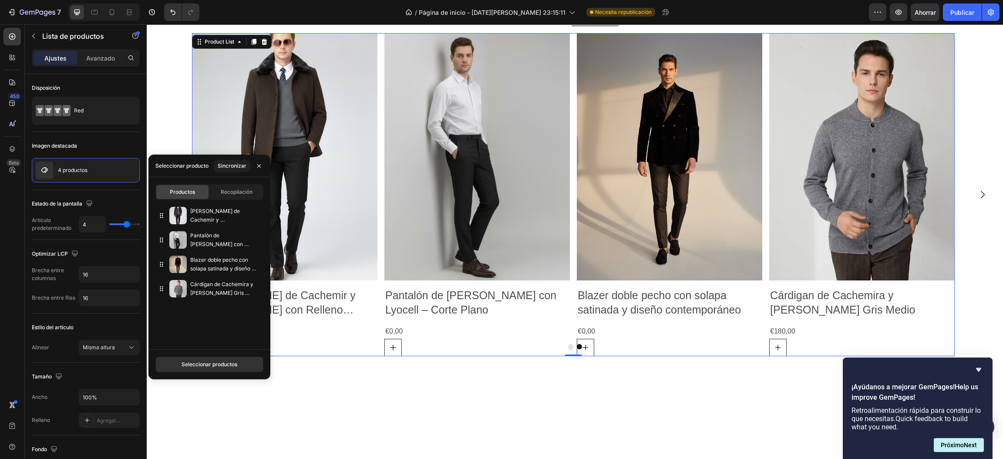
click at [347, 397] on div at bounding box center [575, 423] width 856 height 78
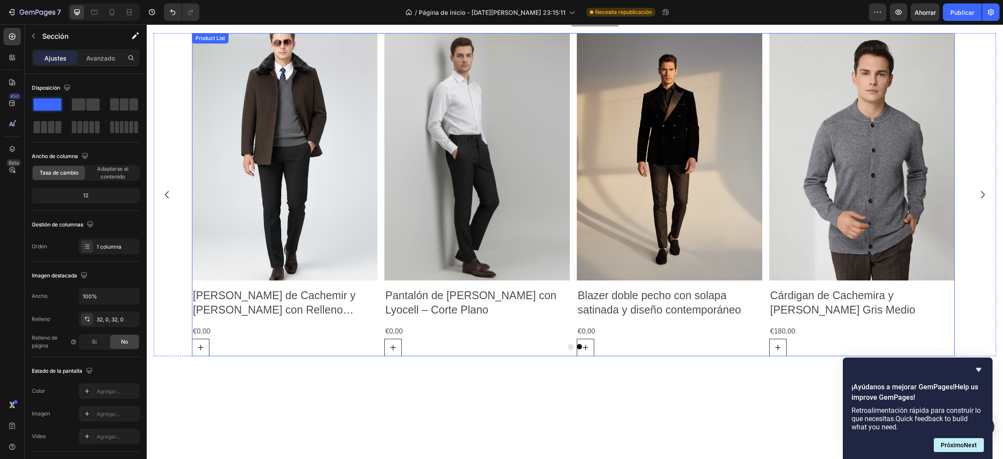
click at [574, 229] on div "Product Images Abrigo Corto de Cachemir y Lana con Relleno [PERSON_NAME] de Gan…" at bounding box center [573, 194] width 763 height 323
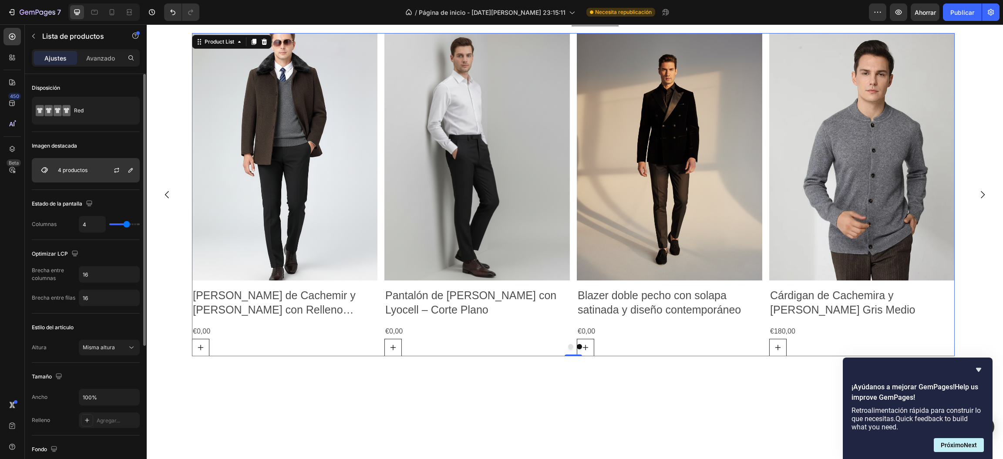
click at [77, 180] on div "4 productos" at bounding box center [86, 170] width 108 height 24
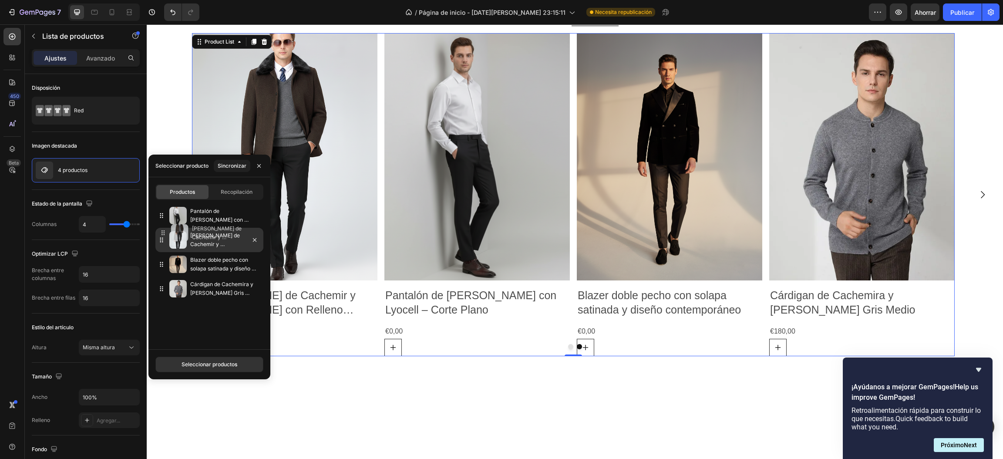
drag, startPoint x: 162, startPoint y: 226, endPoint x: 163, endPoint y: 237, distance: 11.0
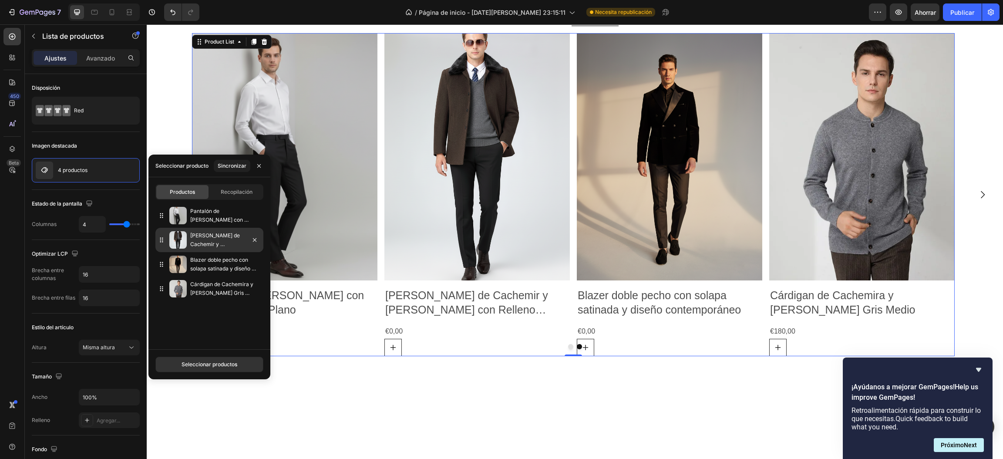
click at [163, 237] on icon at bounding box center [161, 240] width 9 height 9
click at [465, 398] on div at bounding box center [575, 423] width 856 height 78
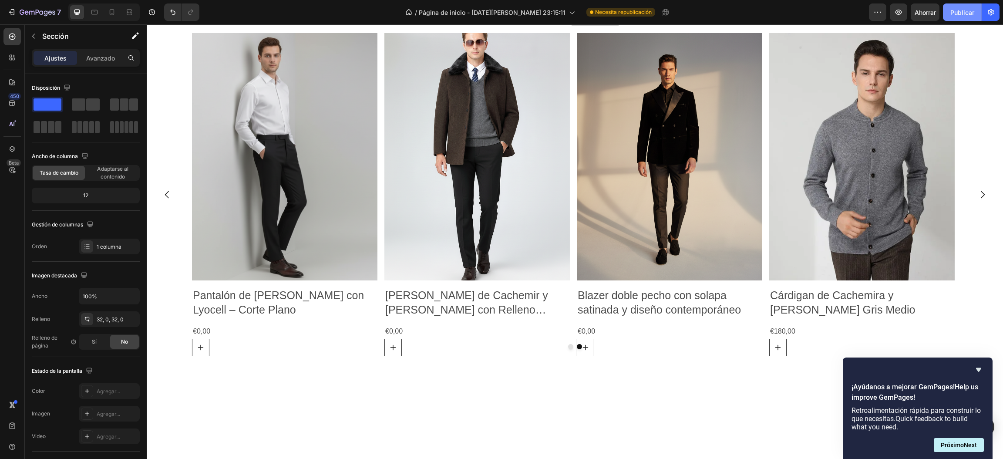
click at [962, 9] on font "Publicar" at bounding box center [962, 12] width 24 height 7
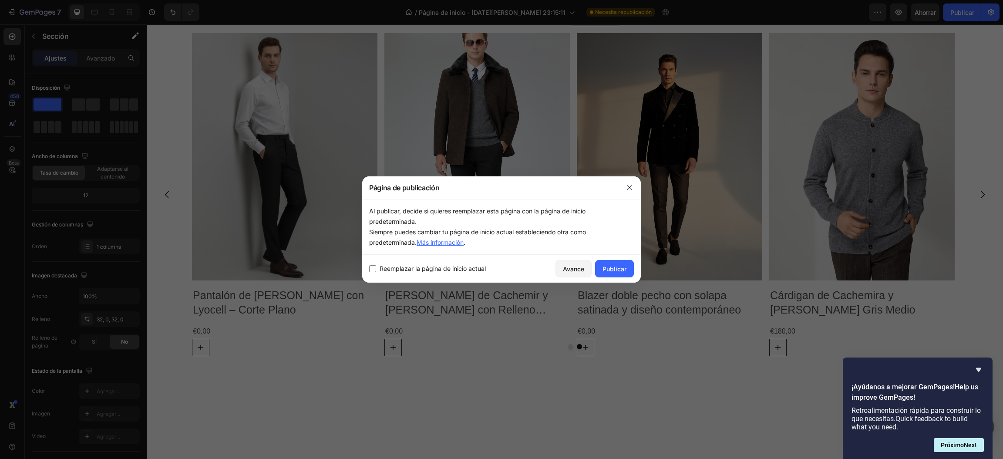
drag, startPoint x: 618, startPoint y: 267, endPoint x: 826, endPoint y: 266, distance: 207.6
click at [619, 266] on font "Publicar" at bounding box center [614, 268] width 24 height 7
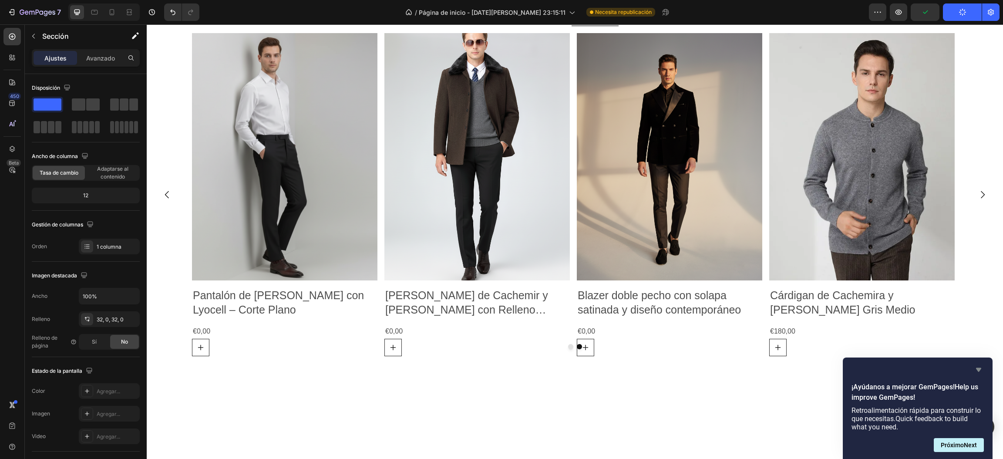
click at [978, 370] on icon "Ocultar encuesta" at bounding box center [978, 370] width 5 height 4
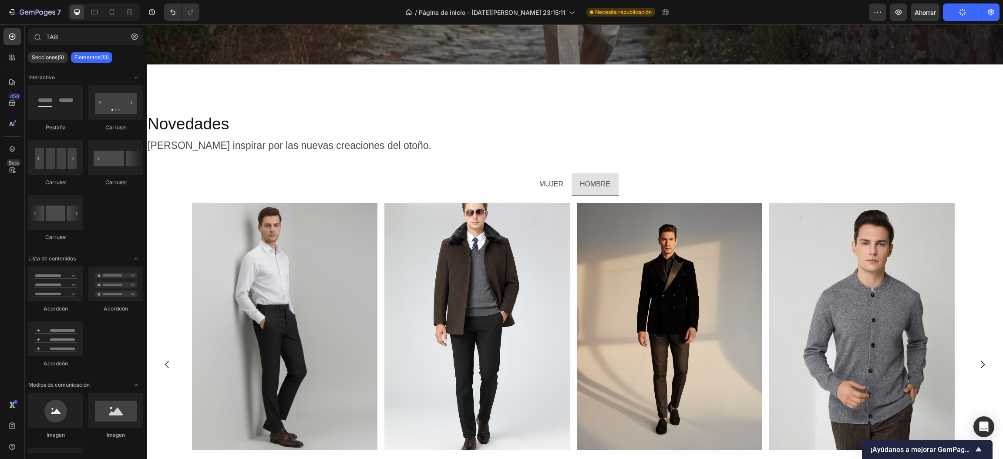
scroll to position [1194, 0]
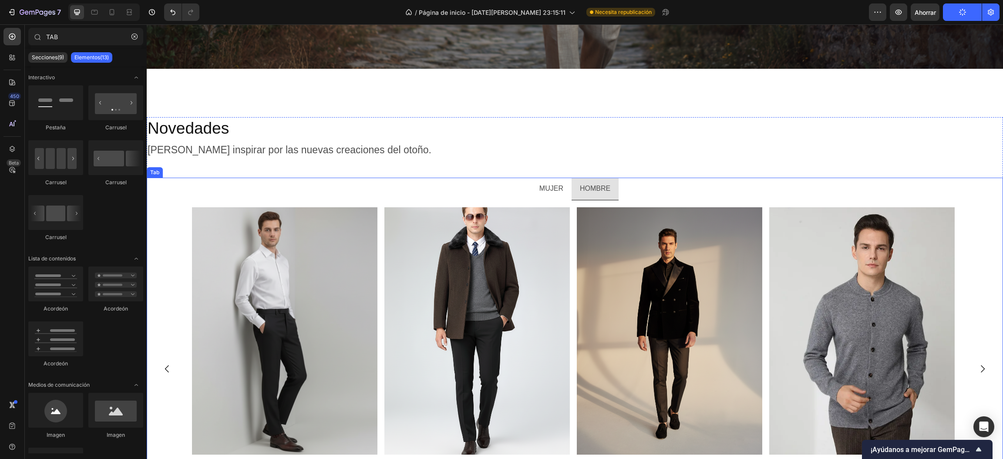
click at [549, 187] on p "MUJER" at bounding box center [551, 188] width 24 height 13
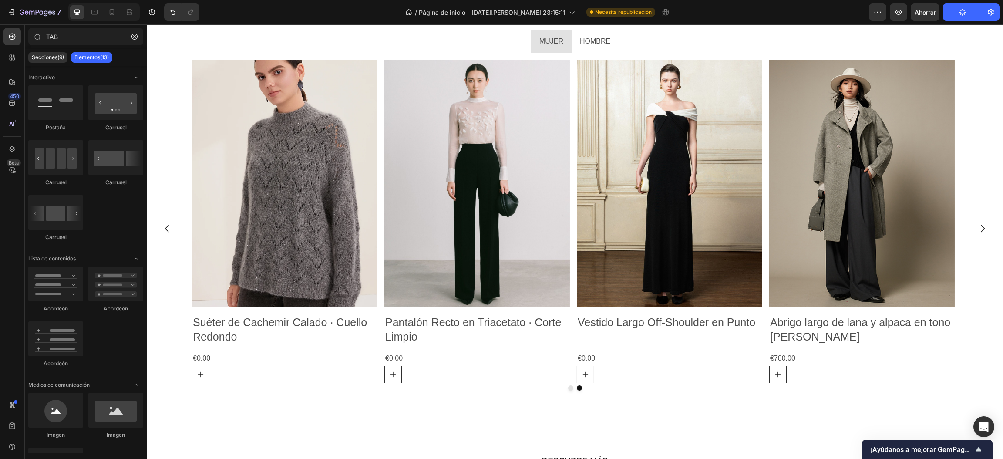
scroll to position [1355, 0]
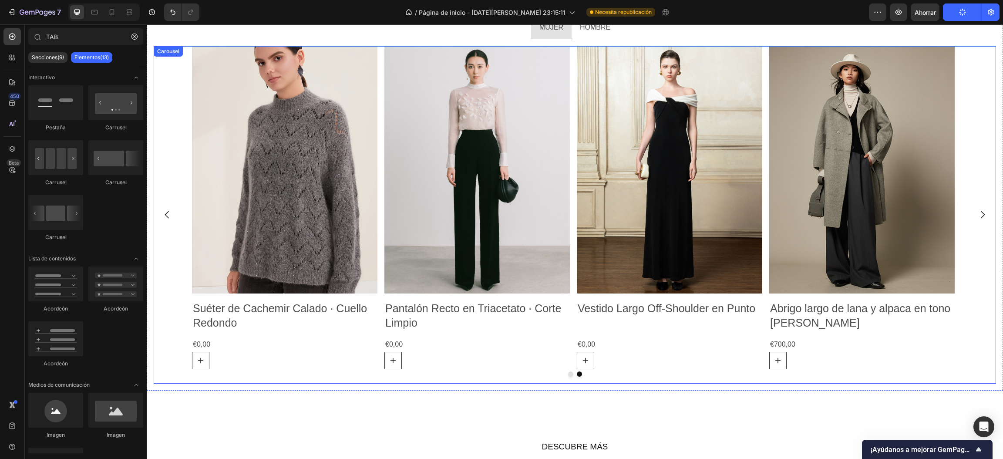
click at [977, 209] on icon "Carousel Next Arrow" at bounding box center [982, 214] width 10 height 10
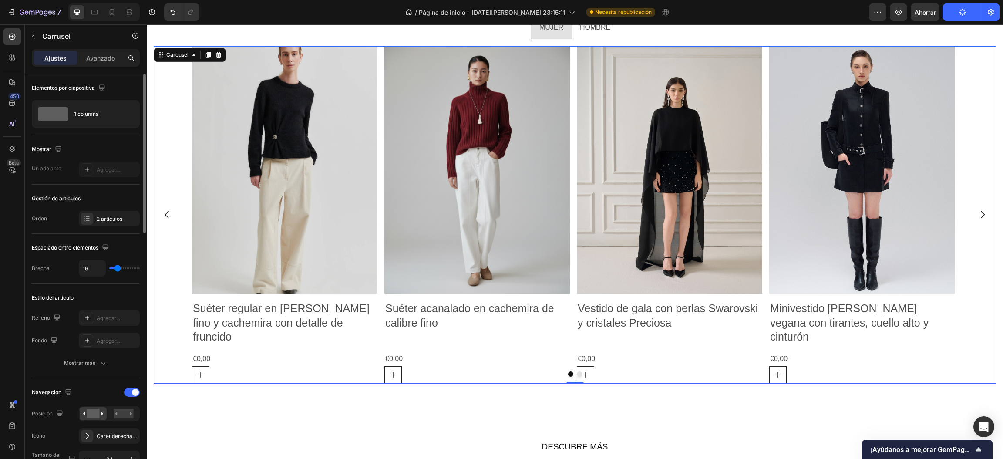
scroll to position [65, 0]
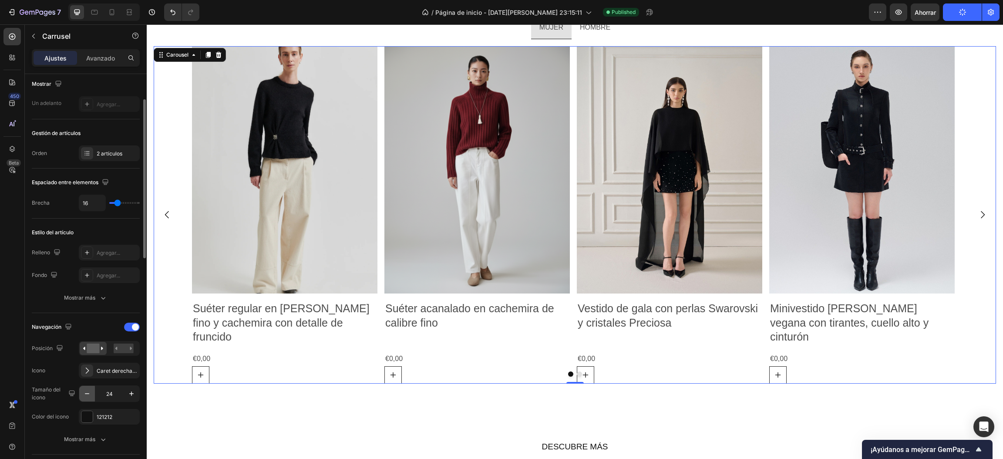
click at [92, 396] on button "button" at bounding box center [87, 394] width 16 height 16
type input "23"
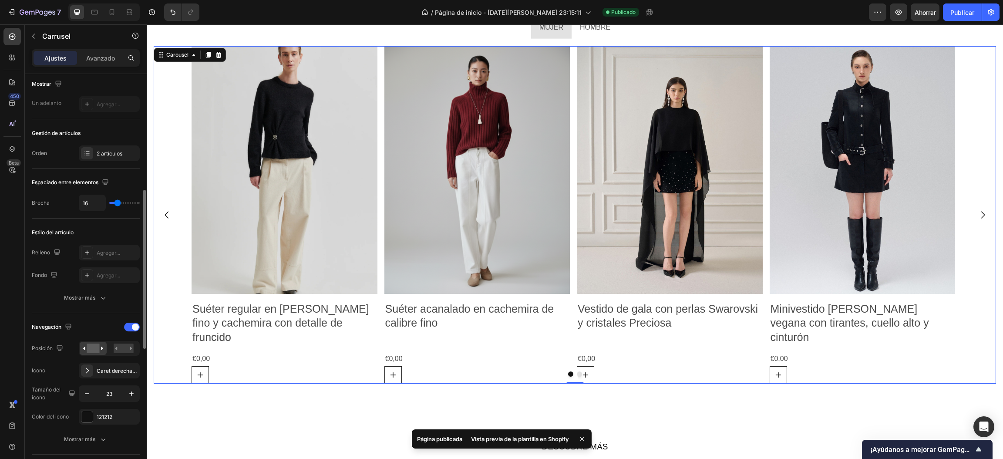
scroll to position [131, 0]
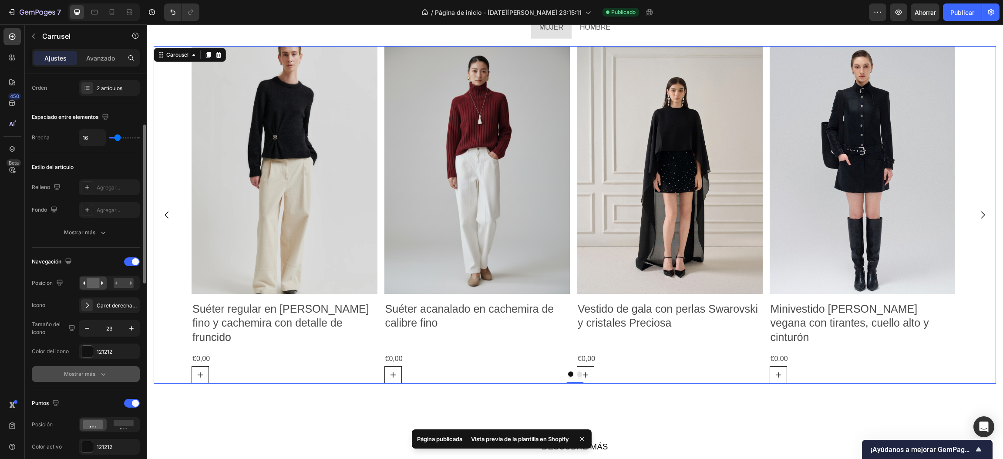
click at [103, 380] on button "Mostrar más" at bounding box center [86, 374] width 108 height 16
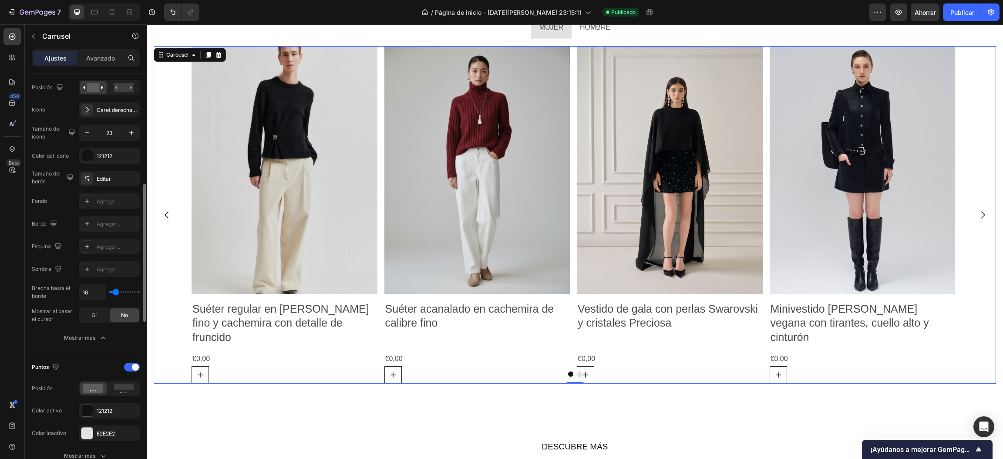
click at [113, 292] on input "range" at bounding box center [124, 292] width 30 height 2
type input "0"
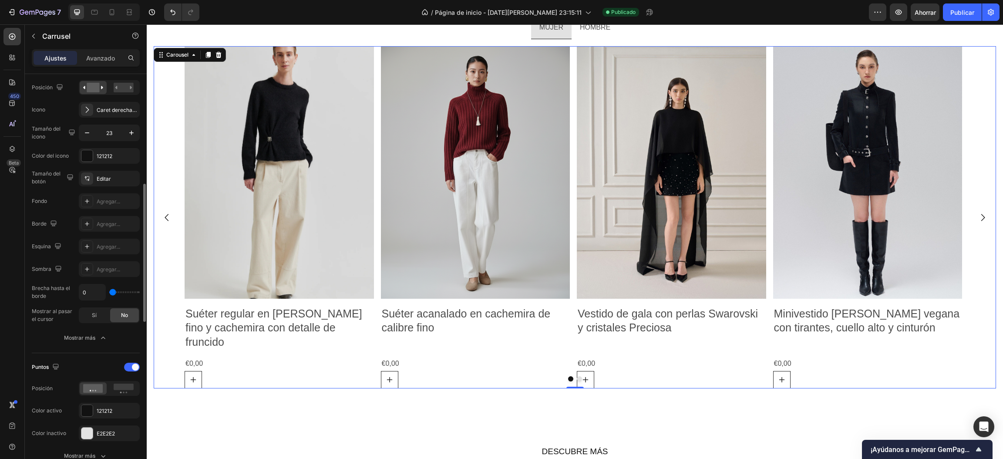
type input "0"
click at [111, 291] on input "range" at bounding box center [124, 292] width 30 height 2
click at [109, 291] on input "range" at bounding box center [124, 292] width 30 height 2
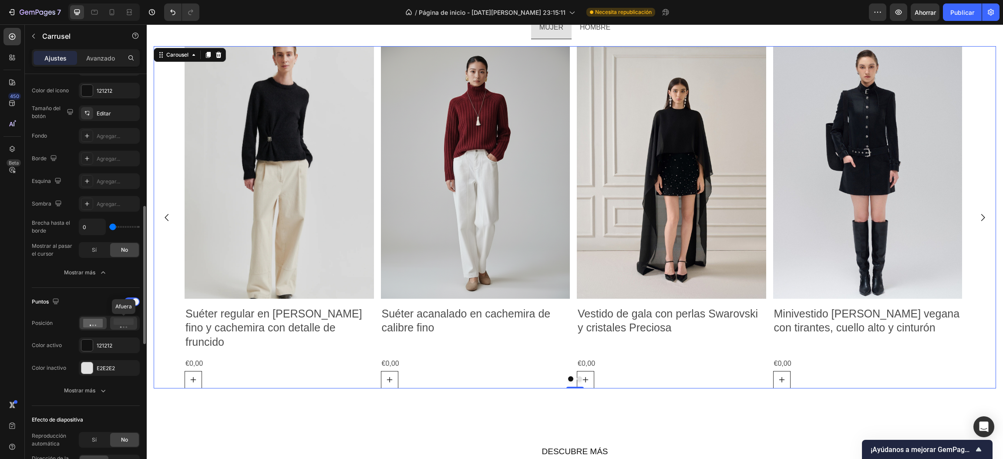
click at [119, 323] on rect at bounding box center [124, 321] width 20 height 7
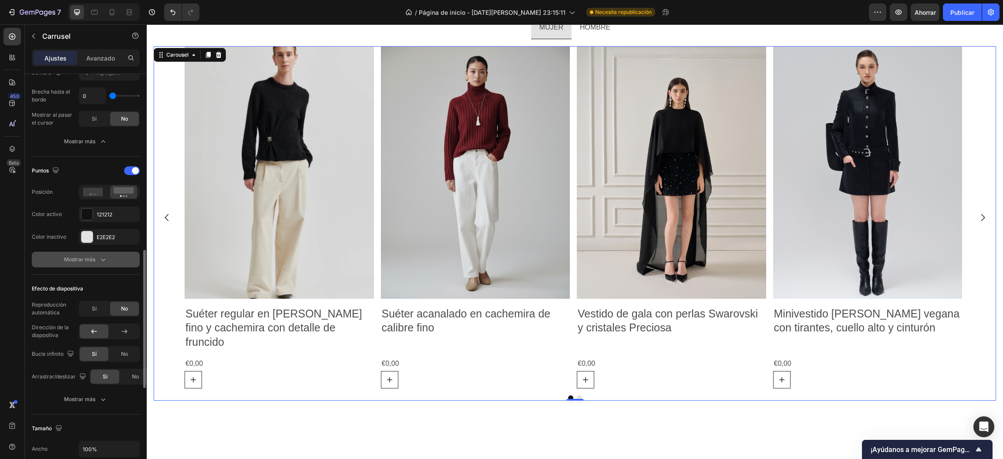
click at [101, 259] on icon "button" at bounding box center [103, 259] width 9 height 9
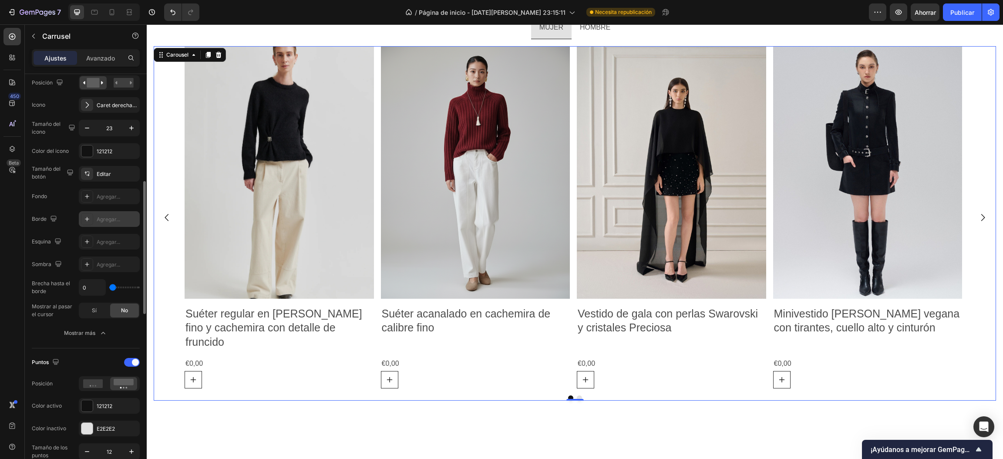
scroll to position [266, 0]
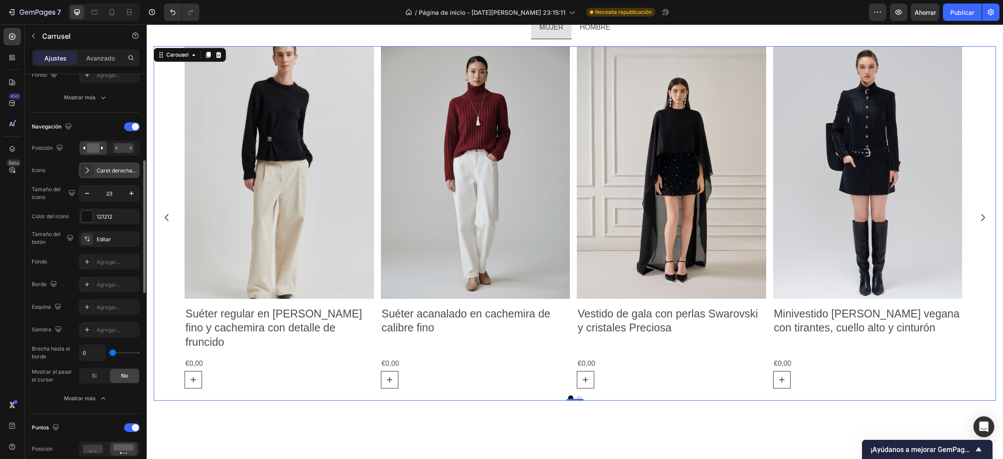
click at [106, 172] on font "Caret derecha regular" at bounding box center [124, 170] width 55 height 7
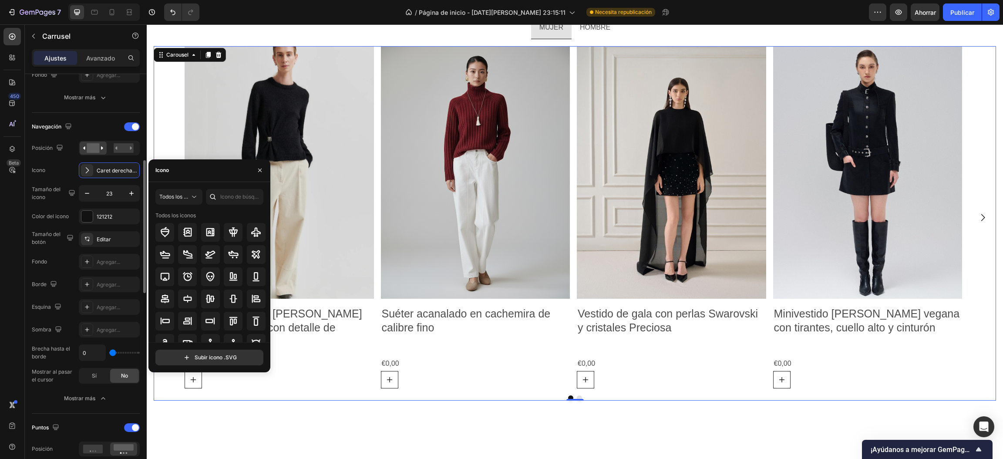
click at [66, 168] on div "Icono Caret derecha regular" at bounding box center [86, 170] width 108 height 16
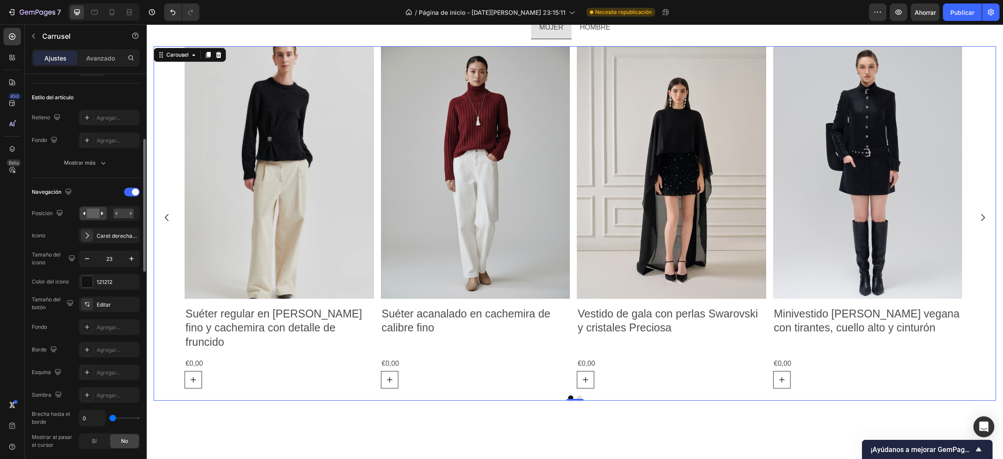
scroll to position [70, 0]
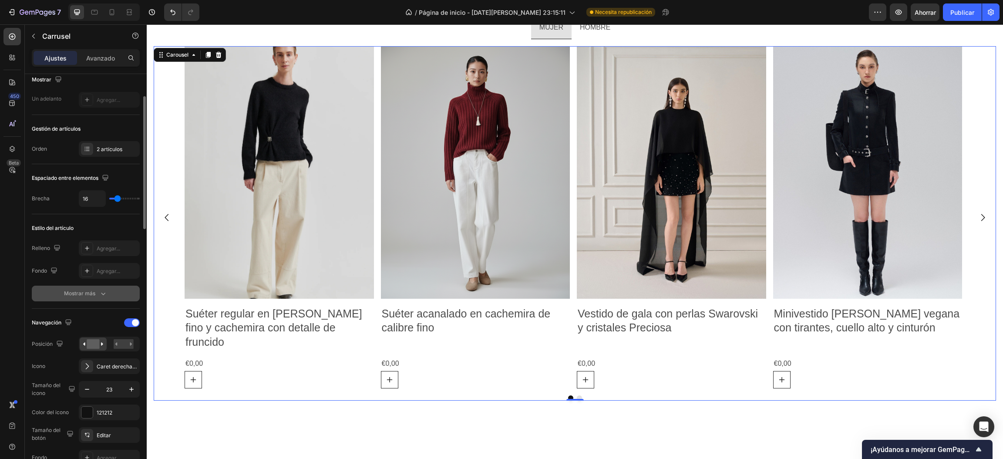
click at [88, 296] on font "Mostrar más" at bounding box center [79, 293] width 31 height 7
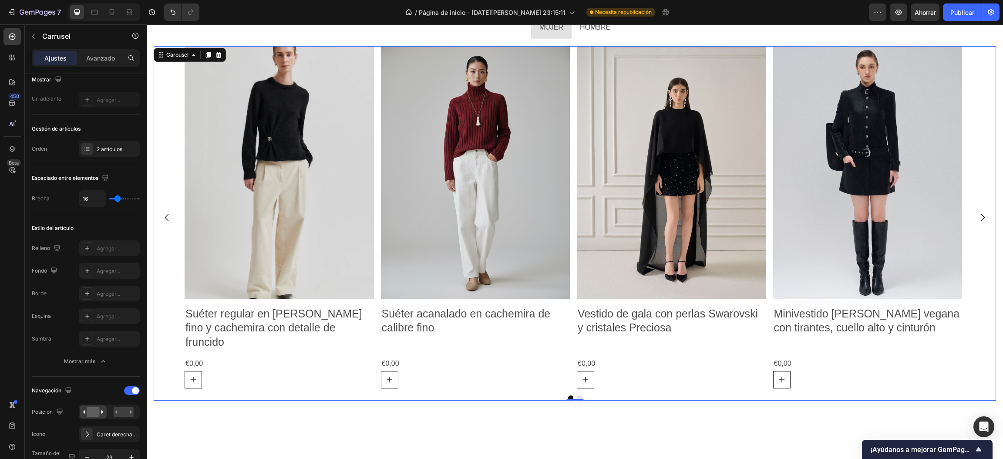
click at [99, 72] on div "Ajustes Avanzado" at bounding box center [86, 61] width 122 height 25
click at [103, 57] on font "Avanzado" at bounding box center [100, 57] width 29 height 7
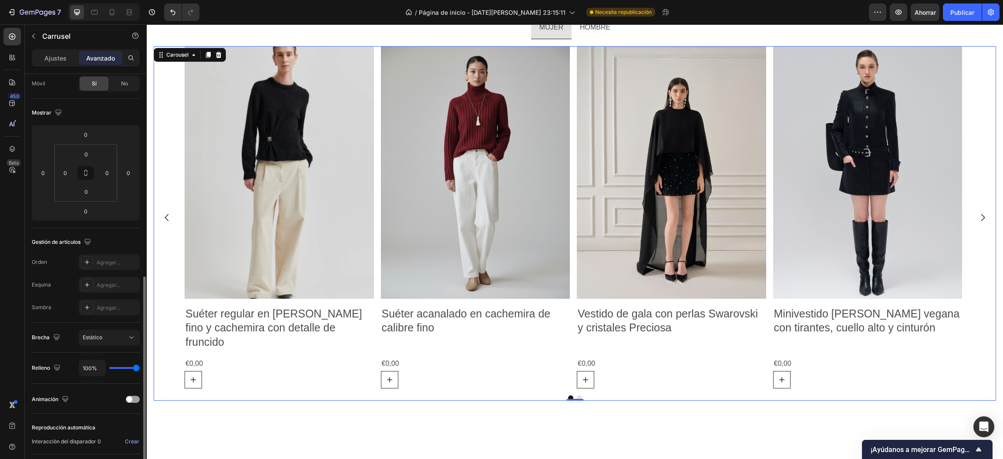
scroll to position [158, 0]
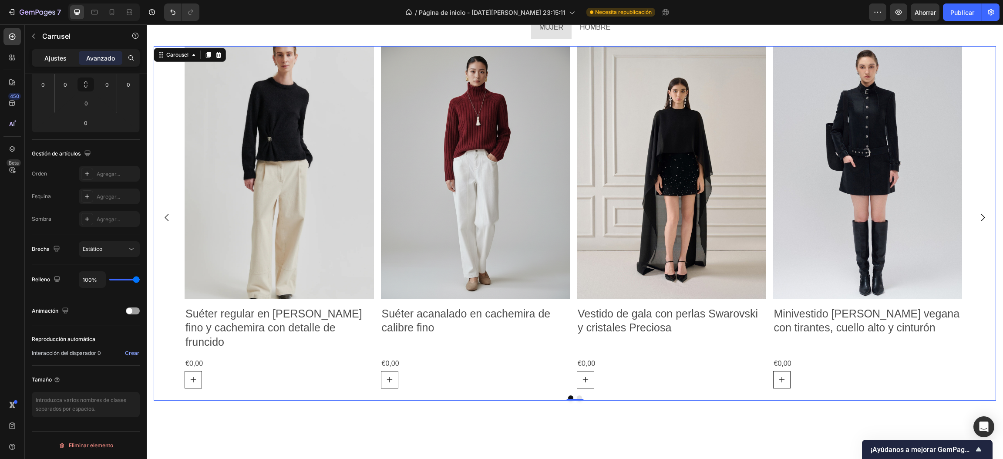
click at [70, 54] on div "Ajustes" at bounding box center [56, 58] width 44 height 14
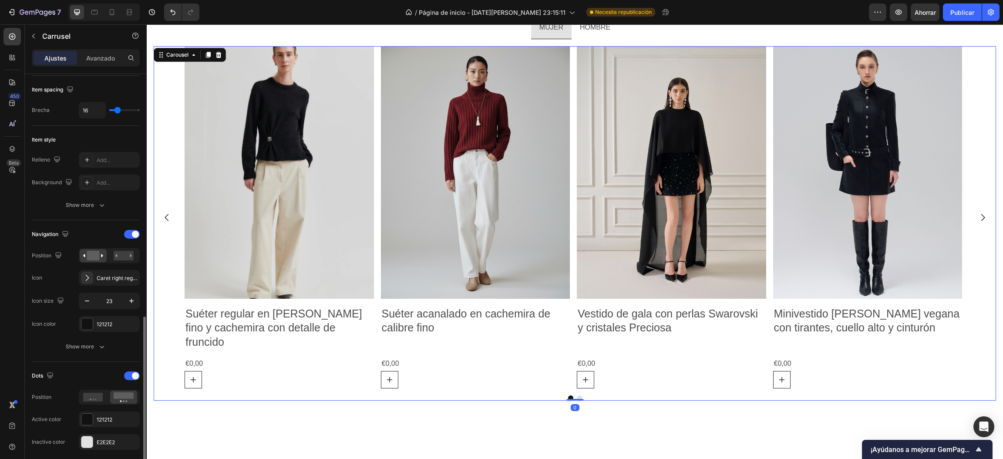
scroll to position [354, 0]
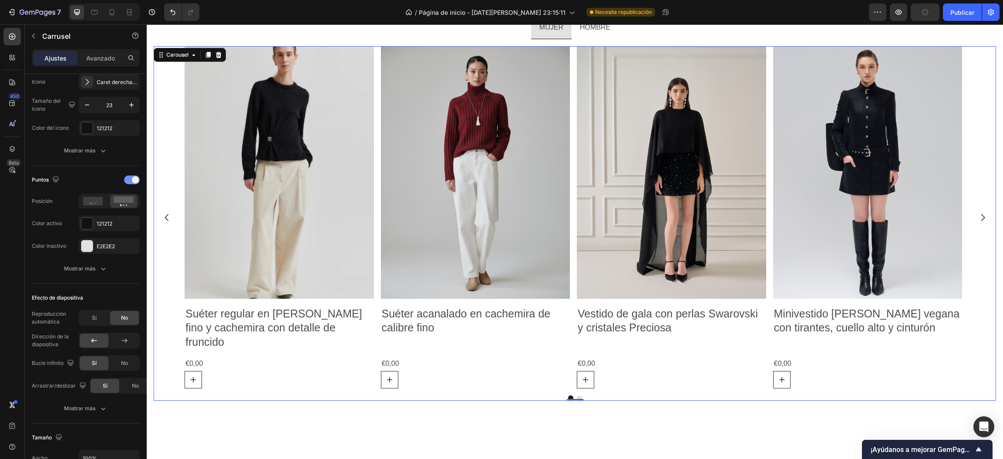
click at [132, 180] on span at bounding box center [135, 179] width 7 height 7
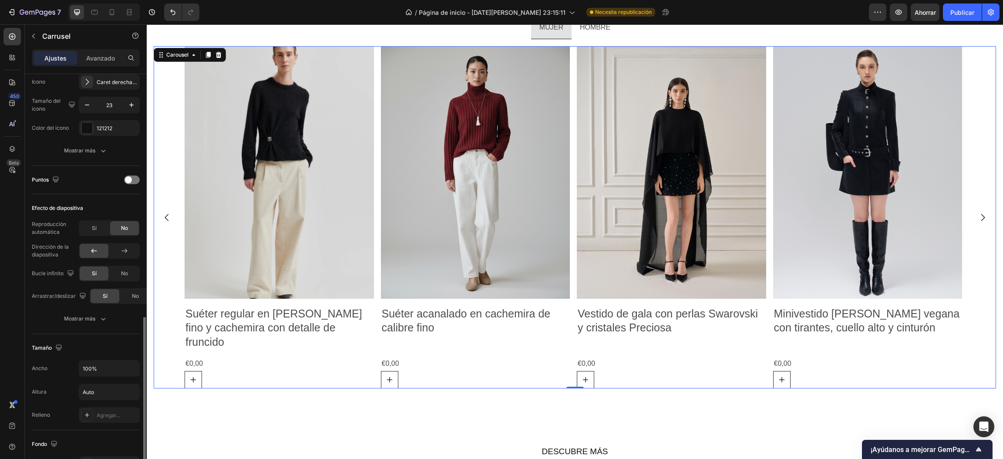
scroll to position [485, 0]
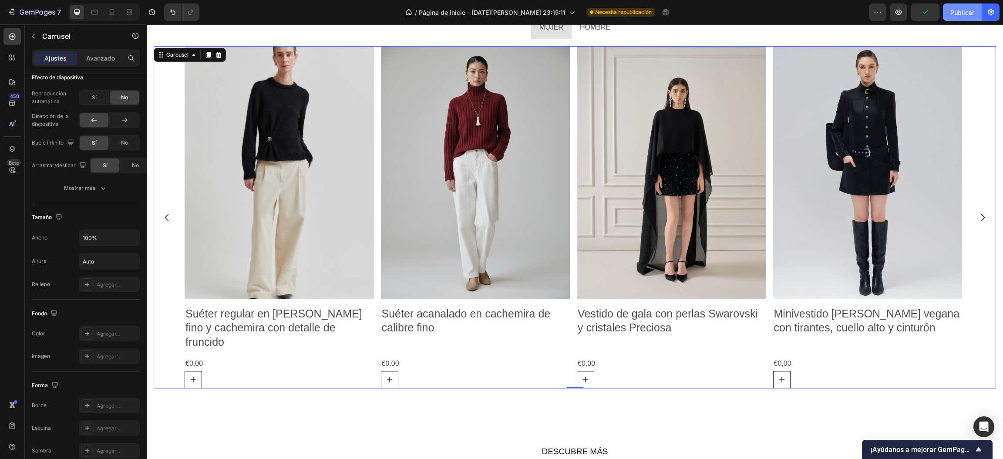
click at [965, 14] on font "Publicar" at bounding box center [962, 12] width 24 height 7
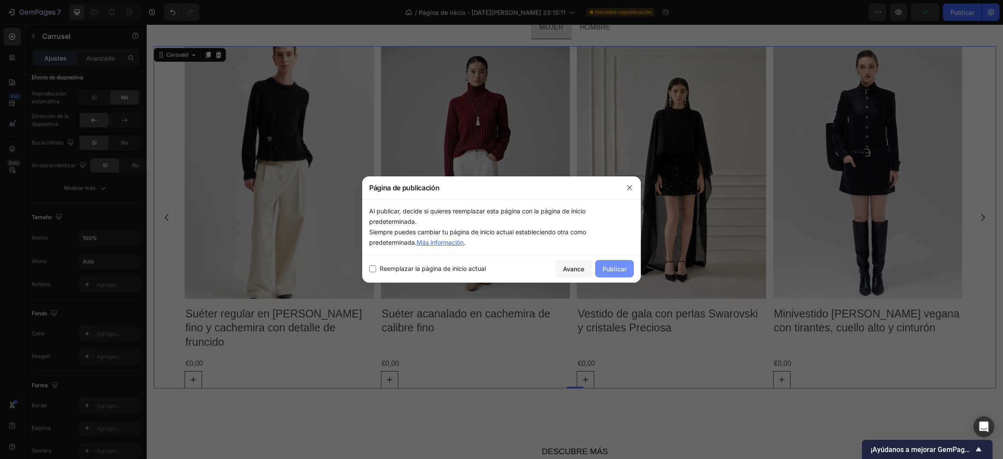
click at [623, 272] on font "Publicar" at bounding box center [614, 268] width 24 height 7
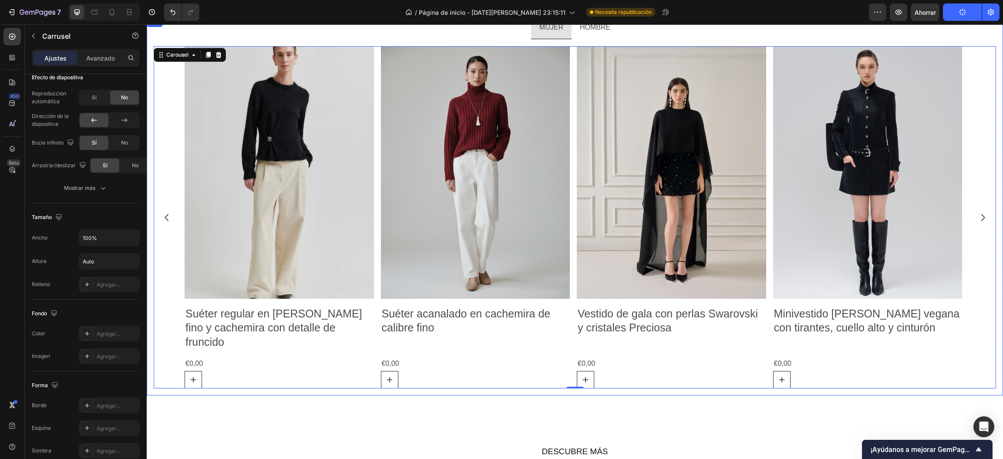
click at [596, 31] on p "HOMBRE" at bounding box center [595, 27] width 30 height 13
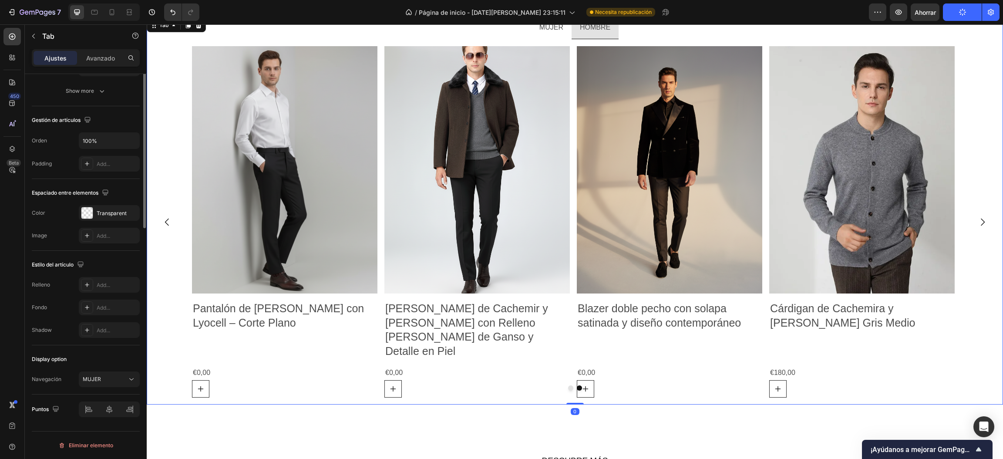
scroll to position [0, 0]
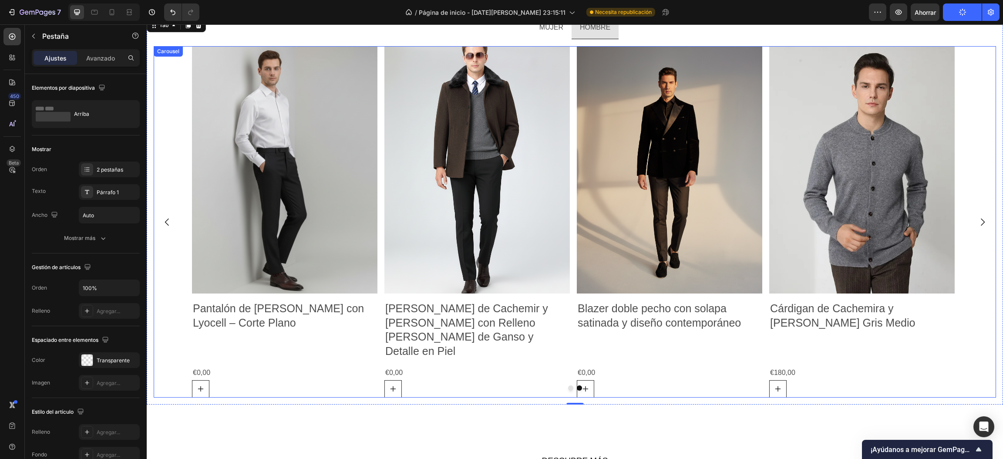
click at [570, 385] on div at bounding box center [575, 387] width 842 height 5
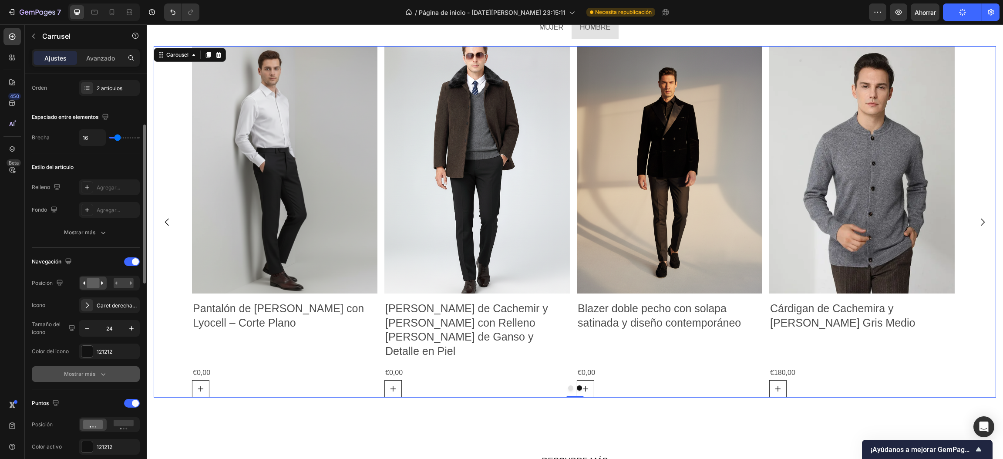
scroll to position [195, 0]
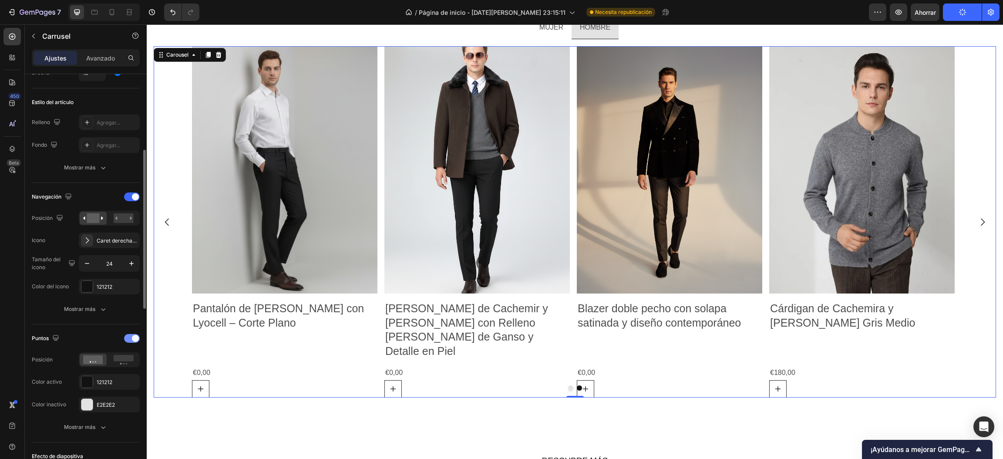
click at [134, 335] on span at bounding box center [135, 338] width 7 height 7
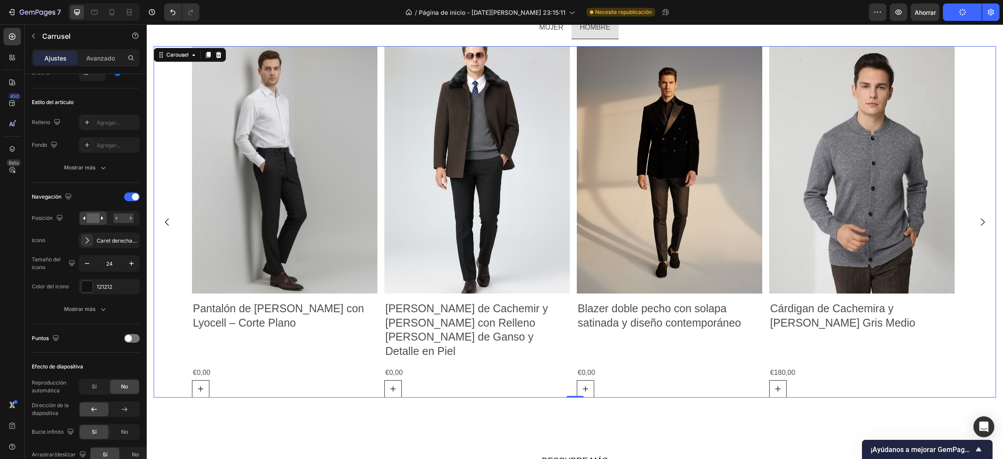
click at [165, 219] on icon "Carousel Back Arrow" at bounding box center [167, 222] width 10 height 10
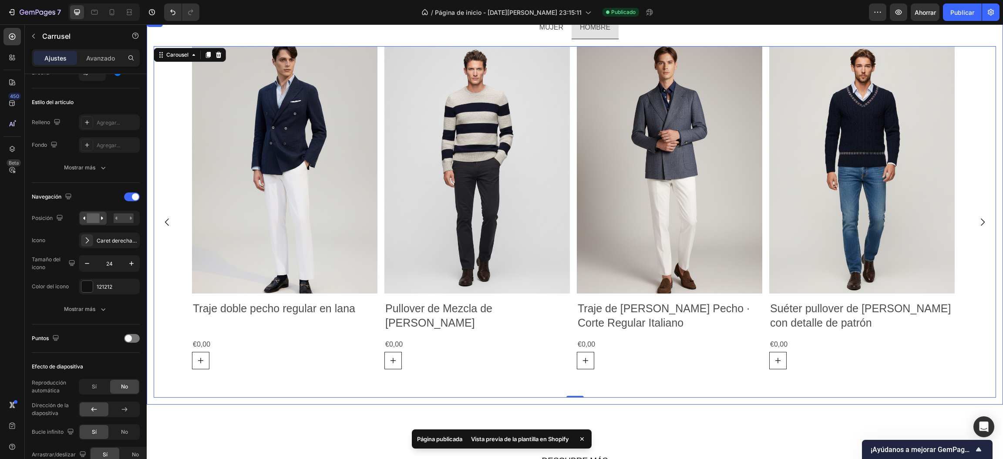
click at [541, 25] on p "MUJER" at bounding box center [551, 27] width 24 height 13
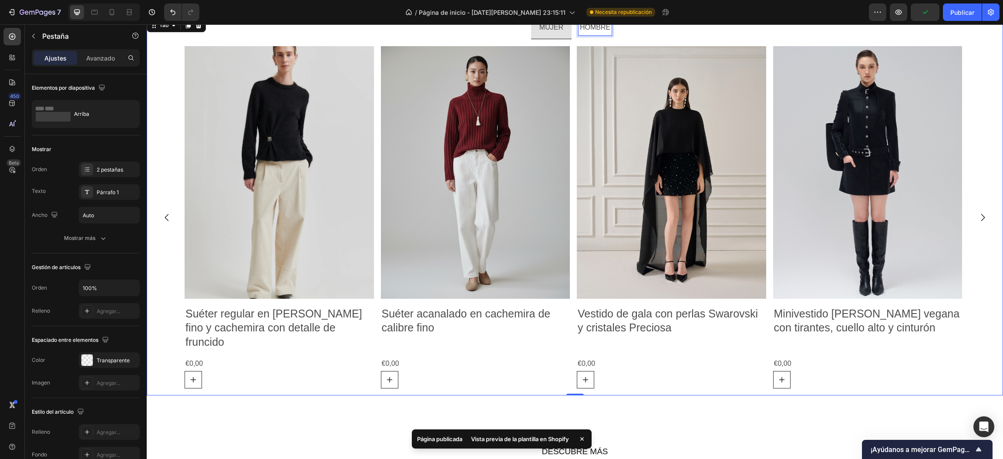
scroll to position [1354, 0]
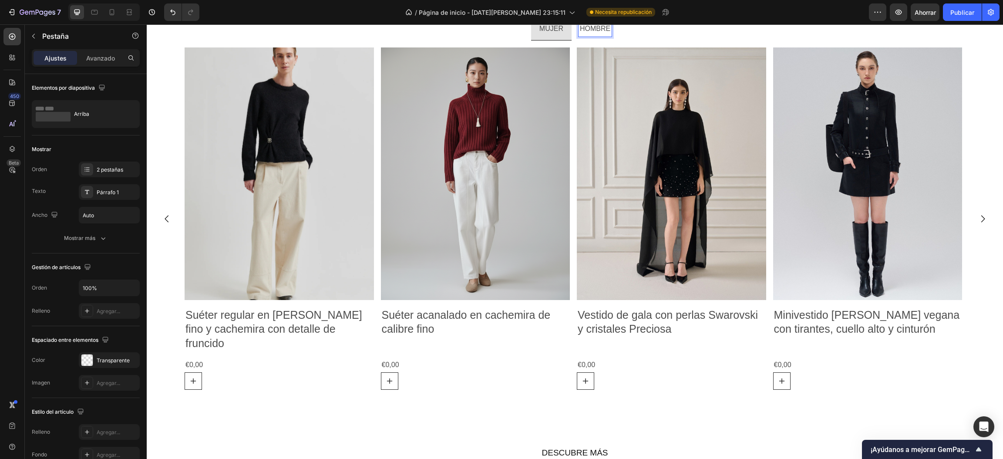
click at [588, 29] on p "HOMBRE" at bounding box center [595, 29] width 30 height 13
click at [588, 29] on ul "MUJER HOMBRE" at bounding box center [575, 29] width 856 height 23
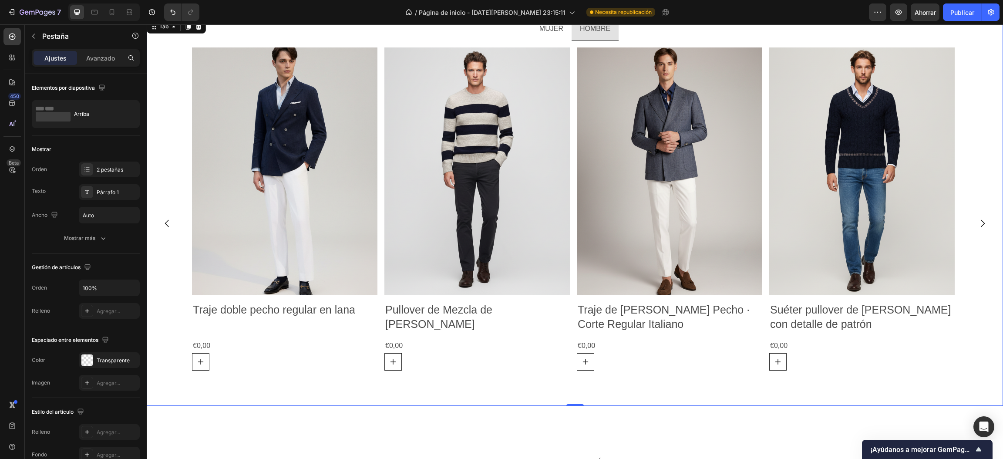
click at [554, 31] on p "MUJER" at bounding box center [551, 29] width 24 height 13
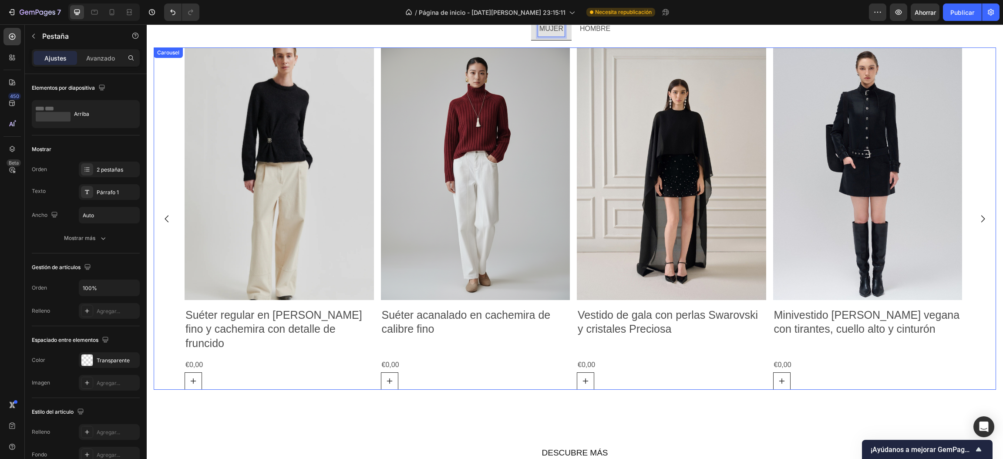
click at [172, 211] on button "Carousel Back Arrow" at bounding box center [167, 219] width 24 height 24
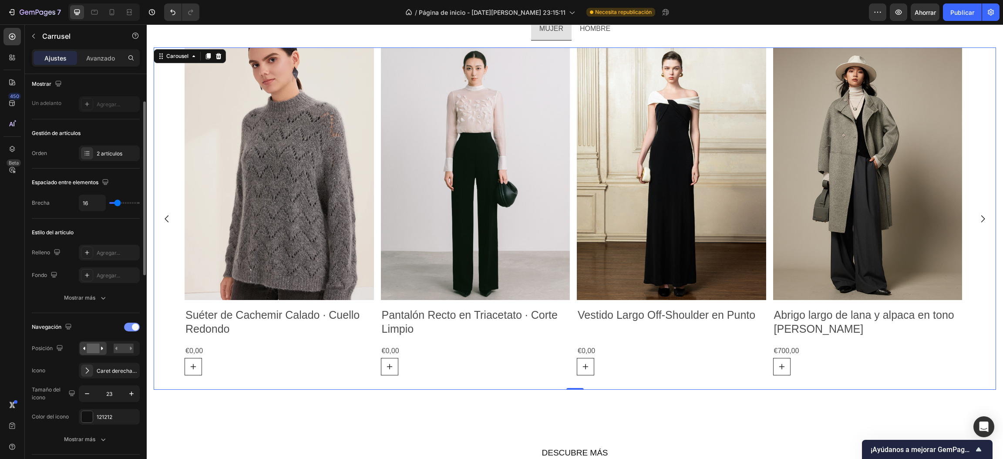
scroll to position [195, 0]
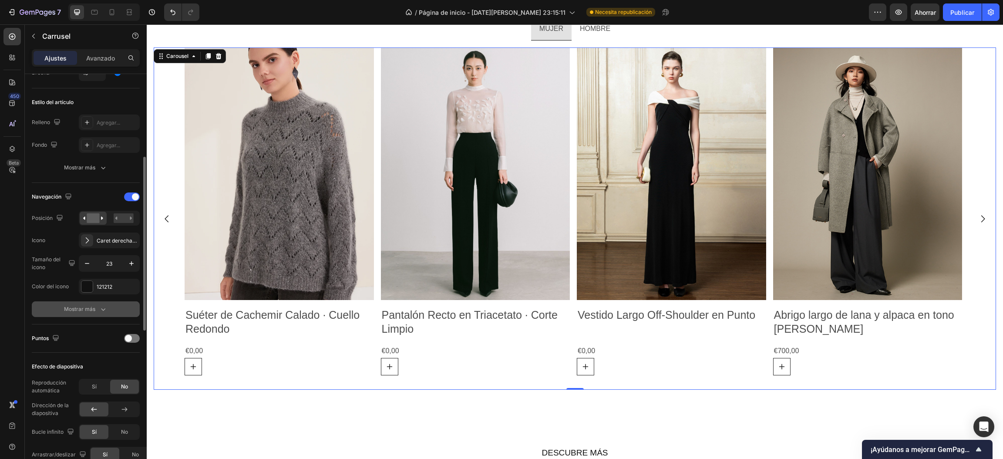
click at [95, 312] on font "Mostrar más" at bounding box center [79, 309] width 31 height 7
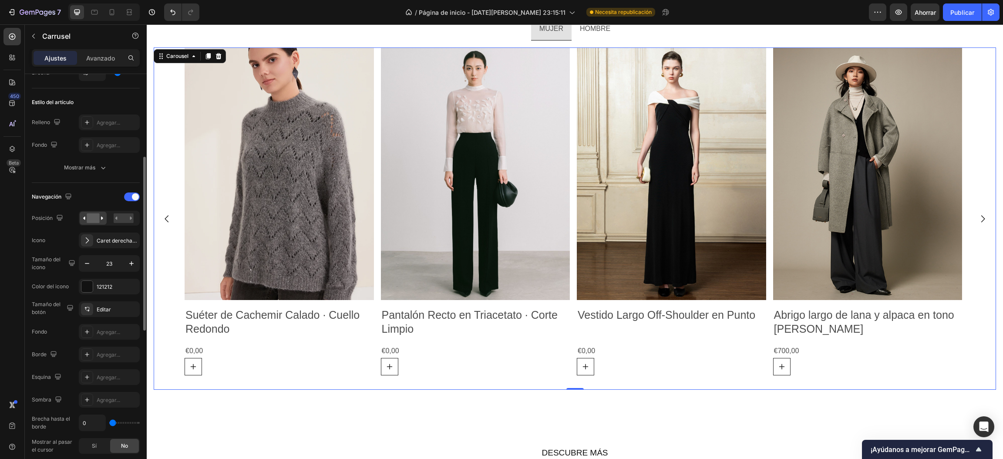
scroll to position [326, 0]
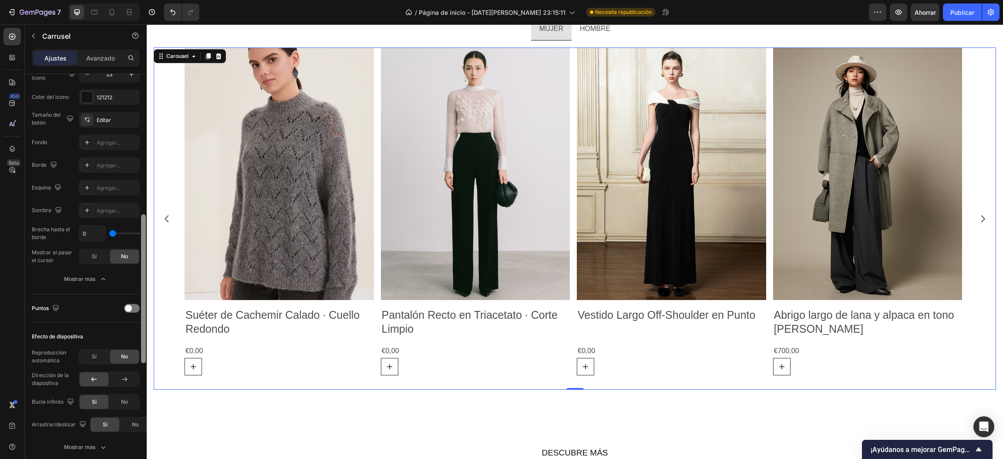
drag, startPoint x: 145, startPoint y: 249, endPoint x: 145, endPoint y: 283, distance: 34.4
click at [145, 282] on div at bounding box center [143, 288] width 5 height 149
drag, startPoint x: 145, startPoint y: 284, endPoint x: 144, endPoint y: 291, distance: 7.0
click at [145, 286] on div at bounding box center [143, 332] width 5 height 149
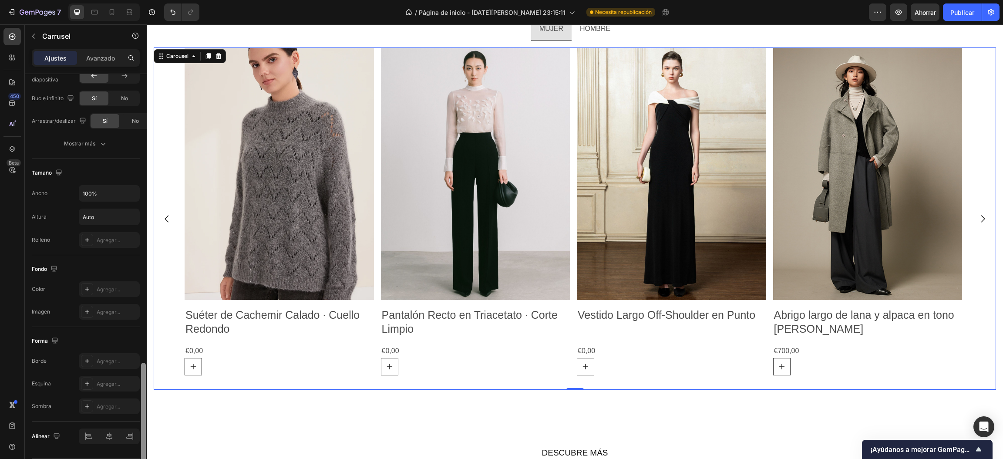
scroll to position [716, 0]
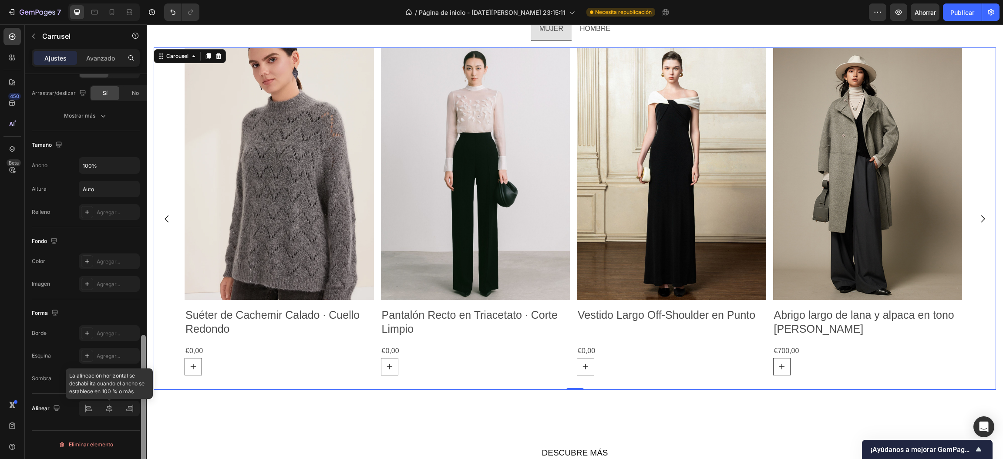
drag, startPoint x: 144, startPoint y: 291, endPoint x: 137, endPoint y: 412, distance: 121.2
click at [137, 412] on div "Elementos por diapositiva 1 columna Mostrar Un adelanto Agregar... Gestión de a…" at bounding box center [86, 279] width 122 height 410
click at [950, 13] on font "Publicar" at bounding box center [962, 12] width 24 height 7
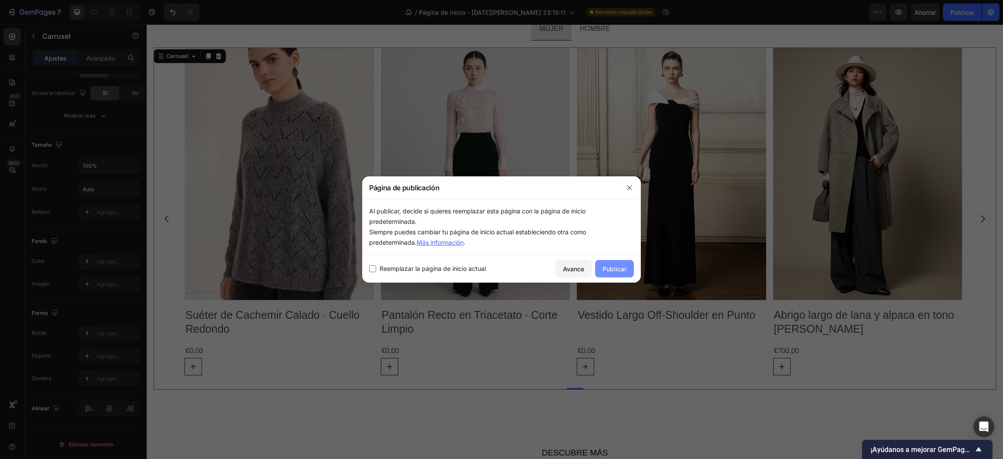
click at [617, 266] on font "Publicar" at bounding box center [614, 268] width 24 height 7
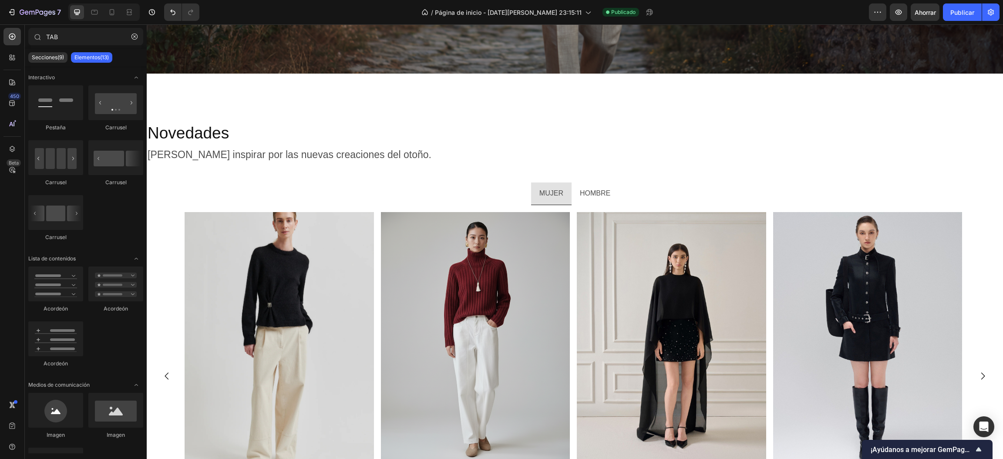
scroll to position [1177, 0]
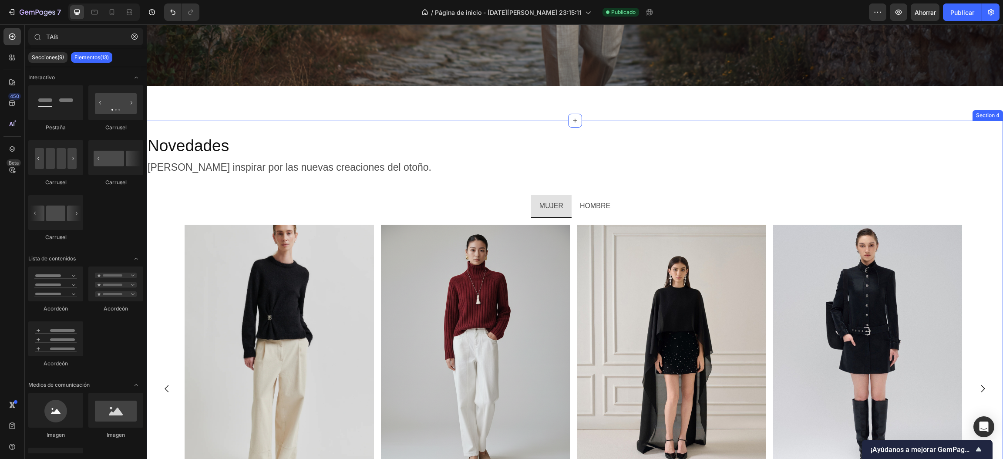
click at [920, 130] on div "Novedades Heading Déjate inspirar por las nuevas creaciones del otoño. Text Blo…" at bounding box center [575, 351] width 856 height 460
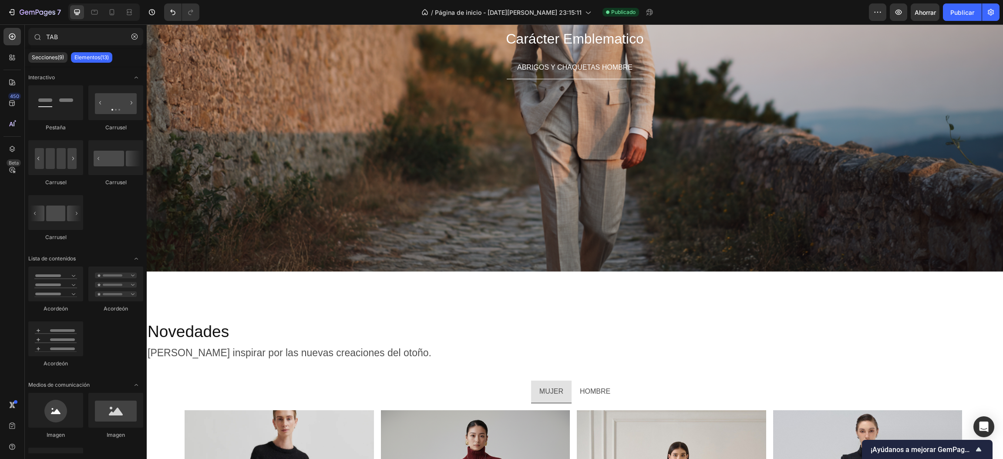
scroll to position [1030, 0]
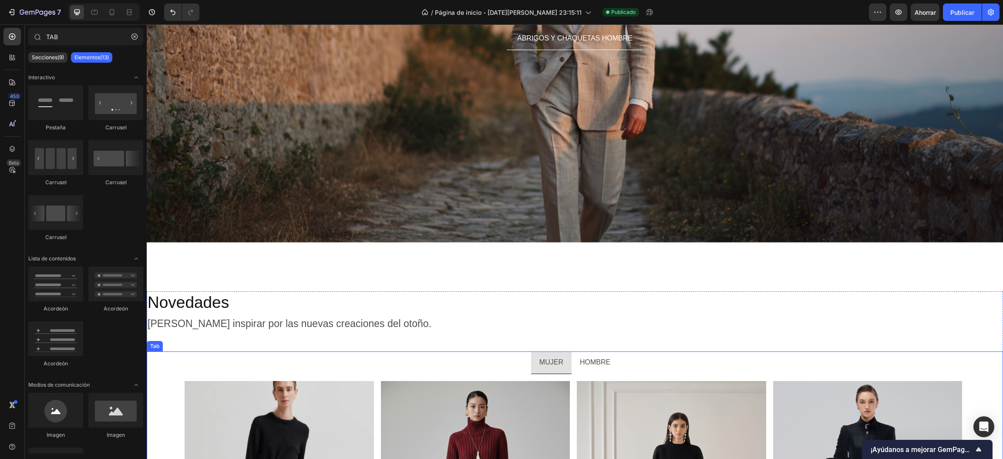
click at [599, 357] on p "HOMBRE" at bounding box center [595, 362] width 30 height 13
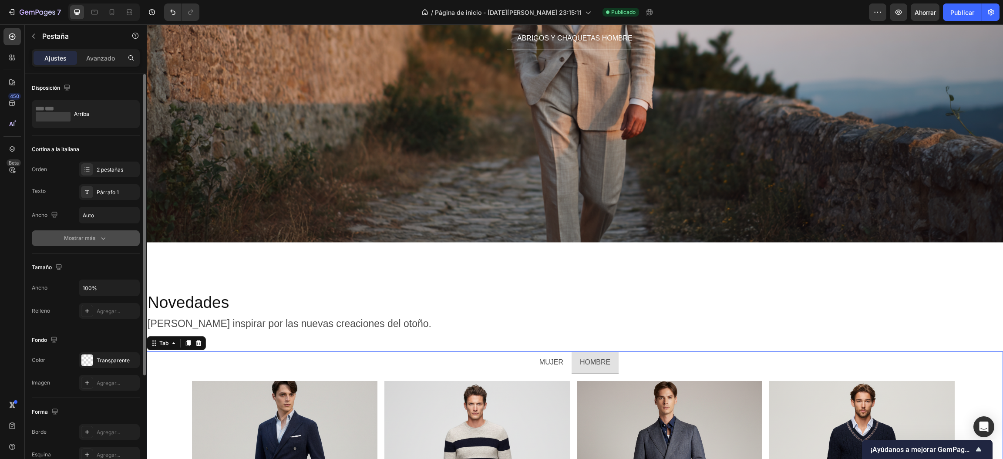
click at [100, 244] on button "Mostrar más" at bounding box center [86, 238] width 108 height 16
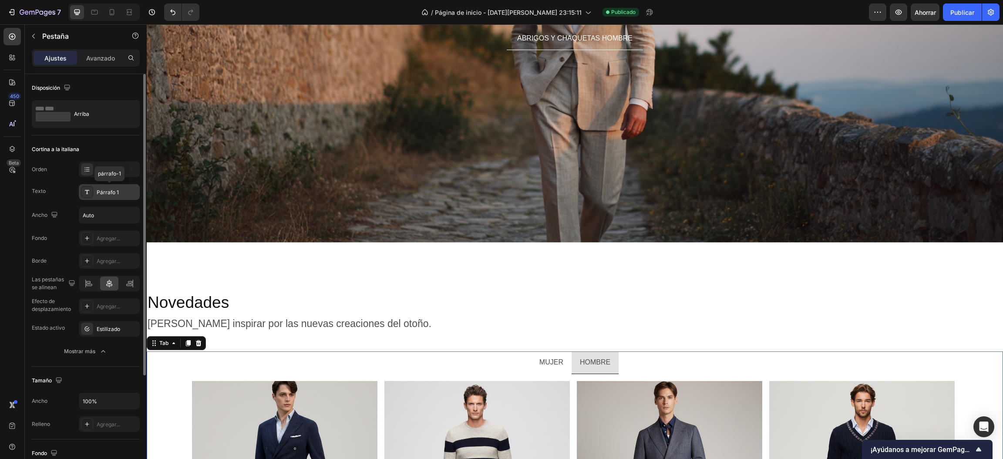
click at [101, 197] on div "Párrafo 1" at bounding box center [109, 192] width 61 height 16
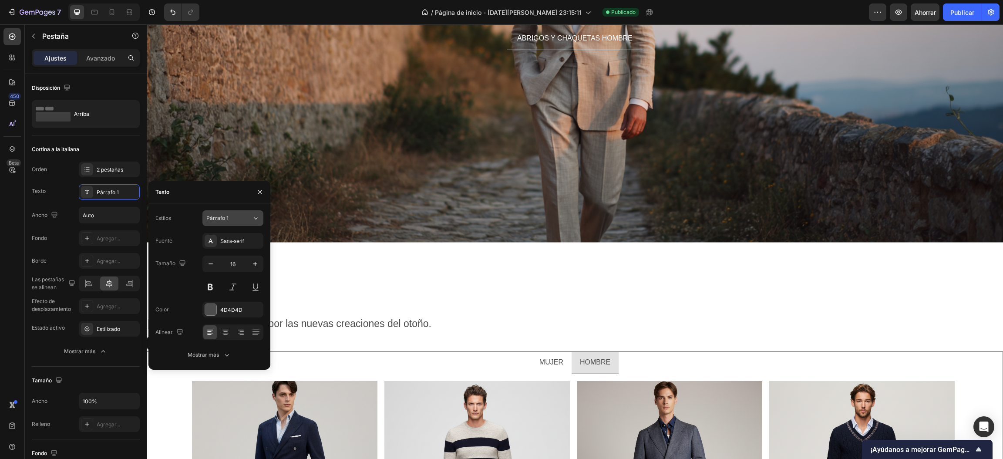
click at [261, 217] on button "Párrafo 1" at bounding box center [232, 218] width 61 height 16
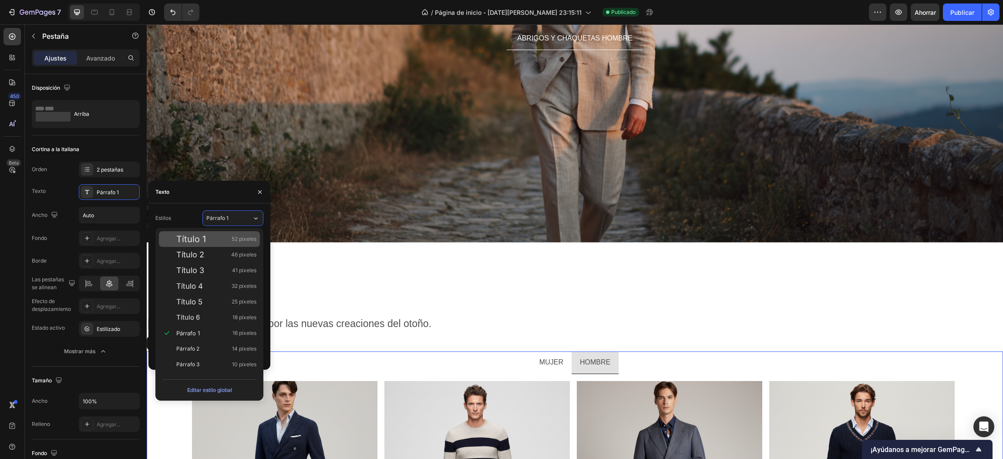
click at [229, 237] on div "Título 1 52 píxeles" at bounding box center [216, 239] width 80 height 9
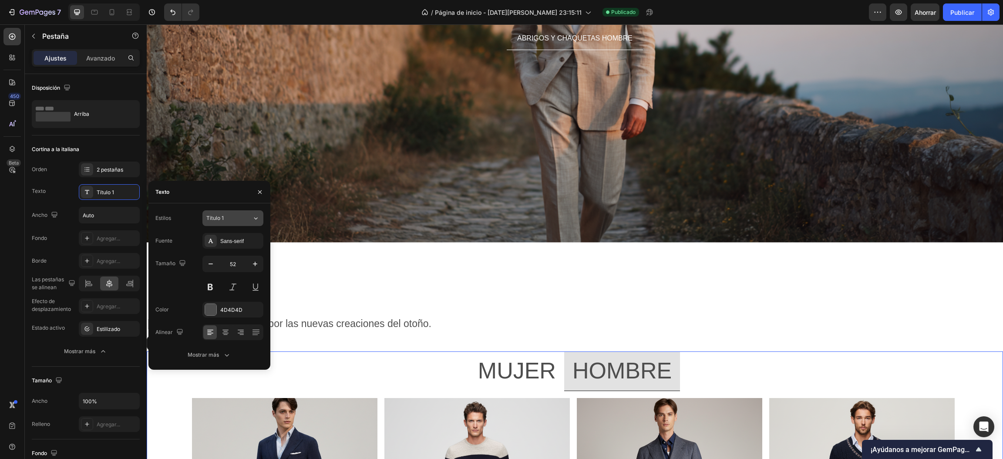
click at [242, 224] on button "Título 1" at bounding box center [232, 218] width 61 height 16
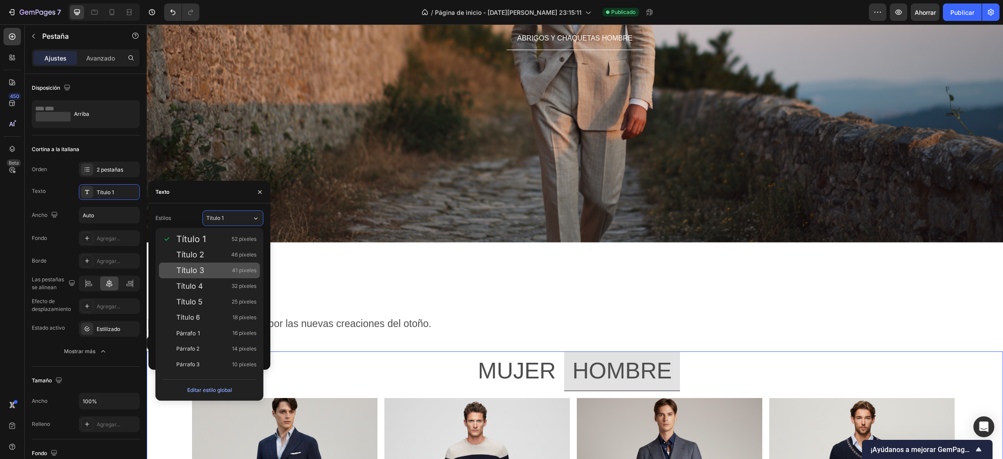
click at [222, 270] on div "Título 3 41 píxeles" at bounding box center [216, 270] width 80 height 9
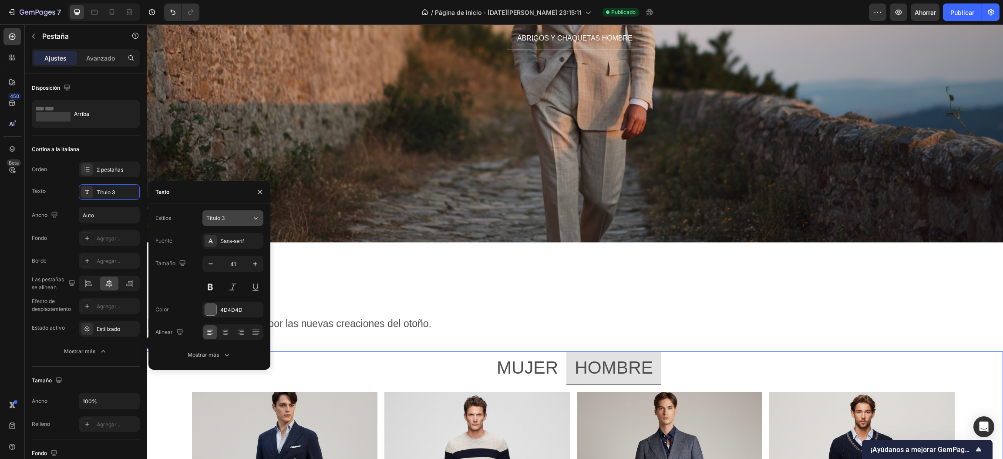
click at [247, 218] on div "Título 3" at bounding box center [229, 218] width 46 height 8
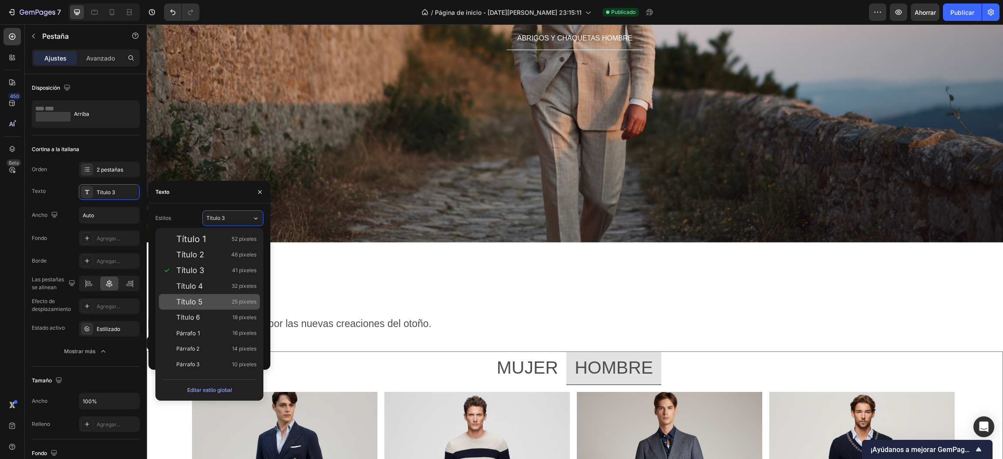
click at [211, 296] on div "Título 5 25 píxeles" at bounding box center [209, 302] width 101 height 16
type input "25"
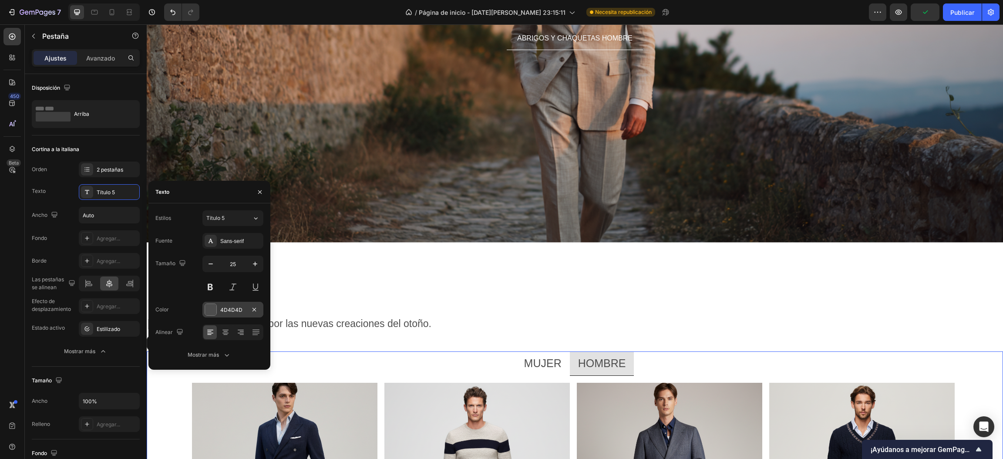
click at [216, 306] on div "4D4D4D" at bounding box center [232, 310] width 61 height 16
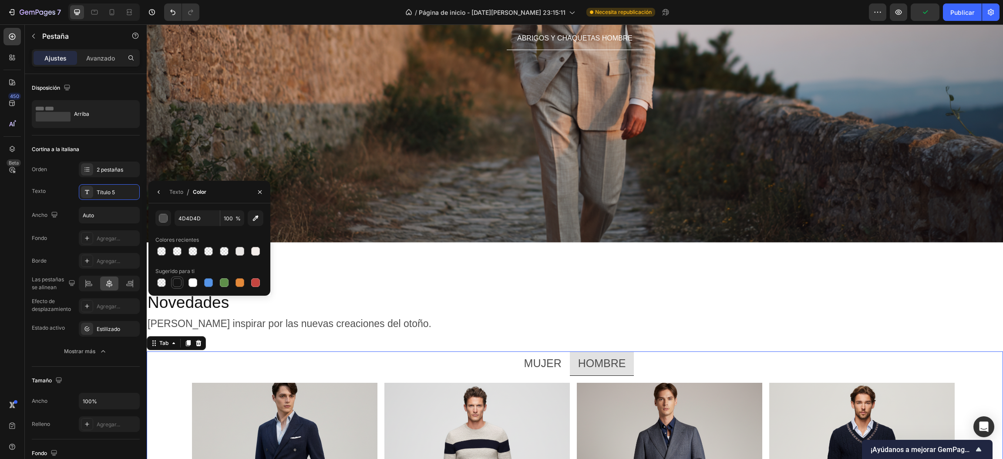
click at [176, 282] on div at bounding box center [177, 282] width 9 height 9
type input "151515"
click at [259, 195] on icon "button" at bounding box center [259, 191] width 7 height 7
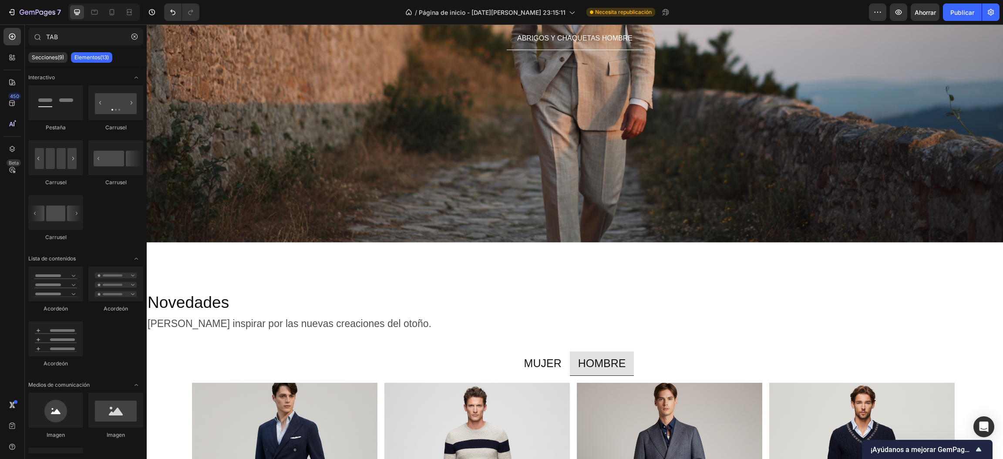
scroll to position [1215, 0]
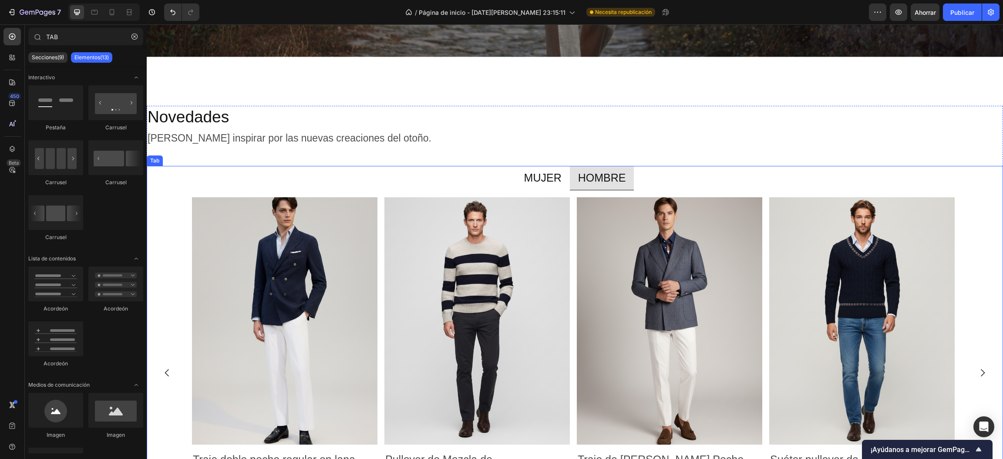
click at [542, 172] on p "MUJER" at bounding box center [542, 178] width 37 height 14
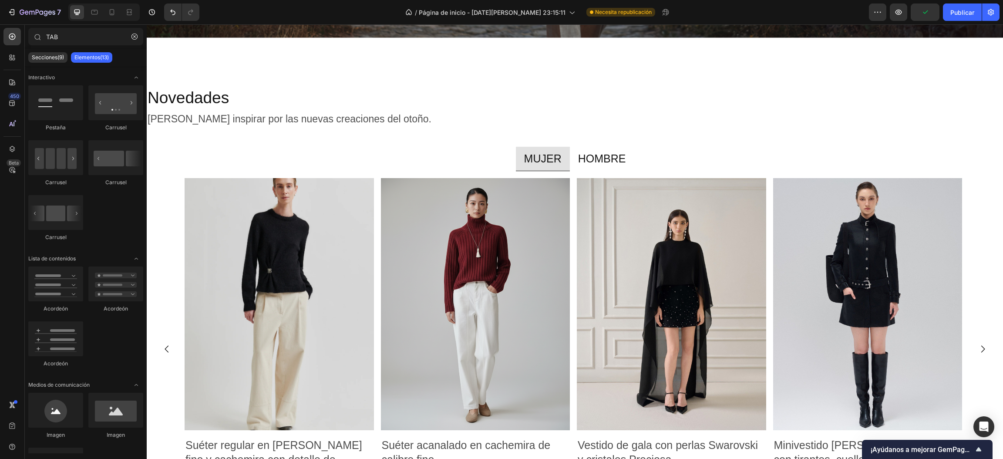
scroll to position [1205, 0]
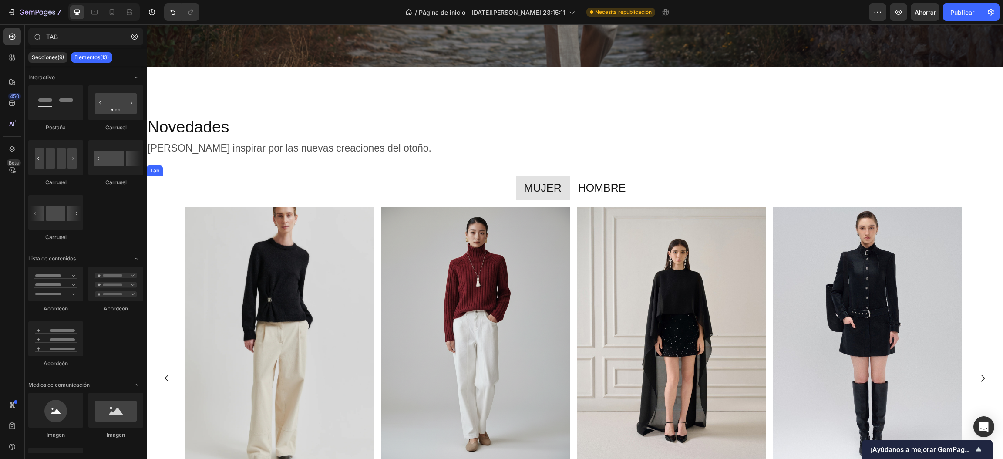
click at [552, 181] on p "MUJER" at bounding box center [542, 188] width 37 height 14
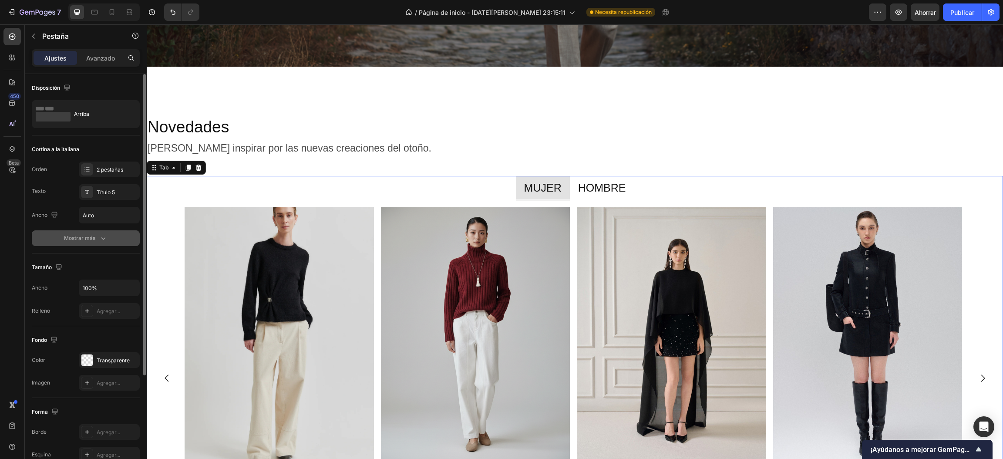
click at [94, 242] on font "Mostrar más" at bounding box center [79, 238] width 31 height 8
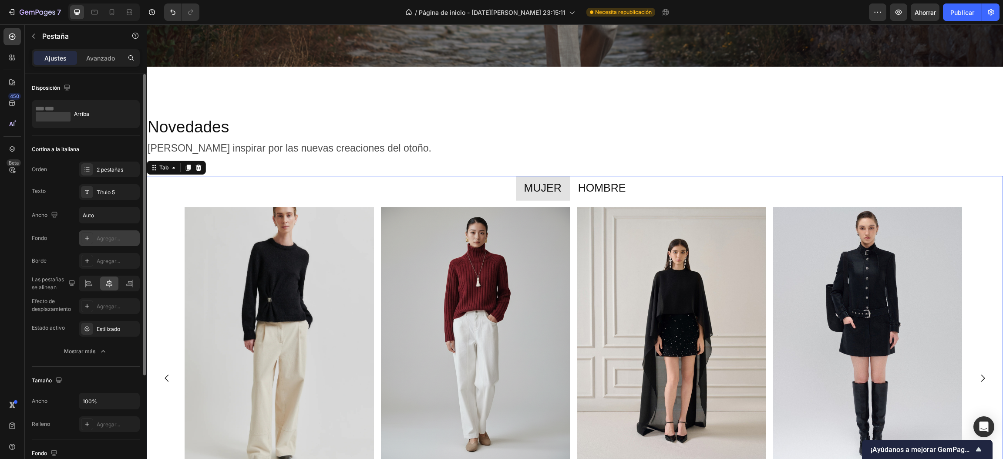
click at [104, 241] on font "Agregar..." at bounding box center [109, 238] width 24 height 7
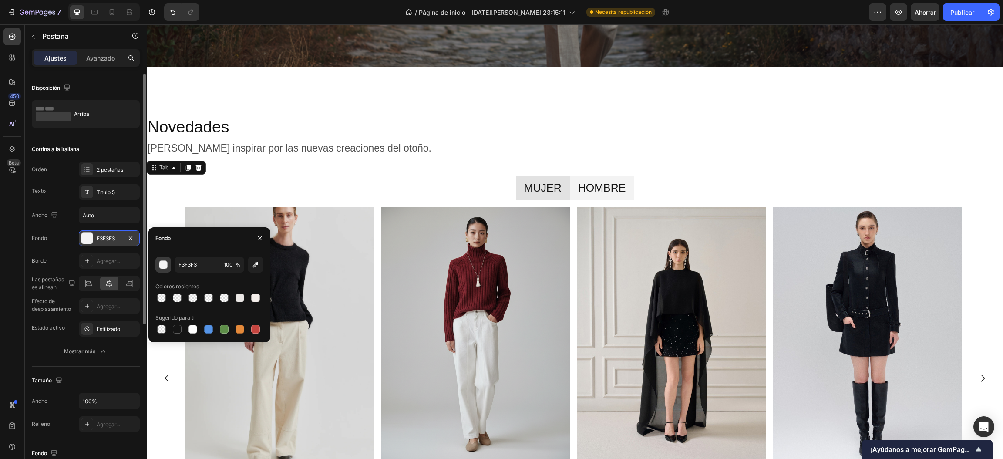
click at [166, 264] on div "button" at bounding box center [163, 265] width 9 height 9
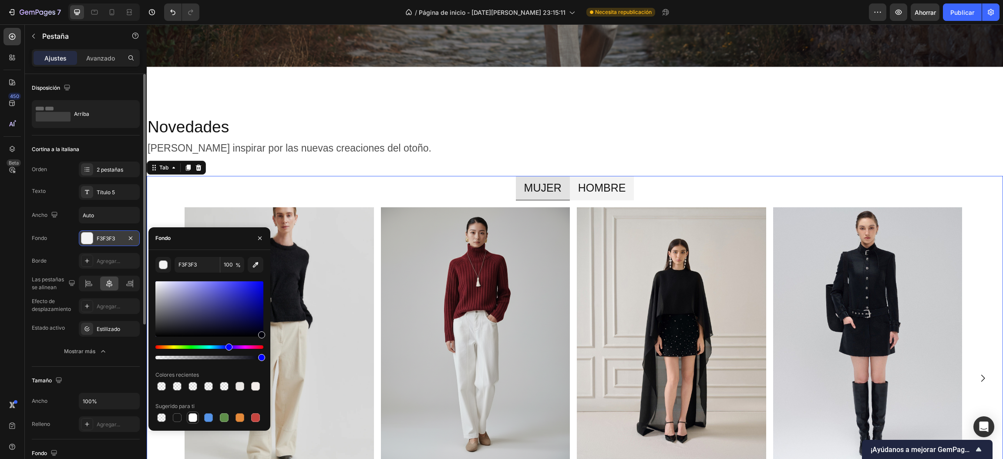
click at [192, 411] on div at bounding box center [193, 417] width 12 height 12
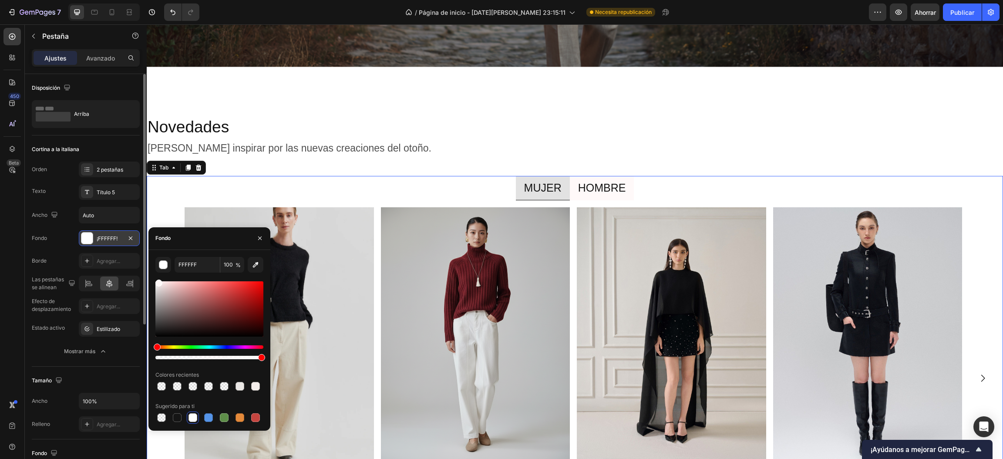
type input "FFF9F9"
drag, startPoint x: 156, startPoint y: 286, endPoint x: 158, endPoint y: 278, distance: 7.6
click at [158, 278] on div "FFF9F9 100 % Colores recientes Sugerido para ti" at bounding box center [209, 340] width 108 height 167
click at [255, 234] on button "button" at bounding box center [260, 238] width 14 height 14
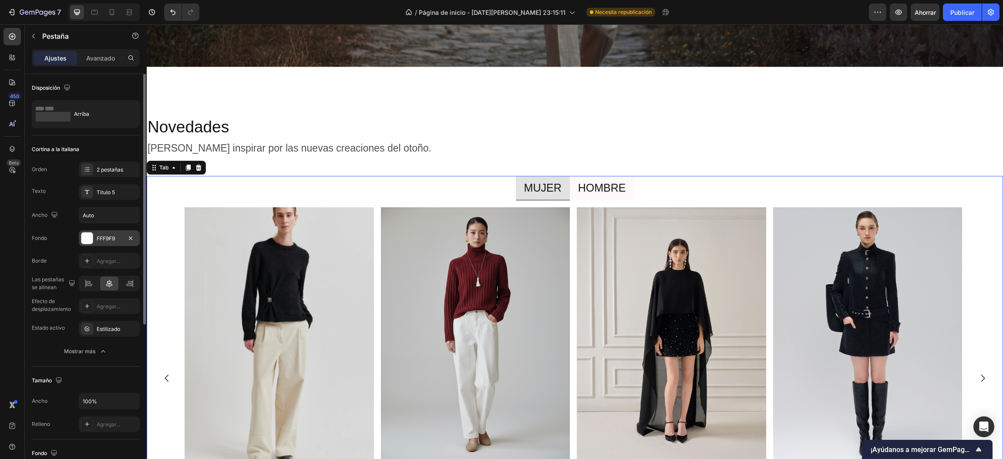
click at [525, 181] on p "MUJER" at bounding box center [542, 188] width 37 height 14
click at [596, 181] on p "HOMBRE" at bounding box center [602, 188] width 48 height 14
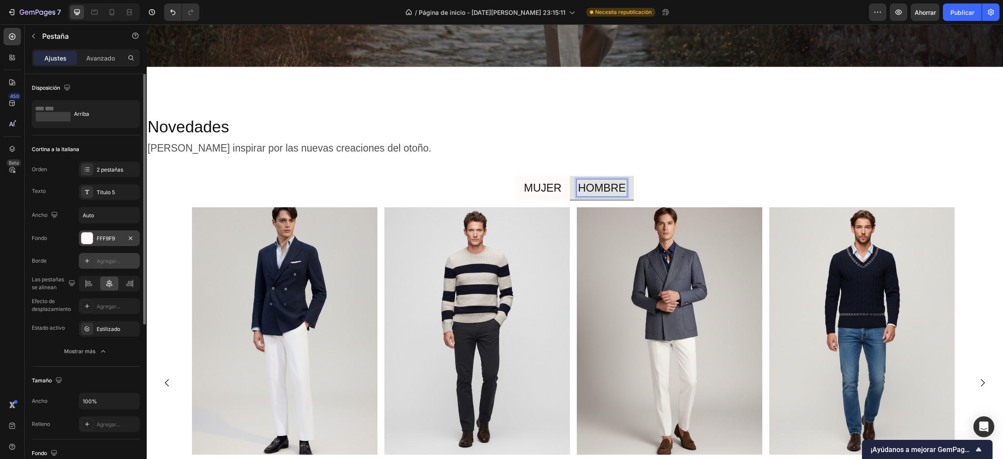
click at [98, 261] on font "Agregar..." at bounding box center [109, 261] width 24 height 7
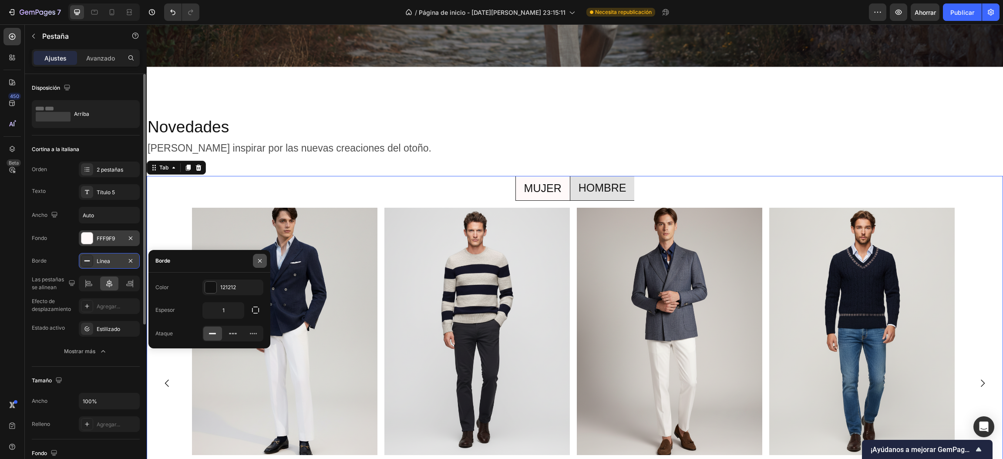
click at [259, 257] on icon "button" at bounding box center [259, 260] width 7 height 7
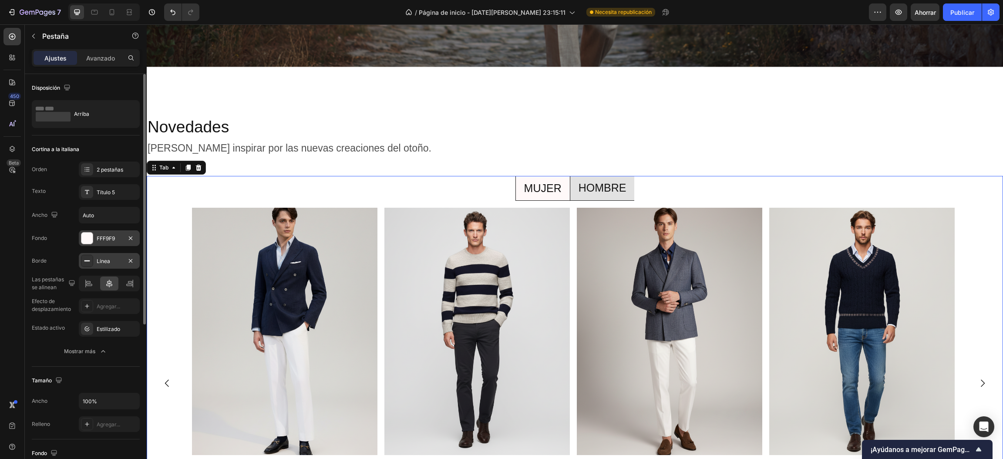
click at [122, 259] on div "Línea" at bounding box center [109, 261] width 61 height 16
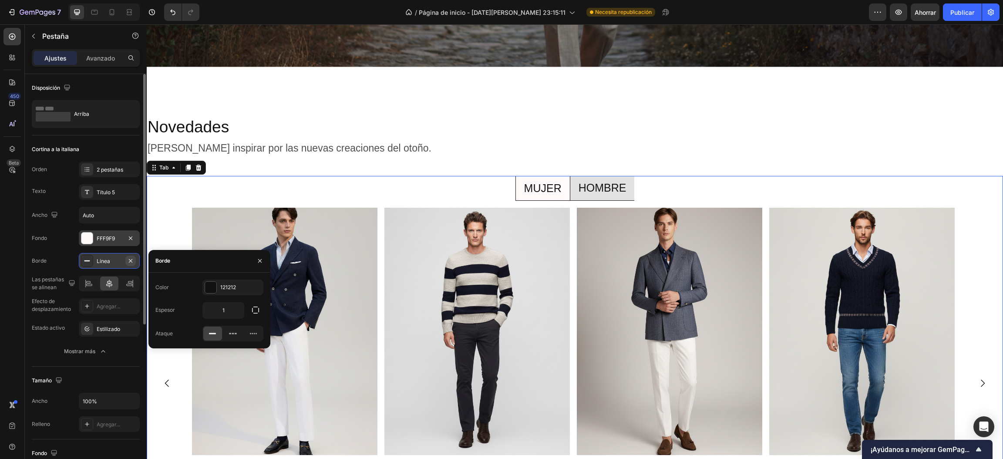
click at [127, 258] on icon "button" at bounding box center [130, 260] width 7 height 7
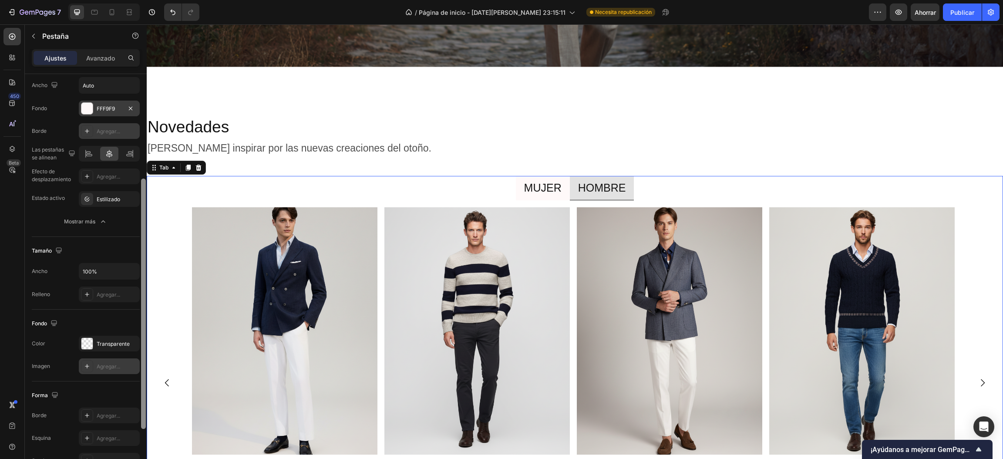
scroll to position [151, 0]
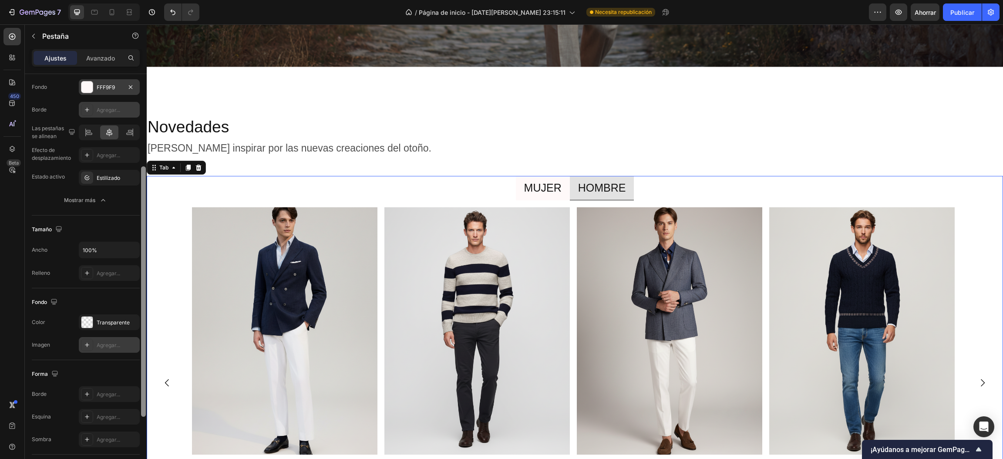
drag, startPoint x: 145, startPoint y: 252, endPoint x: 132, endPoint y: 344, distance: 93.5
click at [132, 344] on div "Disposición Arriba Cortina a la italiana Orden 2 pestañas Texto Título 5 Ancho …" at bounding box center [86, 279] width 122 height 410
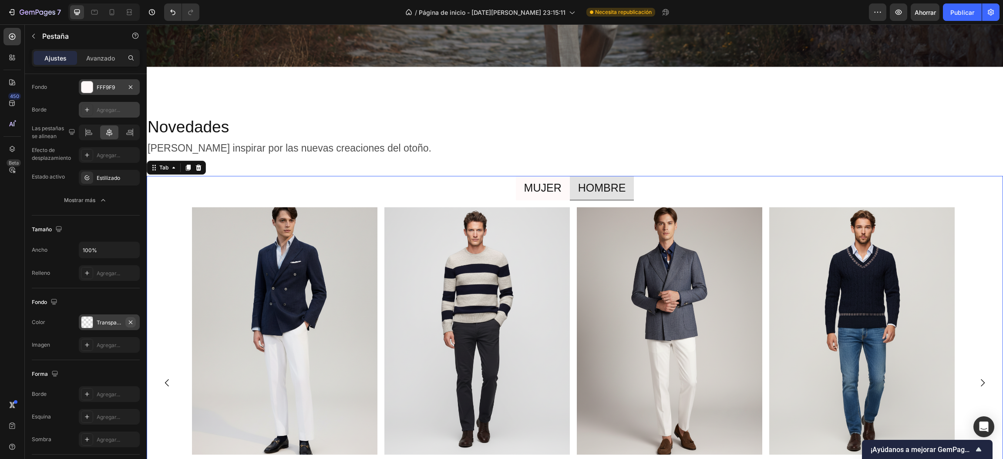
click at [131, 321] on icon "button" at bounding box center [130, 322] width 7 height 7
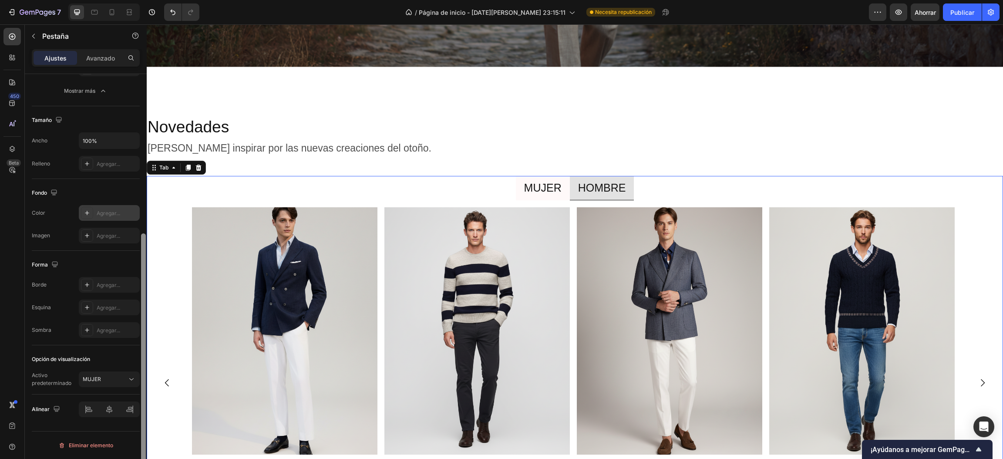
scroll to position [238, 0]
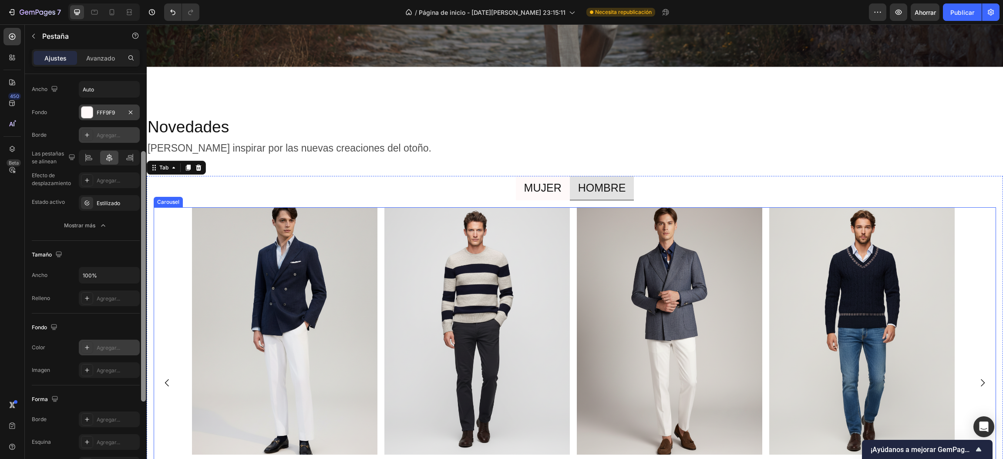
drag, startPoint x: 290, startPoint y: 351, endPoint x: 160, endPoint y: 258, distance: 159.5
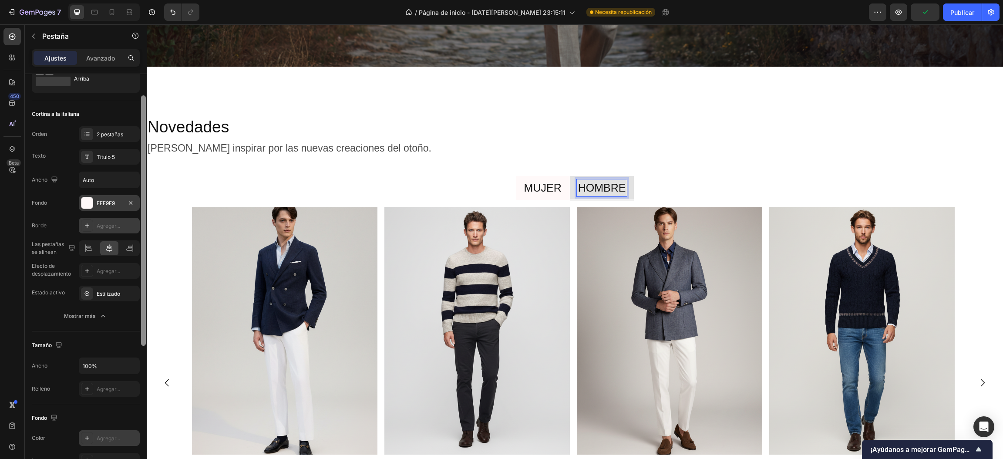
click at [544, 181] on p "MUJER" at bounding box center [542, 188] width 37 height 14
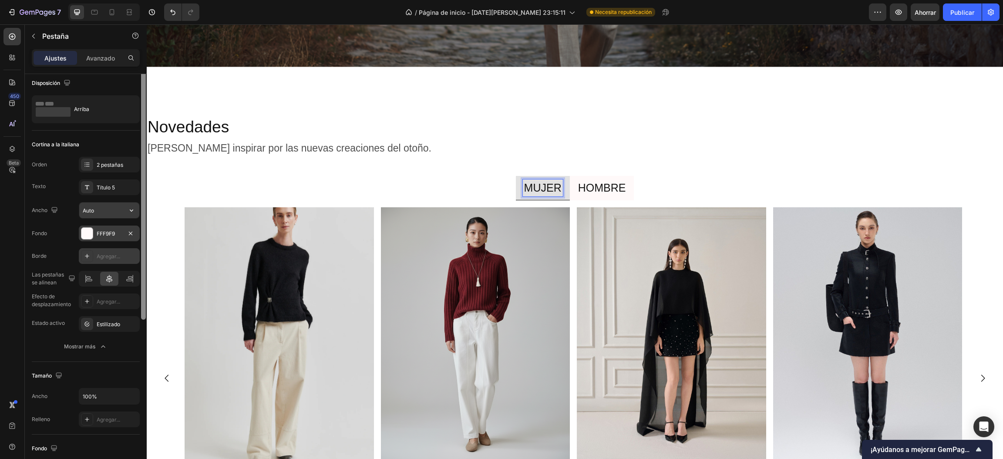
scroll to position [0, 0]
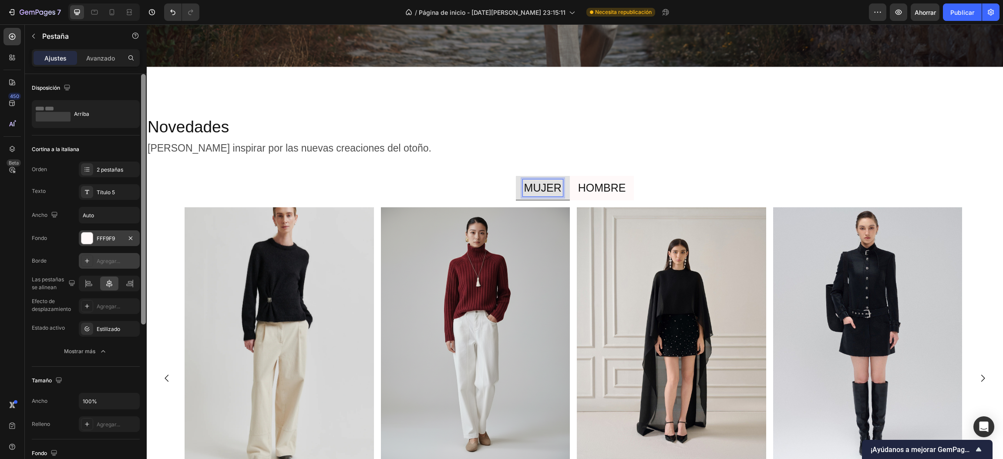
click at [71, 216] on div "Ancho Auto" at bounding box center [86, 215] width 108 height 17
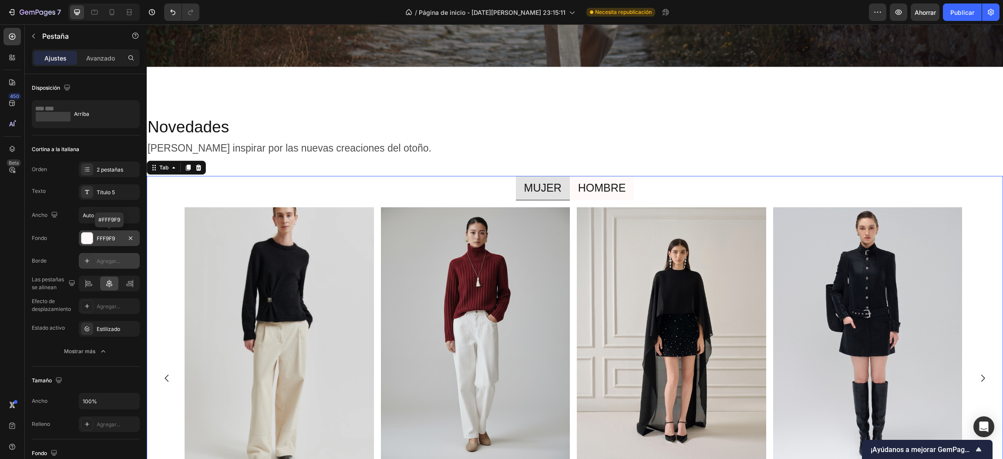
click at [101, 242] on div "FFF9F9" at bounding box center [109, 239] width 25 height 8
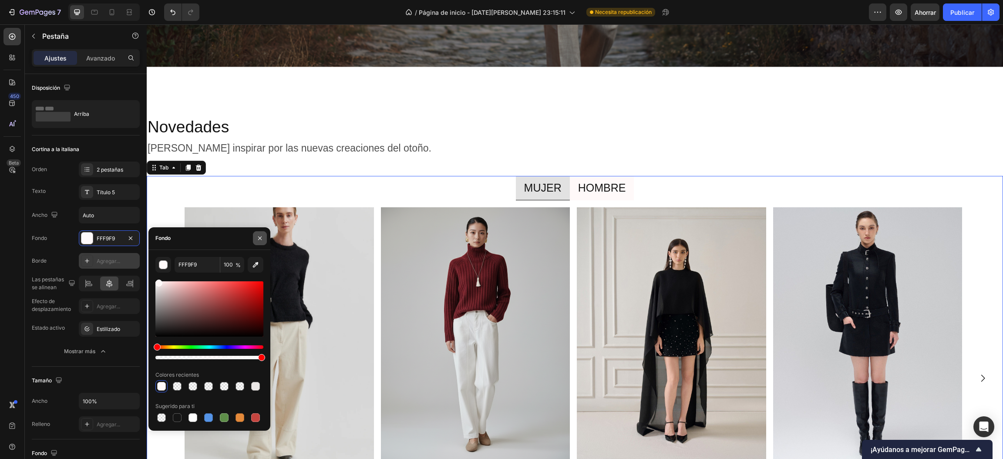
click at [263, 240] on button "button" at bounding box center [260, 238] width 14 height 14
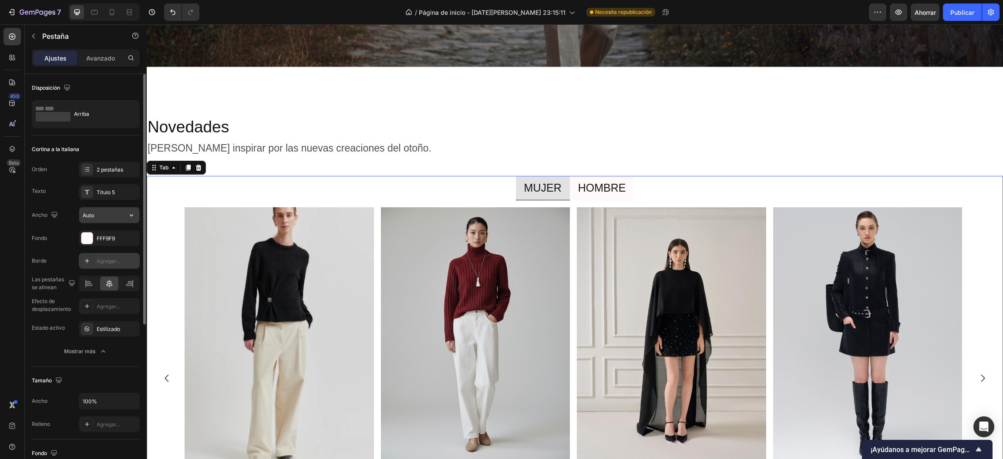
click at [96, 219] on input "Auto" at bounding box center [109, 215] width 60 height 16
click at [132, 215] on icon "button" at bounding box center [131, 215] width 3 height 2
click at [50, 202] on div "Orden 2 pestañas Texto Título 5 Ancho Auto" at bounding box center [86, 193] width 108 height 62
click at [101, 352] on icon "button" at bounding box center [103, 351] width 4 height 2
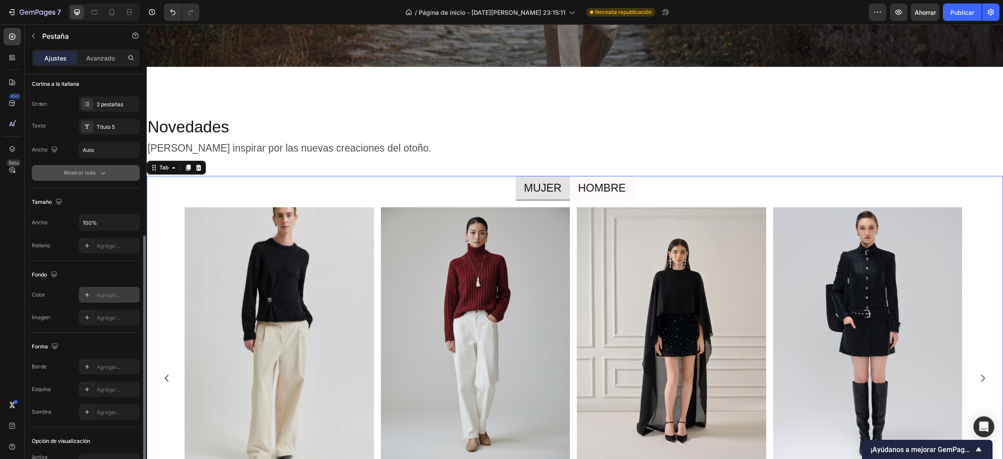
scroll to position [131, 0]
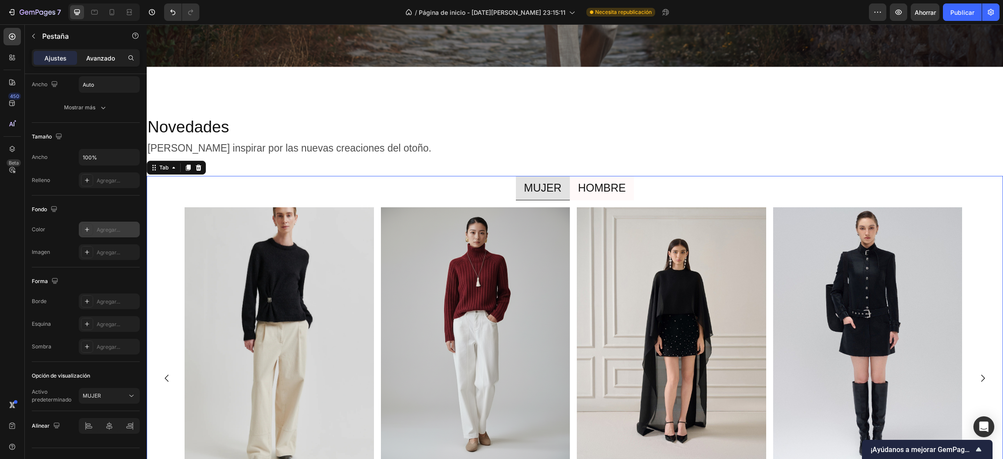
click at [92, 60] on font "Avanzado" at bounding box center [100, 57] width 29 height 7
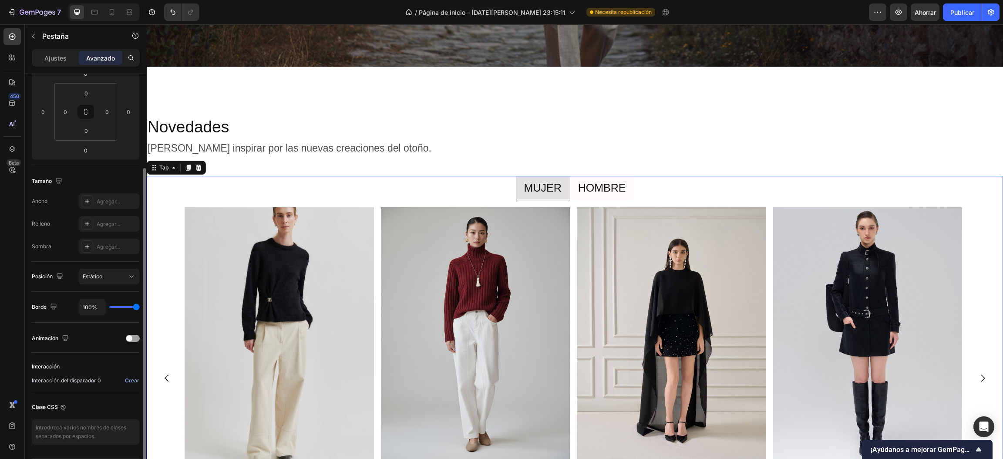
type input "29%"
type input "29"
type input "0%"
type input "0"
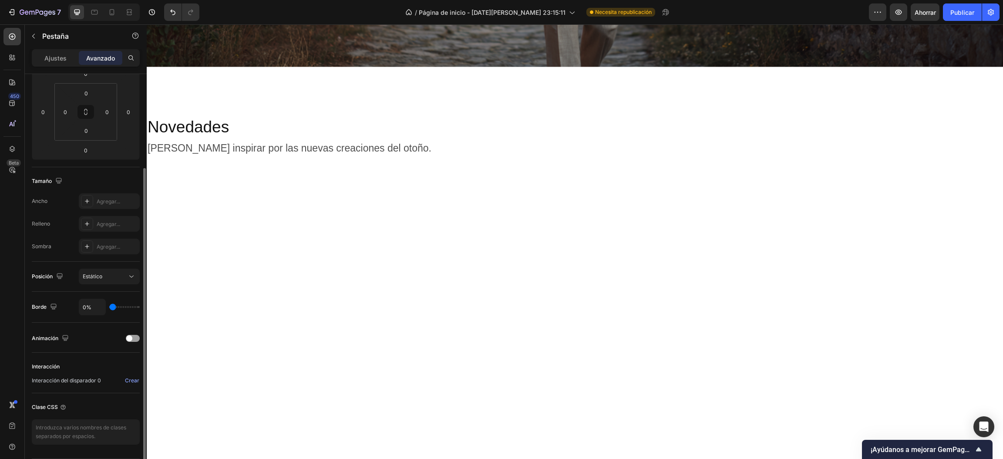
type input "100%"
type input "100"
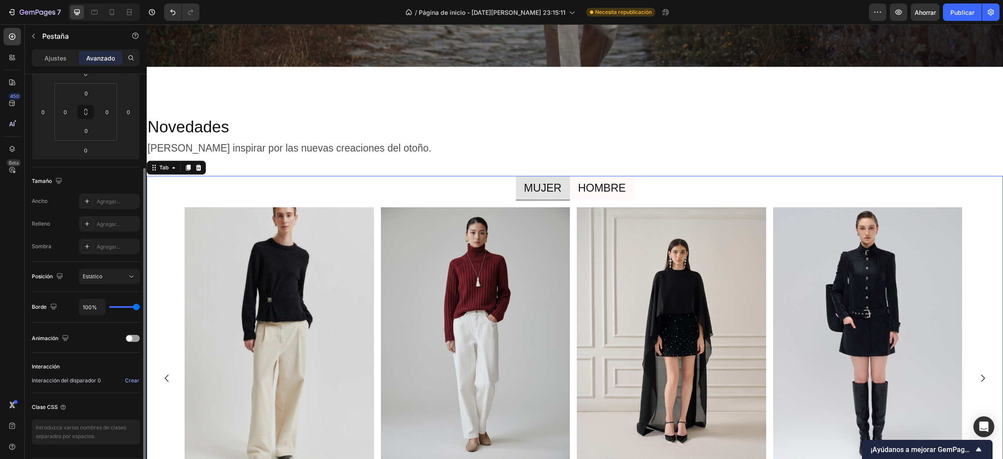
drag, startPoint x: 134, startPoint y: 307, endPoint x: 148, endPoint y: 306, distance: 14.4
click at [140, 306] on input "range" at bounding box center [124, 307] width 30 height 2
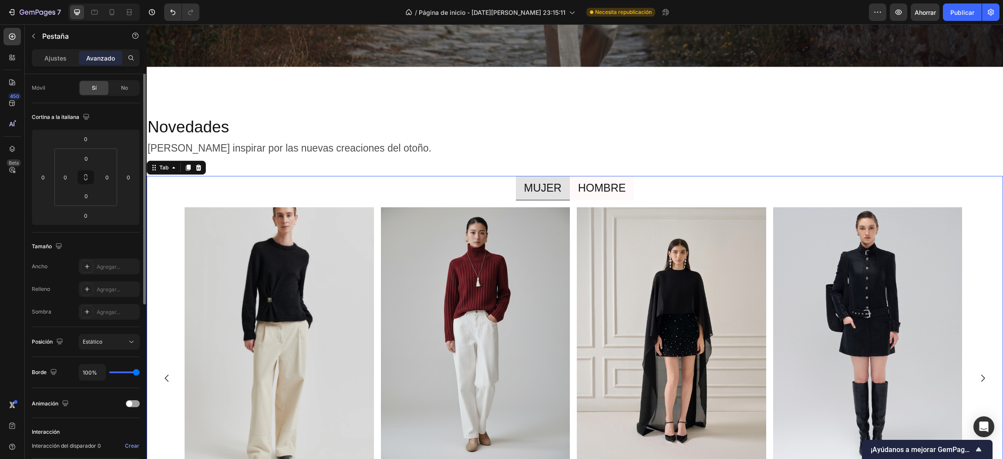
scroll to position [0, 0]
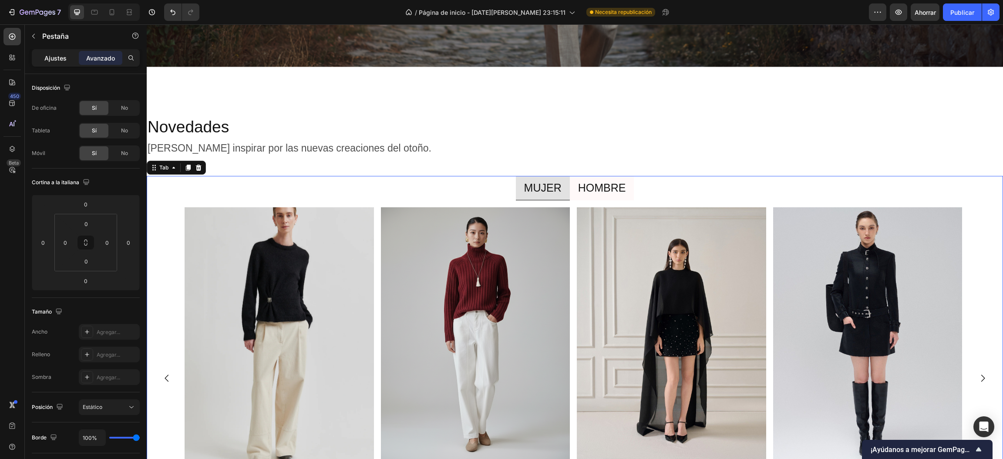
click at [61, 54] on font "Ajustes" at bounding box center [55, 57] width 22 height 7
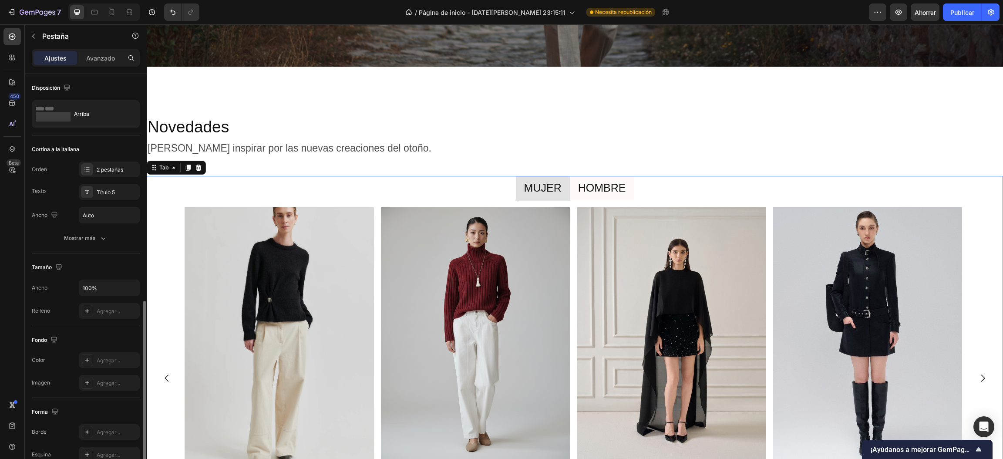
scroll to position [147, 0]
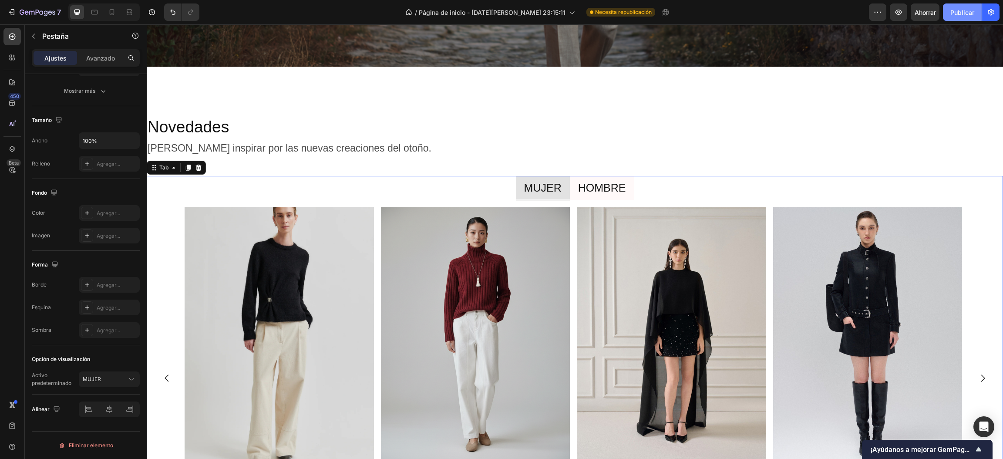
click at [960, 8] on font "Publicar" at bounding box center [962, 12] width 24 height 9
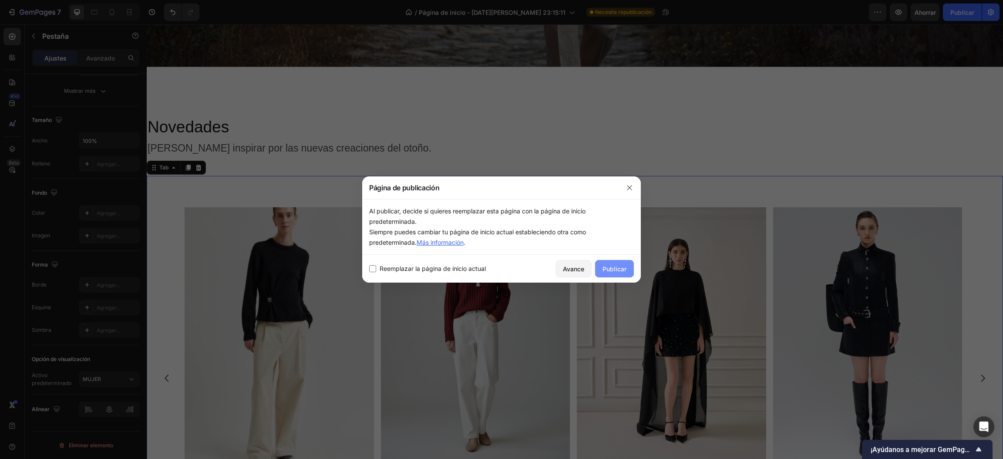
click at [620, 269] on font "Publicar" at bounding box center [614, 268] width 24 height 7
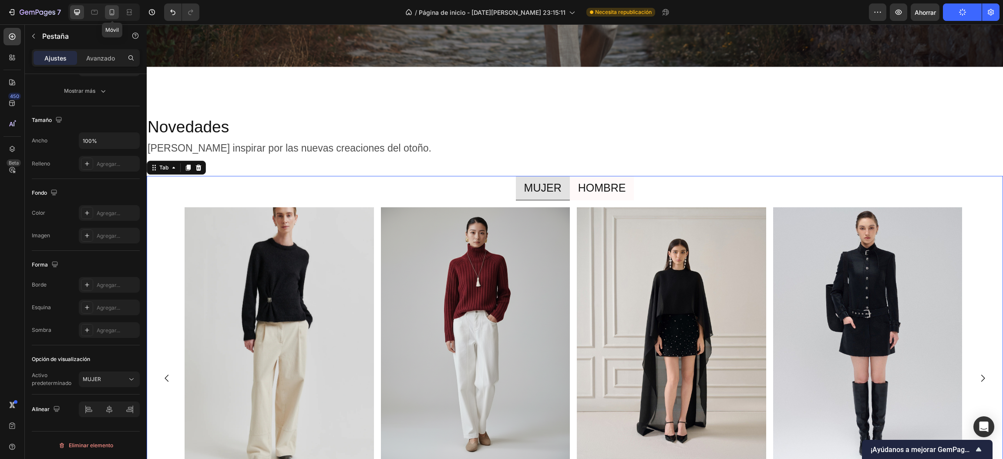
click at [106, 12] on div at bounding box center [112, 12] width 14 height 14
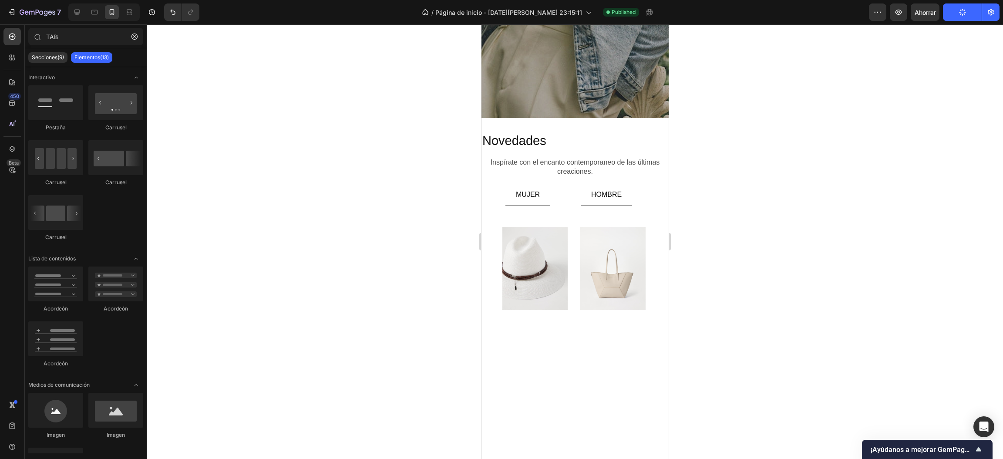
scroll to position [1310, 0]
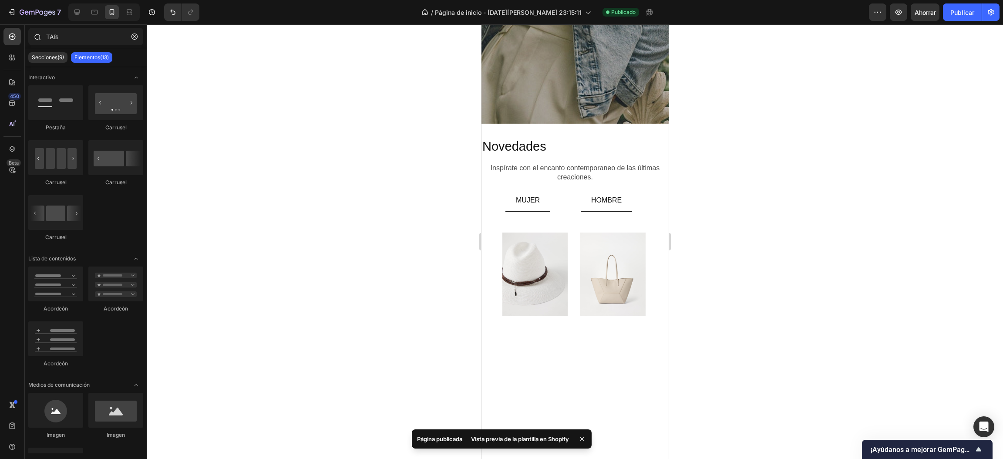
click at [138, 37] on button "button" at bounding box center [135, 37] width 14 height 14
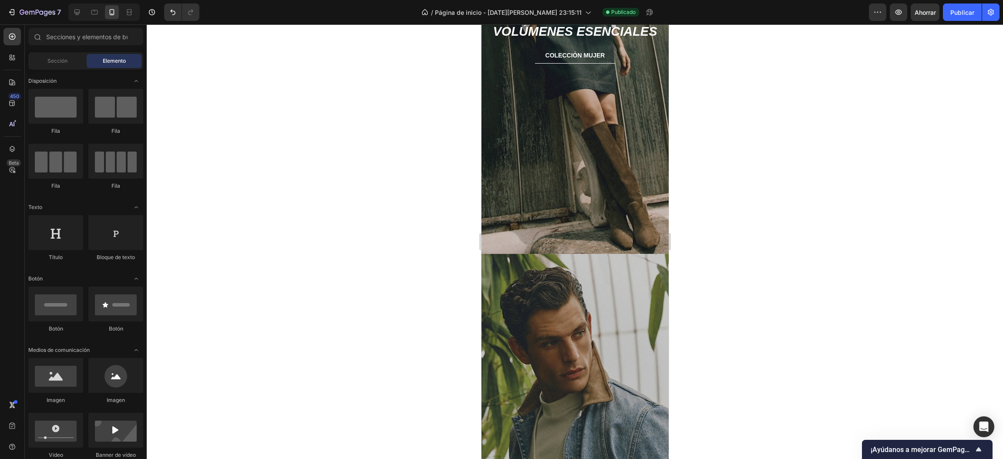
scroll to position [499, 0]
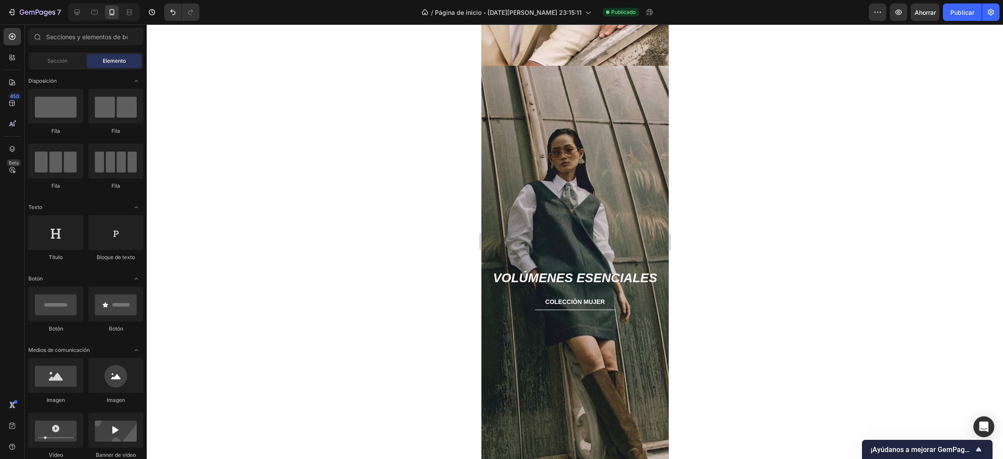
click at [702, 154] on div at bounding box center [575, 241] width 856 height 434
click at [703, 148] on div at bounding box center [575, 241] width 856 height 434
click at [703, 143] on div at bounding box center [575, 241] width 856 height 434
click at [703, 137] on div at bounding box center [575, 241] width 856 height 434
drag, startPoint x: 700, startPoint y: 124, endPoint x: 680, endPoint y: 80, distance: 48.4
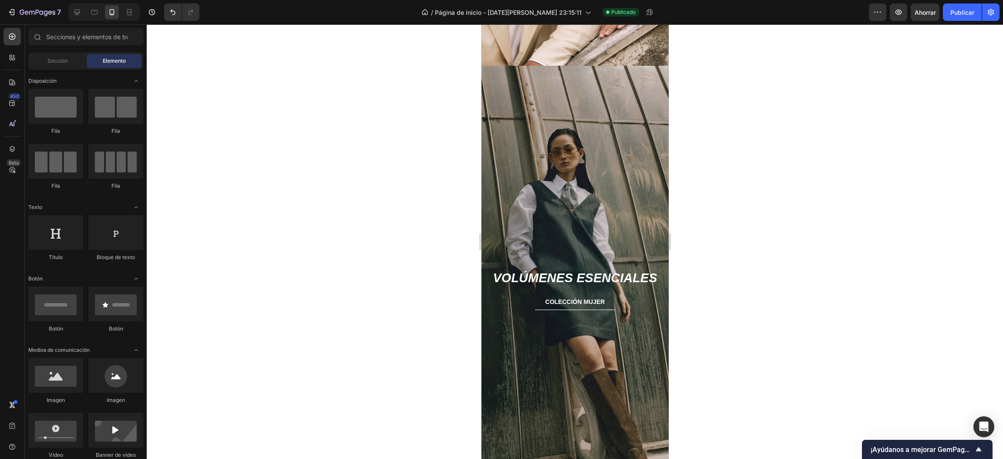
click at [686, 79] on div at bounding box center [575, 241] width 856 height 434
drag, startPoint x: 680, startPoint y: 80, endPoint x: 669, endPoint y: 91, distance: 15.7
click at [669, 91] on div "333333 100 % 333333 100 %" at bounding box center [575, 241] width 856 height 434
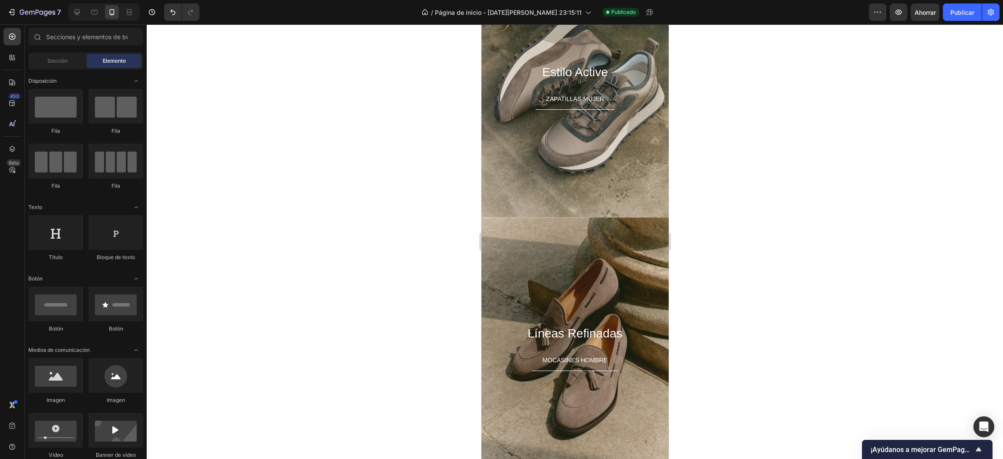
scroll to position [1858, 0]
